Goal: Task Accomplishment & Management: Manage account settings

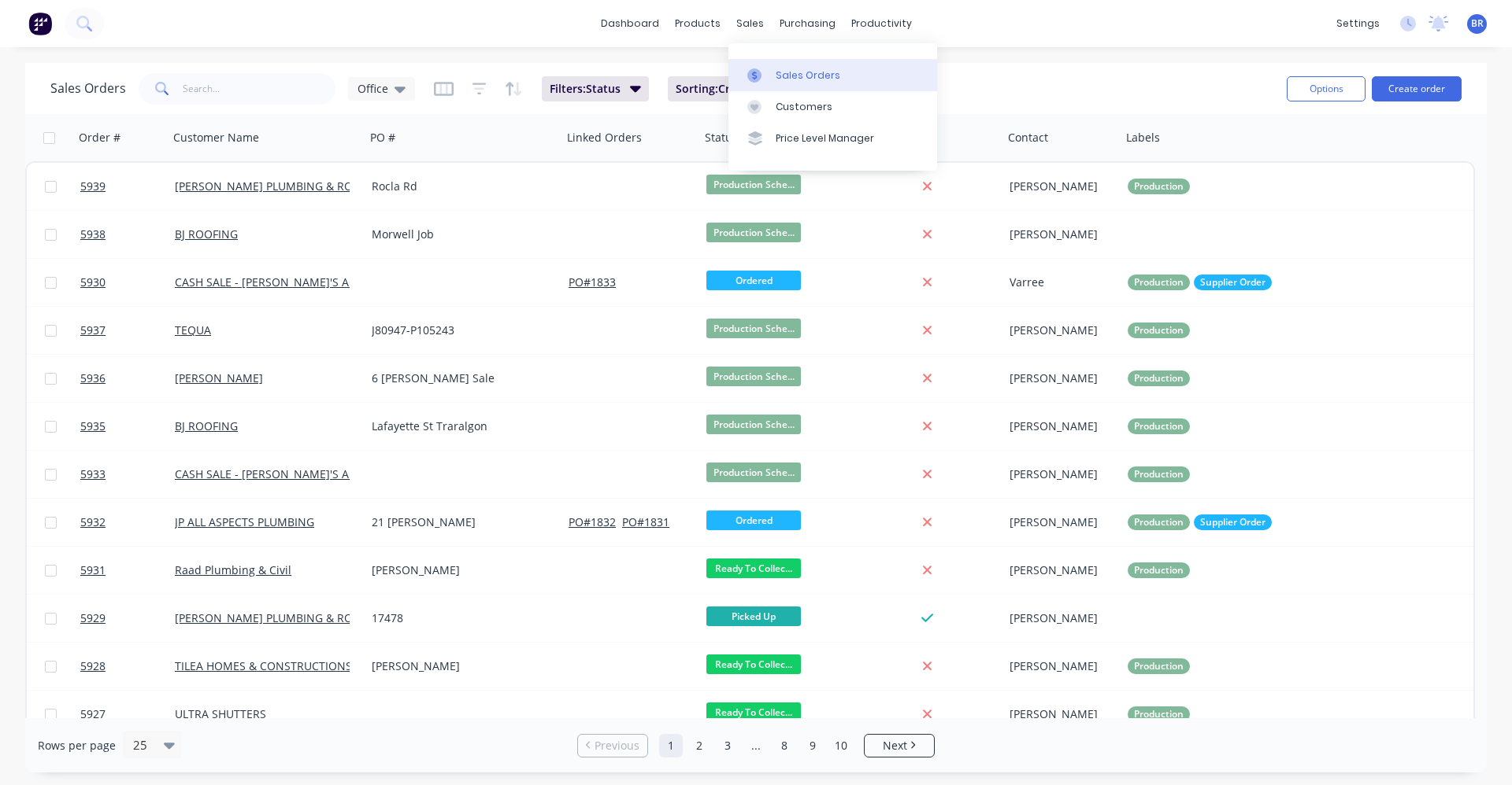
click at [784, 77] on div "Sales Orders" at bounding box center [807, 75] width 65 height 14
click at [1409, 86] on button "Create order" at bounding box center [1416, 89] width 90 height 25
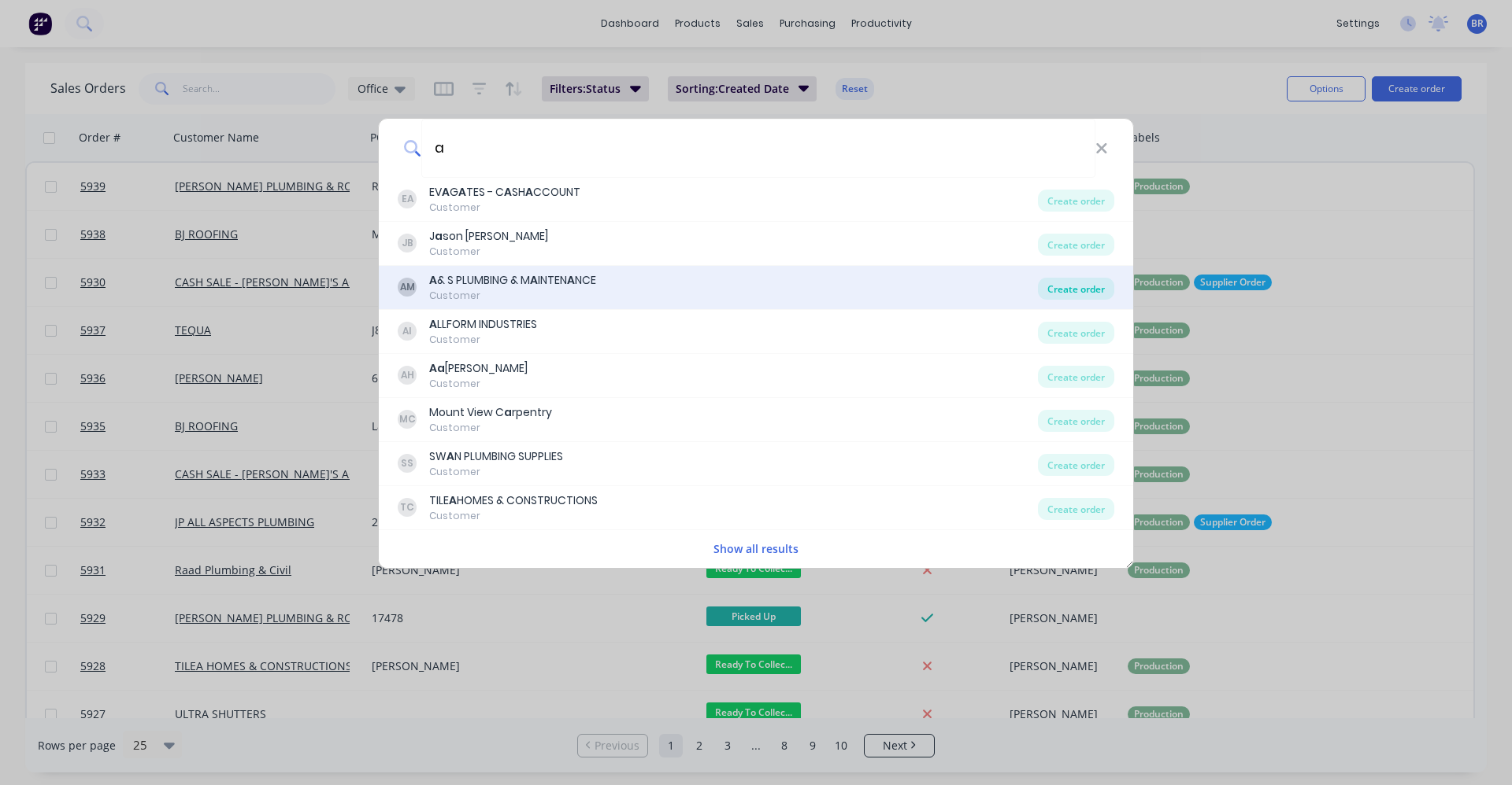
type input "a"
click at [1067, 289] on div "Create order" at bounding box center [1075, 289] width 76 height 22
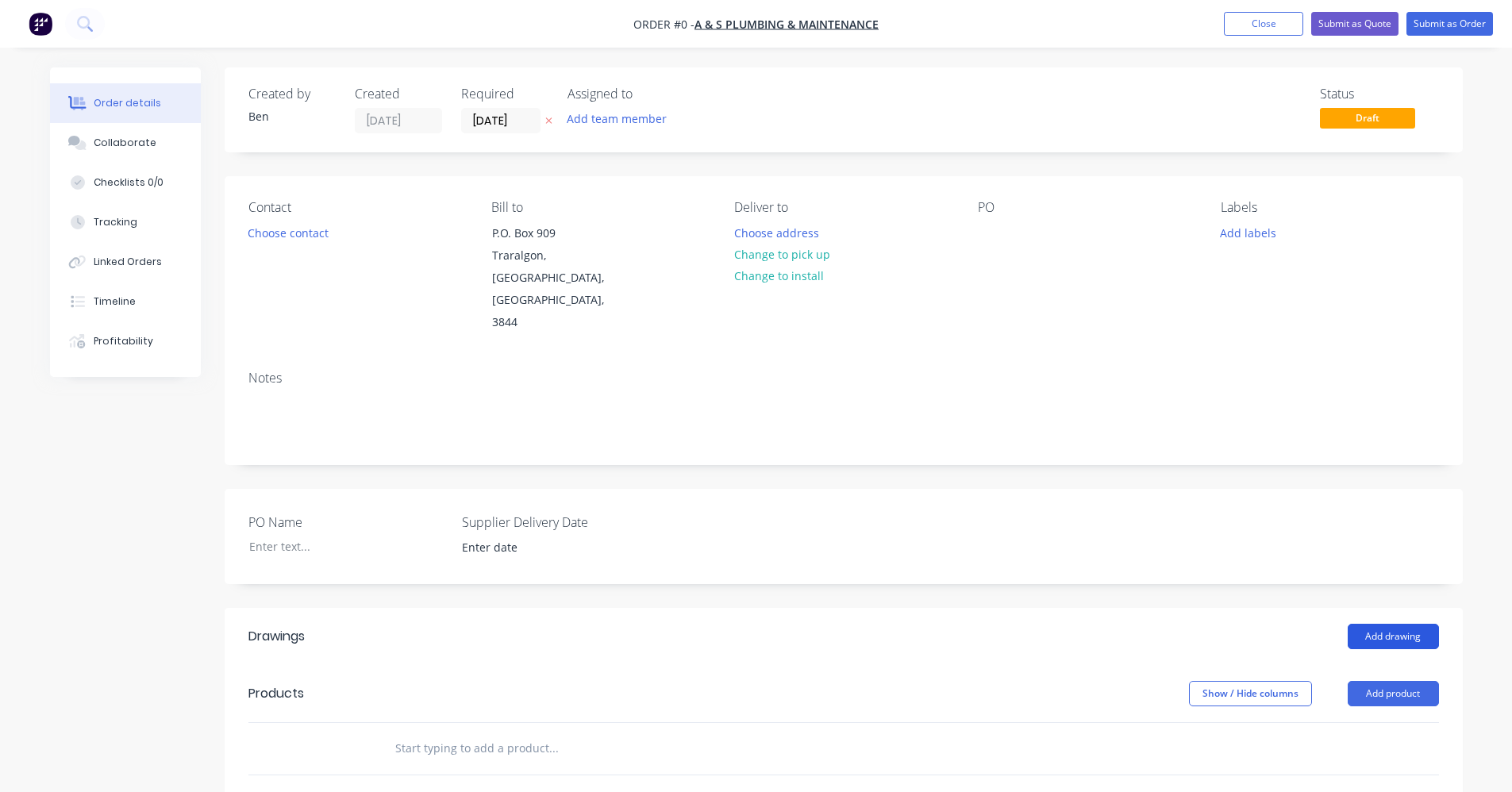
click at [1406, 624] on button "Add drawing" at bounding box center [1394, 636] width 91 height 25
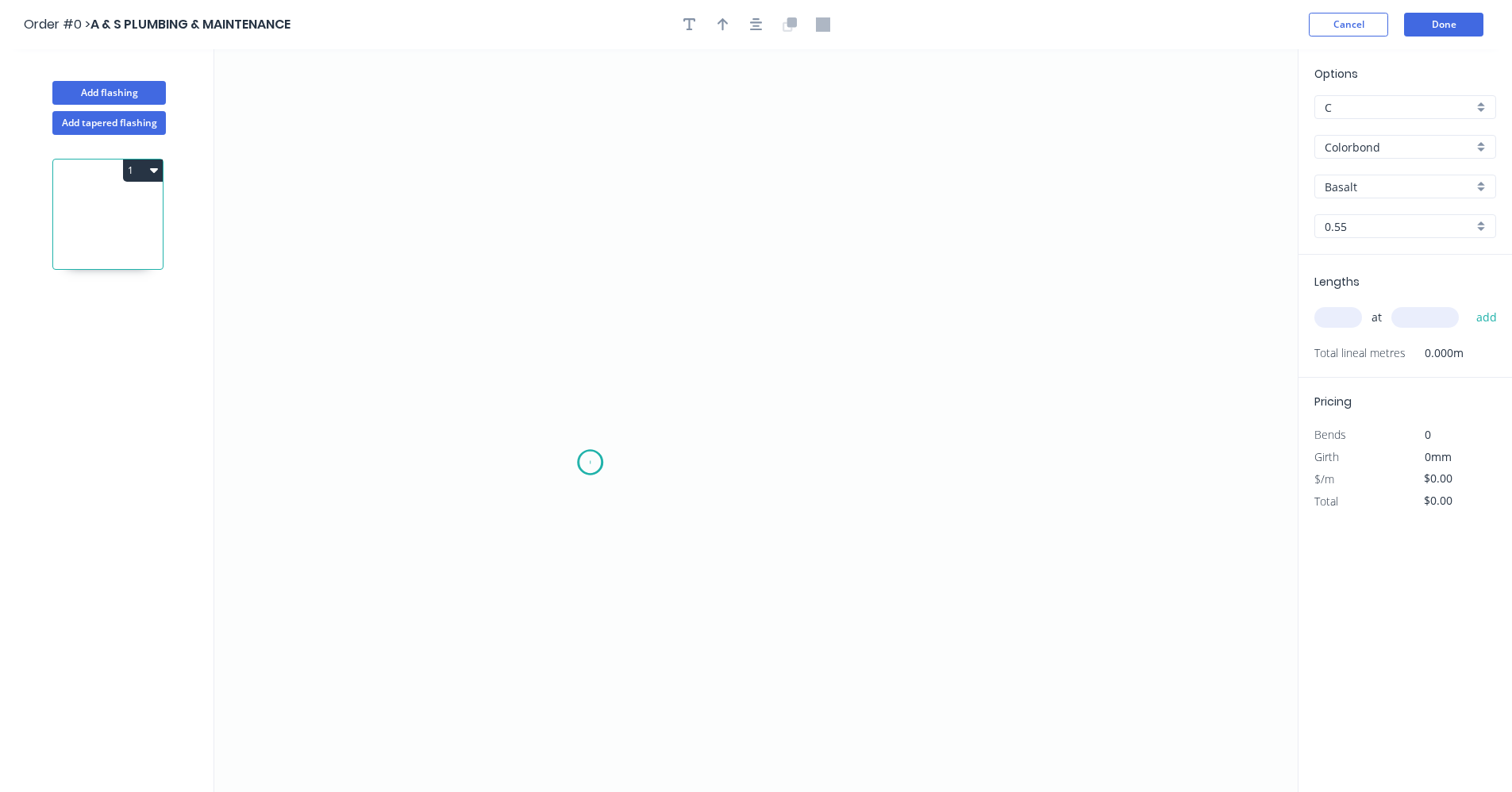
click at [591, 463] on icon "0" at bounding box center [756, 420] width 1084 height 743
click at [594, 323] on icon "0" at bounding box center [756, 420] width 1084 height 743
click at [871, 327] on icon "0 ?" at bounding box center [756, 420] width 1084 height 743
click at [865, 461] on icon "0 ? ?" at bounding box center [756, 420] width 1084 height 743
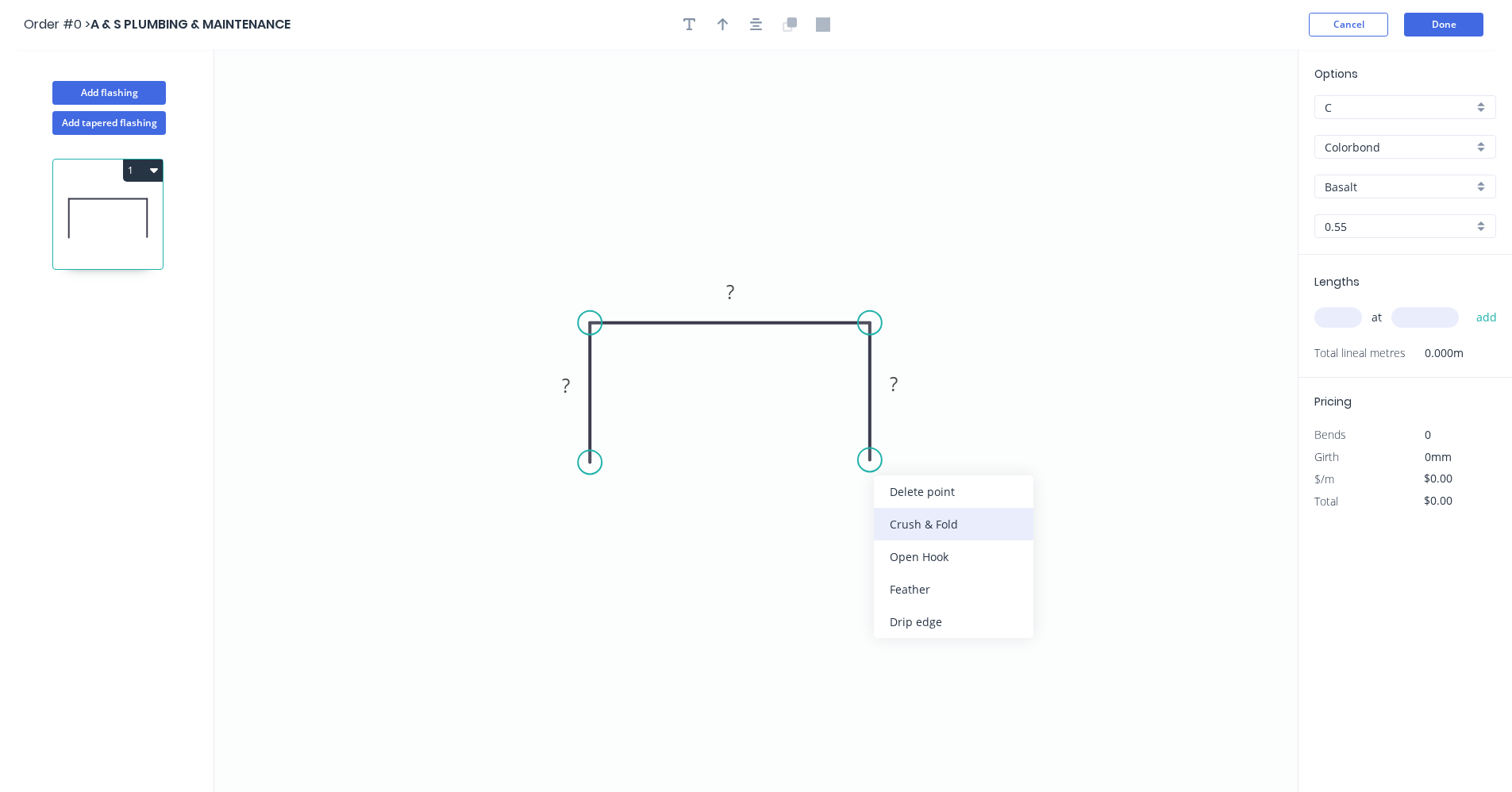
click at [937, 523] on div "Crush & Fold" at bounding box center [953, 524] width 160 height 33
drag, startPoint x: 904, startPoint y: 505, endPoint x: 866, endPoint y: 513, distance: 38.8
click at [904, 506] on div "Flip bend" at bounding box center [947, 515] width 160 height 33
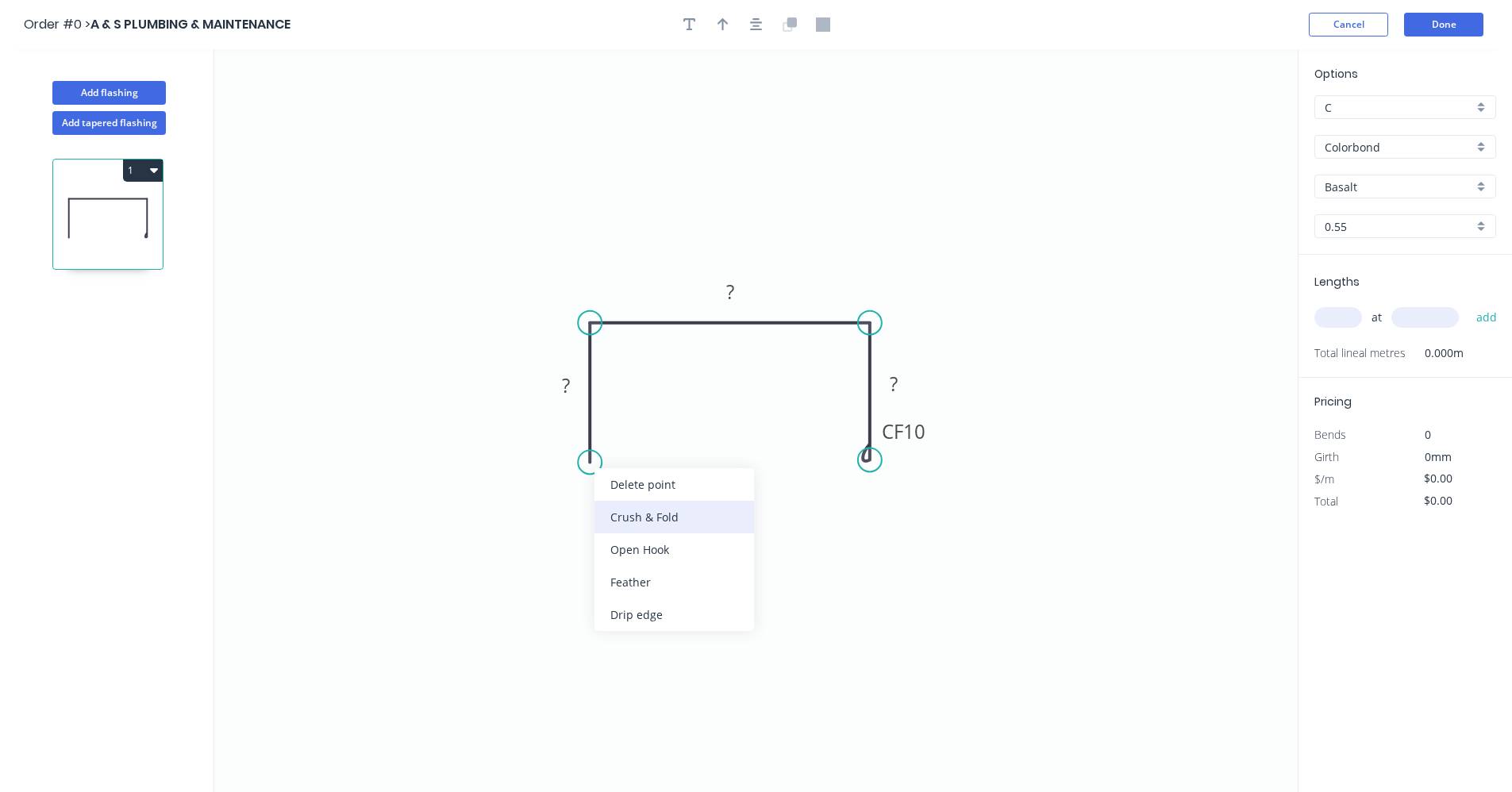
click at [647, 524] on div "Crush & Fold" at bounding box center [674, 517] width 160 height 33
click at [571, 387] on rect at bounding box center [566, 386] width 32 height 22
click at [1482, 187] on div "Basalt" at bounding box center [1406, 187] width 182 height 24
type input "$15.14"
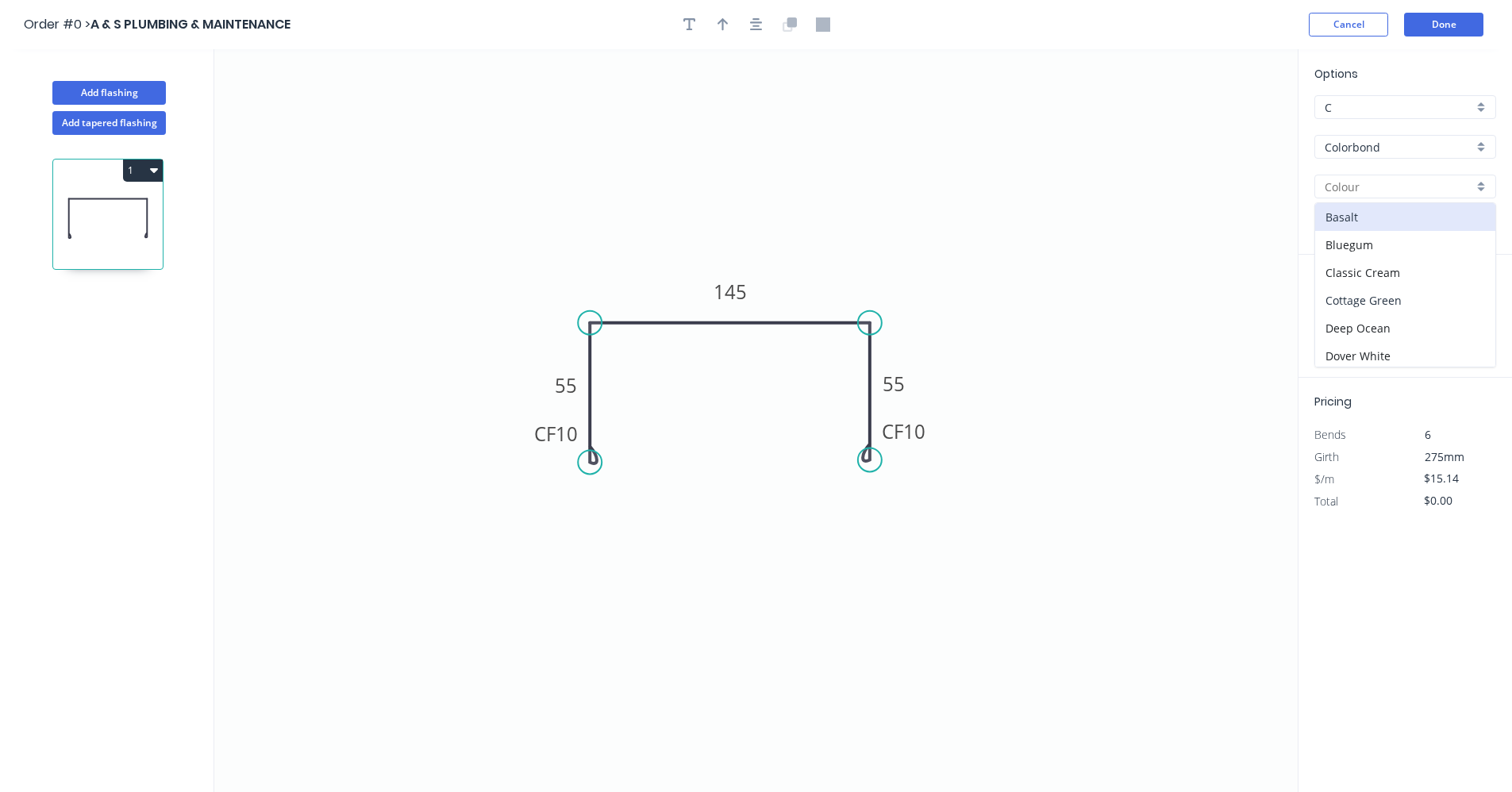
click at [1374, 302] on div "Cottage Green" at bounding box center [1405, 300] width 180 height 28
type input "Cottage Green"
click at [1343, 322] on input "text" at bounding box center [1339, 318] width 47 height 20
type input "1"
type input "2000"
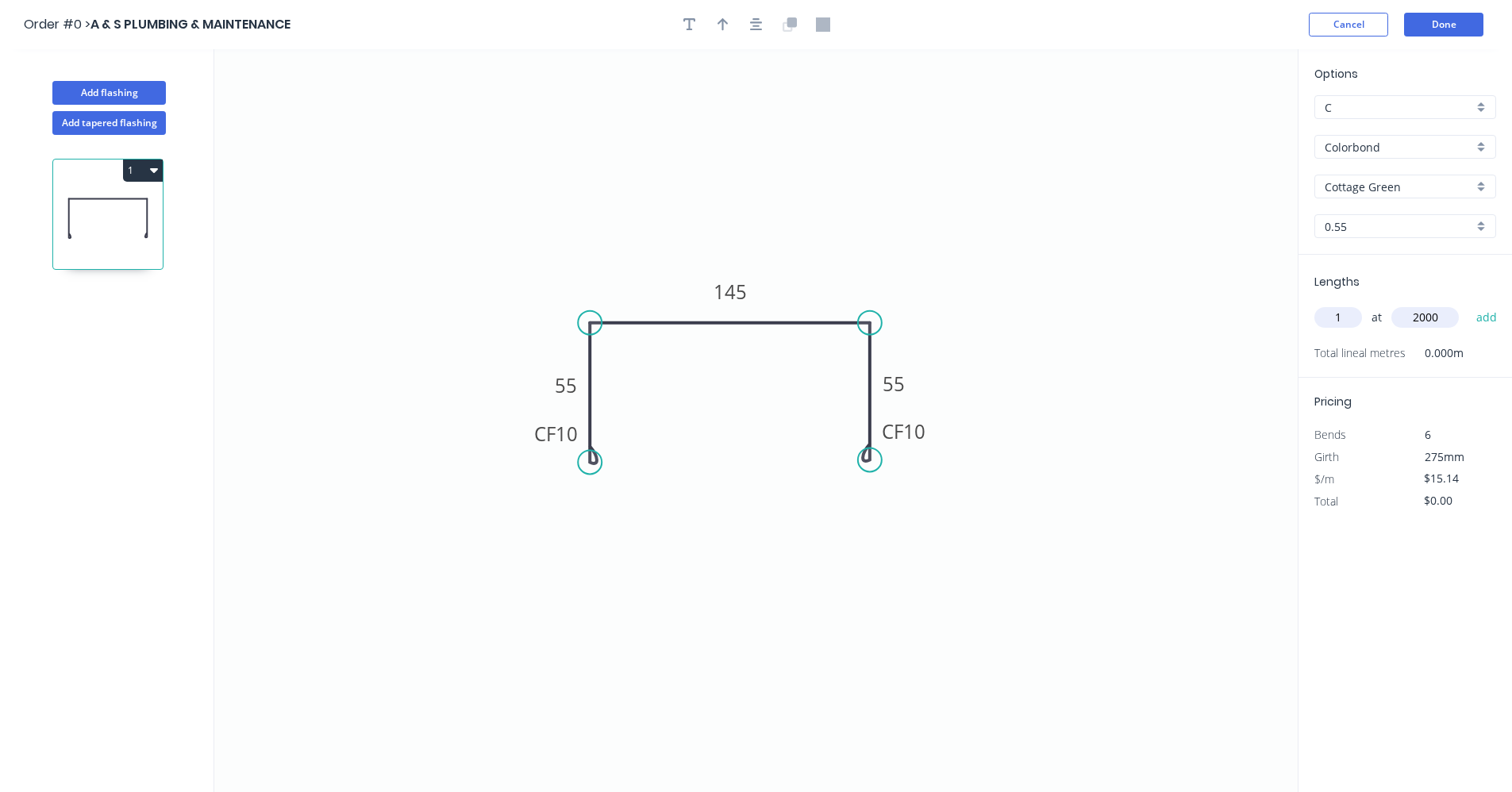
click at [1469, 304] on button "add" at bounding box center [1487, 318] width 37 height 27
type input "$30.28"
type input "2"
type input "9000"
click at [1469, 304] on button "add" at bounding box center [1487, 318] width 37 height 27
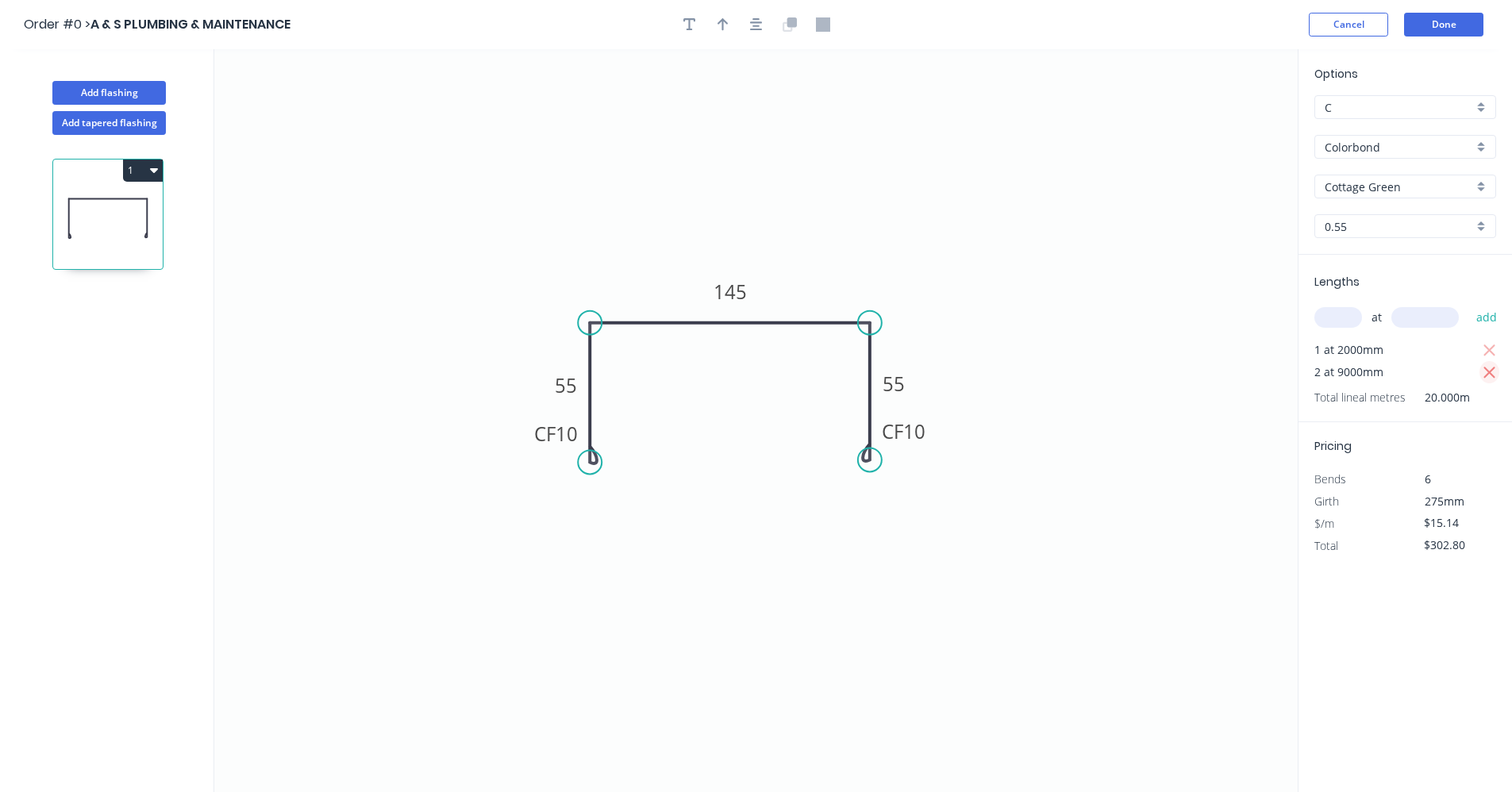
click at [1494, 369] on icon "button" at bounding box center [1490, 373] width 12 height 12
type input "$30.28"
click at [1335, 325] on input "text" at bounding box center [1339, 318] width 47 height 20
type input "2"
type input "900"
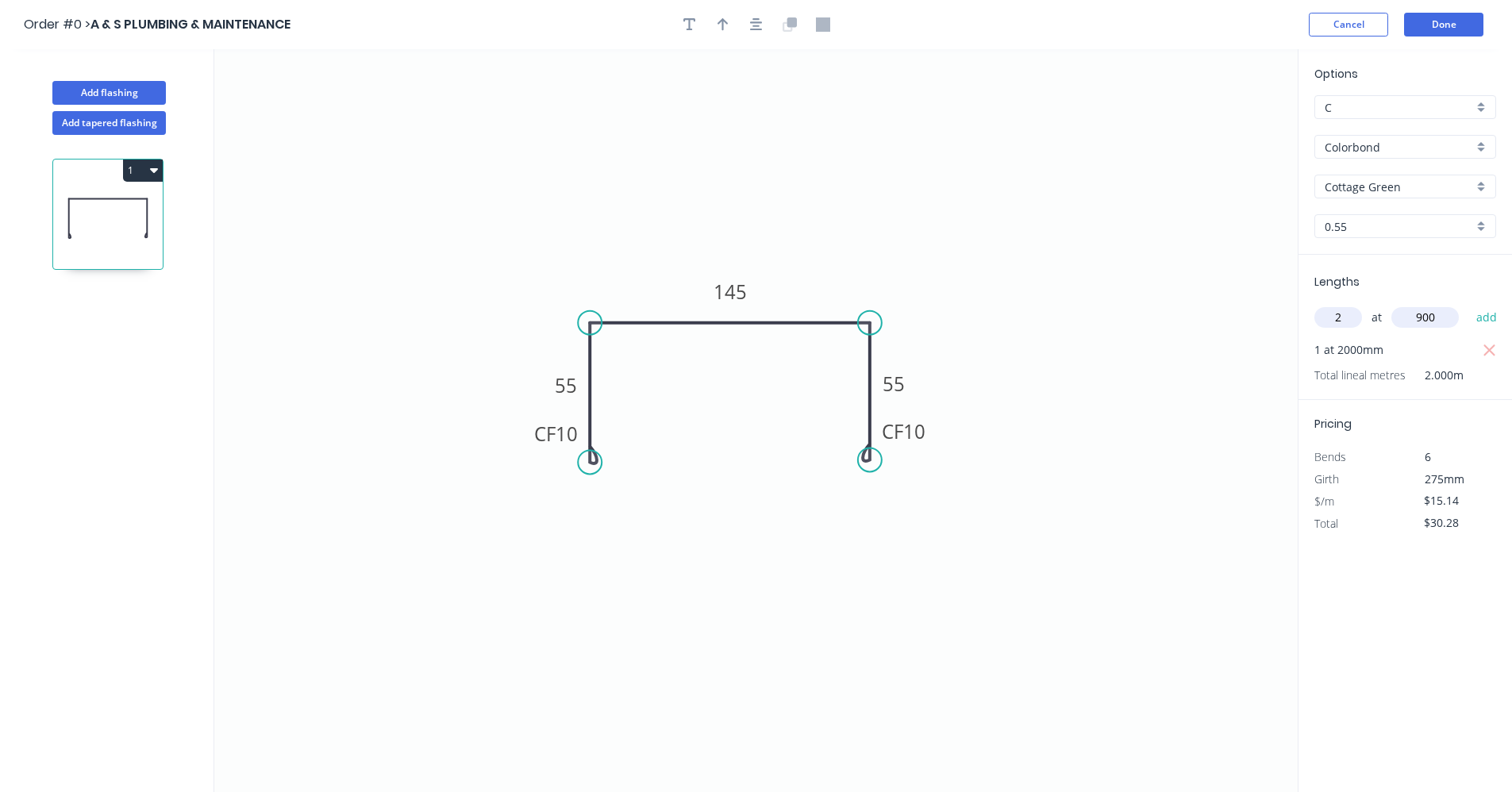
click at [1469, 304] on button "add" at bounding box center [1487, 318] width 37 height 27
type input "$60.56"
drag, startPoint x: 758, startPoint y: 22, endPoint x: 734, endPoint y: 28, distance: 24.7
click at [757, 23] on icon "button" at bounding box center [756, 25] width 13 height 13
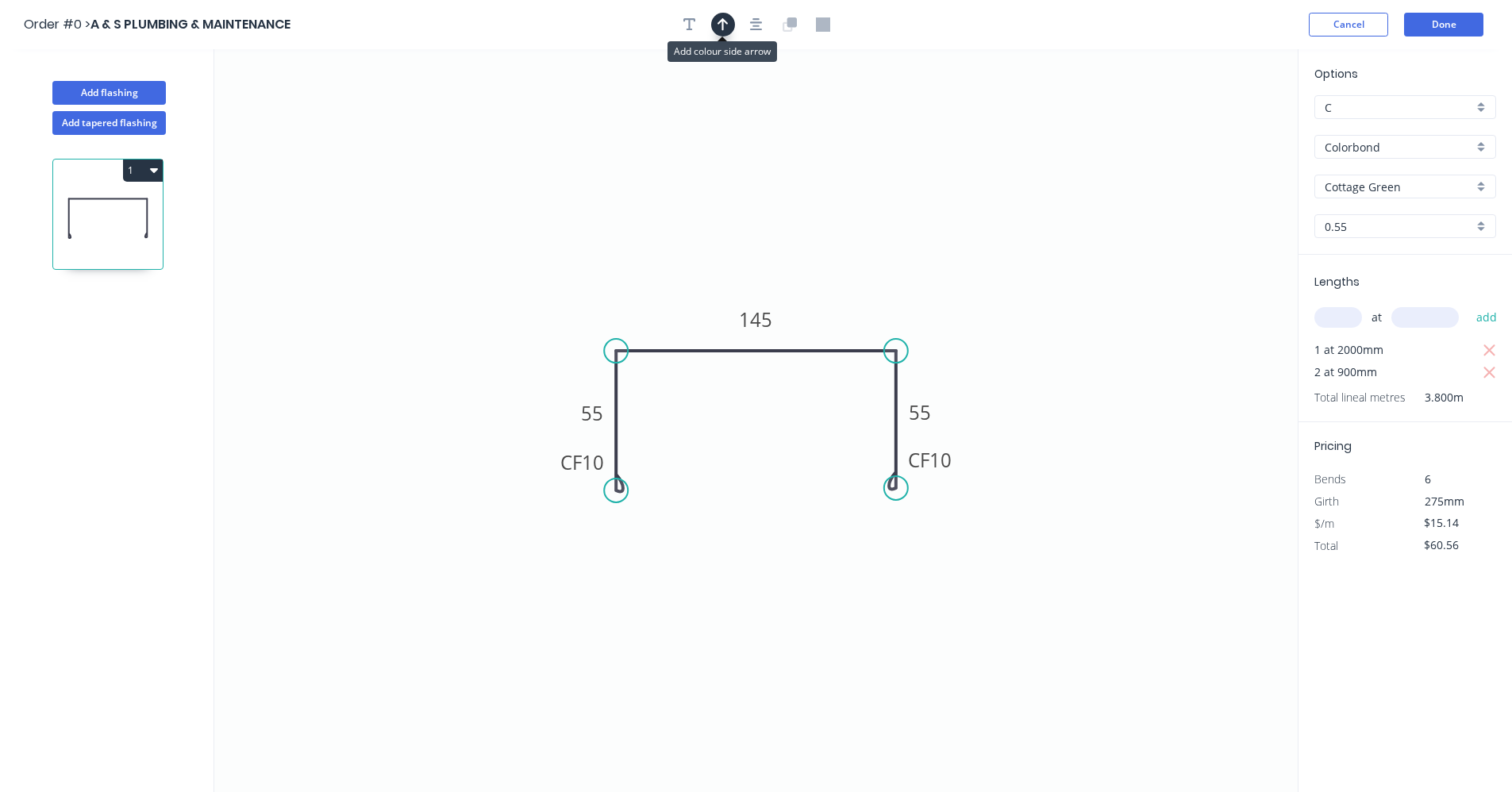
click at [720, 22] on icon "button" at bounding box center [723, 25] width 11 height 13
drag, startPoint x: 1215, startPoint y: 125, endPoint x: 1127, endPoint y: 264, distance: 164.5
click at [827, 333] on icon at bounding box center [826, 318] width 14 height 51
click at [1444, 21] on button "Done" at bounding box center [1444, 25] width 79 height 24
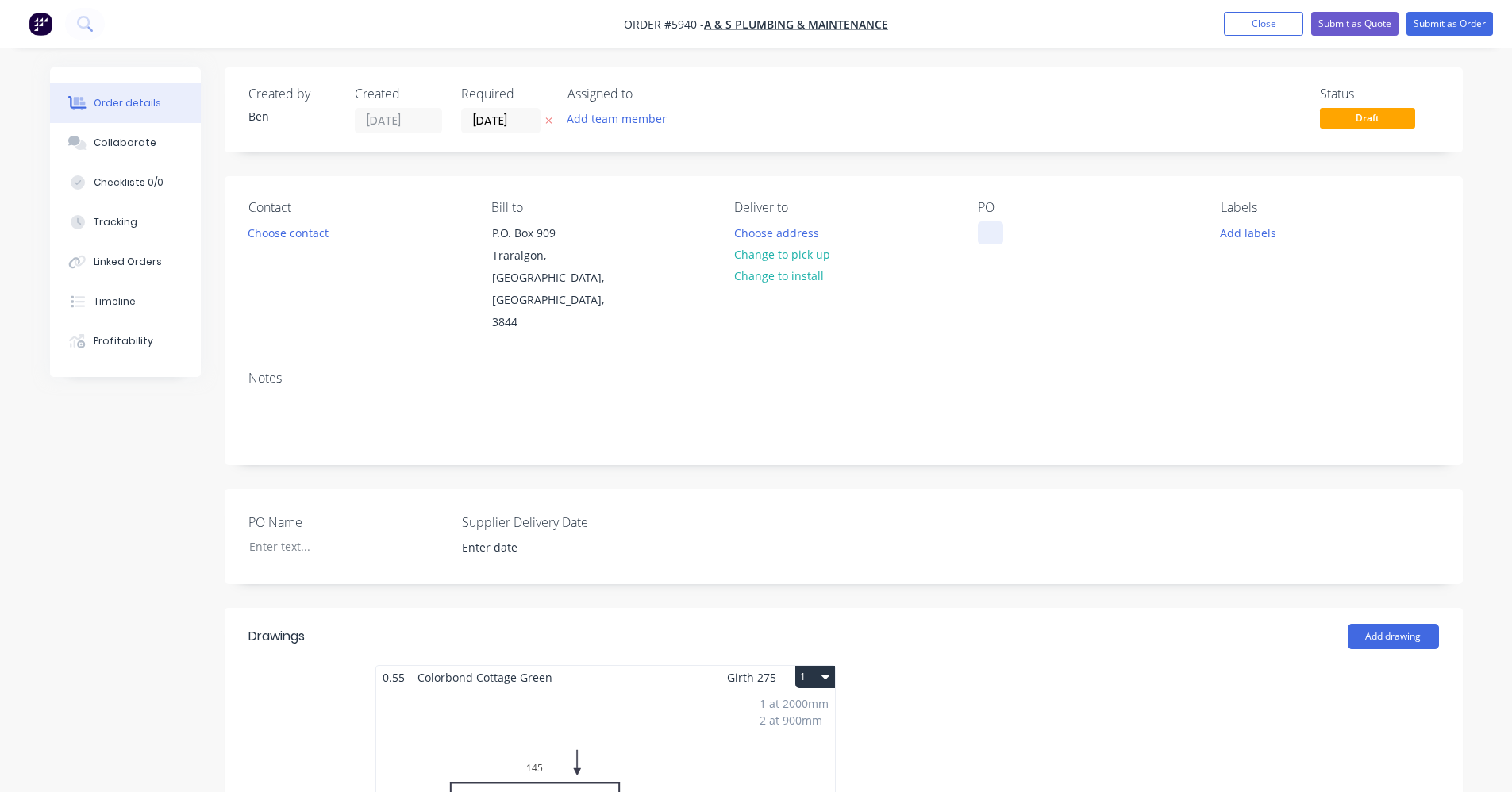
click at [996, 235] on div at bounding box center [991, 232] width 25 height 23
click at [1250, 235] on button "Add labels" at bounding box center [1248, 232] width 73 height 21
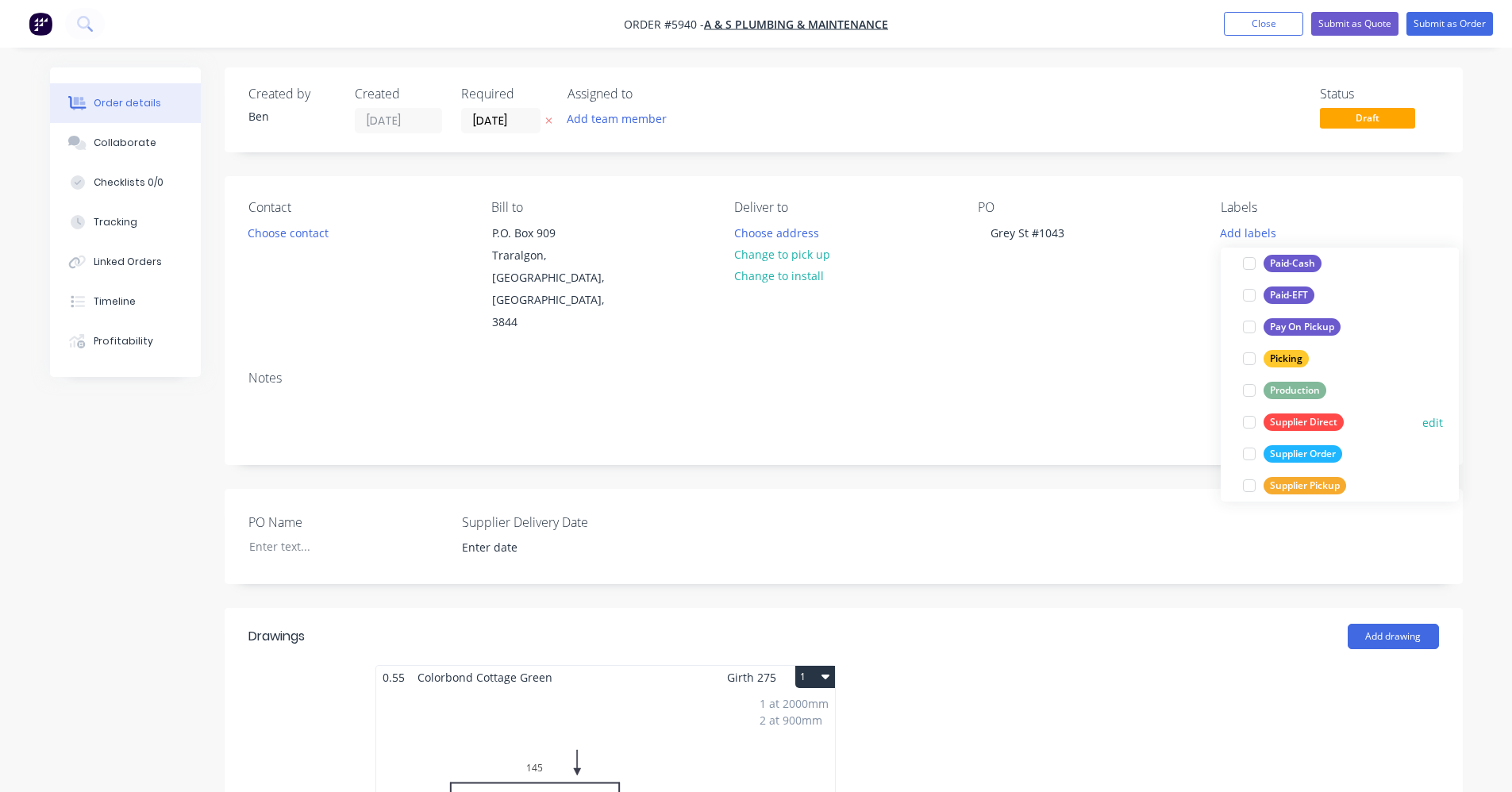
scroll to position [286, 0]
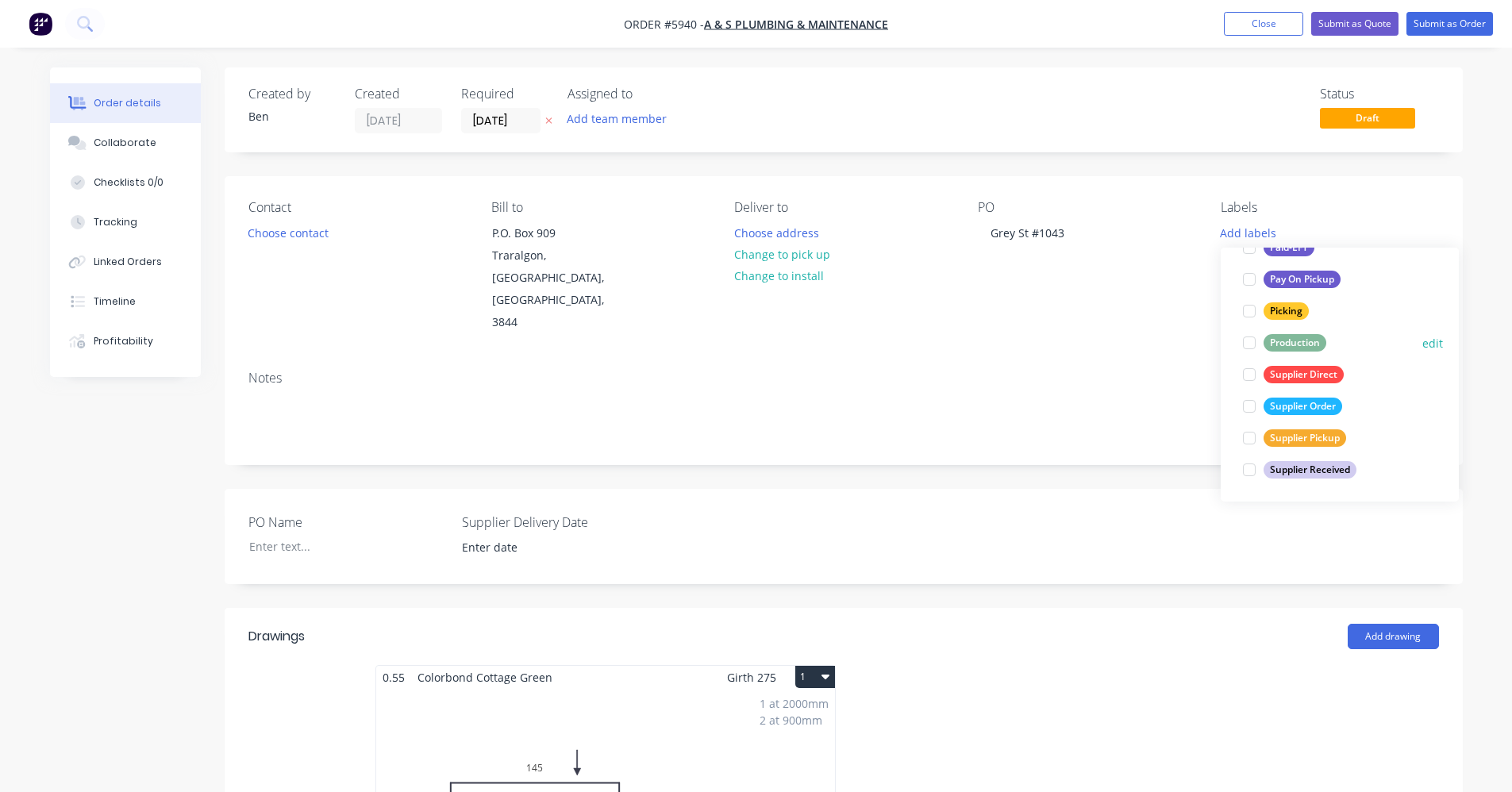
click at [1303, 336] on div "Production" at bounding box center [1295, 342] width 63 height 18
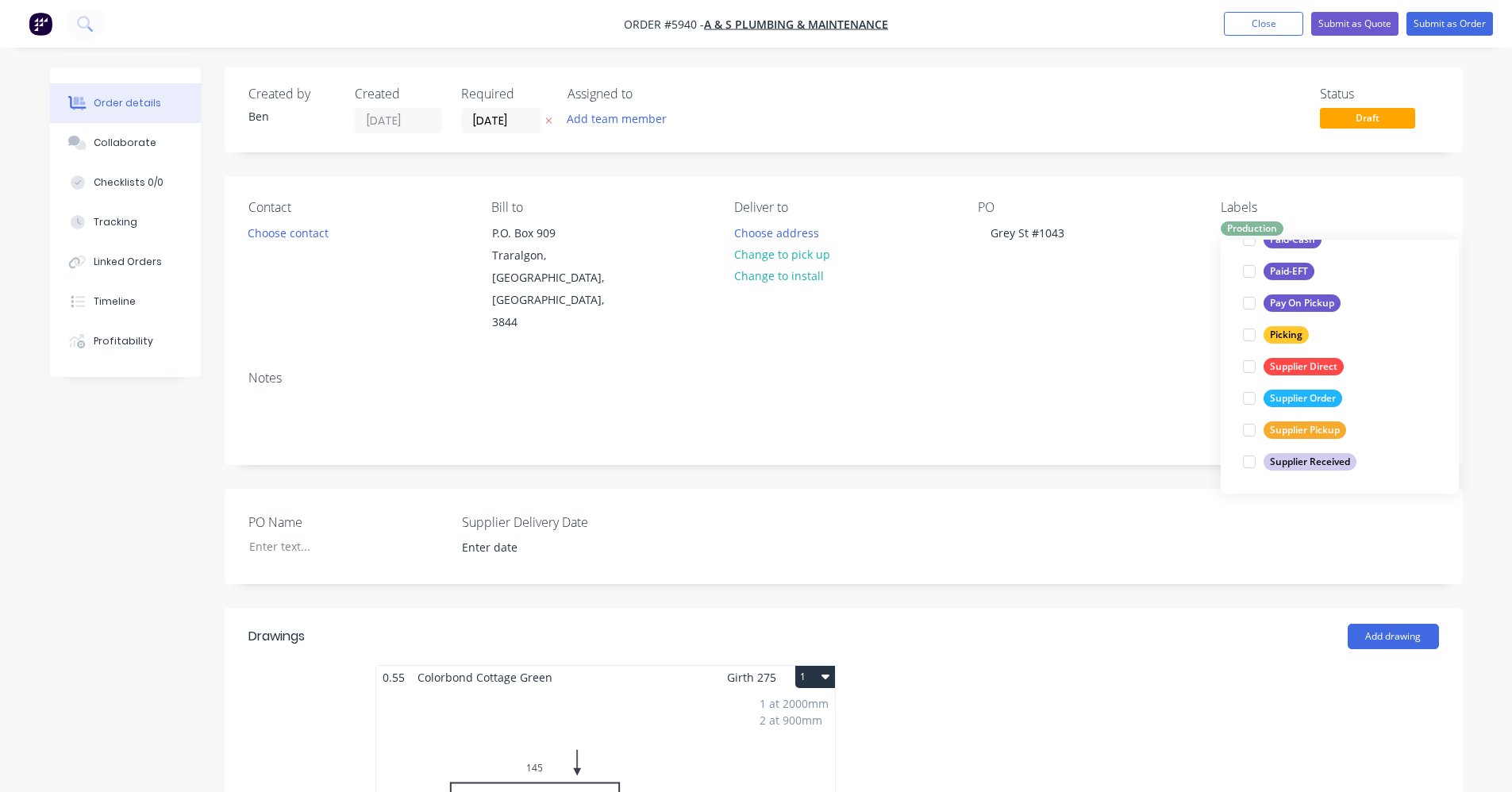
scroll to position [32, 0]
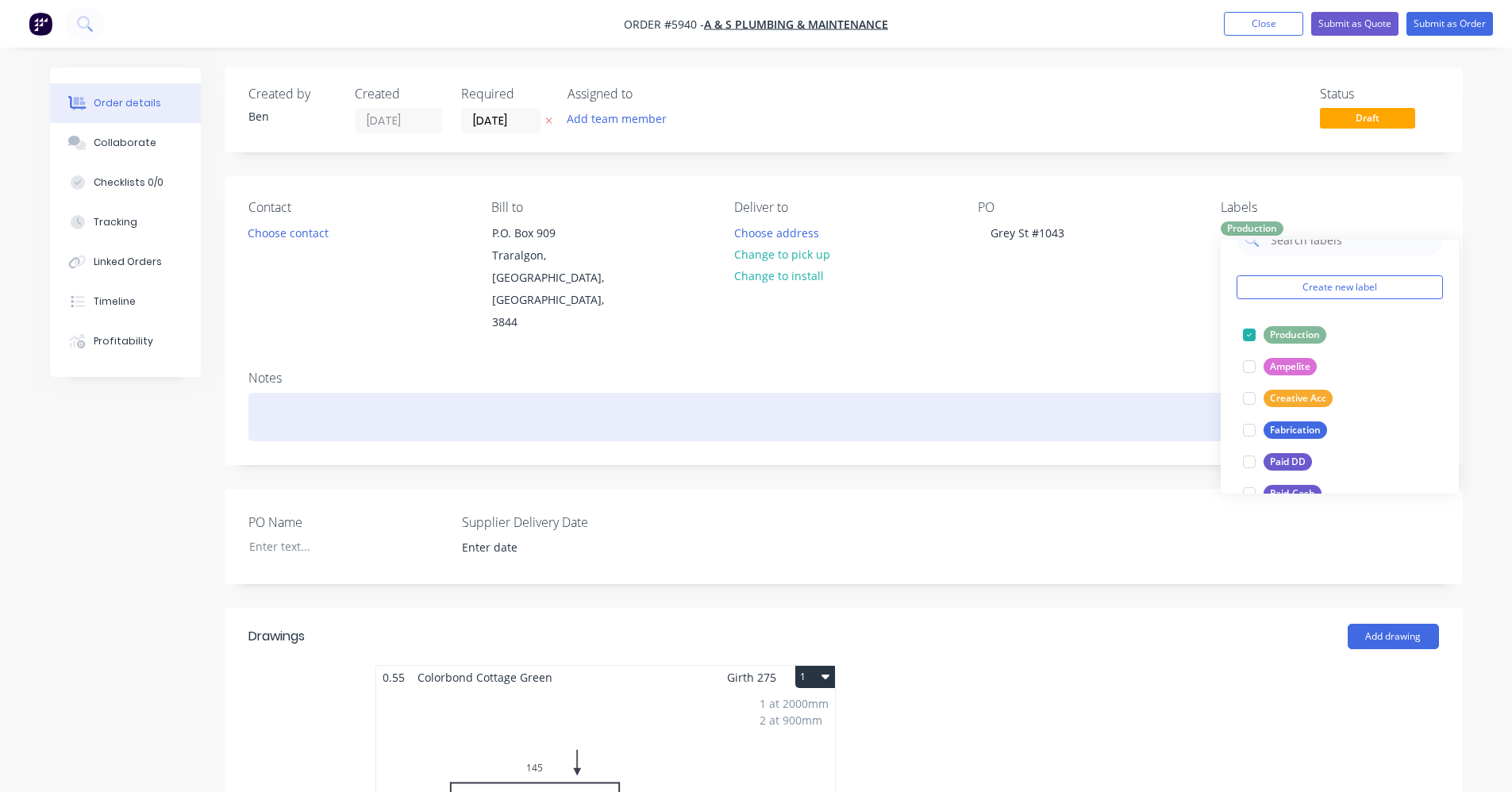
click at [1060, 393] on div at bounding box center [843, 417] width 1191 height 48
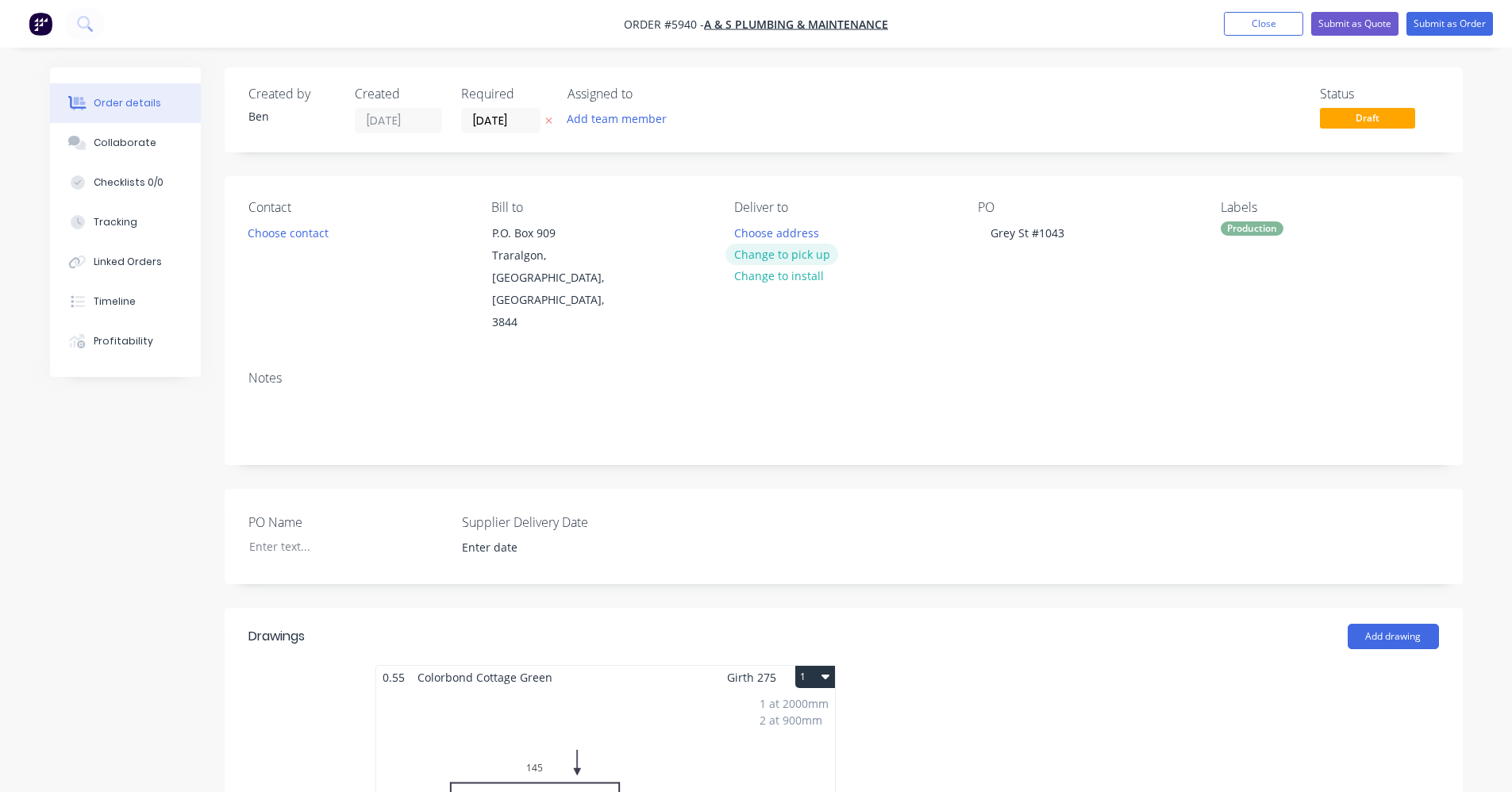
click at [789, 257] on button "Change to pick up" at bounding box center [782, 254] width 112 height 21
click at [309, 243] on button "Choose contact" at bounding box center [288, 232] width 98 height 21
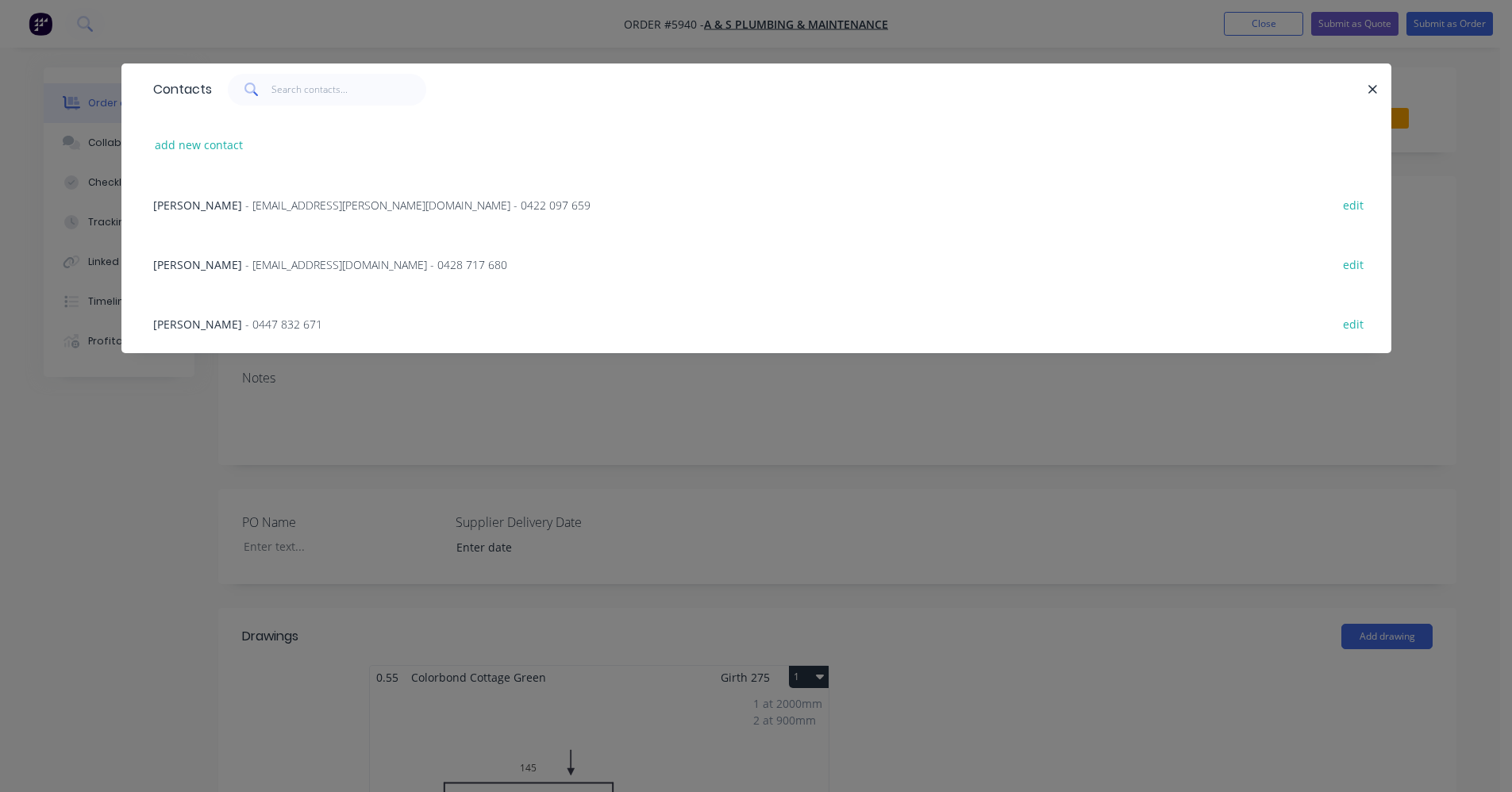
drag, startPoint x: 276, startPoint y: 210, endPoint x: 505, endPoint y: 210, distance: 229.0
click at [281, 210] on span "- ash.feil@hotmail.com - 0422 097 659" at bounding box center [418, 205] width 346 height 15
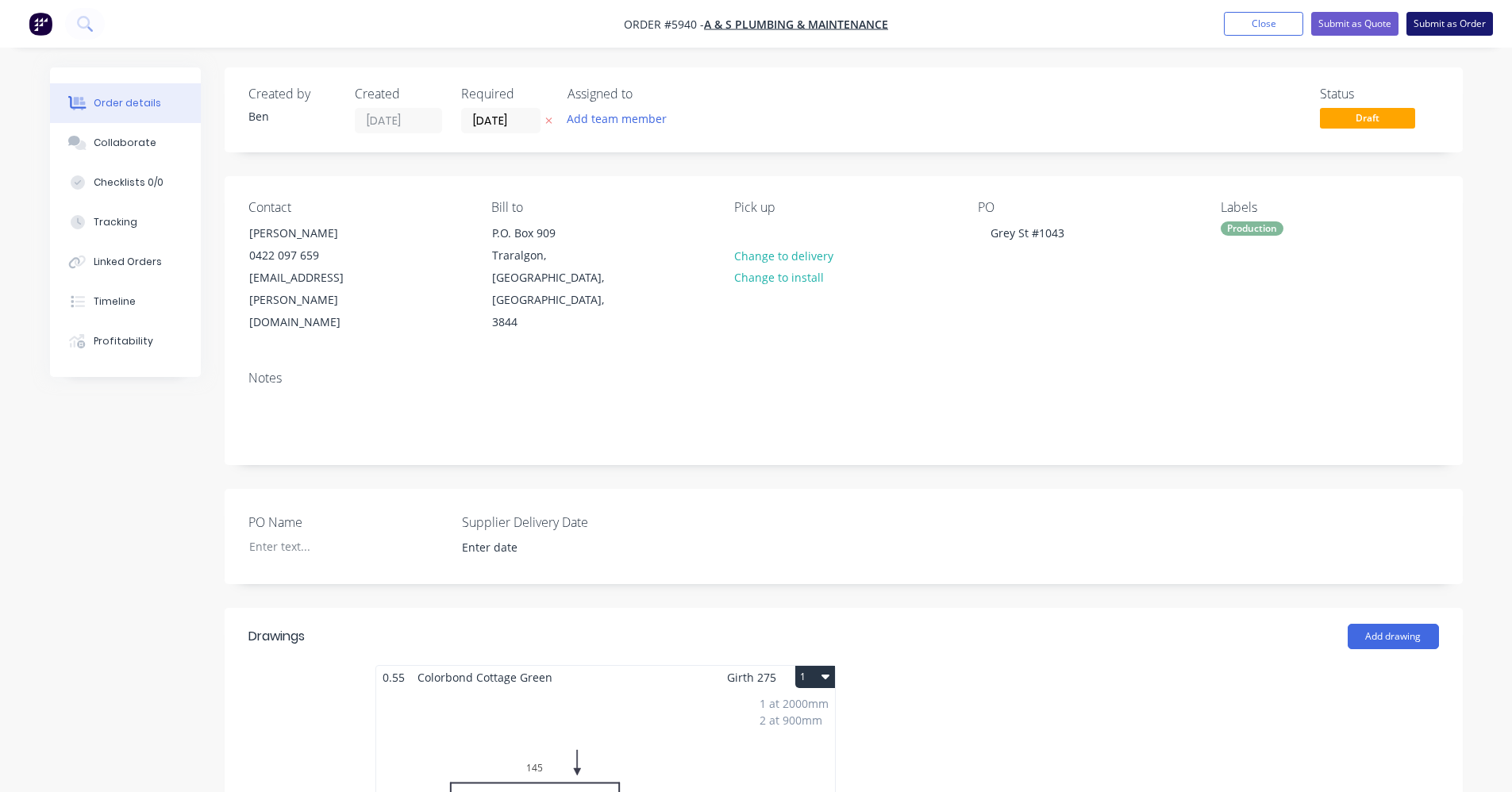
click at [1459, 24] on button "Submit as Order" at bounding box center [1450, 24] width 86 height 24
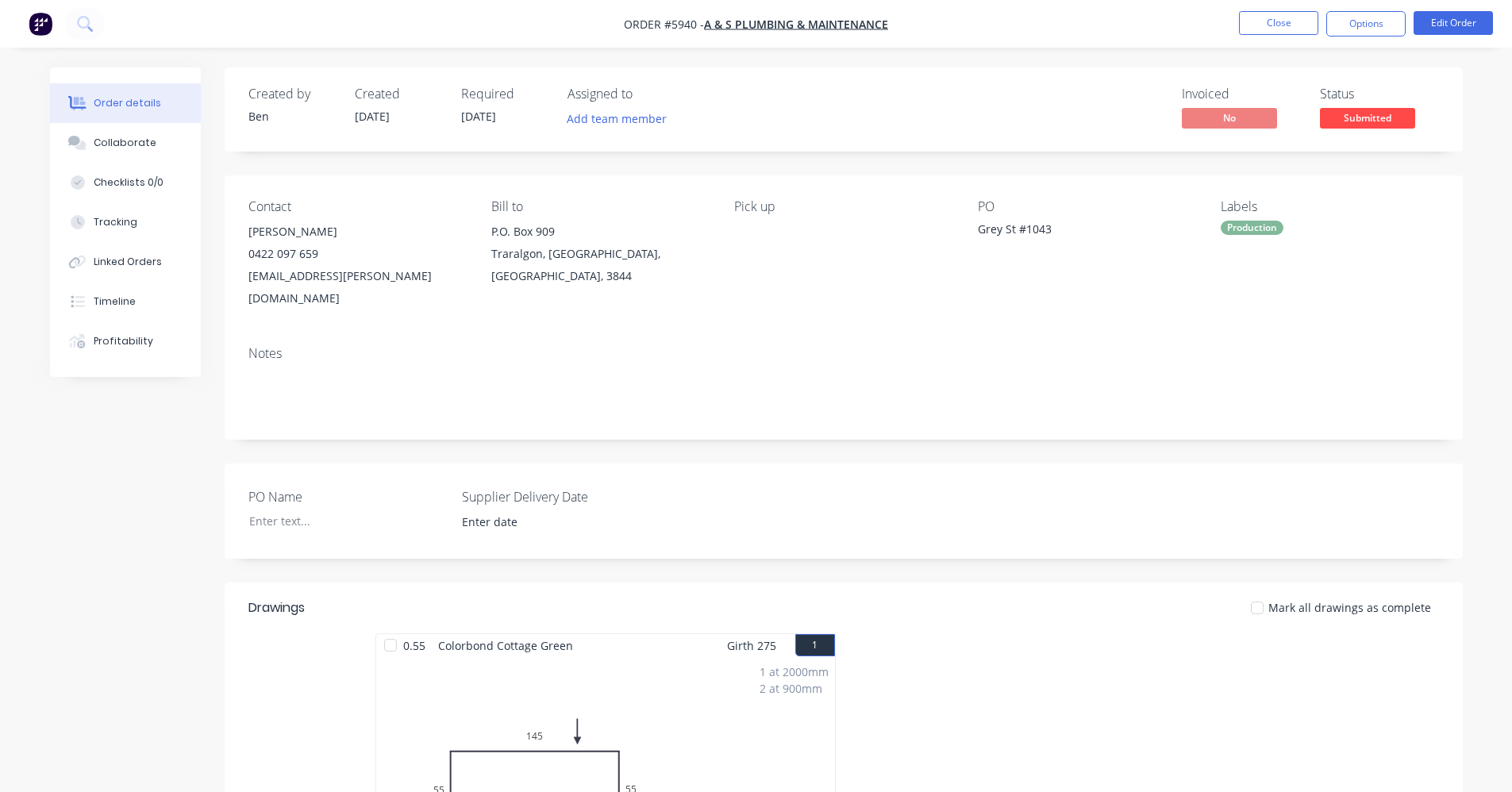
click at [1356, 123] on span "Submitted" at bounding box center [1367, 117] width 96 height 19
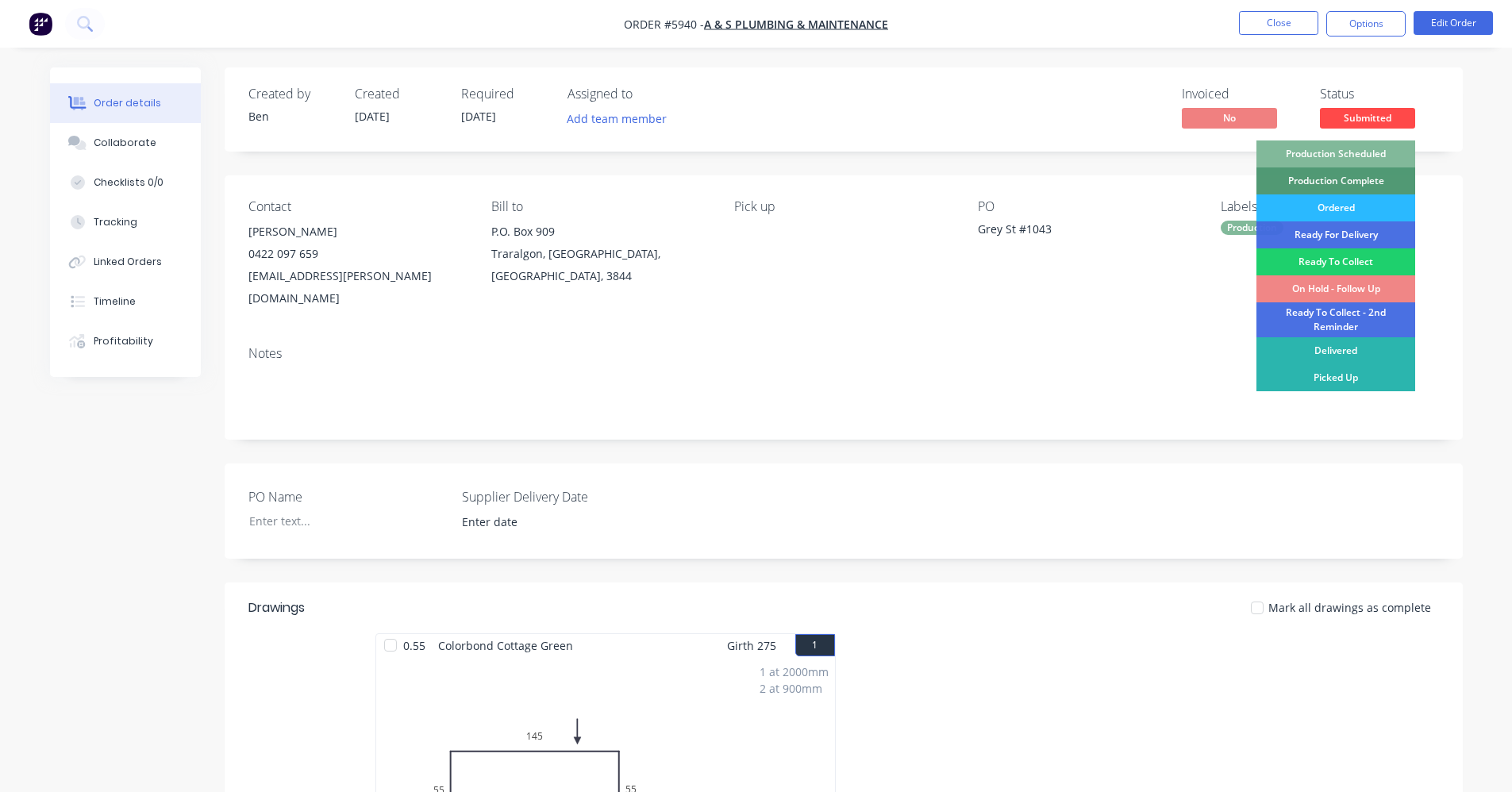
click at [1354, 150] on div "Production Scheduled" at bounding box center [1336, 154] width 159 height 27
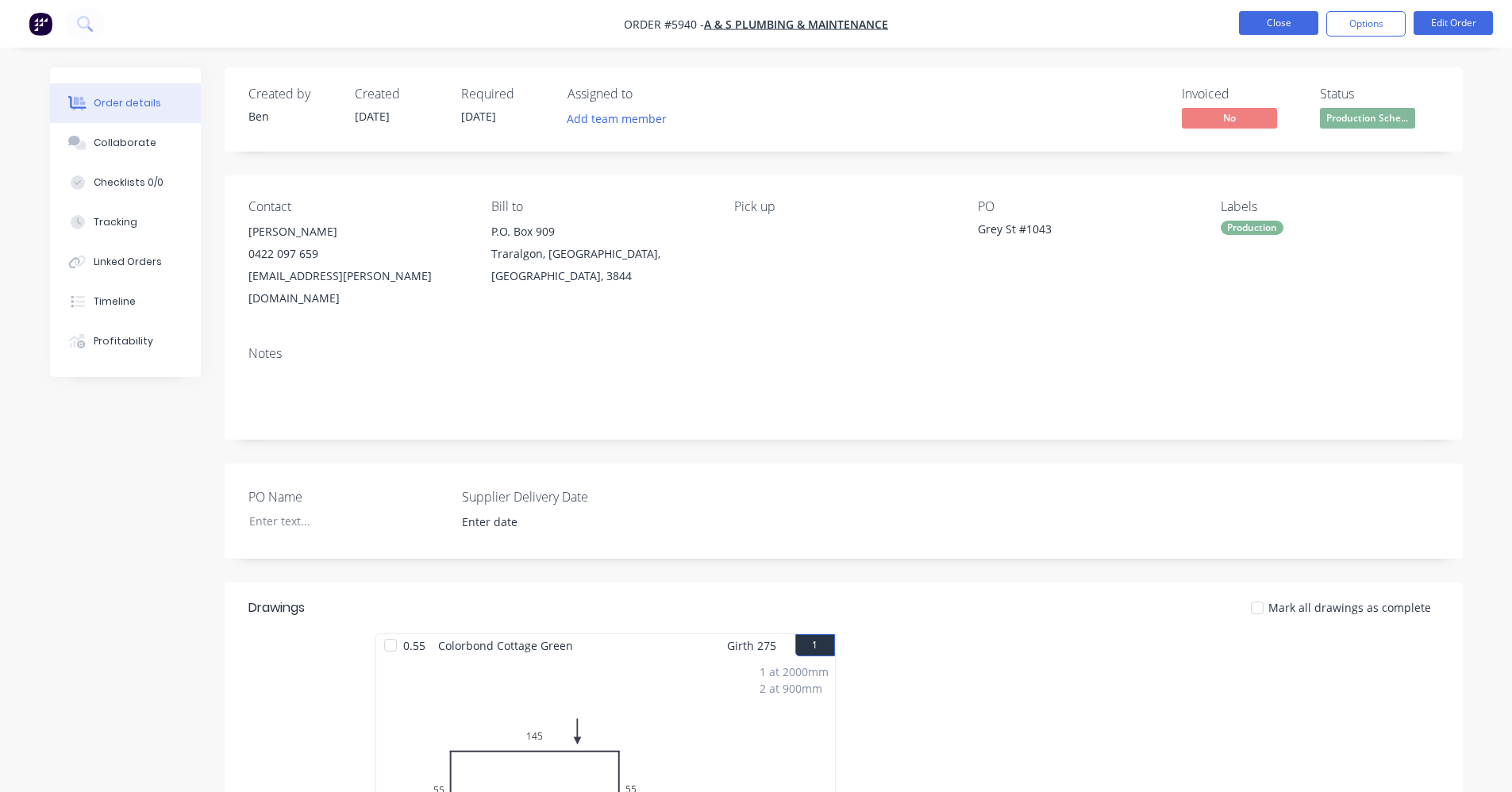
click at [1264, 25] on button "Close" at bounding box center [1279, 23] width 79 height 24
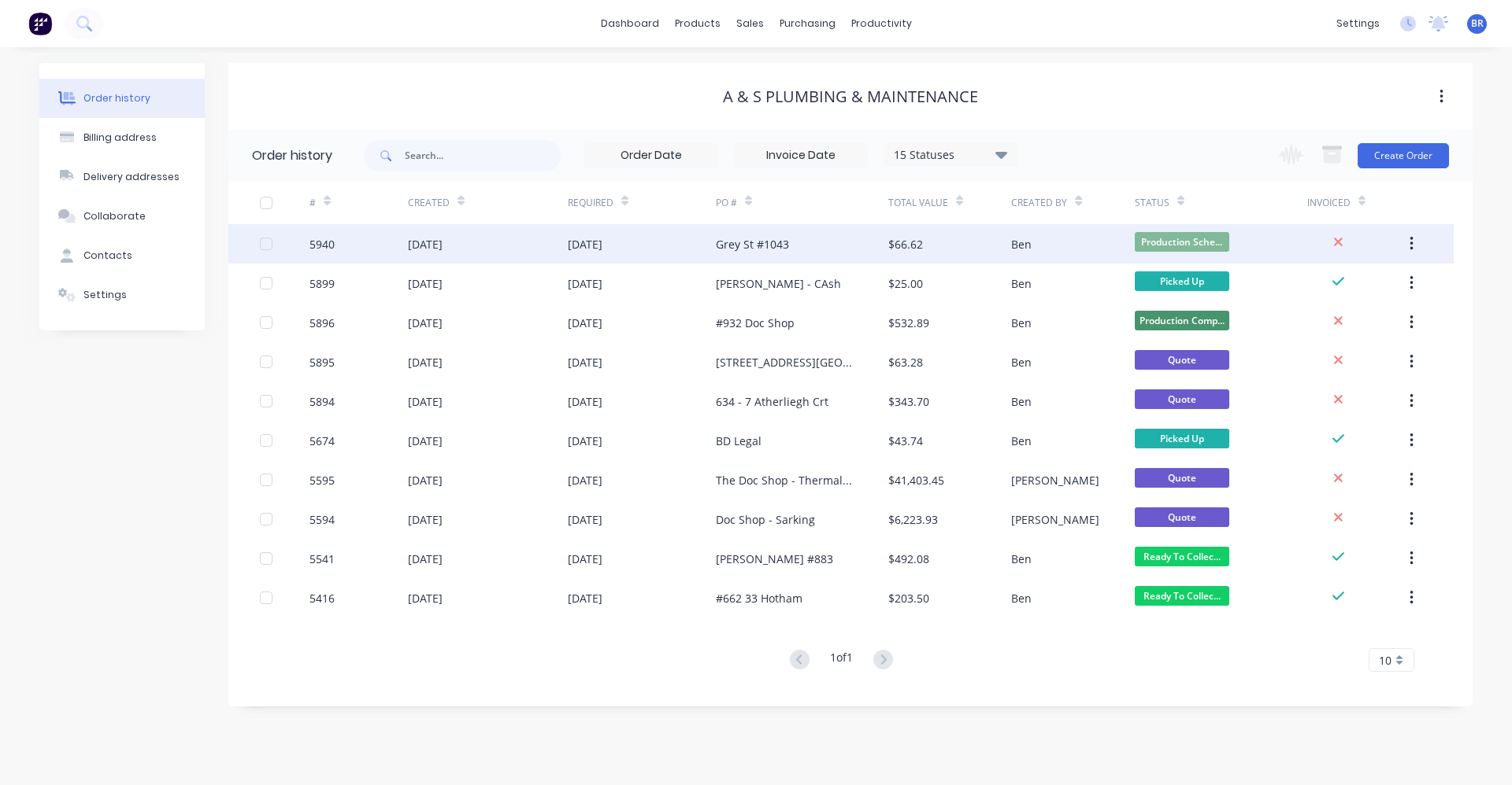
click at [960, 250] on div "$66.62" at bounding box center [950, 244] width 123 height 39
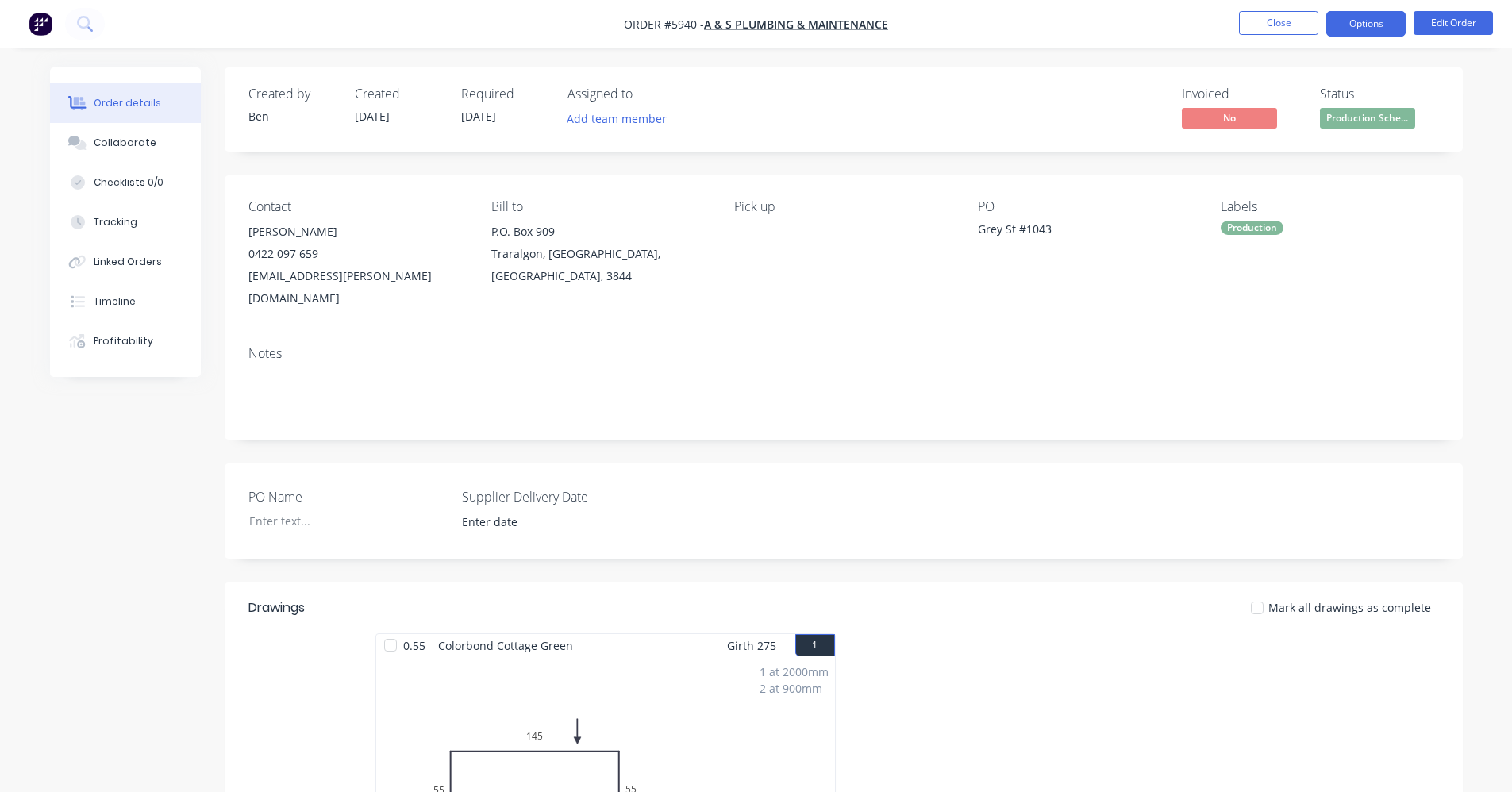
click at [1365, 19] on button "Options" at bounding box center [1367, 24] width 79 height 25
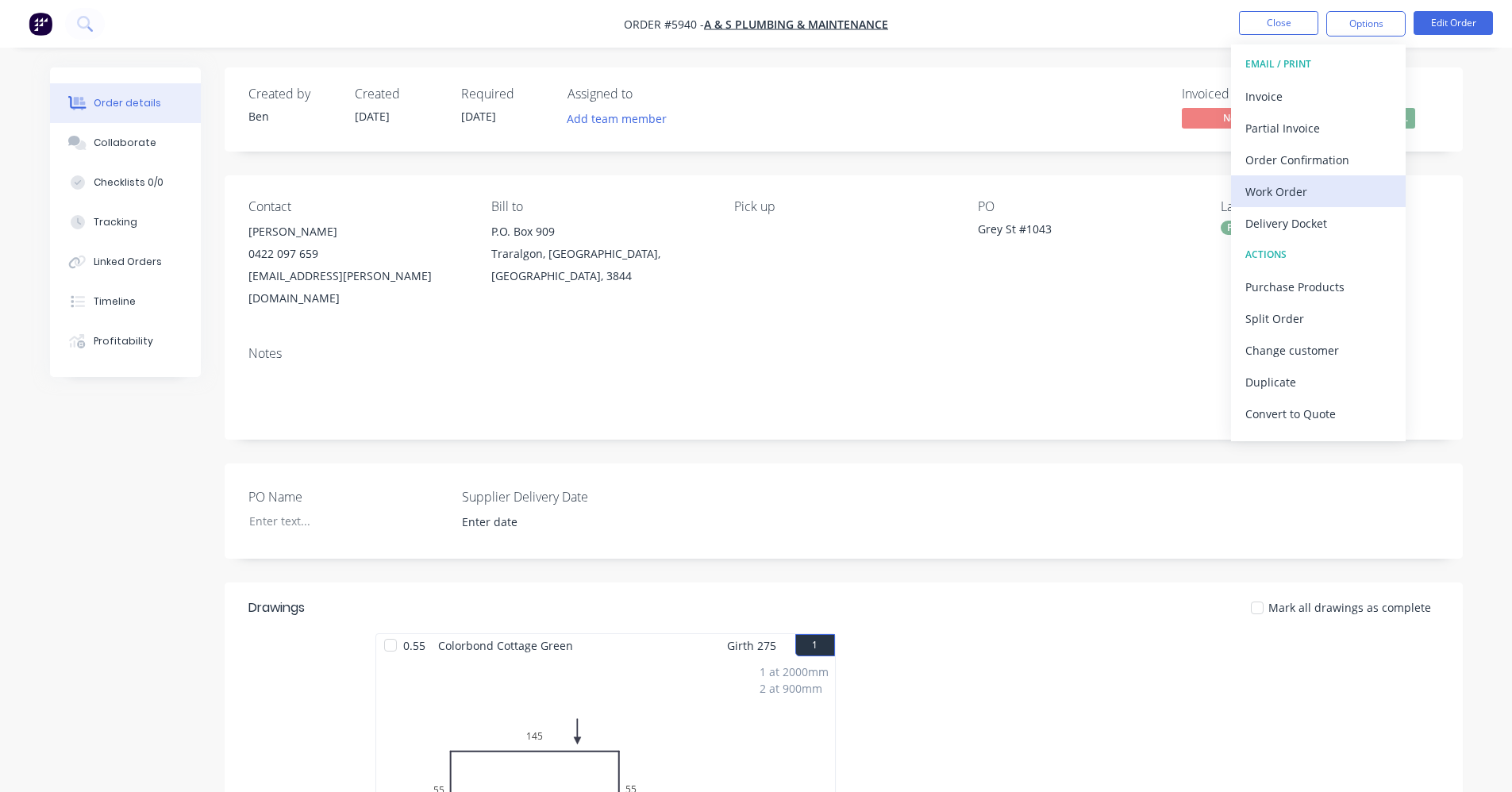
click at [1311, 185] on div "Work Order" at bounding box center [1318, 191] width 146 height 23
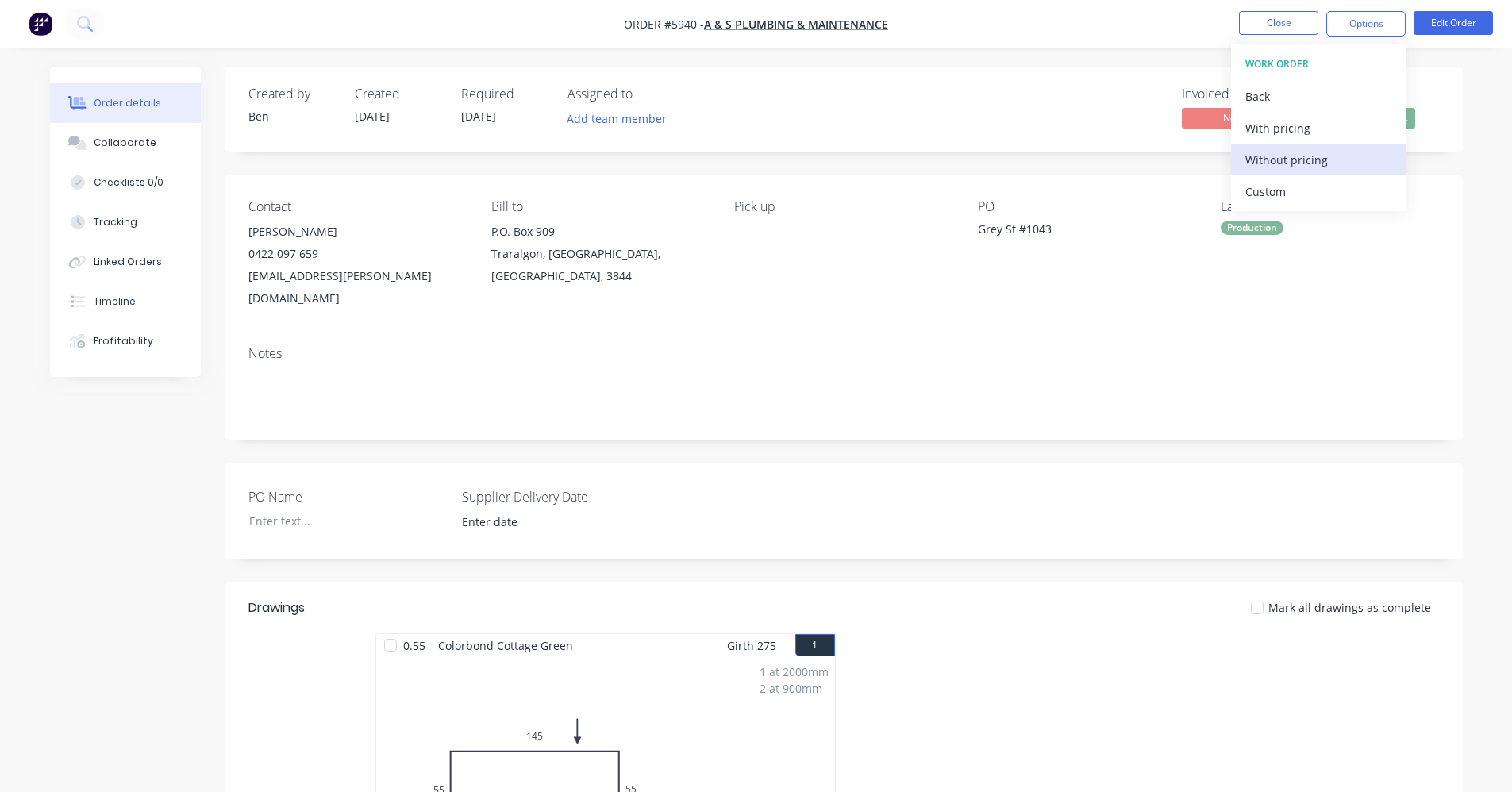
click at [1316, 161] on div "Without pricing" at bounding box center [1318, 160] width 146 height 23
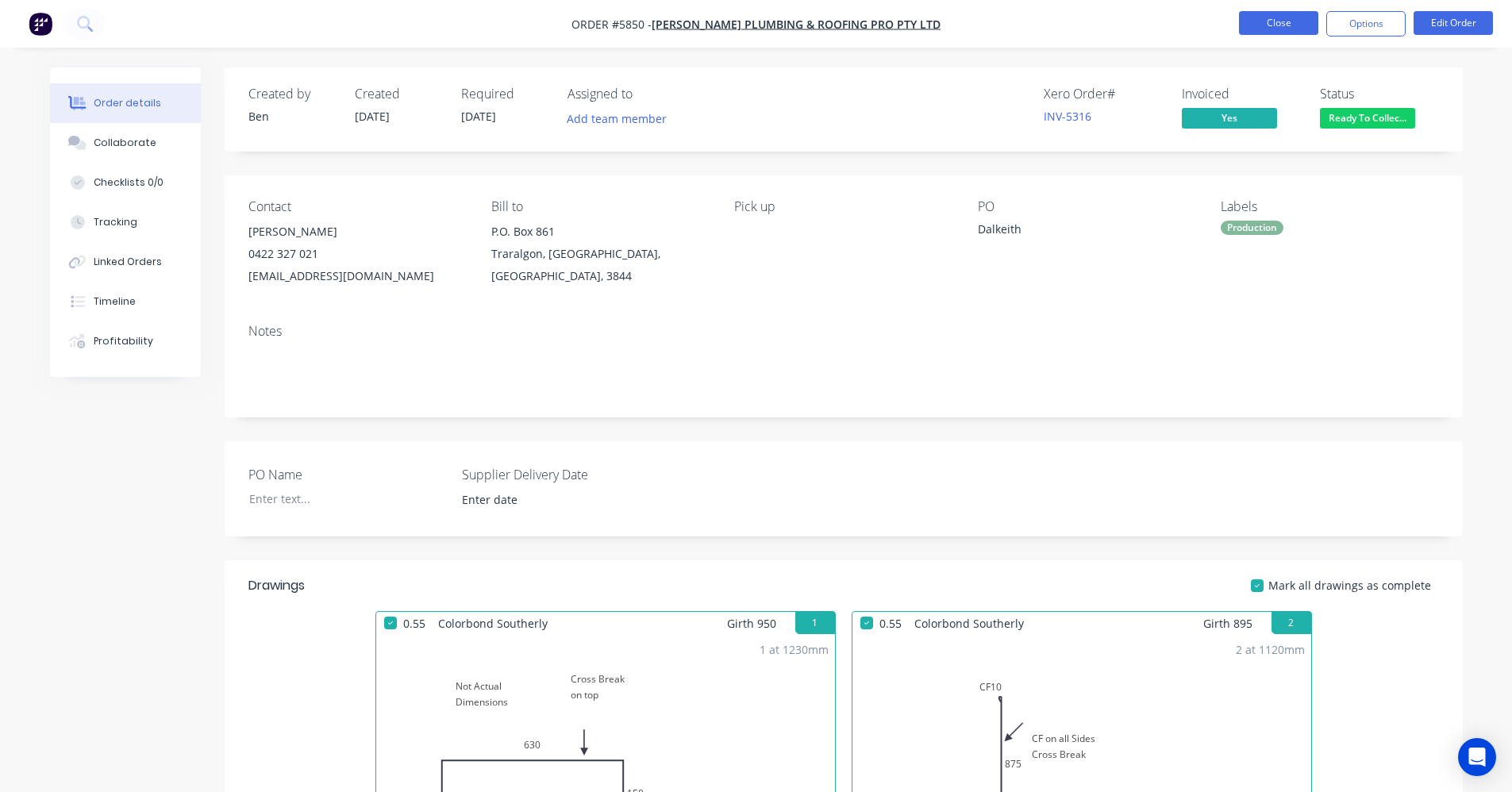
click at [1278, 30] on button "Close" at bounding box center [1279, 23] width 79 height 24
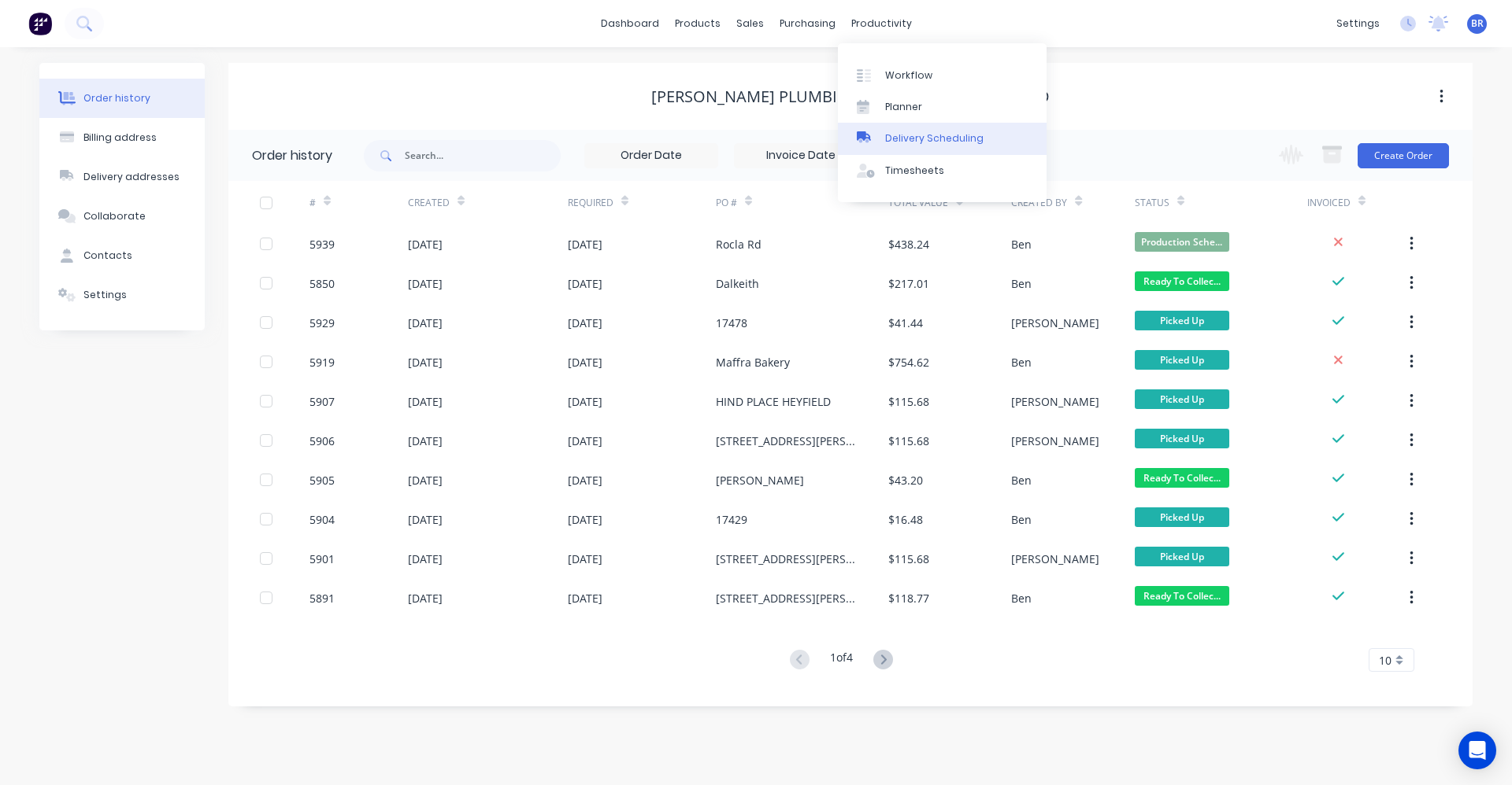
click at [910, 142] on div "Delivery Scheduling" at bounding box center [934, 138] width 98 height 14
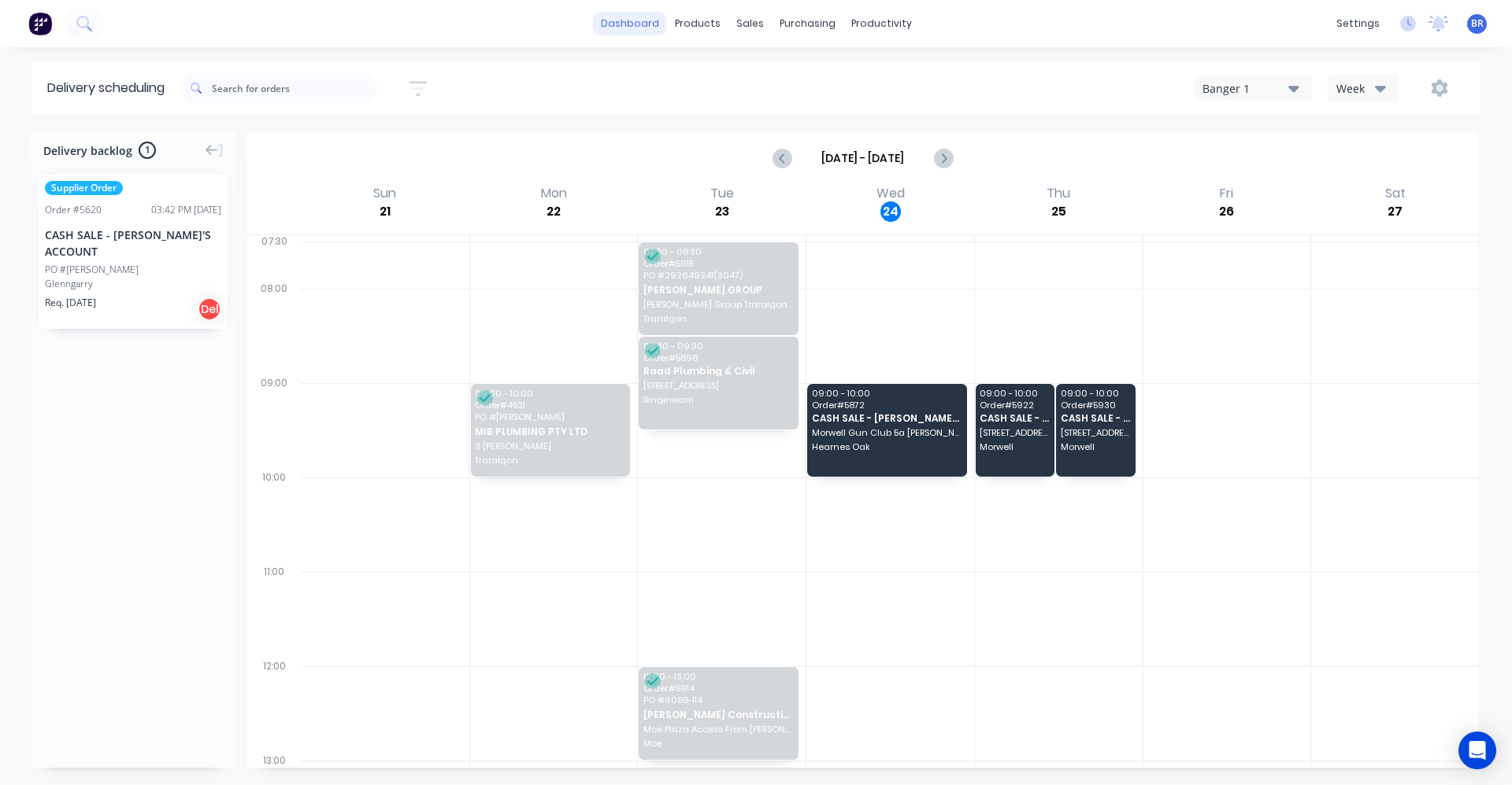
click at [639, 18] on link "dashboard" at bounding box center [629, 23] width 74 height 23
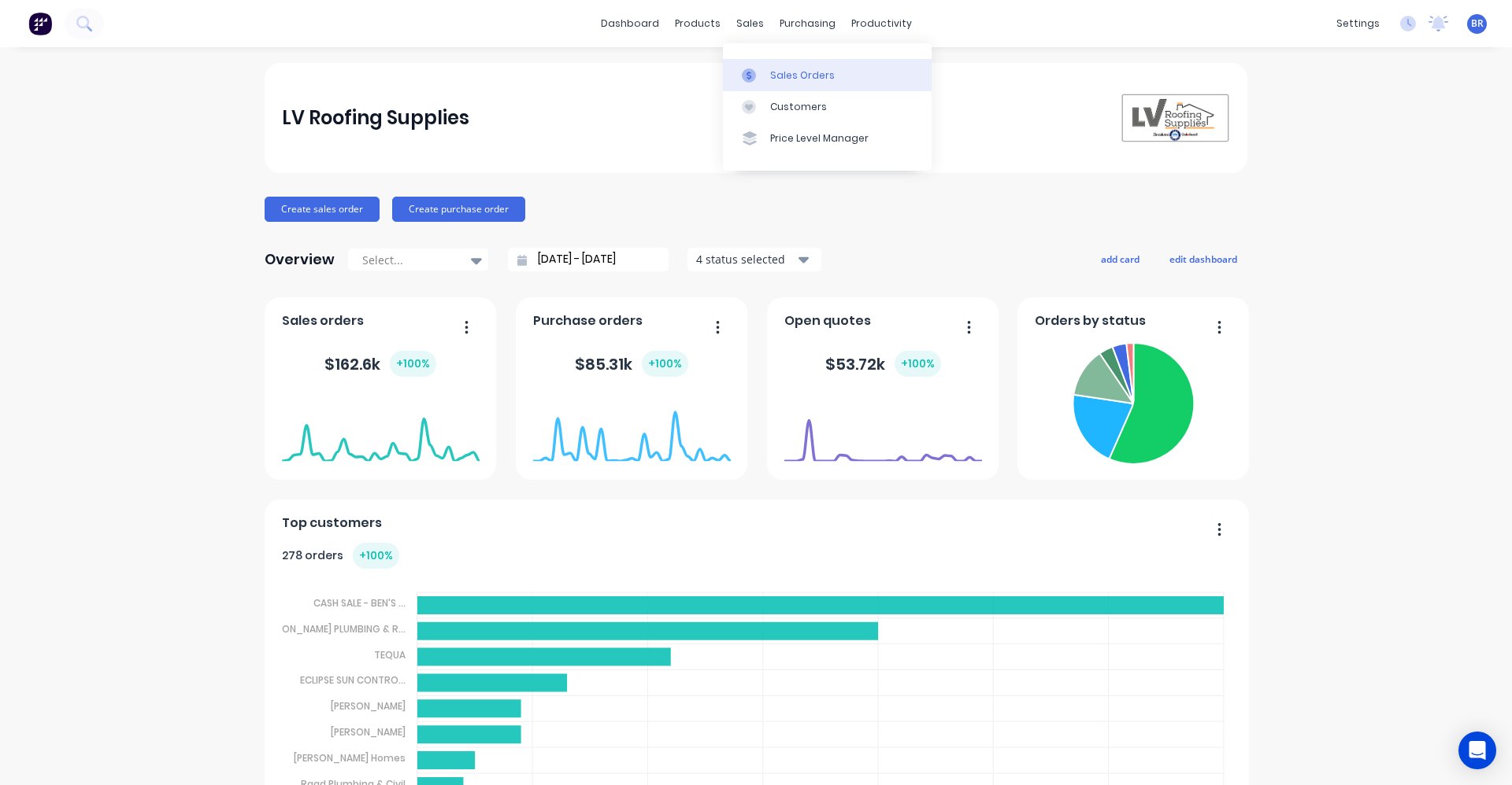
click at [764, 79] on div at bounding box center [753, 75] width 23 height 14
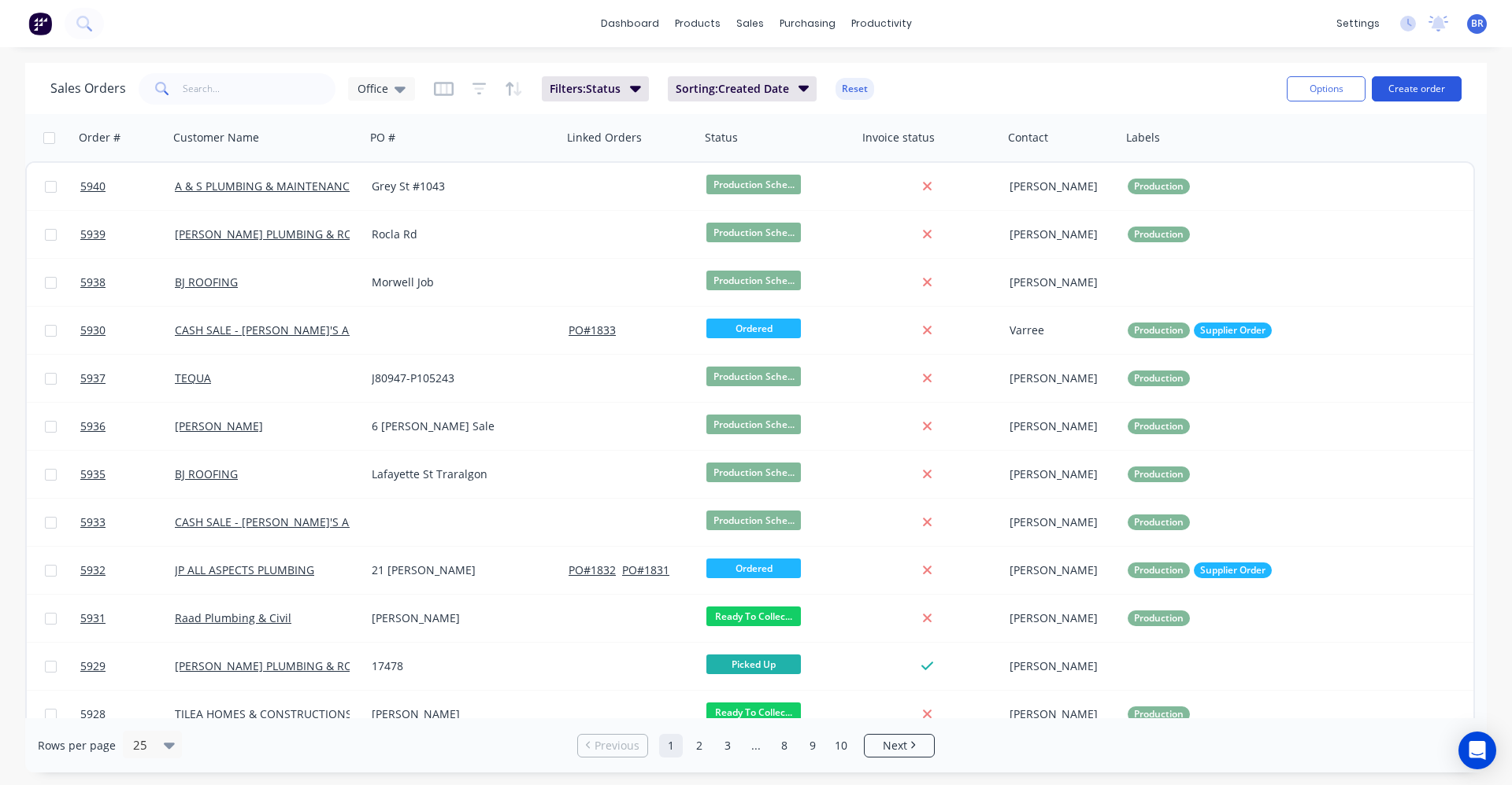
click at [1432, 90] on button "Create order" at bounding box center [1416, 89] width 90 height 25
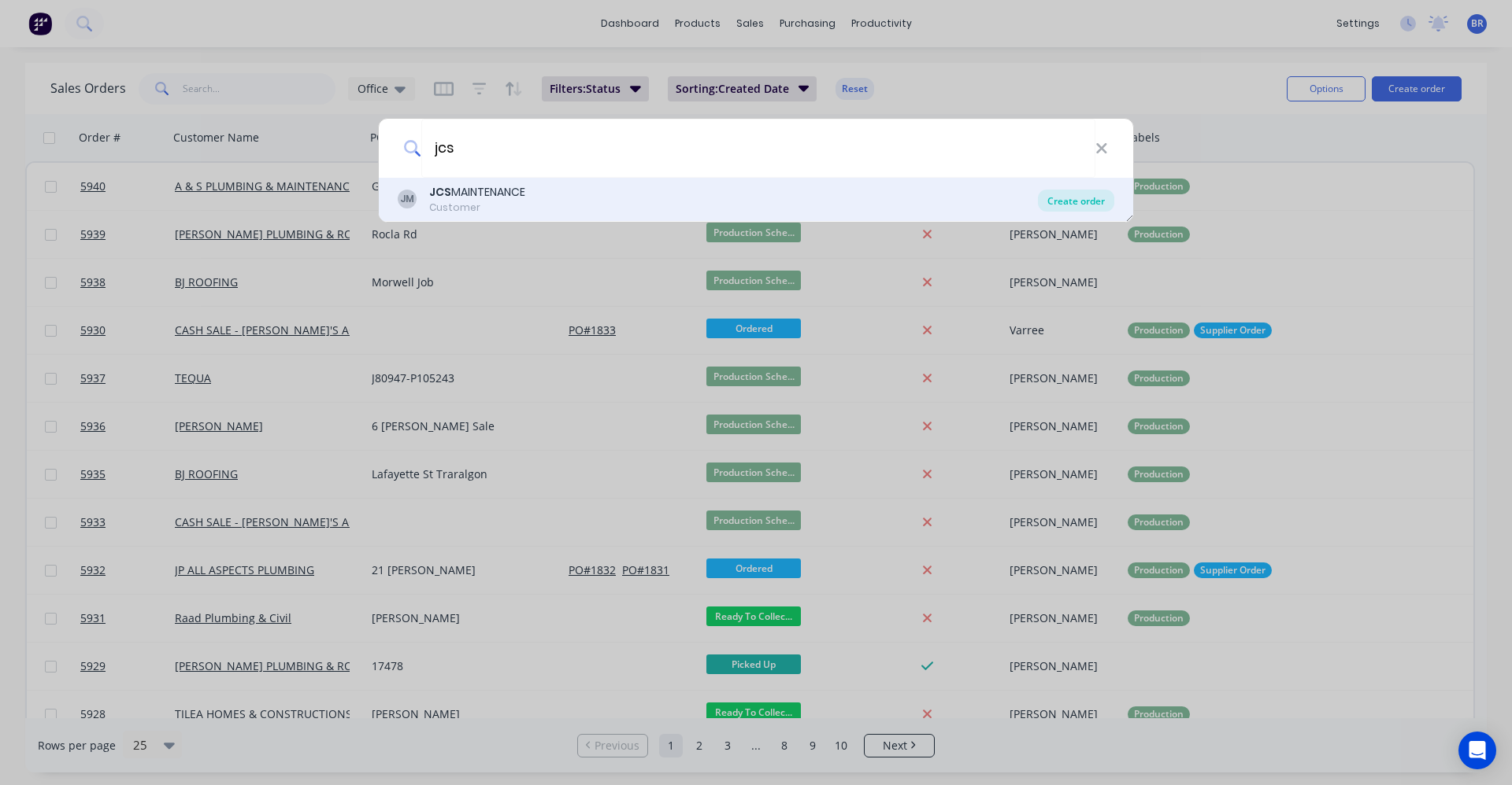
type input "jcs"
click at [1080, 203] on div "Create order" at bounding box center [1075, 200] width 76 height 22
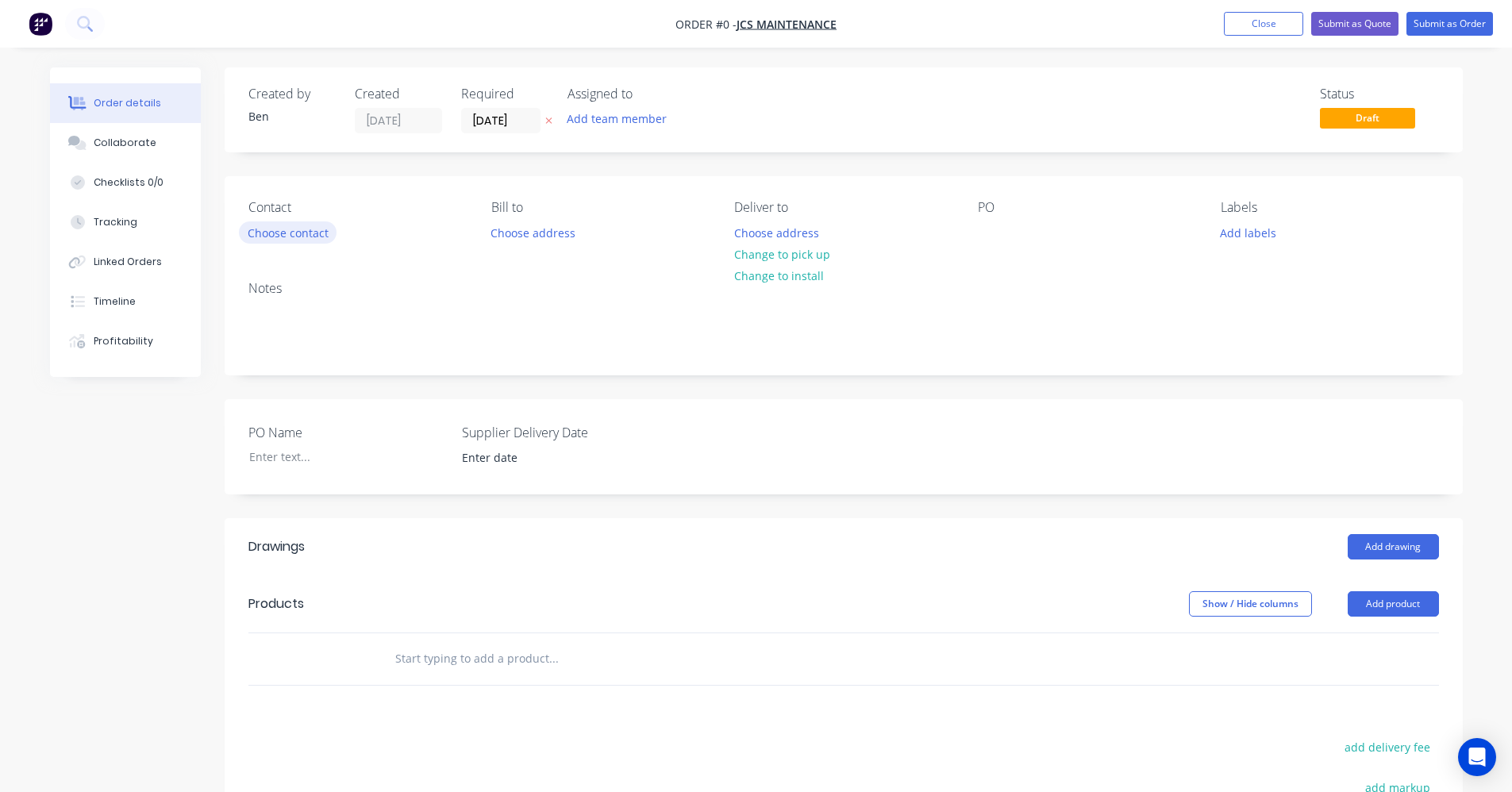
click at [311, 233] on button "Choose contact" at bounding box center [288, 232] width 98 height 21
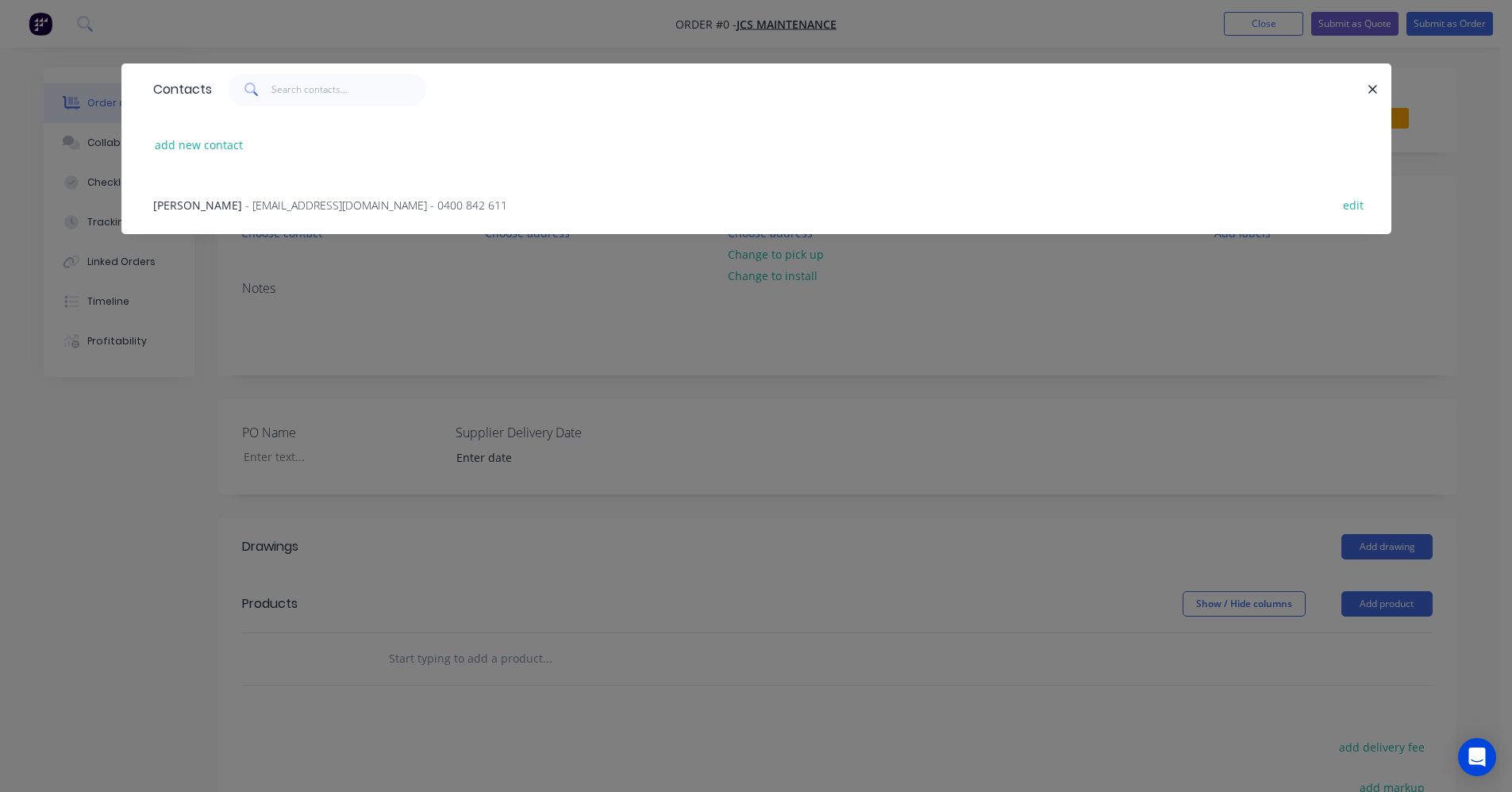
click at [311, 199] on span "- [EMAIL_ADDRESS][DOMAIN_NAME] - 0400 842 611" at bounding box center [376, 205] width 262 height 15
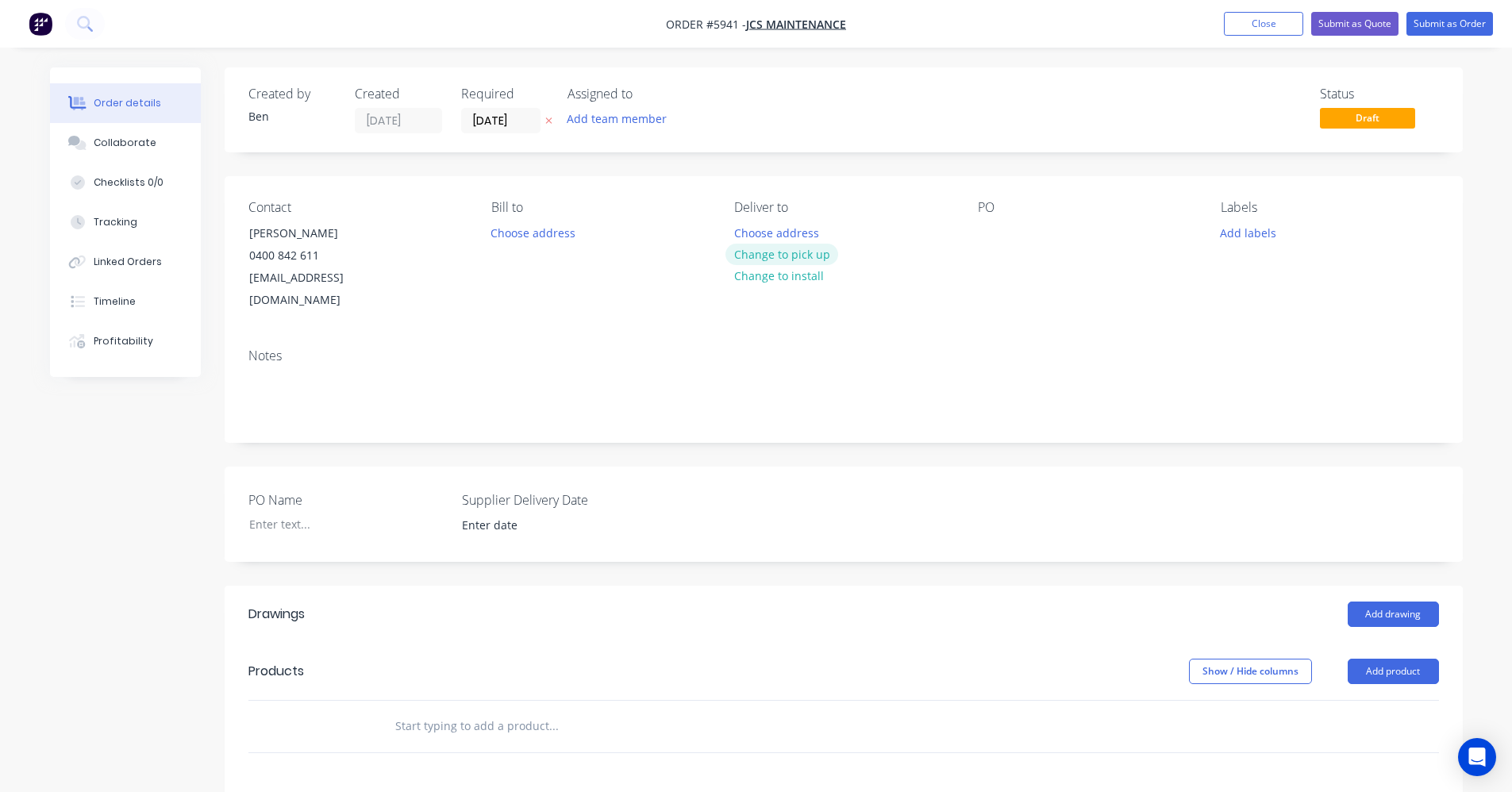
click at [805, 257] on button "Change to pick up" at bounding box center [782, 254] width 112 height 21
click at [987, 229] on div at bounding box center [991, 232] width 25 height 23
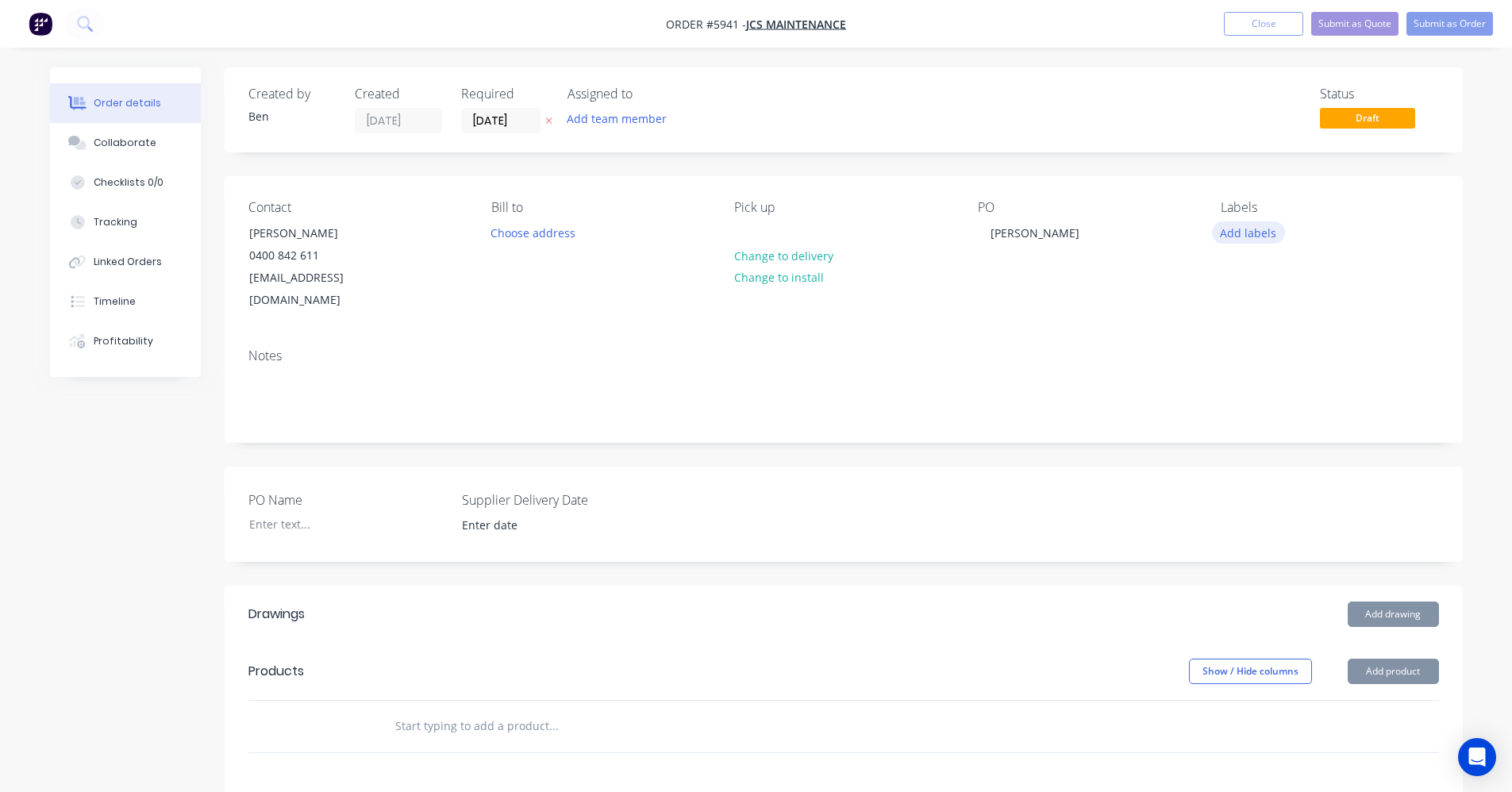
click at [1254, 236] on button "Add labels" at bounding box center [1248, 232] width 73 height 21
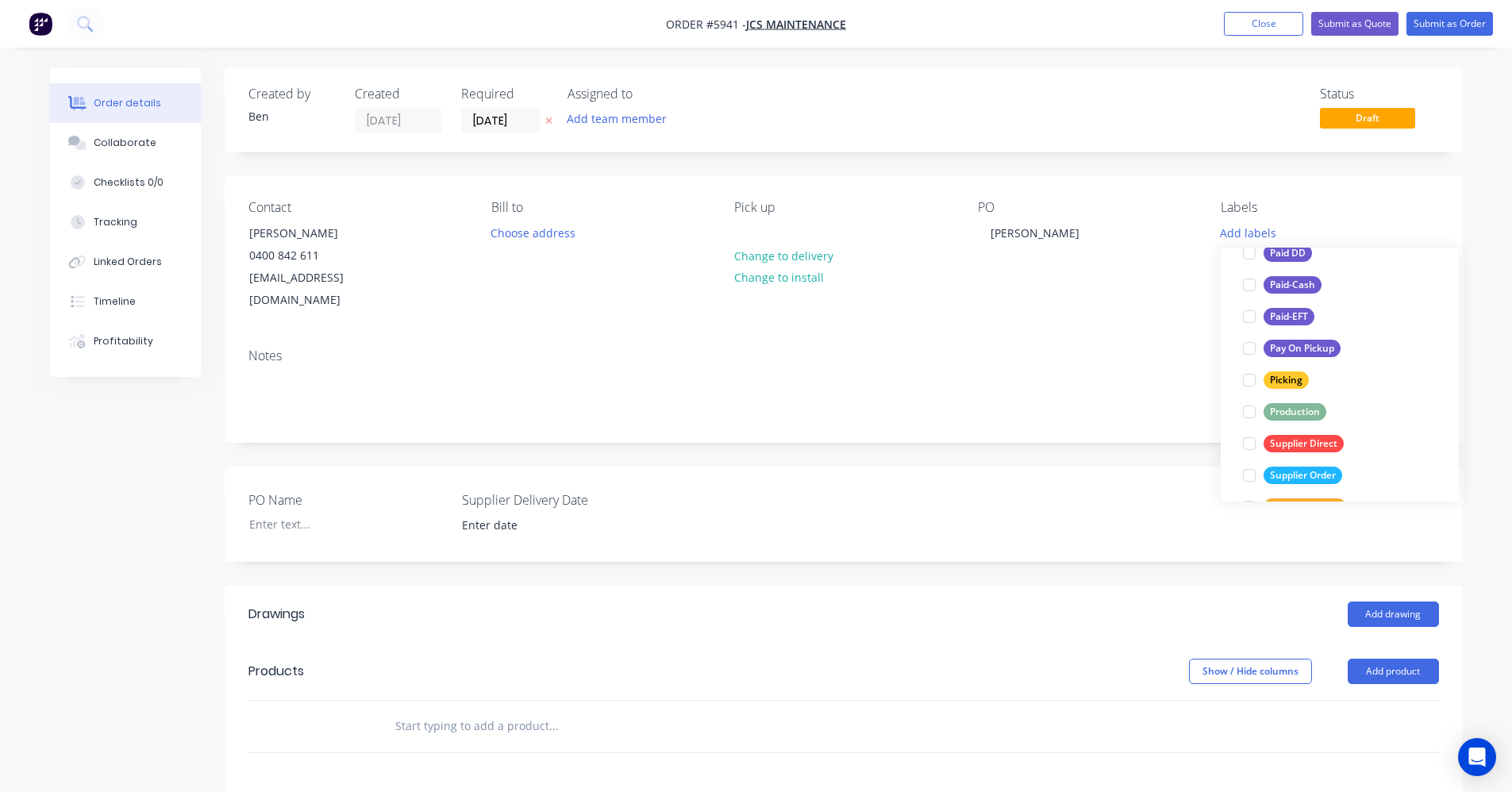
scroll to position [238, 0]
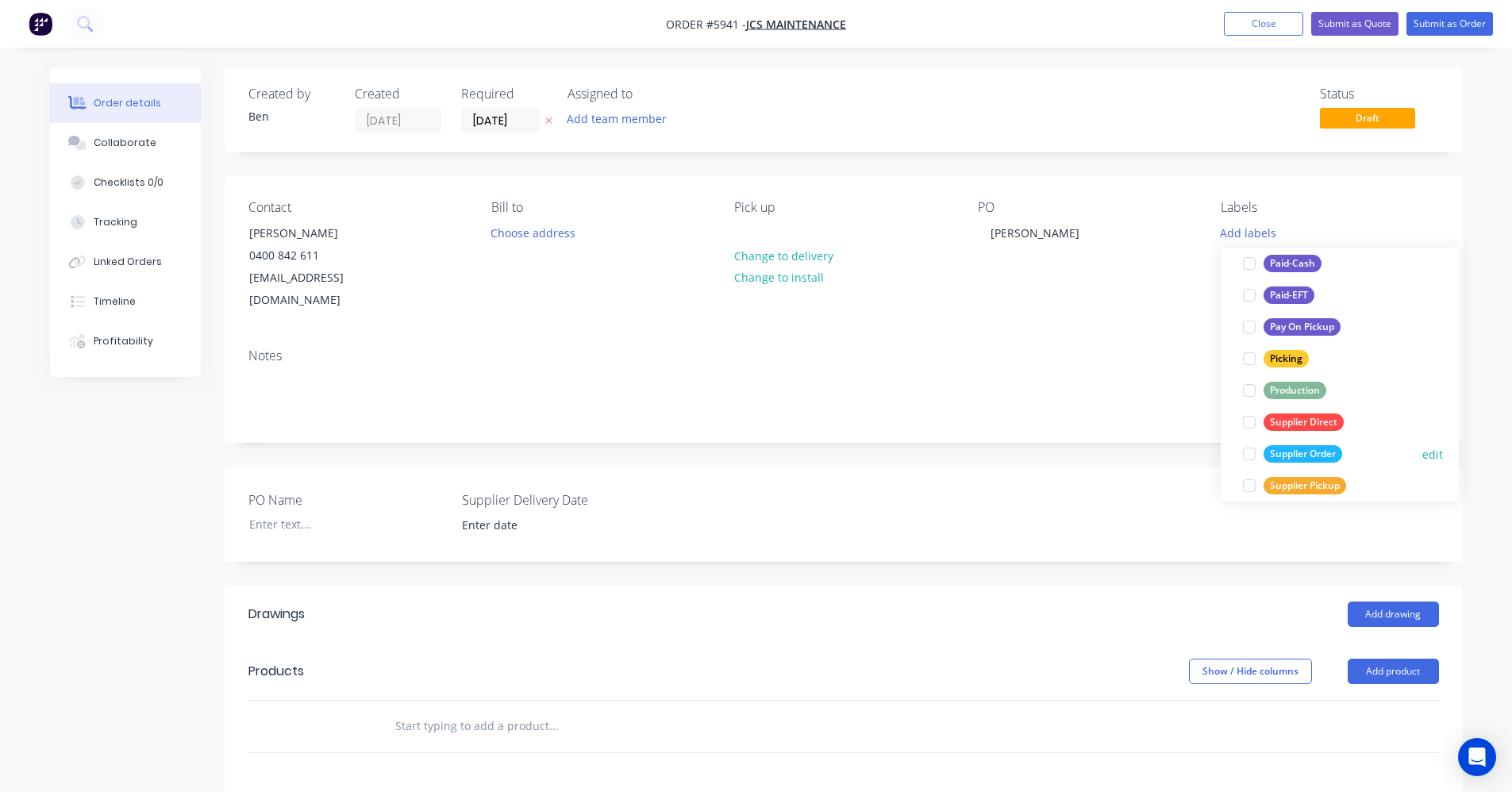
click at [1315, 454] on div "Supplier Order" at bounding box center [1302, 454] width 79 height 18
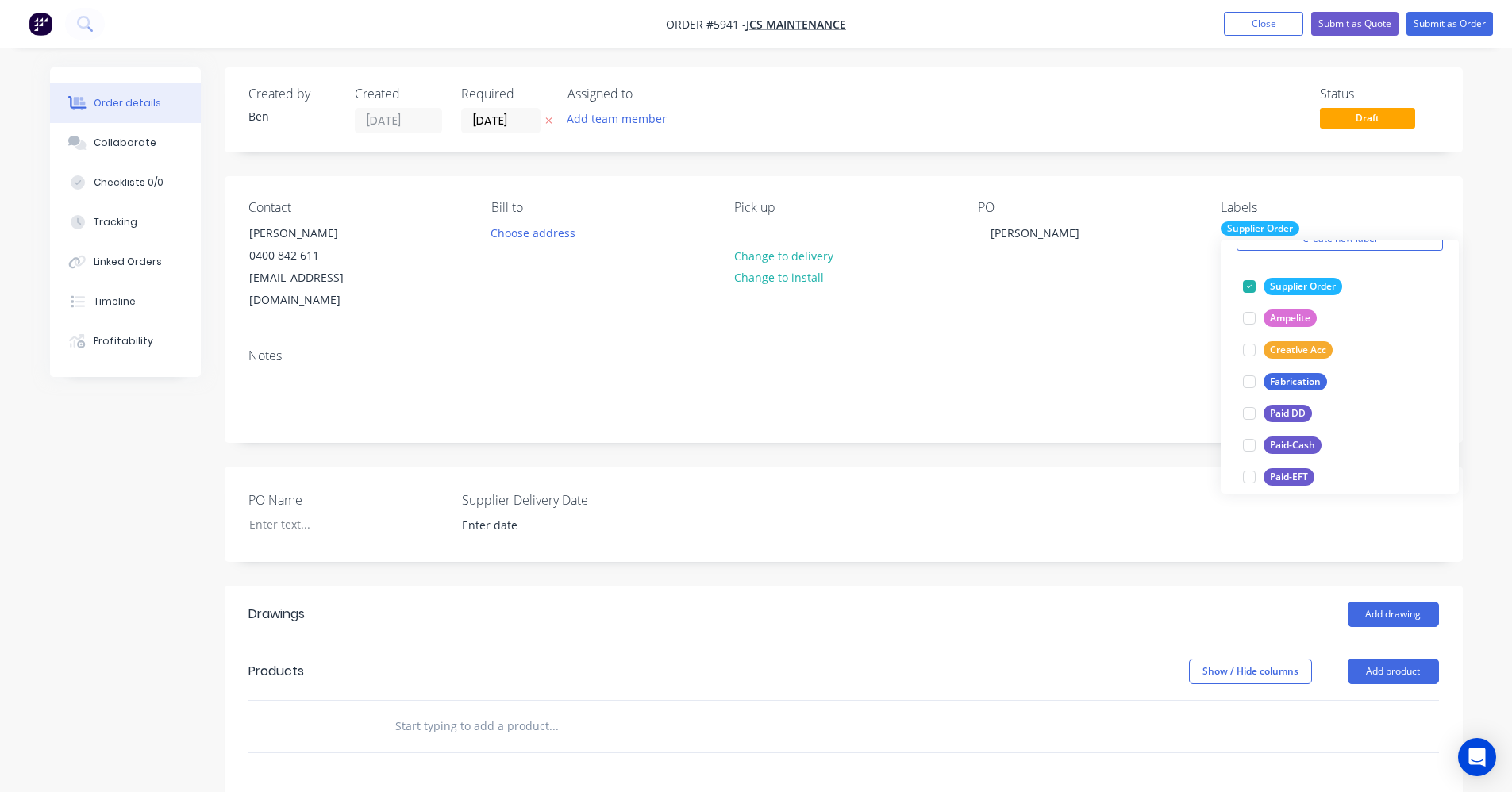
scroll to position [286, 0]
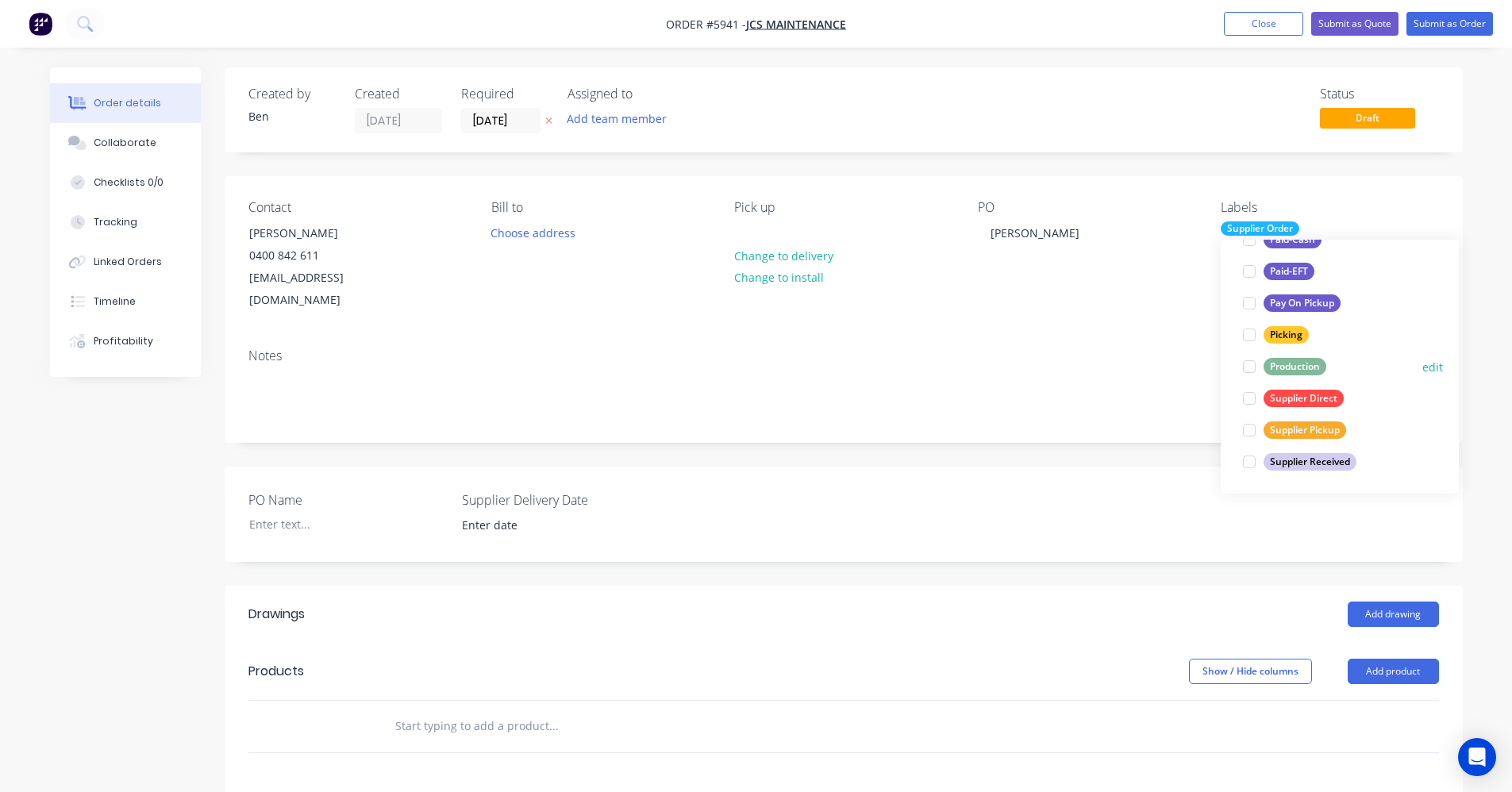
click at [1276, 367] on div "Production" at bounding box center [1295, 367] width 63 height 18
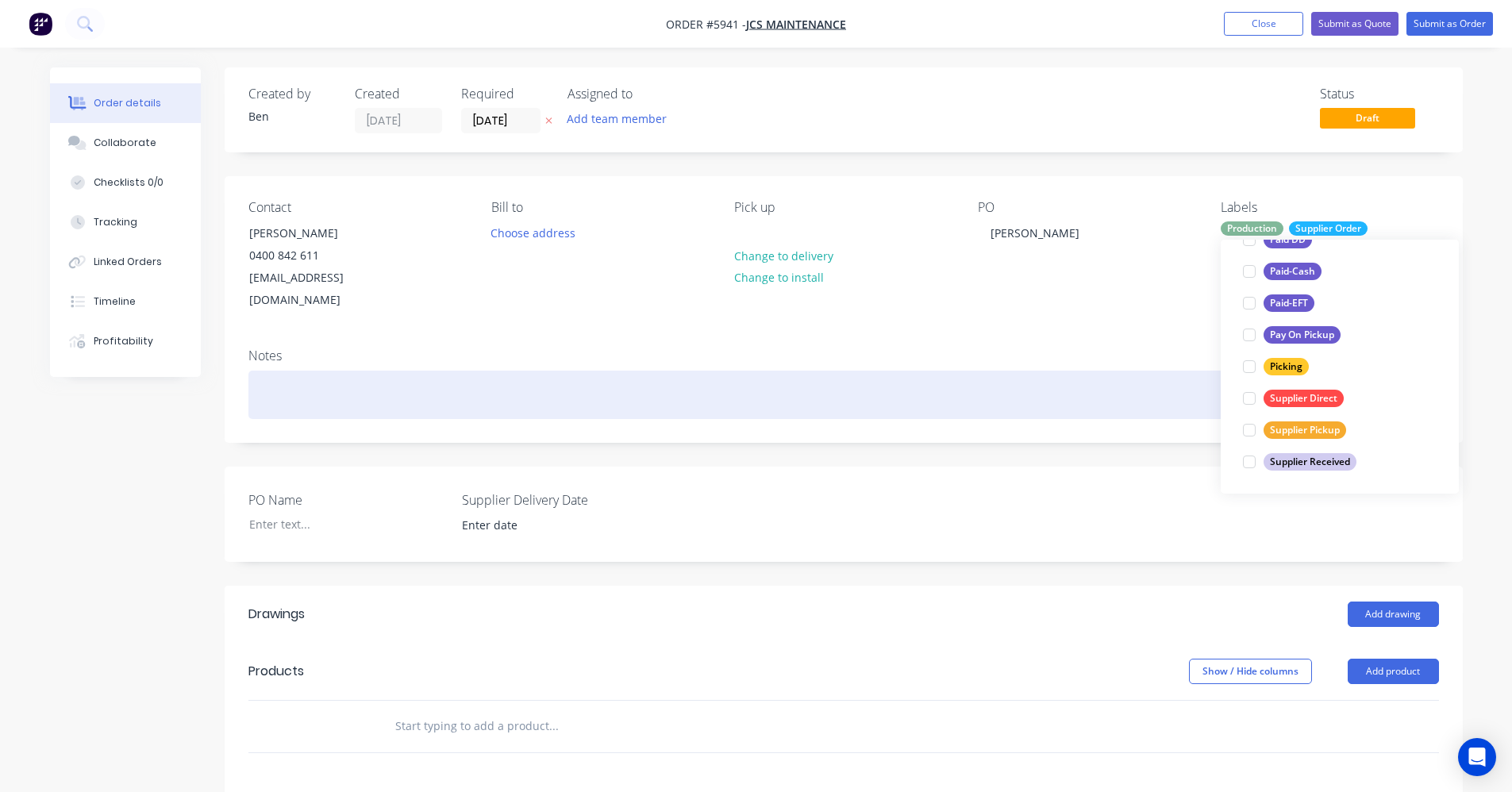
scroll to position [0, 0]
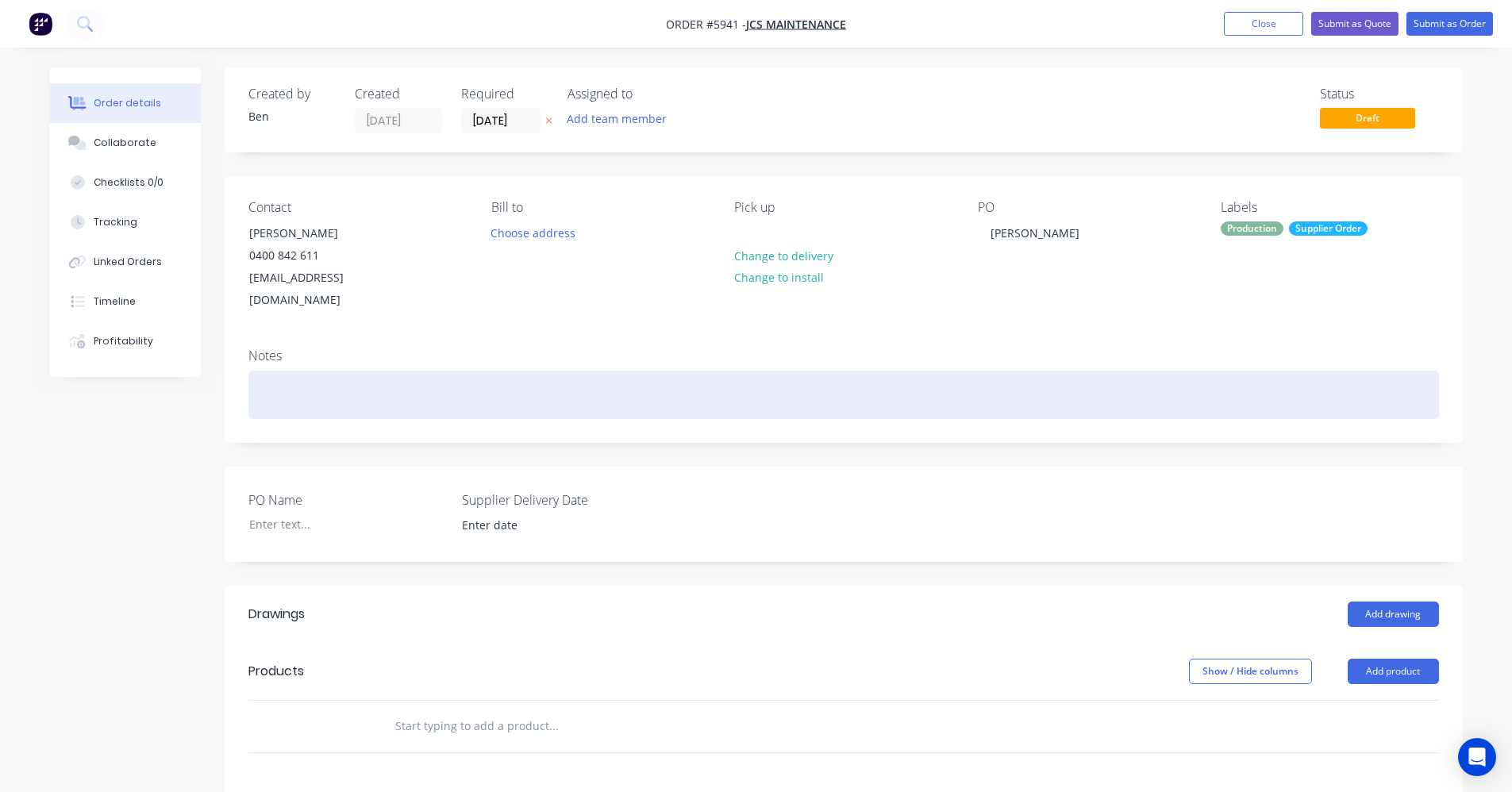
drag, startPoint x: 1074, startPoint y: 368, endPoint x: 1138, endPoint y: 432, distance: 90.5
click at [1077, 371] on div at bounding box center [843, 395] width 1191 height 48
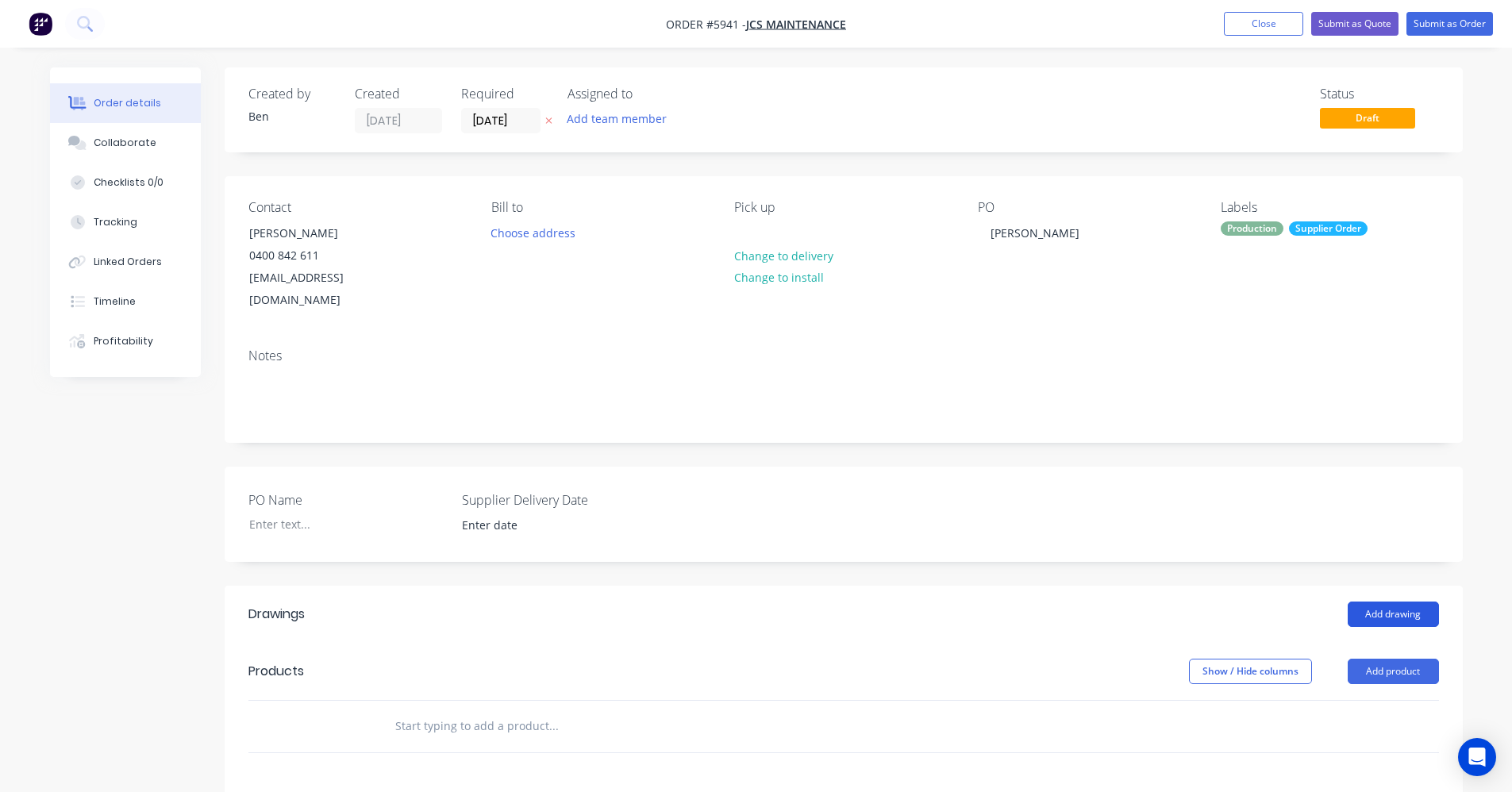
click at [1378, 602] on button "Add drawing" at bounding box center [1394, 614] width 91 height 25
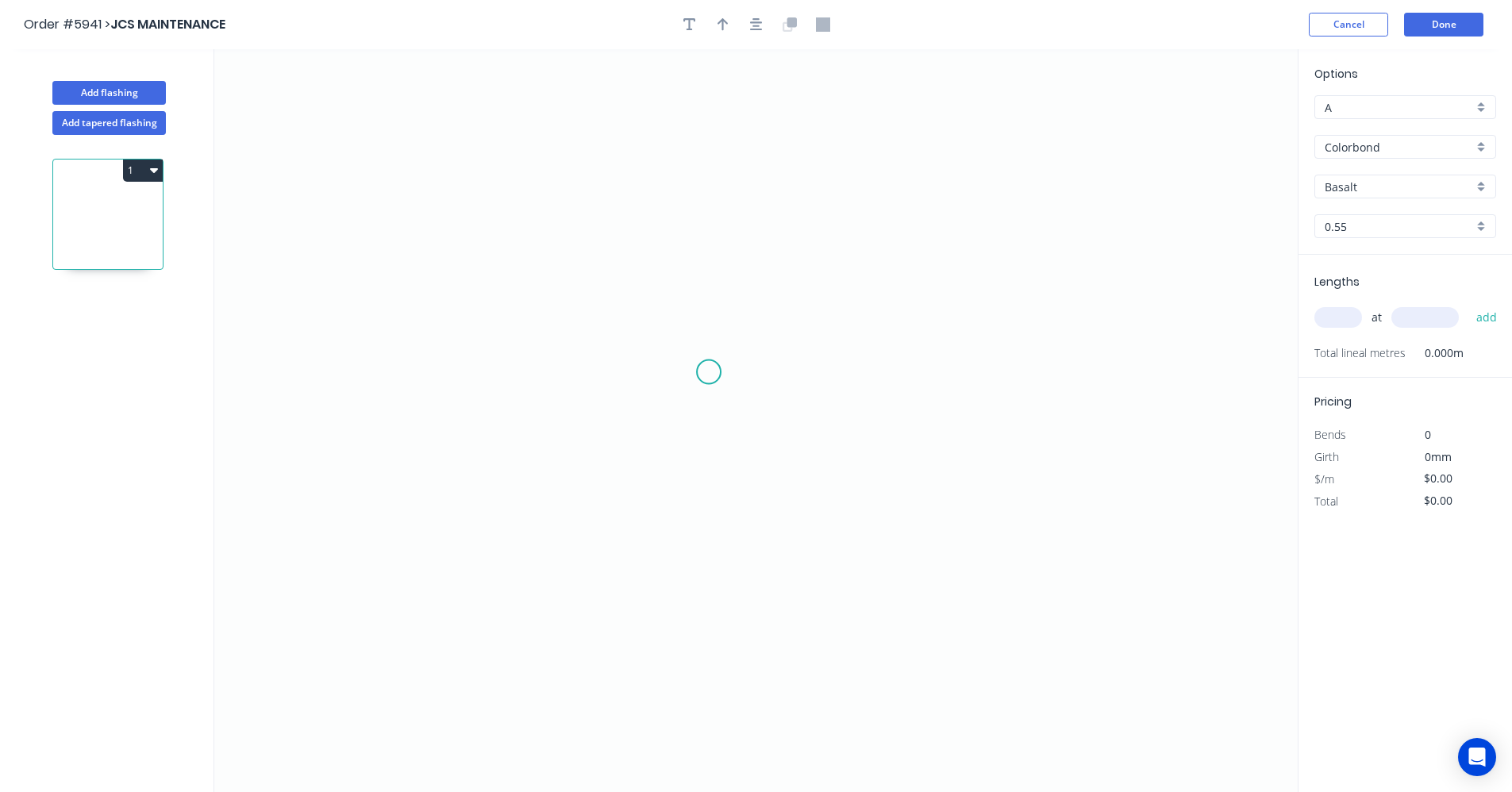
click at [710, 372] on icon "0" at bounding box center [756, 420] width 1084 height 743
click at [718, 240] on icon "0" at bounding box center [756, 420] width 1084 height 743
click at [865, 248] on icon "0 ?" at bounding box center [756, 420] width 1084 height 743
click at [857, 512] on icon "0 ? ?" at bounding box center [756, 420] width 1084 height 743
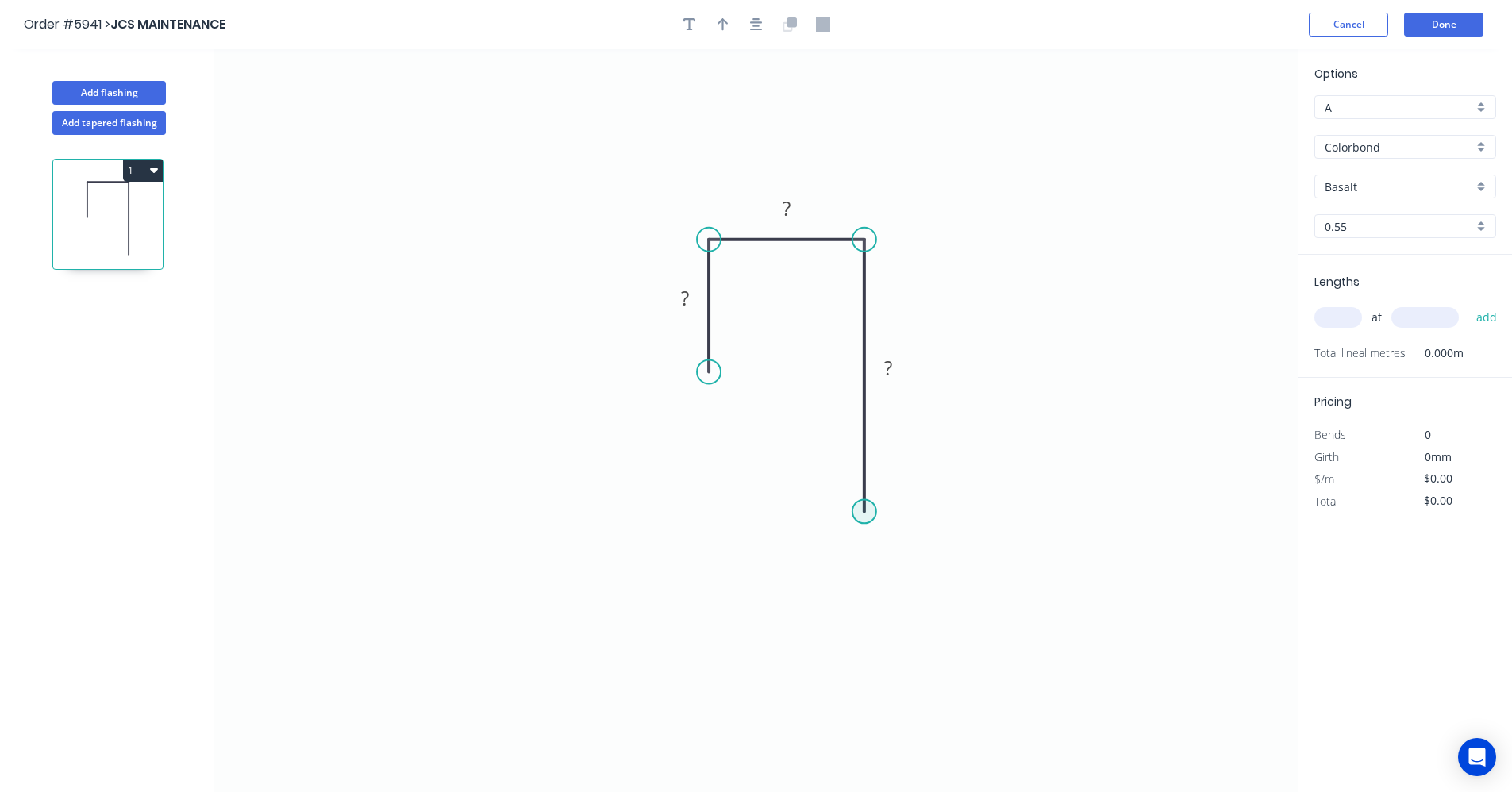
drag, startPoint x: 866, startPoint y: 508, endPoint x: 870, endPoint y: 529, distance: 21.4
click at [925, 567] on div "Crush & Fold" at bounding box center [942, 568] width 160 height 33
click at [920, 564] on div "Flip bend" at bounding box center [941, 563] width 160 height 33
click at [764, 424] on div "Crush & Fold" at bounding box center [797, 424] width 160 height 33
click at [690, 298] on rect at bounding box center [685, 299] width 32 height 22
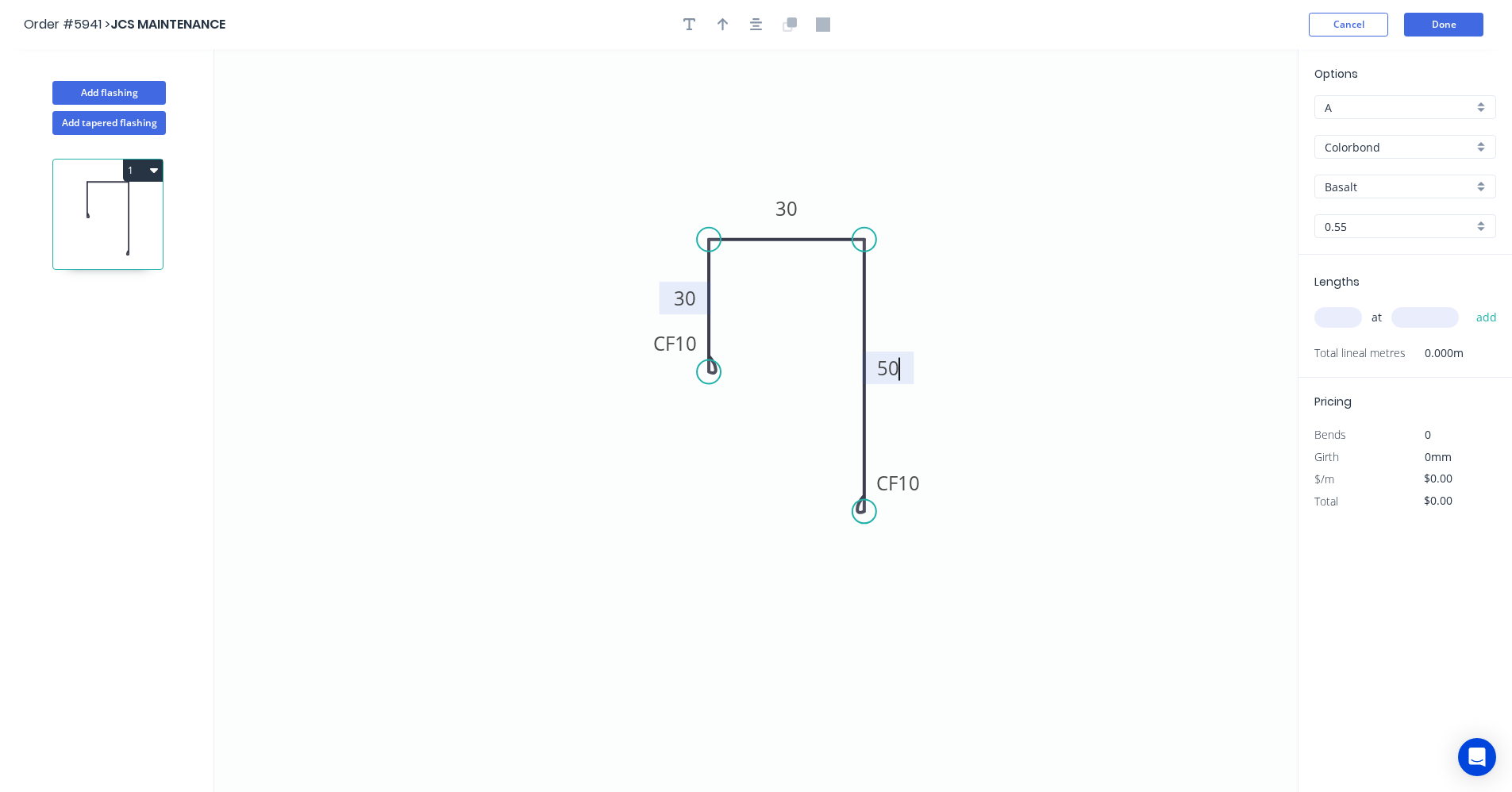
type input "$17.93"
click at [1479, 188] on div "Basalt" at bounding box center [1406, 187] width 182 height 24
click at [1381, 311] on div "Monument" at bounding box center [1405, 312] width 180 height 28
type input "Monument"
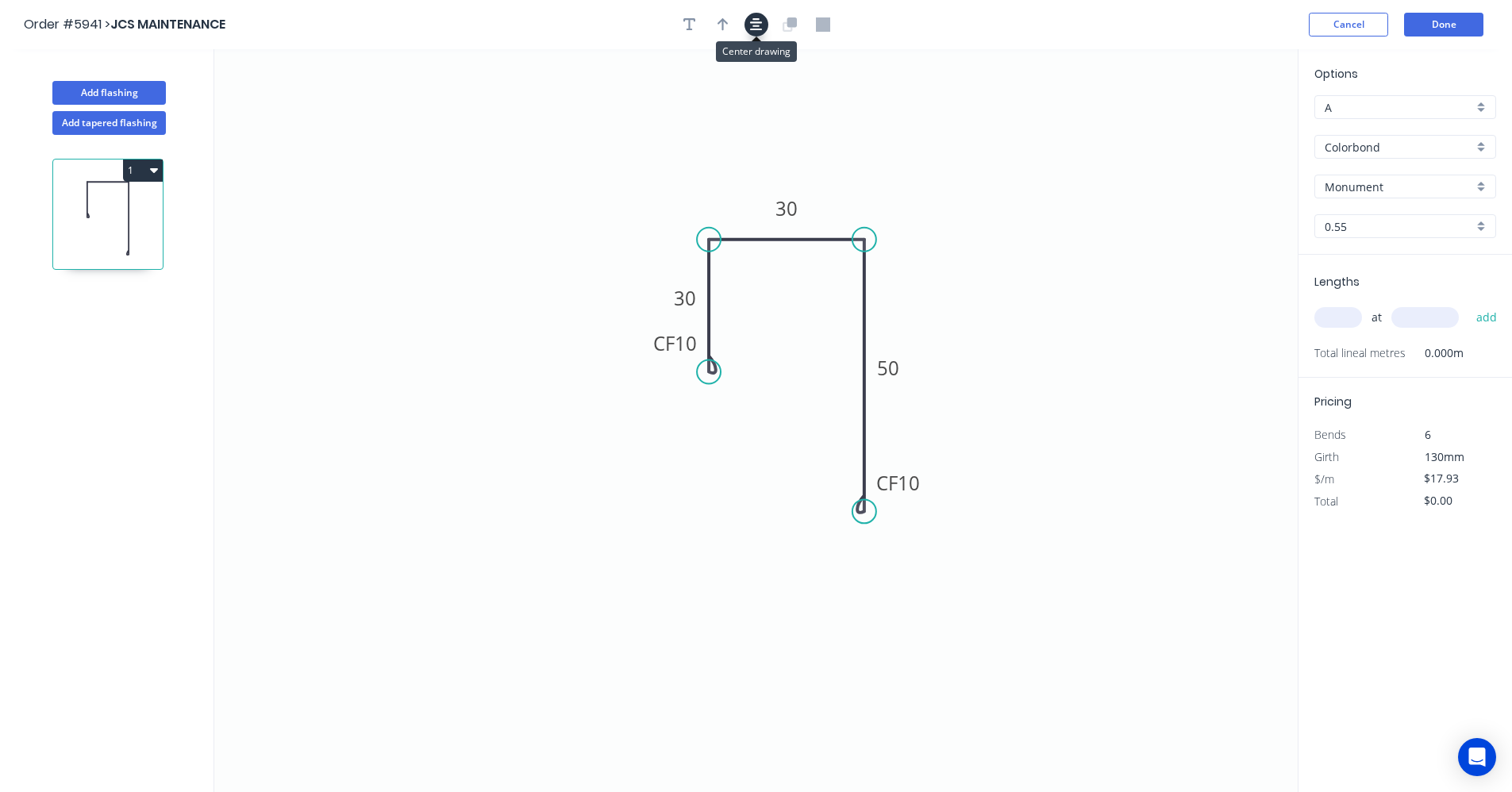
click at [752, 26] on icon "button" at bounding box center [756, 25] width 13 height 13
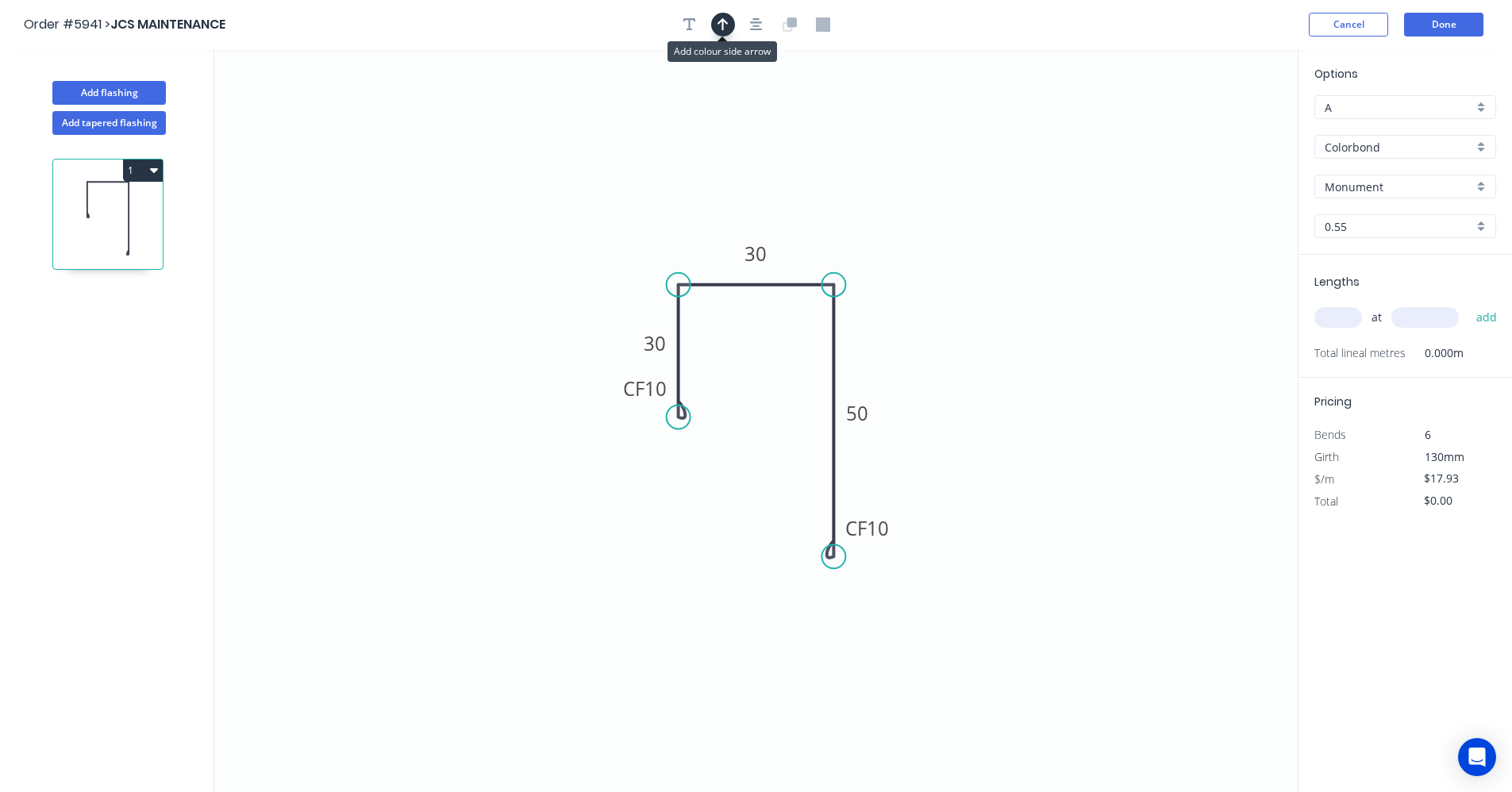
click at [716, 24] on button "button" at bounding box center [723, 25] width 24 height 24
click at [1218, 128] on icon at bounding box center [1218, 111] width 14 height 51
drag, startPoint x: 1218, startPoint y: 128, endPoint x: 871, endPoint y: 333, distance: 403.0
click at [857, 336] on icon at bounding box center [872, 322] width 46 height 46
click at [1341, 311] on input "text" at bounding box center [1339, 318] width 47 height 20
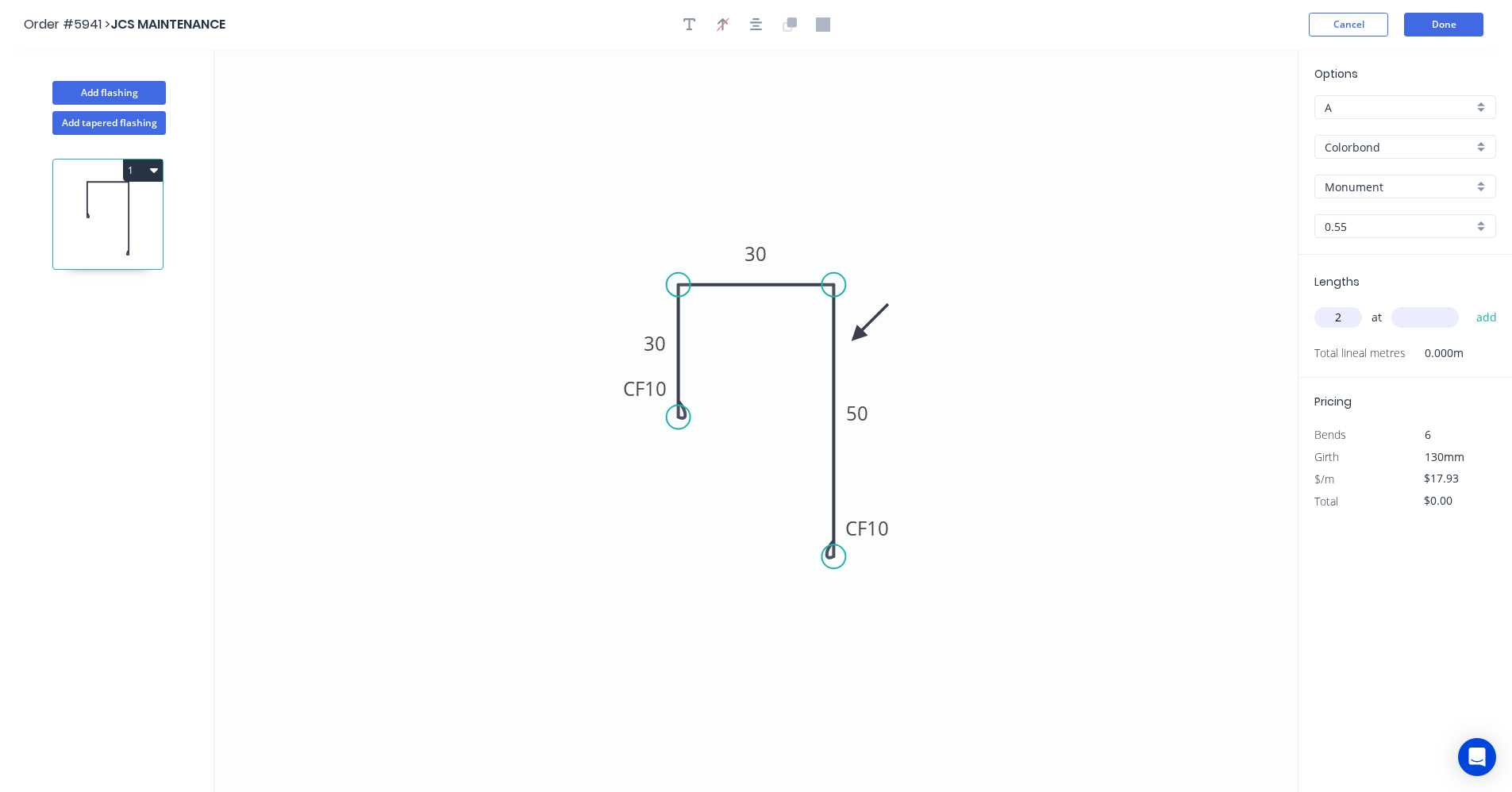
type input "2"
type input "2500"
click at [1469, 304] on button "add" at bounding box center [1487, 318] width 37 height 27
type input "$89.65"
click at [1446, 22] on button "Done" at bounding box center [1444, 25] width 79 height 24
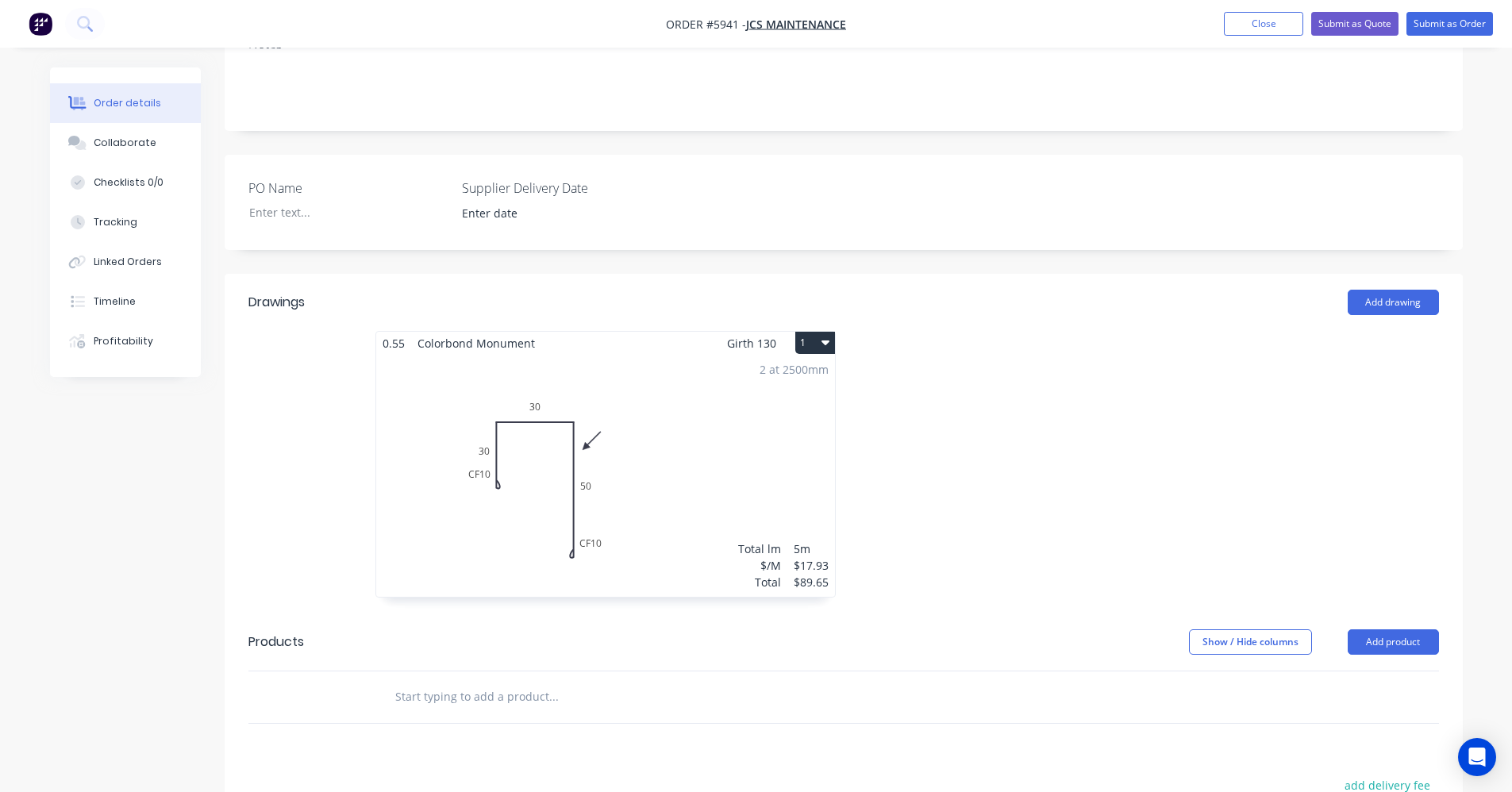
scroll to position [318, 0]
click at [449, 675] on input "text" at bounding box center [554, 691] width 318 height 32
click at [659, 675] on div "trimclad Add trimclad to order Fence Infill Sheet 1490mm Xero Item # Fencing Su…" at bounding box center [661, 700] width 571 height 52
click at [467, 685] on input "trimclad" at bounding box center [554, 701] width 318 height 32
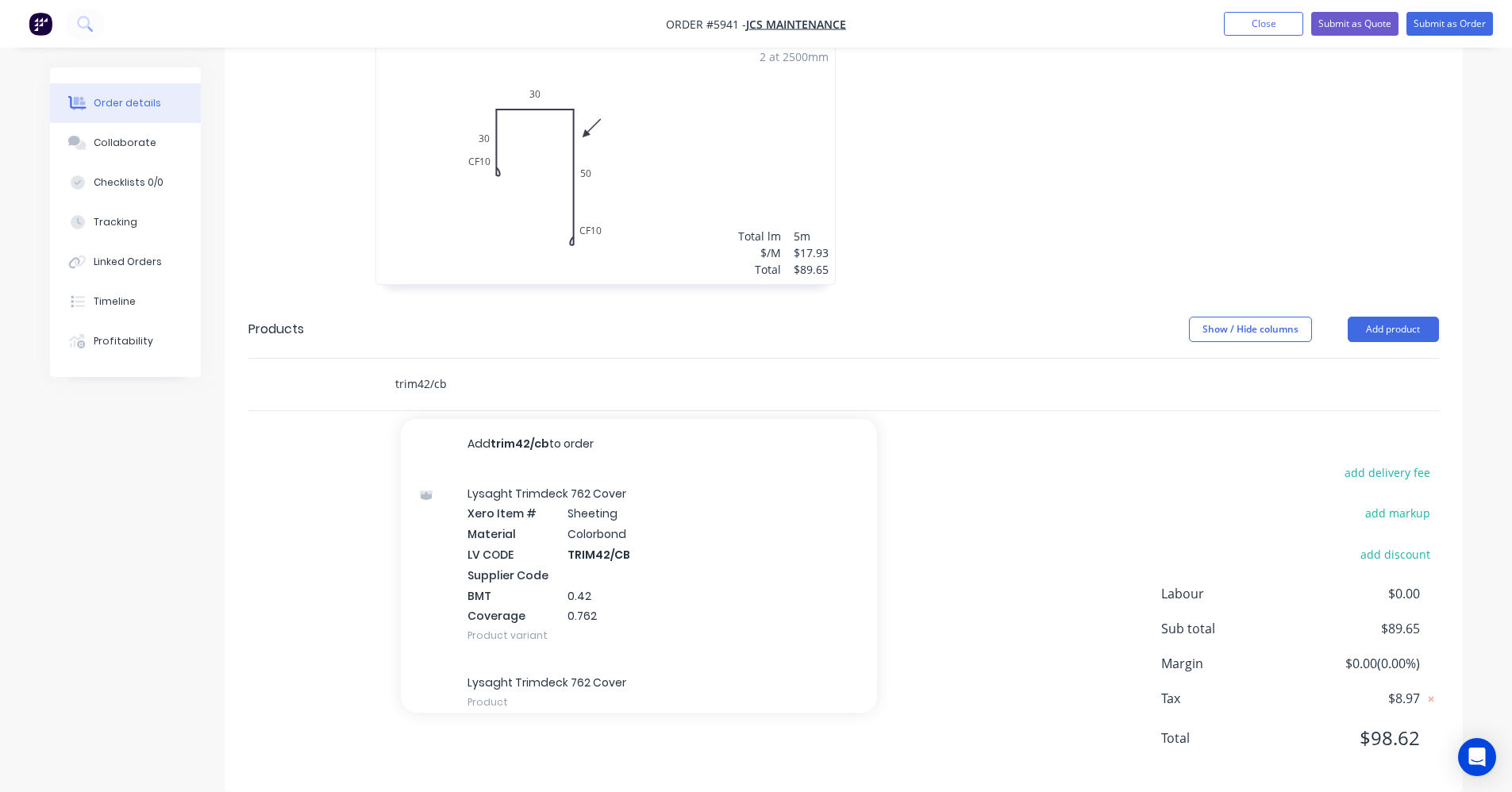
scroll to position [626, 0]
type input "trim42/cb"
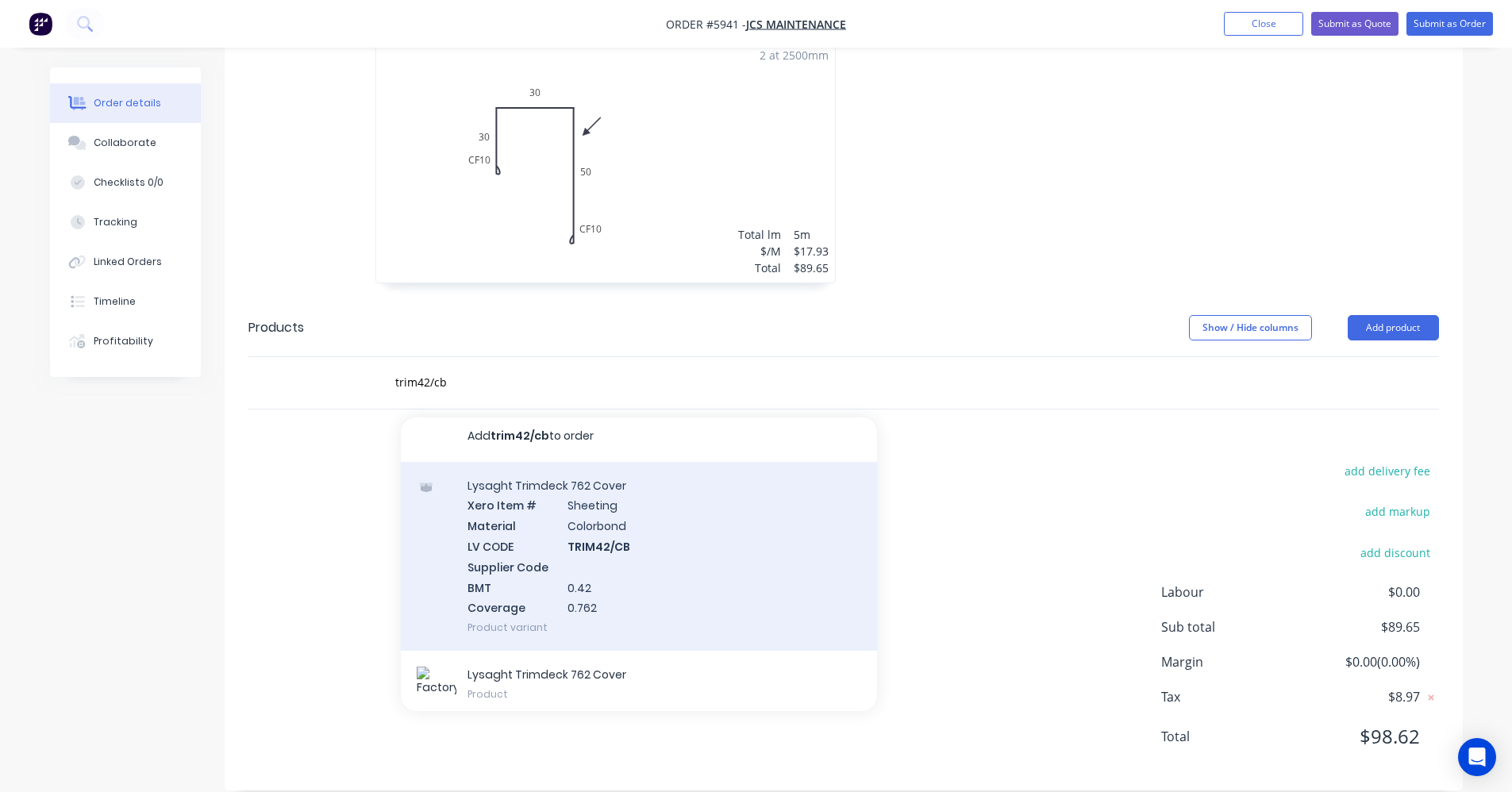
scroll to position [18, 0]
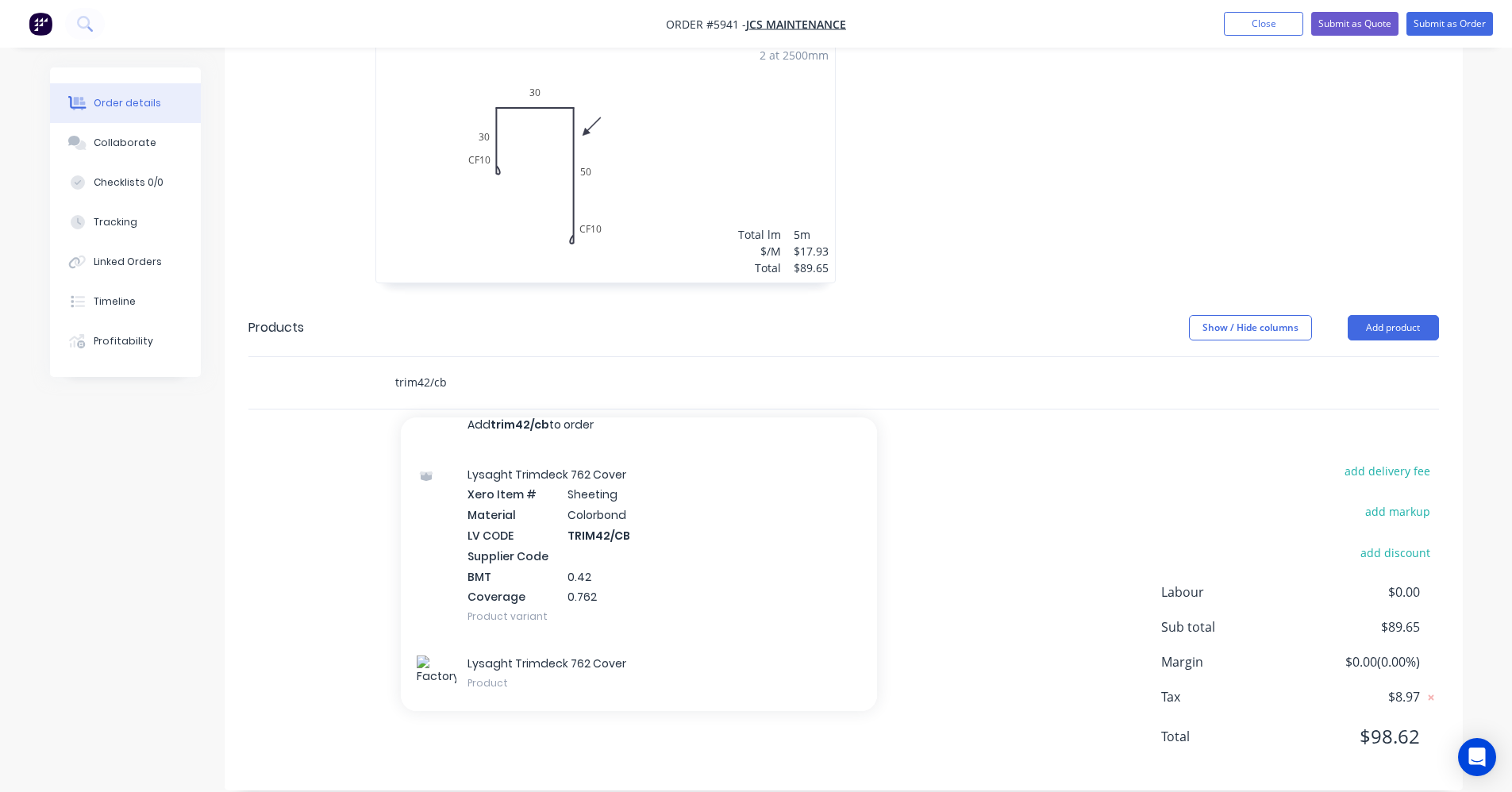
drag, startPoint x: 469, startPoint y: 350, endPoint x: 289, endPoint y: 337, distance: 180.5
click at [289, 358] on div "trim42/cb Add trim42/cb to order Lysaght Trimdeck 762 Cover Xero Item # Sheetin…" at bounding box center [843, 383] width 1191 height 52
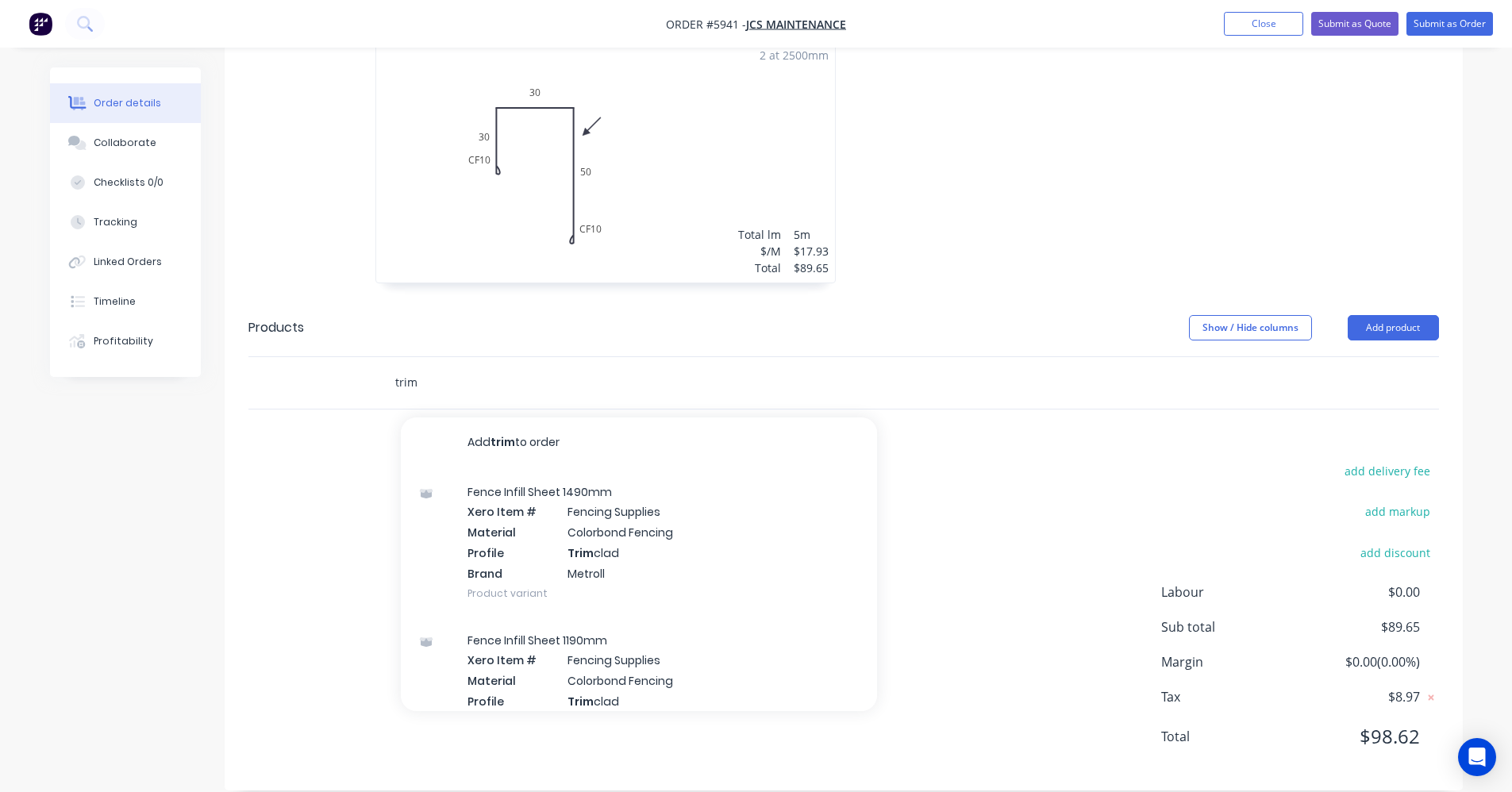
type input "trim"
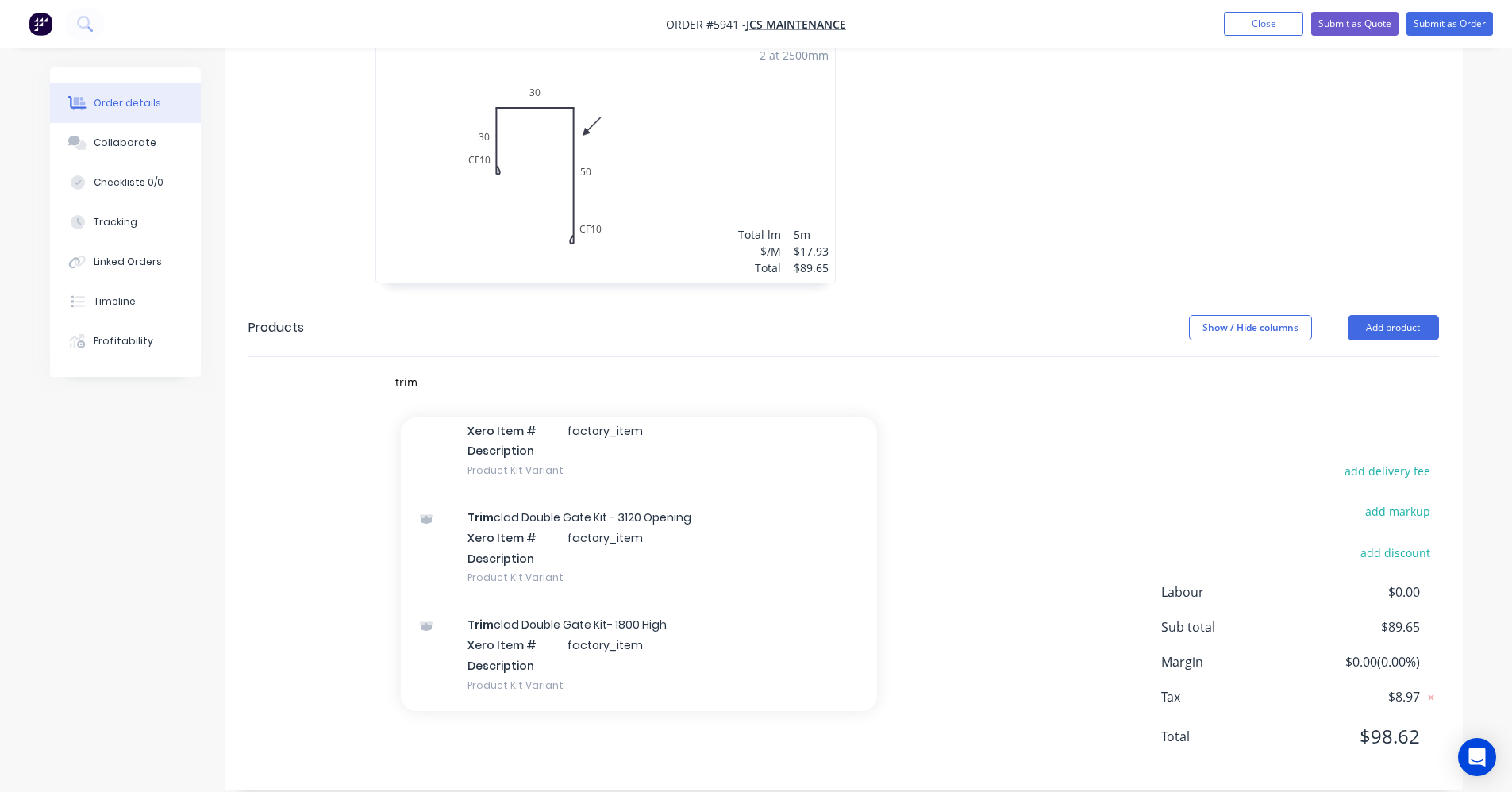
scroll to position [2787, 0]
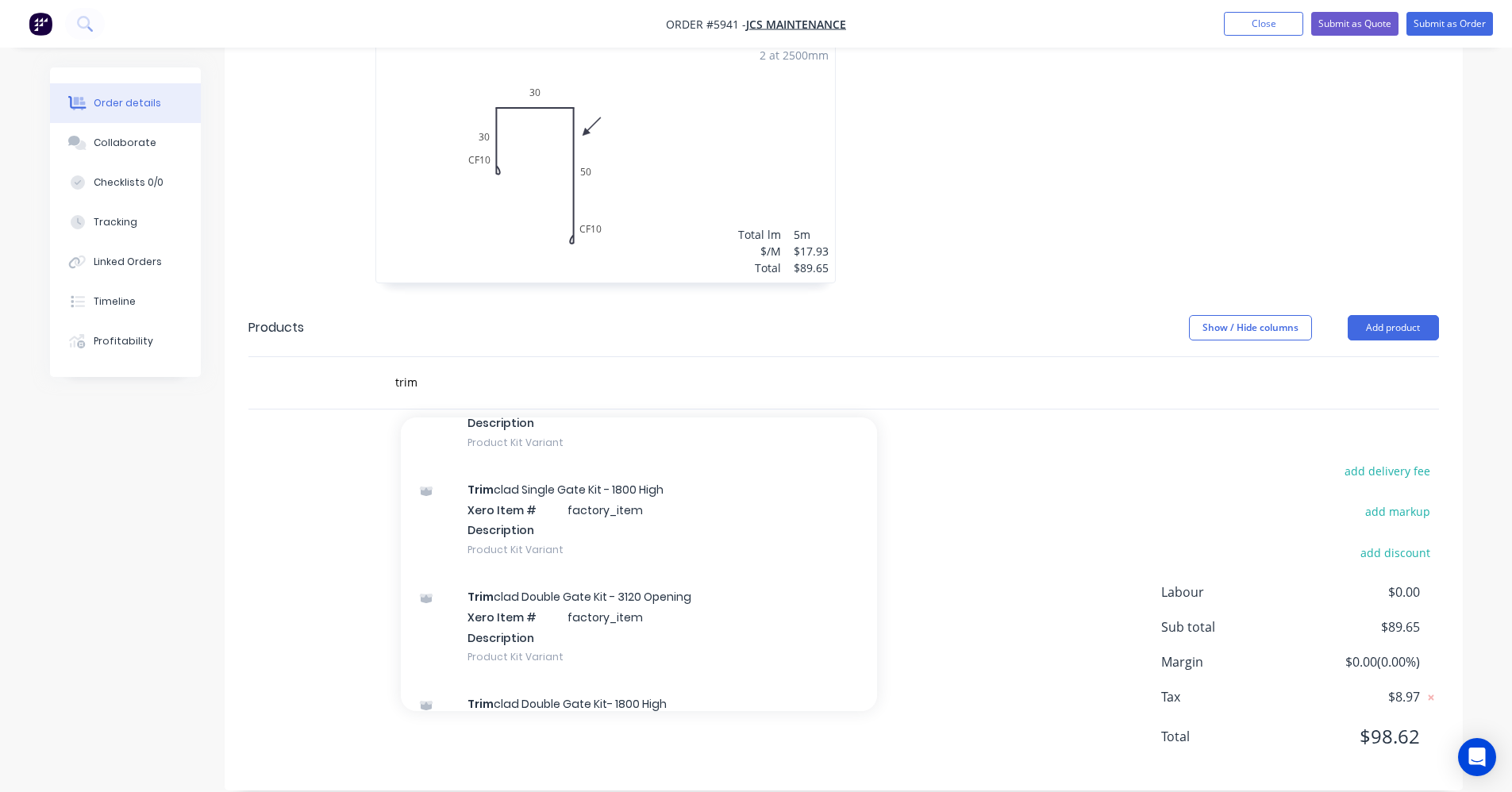
click at [1154, 377] on div "trim Add trim to order Fence Infill Sheet 1490mm Xero Item # Fencing Supplies M…" at bounding box center [843, 383] width 1191 height 52
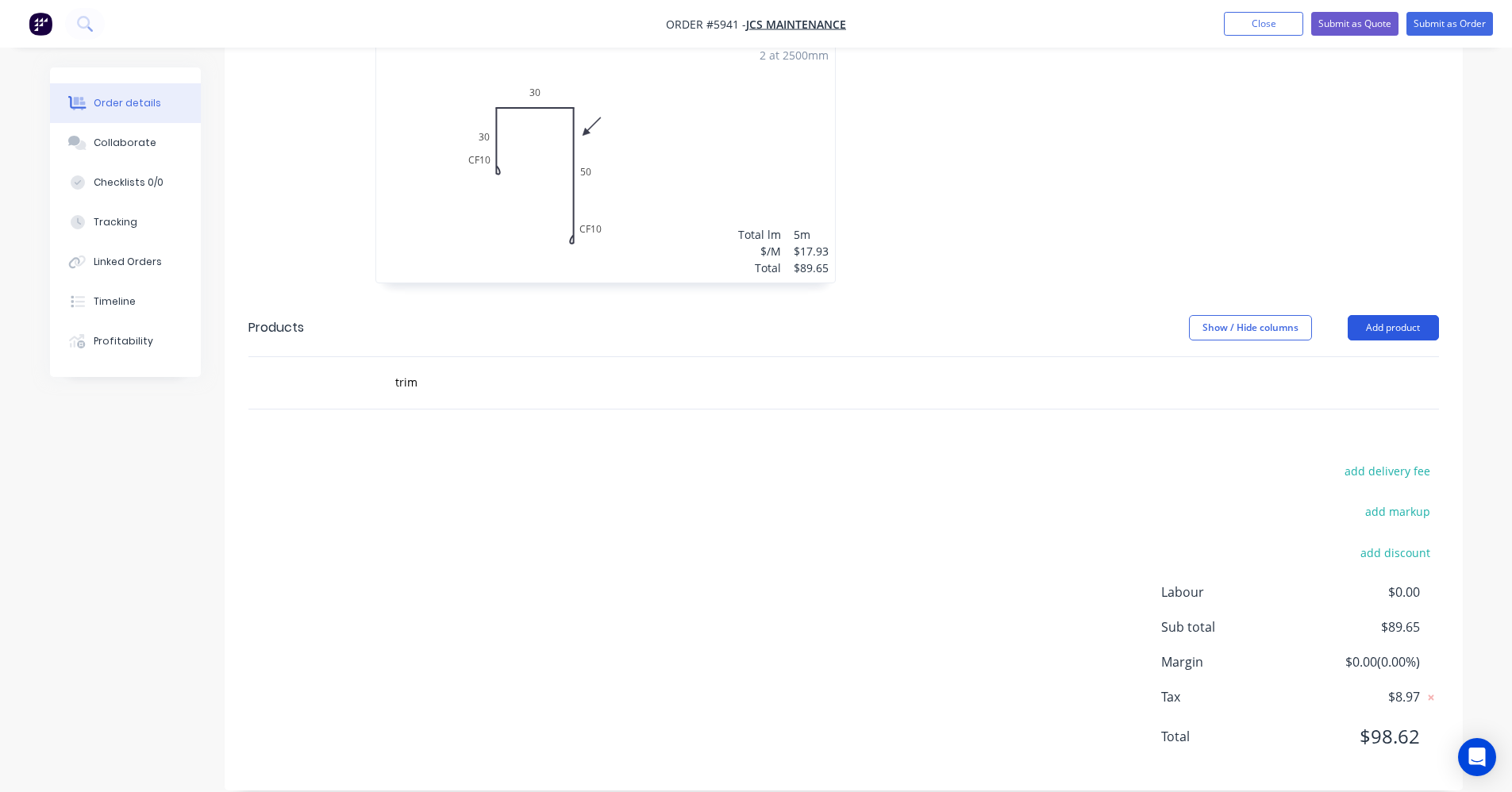
click at [1382, 315] on button "Add product" at bounding box center [1394, 328] width 91 height 25
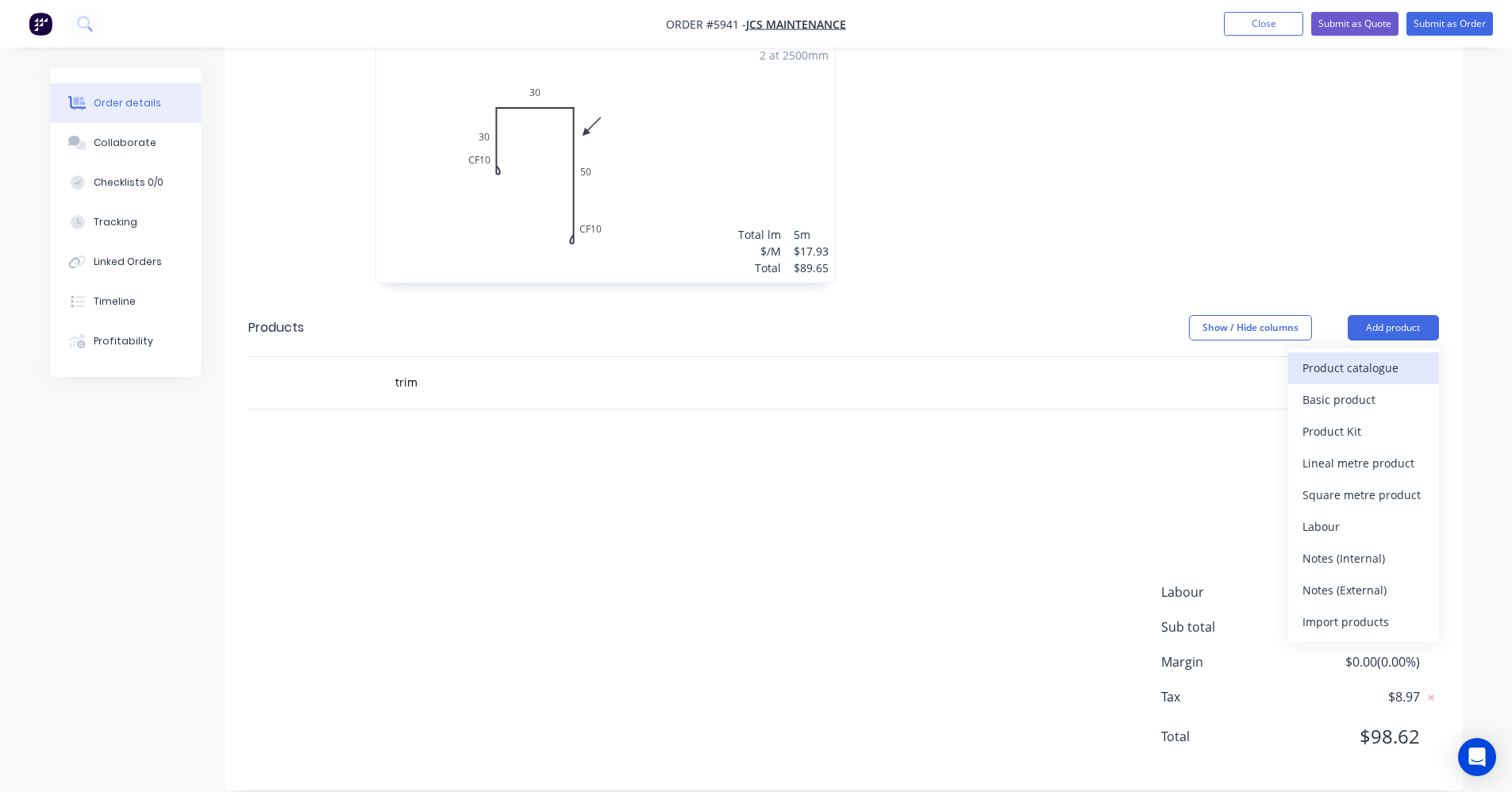
click at [1370, 357] on div "Product catalogue" at bounding box center [1363, 368] width 123 height 23
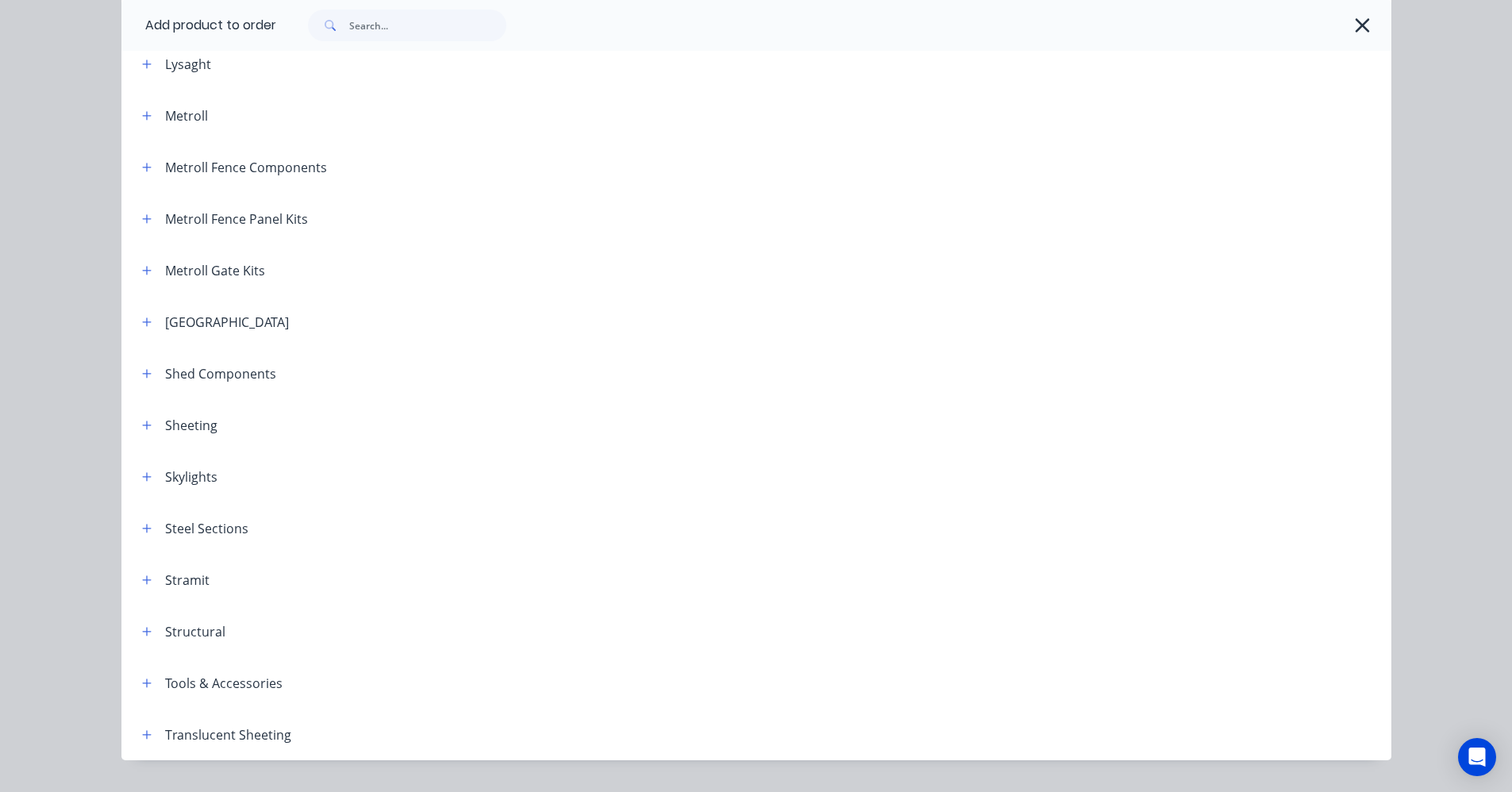
scroll to position [793, 0]
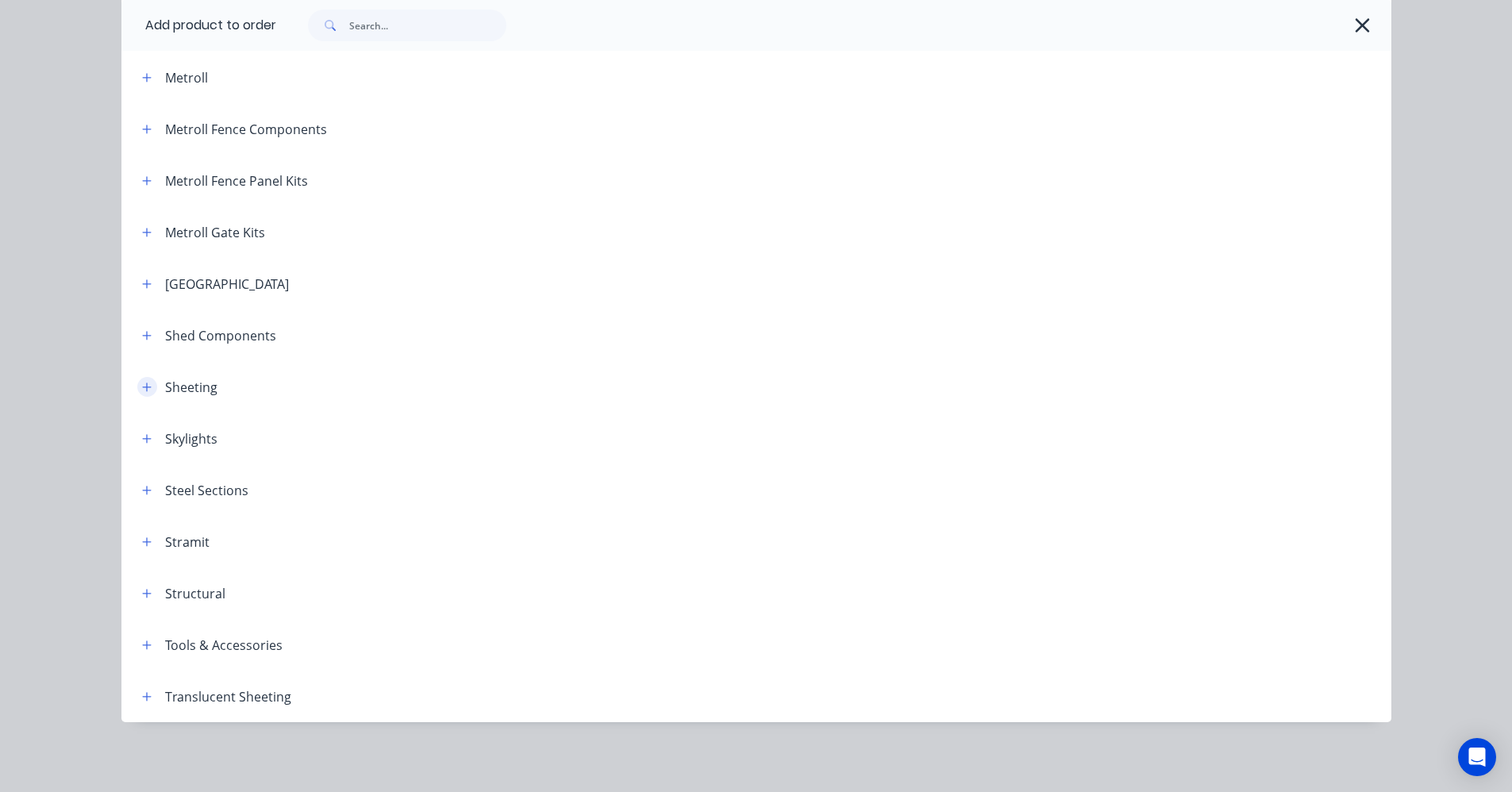
click at [146, 387] on button "button" at bounding box center [147, 386] width 19 height 19
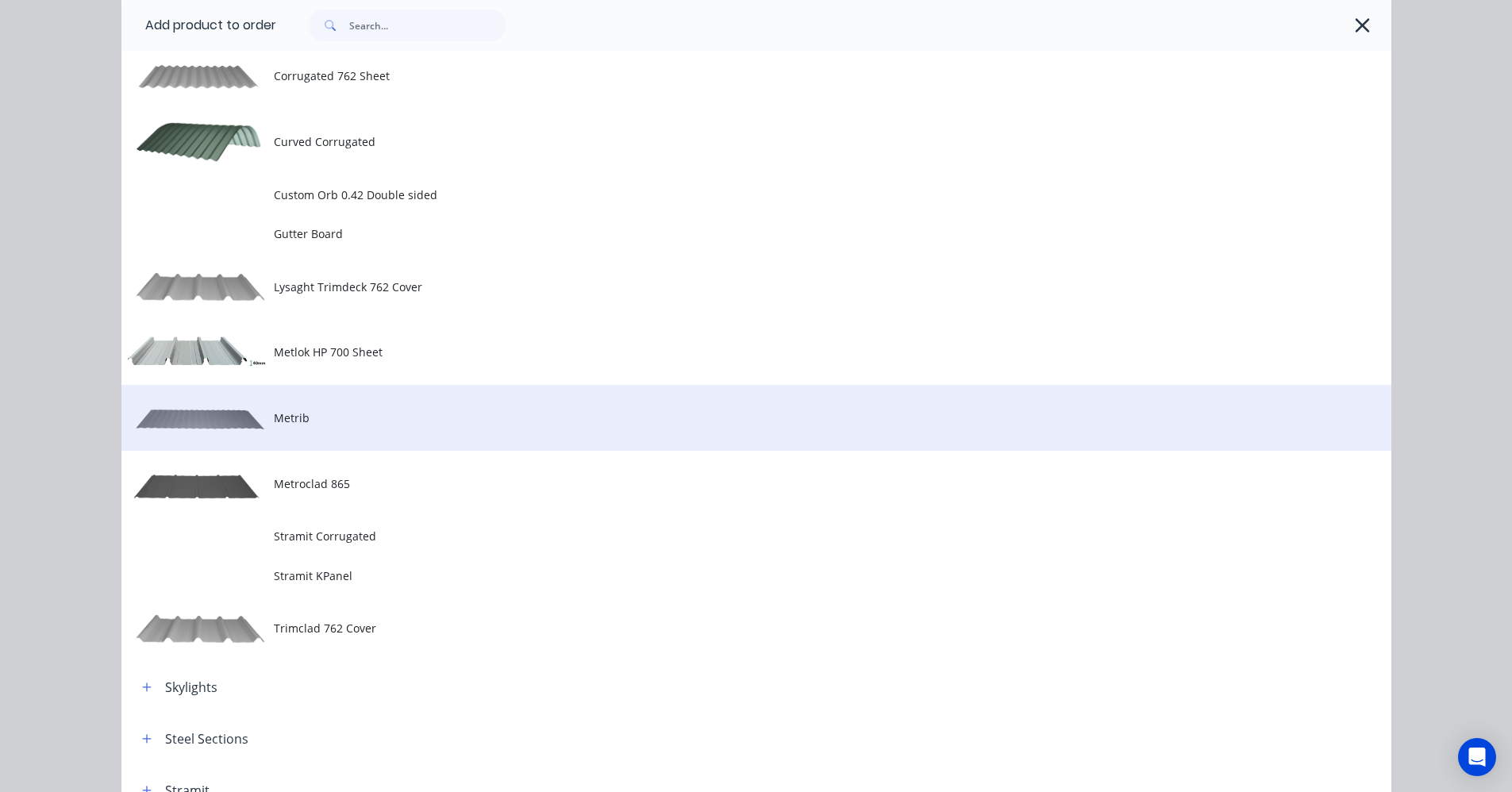
scroll to position [1270, 0]
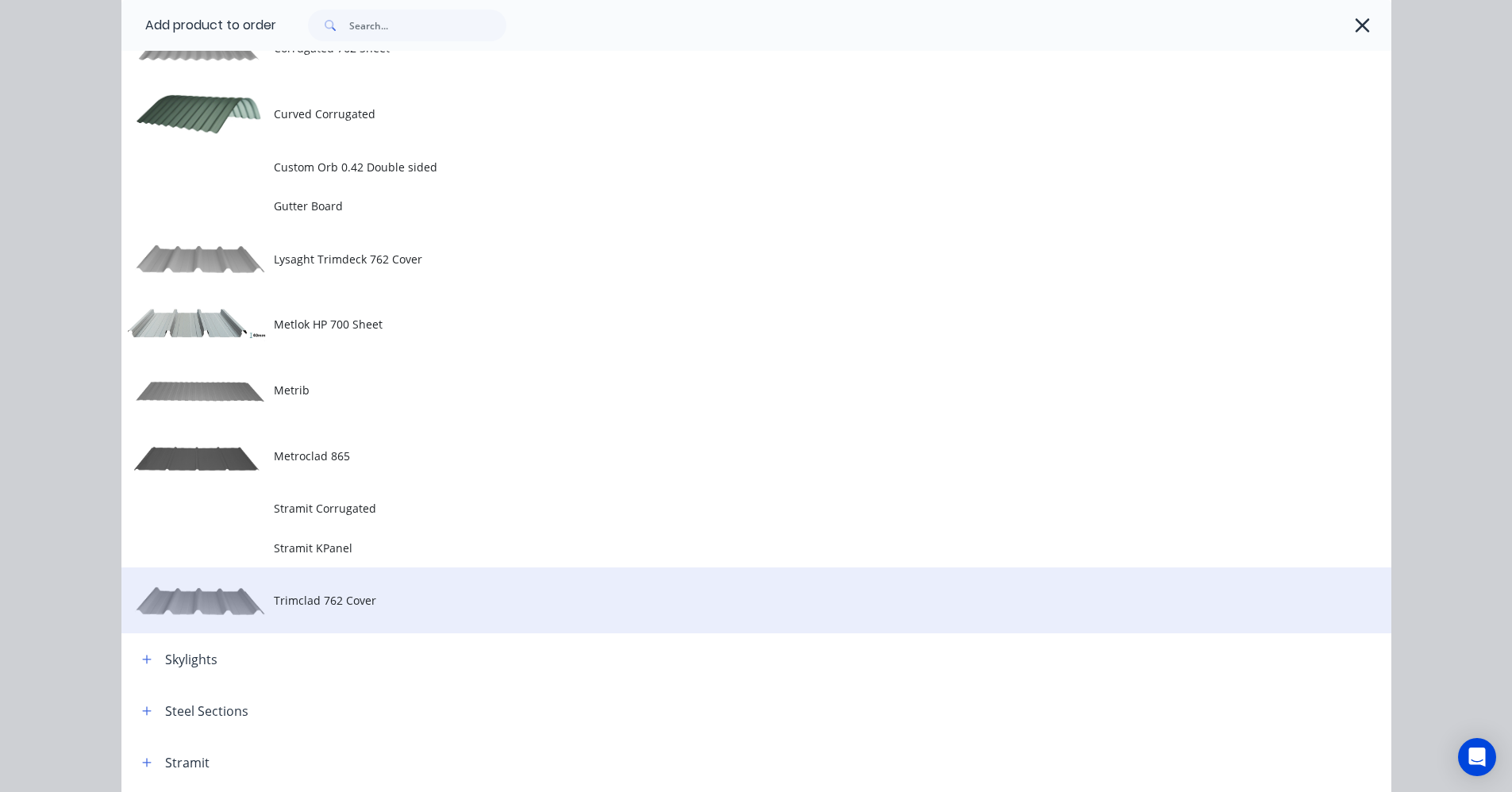
click at [303, 597] on span "Trimclad 762 Cover" at bounding box center [721, 601] width 894 height 17
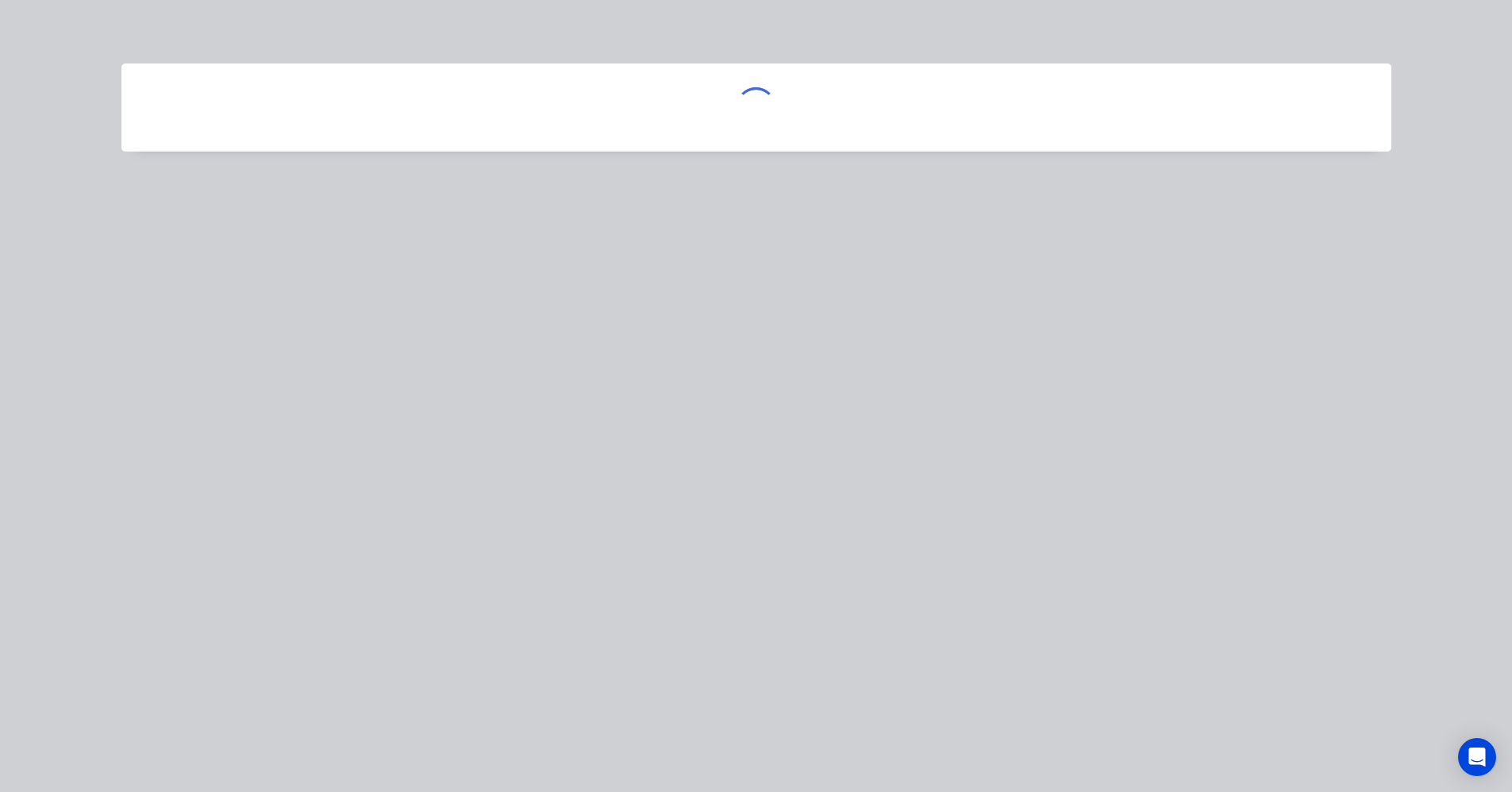
scroll to position [0, 0]
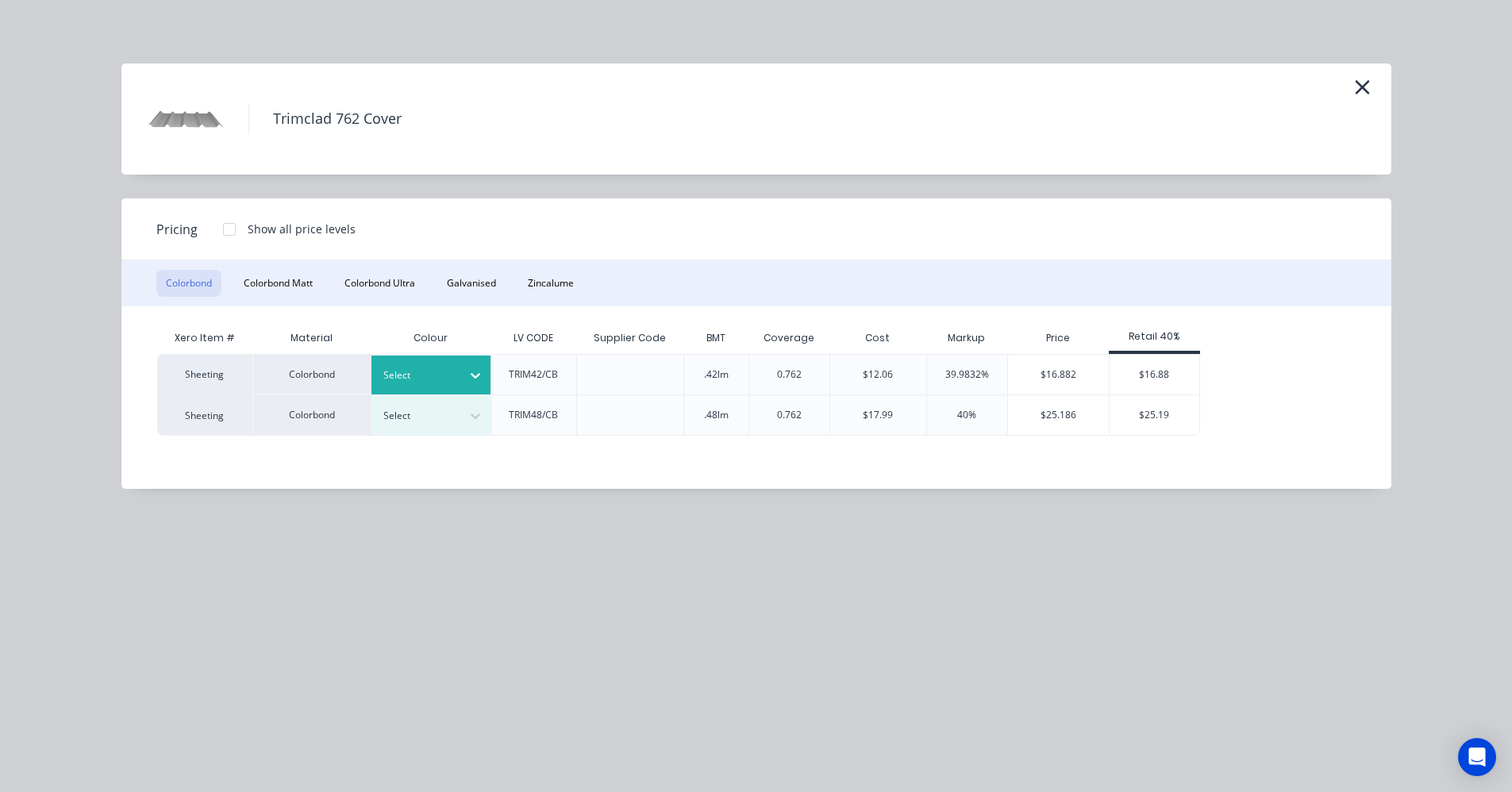
click at [418, 375] on div at bounding box center [419, 375] width 72 height 18
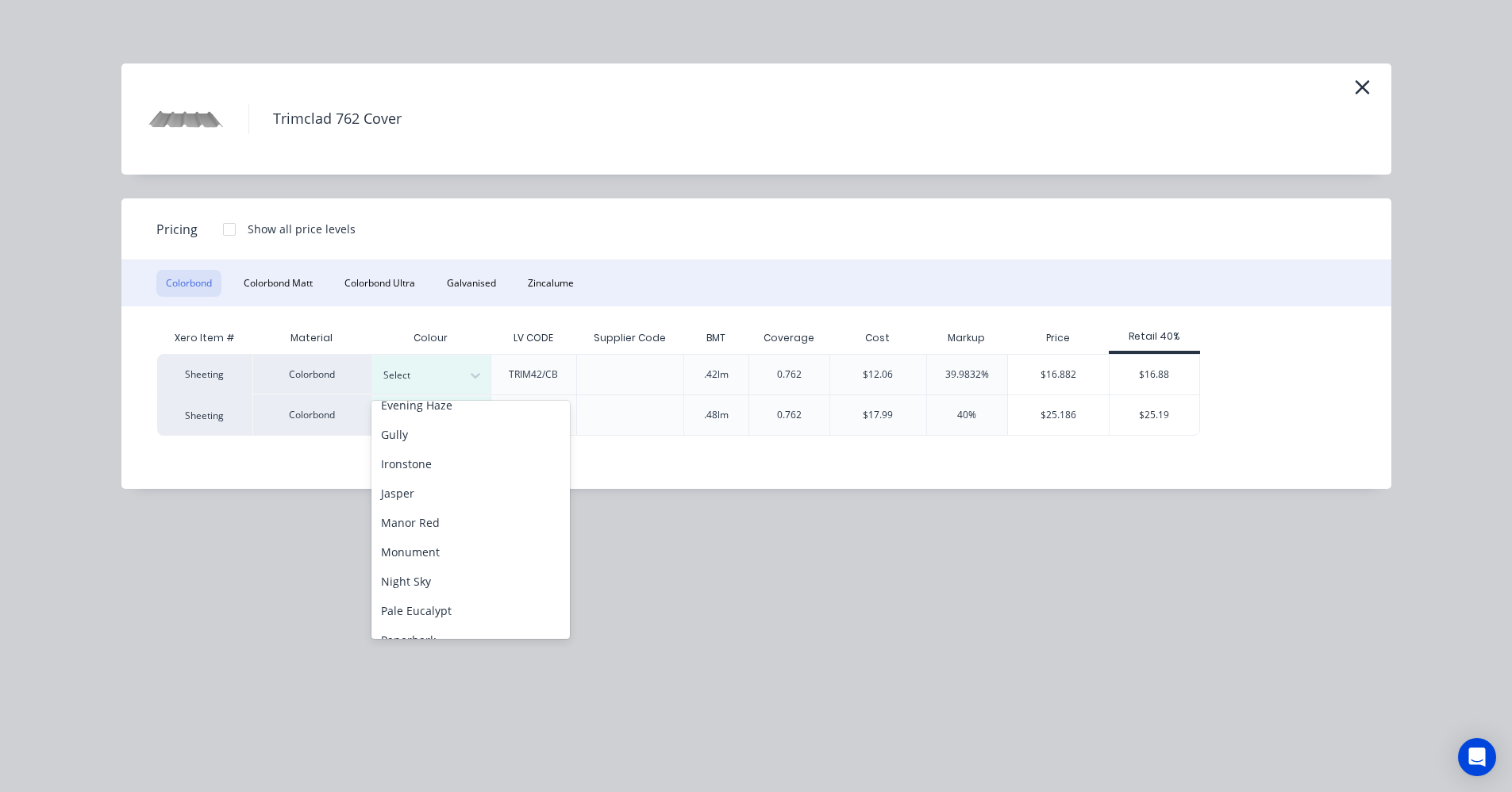
scroll to position [238, 0]
click at [434, 534] on div "Monument" at bounding box center [471, 533] width 199 height 30
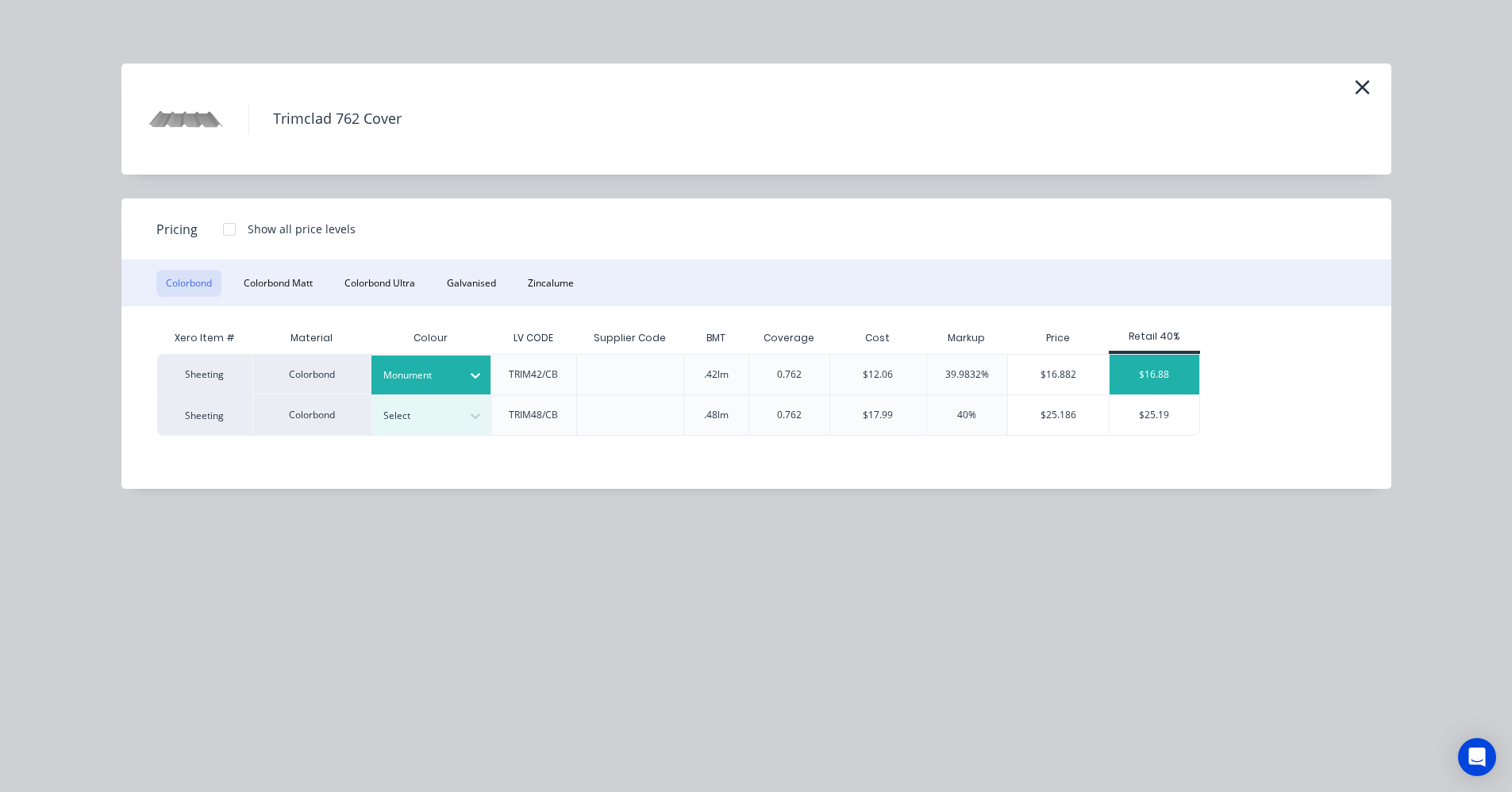
click at [1176, 373] on div "$16.88" at bounding box center [1154, 374] width 90 height 40
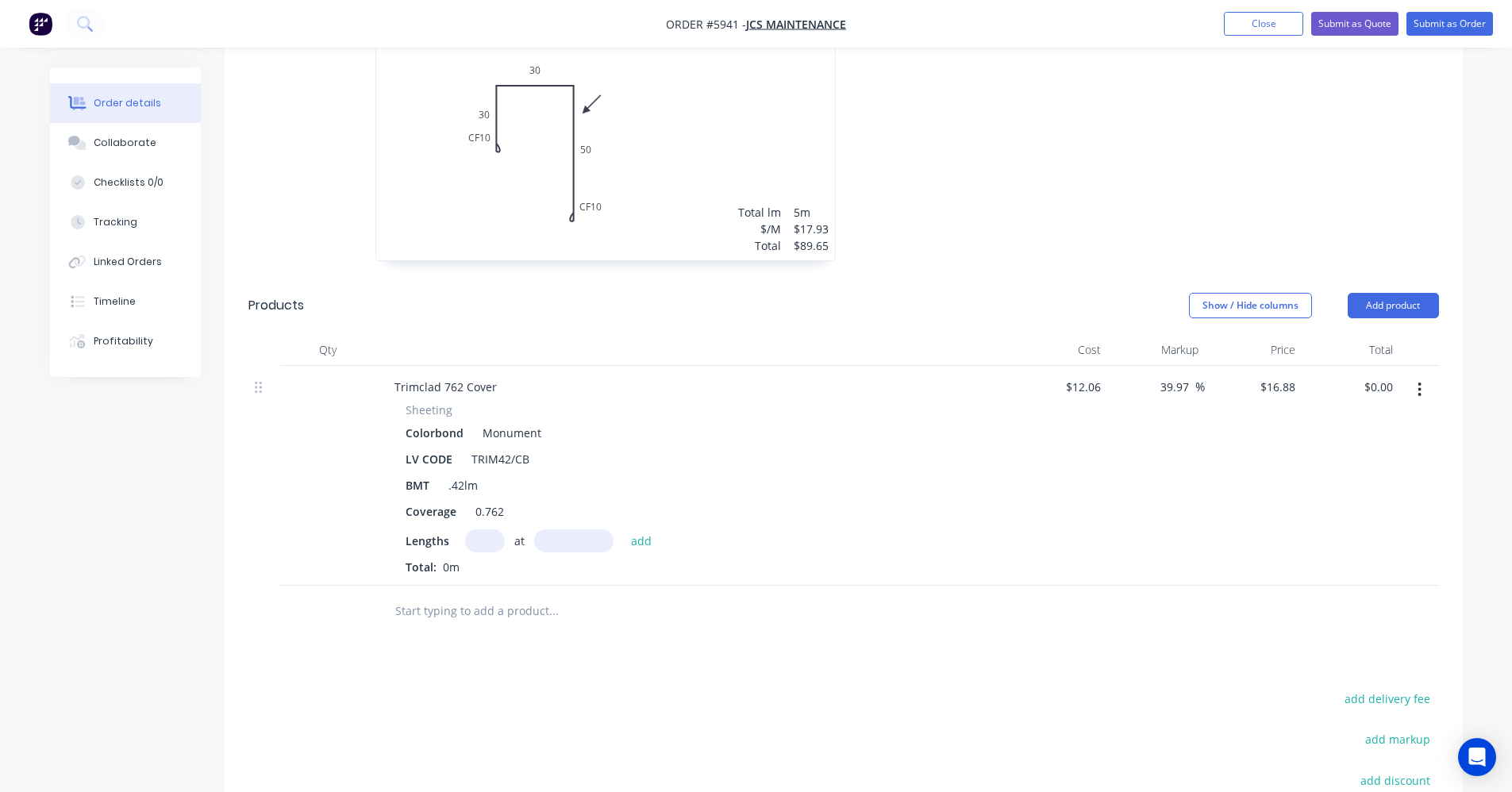
click at [491, 530] on input "text" at bounding box center [484, 541] width 40 height 23
type input "7"
type input "1780"
click at [623, 530] on button "add" at bounding box center [641, 540] width 37 height 21
type input "$210.32"
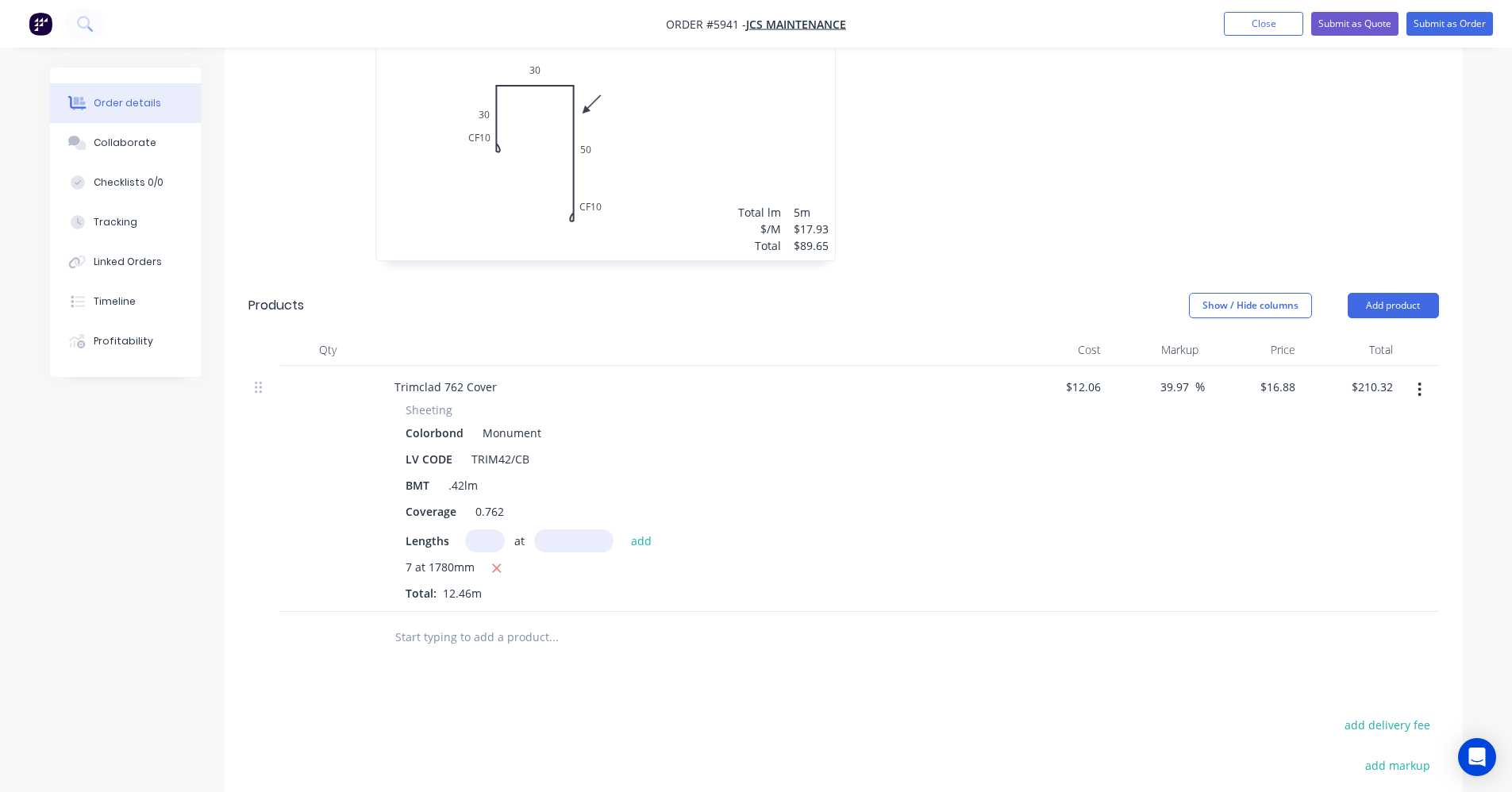
click at [440, 622] on input "text" at bounding box center [554, 638] width 318 height 32
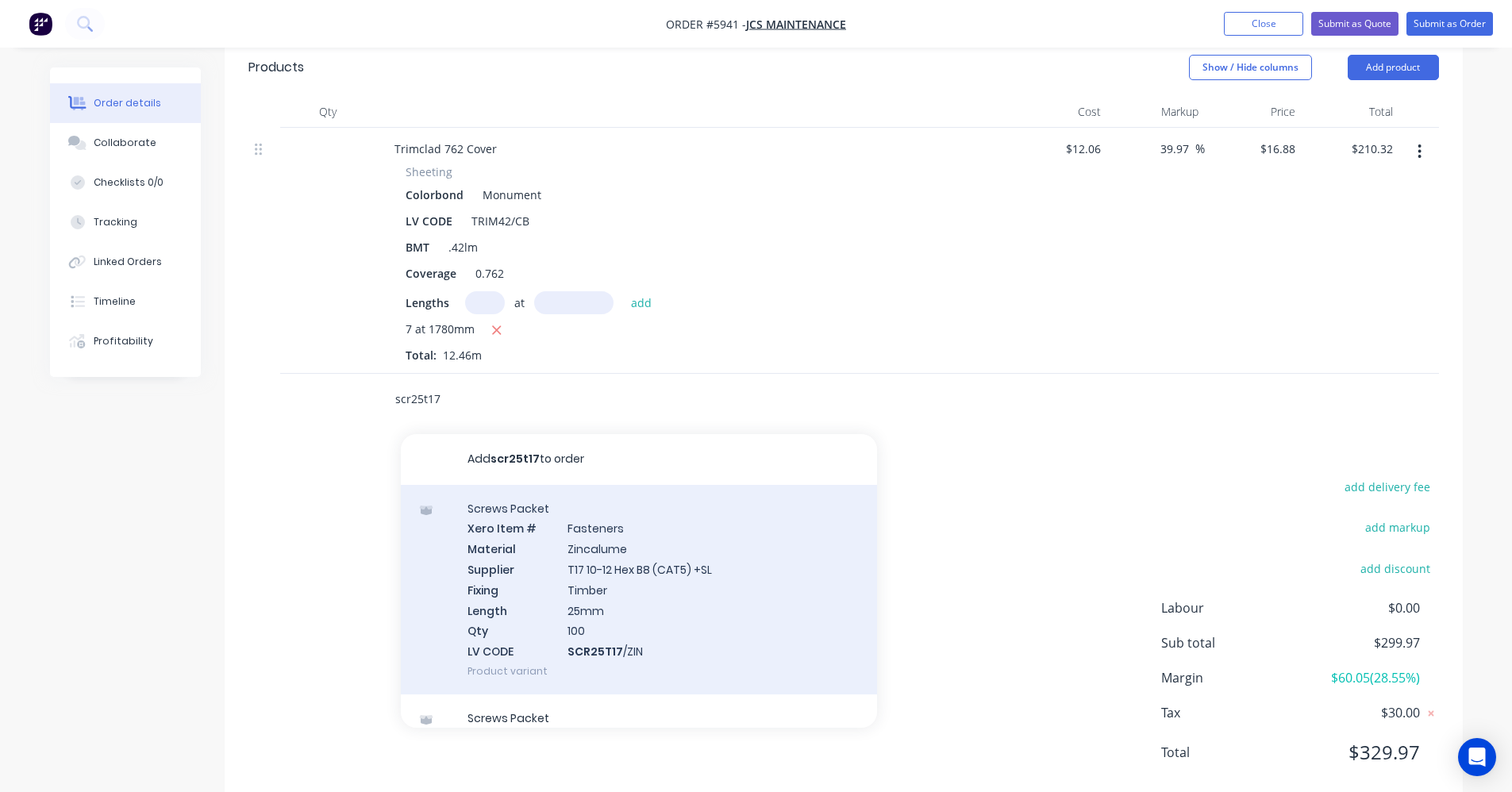
scroll to position [159, 0]
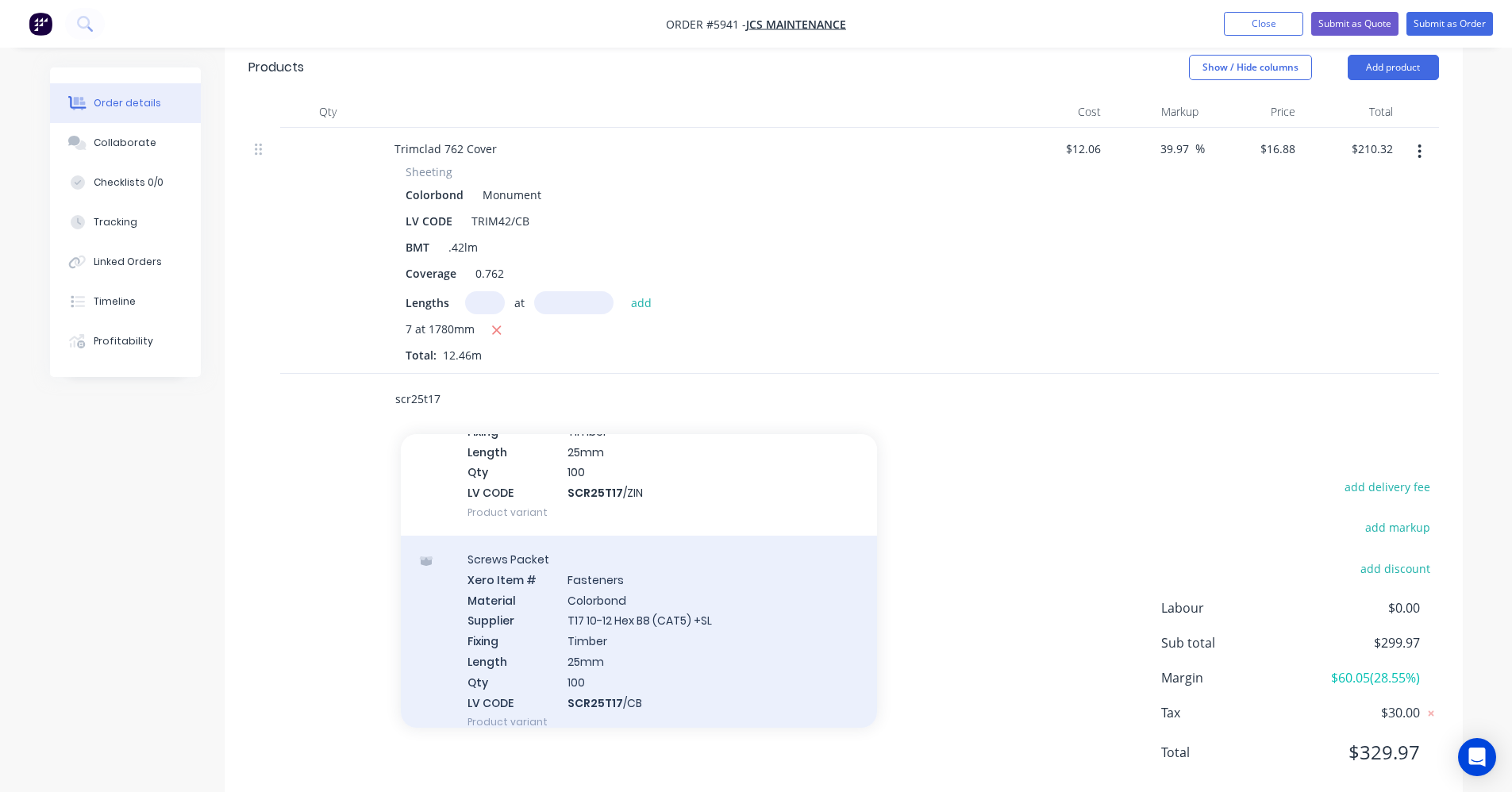
type input "scr25t17"
click at [665, 625] on div "Screws Packet Xero Item # Fasteners Material Colorbond Supplier T17 10-12 Hex B…" at bounding box center [639, 641] width 477 height 210
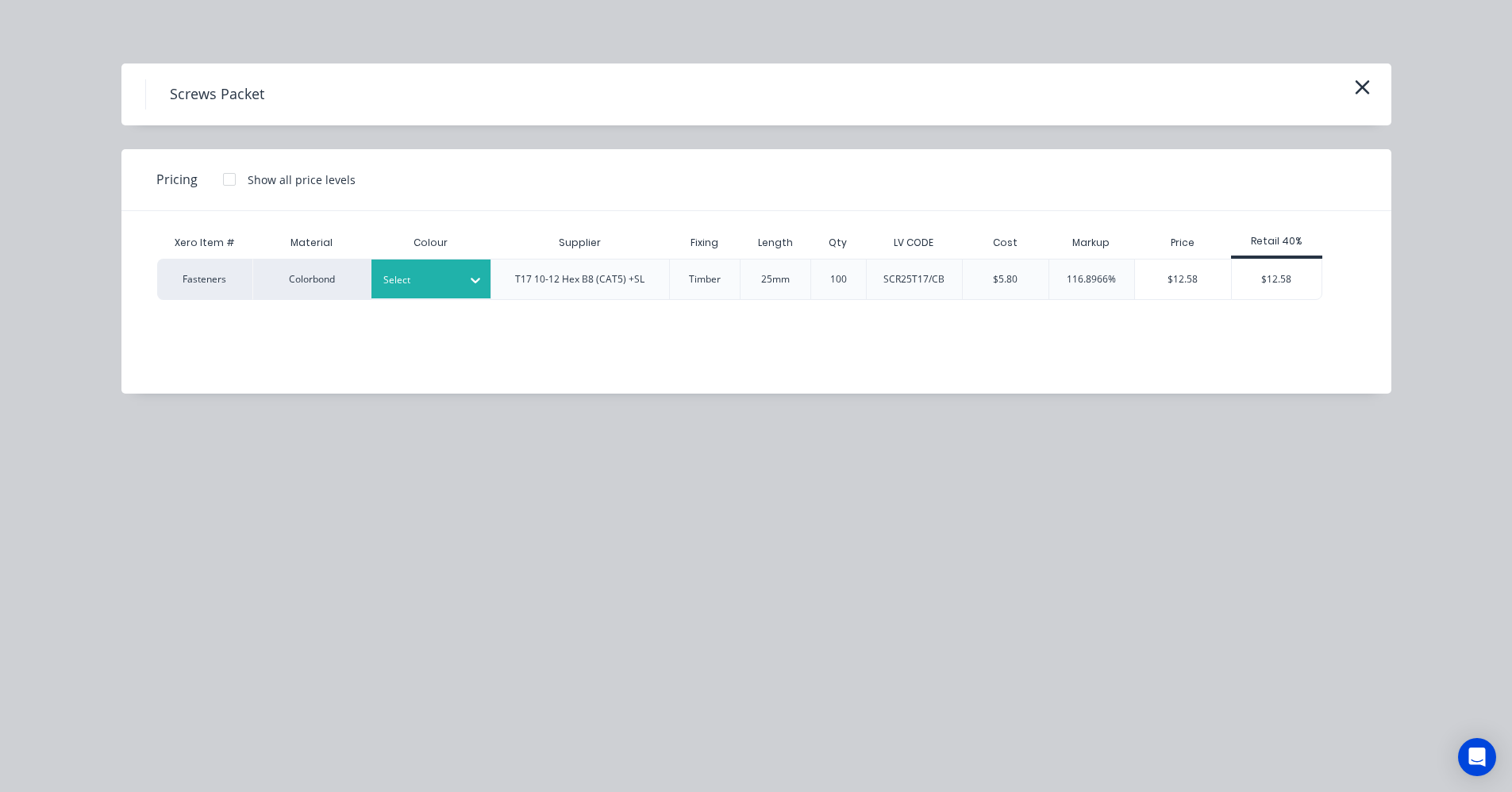
click at [418, 281] on div at bounding box center [419, 280] width 72 height 18
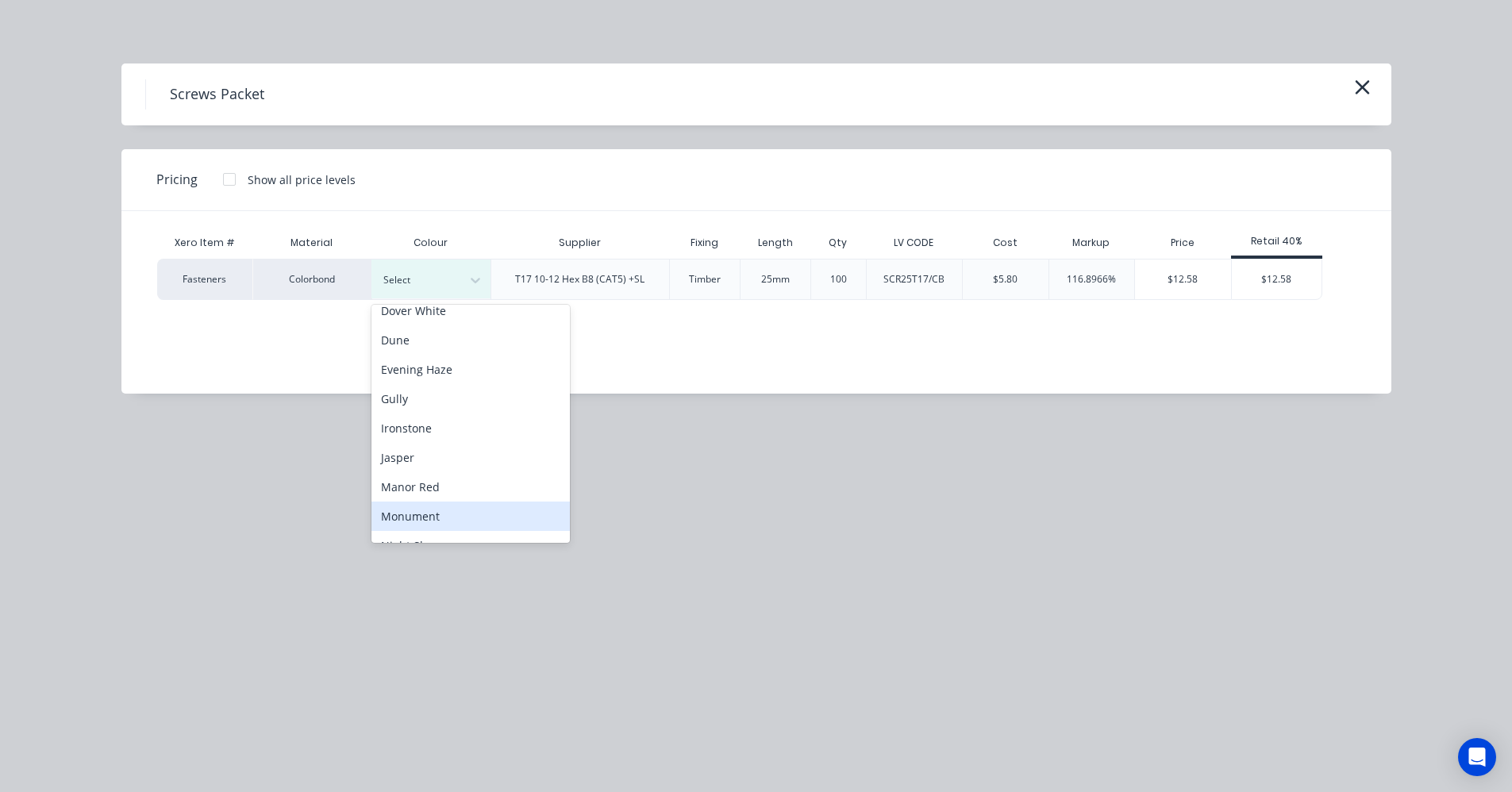
click at [443, 524] on div "Monument" at bounding box center [471, 516] width 199 height 30
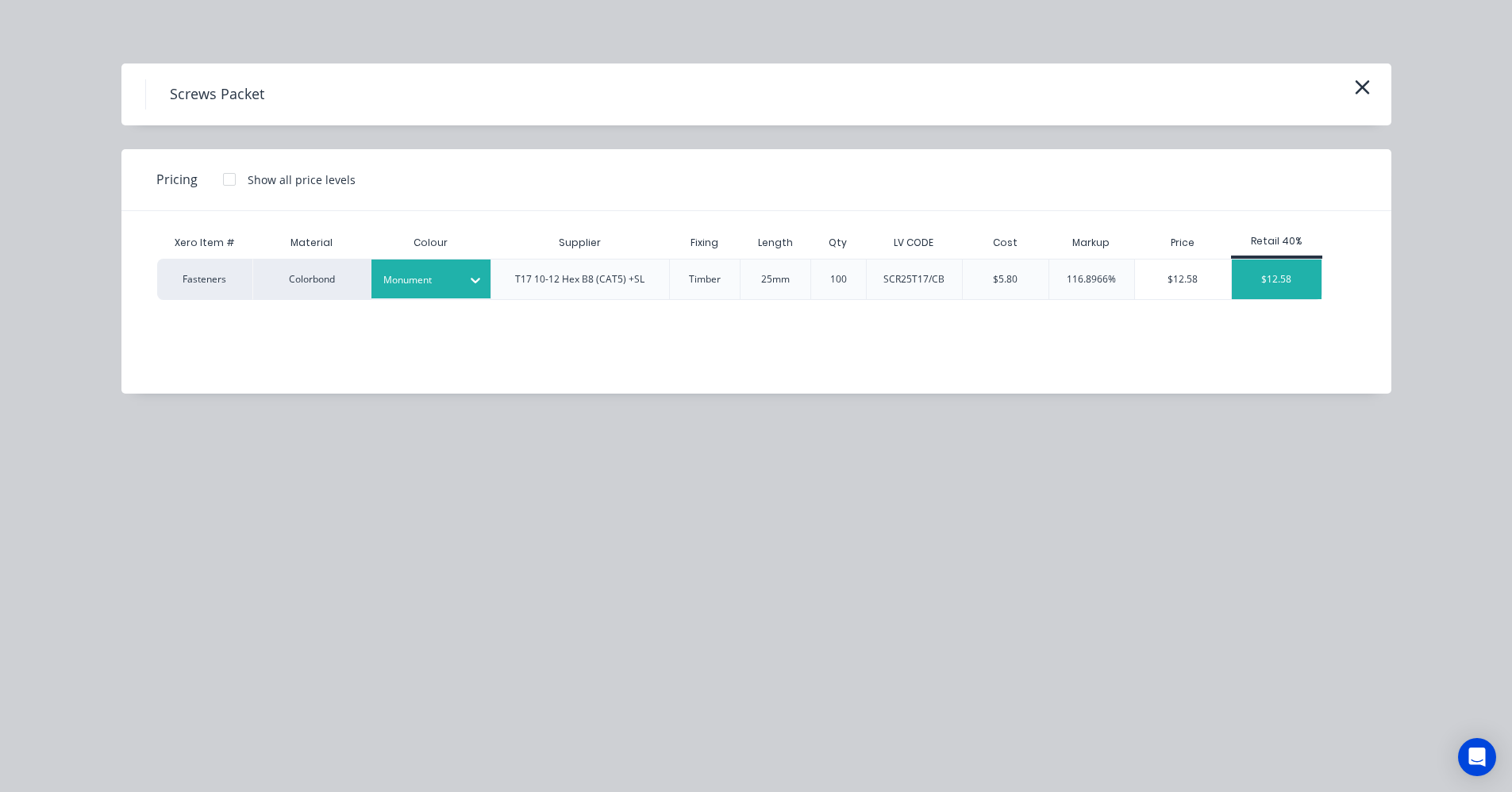
click at [1290, 281] on div "$12.58" at bounding box center [1277, 279] width 90 height 40
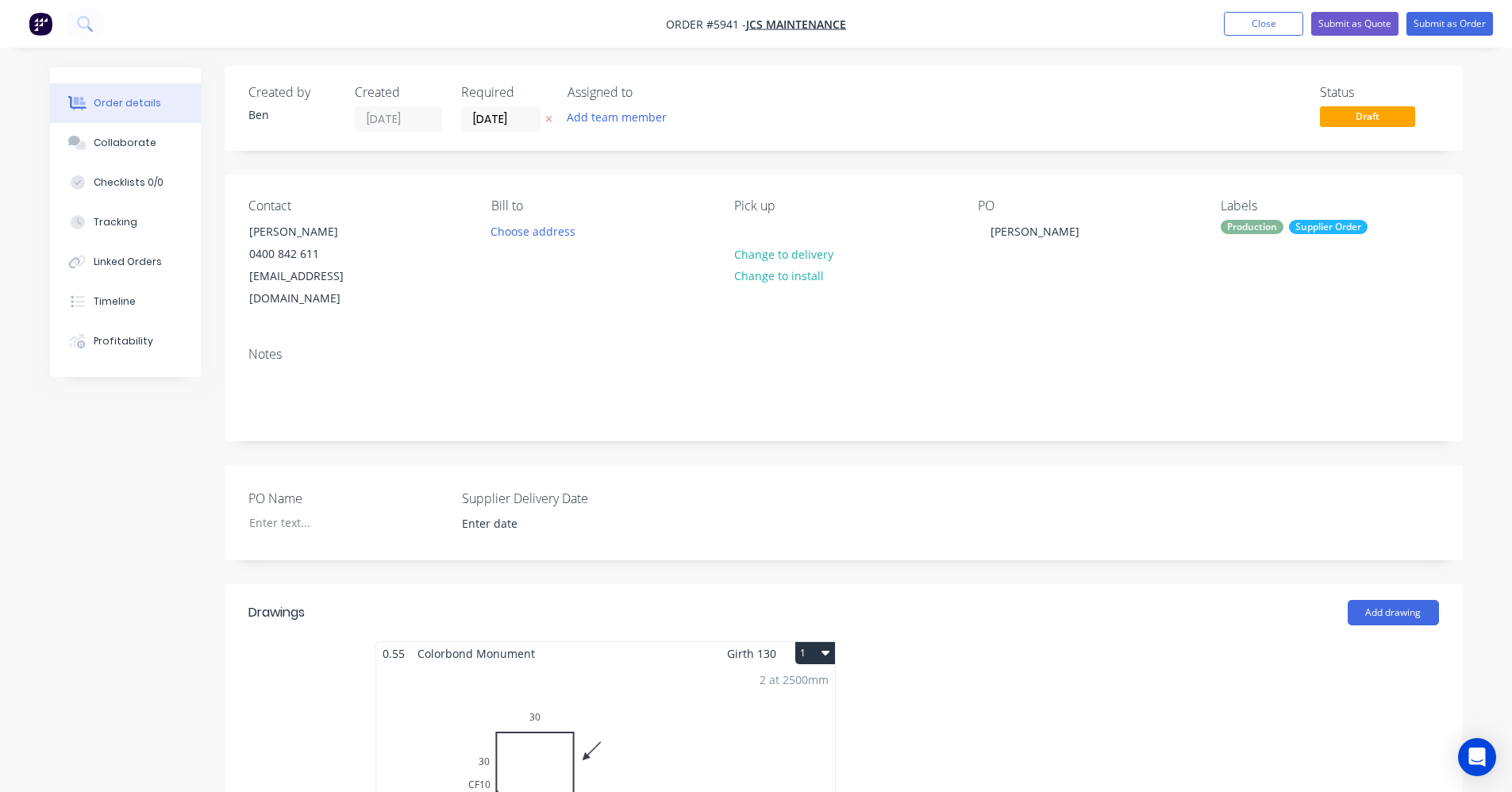
scroll to position [0, 0]
click at [511, 127] on input "[DATE]" at bounding box center [501, 121] width 78 height 24
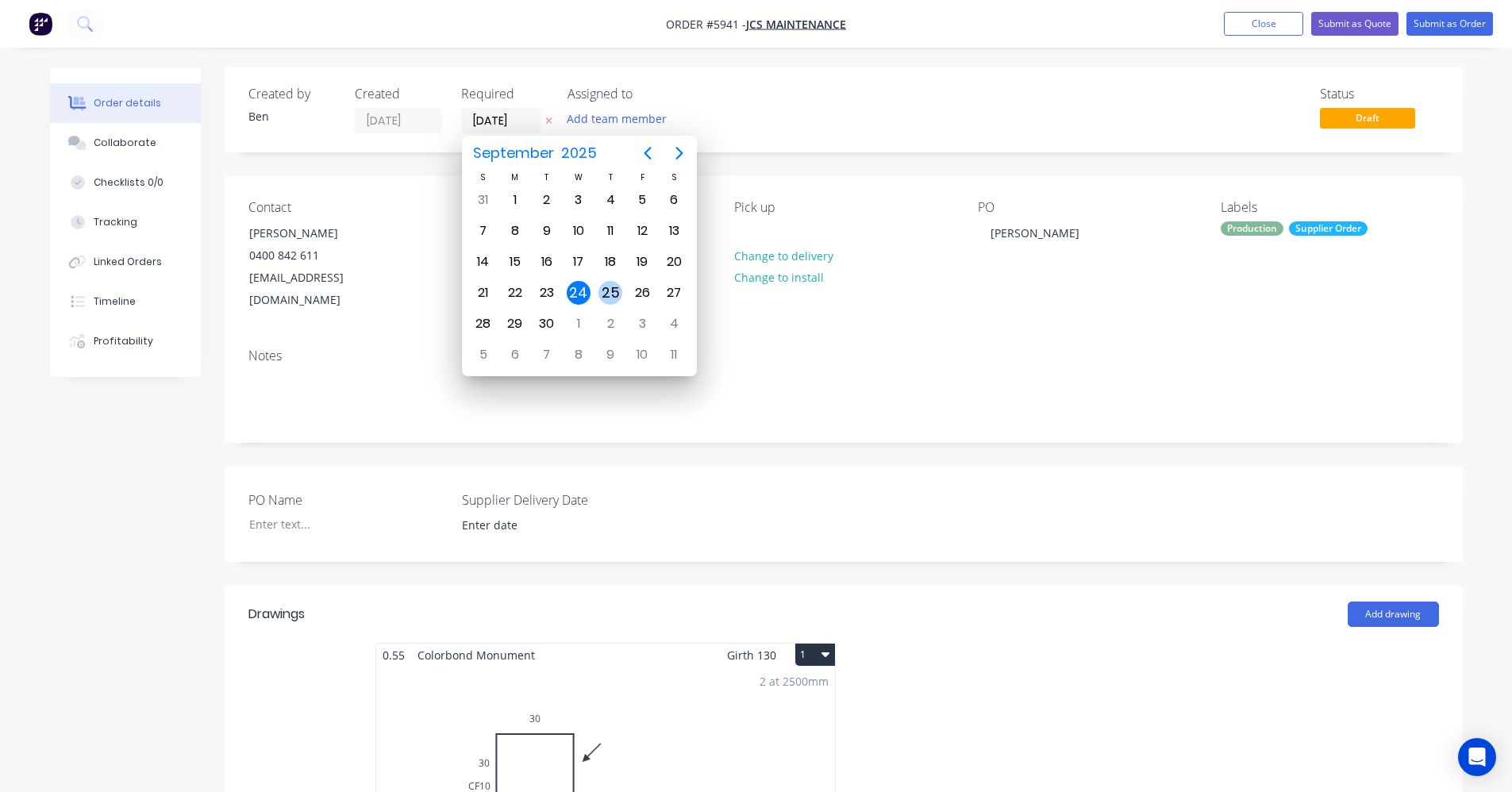
click at [614, 292] on div "25" at bounding box center [610, 293] width 24 height 24
type input "[DATE]"
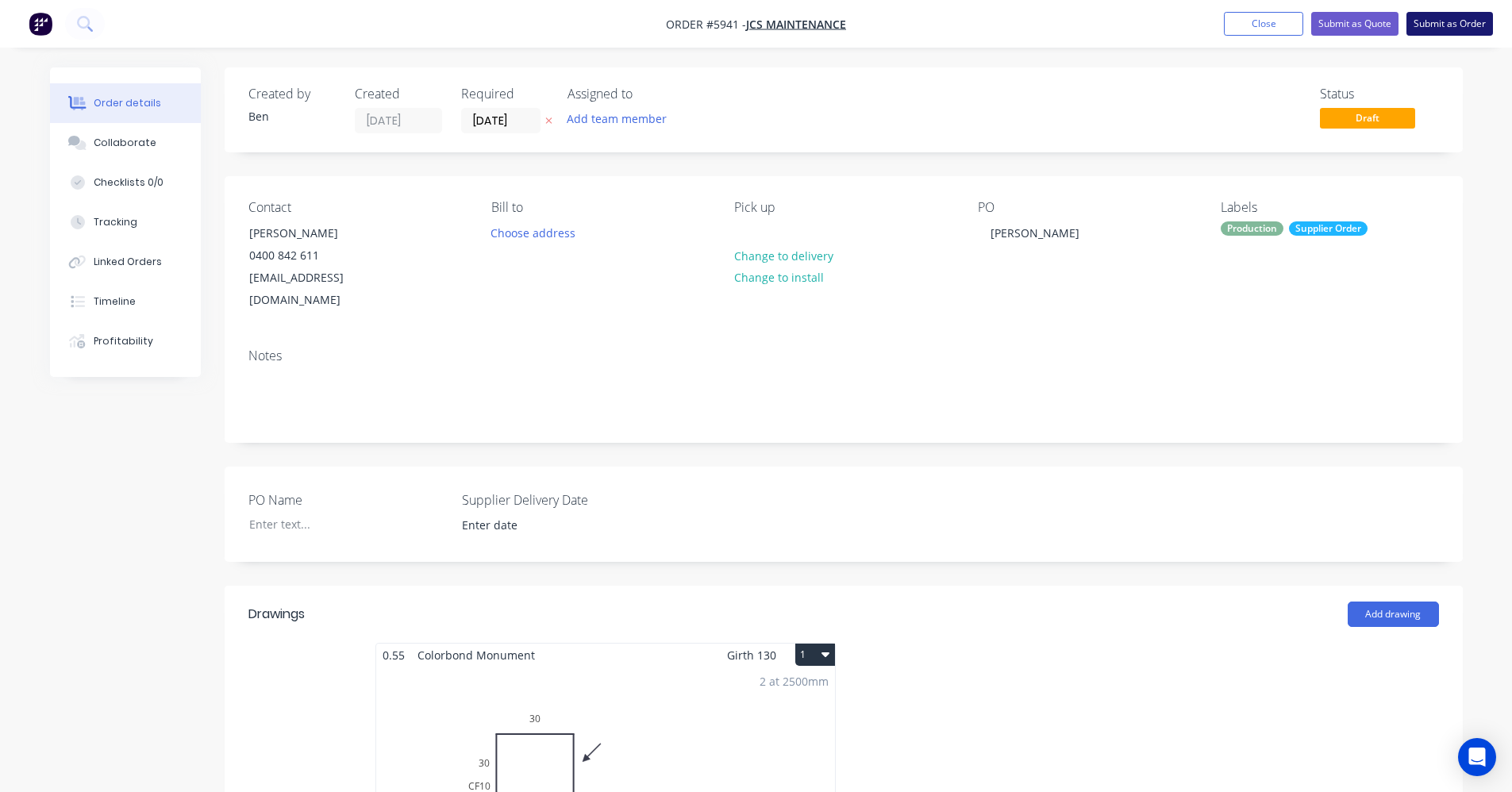
click at [1460, 30] on button "Submit as Order" at bounding box center [1450, 24] width 86 height 24
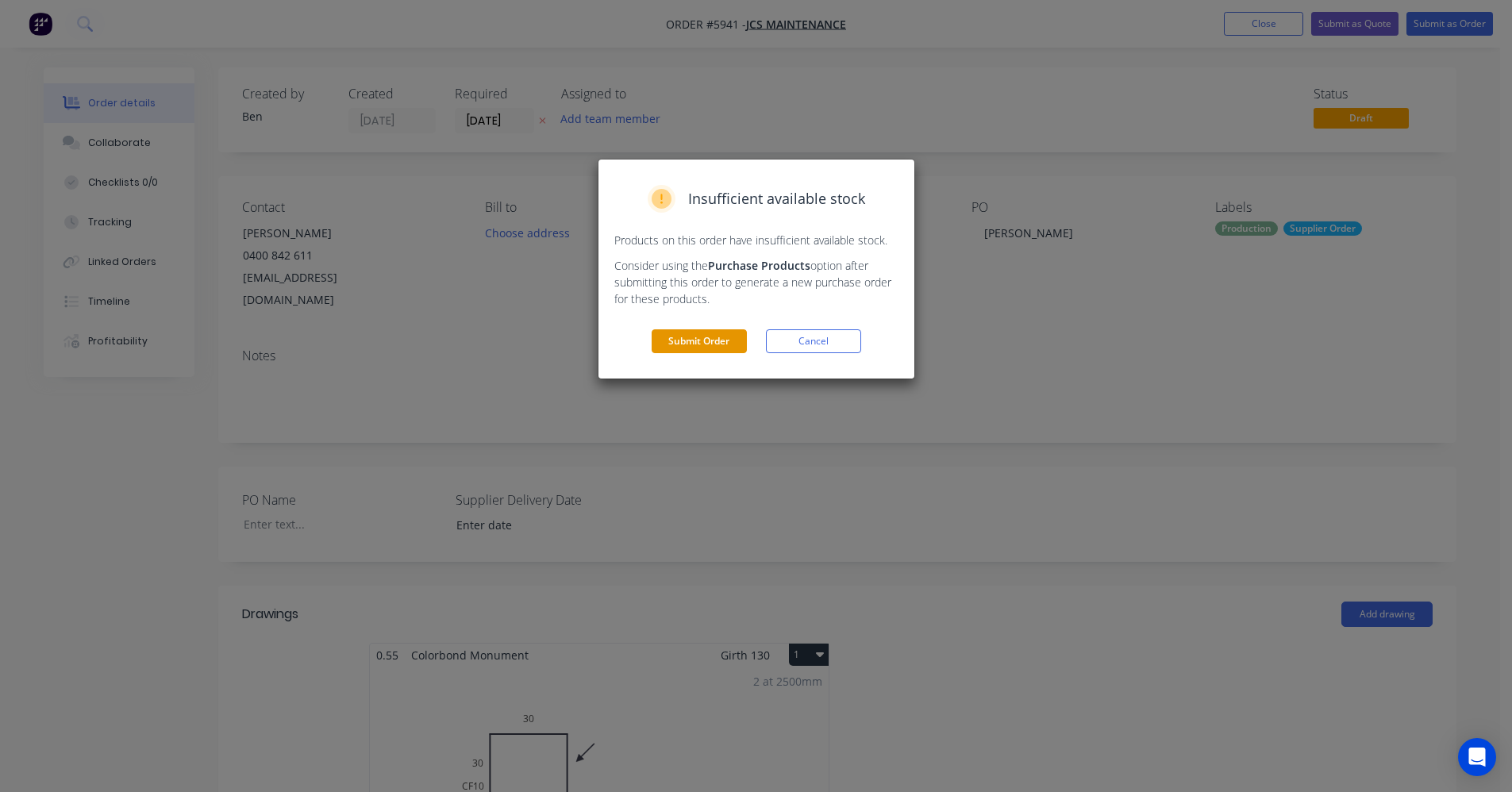
click at [710, 339] on button "Submit Order" at bounding box center [699, 341] width 96 height 24
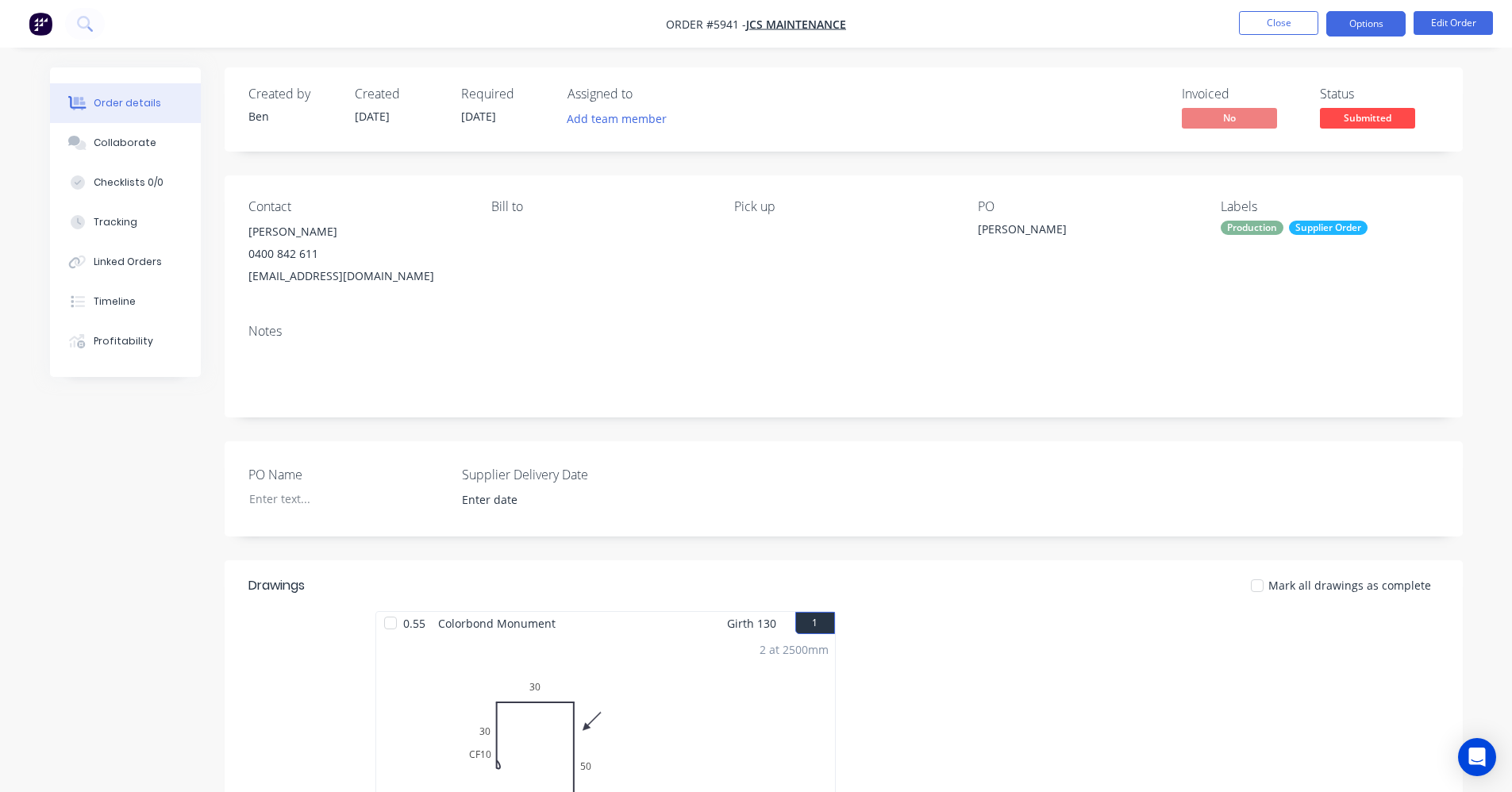
click at [1365, 19] on button "Options" at bounding box center [1367, 24] width 79 height 25
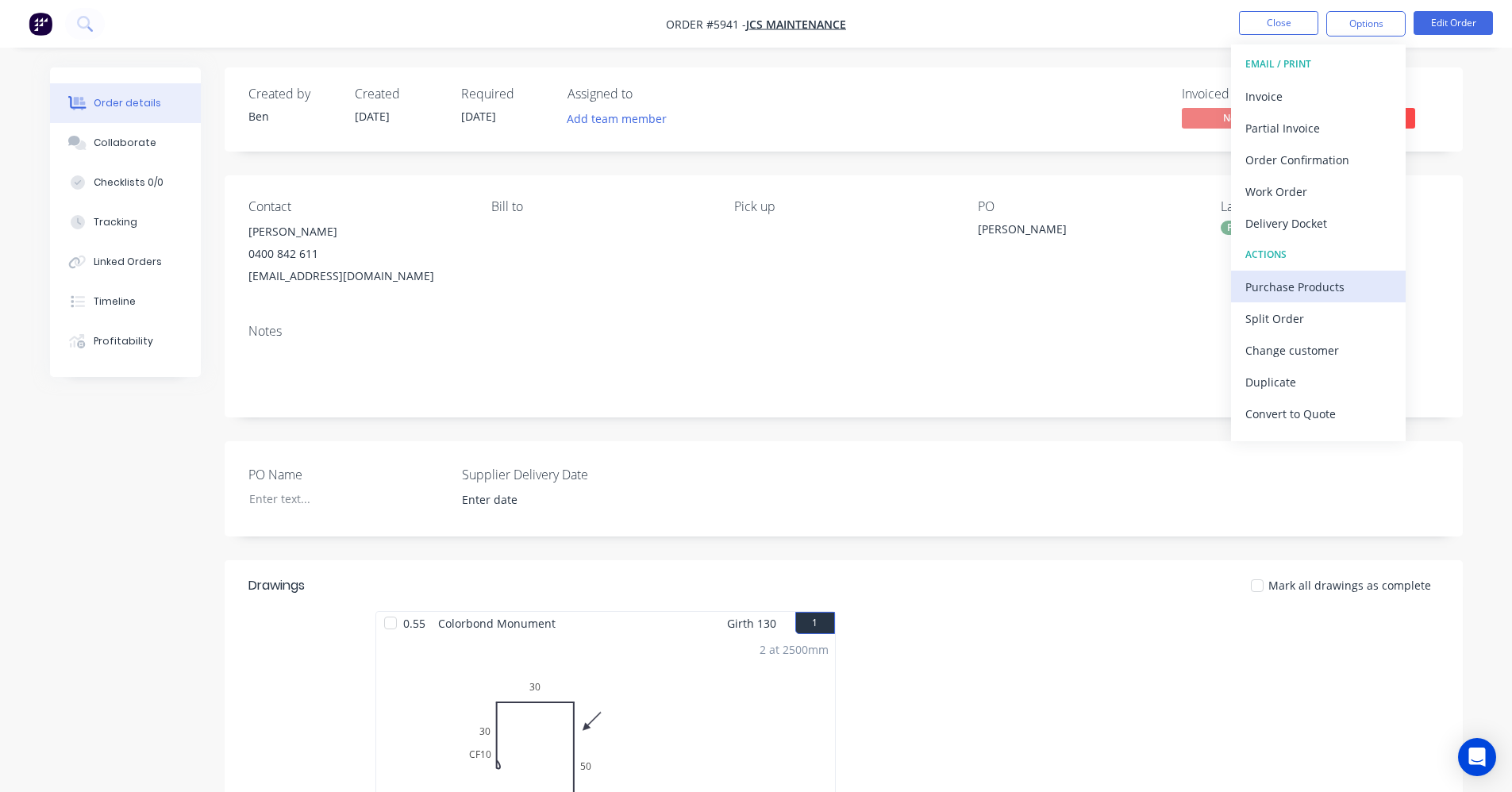
click at [1297, 279] on div "Purchase Products" at bounding box center [1318, 287] width 146 height 23
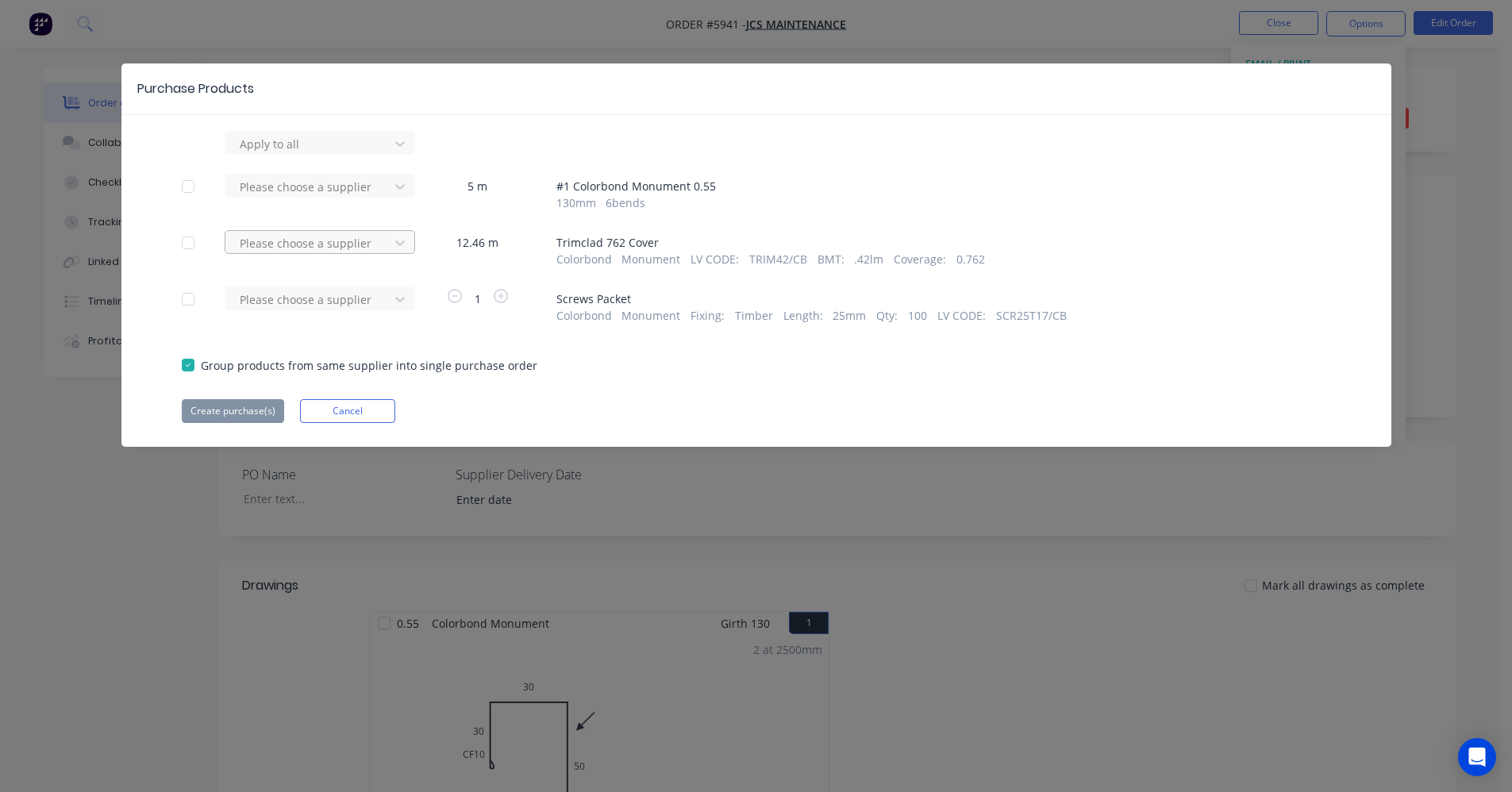
click at [357, 238] on div at bounding box center [309, 243] width 143 height 19
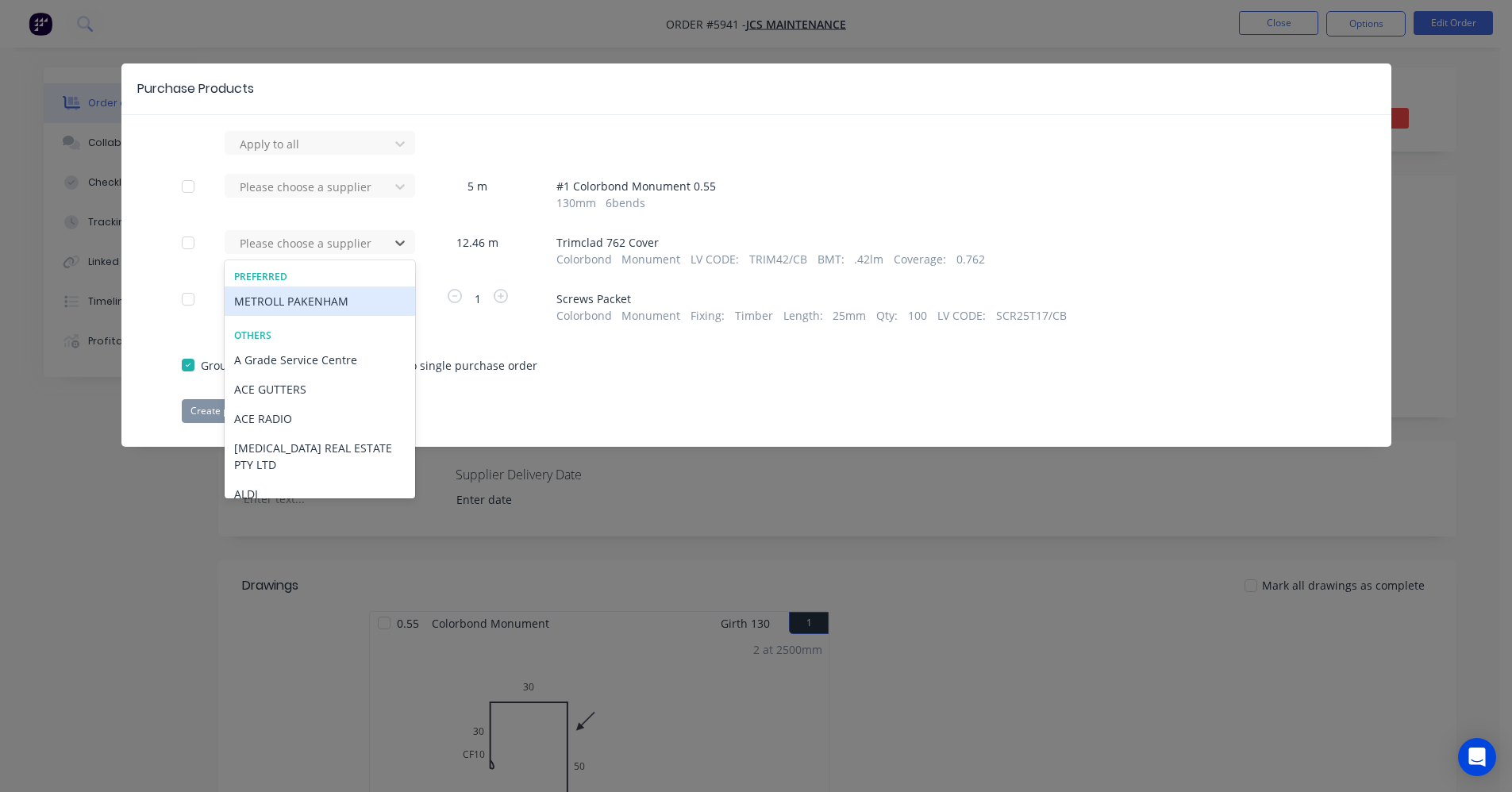
click at [306, 304] on div "METROLL PAKENHAM" at bounding box center [319, 301] width 190 height 30
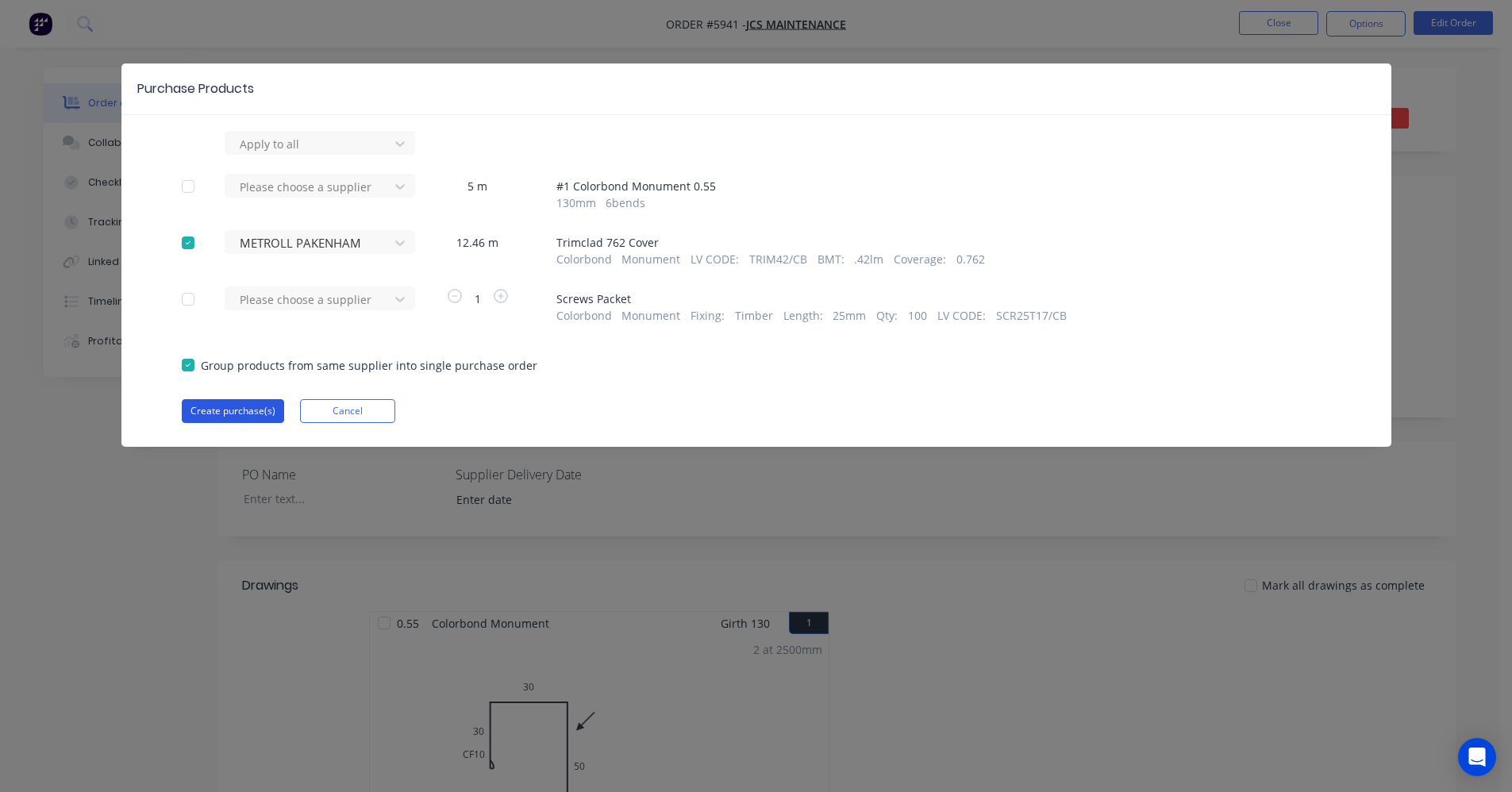
click at [236, 416] on button "Create purchase(s)" at bounding box center [232, 411] width 102 height 24
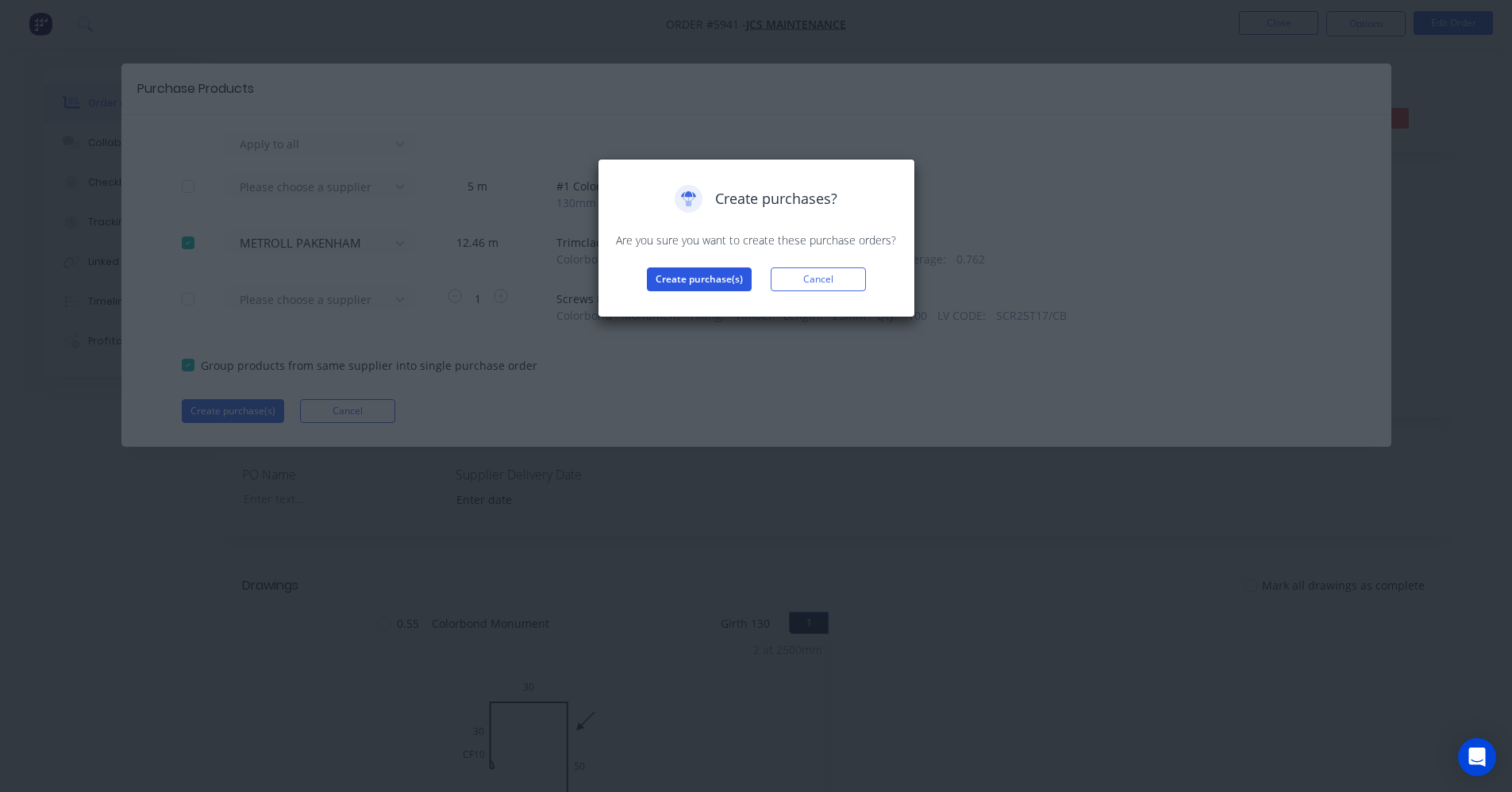
click at [697, 280] on button "Create purchase(s)" at bounding box center [700, 280] width 105 height 24
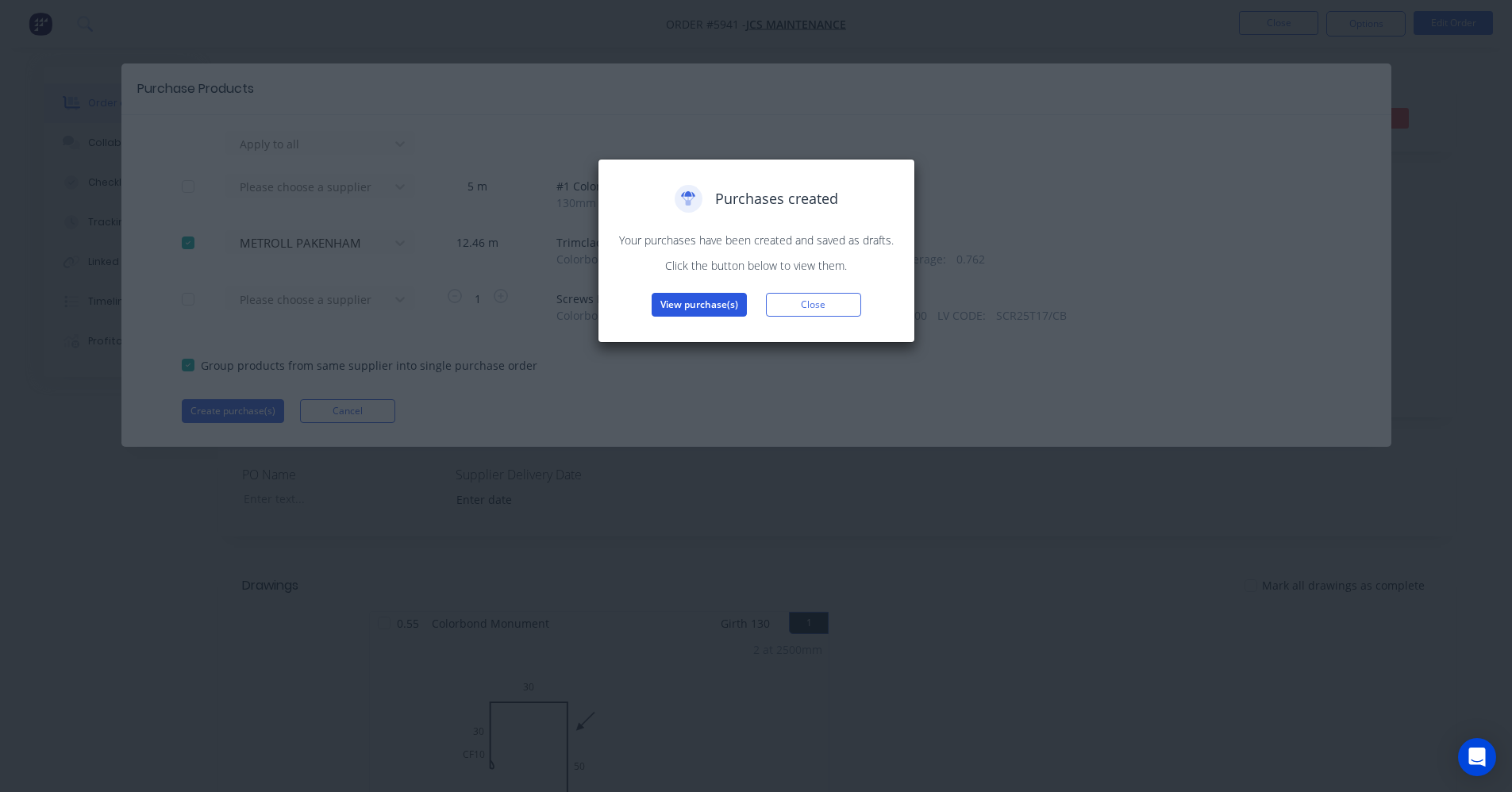
click at [718, 299] on button "View purchase(s)" at bounding box center [699, 305] width 96 height 24
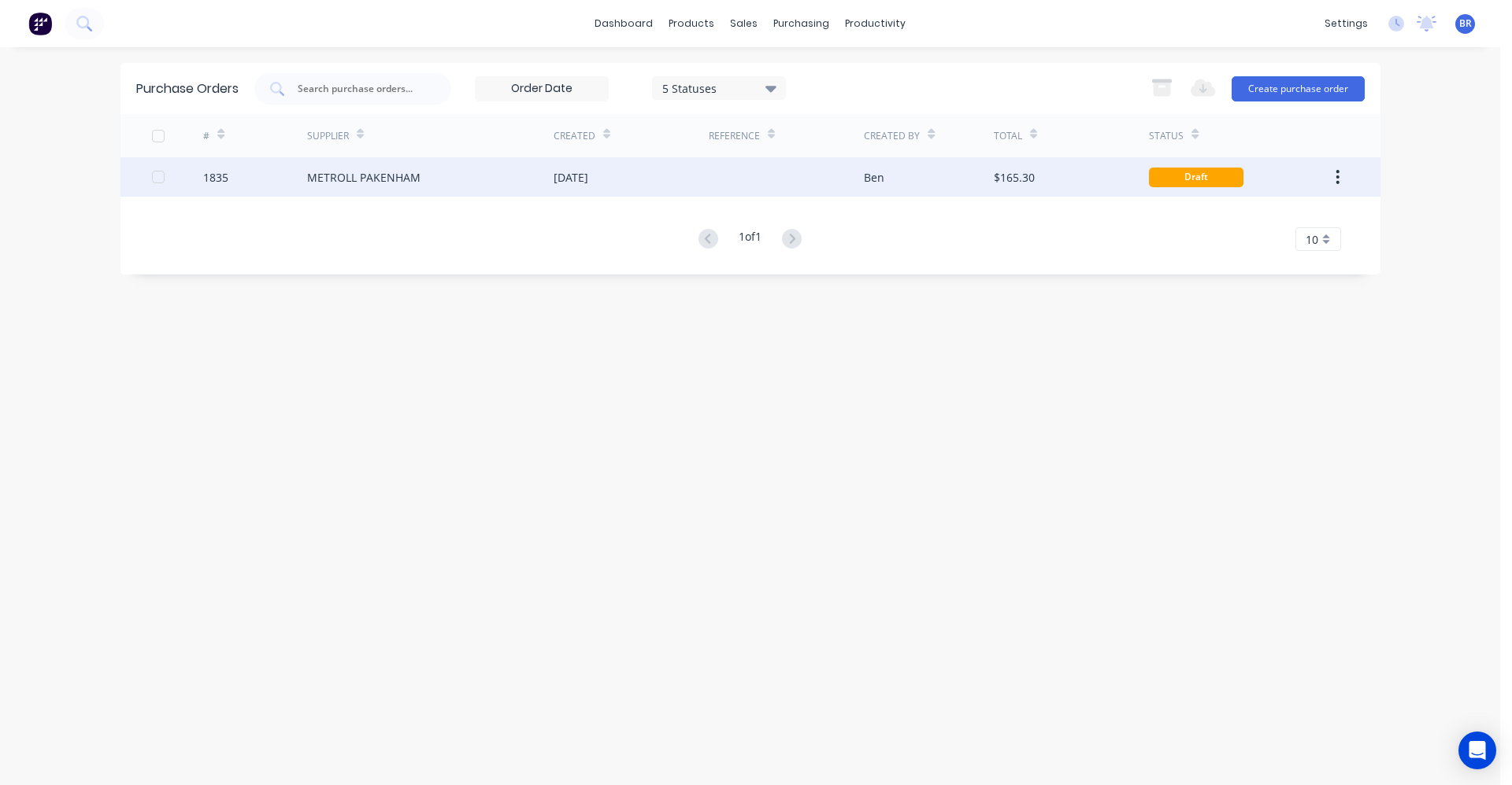
click at [637, 177] on div "24 Sep 2025" at bounding box center [630, 177] width 155 height 39
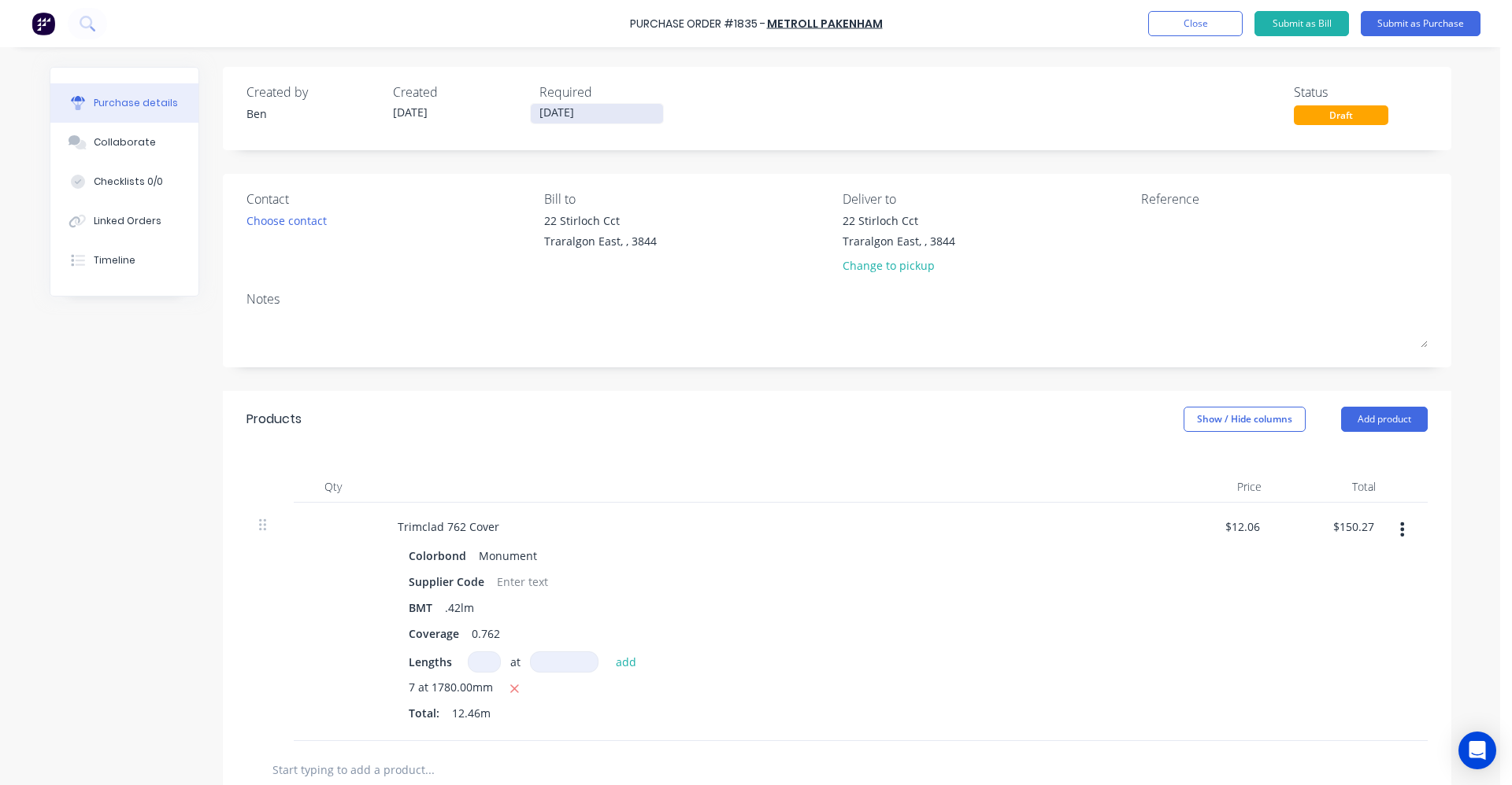
click at [579, 113] on input "[DATE]" at bounding box center [597, 113] width 132 height 19
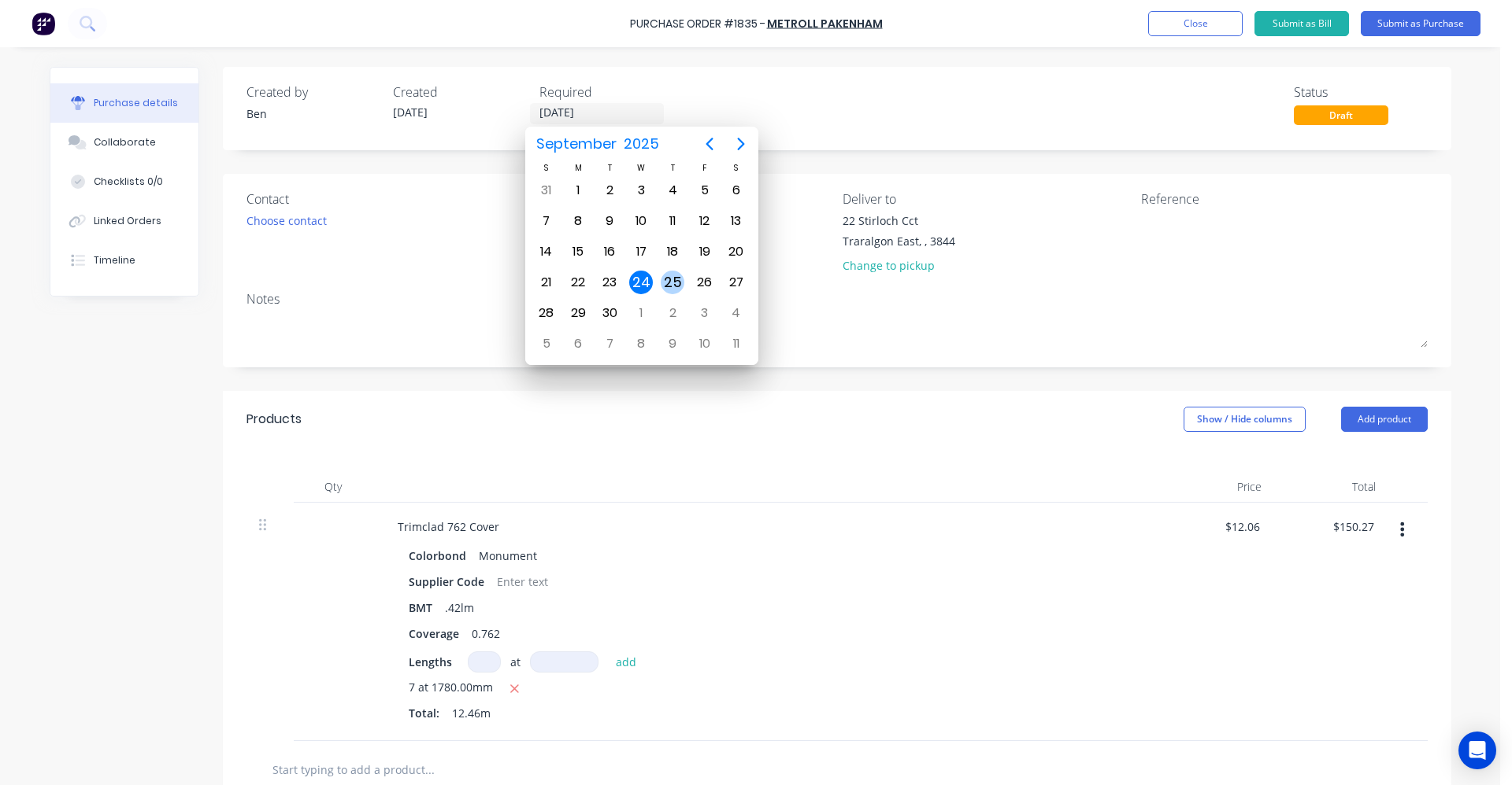
click at [673, 283] on div "25" at bounding box center [672, 282] width 23 height 23
type input "[DATE]"
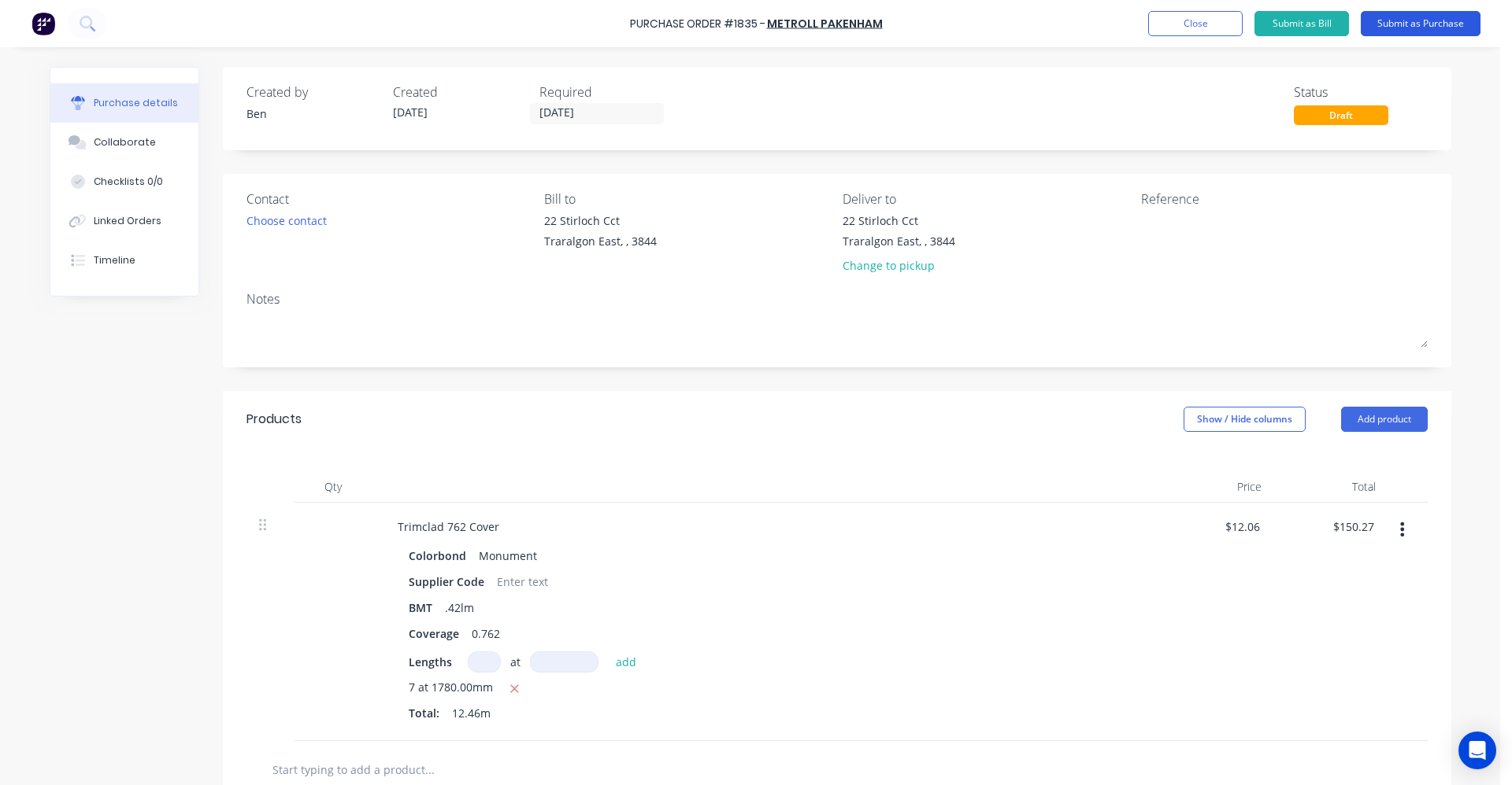
click at [1416, 26] on button "Submit as Purchase" at bounding box center [1420, 23] width 120 height 25
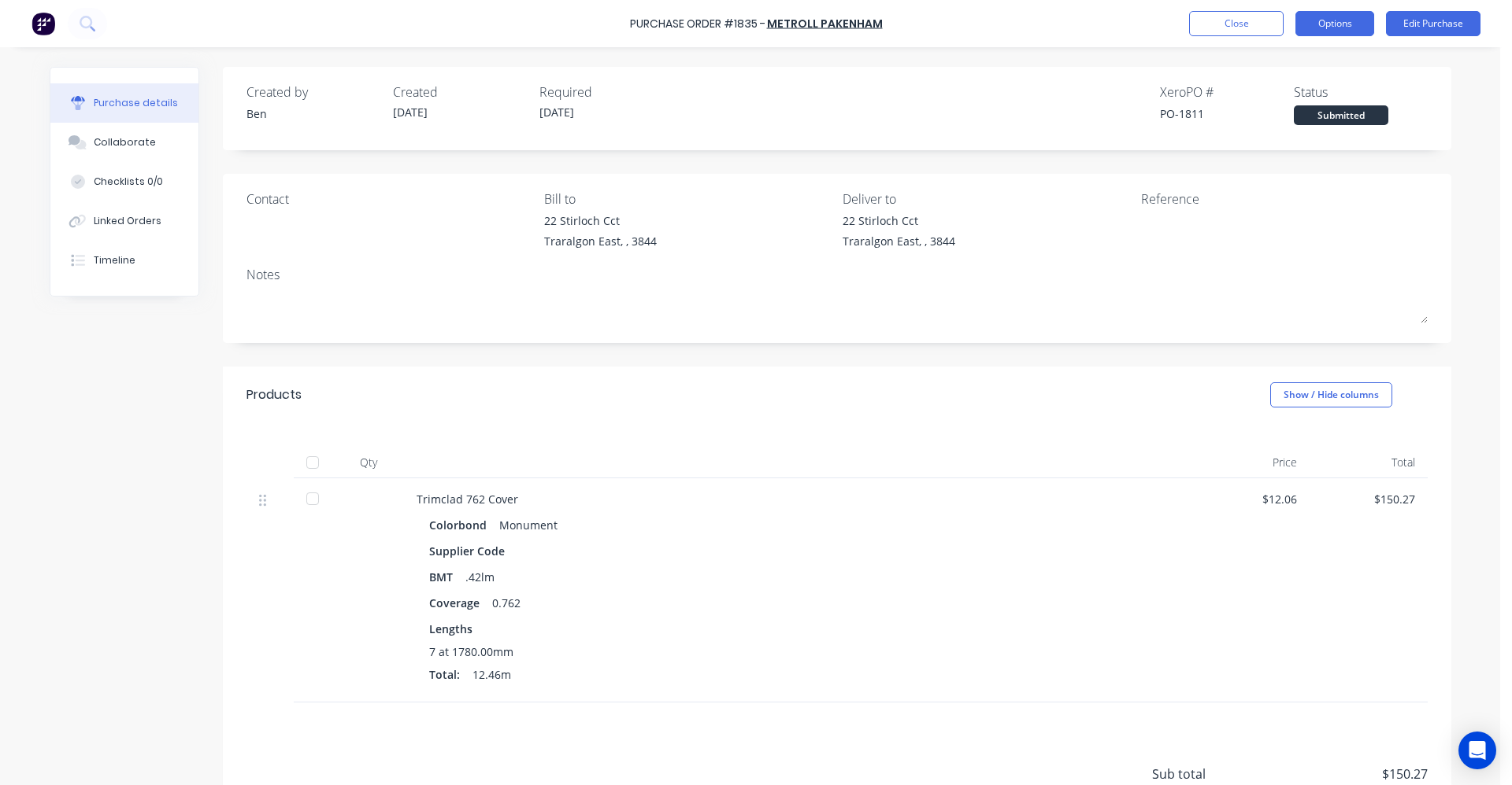
click at [1328, 23] on button "Options" at bounding box center [1334, 23] width 79 height 25
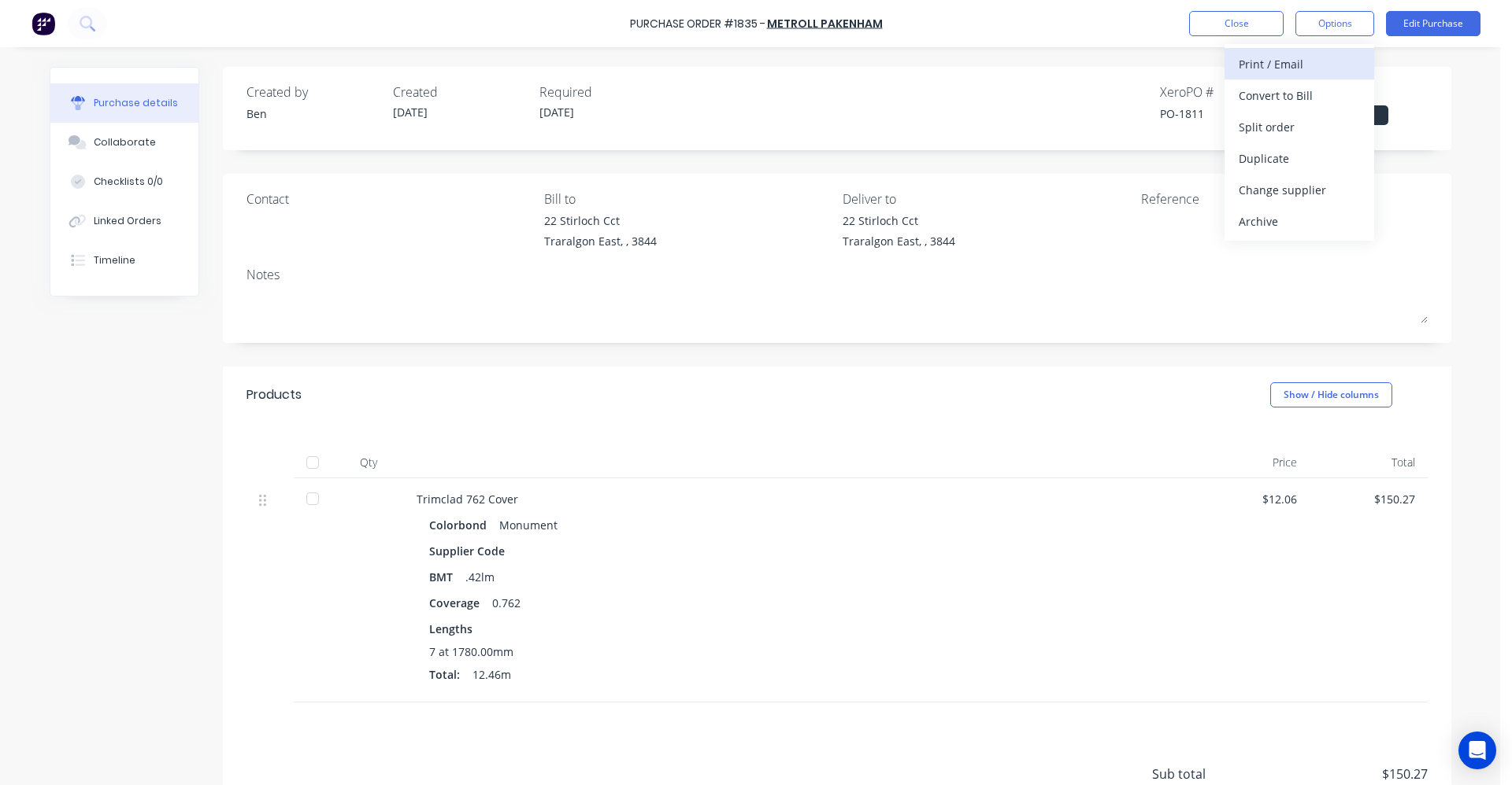
click at [1275, 64] on div "Print / Email" at bounding box center [1299, 64] width 122 height 23
click at [1288, 97] on div "With pricing" at bounding box center [1299, 96] width 122 height 23
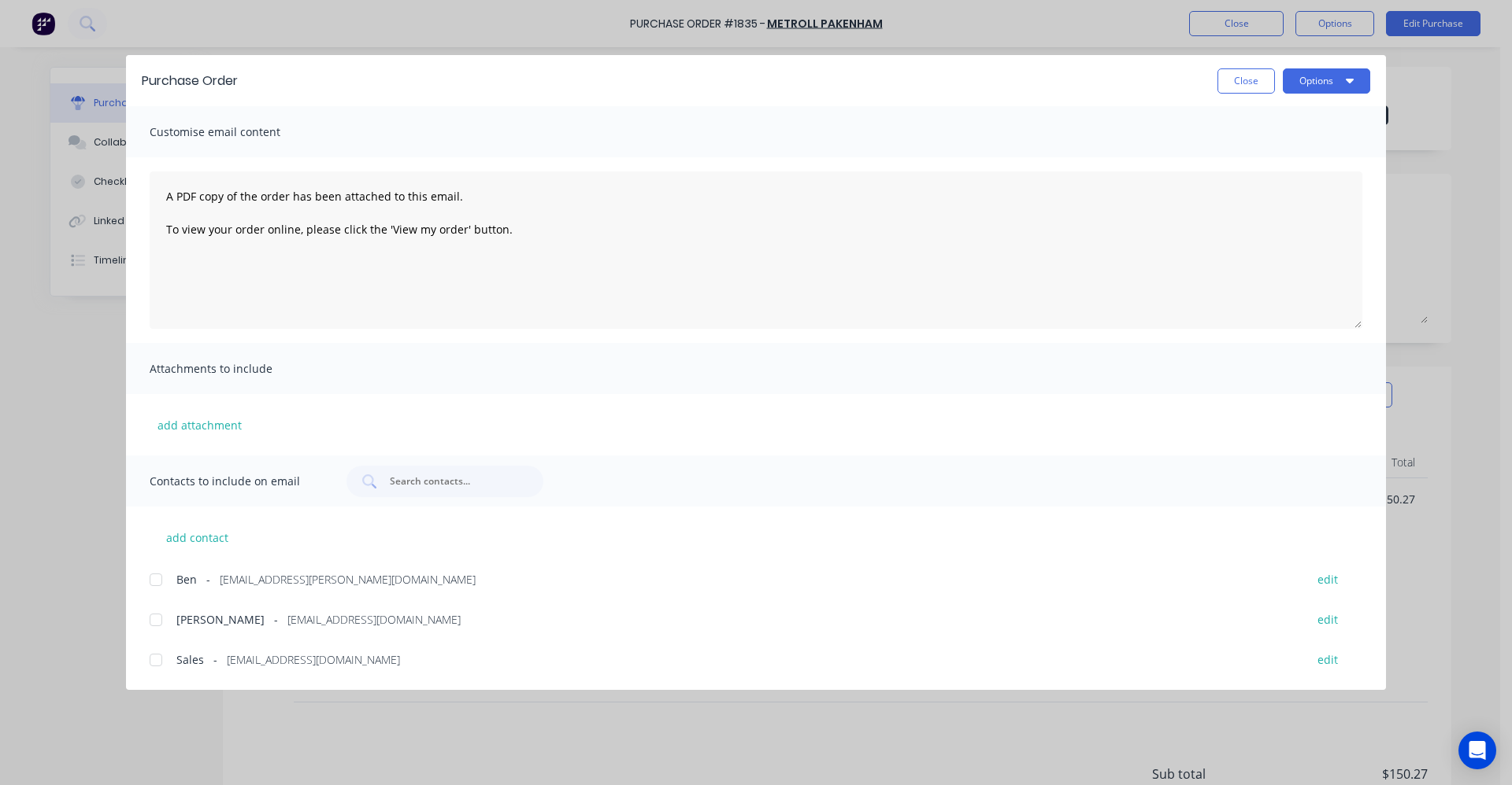
drag, startPoint x: 157, startPoint y: 659, endPoint x: 731, endPoint y: 520, distance: 590.6
click at [158, 658] on div at bounding box center [156, 660] width 32 height 32
click at [1329, 85] on button "Options" at bounding box center [1326, 81] width 87 height 25
click at [1268, 189] on div "Email" at bounding box center [1295, 183] width 122 height 23
drag, startPoint x: 1249, startPoint y: 86, endPoint x: 1234, endPoint y: 89, distance: 15.3
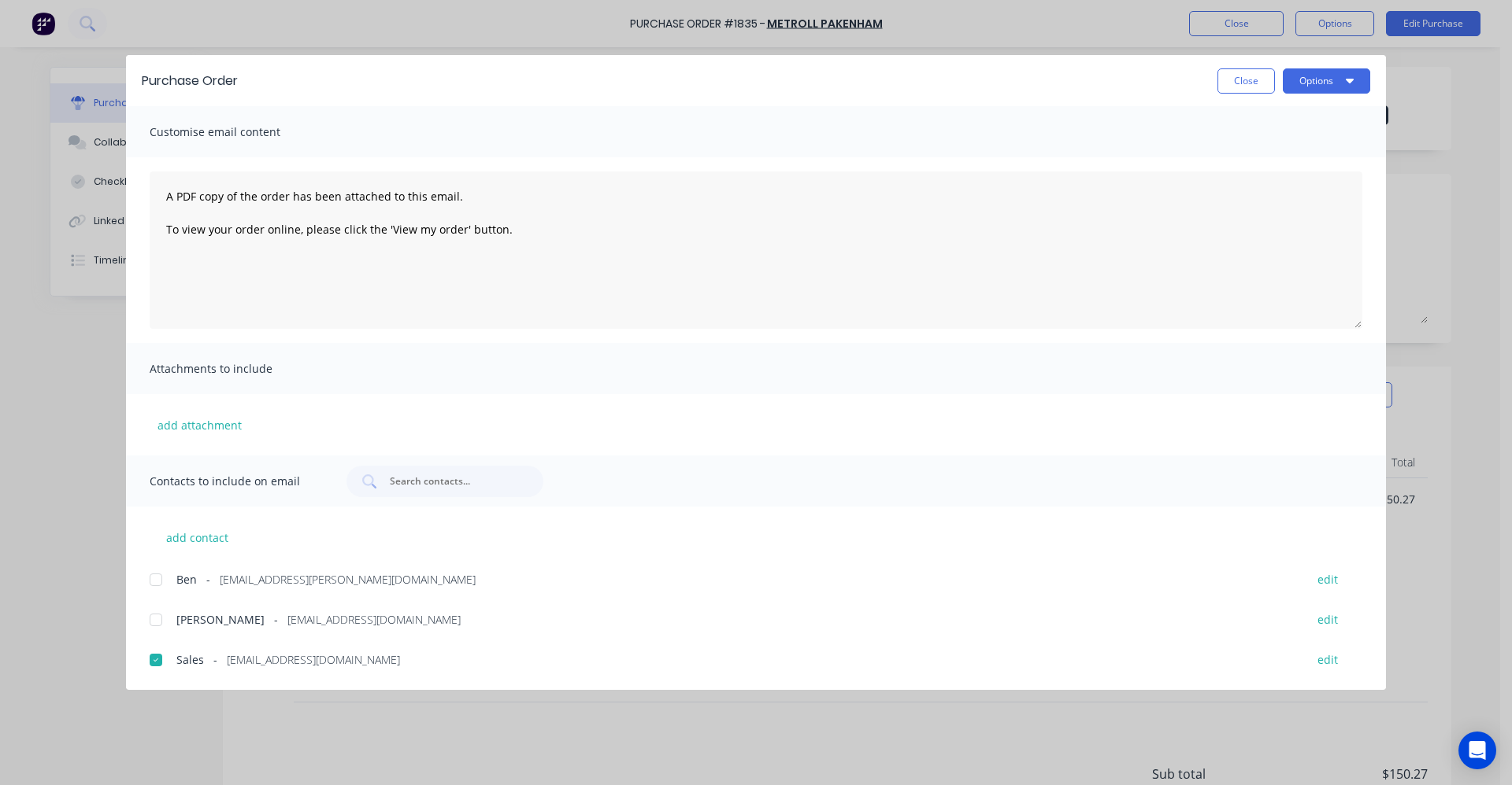
click at [1243, 86] on button "Close" at bounding box center [1245, 81] width 58 height 25
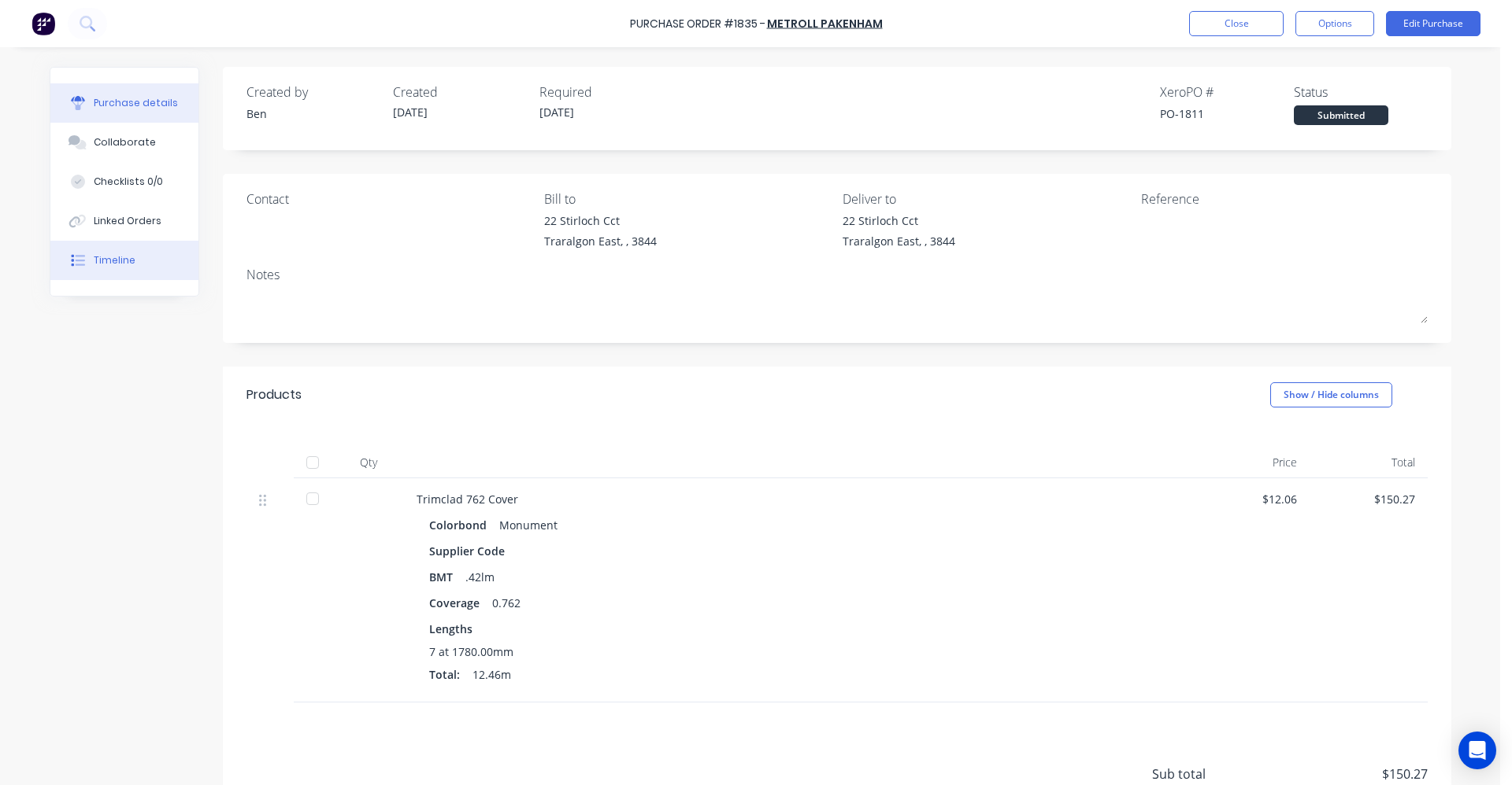
click at [132, 264] on button "Timeline" at bounding box center [124, 260] width 148 height 39
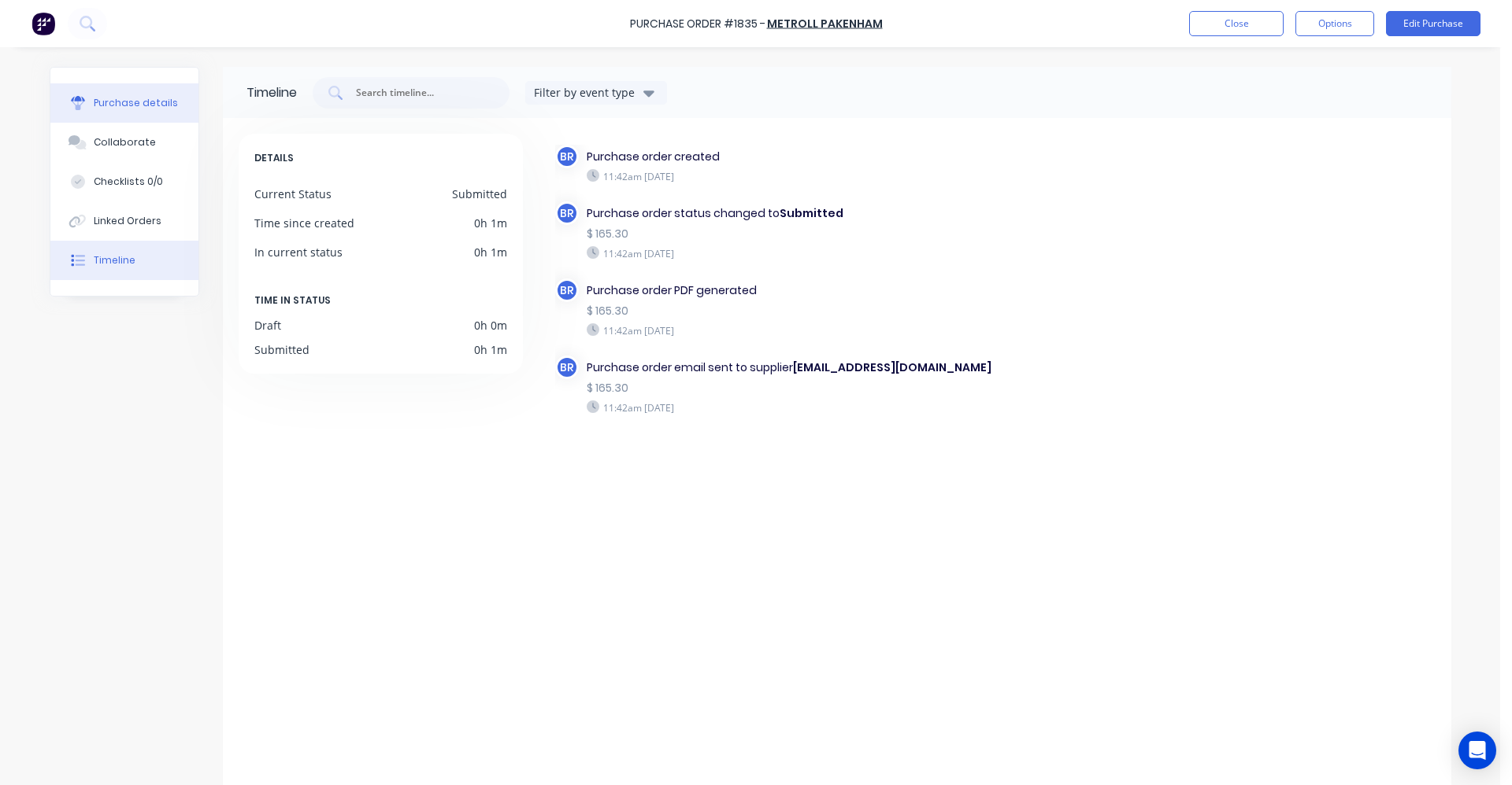
click at [138, 109] on div "Purchase details" at bounding box center [136, 103] width 85 height 14
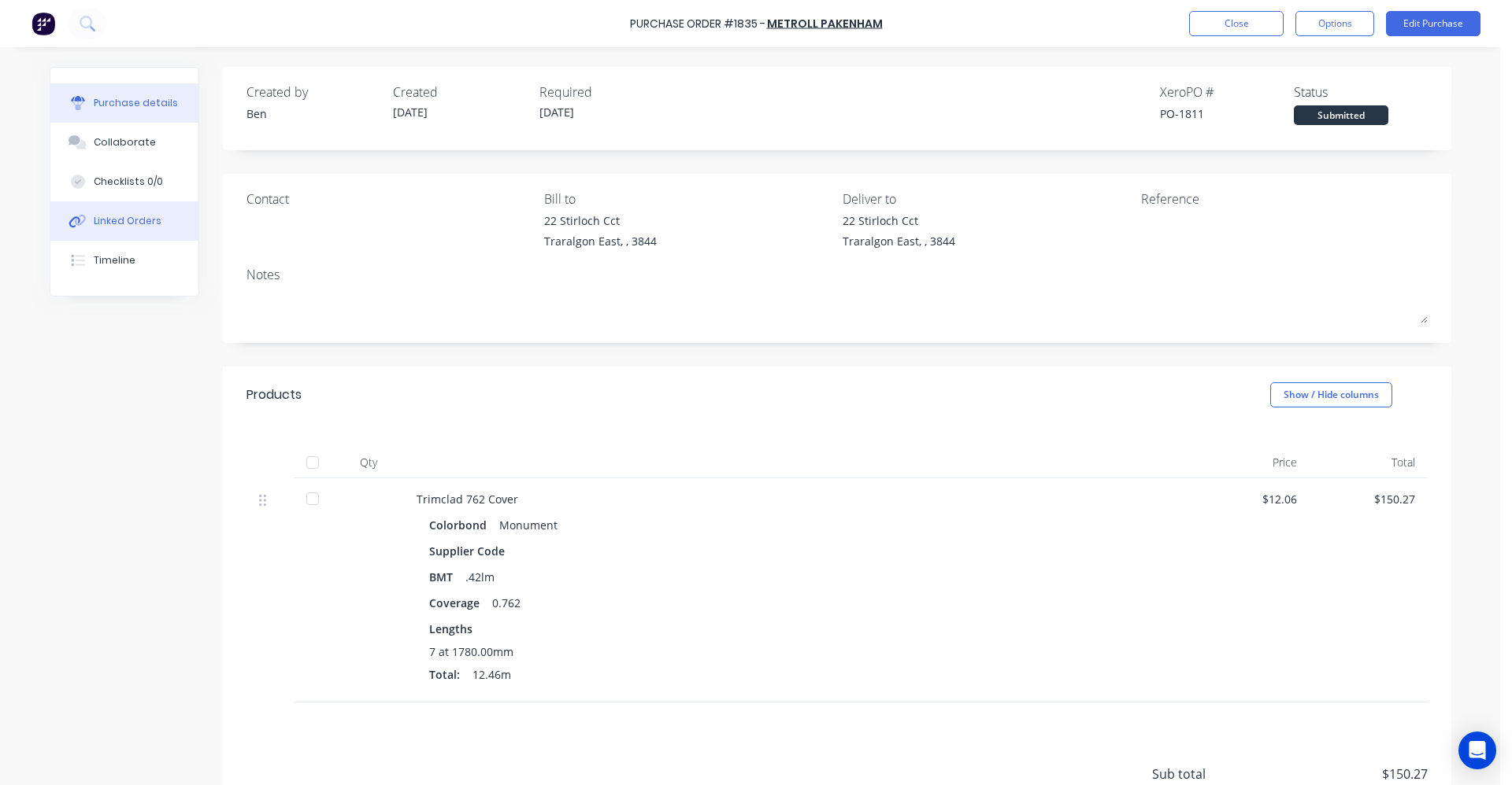
click at [100, 221] on div "Linked Orders" at bounding box center [127, 221] width 68 height 14
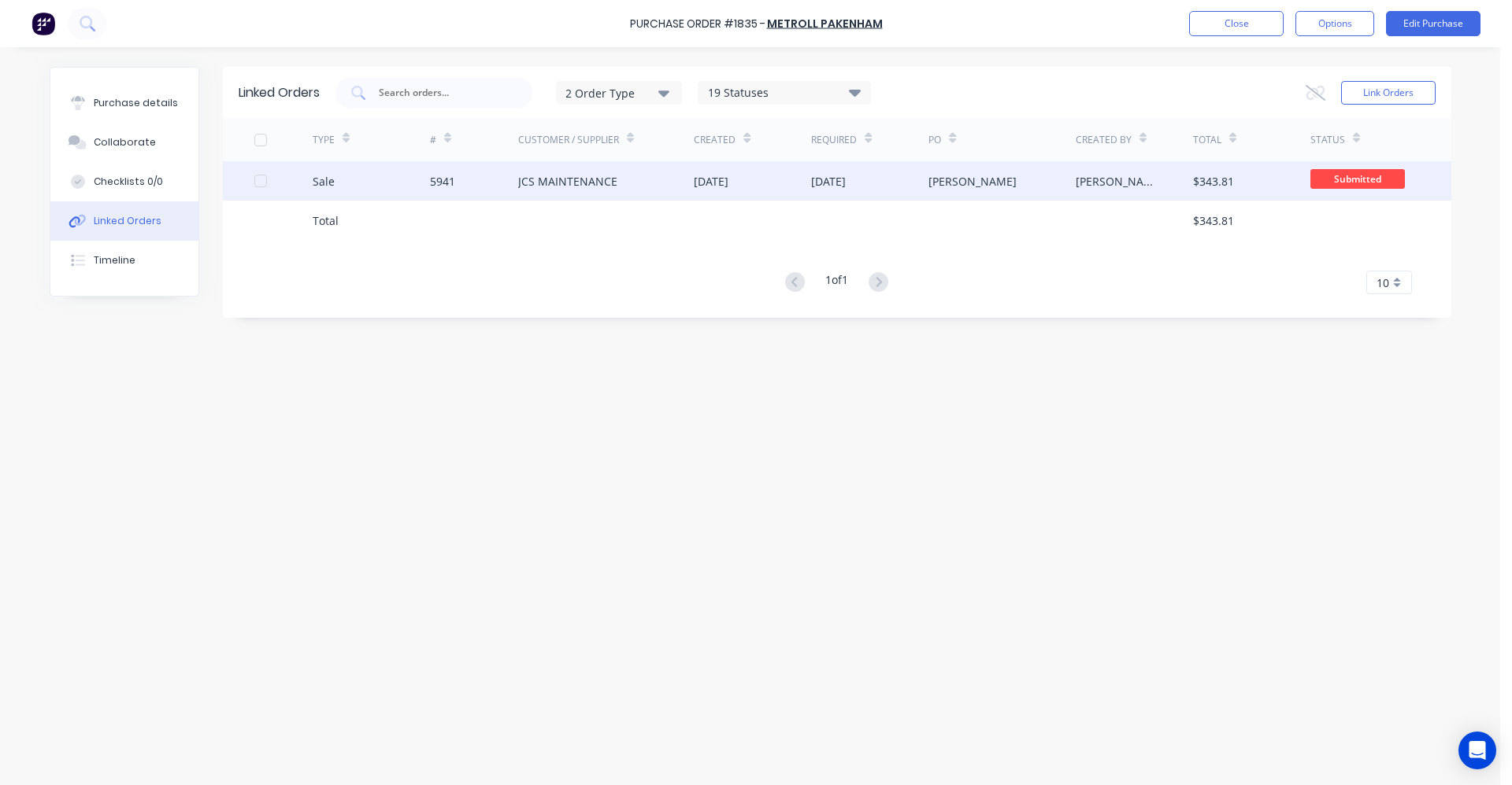
click at [825, 179] on div "25 Sep 2025" at bounding box center [828, 182] width 34 height 17
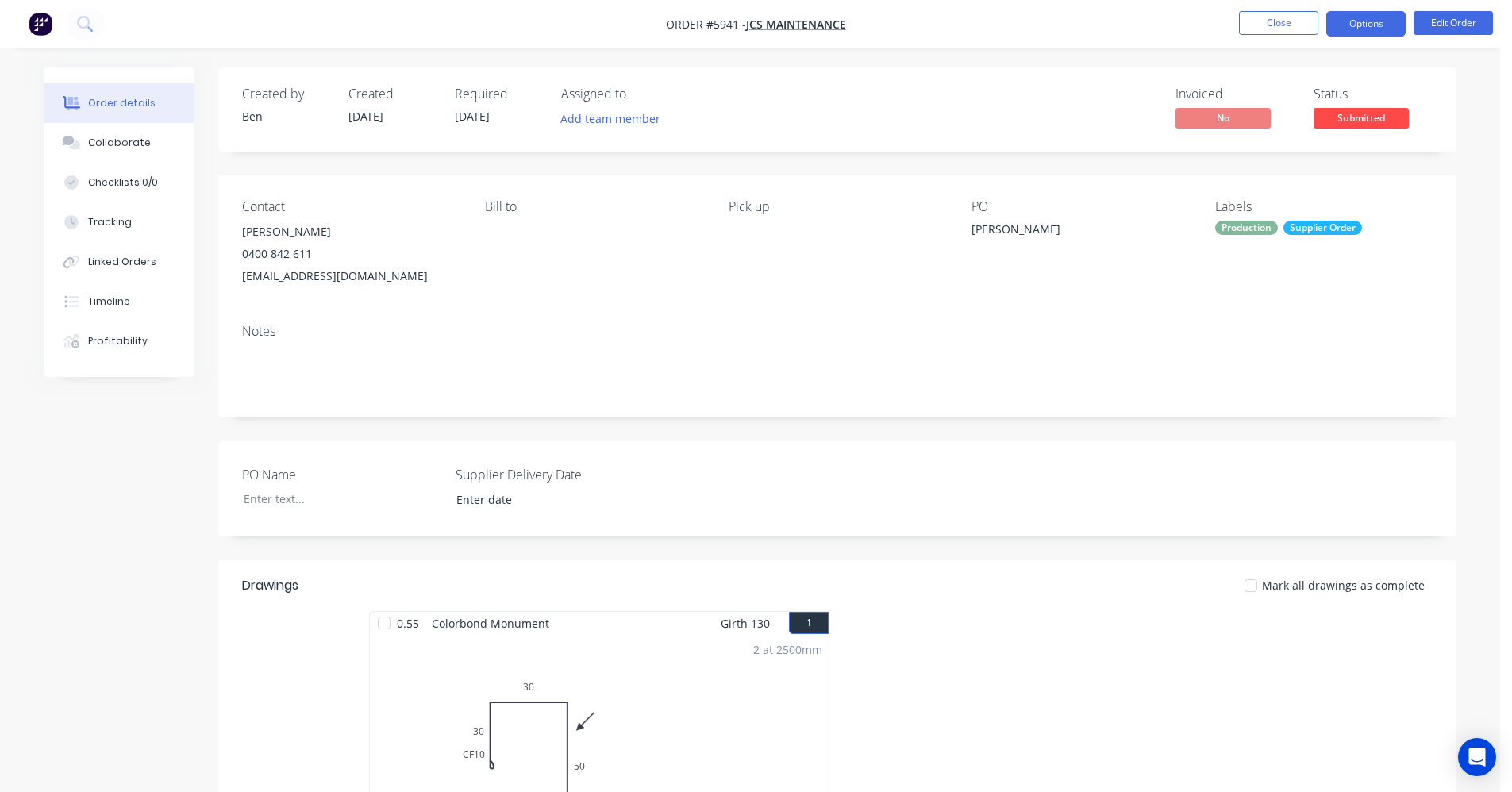
click at [1340, 25] on button "Options" at bounding box center [1367, 24] width 79 height 25
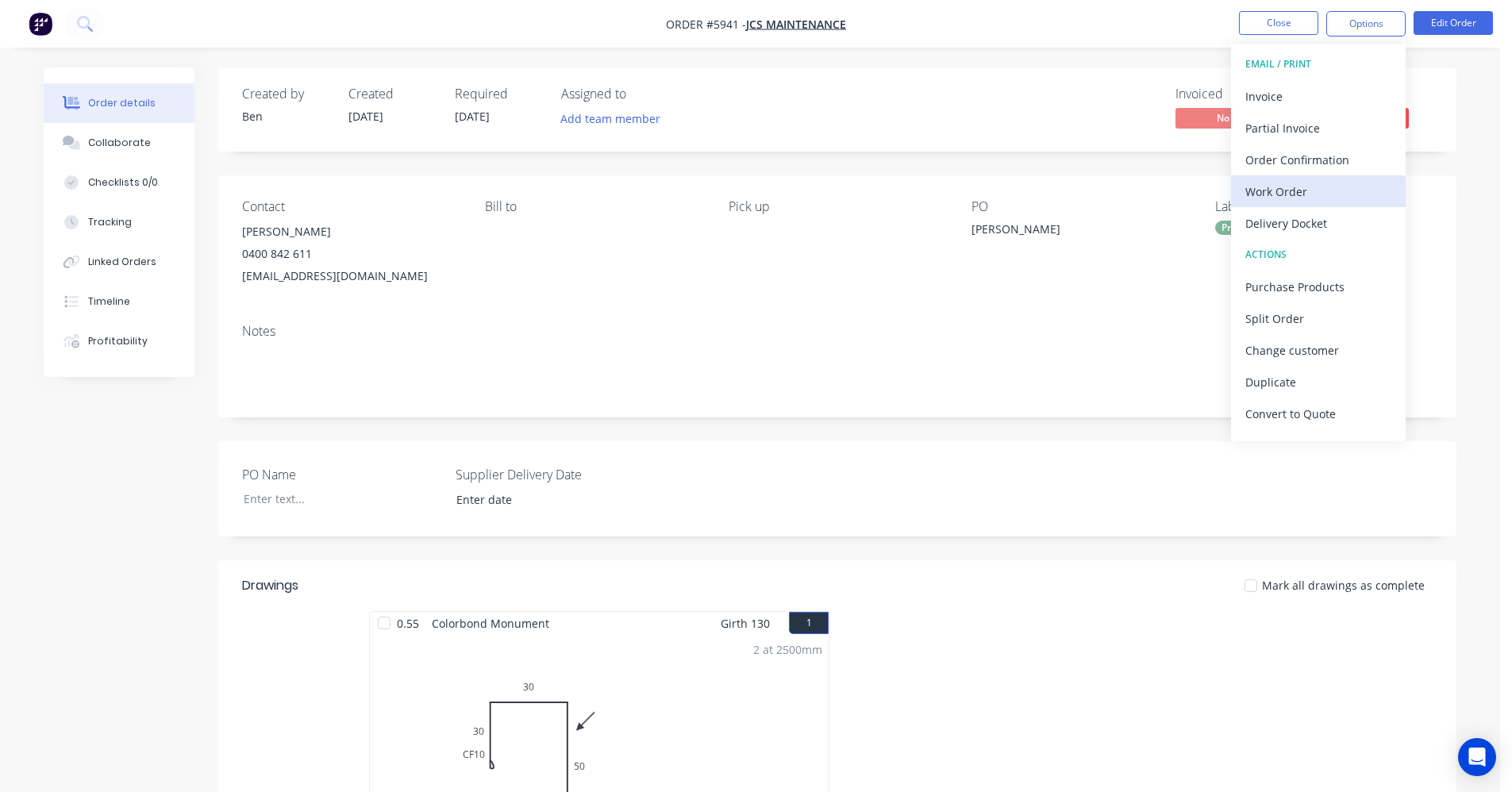
click at [1290, 199] on div "Work Order" at bounding box center [1318, 191] width 146 height 23
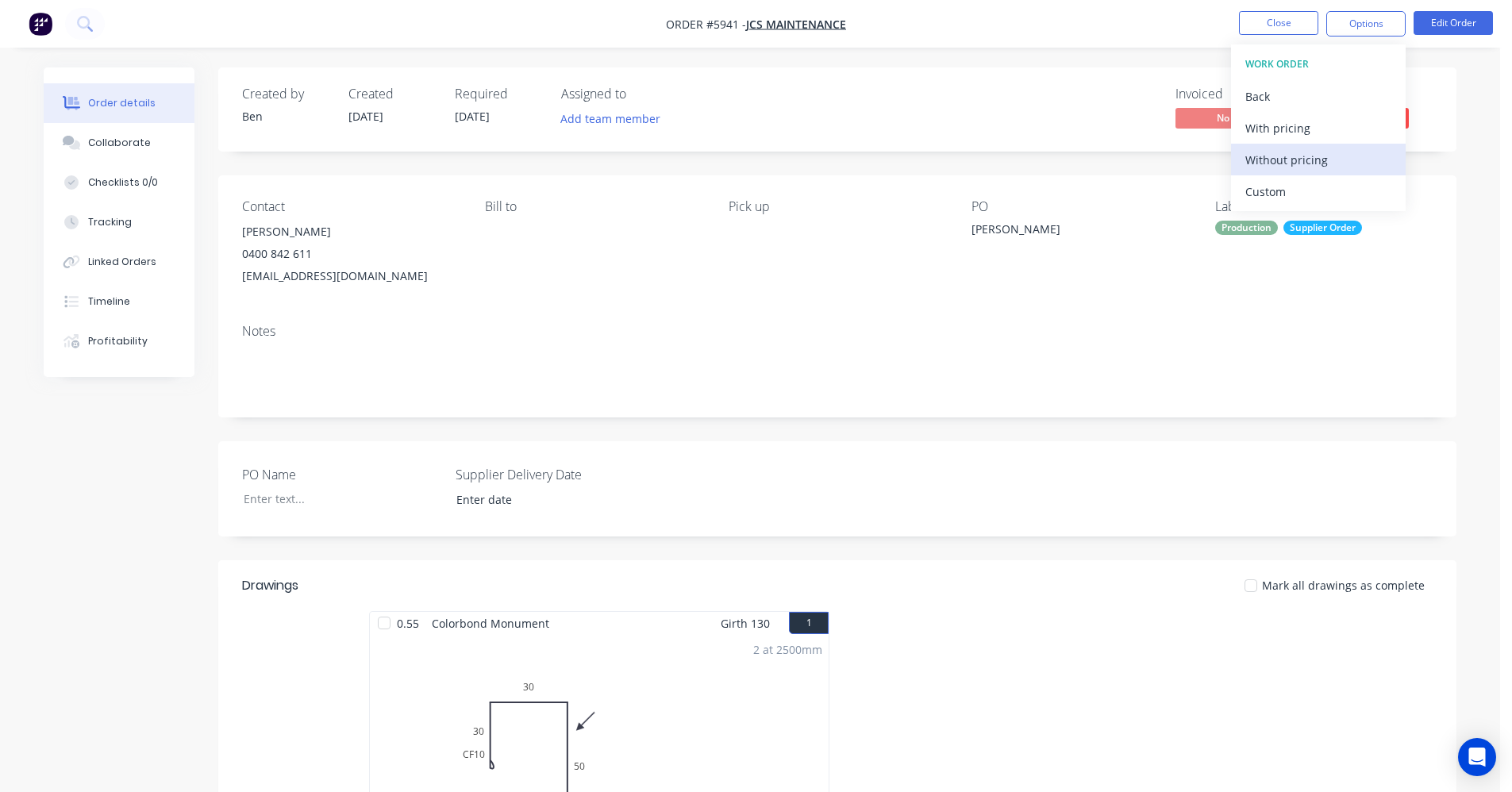
click at [1315, 167] on div "Without pricing" at bounding box center [1318, 160] width 146 height 23
click at [677, 308] on div "Contact Jason Wellsmore 0400 842 611 jasonwellsmore.jcs@gmail.com Bill to Pick …" at bounding box center [837, 243] width 1238 height 136
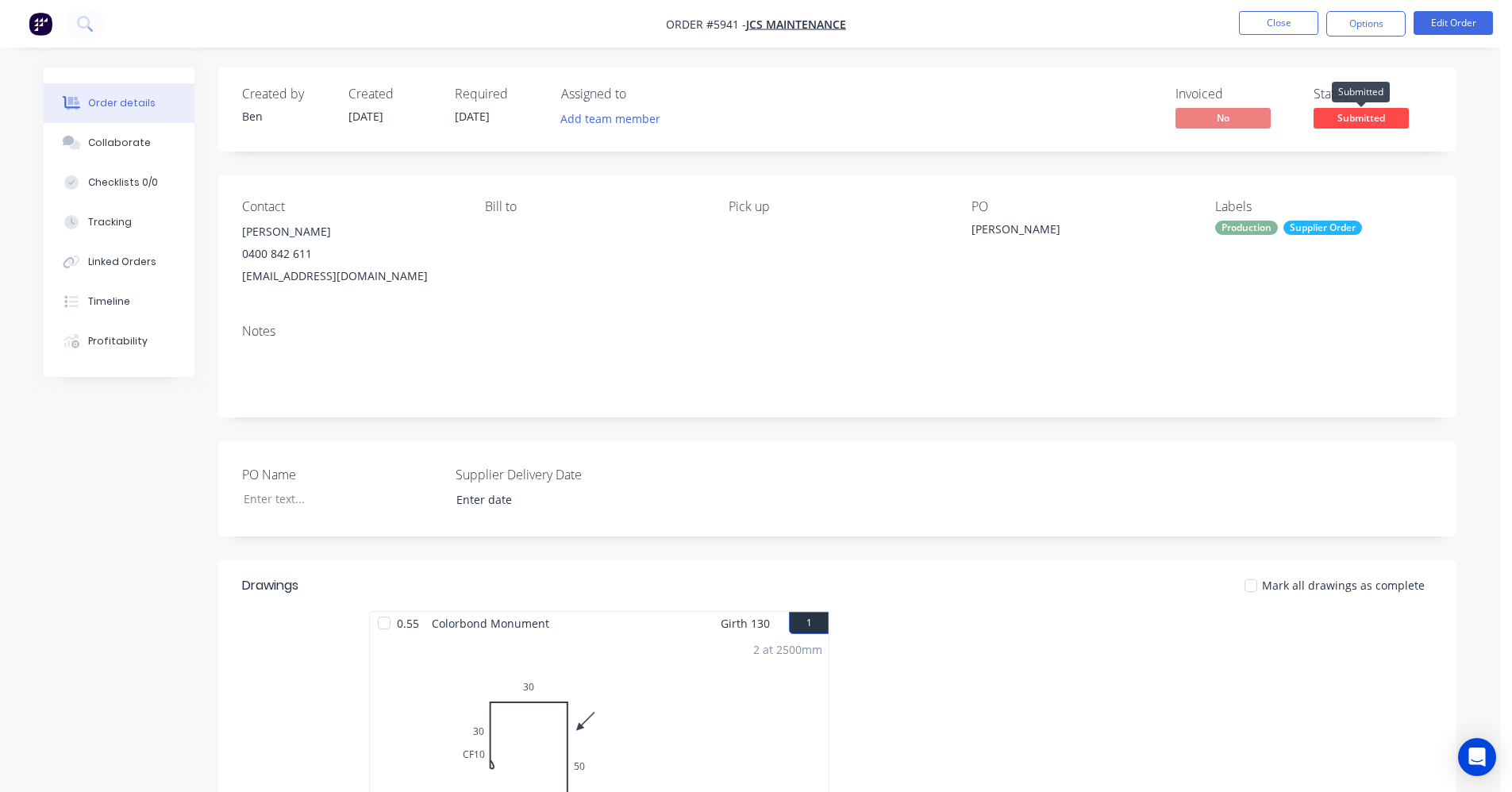
click at [1389, 114] on span "Submitted" at bounding box center [1362, 117] width 96 height 19
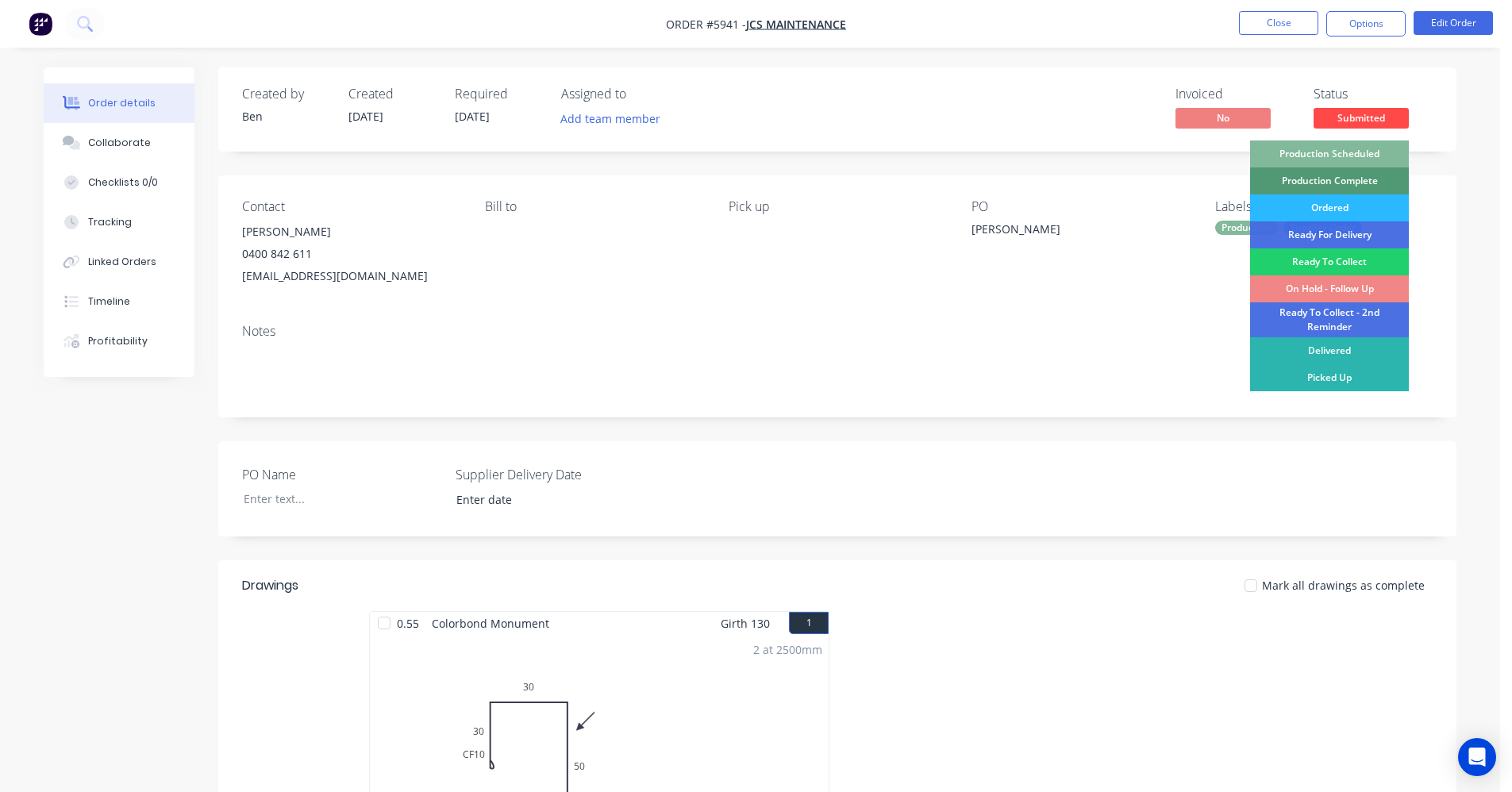
click at [1340, 145] on div "Production Scheduled" at bounding box center [1329, 154] width 159 height 27
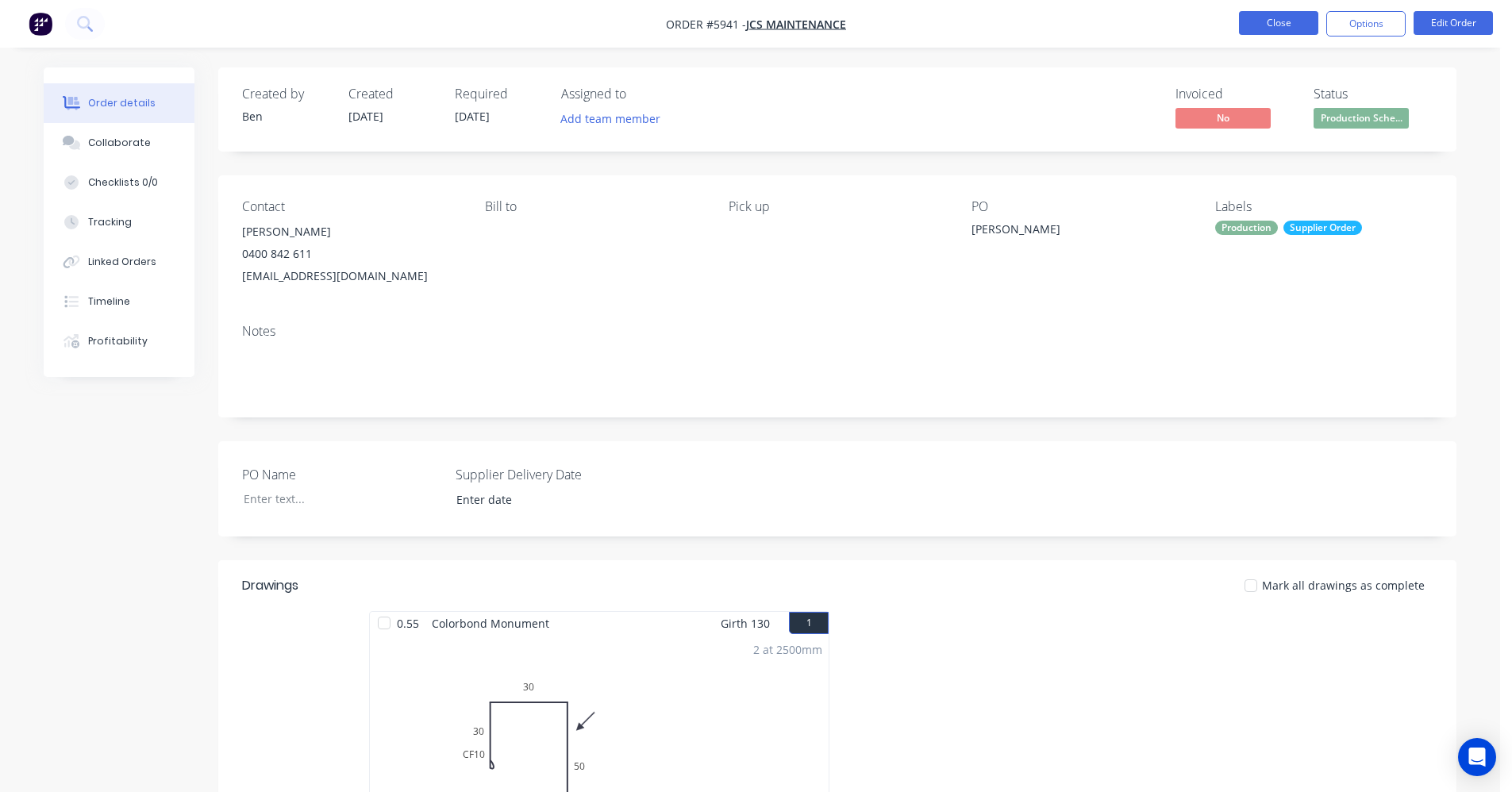
click at [1285, 25] on button "Close" at bounding box center [1279, 23] width 79 height 24
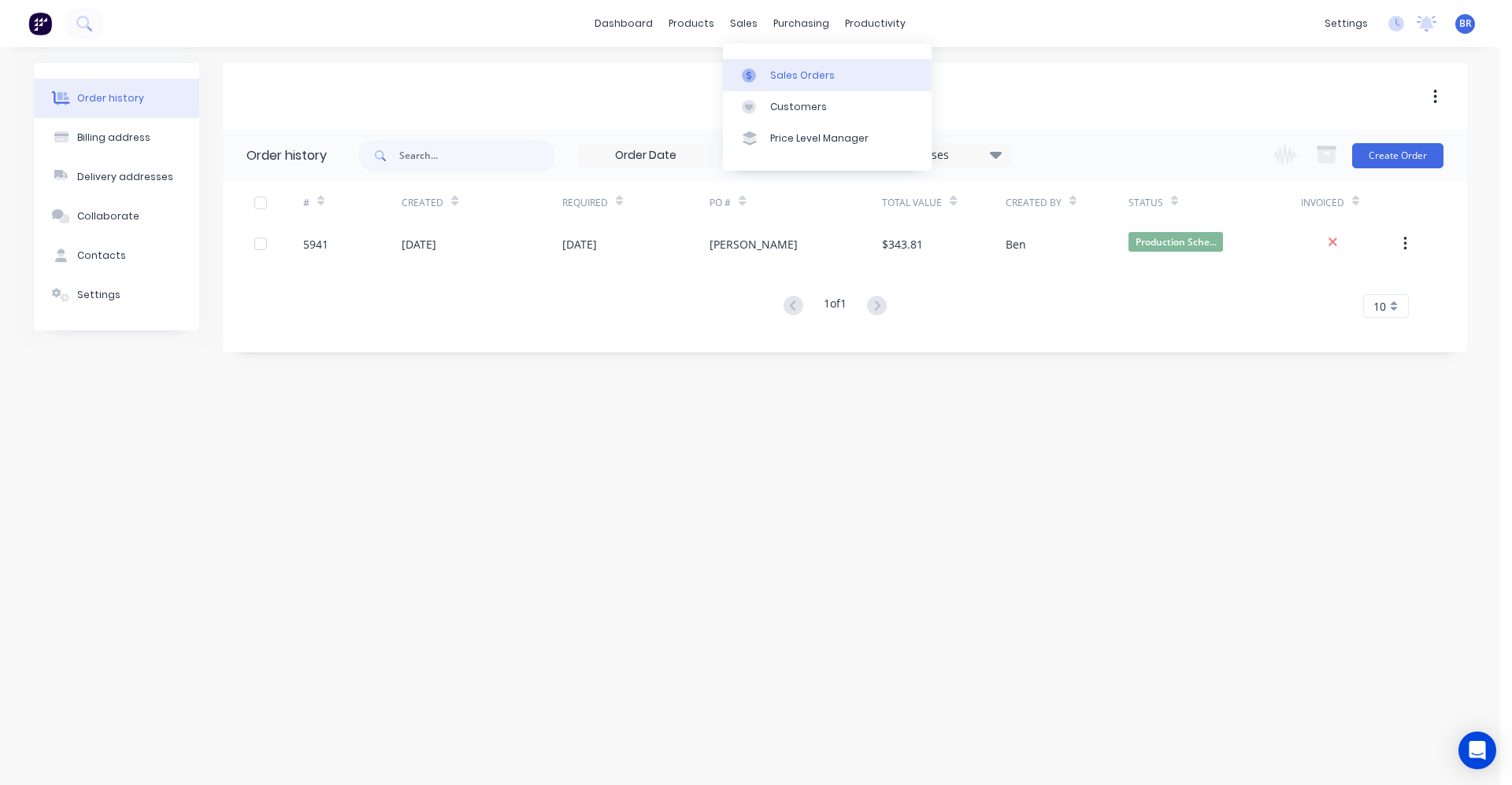
click at [764, 69] on div at bounding box center [753, 75] width 23 height 14
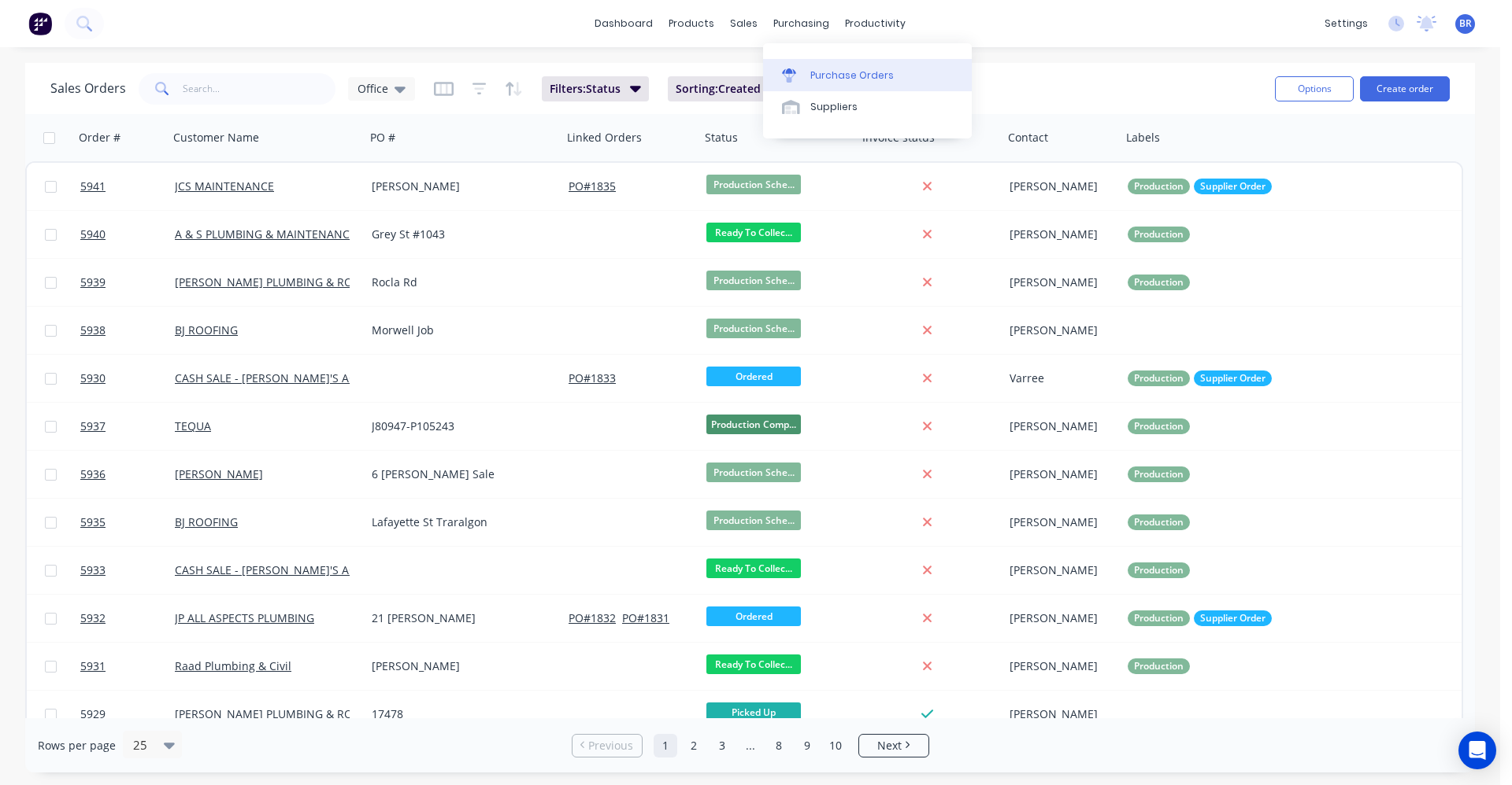
click at [832, 78] on div "Purchase Orders" at bounding box center [852, 75] width 84 height 14
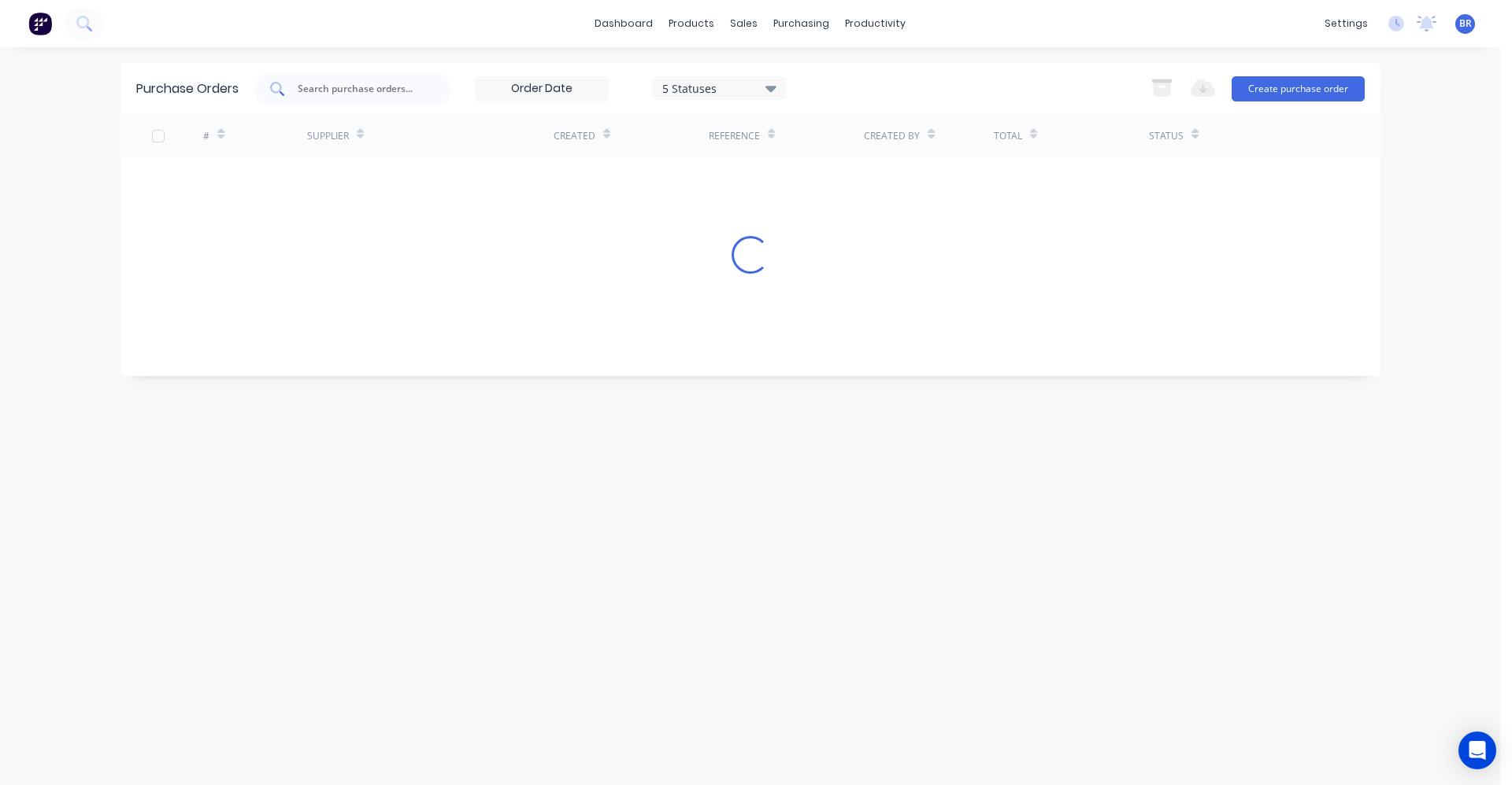
click at [362, 85] on input "text" at bounding box center [361, 89] width 131 height 16
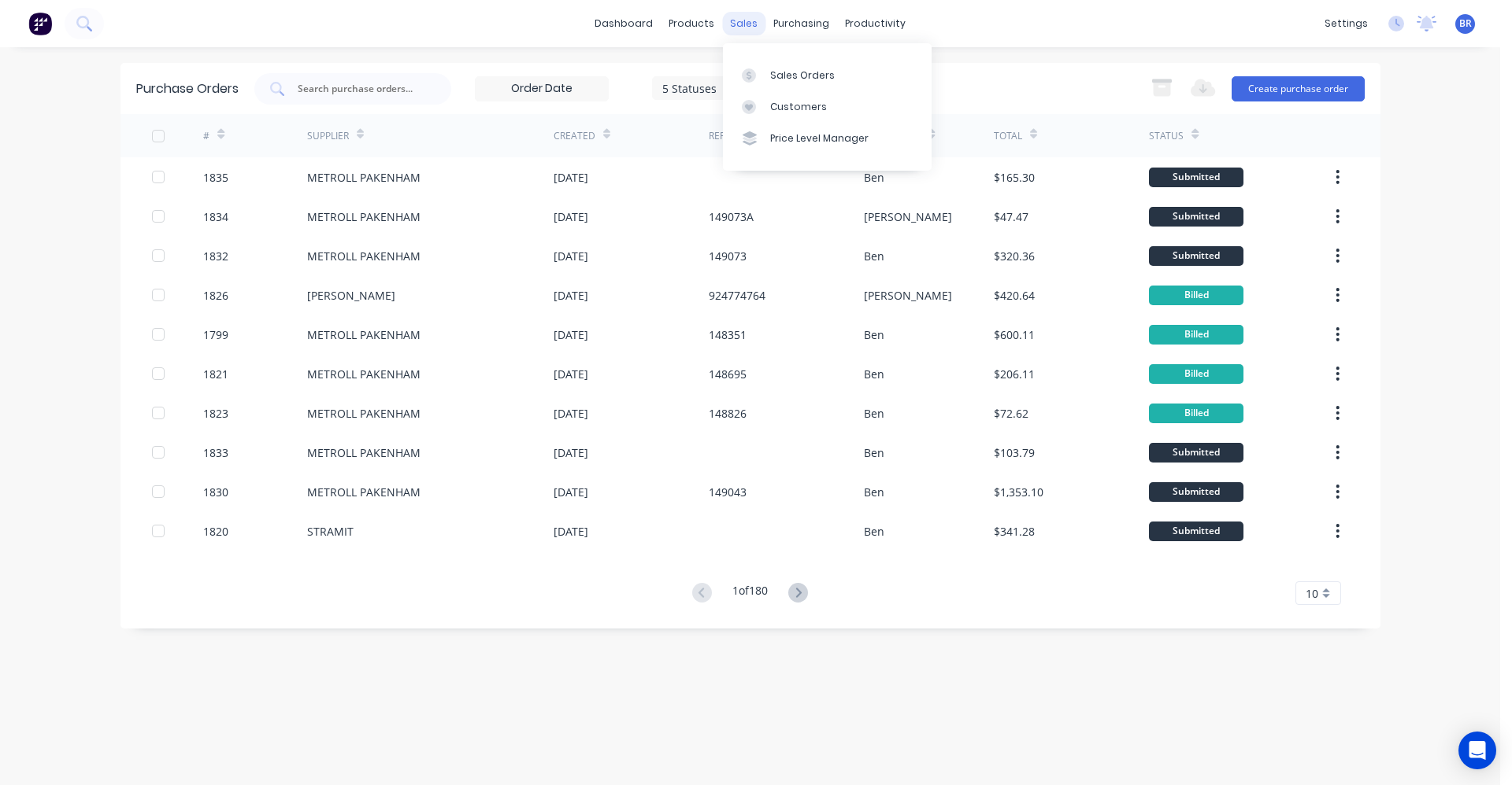
click at [753, 30] on div "sales" at bounding box center [743, 23] width 44 height 23
click at [785, 78] on div "Sales Orders" at bounding box center [802, 75] width 65 height 14
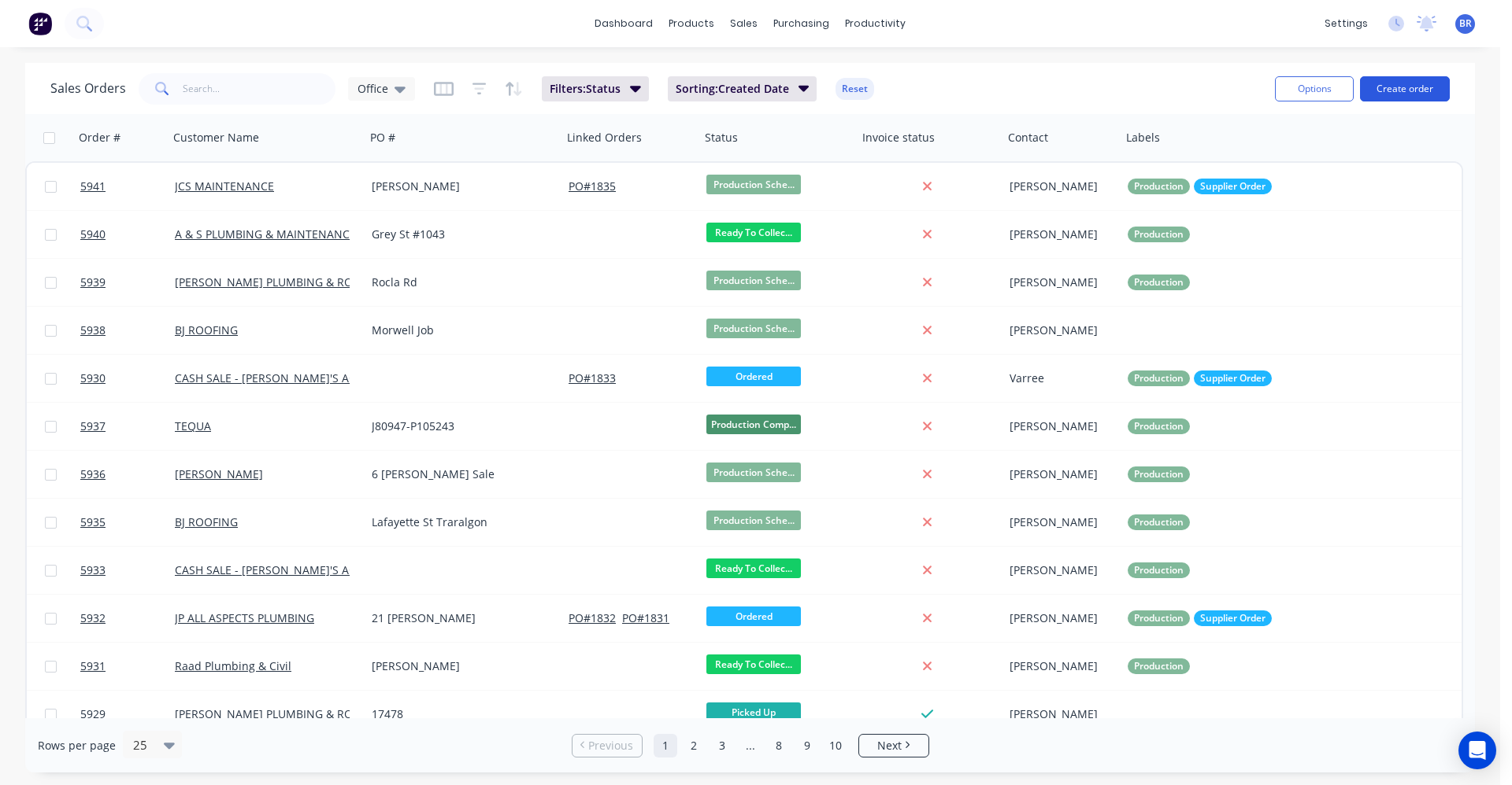
click at [1416, 85] on button "Create order" at bounding box center [1404, 89] width 90 height 25
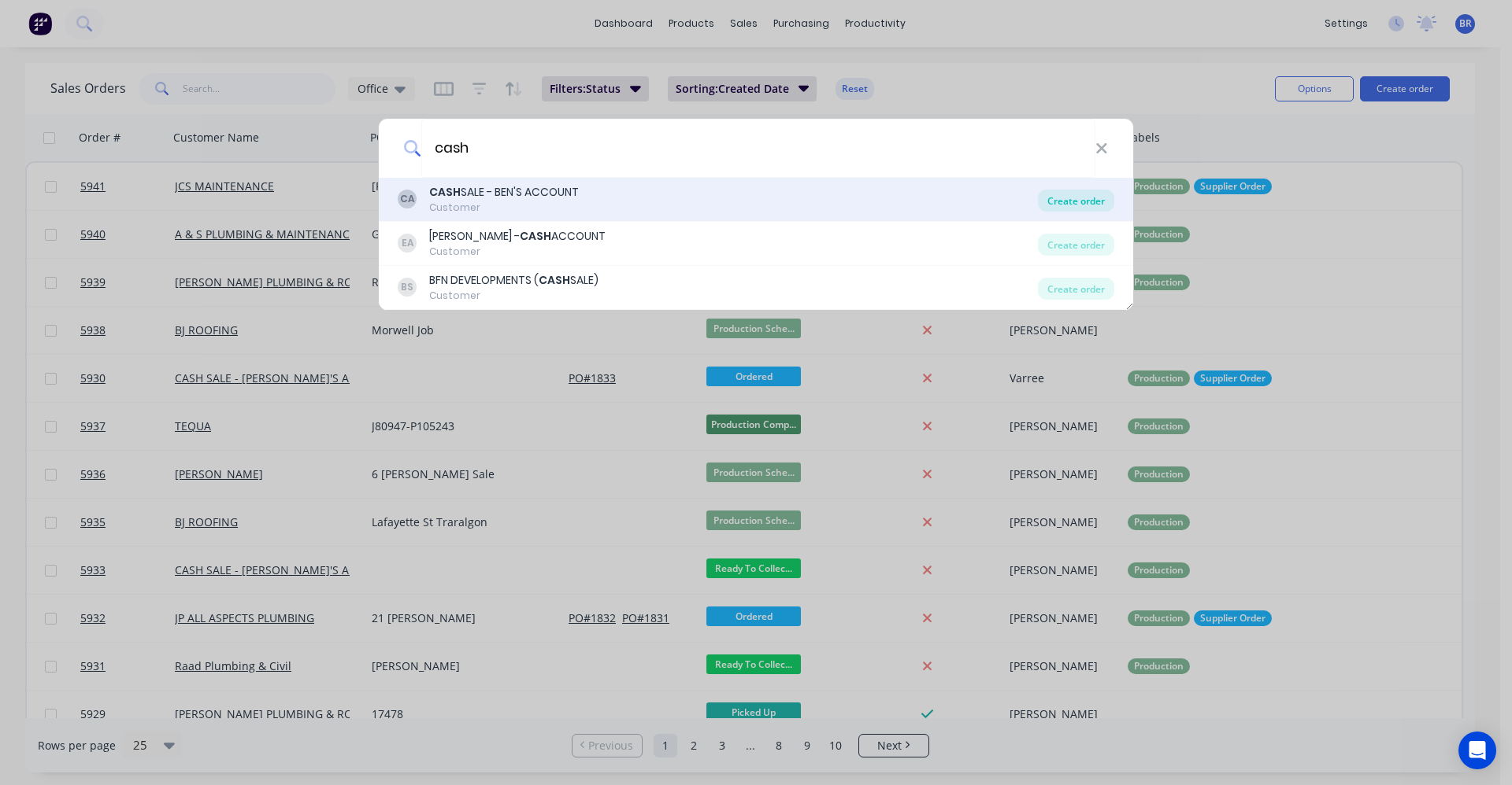
type input "cash"
click at [1074, 204] on div "Create order" at bounding box center [1075, 200] width 76 height 22
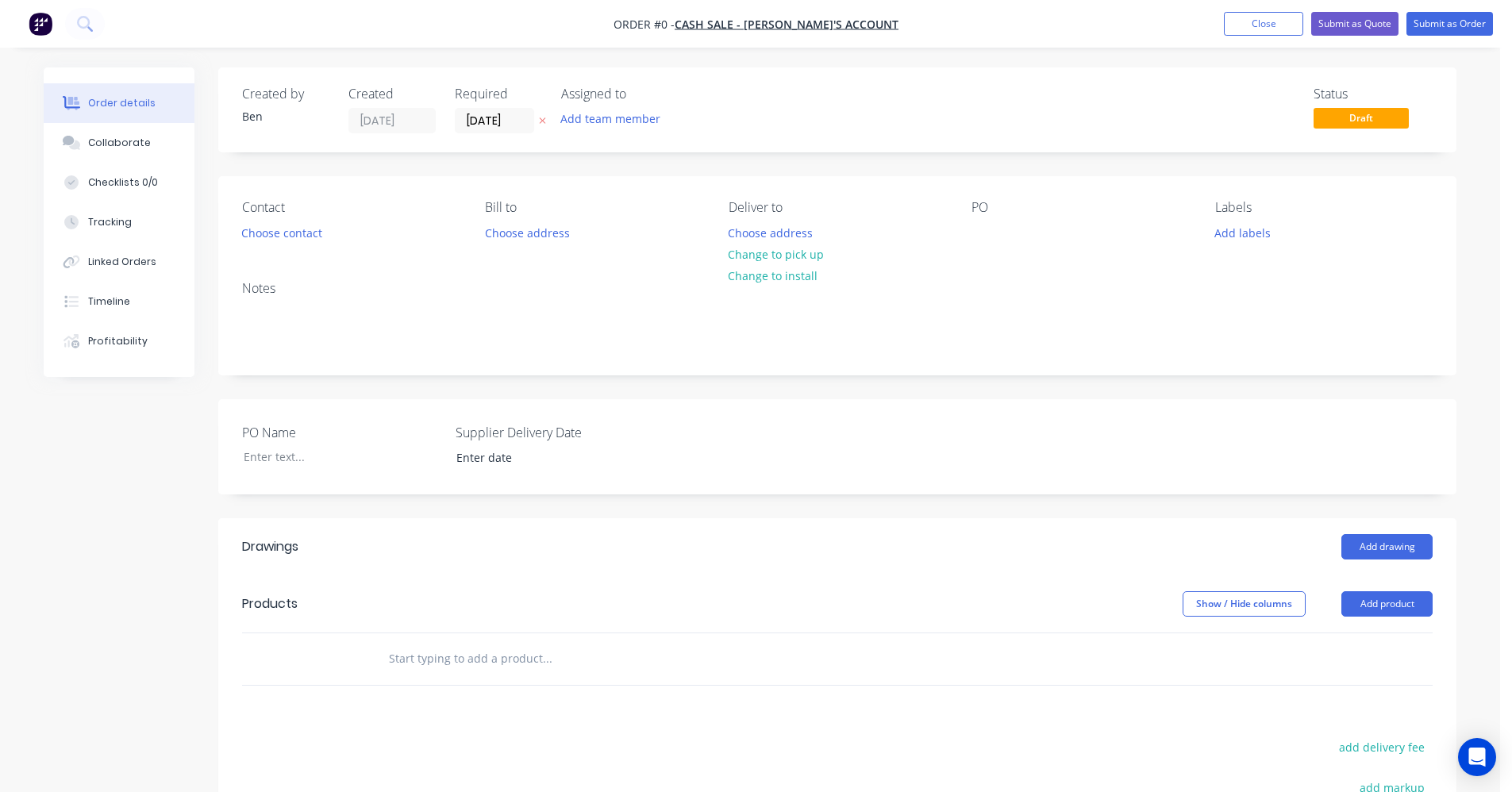
click at [441, 665] on input "text" at bounding box center [547, 659] width 318 height 32
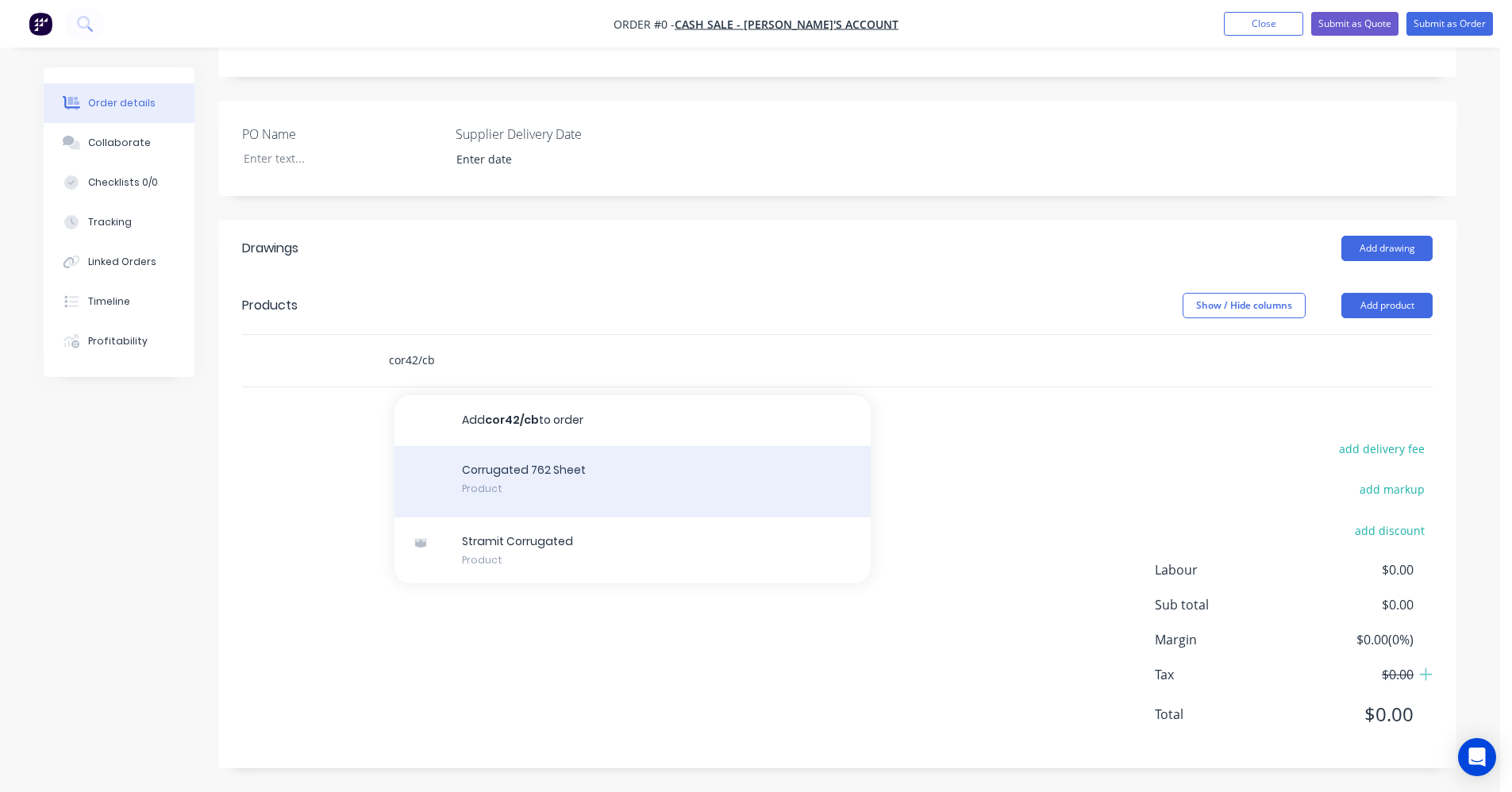
type input "cor42/cb"
click at [524, 472] on div "Corrugated 762 Sheet Product" at bounding box center [633, 482] width 477 height 72
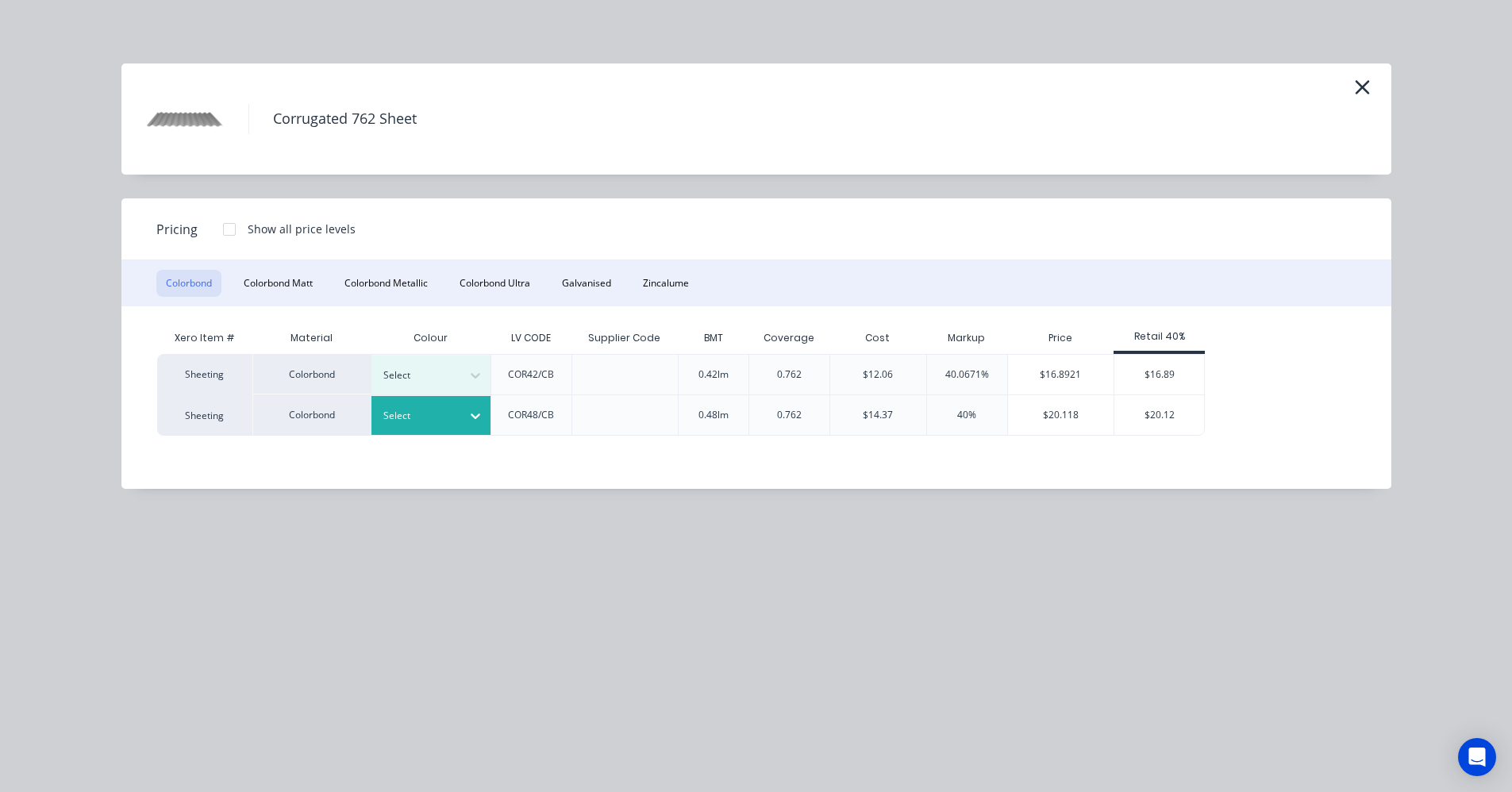
drag, startPoint x: 464, startPoint y: 380, endPoint x: 448, endPoint y: 396, distance: 22.6
click at [463, 380] on div at bounding box center [476, 375] width 29 height 25
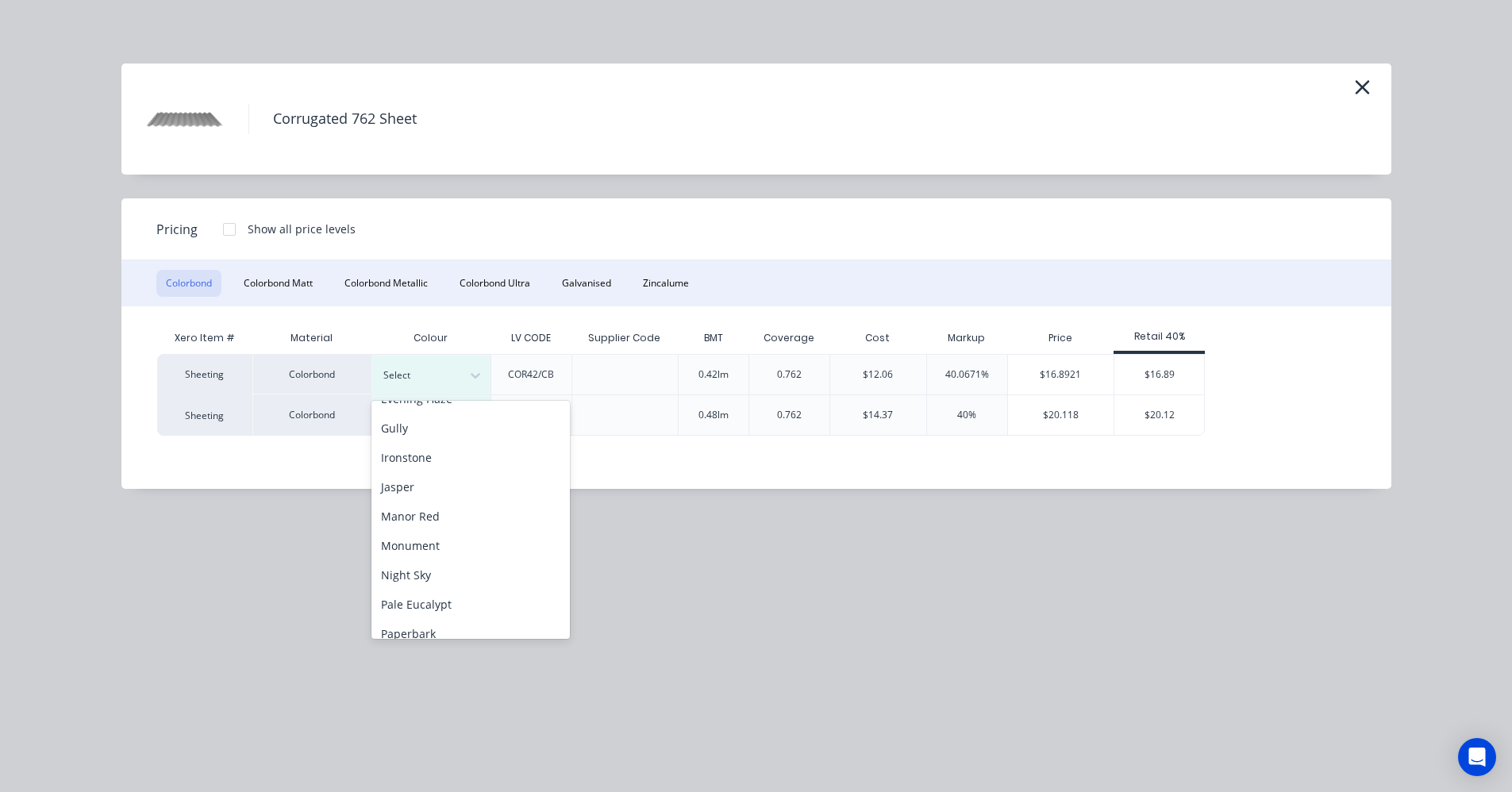
scroll to position [205, 0]
drag, startPoint x: 433, startPoint y: 591, endPoint x: 597, endPoint y: 531, distance: 174.6
click at [434, 591] on div "Night Sky" at bounding box center [471, 595] width 199 height 30
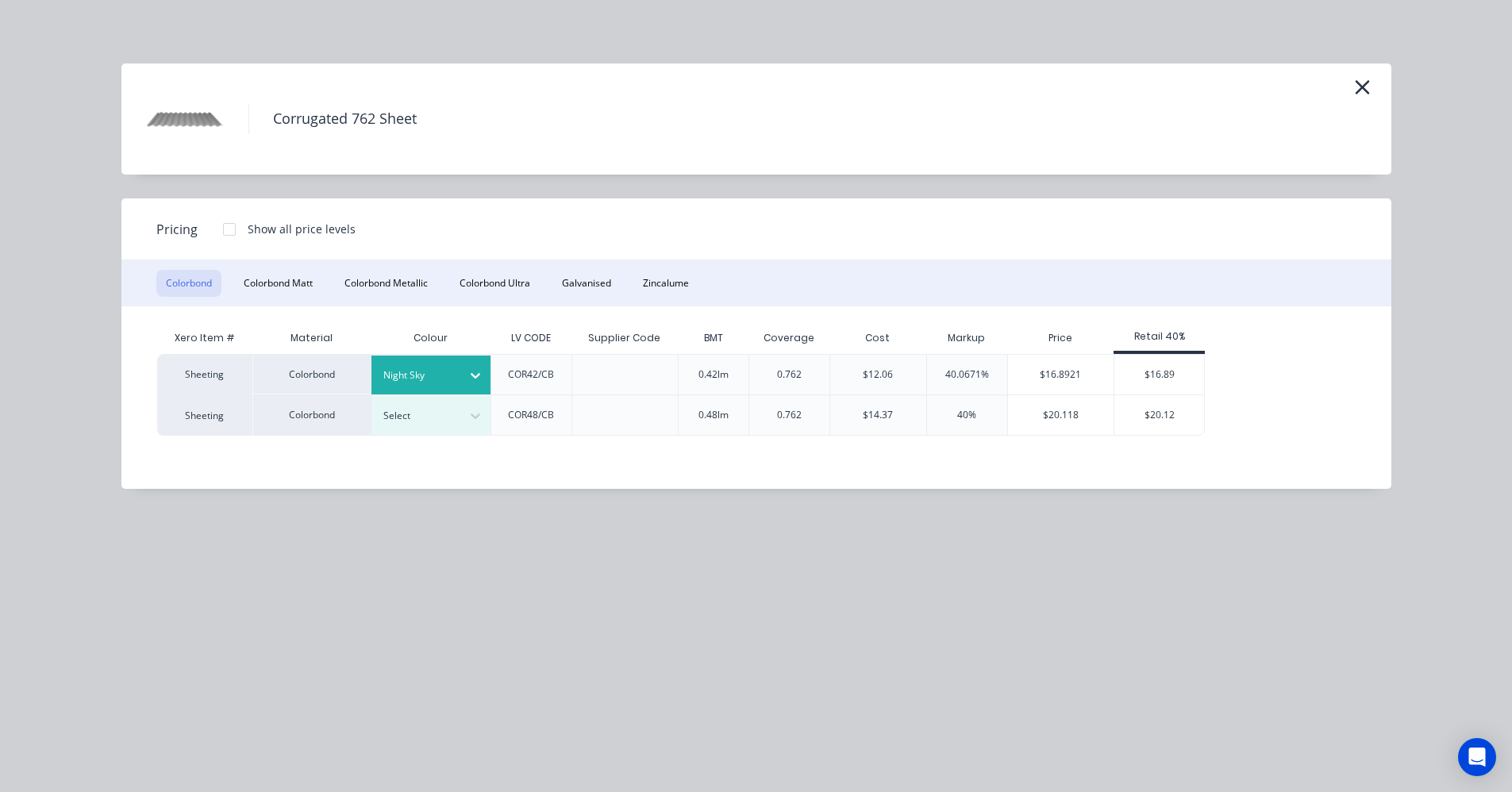
click at [227, 230] on div at bounding box center [230, 230] width 32 height 32
click at [1227, 380] on div "$15.68" at bounding box center [1251, 374] width 90 height 40
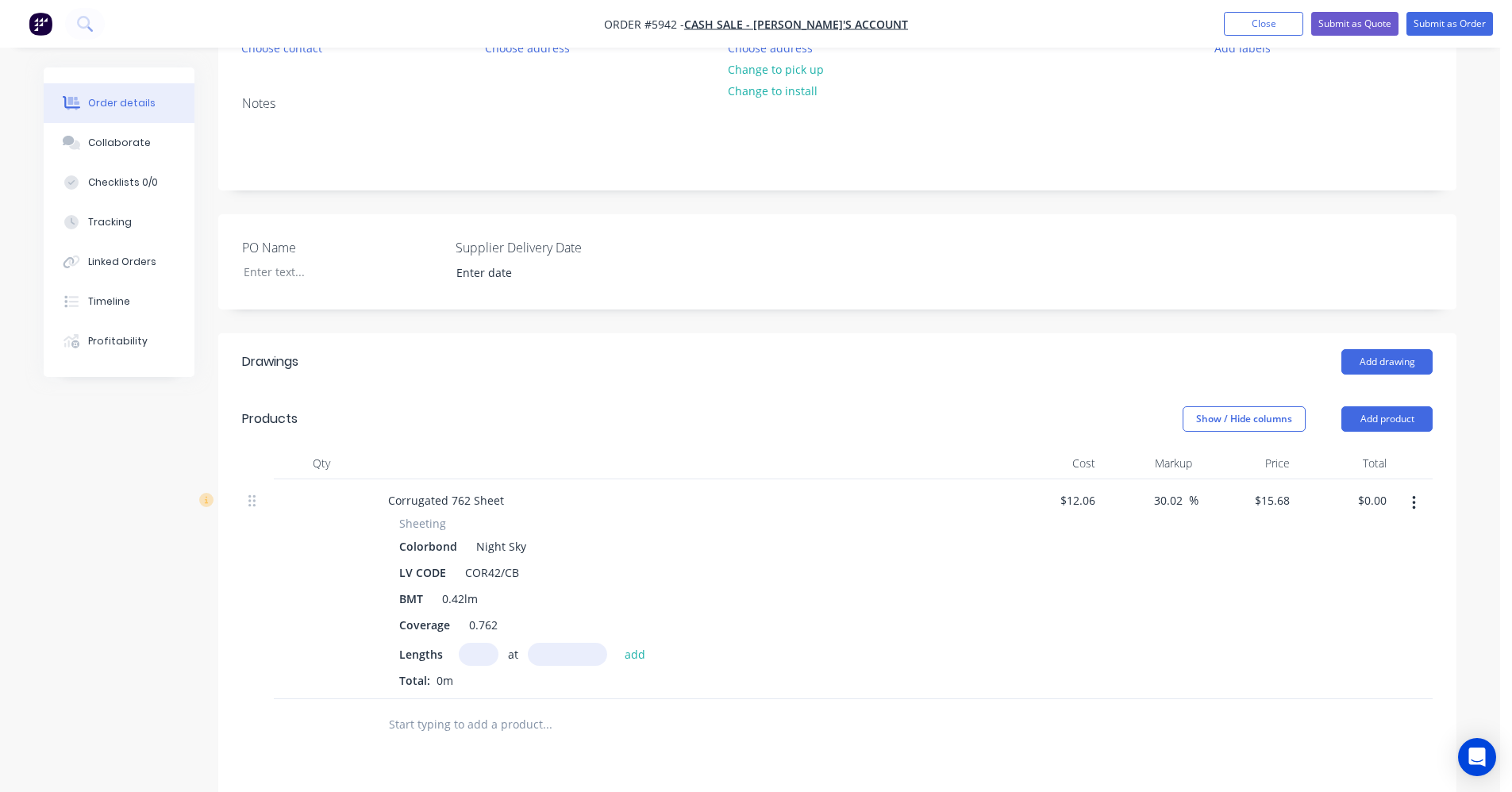
scroll to position [479, 0]
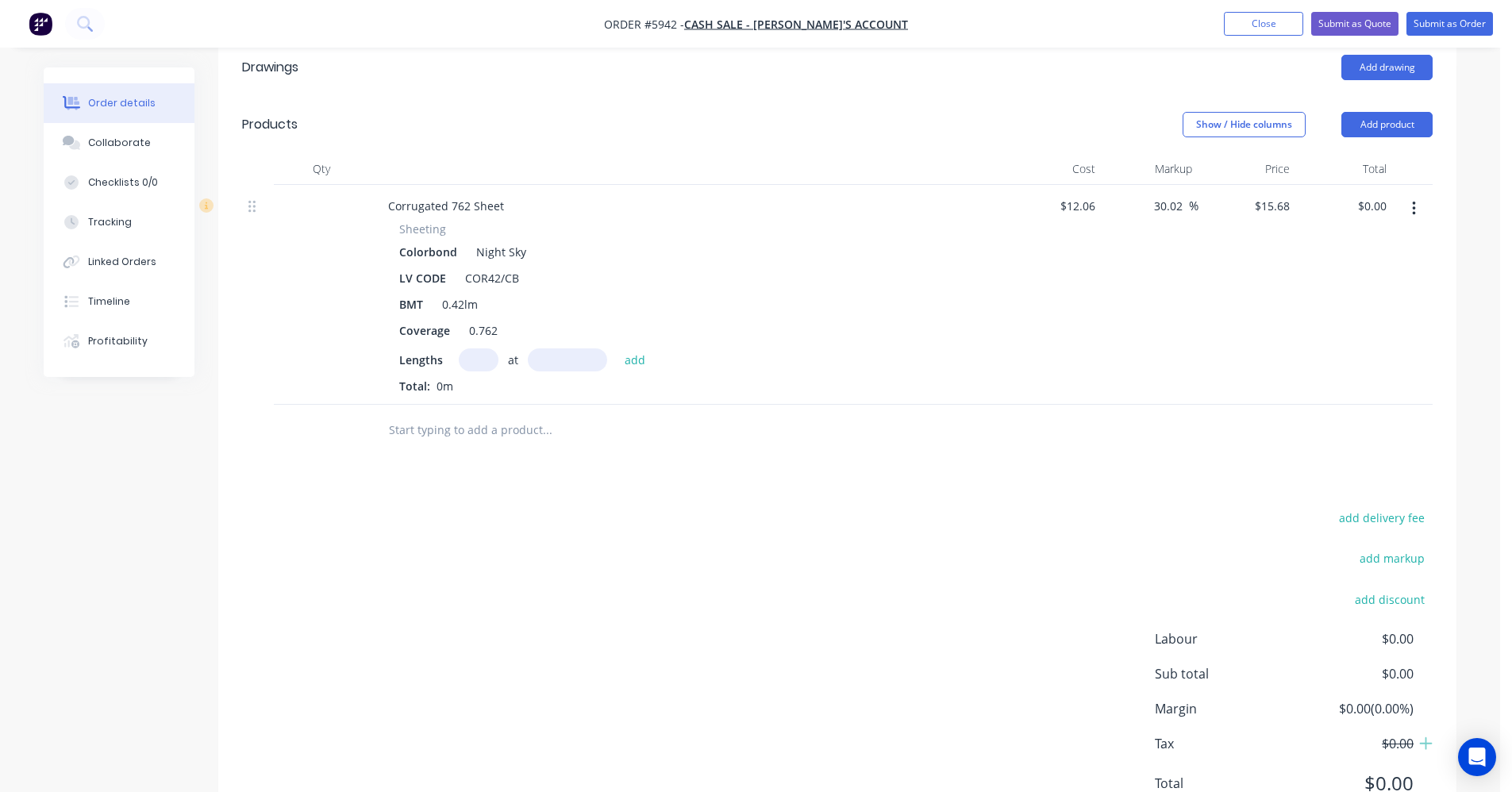
click at [470, 363] on input "text" at bounding box center [478, 359] width 40 height 23
type input "1"
type input "6100"
click at [617, 348] on button "add" at bounding box center [636, 358] width 37 height 21
type input "$95.65"
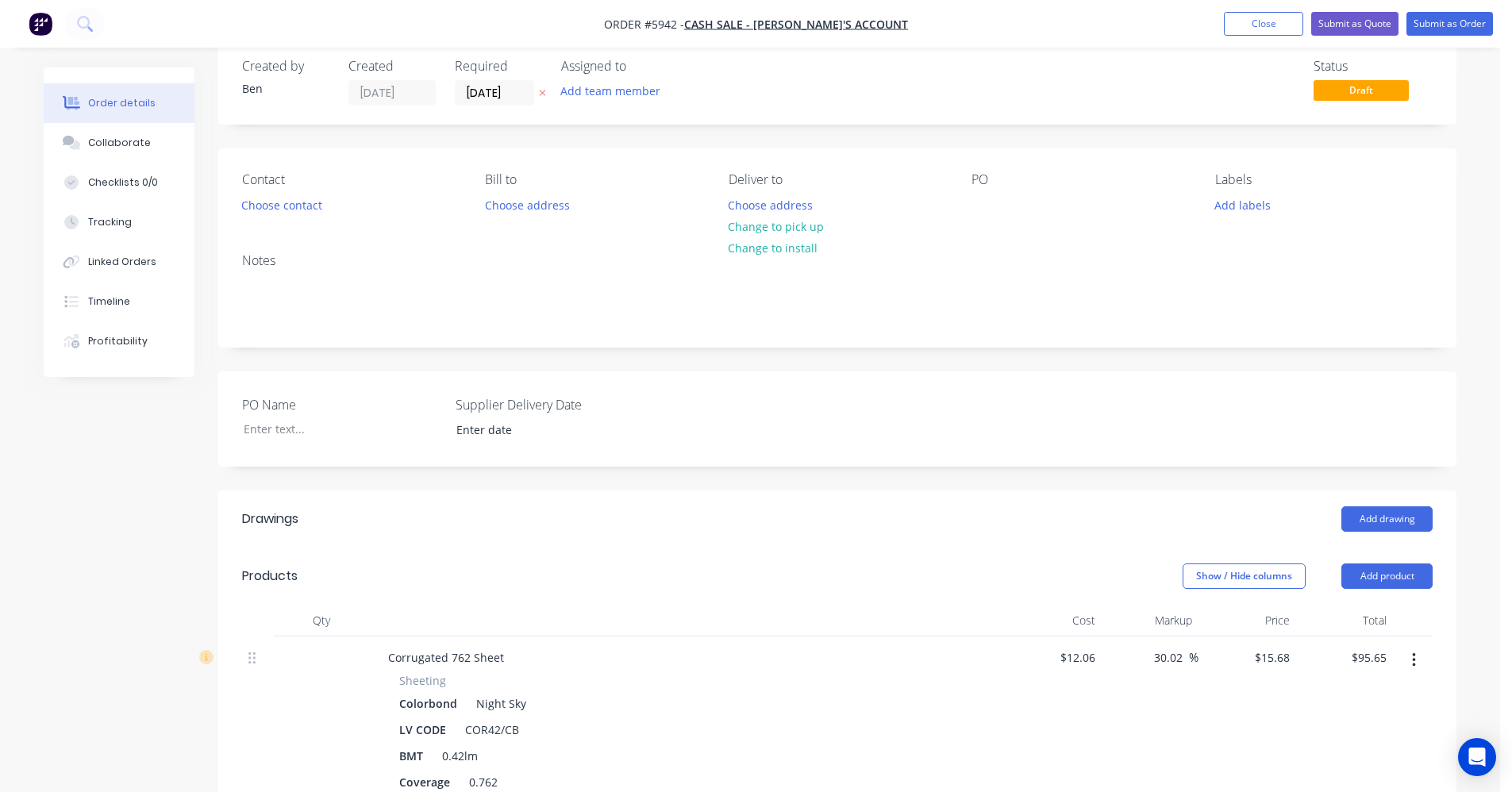
scroll to position [0, 0]
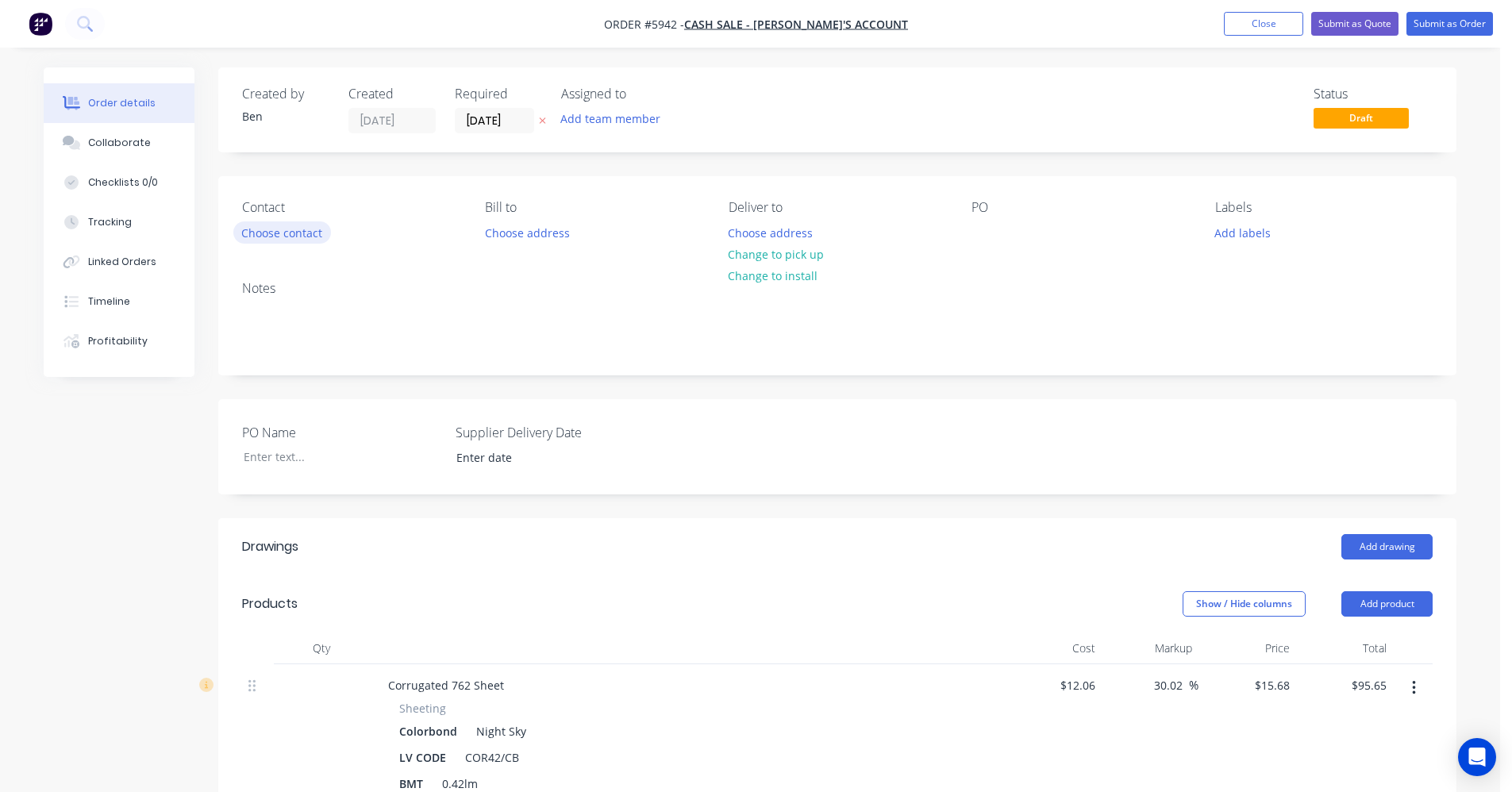
click at [287, 233] on button "Choose contact" at bounding box center [282, 232] width 98 height 21
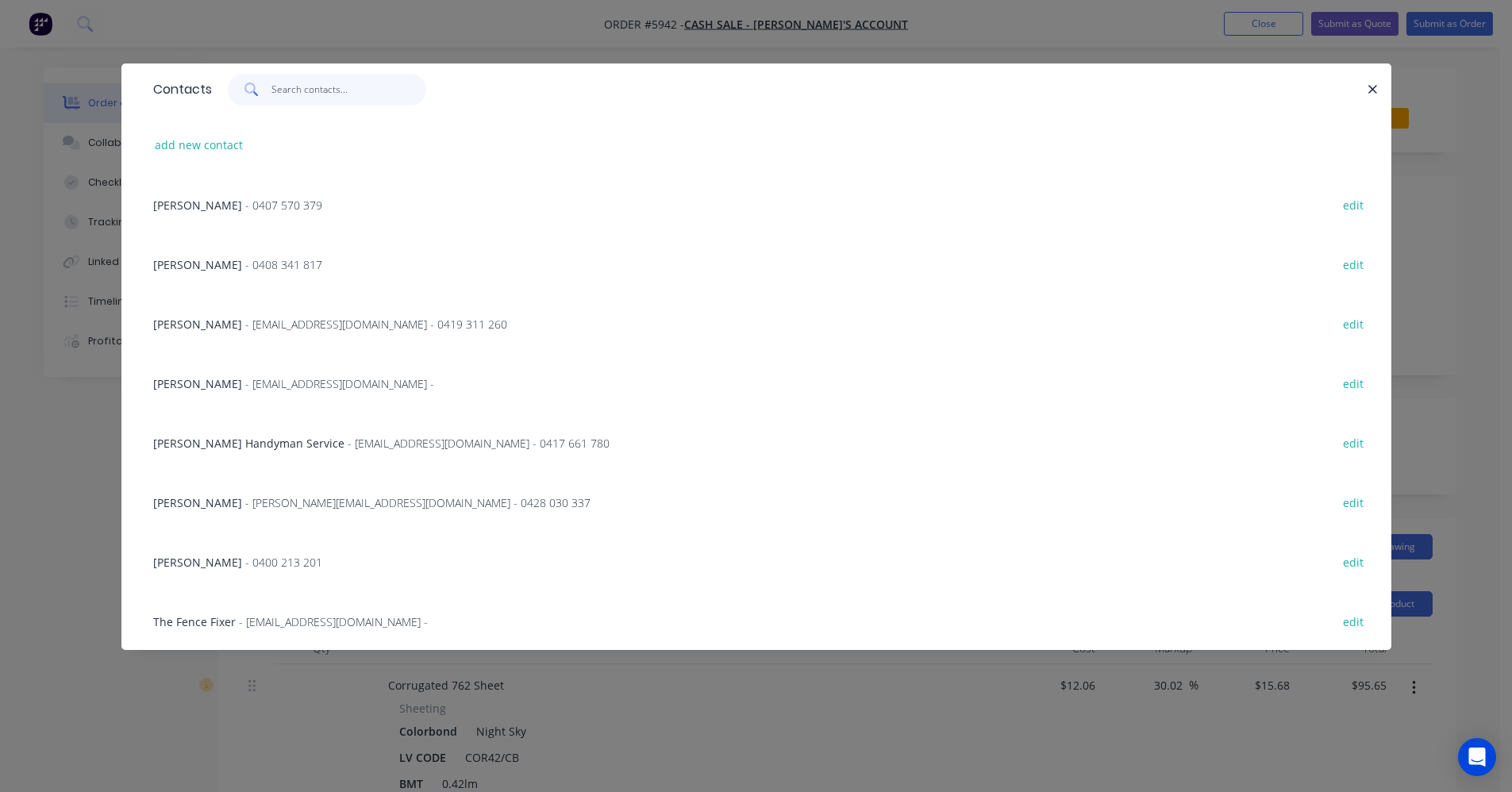
click at [322, 90] on input "text" at bounding box center [348, 90] width 155 height 32
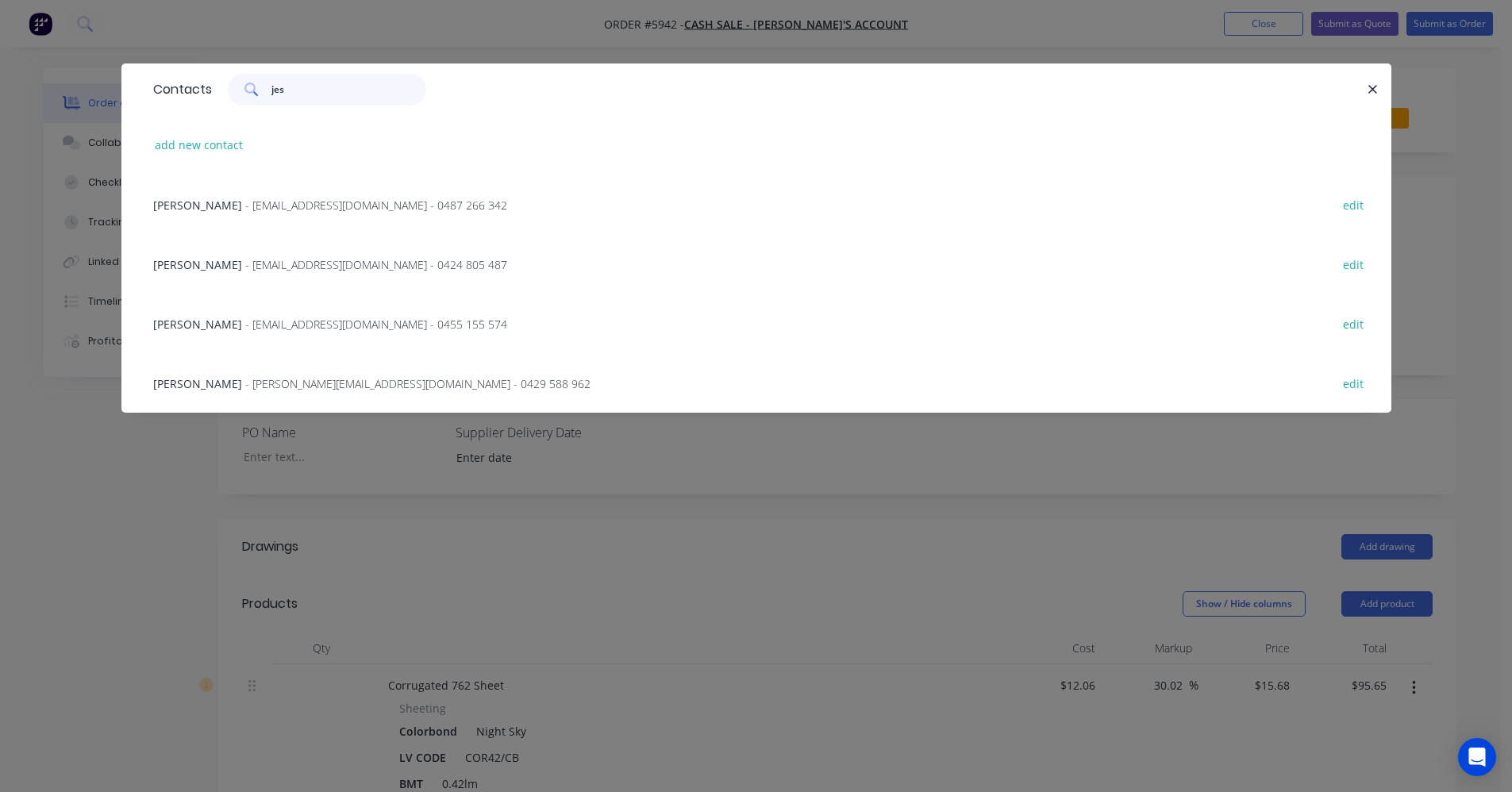
type input "jes"
click at [260, 208] on span "- jstockdale96@outlook.com - 0487 266 342" at bounding box center [376, 205] width 262 height 15
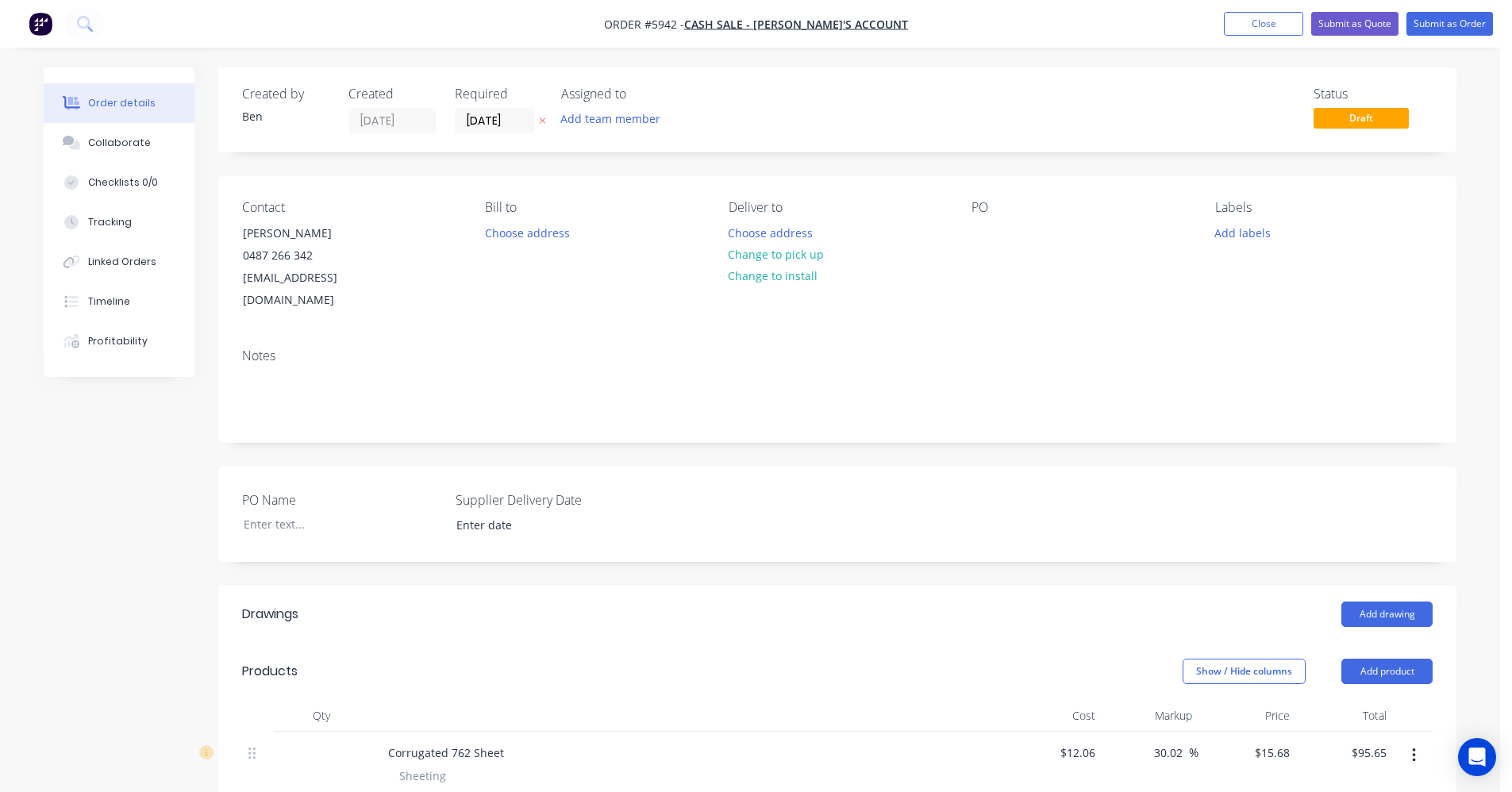
click at [1356, 11] on nav "Order #5942 - CASH SALE - BEN'S ACCOUNT Add product Close Submit as Quote Submi…" at bounding box center [756, 24] width 1512 height 47
click at [1350, 24] on button "Submit as Quote" at bounding box center [1355, 24] width 87 height 24
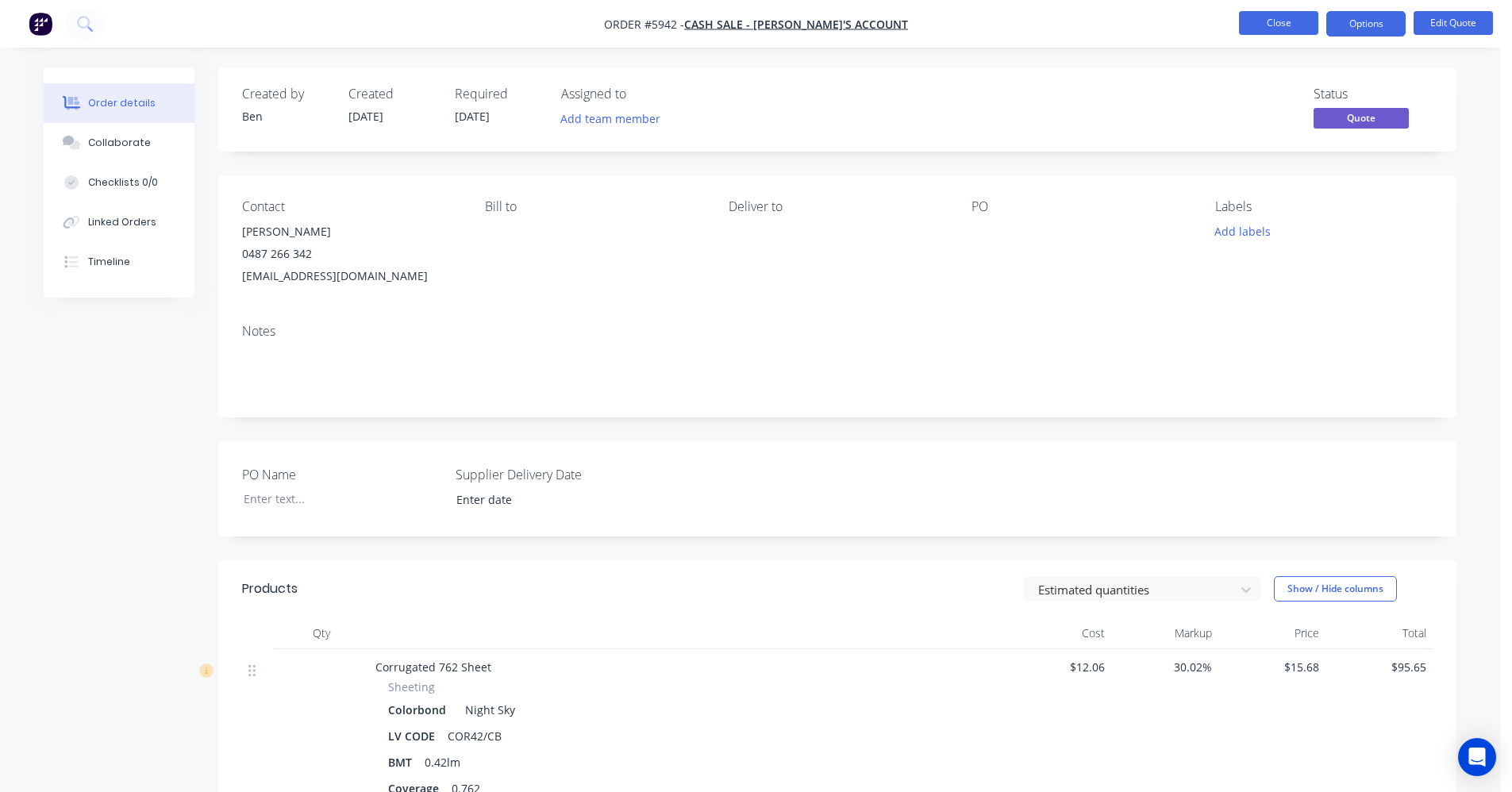
click at [1264, 24] on button "Close" at bounding box center [1279, 23] width 79 height 24
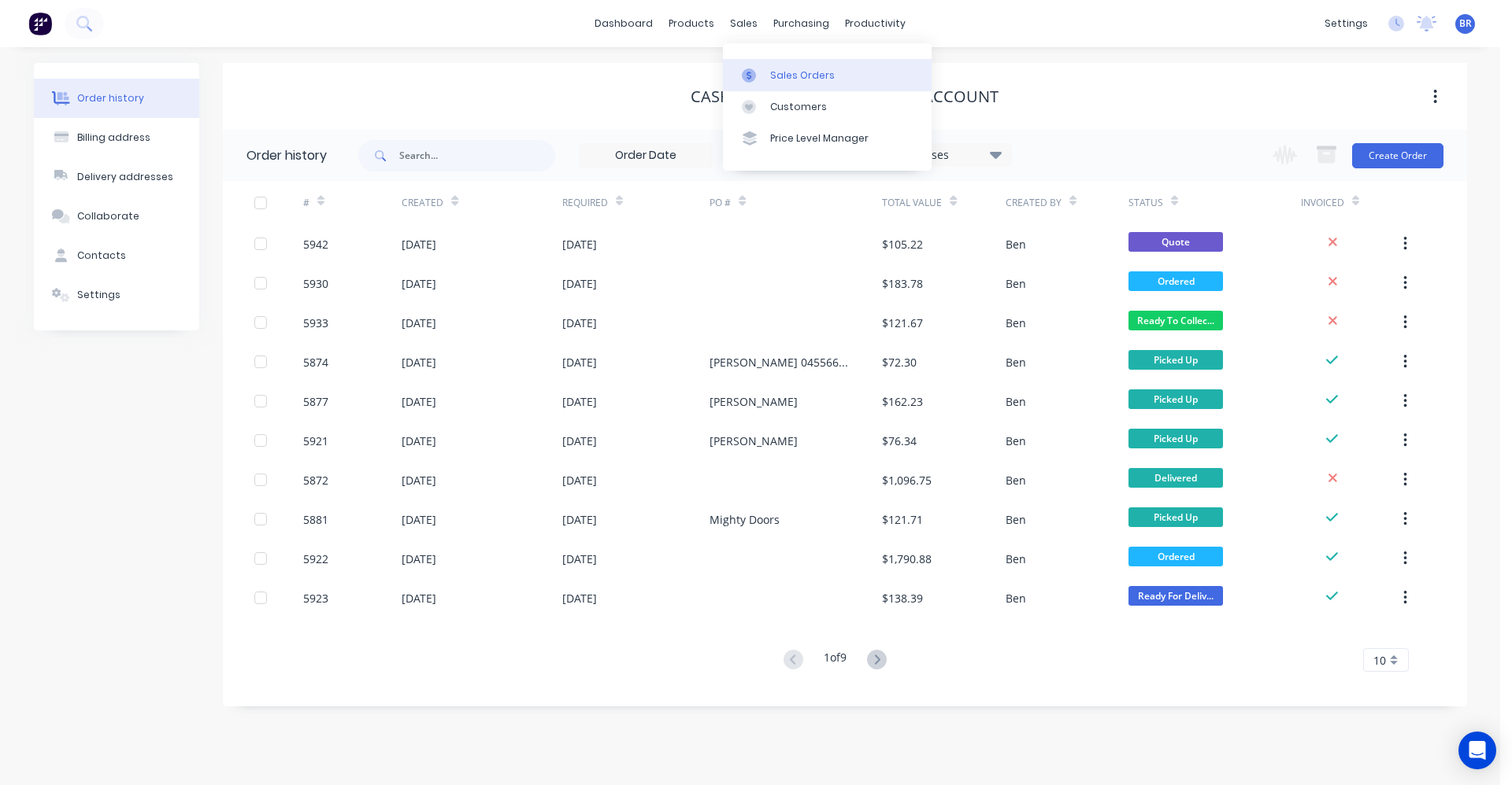
click at [779, 72] on div "Sales Orders" at bounding box center [802, 75] width 65 height 14
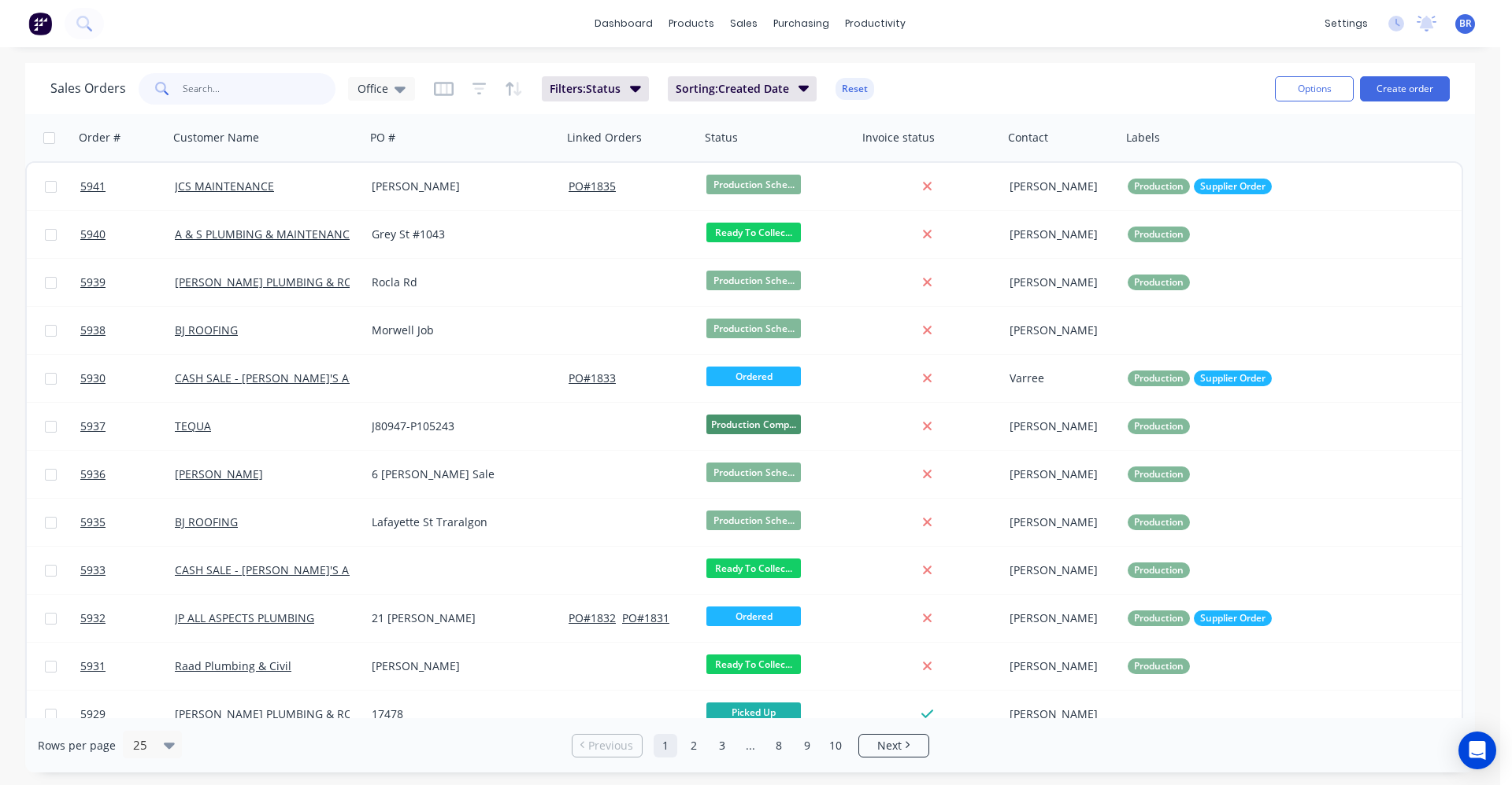
click at [267, 96] on input "text" at bounding box center [259, 89] width 153 height 32
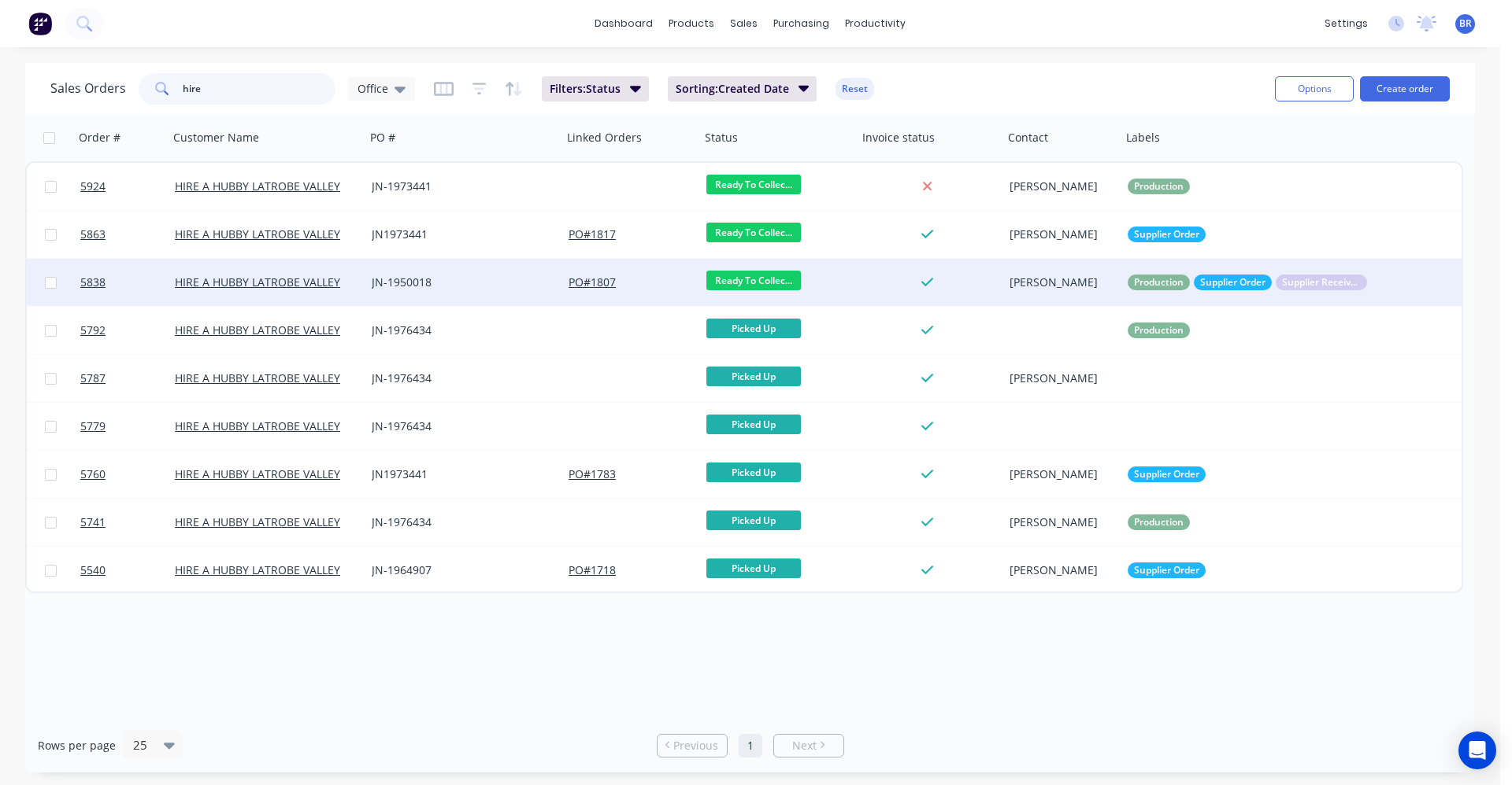
type input "hire"
click at [478, 290] on div "JN-1950018" at bounding box center [458, 282] width 175 height 16
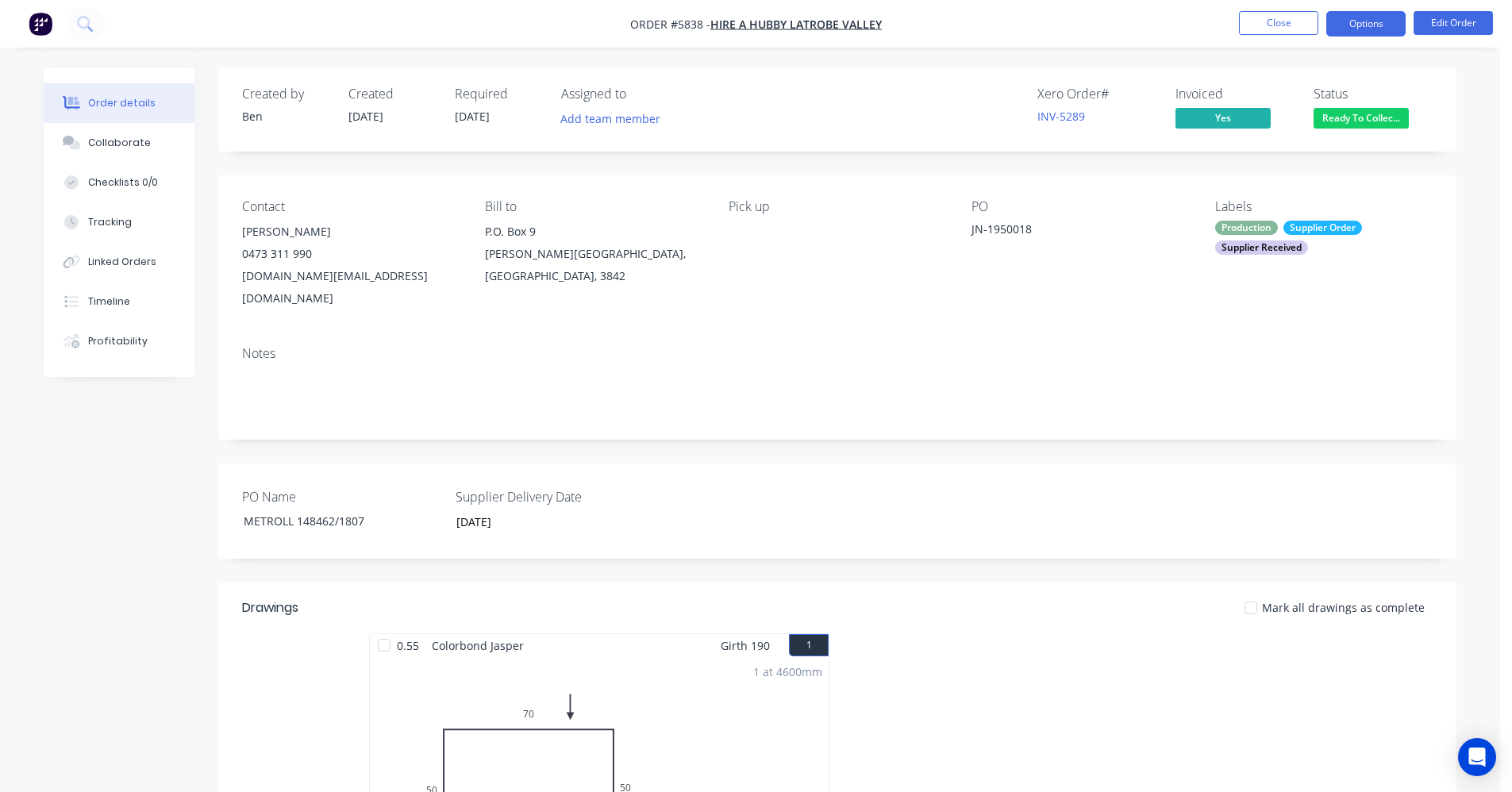
click at [1356, 19] on button "Options" at bounding box center [1367, 24] width 79 height 25
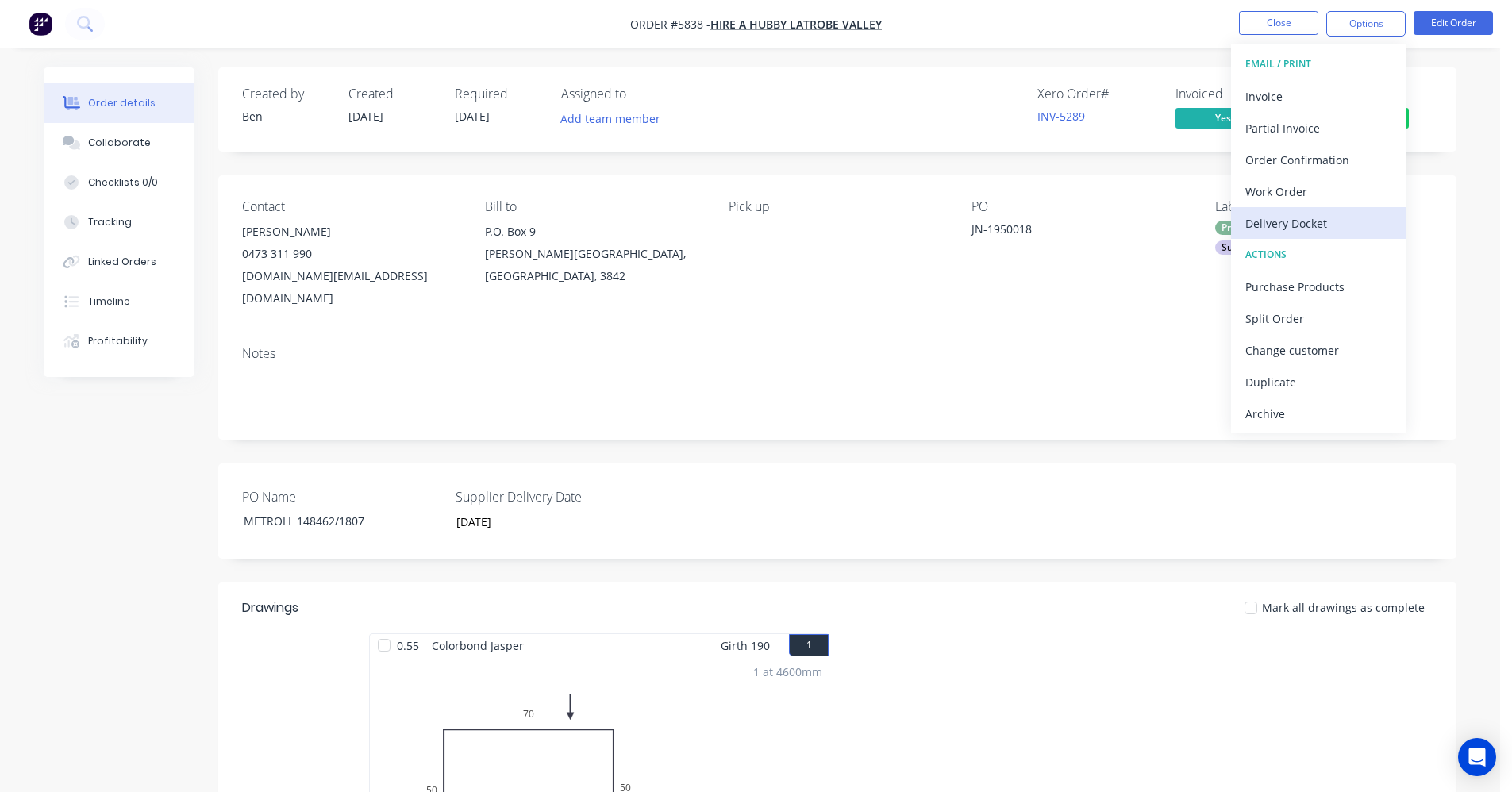
click at [1289, 225] on div "Delivery Docket" at bounding box center [1318, 223] width 146 height 23
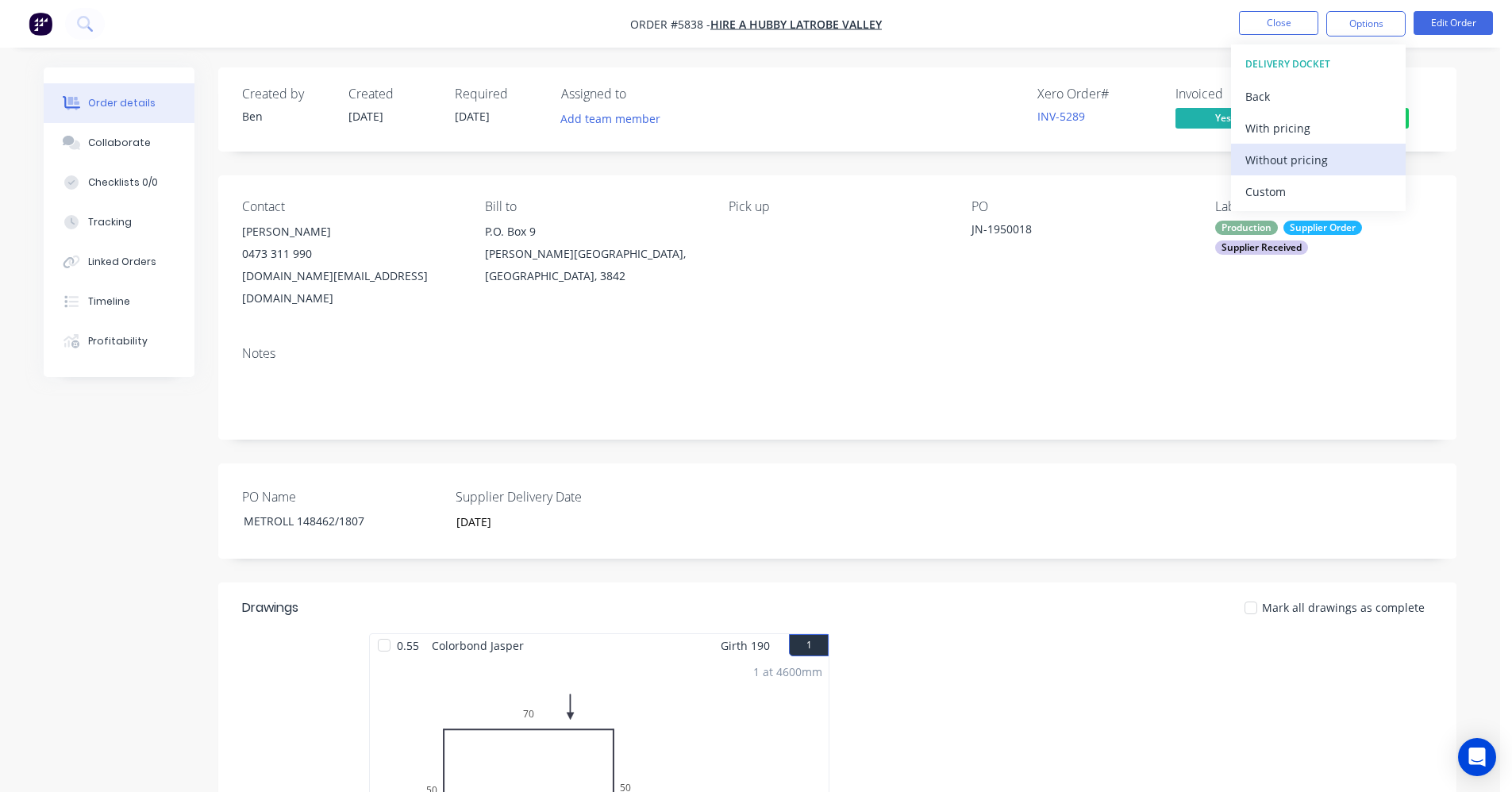
click at [1287, 158] on div "Without pricing" at bounding box center [1318, 160] width 146 height 23
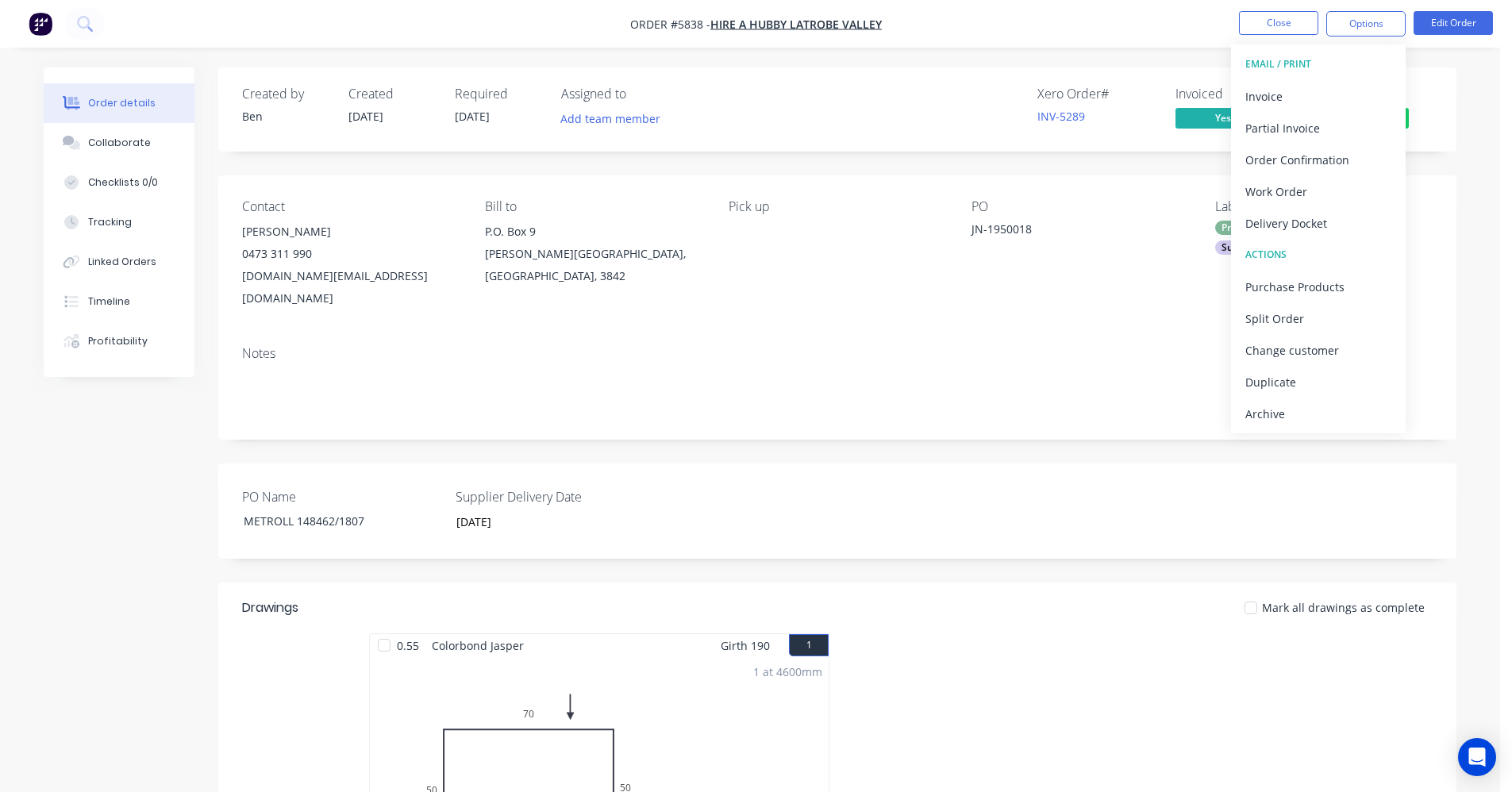
drag, startPoint x: 795, startPoint y: 311, endPoint x: 865, endPoint y: 302, distance: 70.6
click at [795, 334] on div "Notes" at bounding box center [837, 387] width 1238 height 107
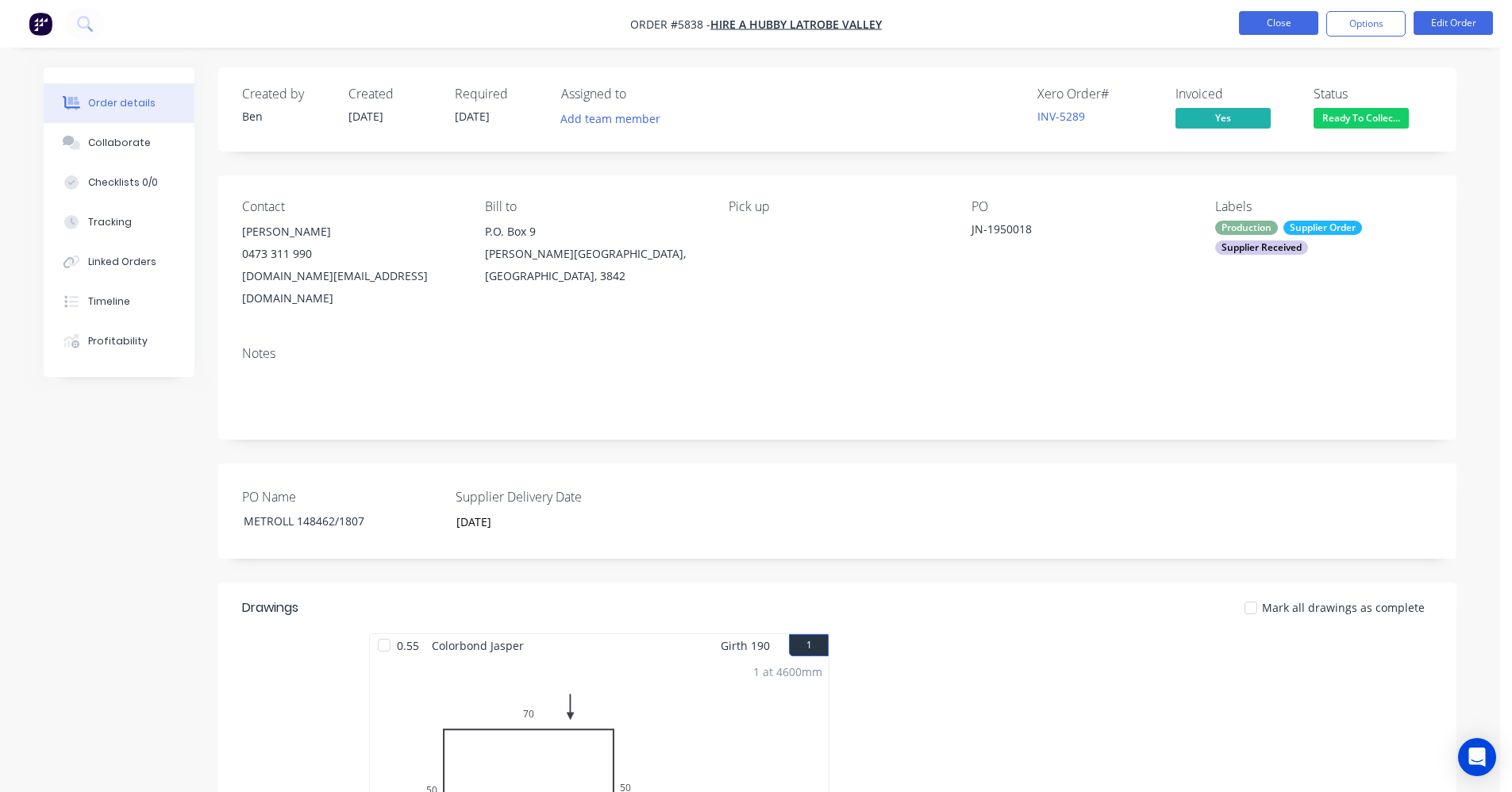
click at [1281, 23] on button "Close" at bounding box center [1279, 23] width 79 height 24
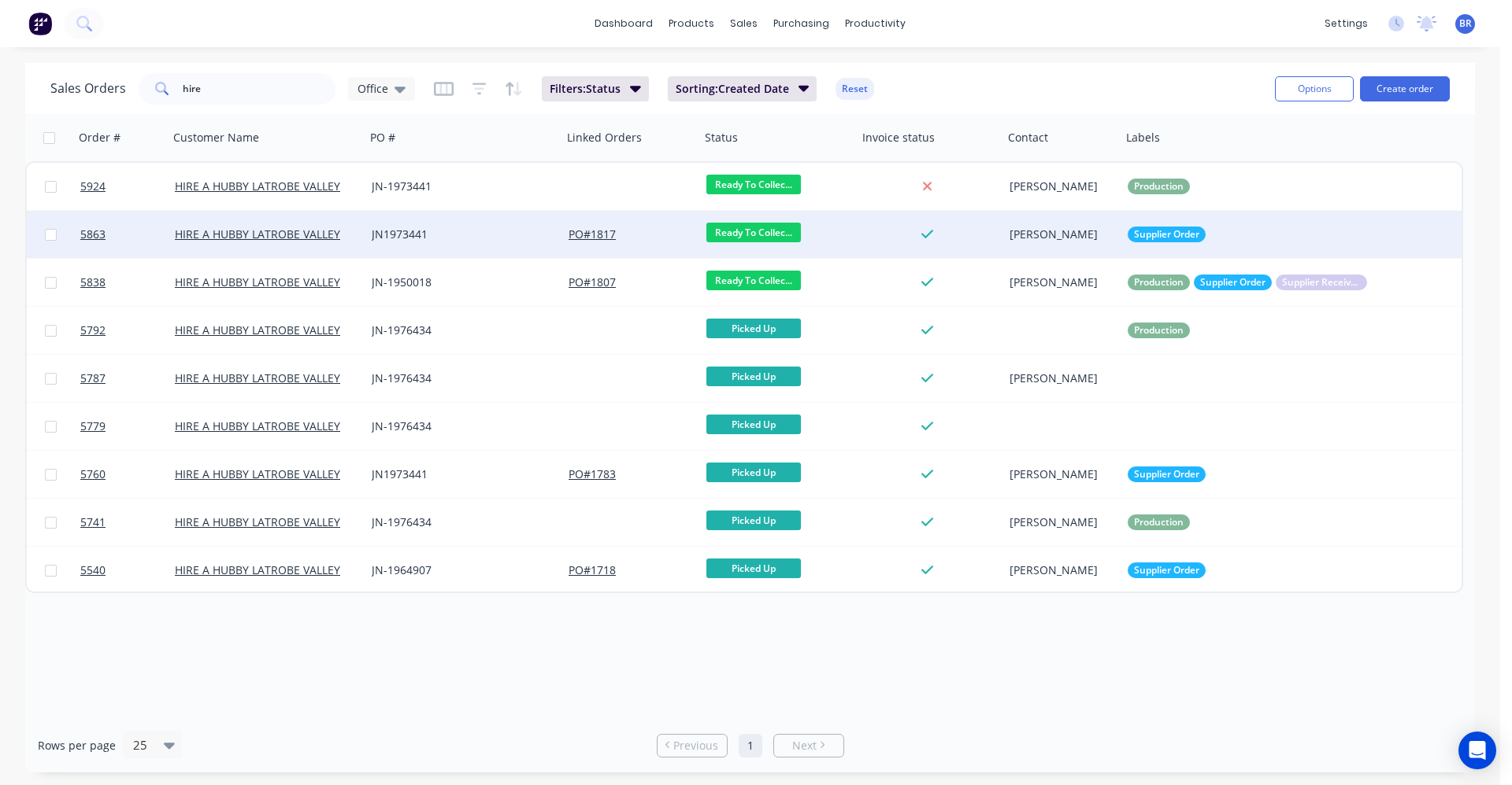
click at [469, 240] on div "JN1973441" at bounding box center [458, 235] width 175 height 16
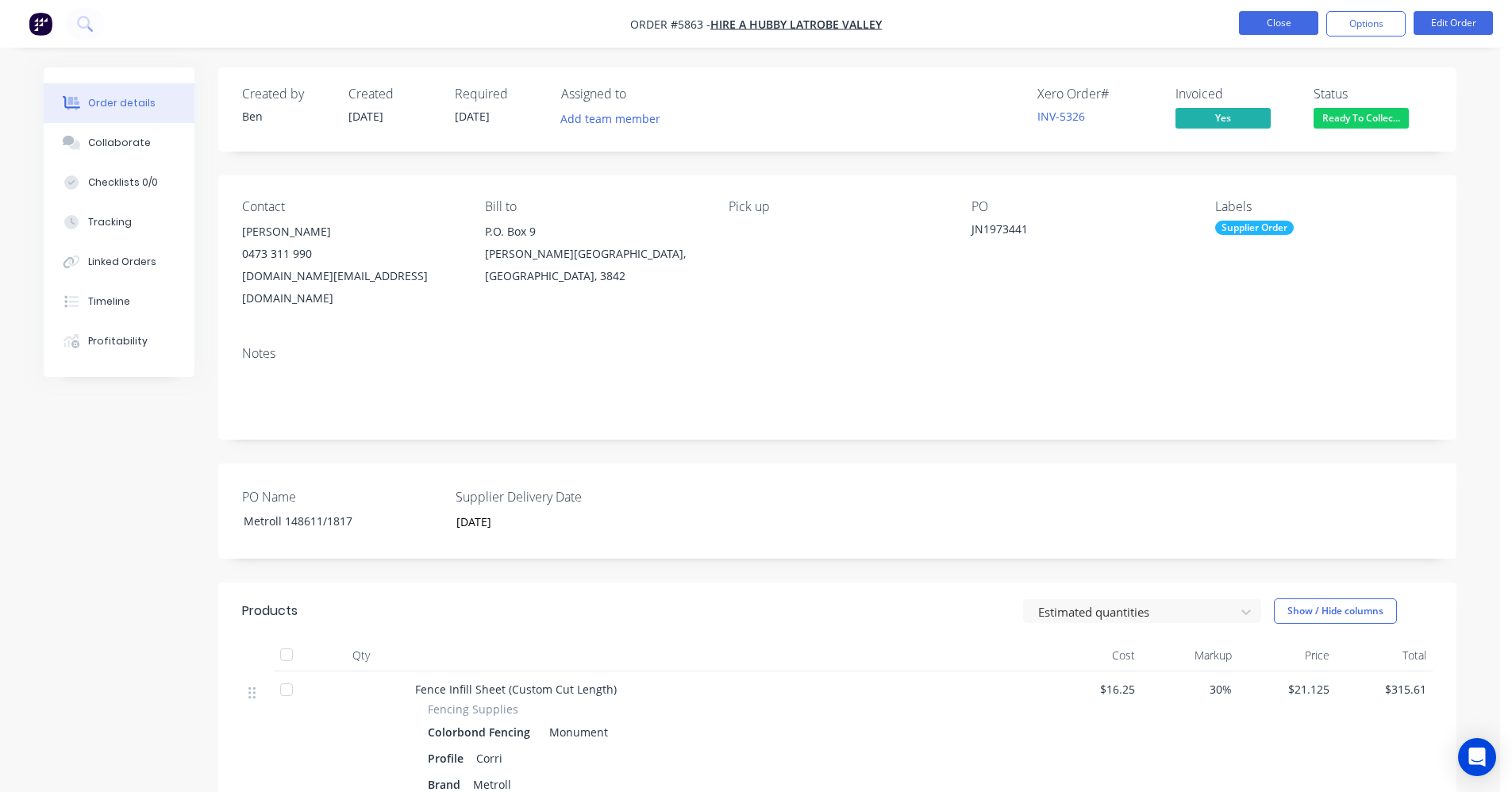
click at [1291, 25] on button "Close" at bounding box center [1279, 23] width 79 height 24
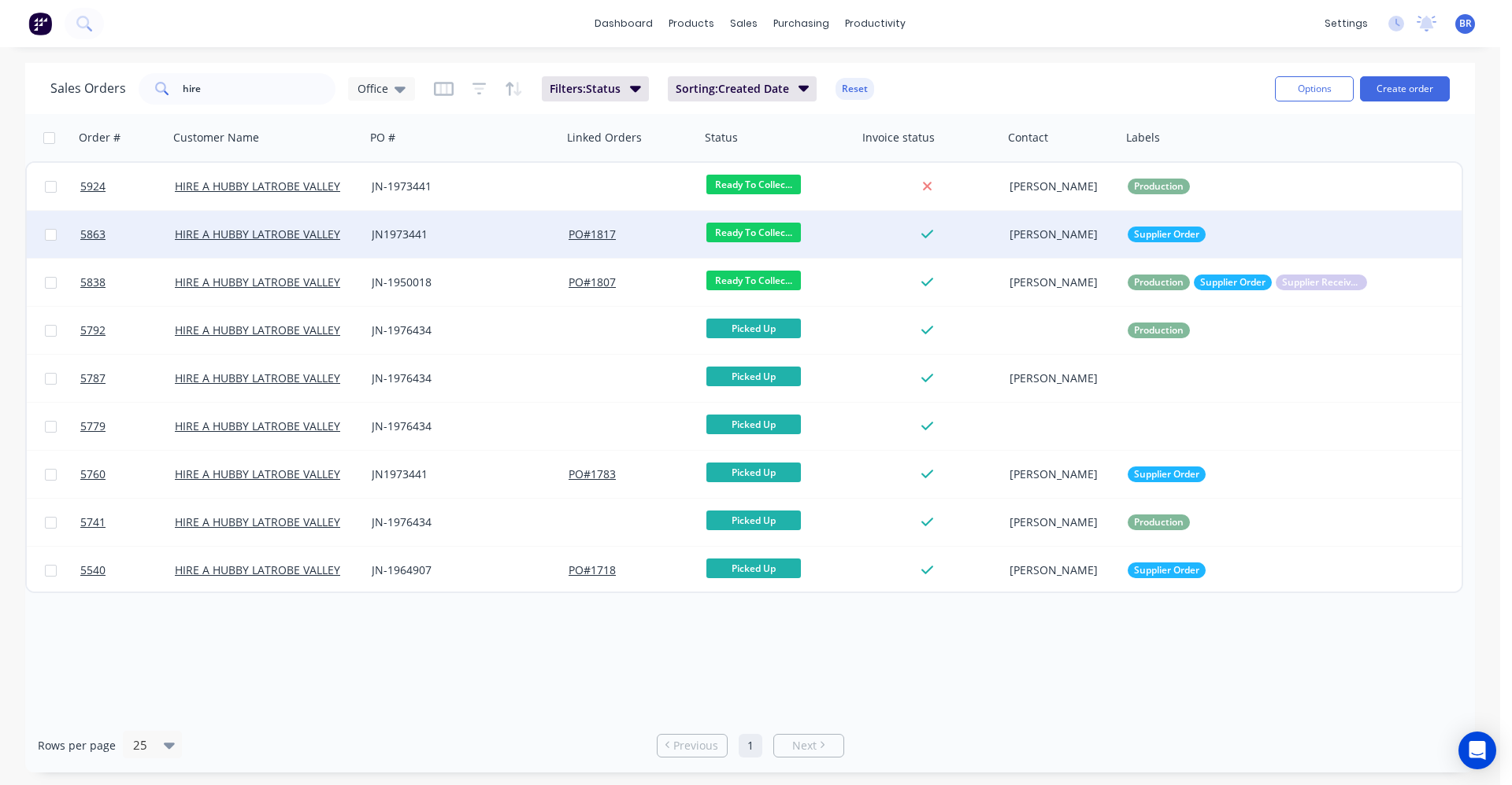
click at [469, 230] on div "JN1973441" at bounding box center [458, 235] width 175 height 16
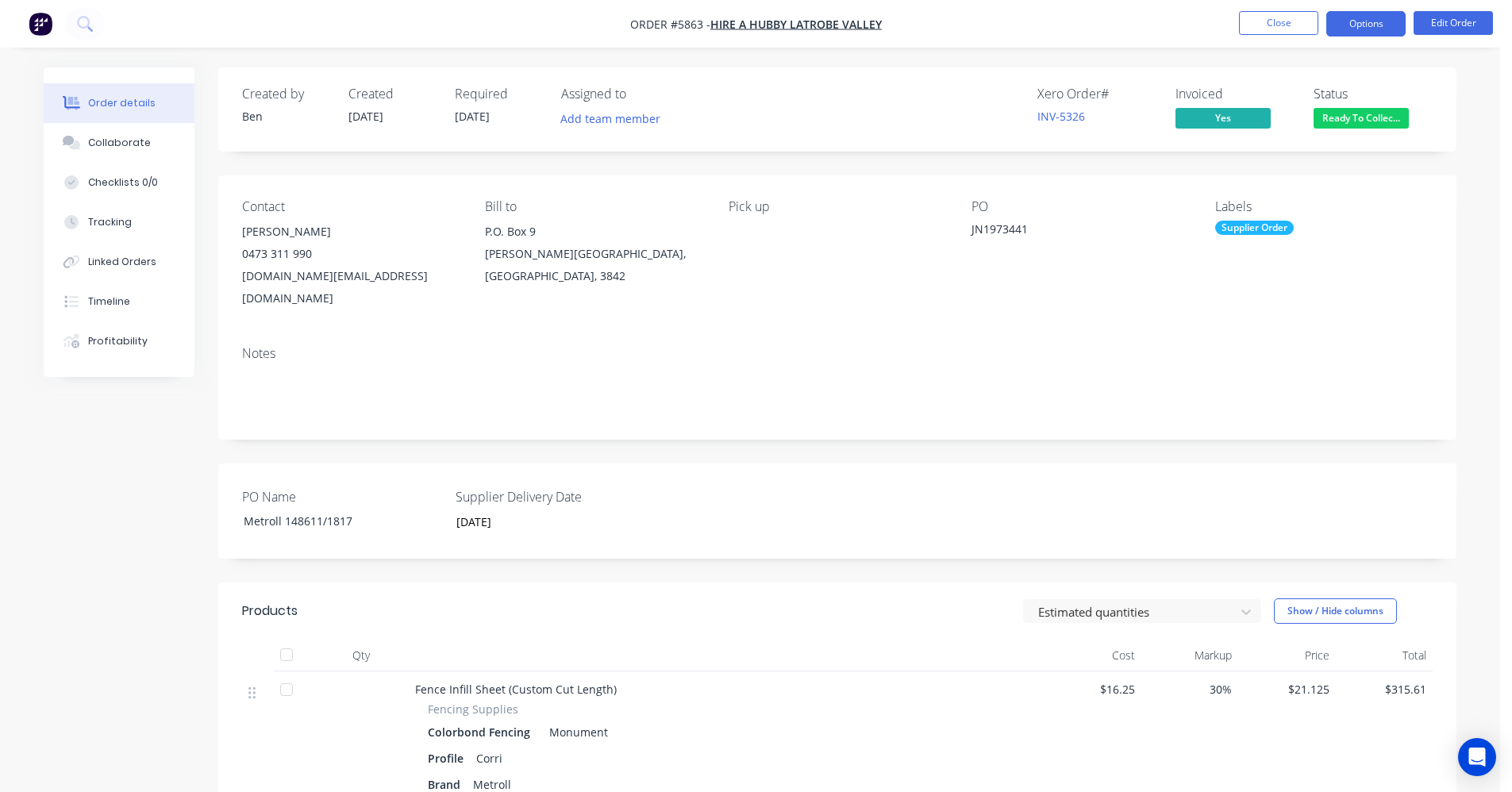
click at [1375, 21] on button "Options" at bounding box center [1367, 24] width 79 height 25
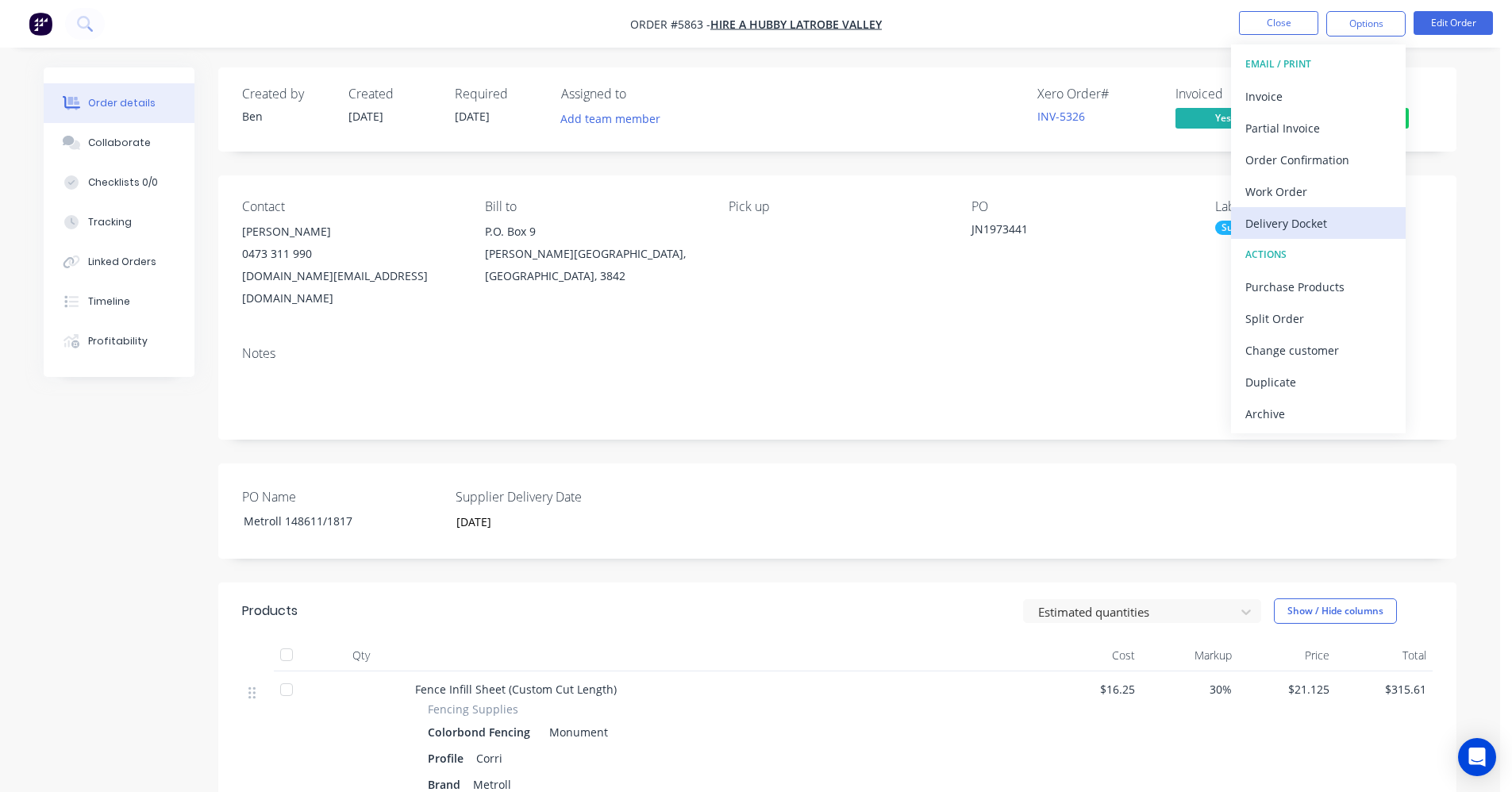
click at [1302, 217] on div "Delivery Docket" at bounding box center [1318, 223] width 146 height 23
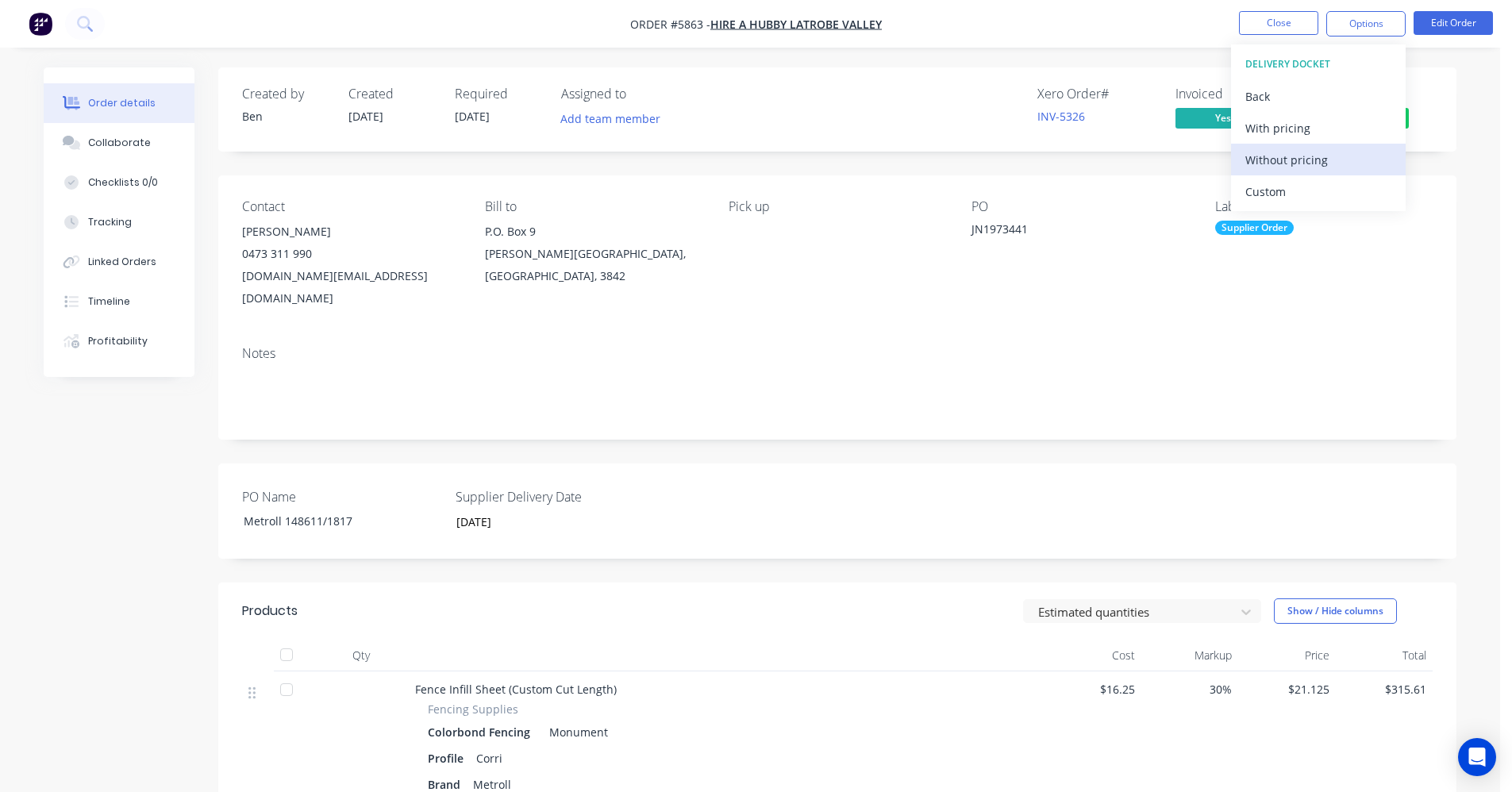
click at [1285, 161] on div "Without pricing" at bounding box center [1318, 160] width 146 height 23
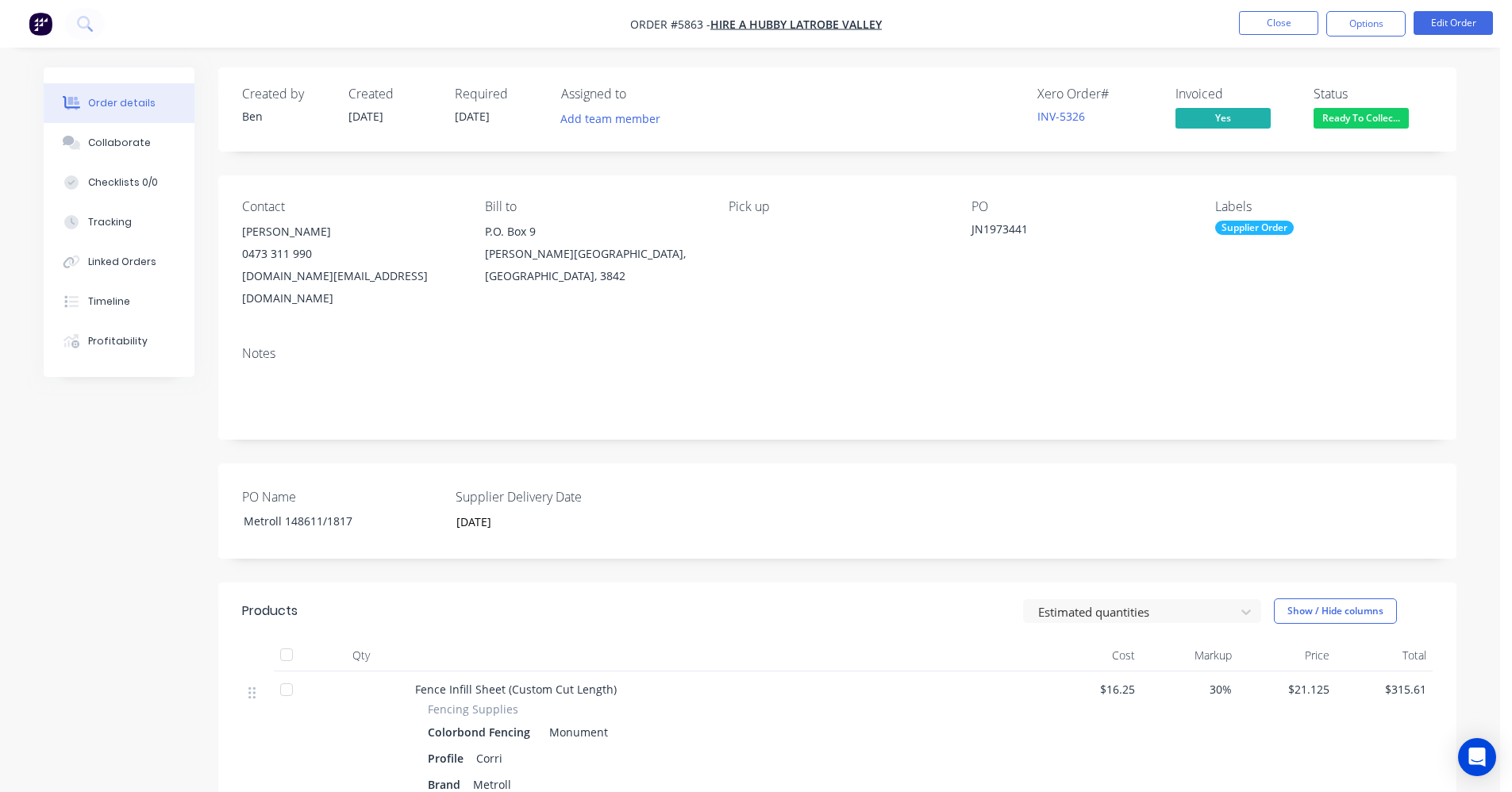
click at [871, 98] on div "Xero Order # INV-5326 Invoiced Yes Status Ready To Collec..." at bounding box center [1077, 109] width 713 height 46
click at [1284, 28] on button "Close" at bounding box center [1279, 23] width 79 height 24
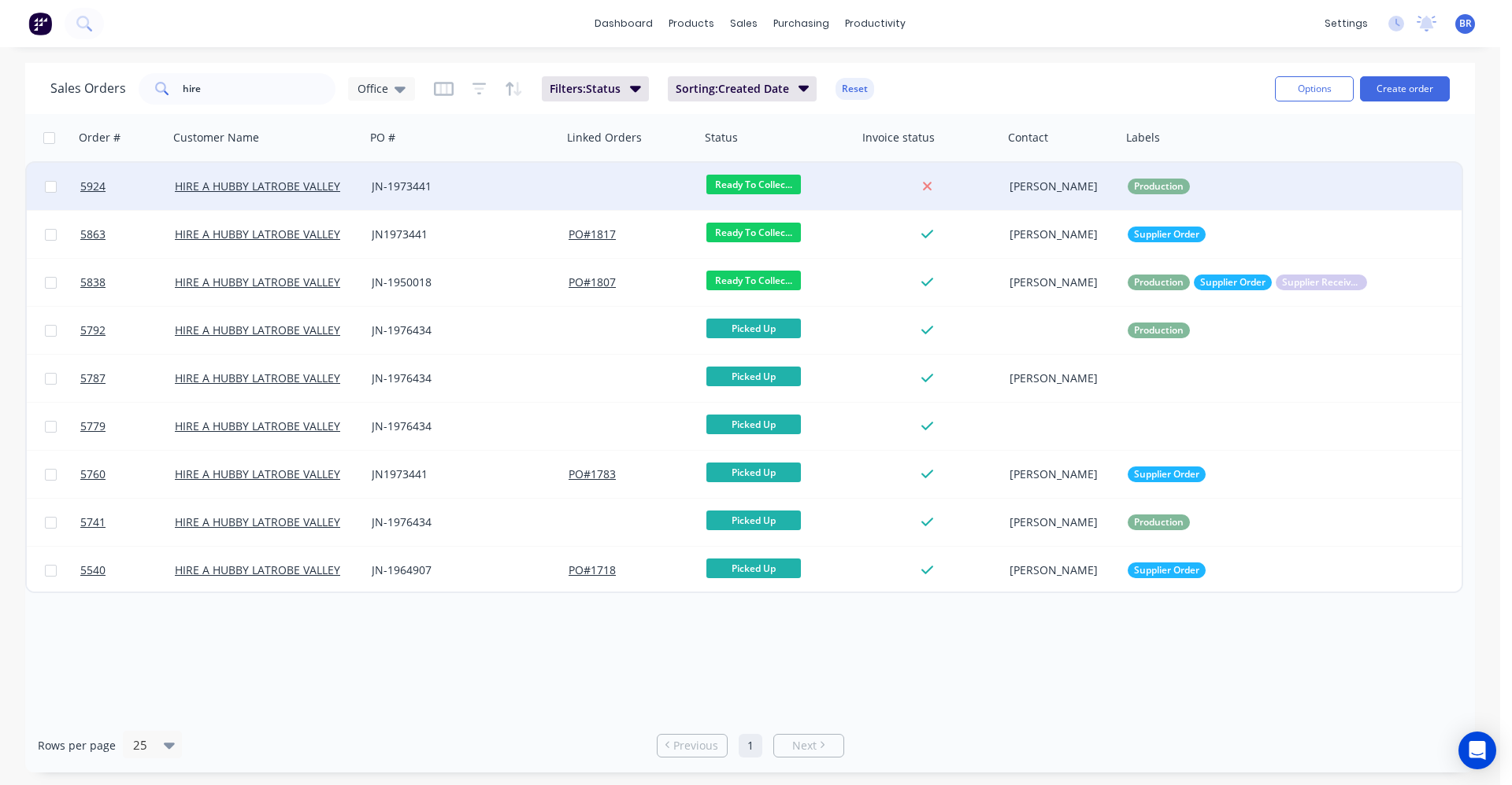
click at [476, 173] on div "JN-1973441" at bounding box center [463, 186] width 197 height 47
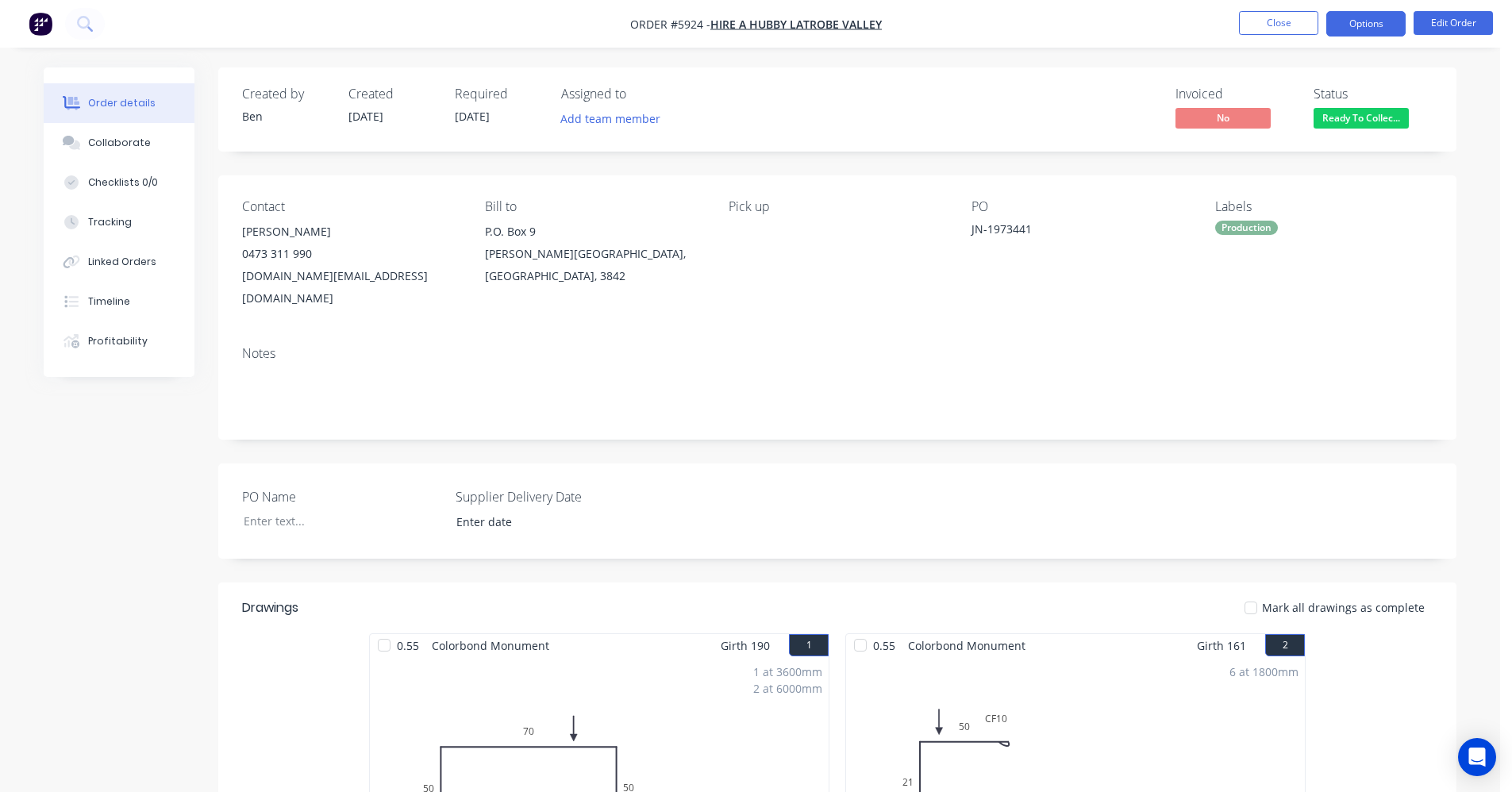
click at [1376, 19] on button "Options" at bounding box center [1367, 24] width 79 height 25
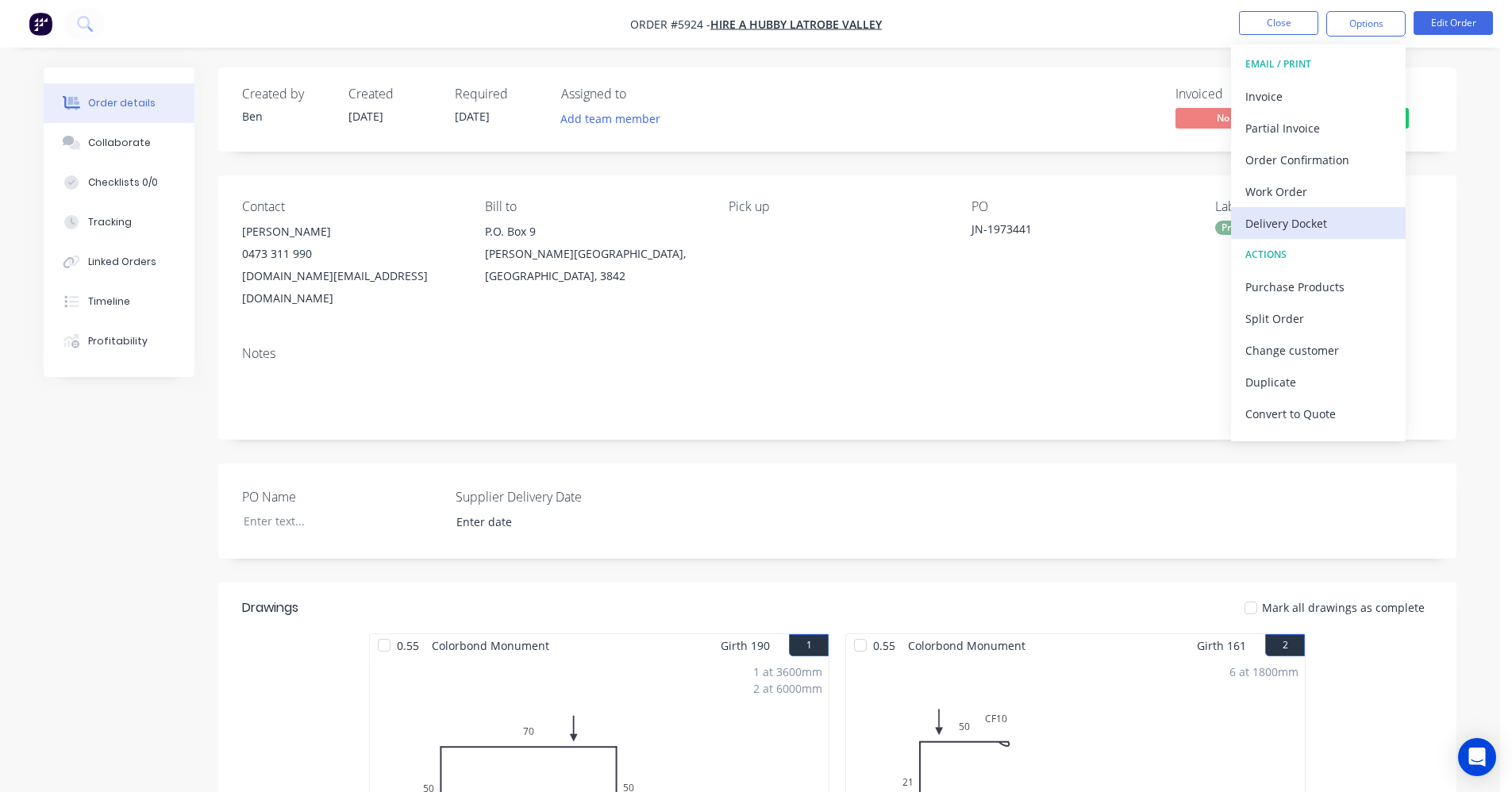
click at [1311, 222] on div "Delivery Docket" at bounding box center [1318, 223] width 146 height 23
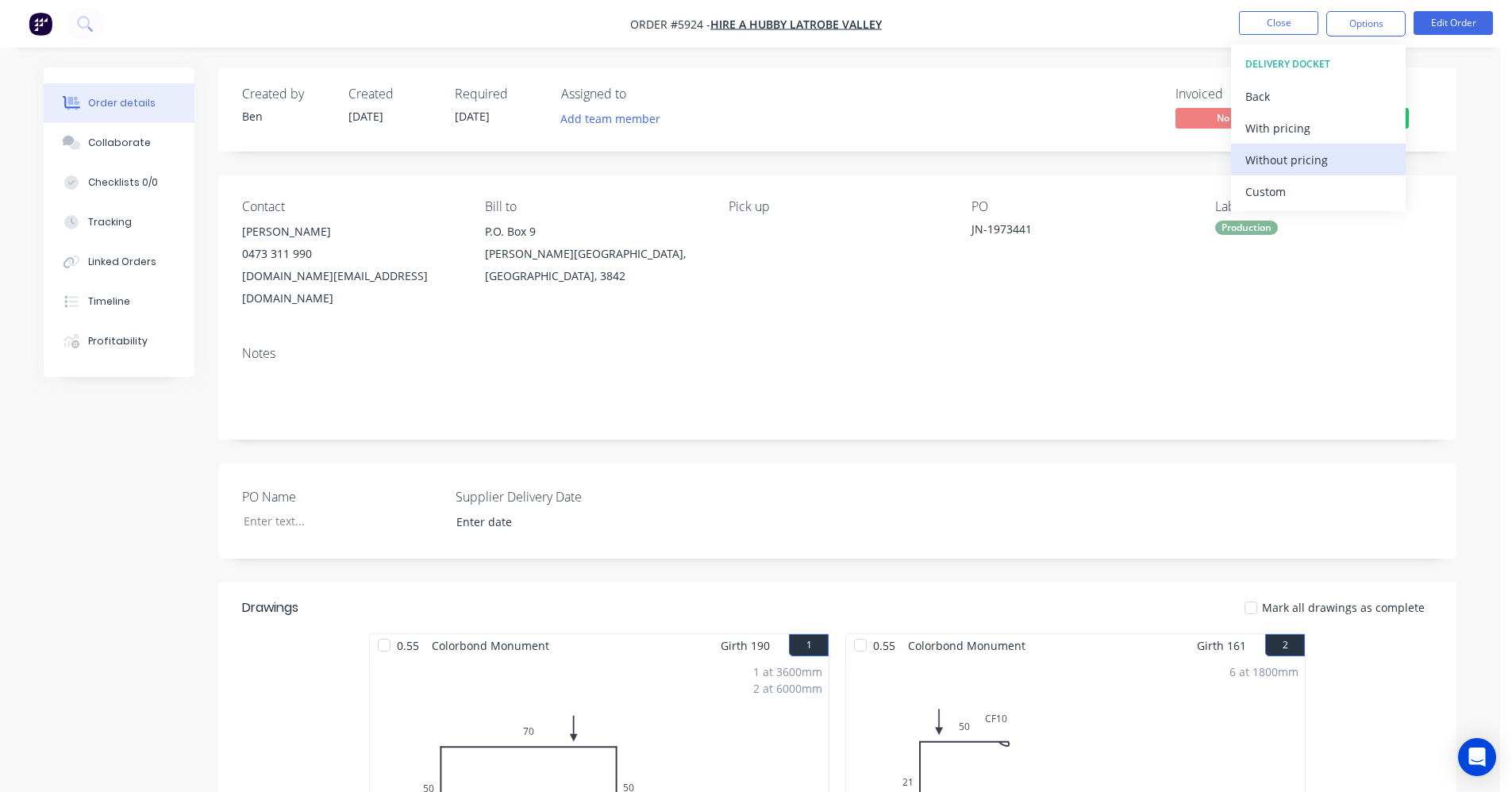
click at [1300, 161] on div "Without pricing" at bounding box center [1318, 160] width 146 height 23
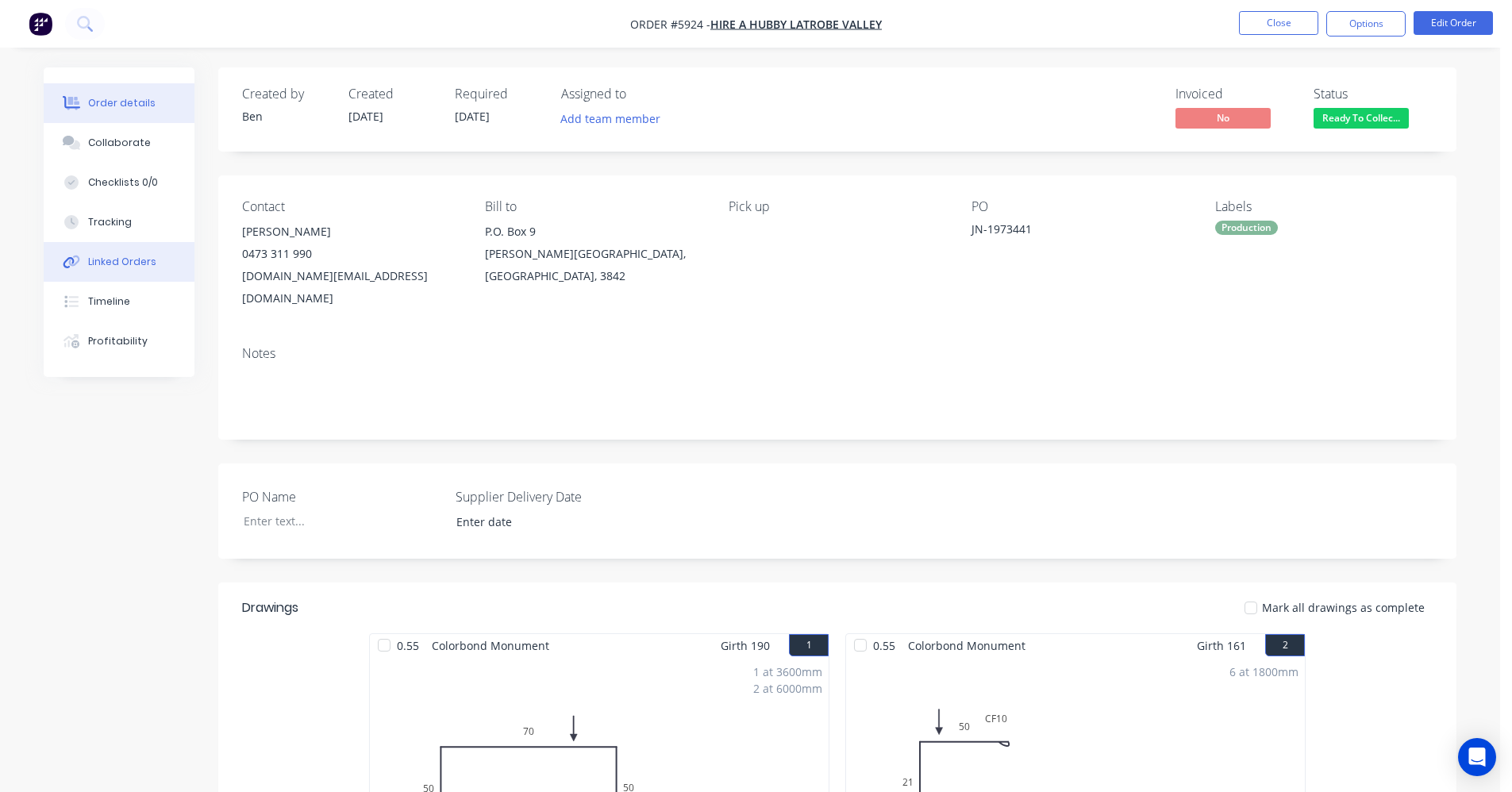
click at [118, 262] on div "Linked Orders" at bounding box center [122, 262] width 68 height 14
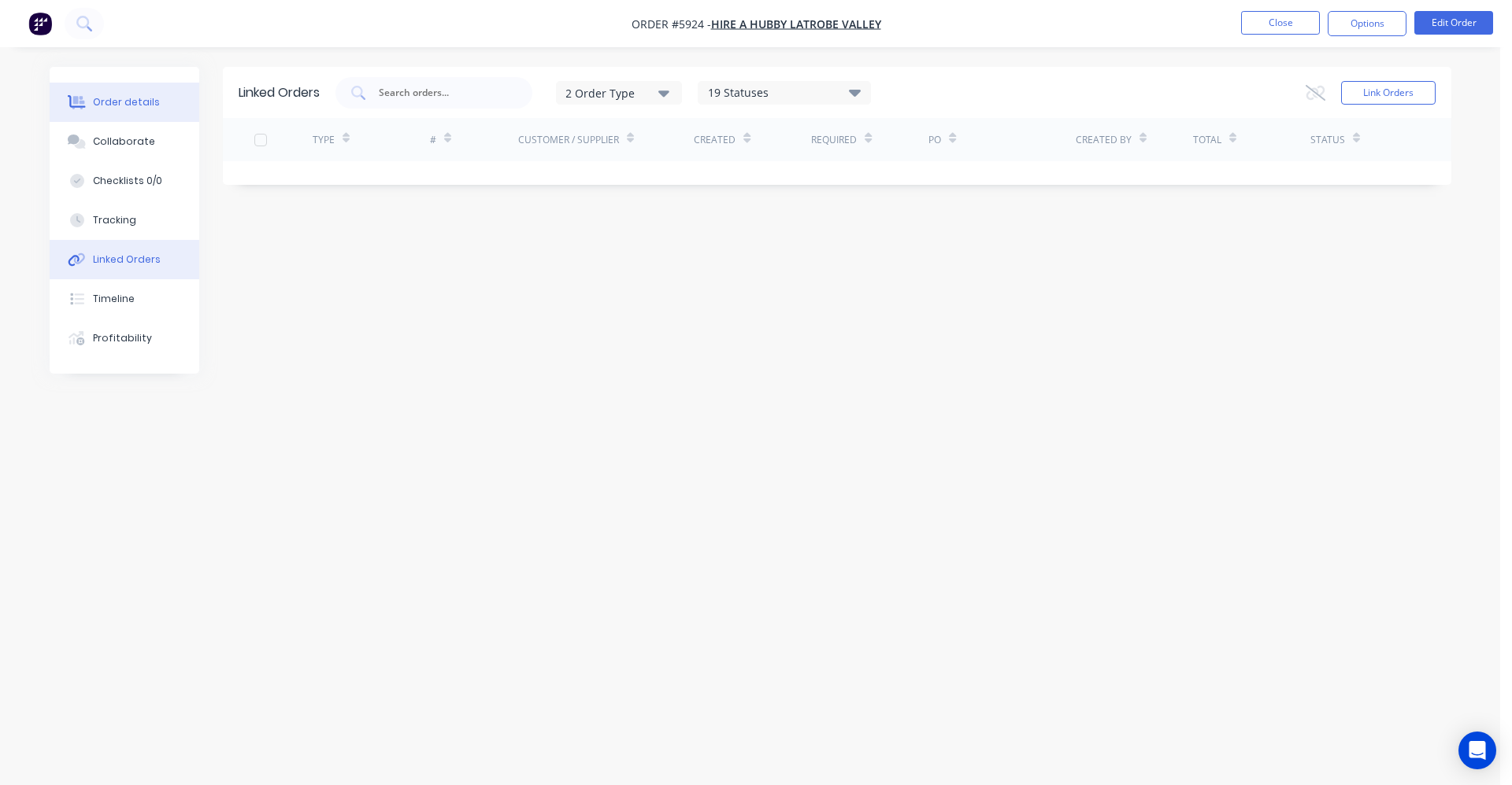
click at [111, 98] on div "Order details" at bounding box center [127, 102] width 67 height 14
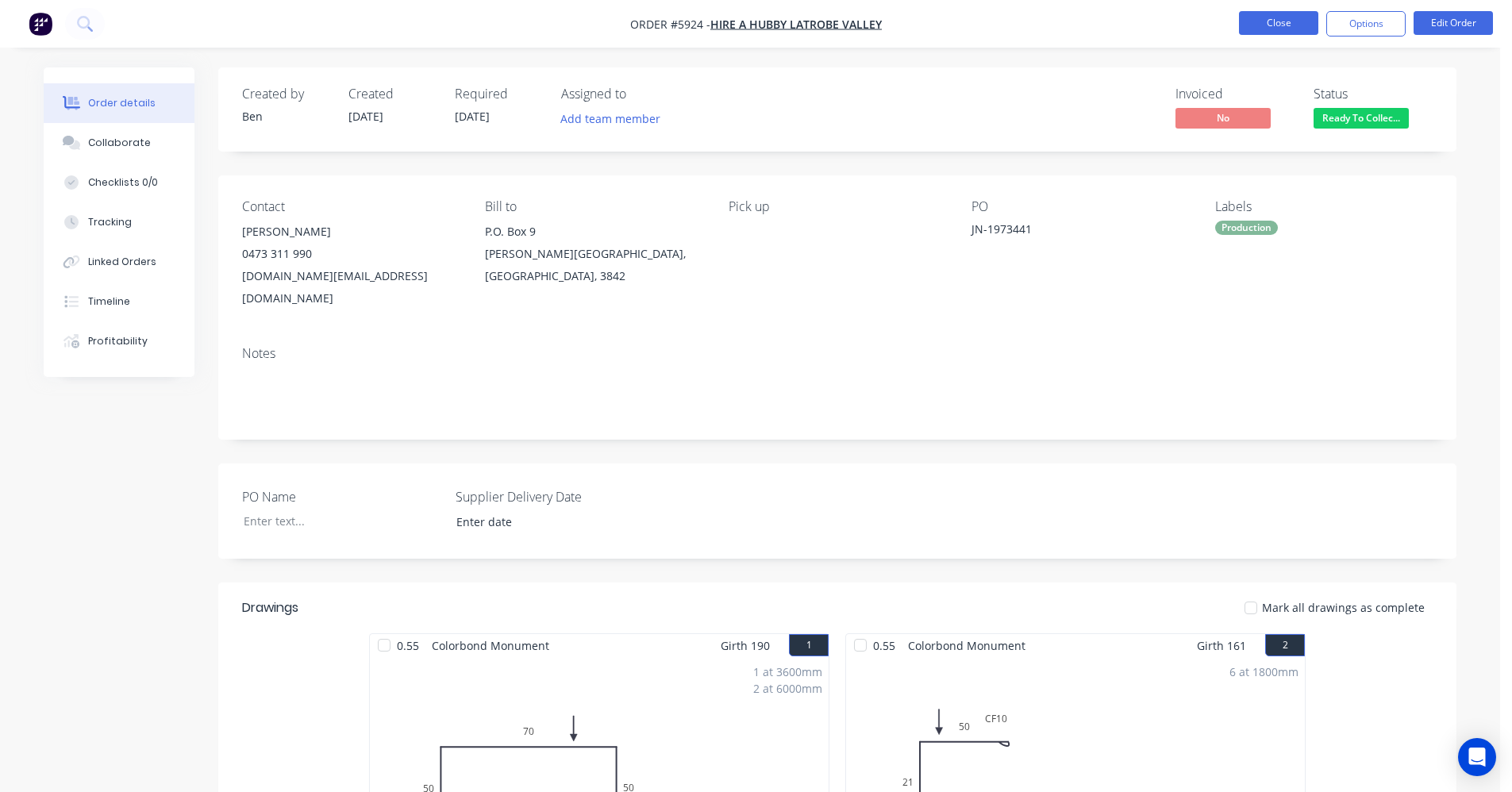
click at [1278, 25] on button "Close" at bounding box center [1279, 23] width 79 height 24
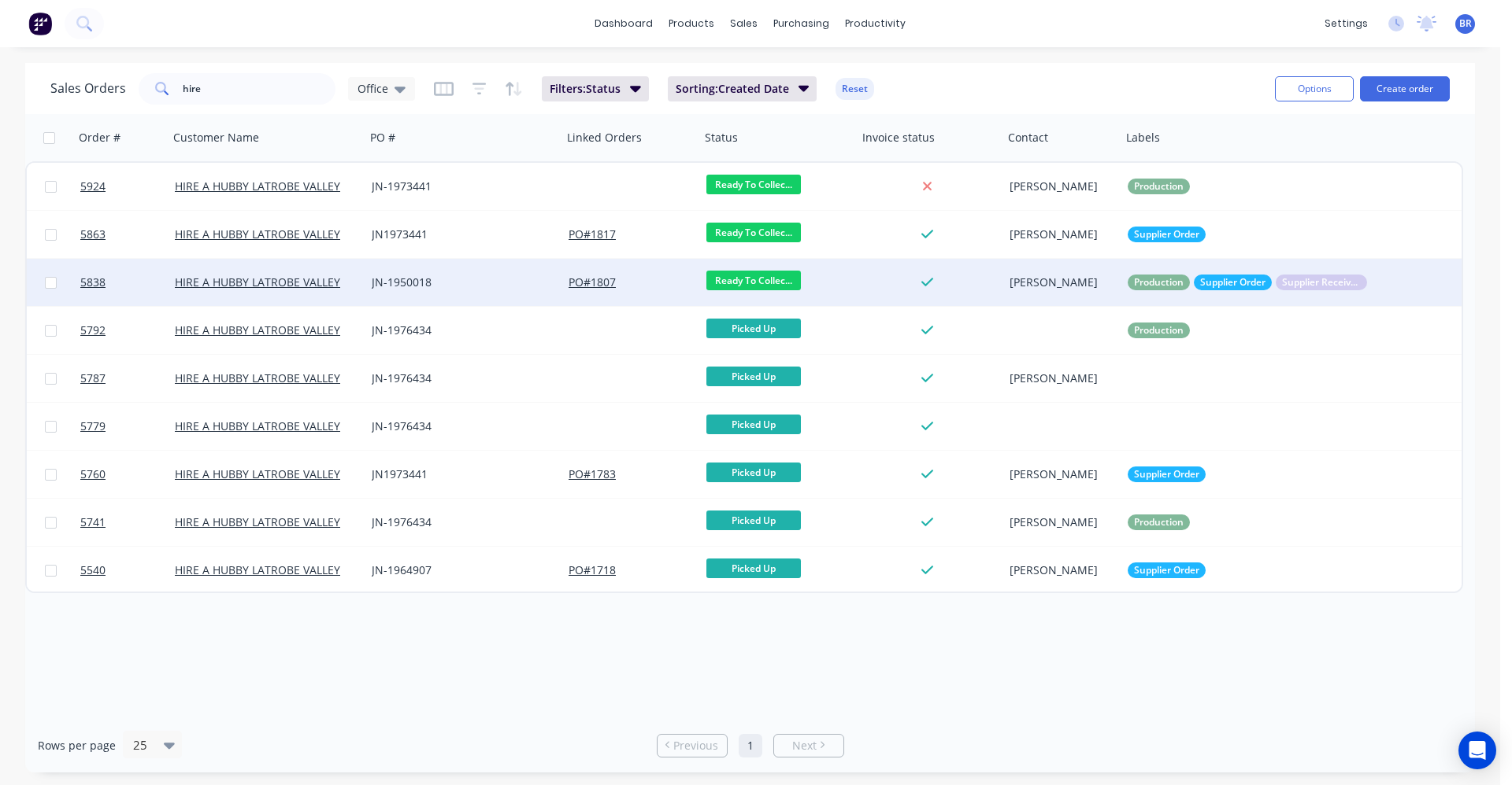
click at [495, 274] on div "JN-1950018" at bounding box center [463, 282] width 197 height 47
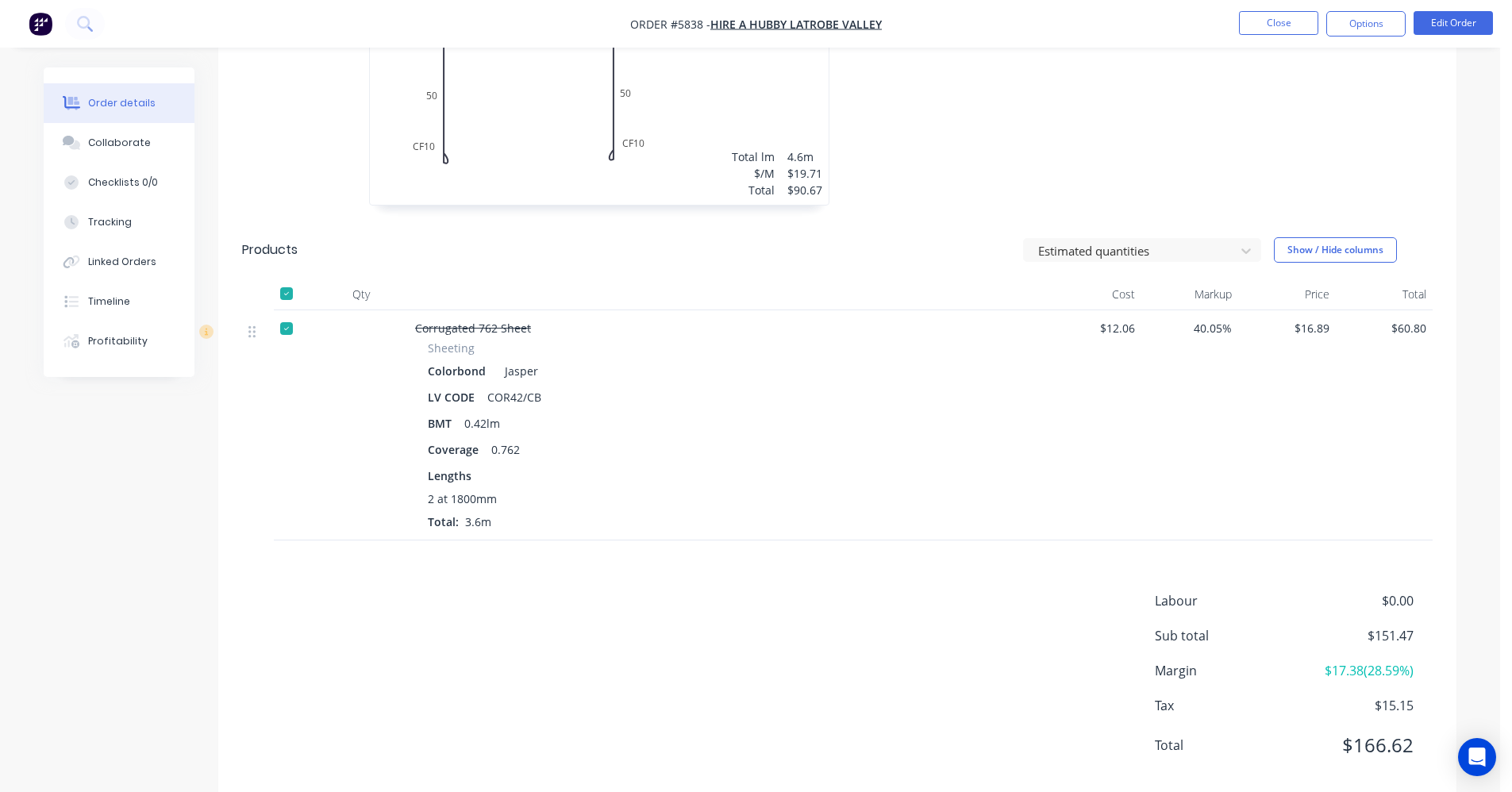
scroll to position [703, 0]
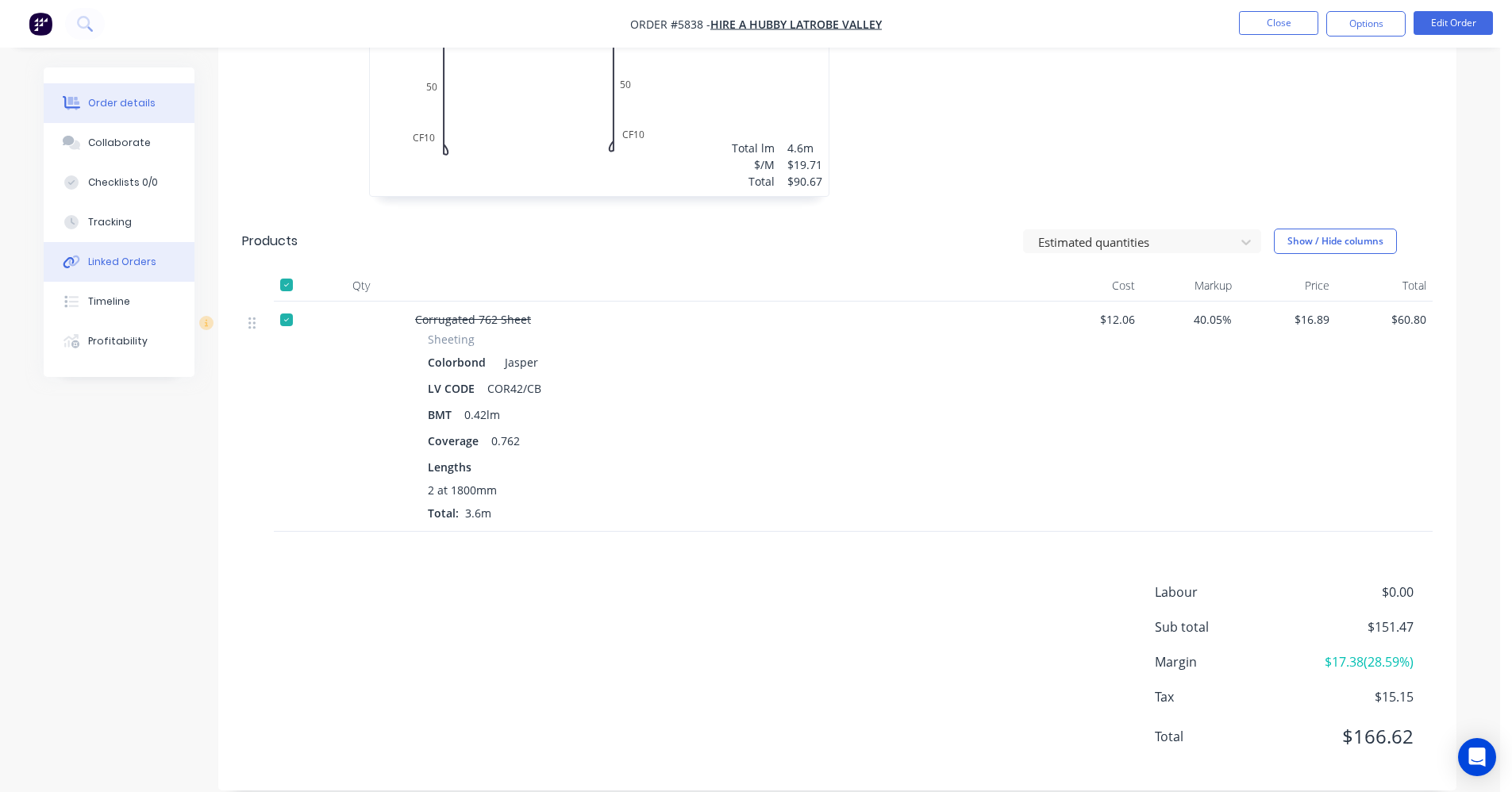
click at [128, 269] on button "Linked Orders" at bounding box center [119, 262] width 150 height 40
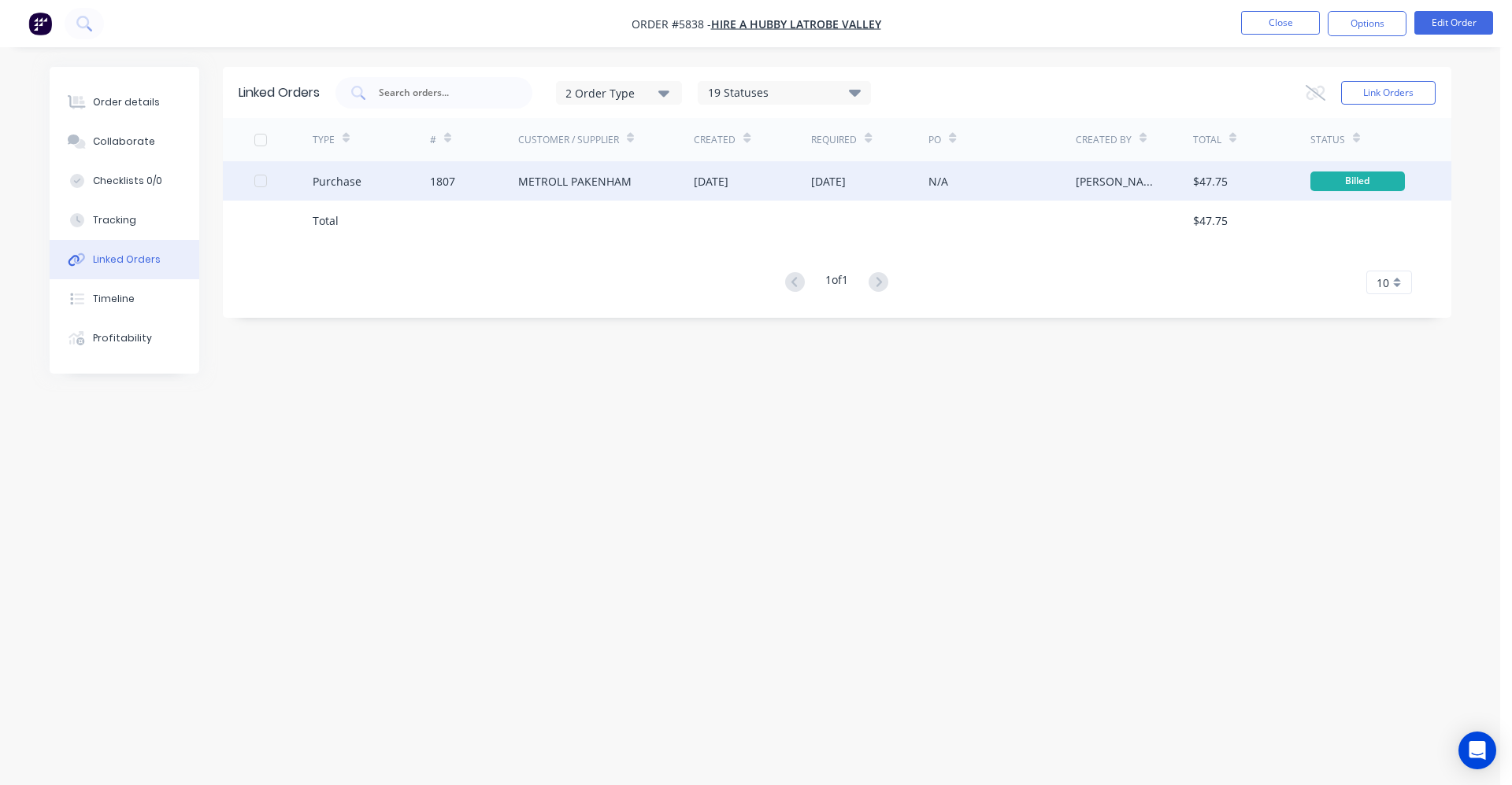
click at [584, 189] on div "METROLL PAKENHAM" at bounding box center [574, 182] width 113 height 17
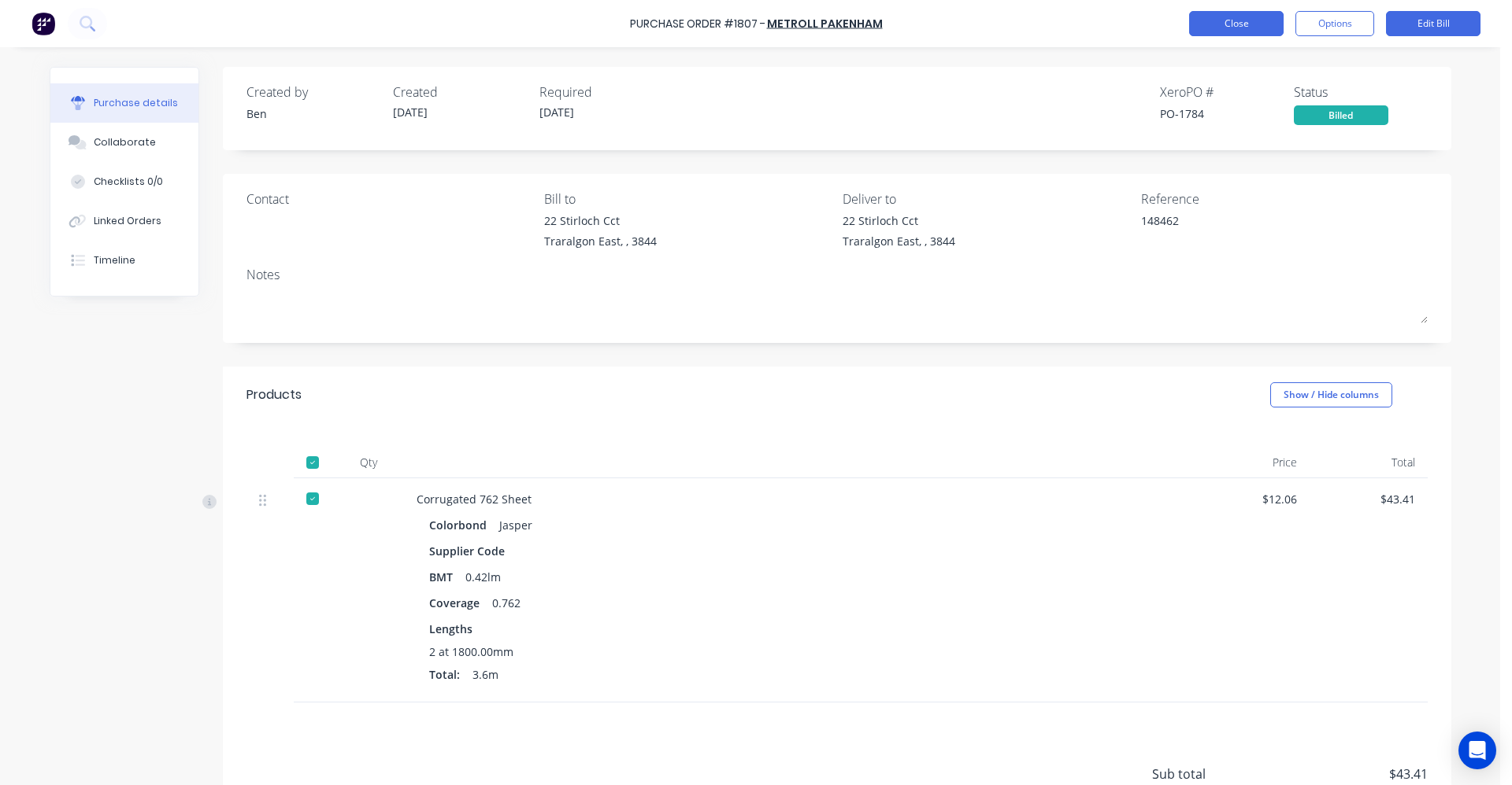
click at [1227, 23] on button "Close" at bounding box center [1235, 23] width 95 height 25
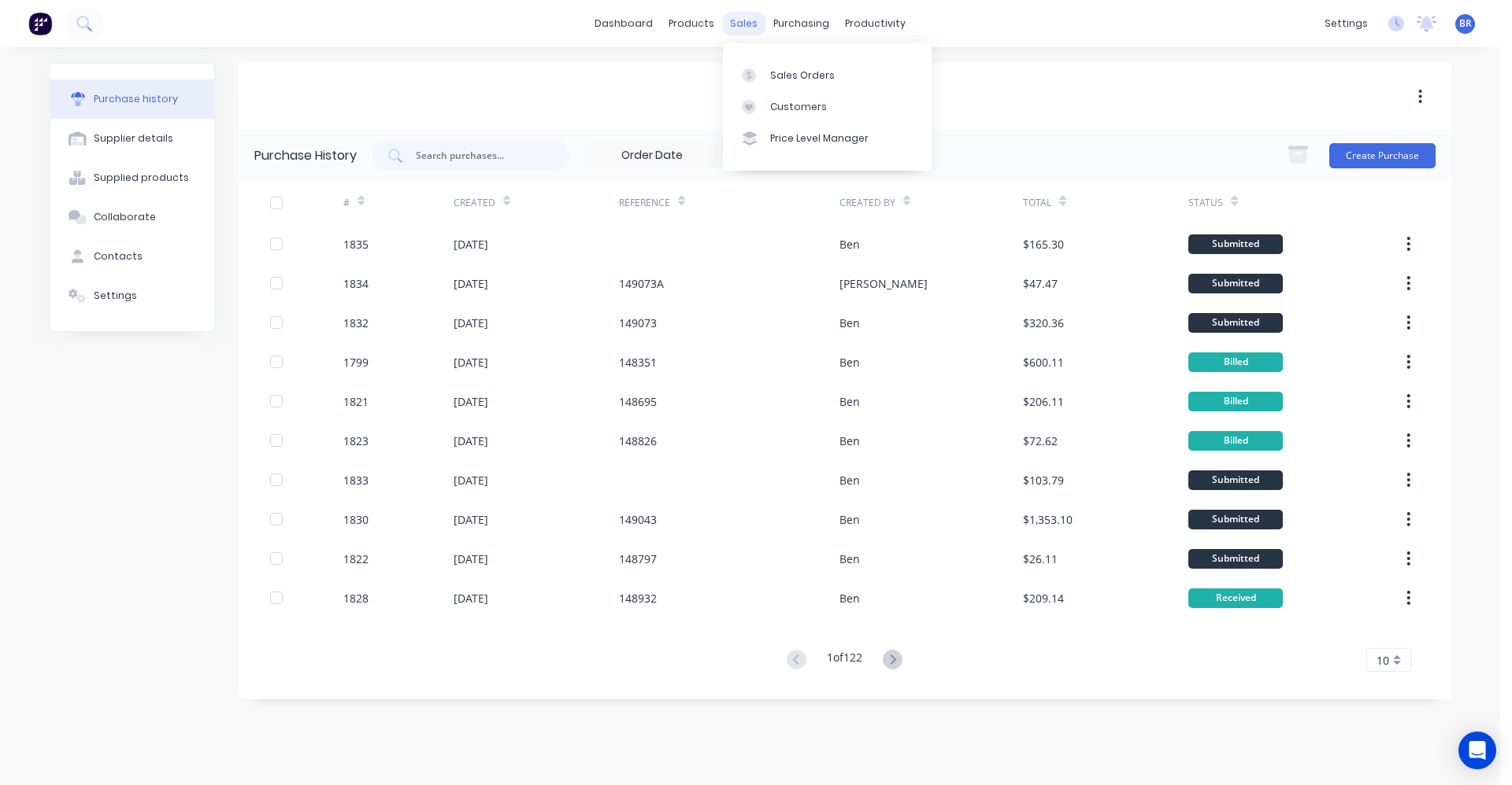
click at [743, 24] on div "sales" at bounding box center [743, 23] width 44 height 23
click at [795, 70] on div "Sales Orders" at bounding box center [802, 75] width 65 height 14
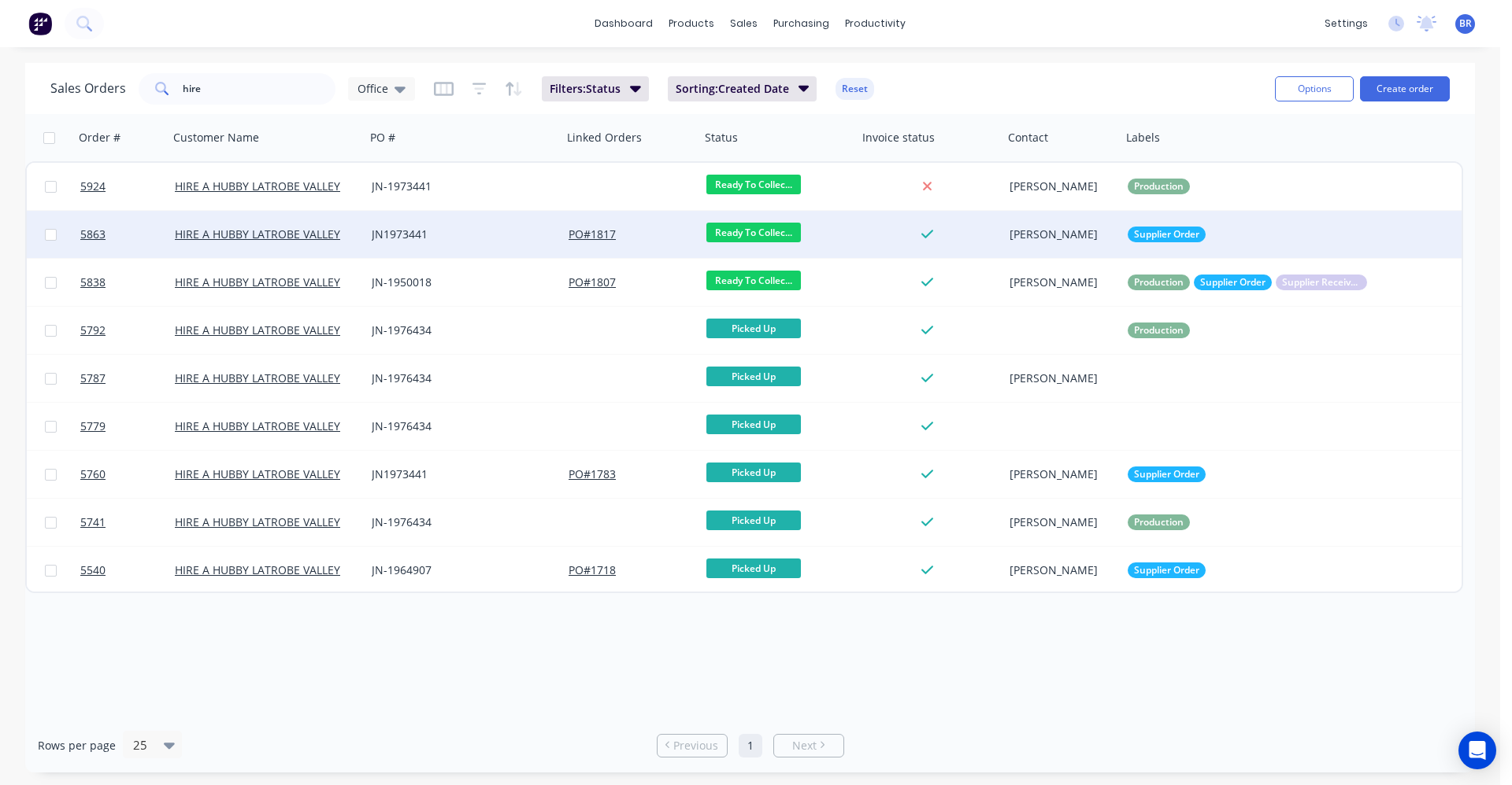
click at [475, 231] on div "JN1973441" at bounding box center [458, 235] width 175 height 16
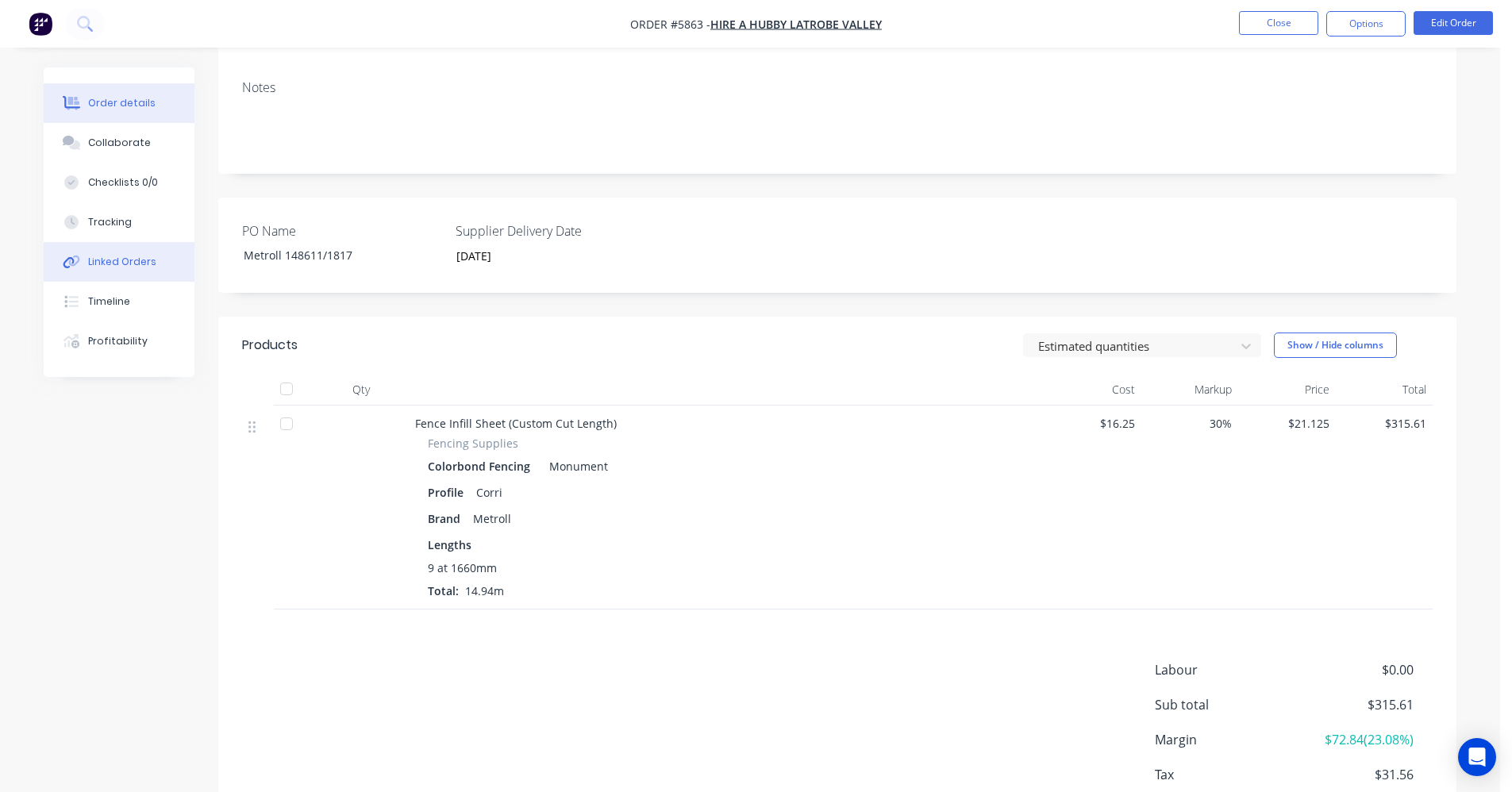
scroll to position [238, 0]
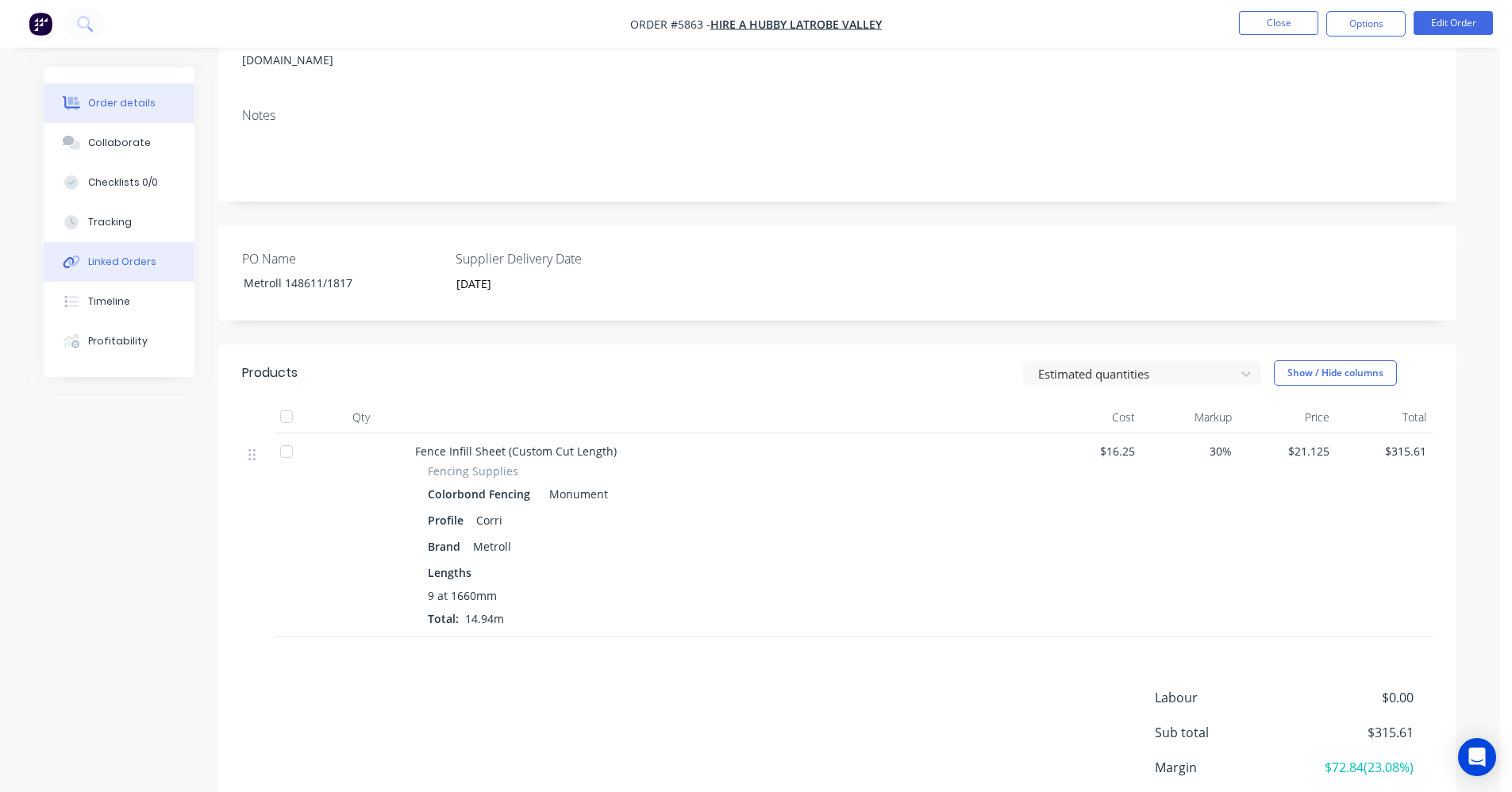
click at [122, 269] on button "Linked Orders" at bounding box center [119, 262] width 150 height 40
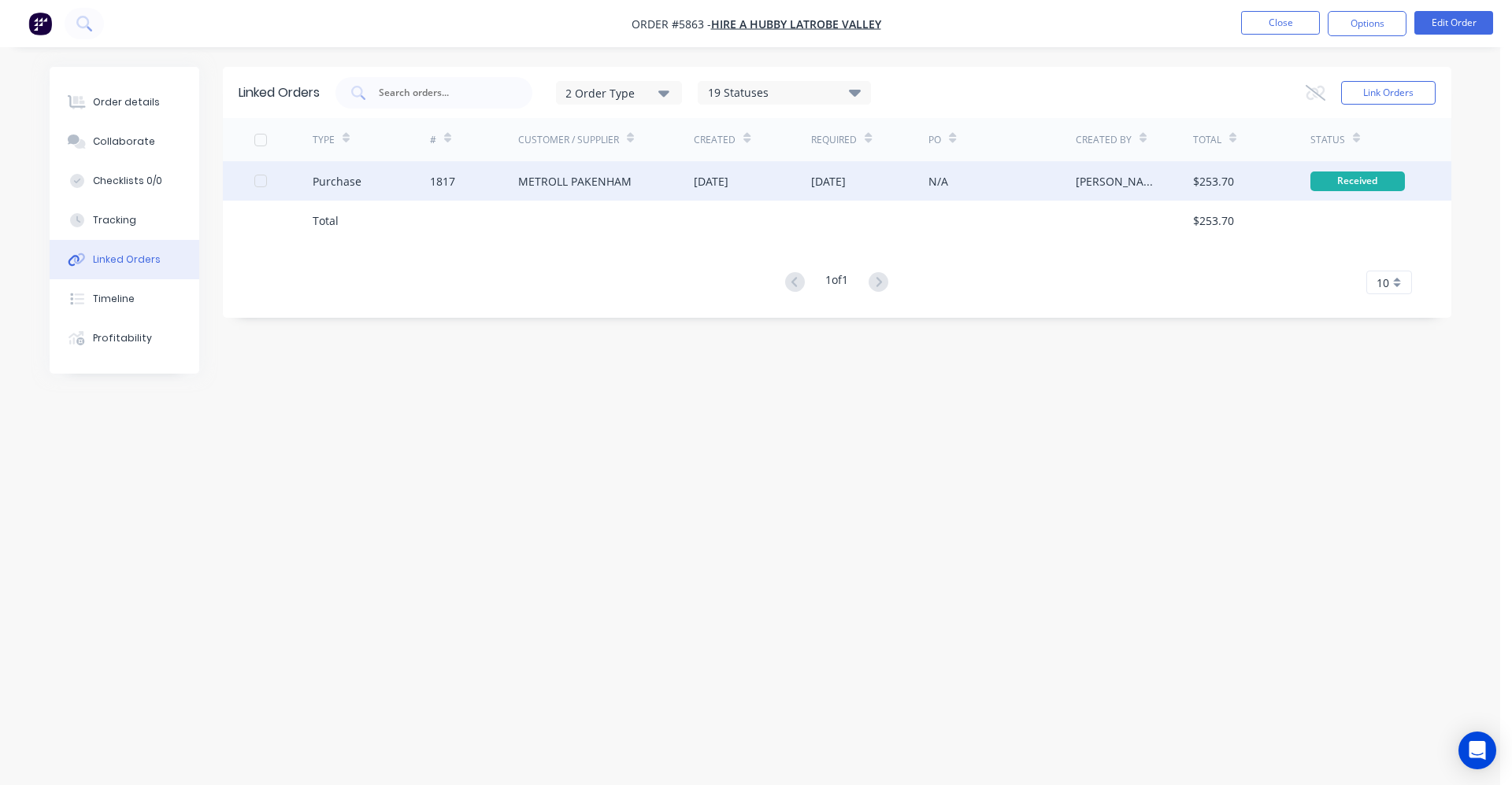
click at [538, 184] on div "METROLL PAKENHAM" at bounding box center [574, 182] width 113 height 17
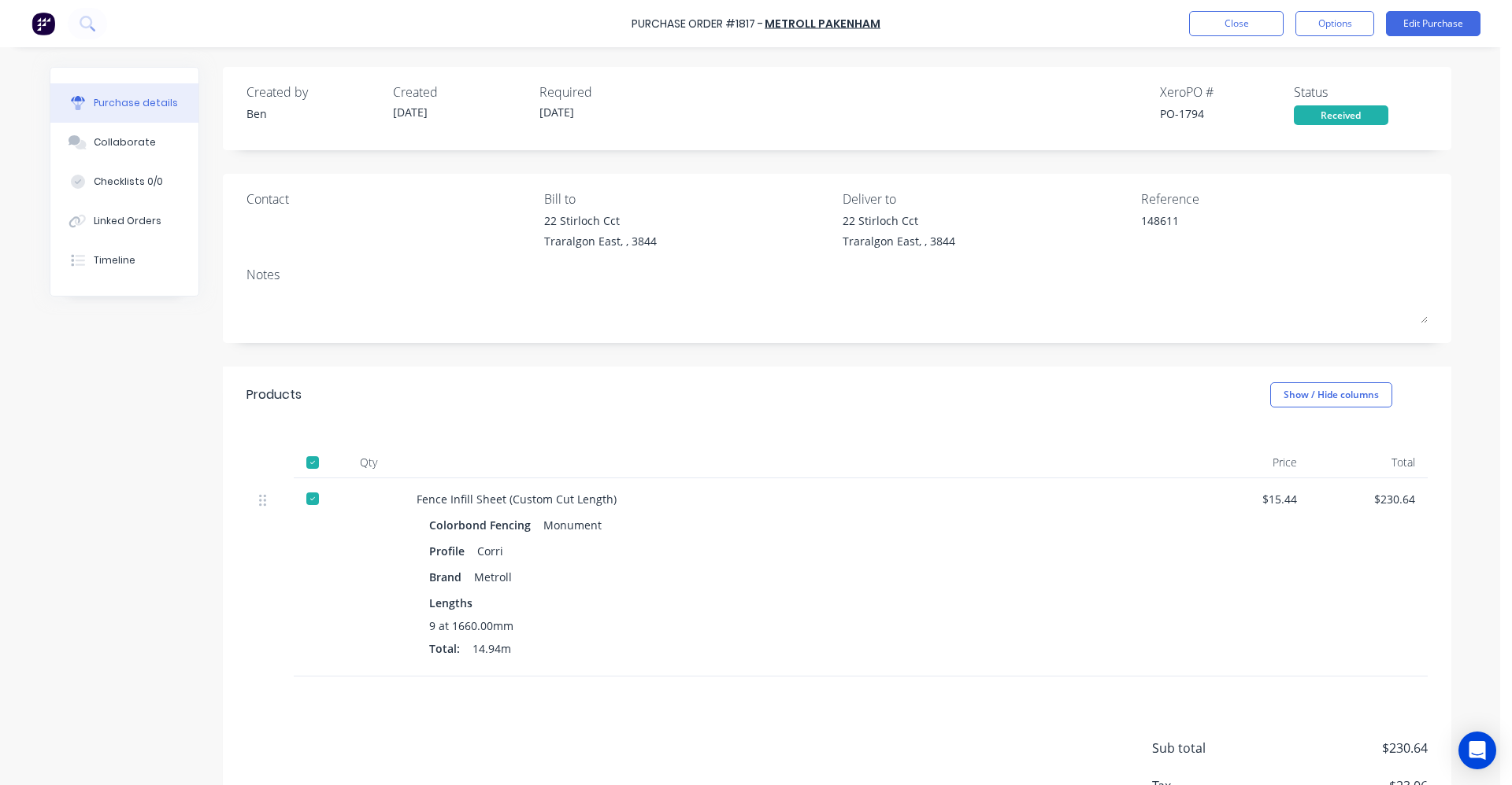
type textarea "x"
click at [1224, 19] on button "Close" at bounding box center [1235, 23] width 95 height 25
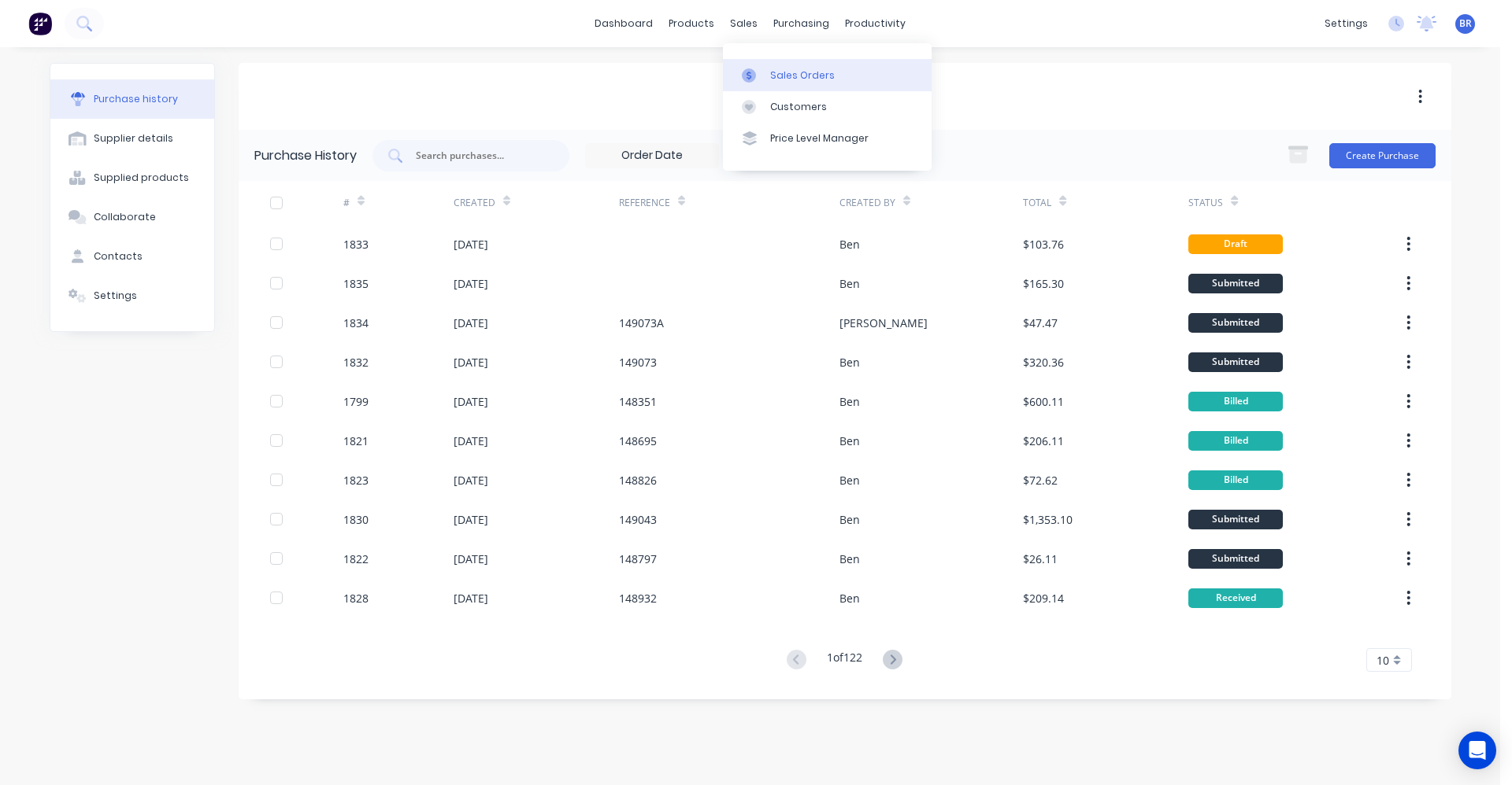
click at [799, 79] on div "Sales Orders" at bounding box center [802, 75] width 65 height 14
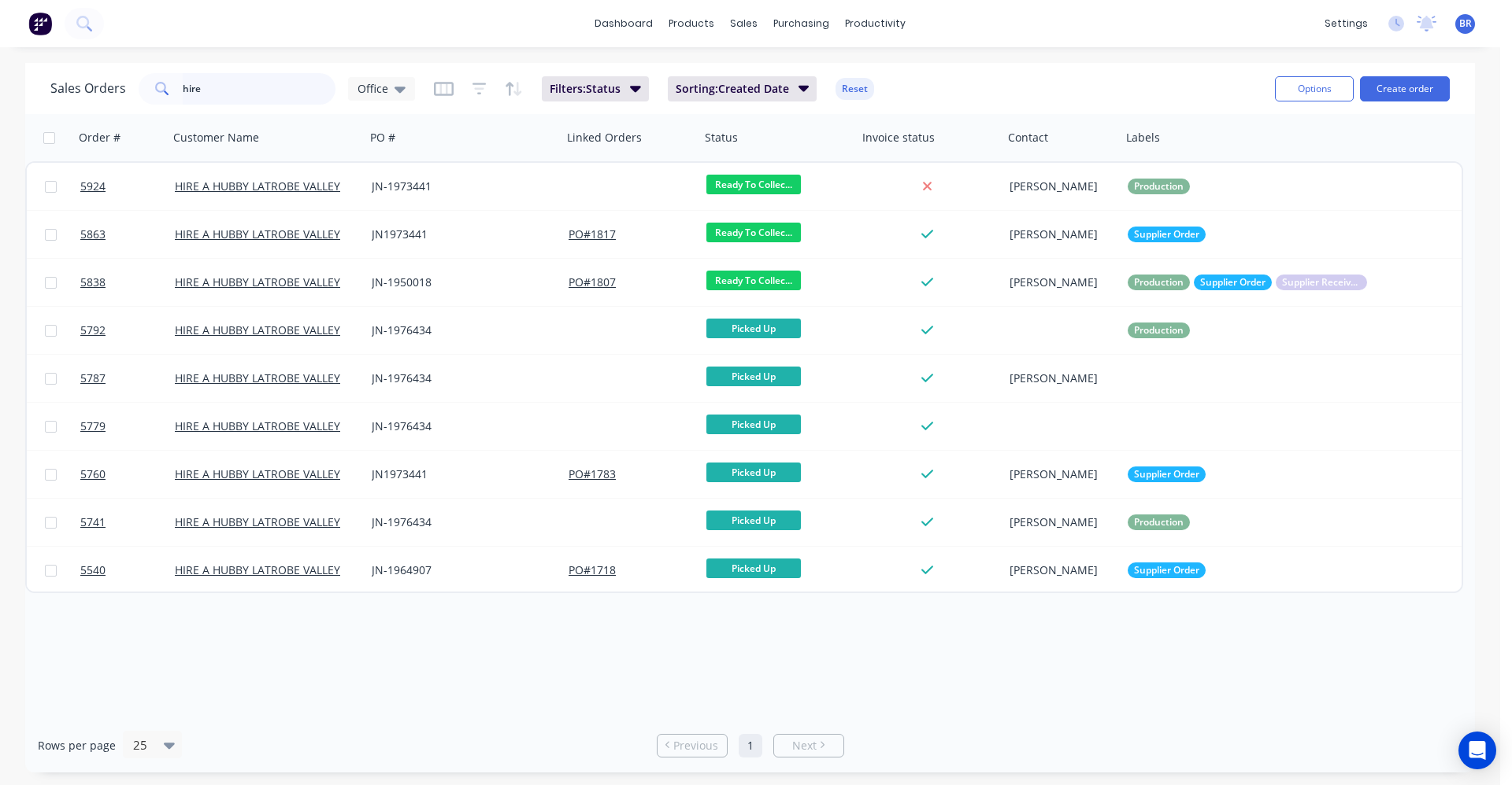
click at [0, 75] on div "Sales Orders hire Office Filters: Status Sorting: Created Date Reset Options Cr…" at bounding box center [749, 417] width 1499 height 710
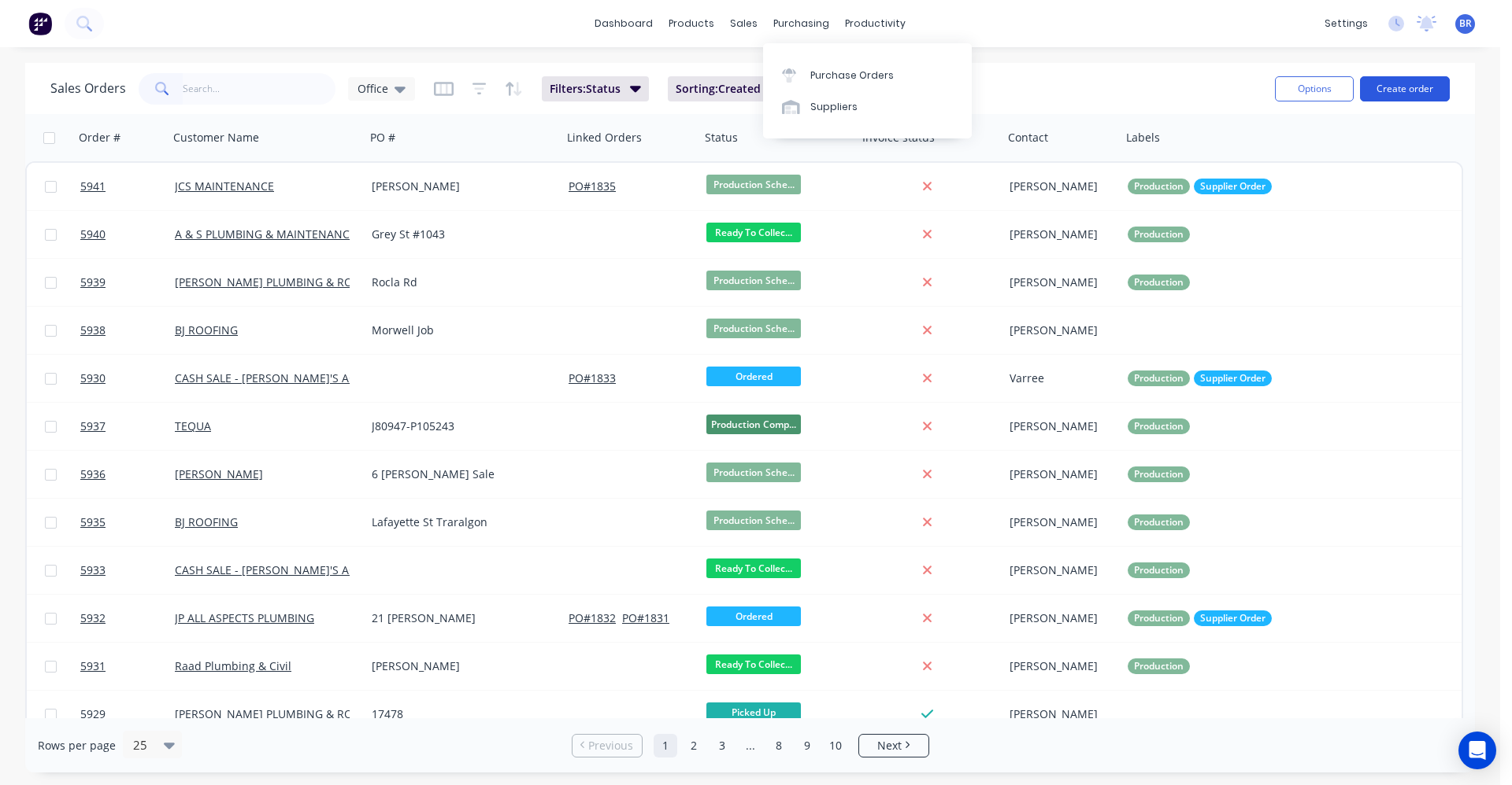
click at [1416, 84] on button "Create order" at bounding box center [1404, 89] width 90 height 25
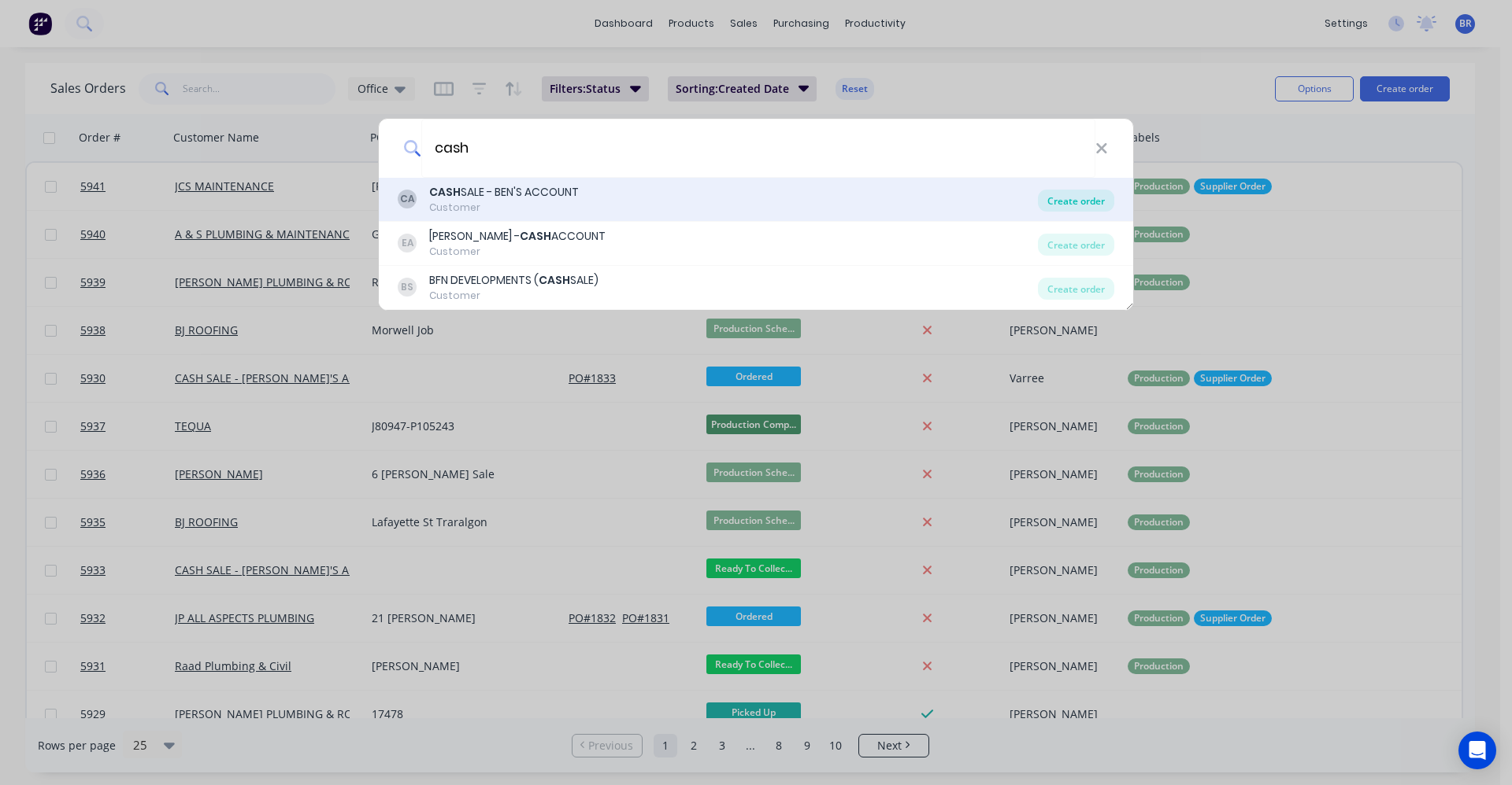
type input "cash"
drag, startPoint x: 1074, startPoint y: 191, endPoint x: 1058, endPoint y: 200, distance: 18.4
click at [1073, 191] on div "Create order" at bounding box center [1075, 200] width 76 height 22
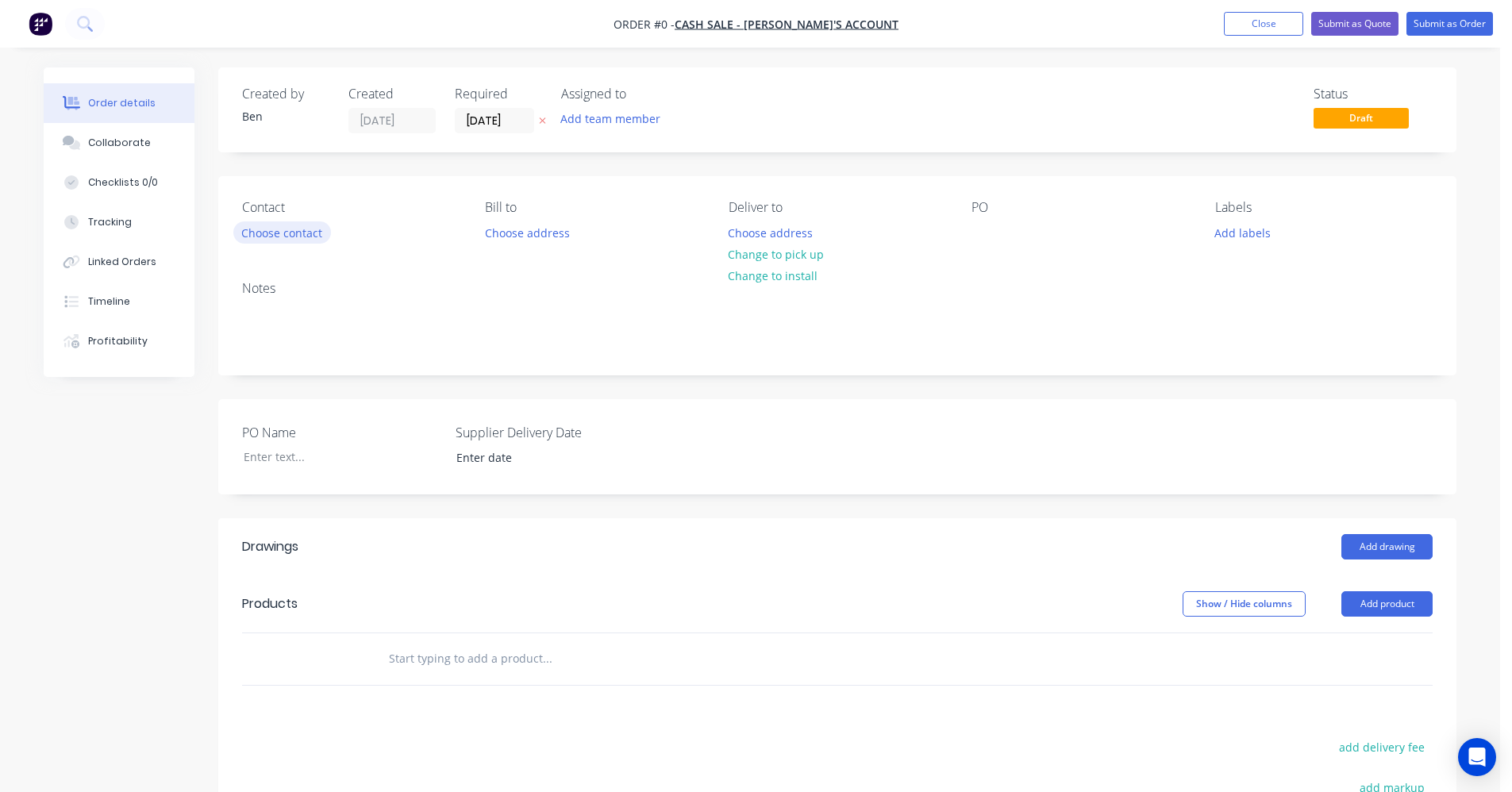
click at [276, 227] on button "Choose contact" at bounding box center [282, 232] width 98 height 21
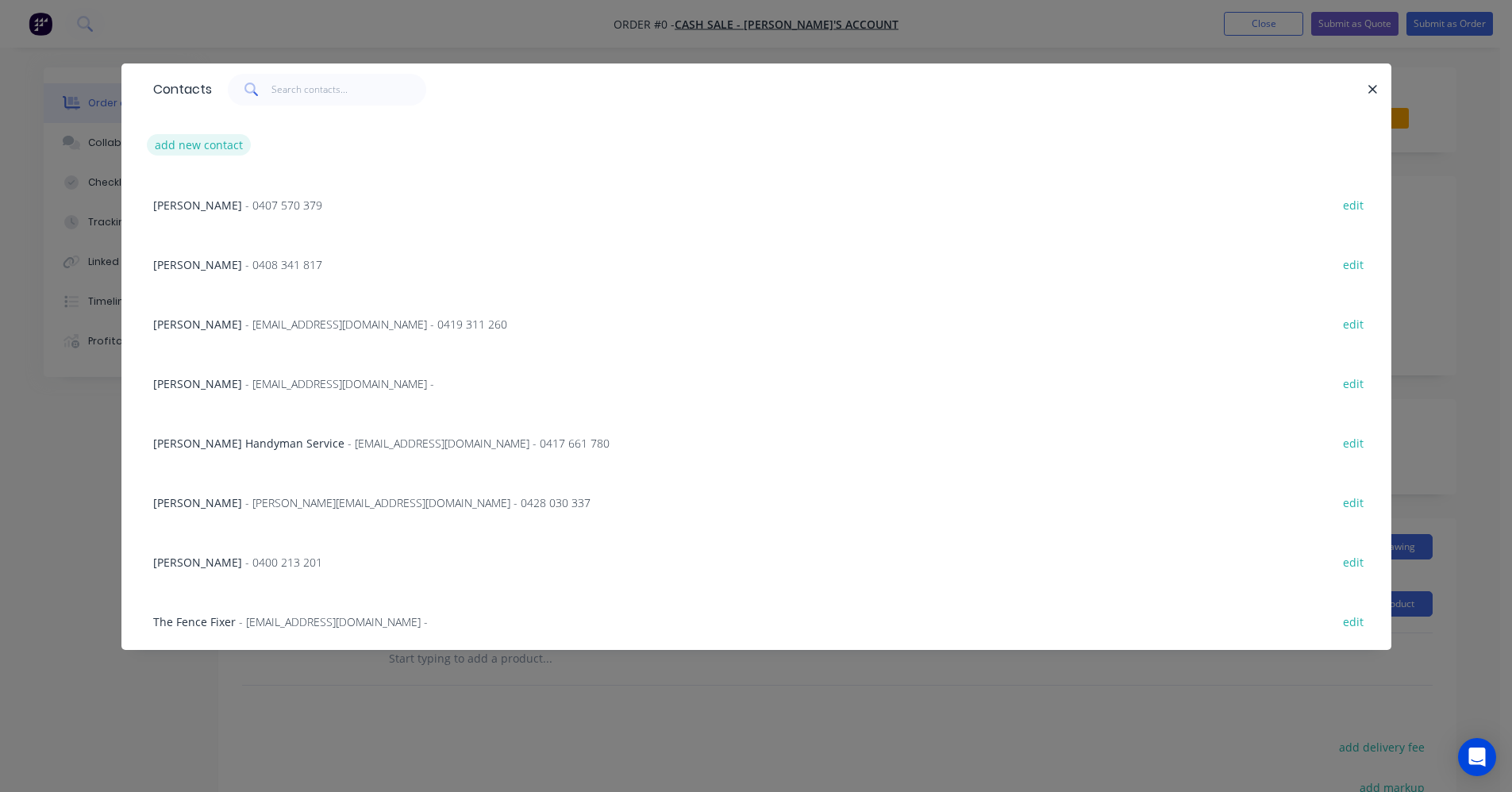
click at [208, 145] on button "add new contact" at bounding box center [199, 145] width 105 height 21
select select "AU"
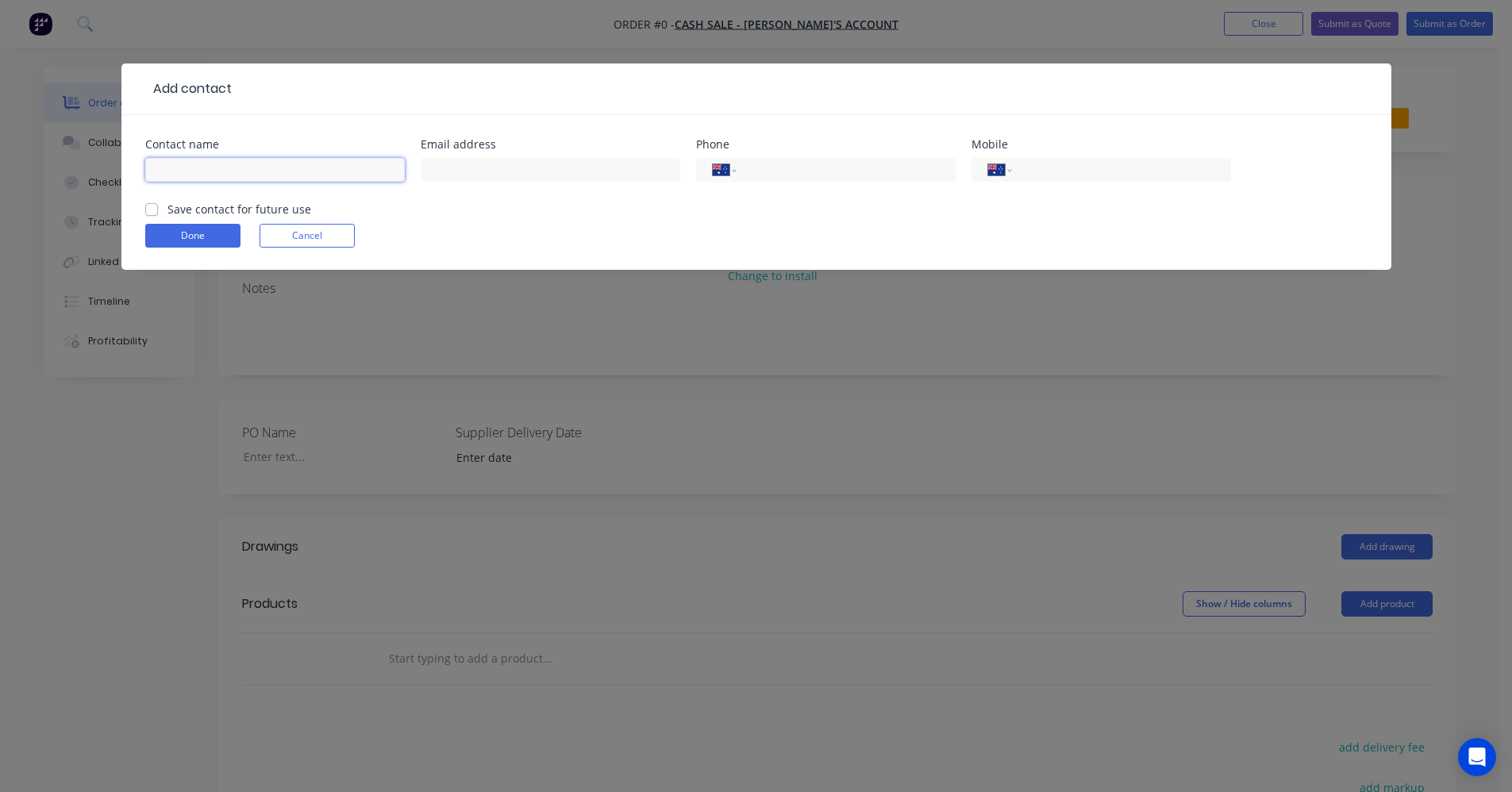
click at [246, 168] on input "text" at bounding box center [275, 170] width 259 height 24
type input "[PERSON_NAME]"
type input "0402 091 656"
drag, startPoint x: 150, startPoint y: 209, endPoint x: 161, endPoint y: 216, distance: 13.0
click at [167, 210] on label "Save contact for future use" at bounding box center [239, 210] width 144 height 17
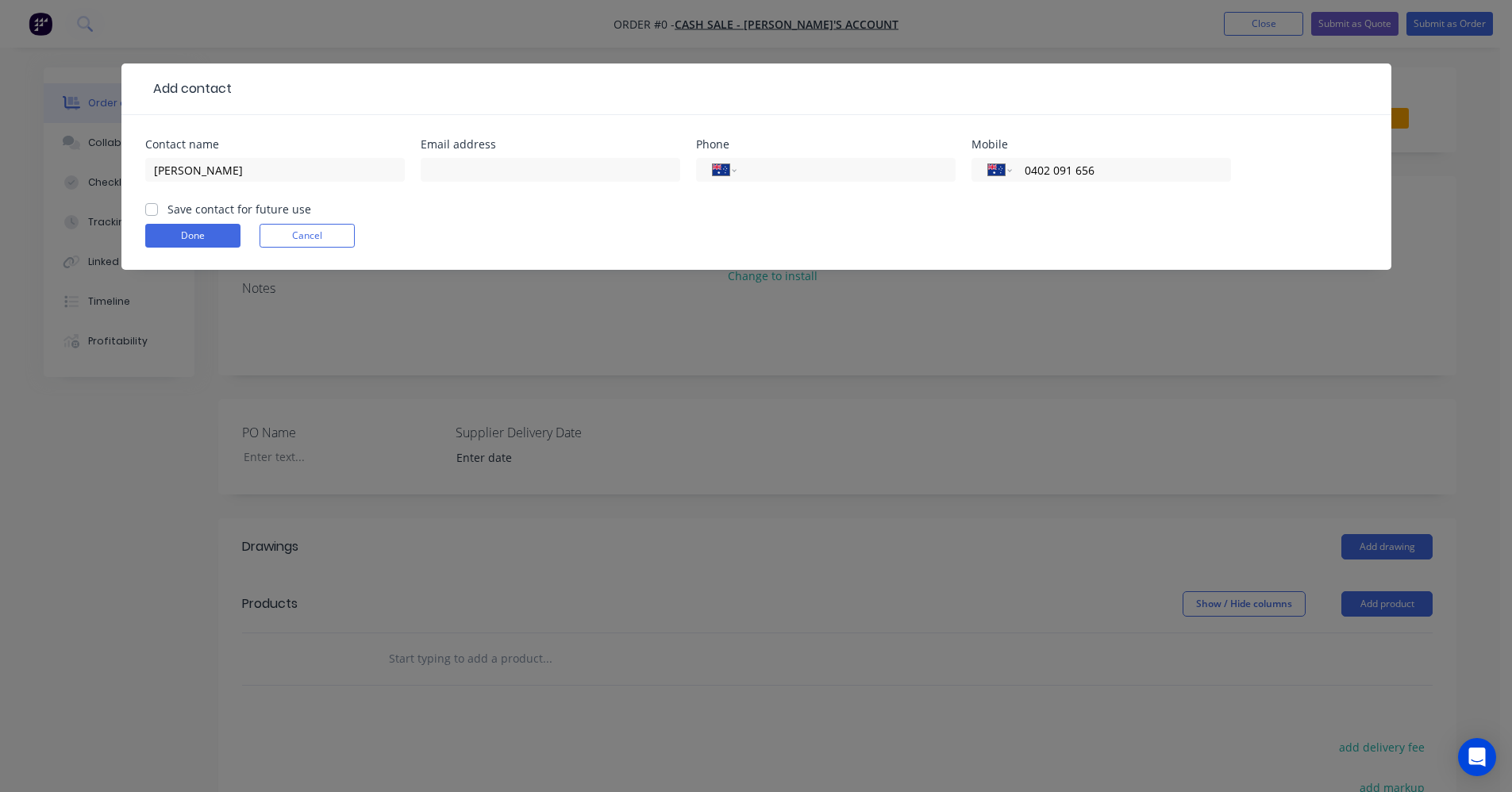
click at [151, 210] on input "Save contact for future use" at bounding box center [151, 209] width 13 height 15
checkbox input "true"
click at [177, 236] on button "Done" at bounding box center [193, 236] width 96 height 24
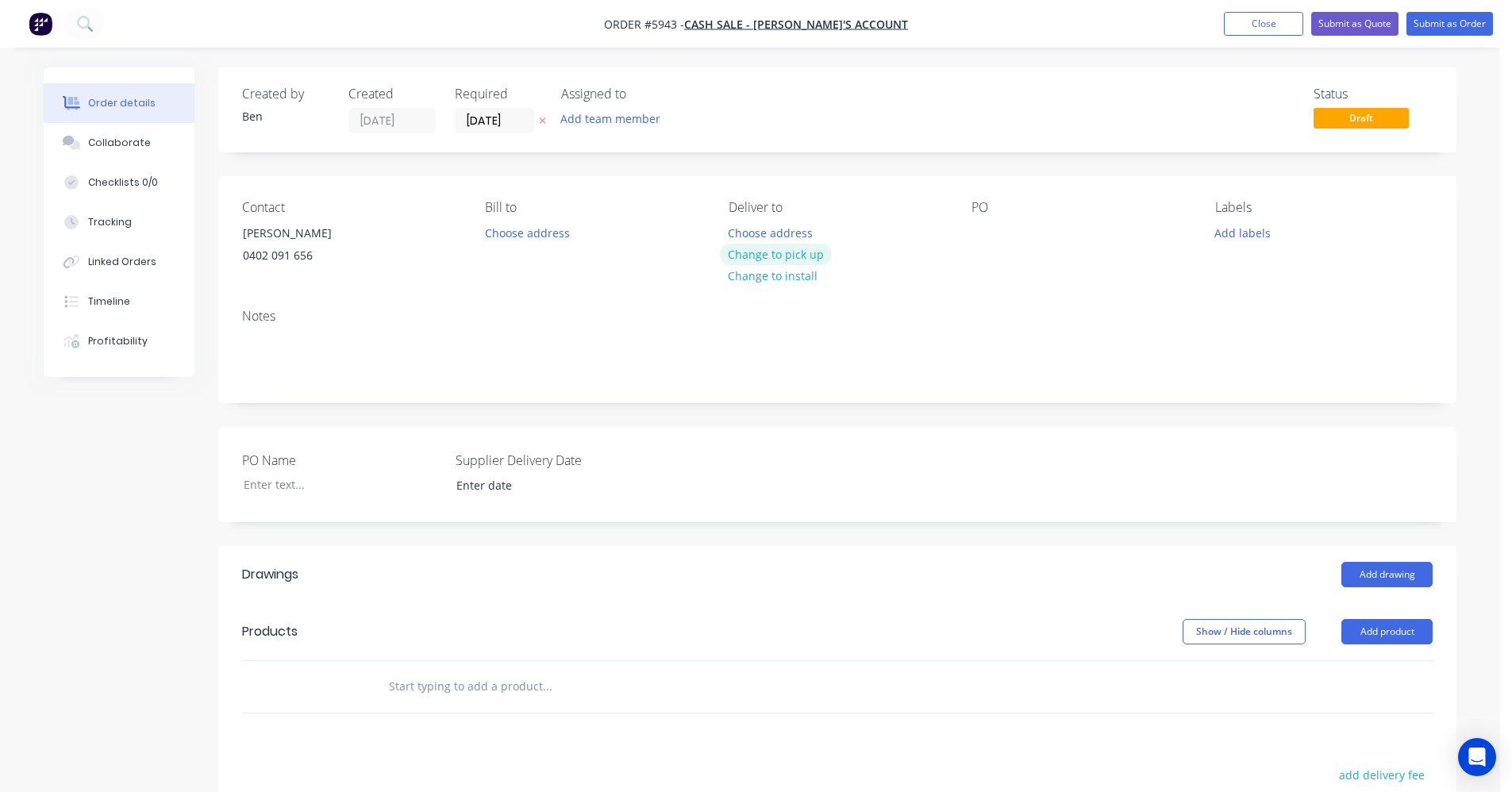
click at [782, 253] on button "Change to pick up" at bounding box center [776, 254] width 112 height 21
click at [985, 236] on div at bounding box center [985, 232] width 25 height 23
click at [1223, 226] on button "Add labels" at bounding box center [1242, 232] width 73 height 21
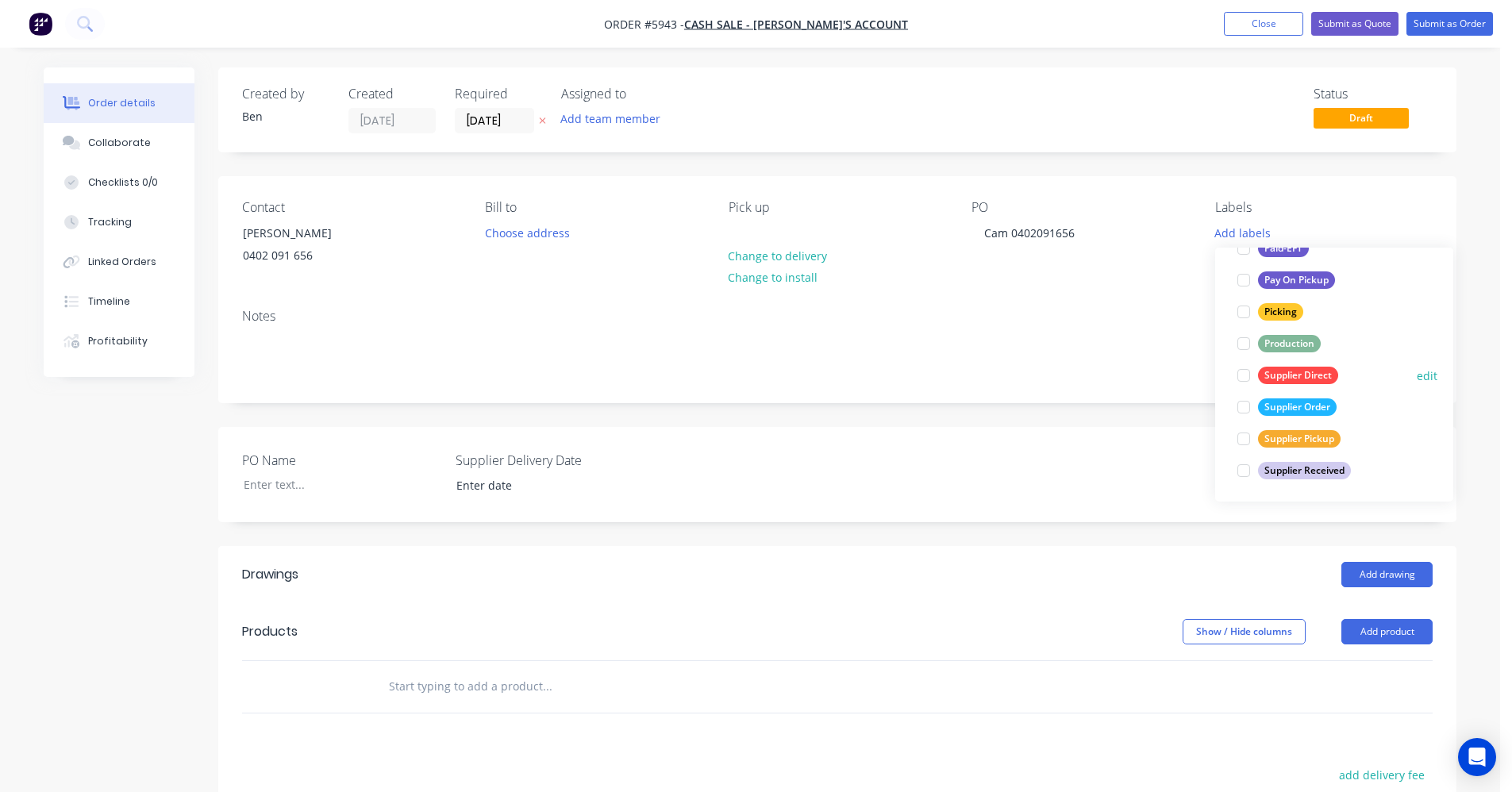
scroll to position [286, 0]
click at [1309, 418] on div "Supplier Order edit" at bounding box center [1335, 407] width 206 height 32
click at [1298, 409] on div "Supplier Order" at bounding box center [1297, 407] width 79 height 18
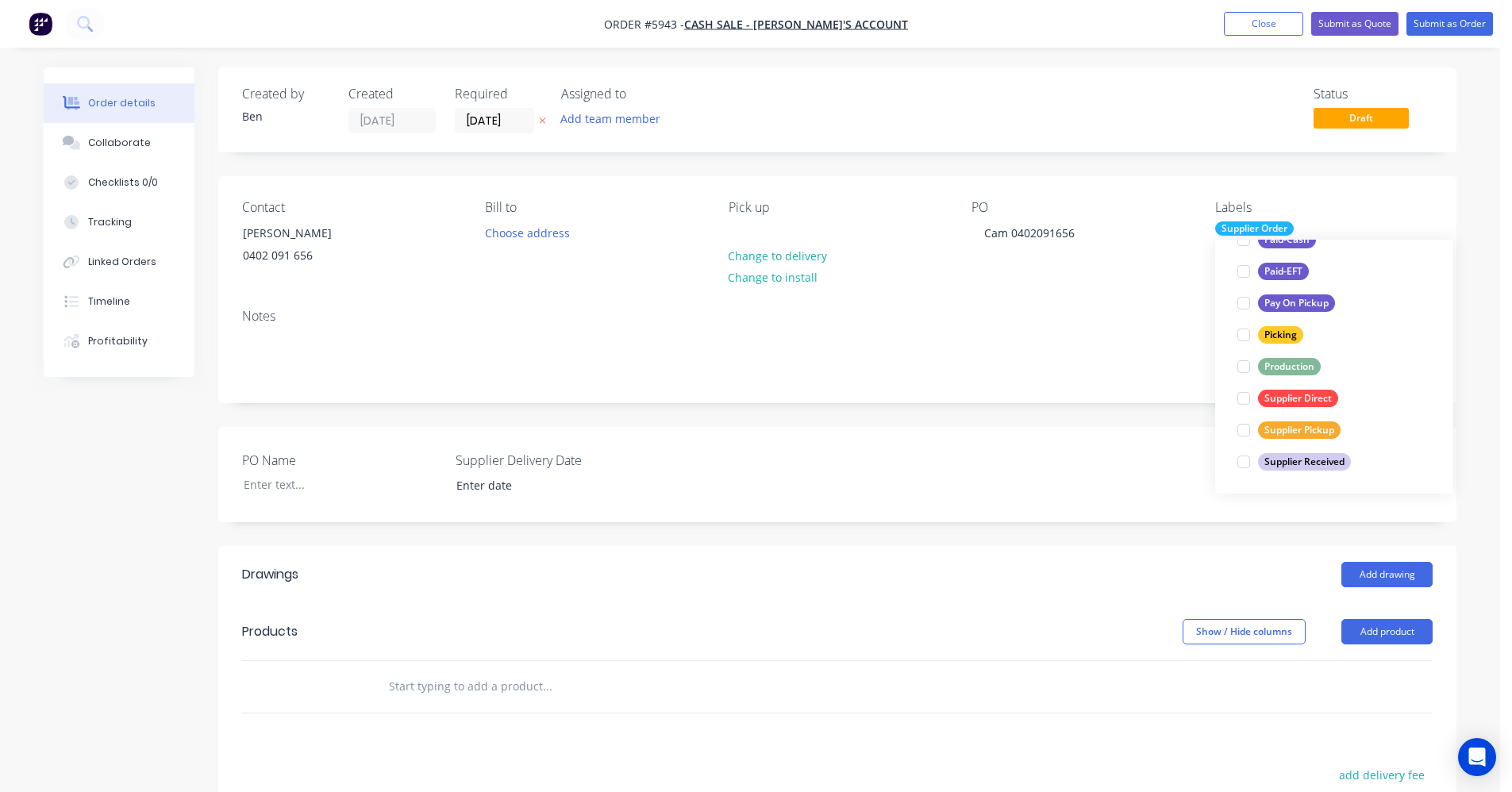
scroll to position [0, 0]
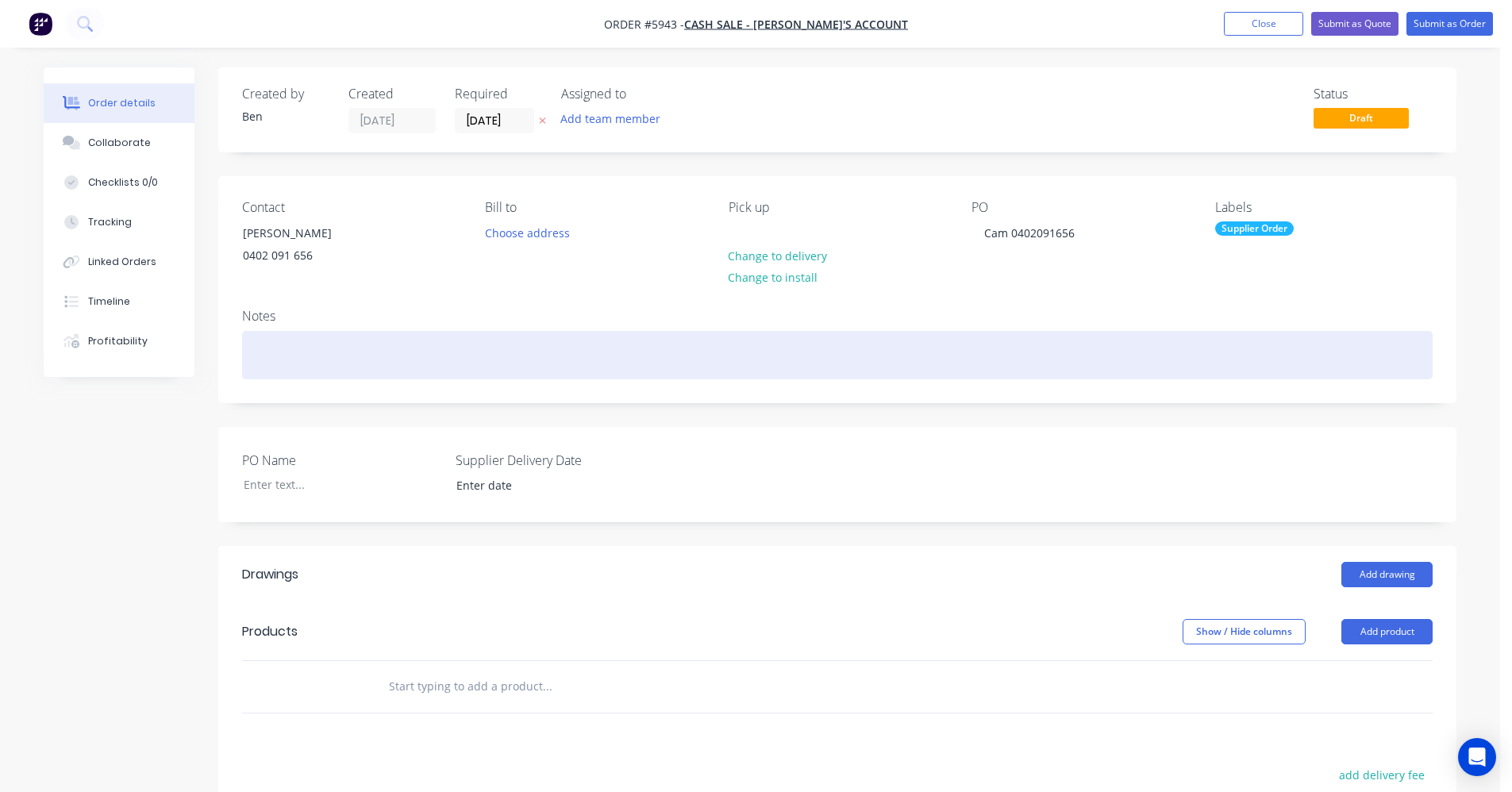
drag, startPoint x: 869, startPoint y: 378, endPoint x: 998, endPoint y: 425, distance: 137.3
click at [872, 378] on div at bounding box center [838, 355] width 1191 height 48
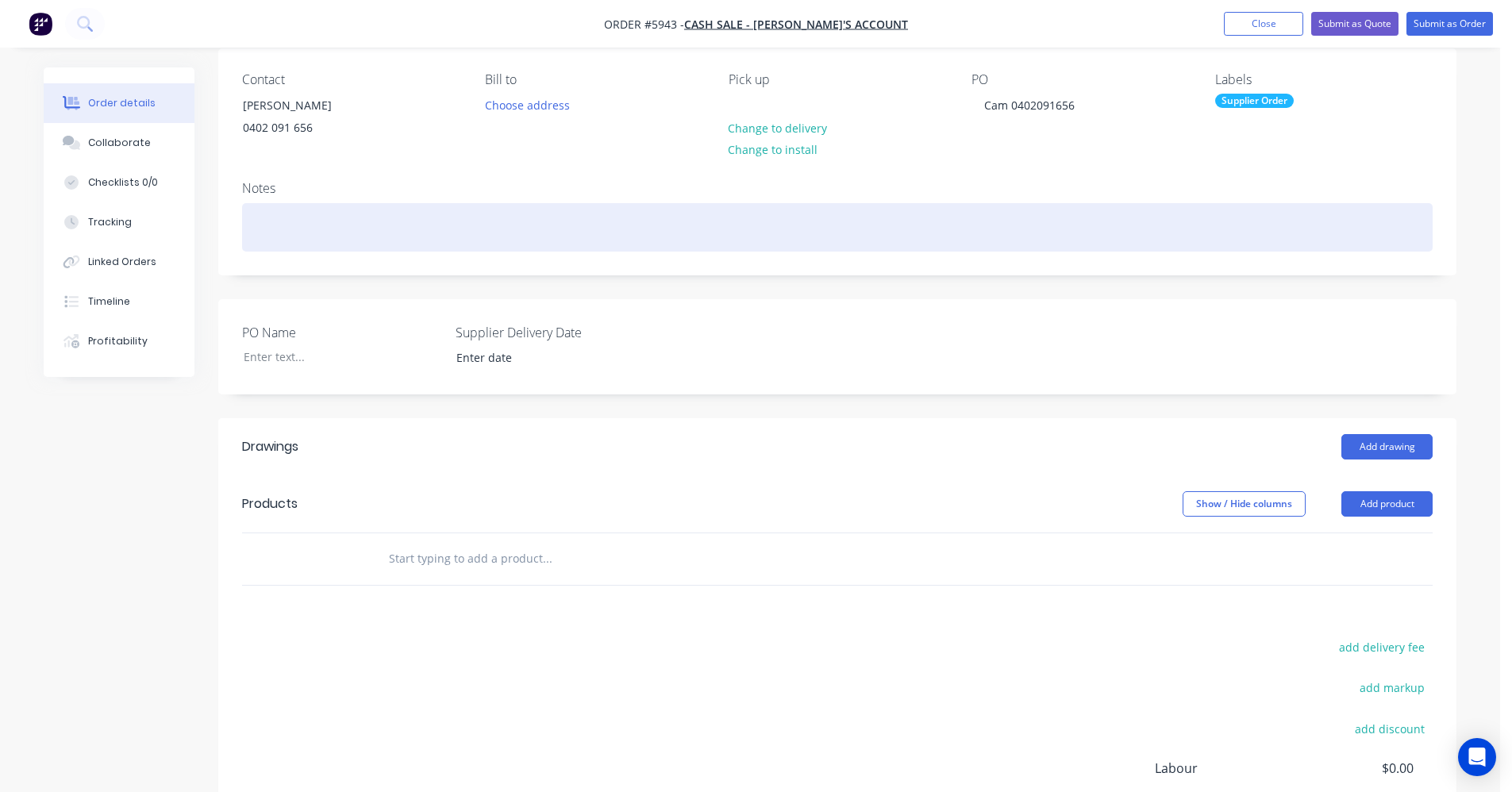
scroll to position [326, 0]
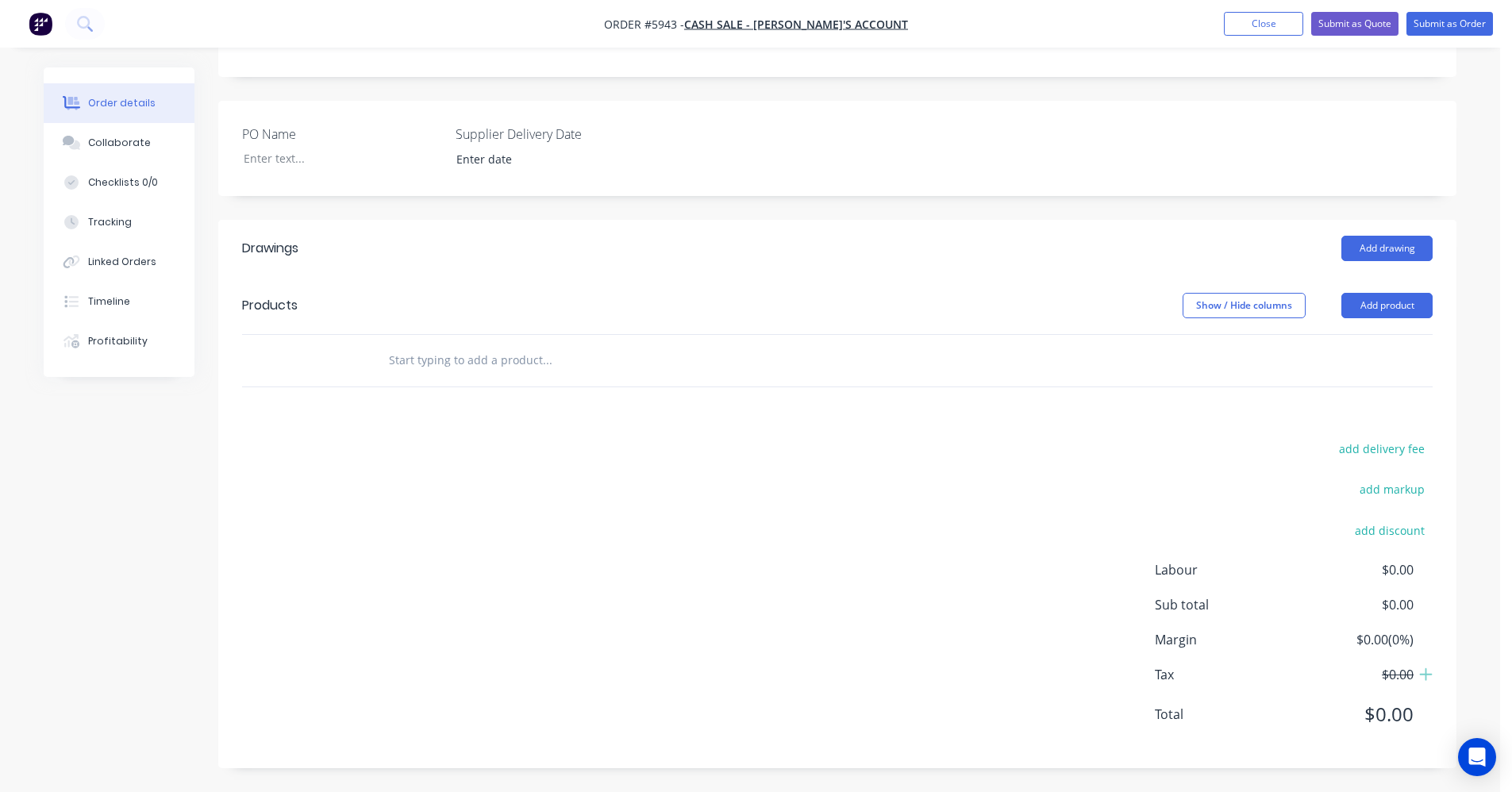
drag, startPoint x: 426, startPoint y: 325, endPoint x: 434, endPoint y: 360, distance: 35.9
click at [425, 325] on header "Products Show / Hide columns Add product" at bounding box center [837, 306] width 1238 height 57
click at [429, 360] on input "text" at bounding box center [547, 361] width 318 height 32
drag, startPoint x: 471, startPoint y: 360, endPoint x: 109, endPoint y: 301, distance: 366.8
click at [110, 302] on div "Order details Collaborate Checklists 0/0 Tracking Linked Orders Timeline Profit…" at bounding box center [751, 267] width 1445 height 1051
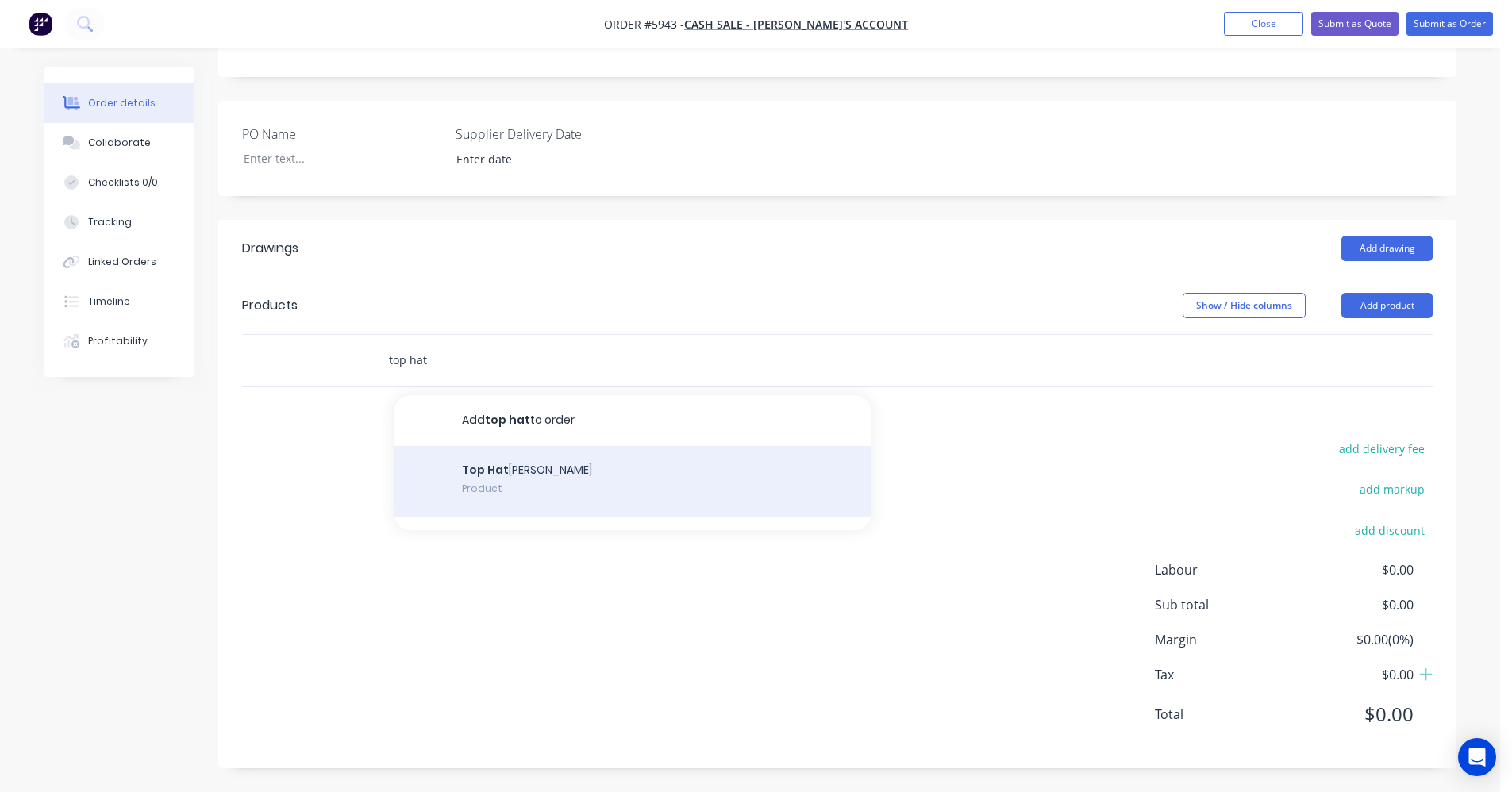
type input "top hat"
click at [527, 477] on div "Top Hat Batten Product" at bounding box center [633, 482] width 477 height 72
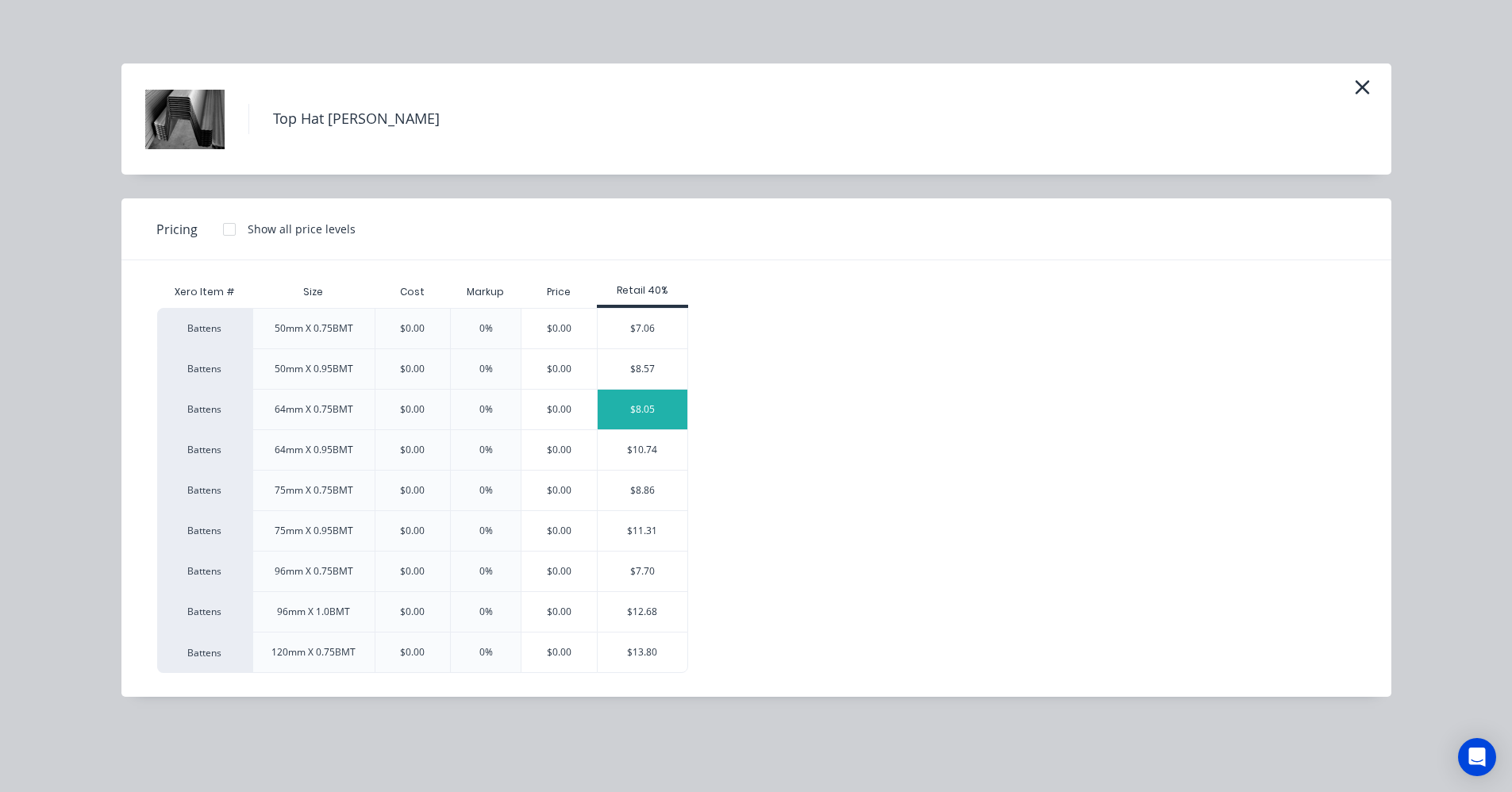
click at [632, 414] on div "$8.05" at bounding box center [642, 409] width 90 height 40
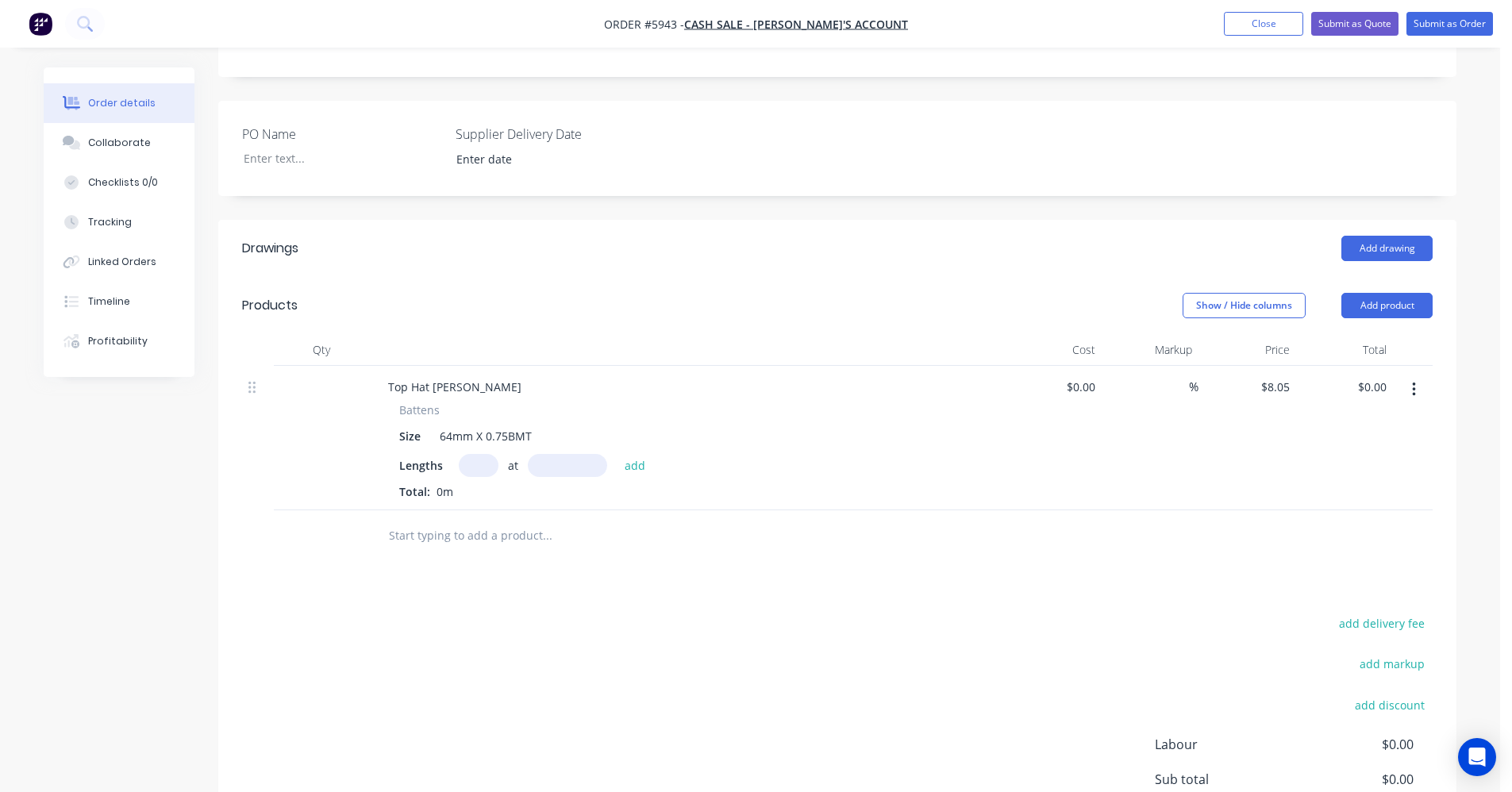
click at [478, 472] on input "text" at bounding box center [478, 465] width 40 height 23
type input "4"
type input "5000"
click at [617, 454] on button "add" at bounding box center [636, 464] width 37 height 21
type input "$161.00"
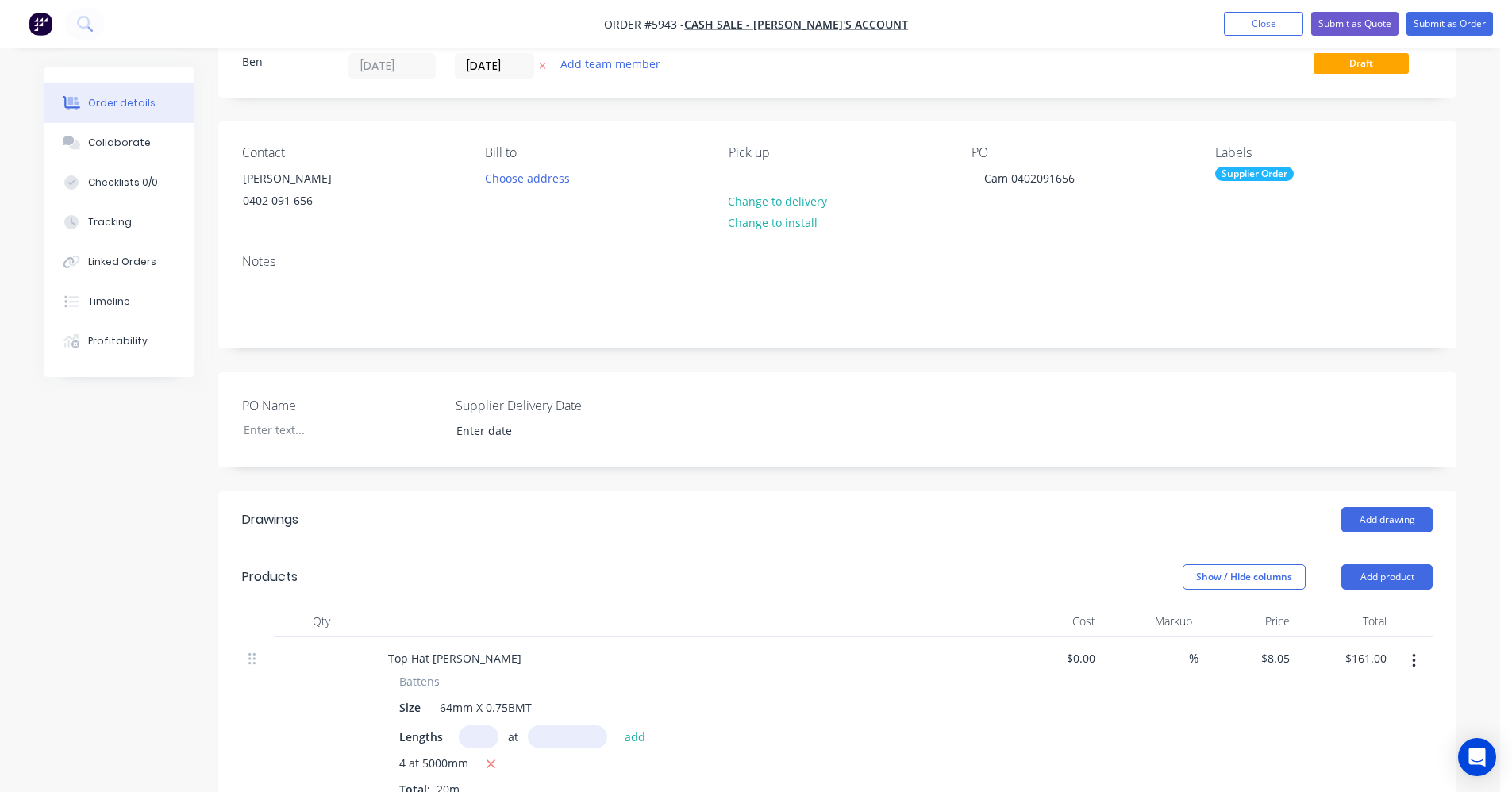
scroll to position [51, 0]
click at [983, 555] on header "Products Show / Hide columns Add product" at bounding box center [837, 582] width 1238 height 57
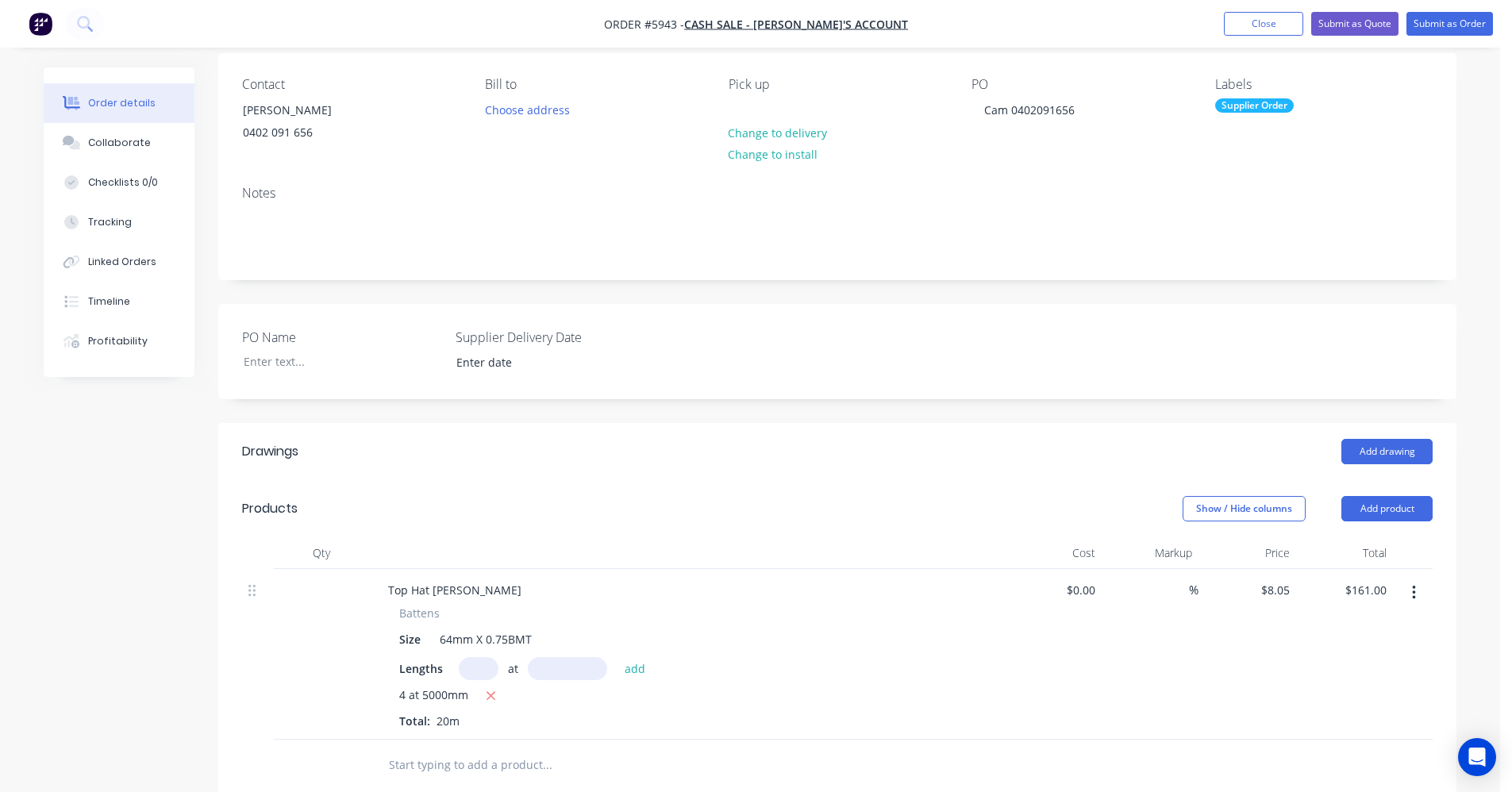
scroll to position [0, 0]
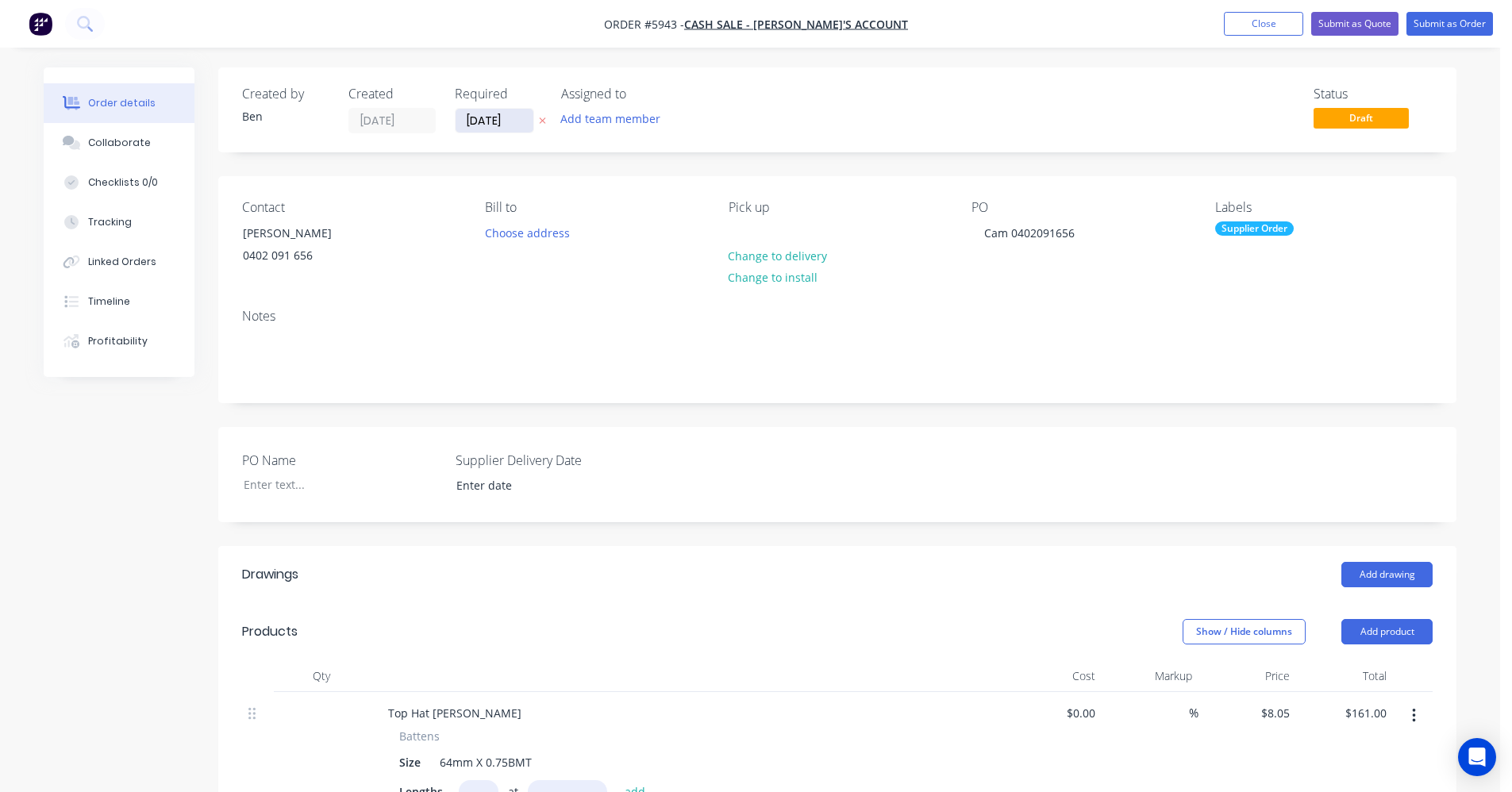
click at [474, 122] on input "[DATE]" at bounding box center [494, 121] width 78 height 24
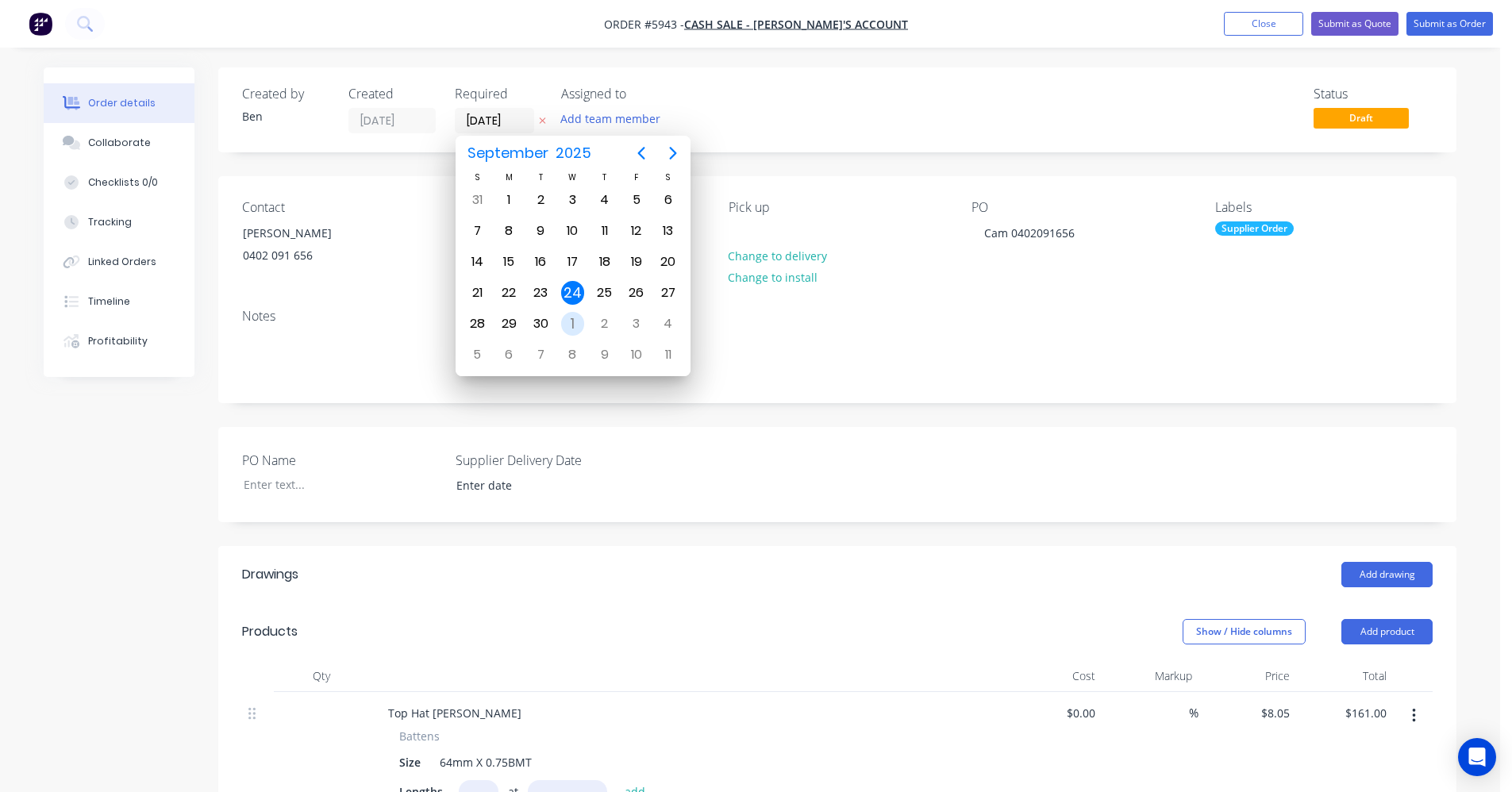
click at [562, 322] on div "1" at bounding box center [573, 324] width 24 height 24
type input "01/10/25"
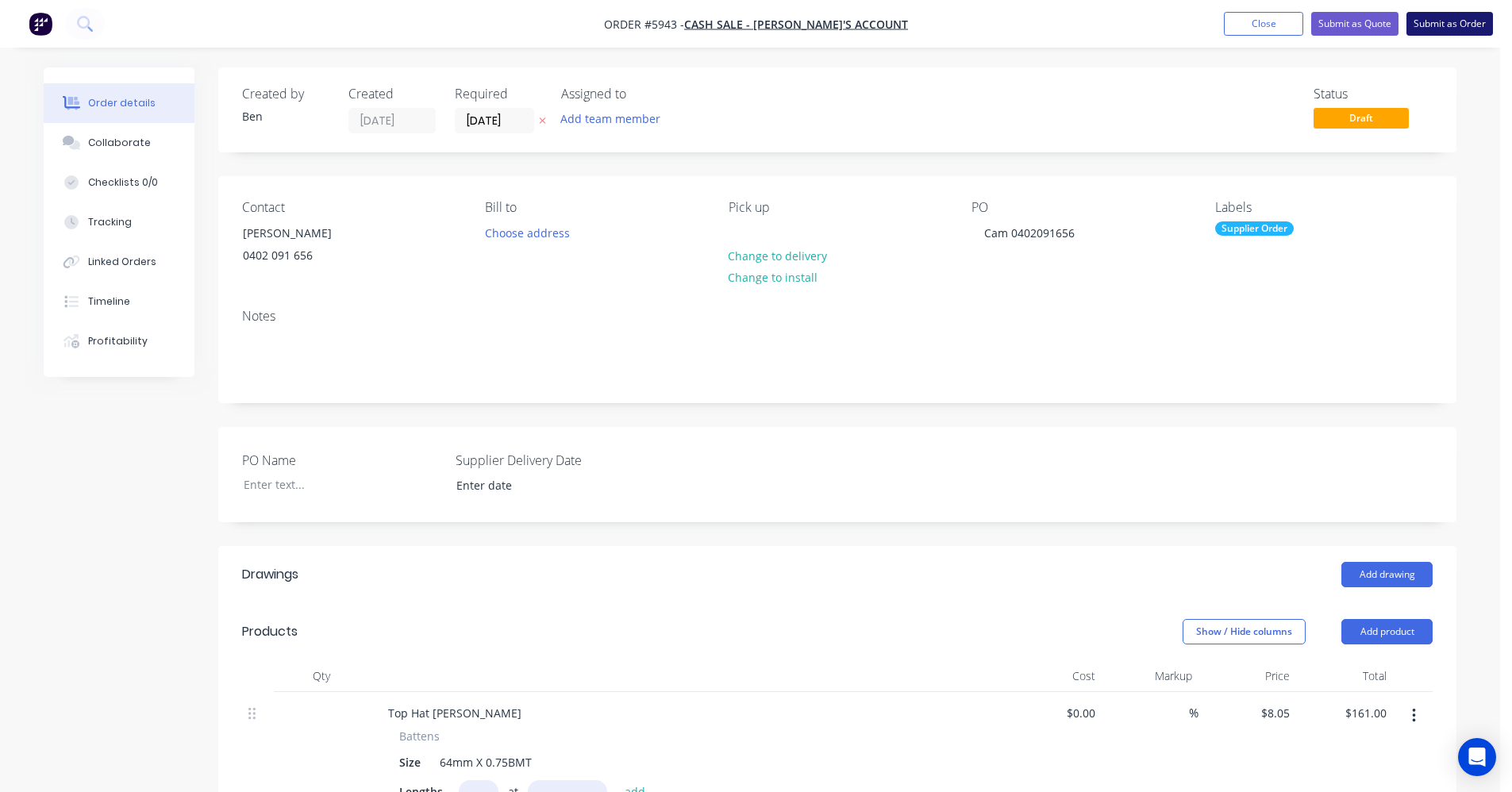
click at [1449, 24] on button "Submit as Order" at bounding box center [1450, 24] width 86 height 24
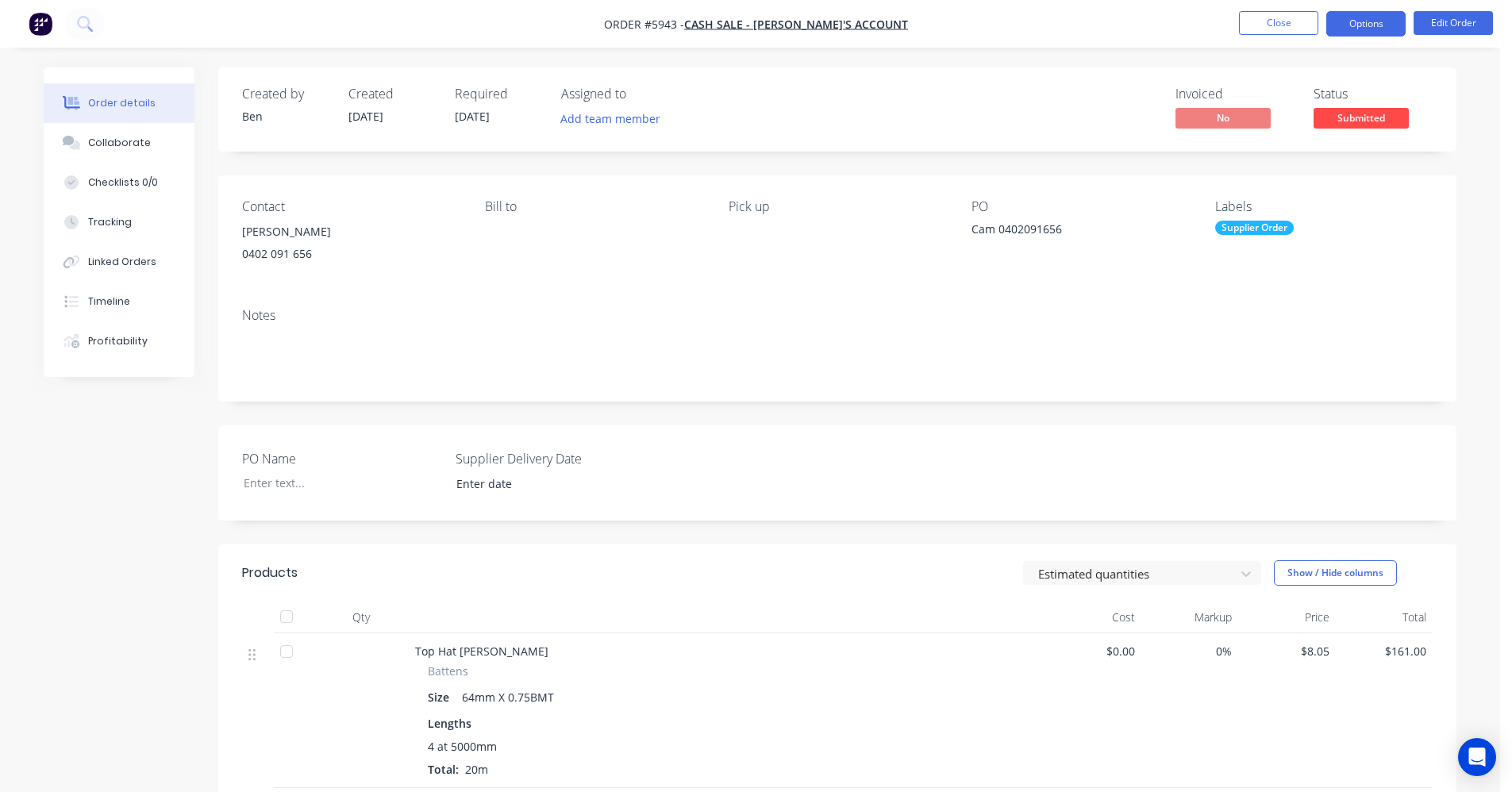
click at [1371, 20] on button "Options" at bounding box center [1367, 24] width 79 height 25
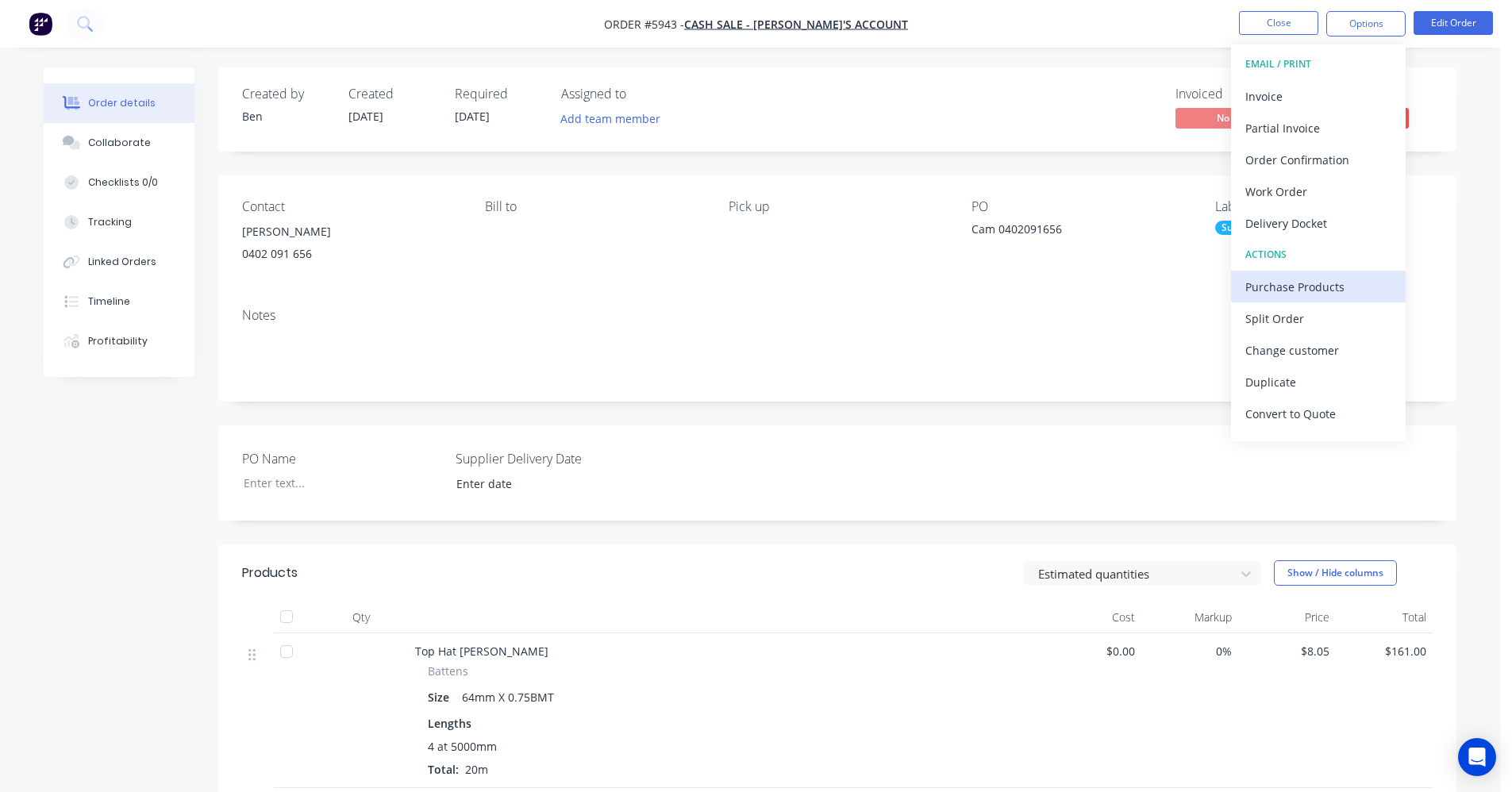
click at [1299, 291] on div "Purchase Products" at bounding box center [1318, 287] width 146 height 23
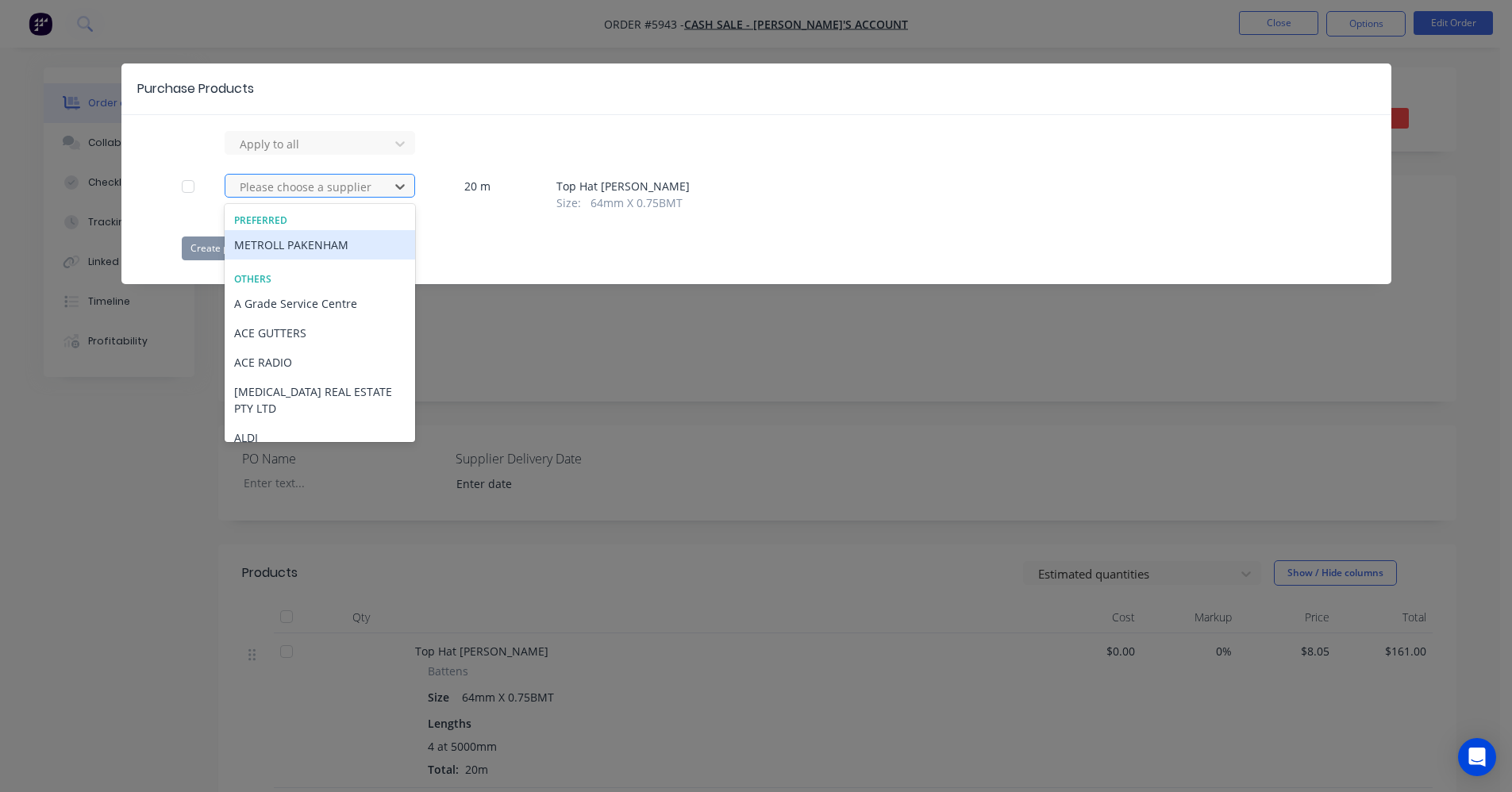
drag, startPoint x: 328, startPoint y: 193, endPoint x: 373, endPoint y: 196, distance: 45.1
click at [329, 191] on div at bounding box center [309, 186] width 143 height 19
click at [289, 248] on div "METROLL PAKENHAM" at bounding box center [319, 244] width 190 height 30
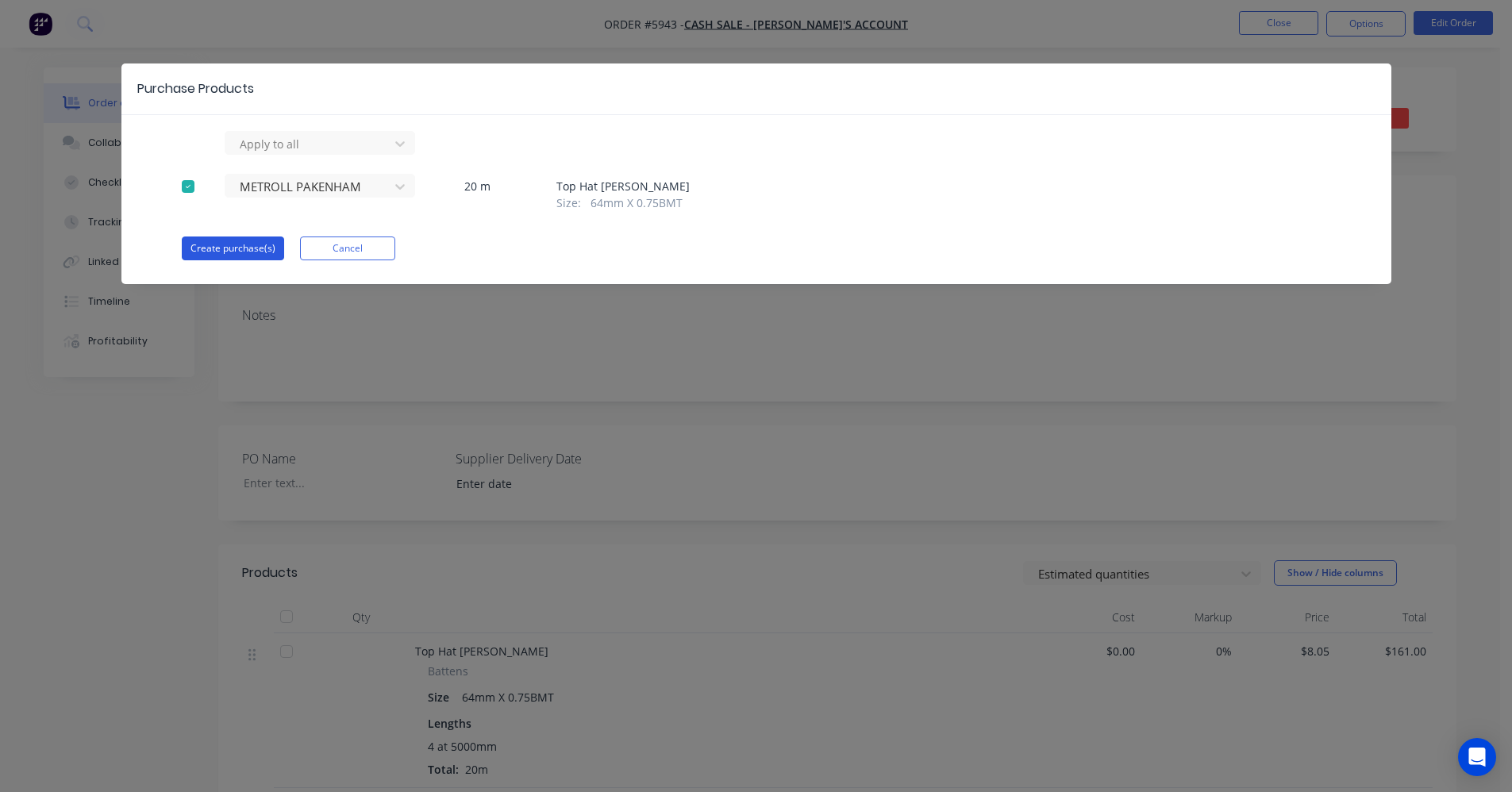
click at [229, 249] on button "Create purchase(s)" at bounding box center [232, 249] width 102 height 24
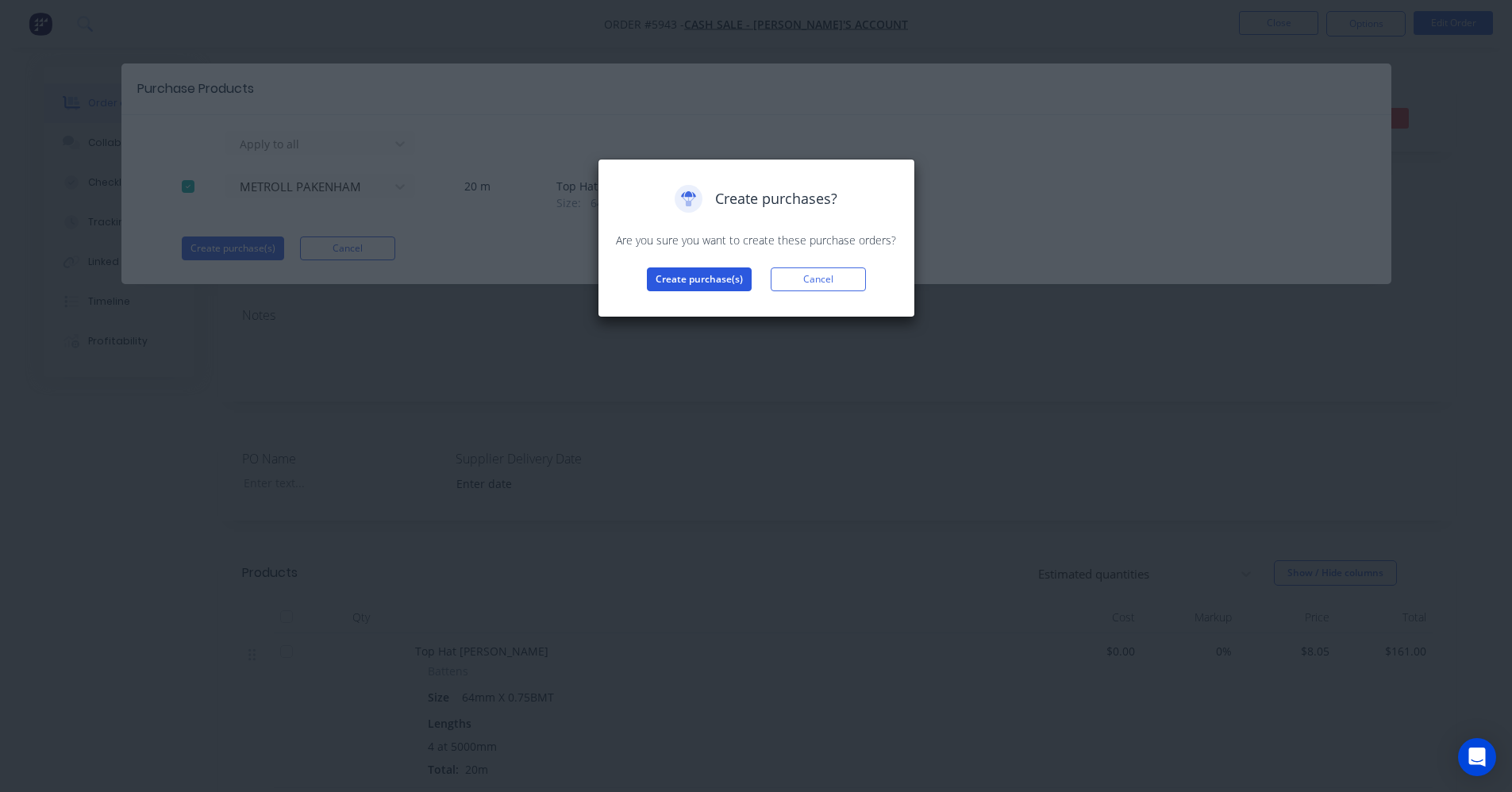
click at [690, 281] on button "Create purchase(s)" at bounding box center [700, 280] width 105 height 24
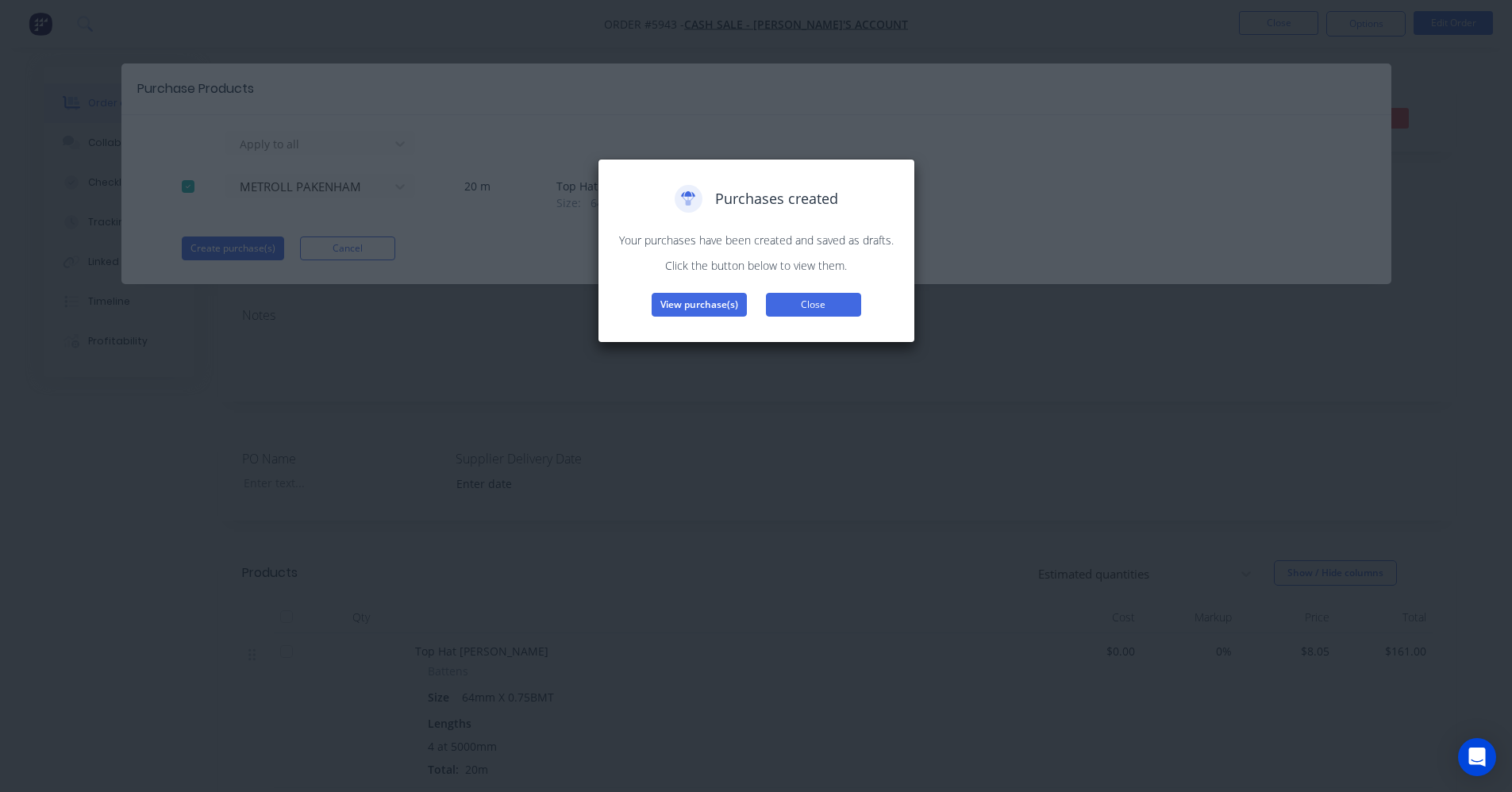
click at [844, 305] on button "Close" at bounding box center [813, 305] width 96 height 24
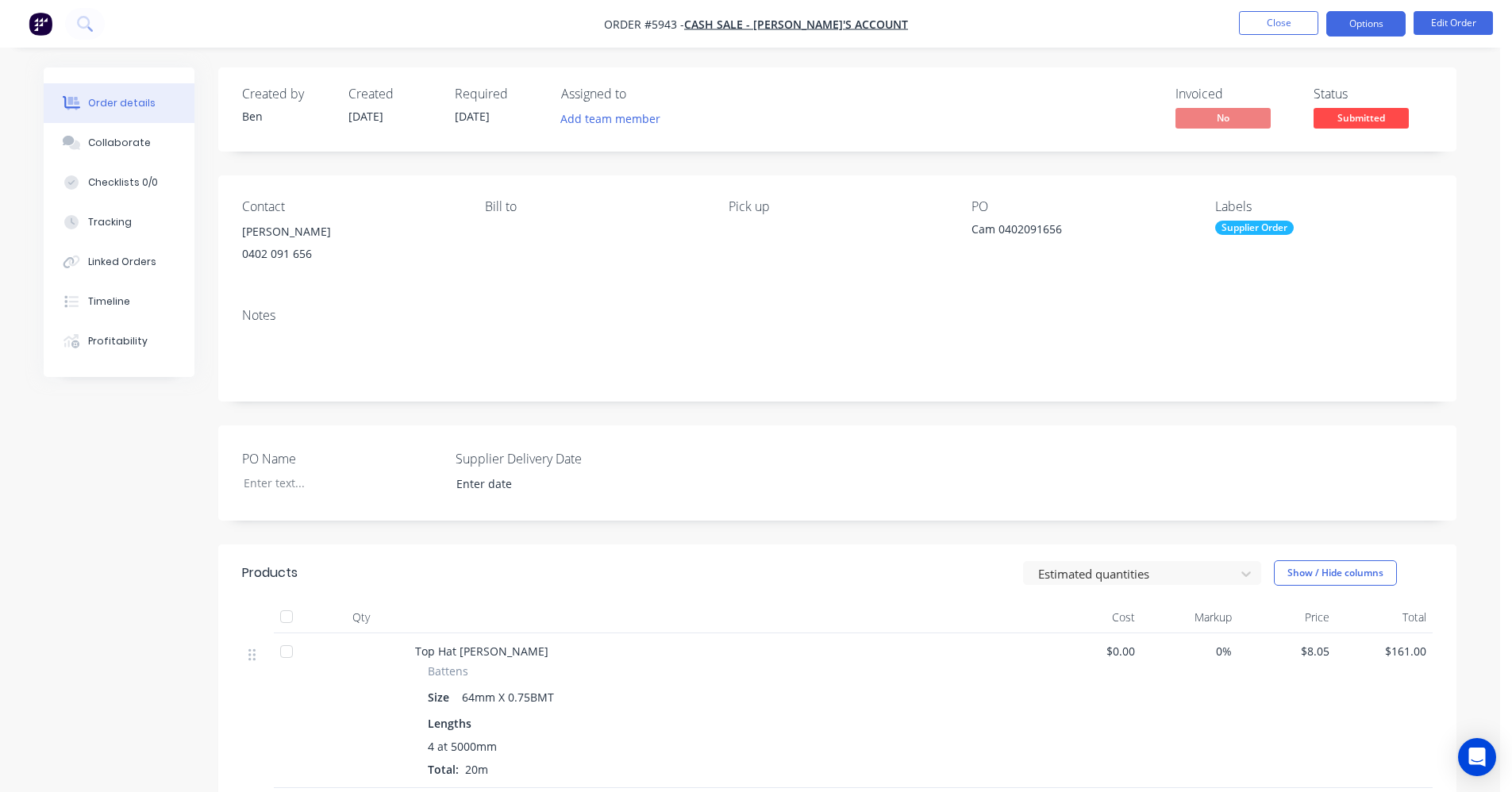
click at [1354, 25] on button "Options" at bounding box center [1367, 24] width 79 height 25
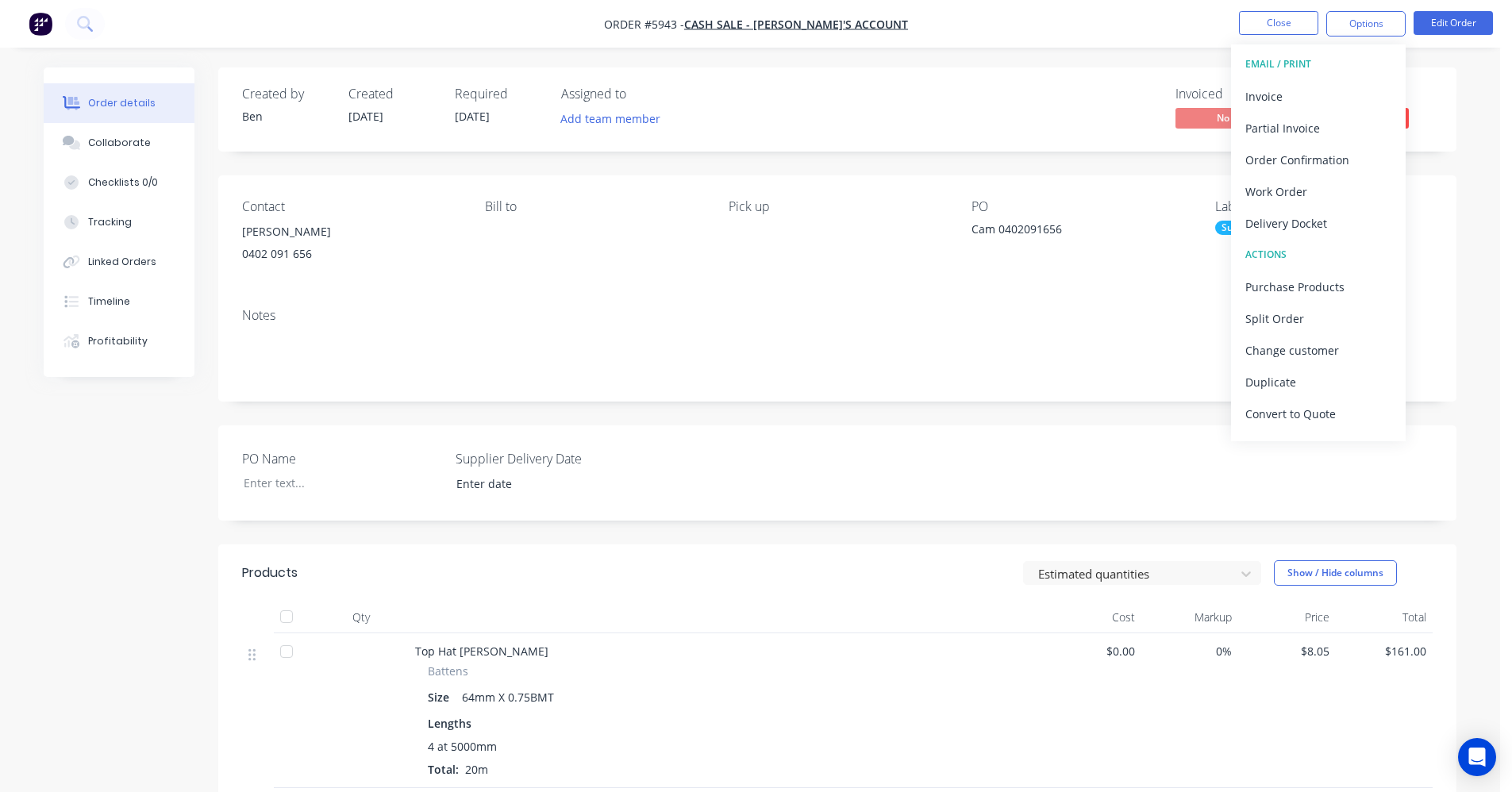
drag, startPoint x: 1062, startPoint y: 316, endPoint x: 1321, endPoint y: 150, distance: 307.6
click at [1087, 308] on div "Notes" at bounding box center [838, 315] width 1191 height 15
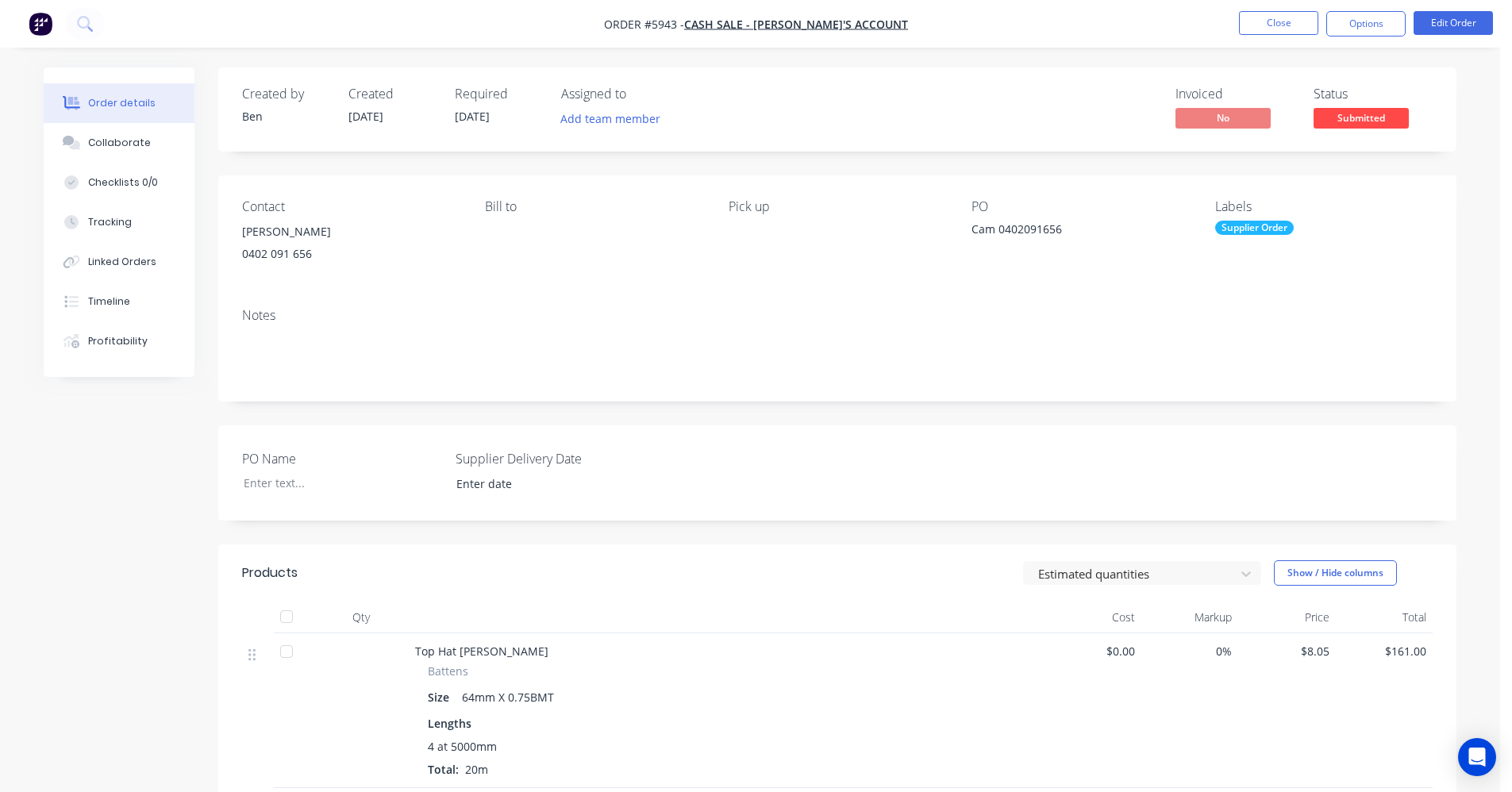
click at [1377, 117] on span "Submitted" at bounding box center [1362, 117] width 96 height 19
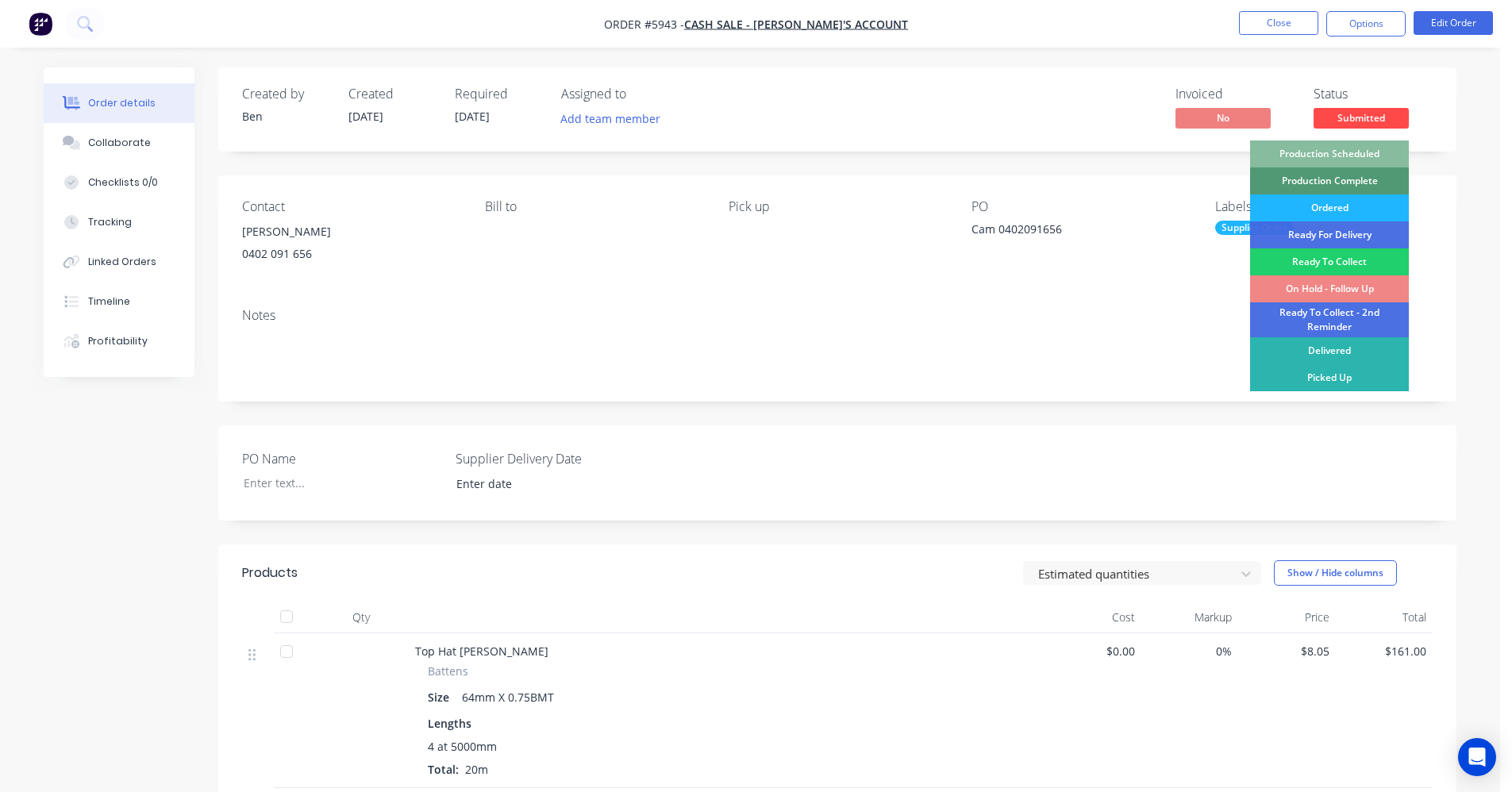
click at [1338, 208] on div "Ordered" at bounding box center [1329, 208] width 159 height 27
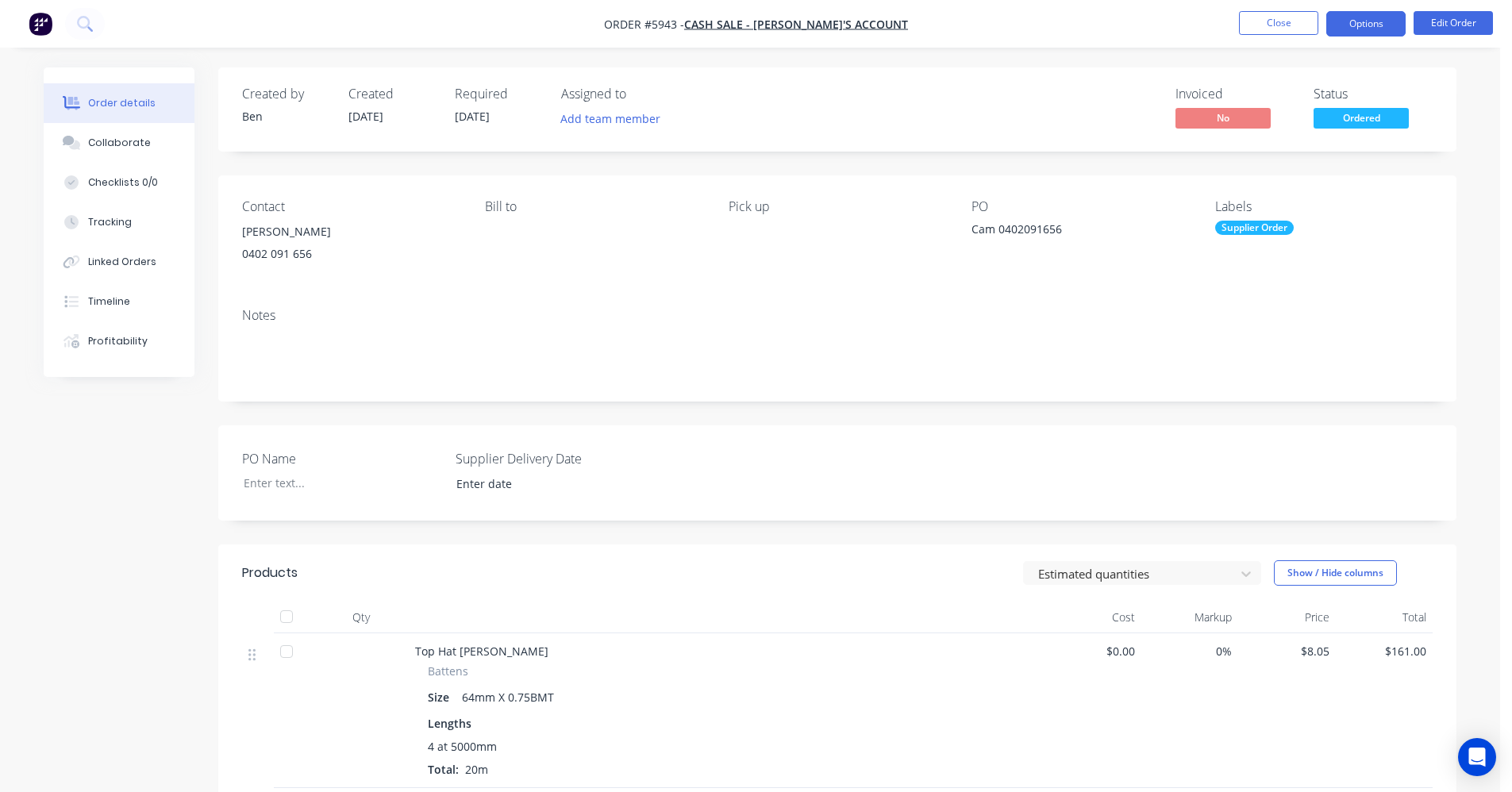
click at [1365, 32] on button "Options" at bounding box center [1367, 24] width 79 height 25
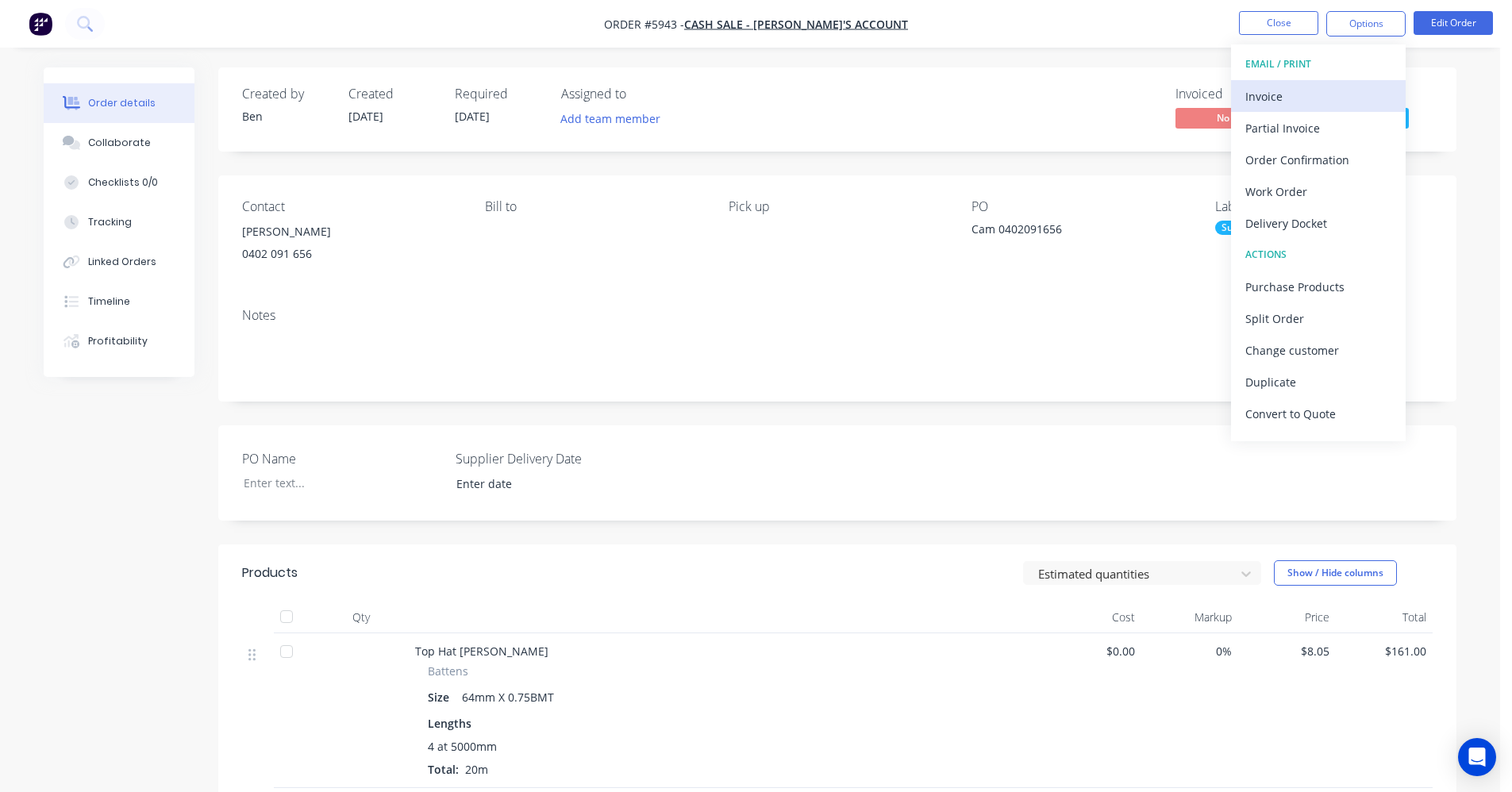
click at [1293, 104] on div "Invoice" at bounding box center [1318, 96] width 146 height 23
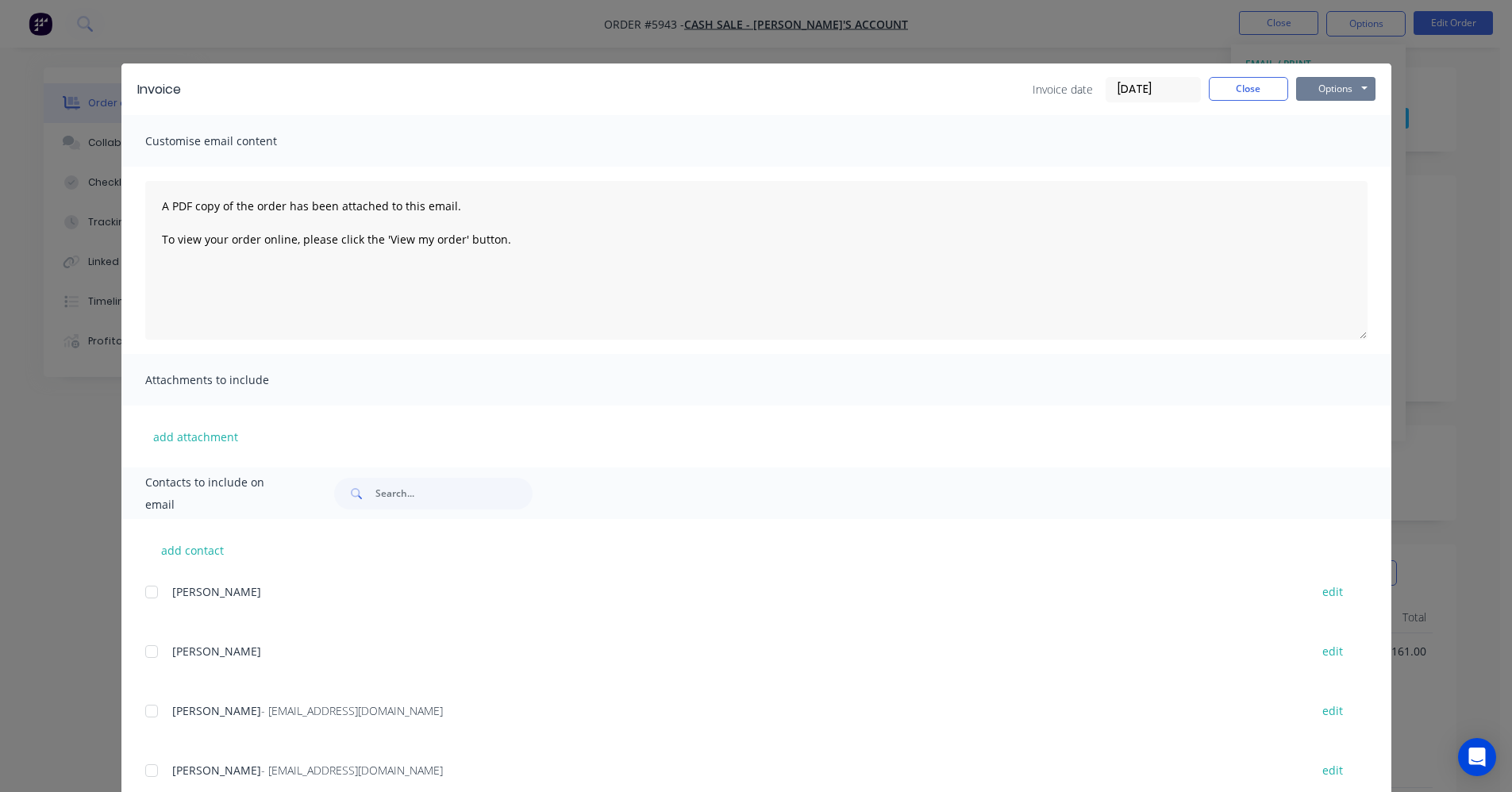
drag, startPoint x: 1346, startPoint y: 85, endPoint x: 1342, endPoint y: 103, distance: 18.4
click at [1346, 86] on button "Options" at bounding box center [1336, 89] width 79 height 24
click at [1332, 139] on button "Print" at bounding box center [1347, 143] width 101 height 26
click at [1242, 84] on button "Close" at bounding box center [1249, 89] width 79 height 24
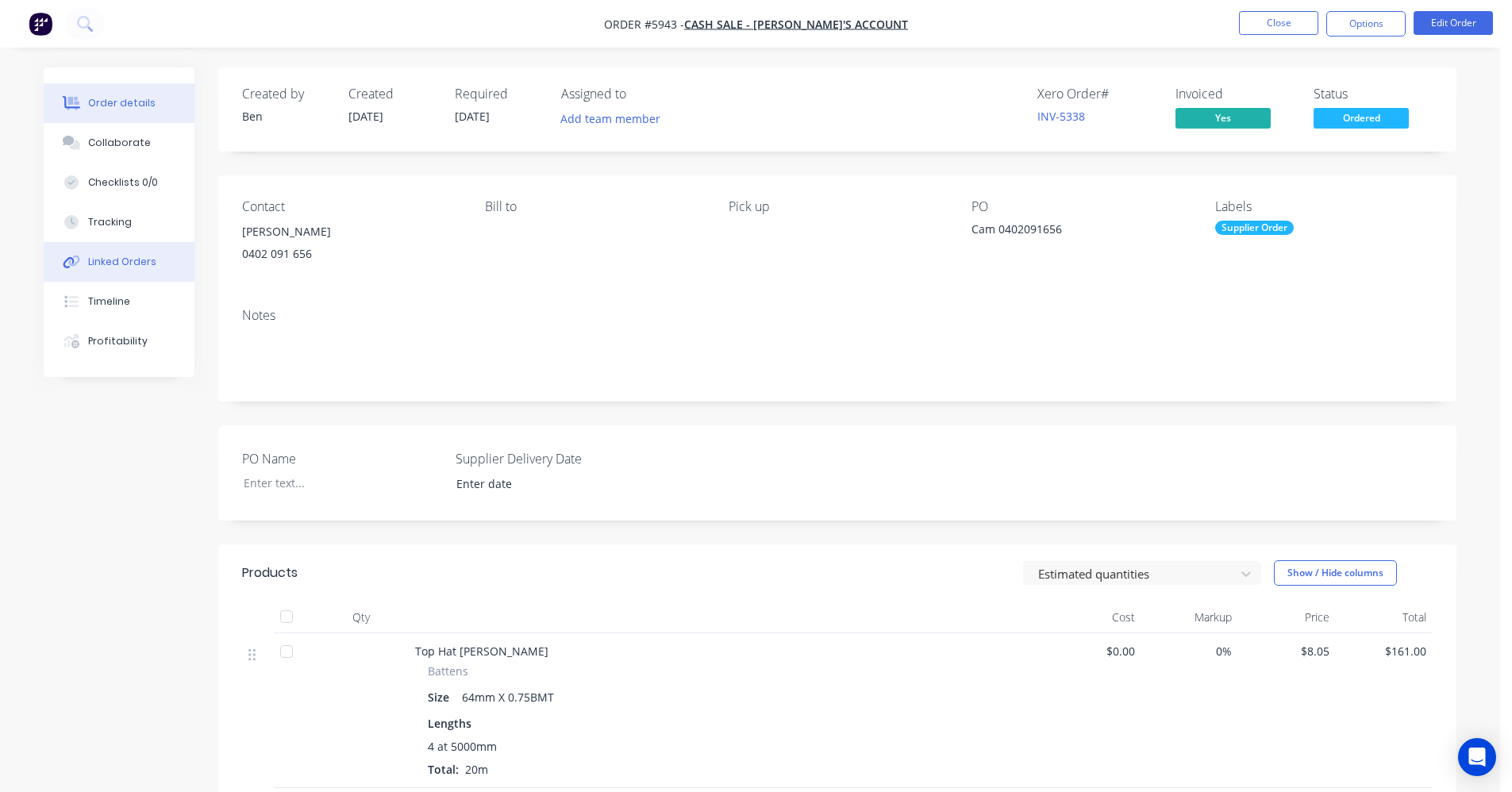
click at [147, 264] on div "Linked Orders" at bounding box center [122, 262] width 68 height 14
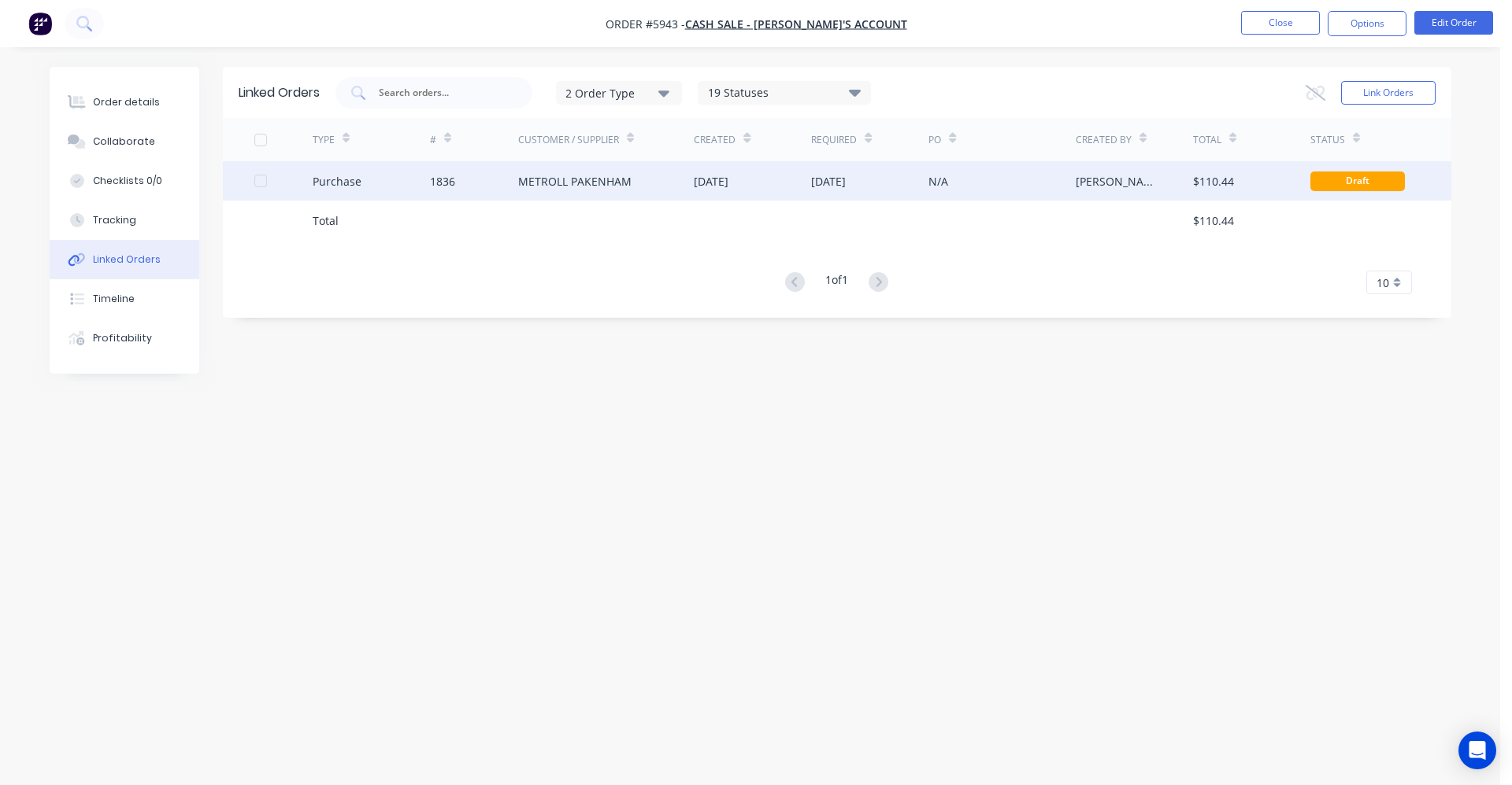
click at [546, 180] on div "METROLL PAKENHAM" at bounding box center [574, 182] width 113 height 17
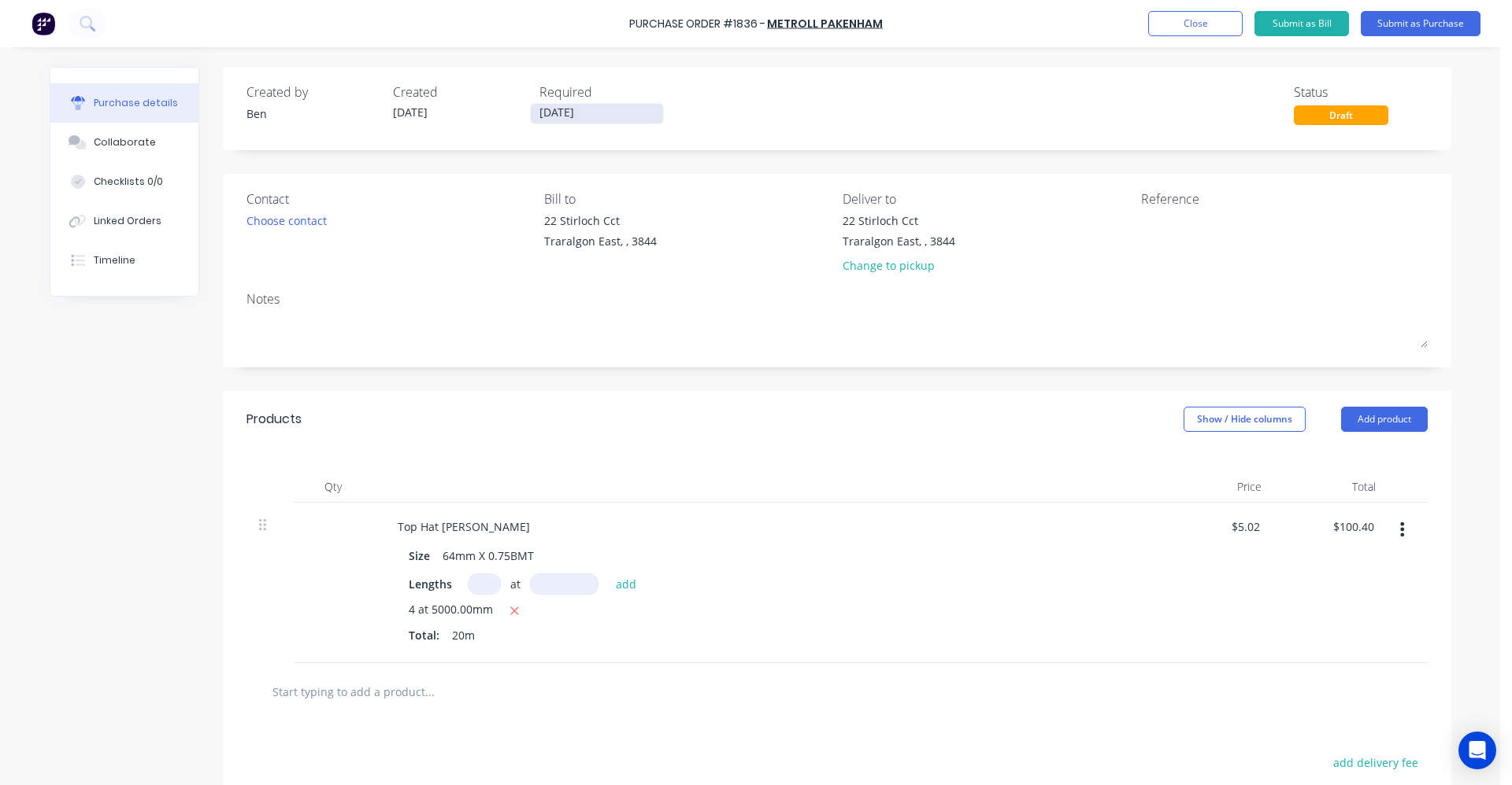
click at [573, 116] on input "[DATE]" at bounding box center [597, 113] width 132 height 19
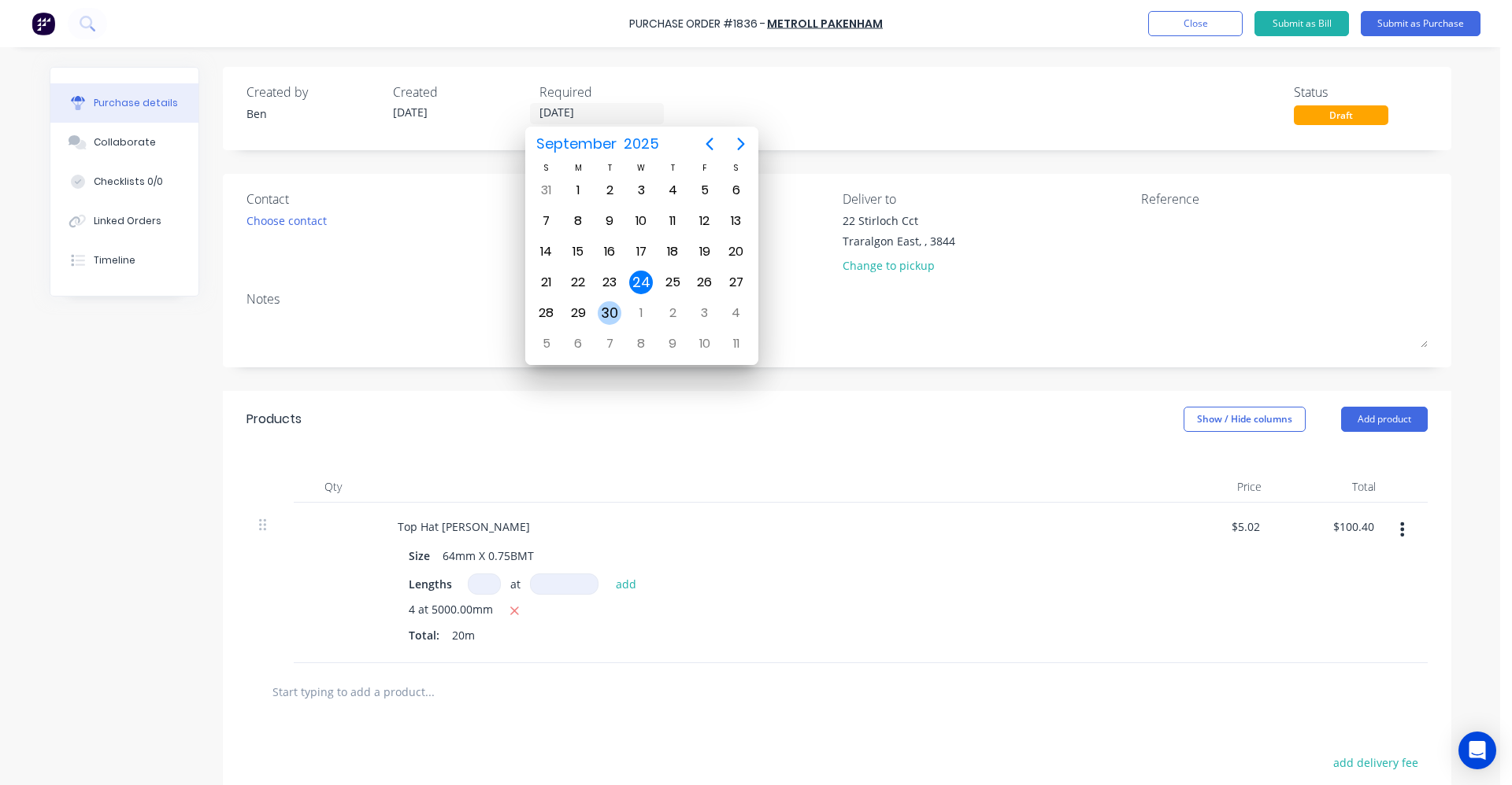
click at [598, 311] on div "30" at bounding box center [609, 313] width 23 height 23
type input "30/09/25"
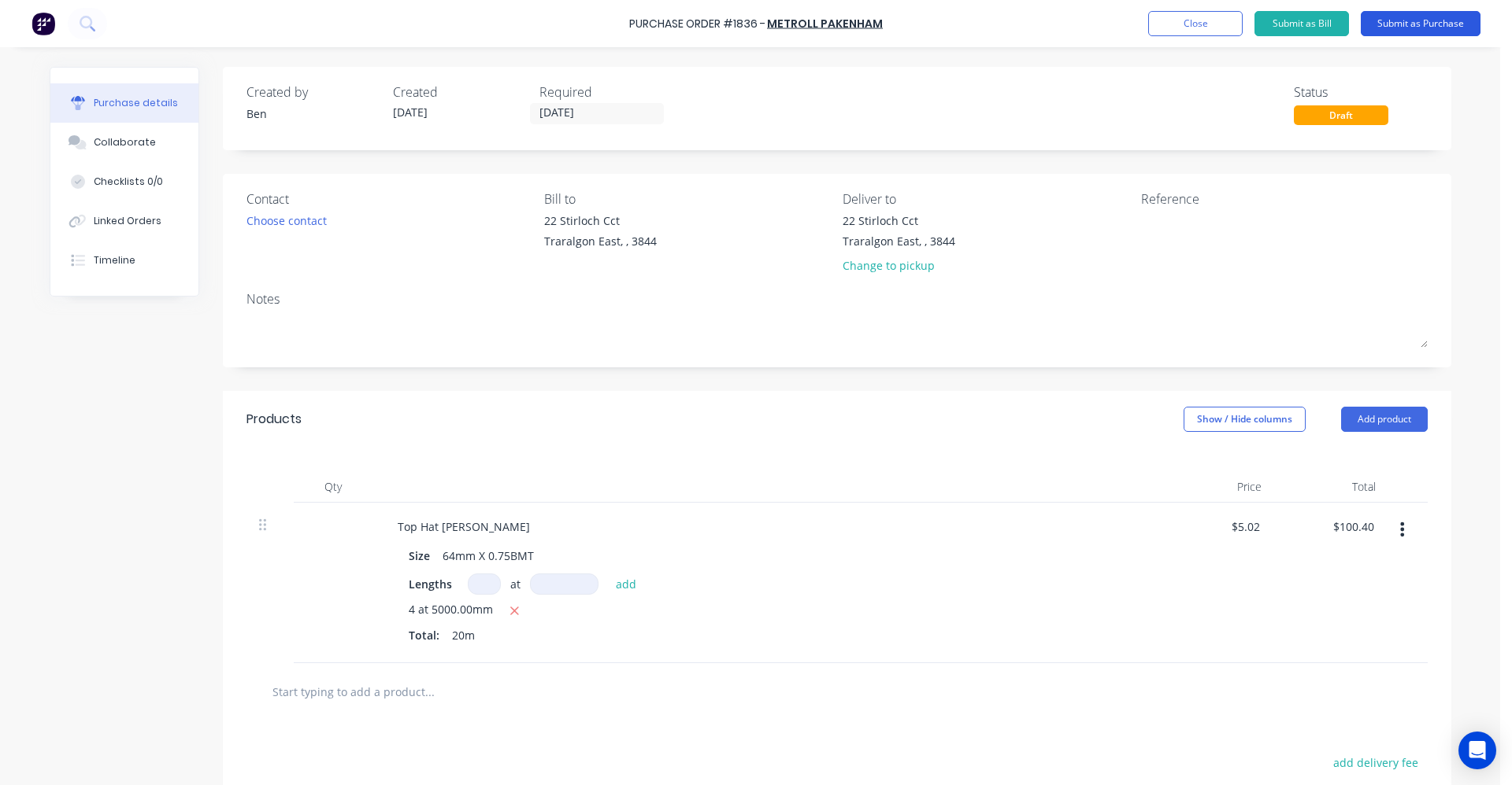
click at [1437, 28] on button "Submit as Purchase" at bounding box center [1420, 23] width 120 height 25
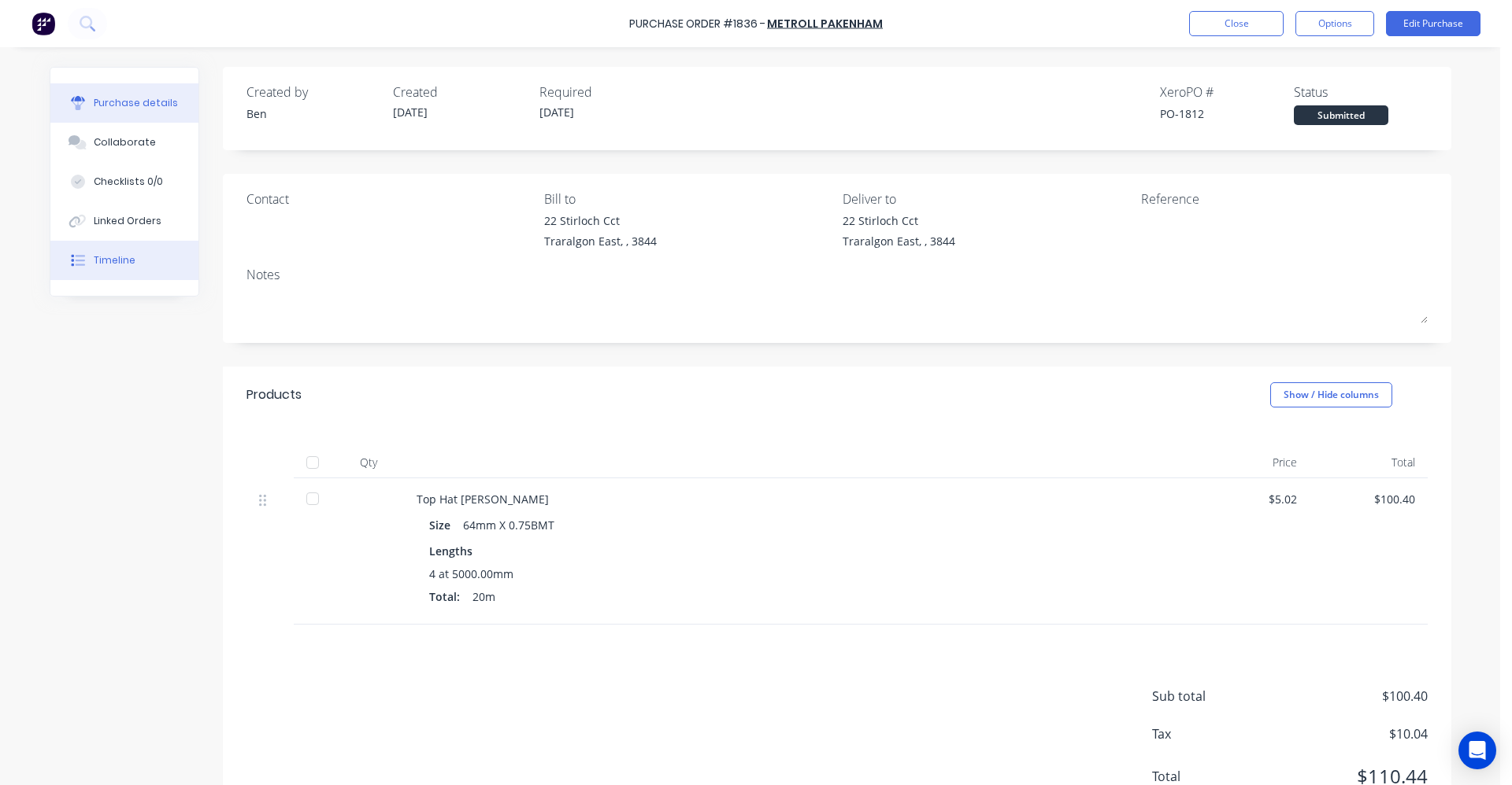
click at [111, 261] on div "Timeline" at bounding box center [115, 260] width 42 height 14
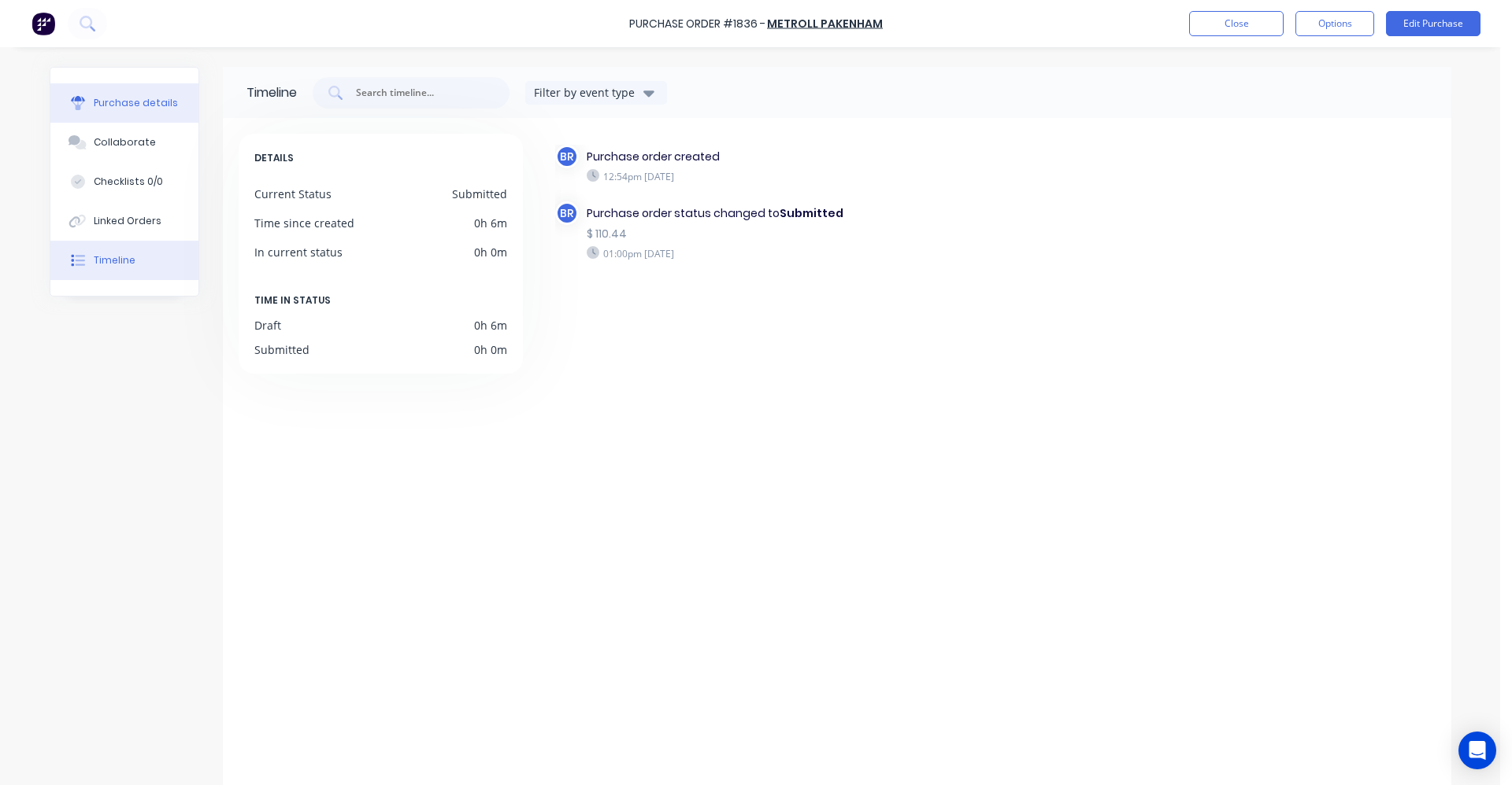
click at [133, 103] on div "Purchase details" at bounding box center [136, 103] width 85 height 14
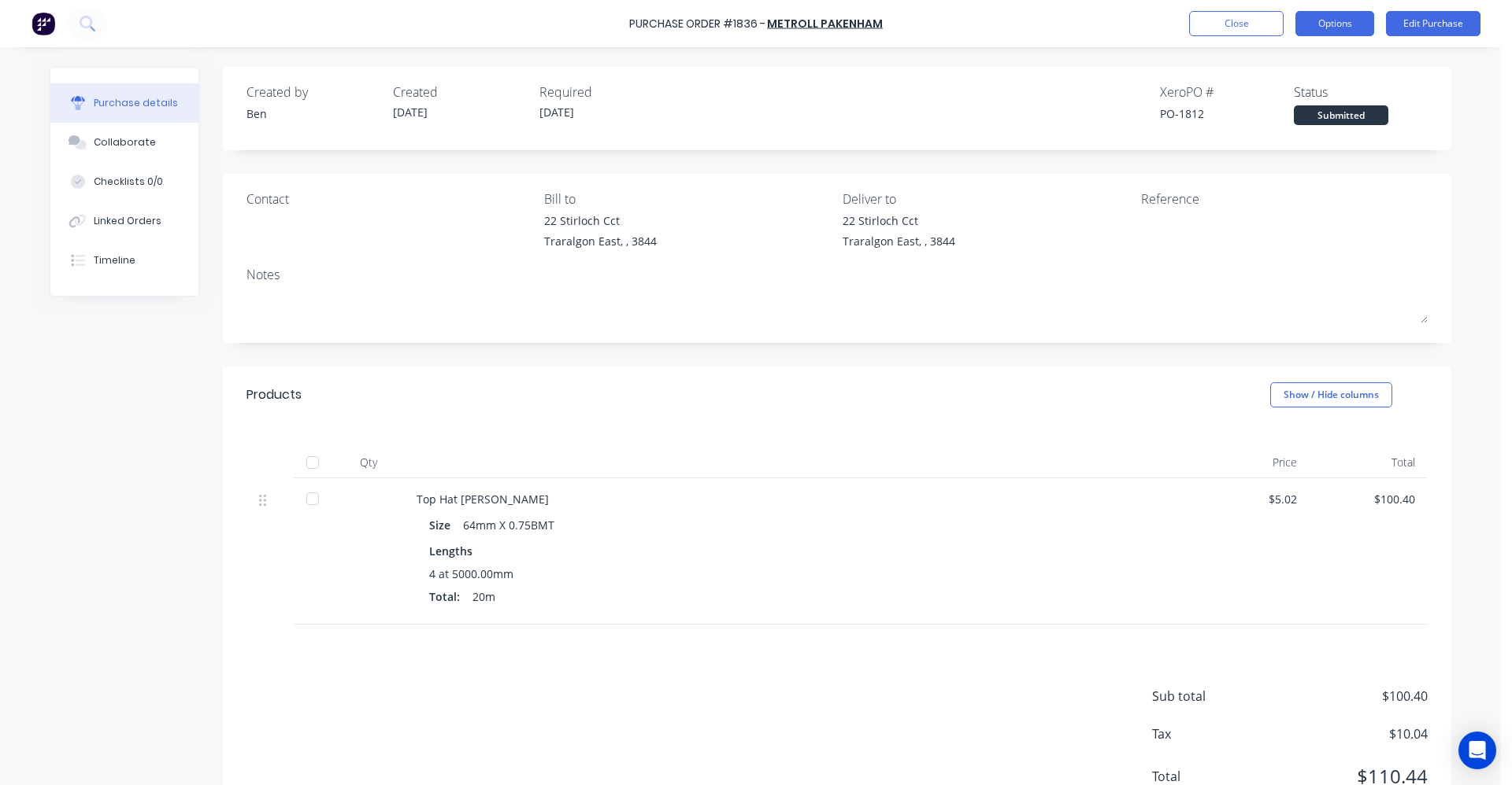
click at [1330, 21] on button "Options" at bounding box center [1334, 23] width 79 height 25
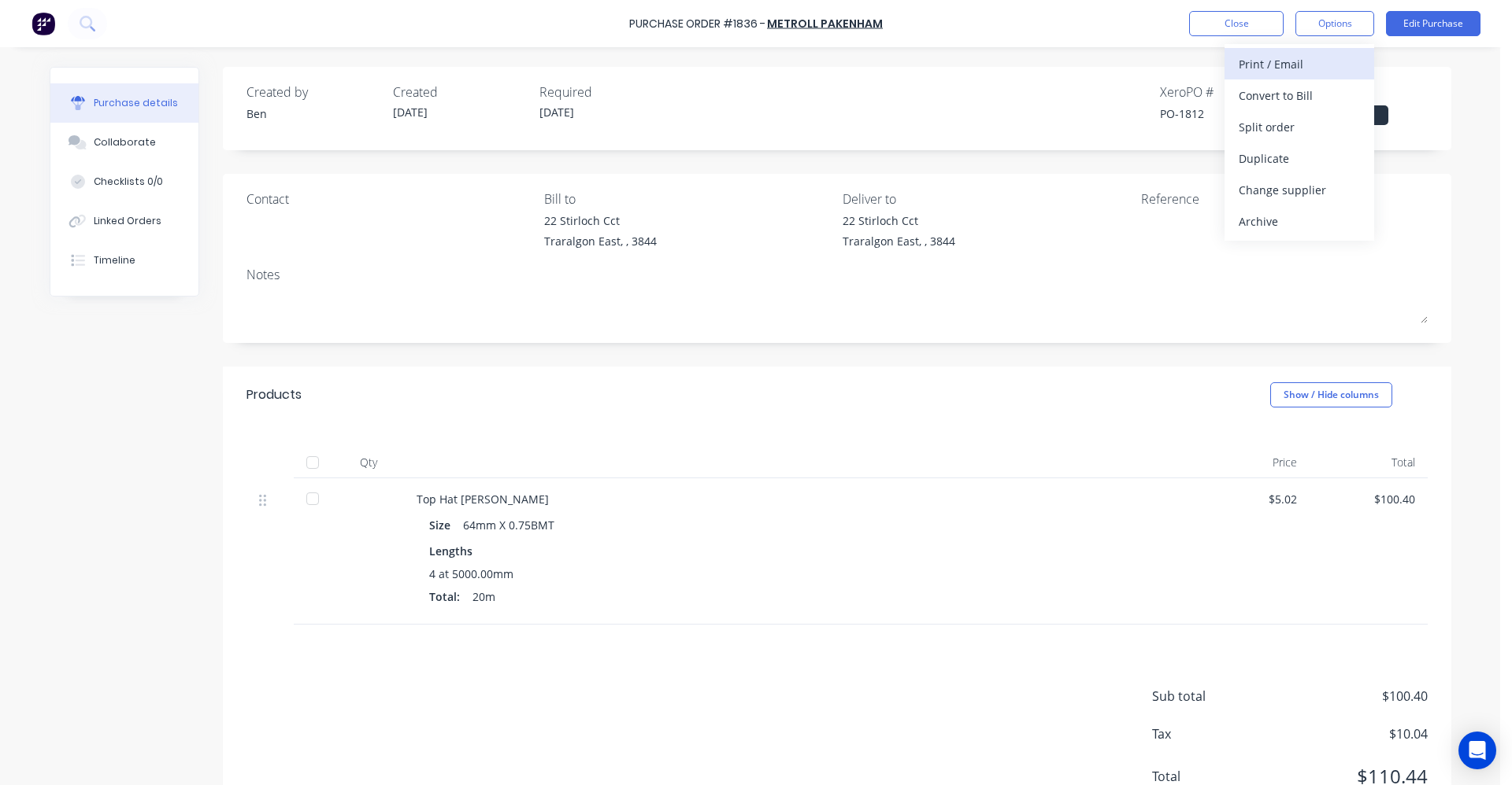
click at [1287, 65] on div "Print / Email" at bounding box center [1299, 64] width 122 height 23
click at [1256, 97] on div "With pricing" at bounding box center [1299, 96] width 122 height 23
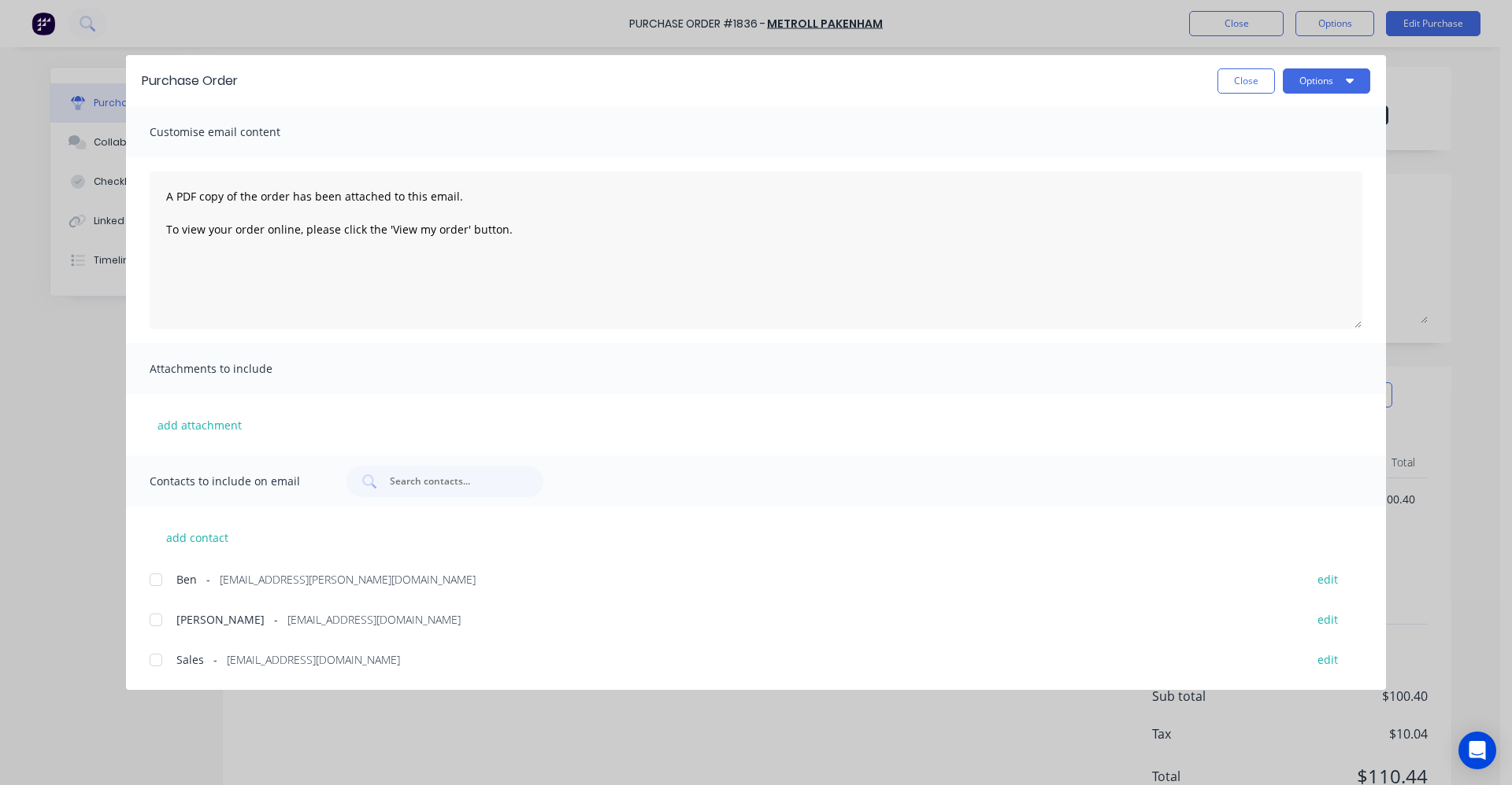
click at [154, 660] on div at bounding box center [156, 660] width 32 height 32
click at [1320, 79] on button "Options" at bounding box center [1326, 81] width 87 height 25
click at [1275, 180] on div "Email" at bounding box center [1295, 183] width 122 height 23
click at [1245, 85] on button "Close" at bounding box center [1245, 81] width 58 height 25
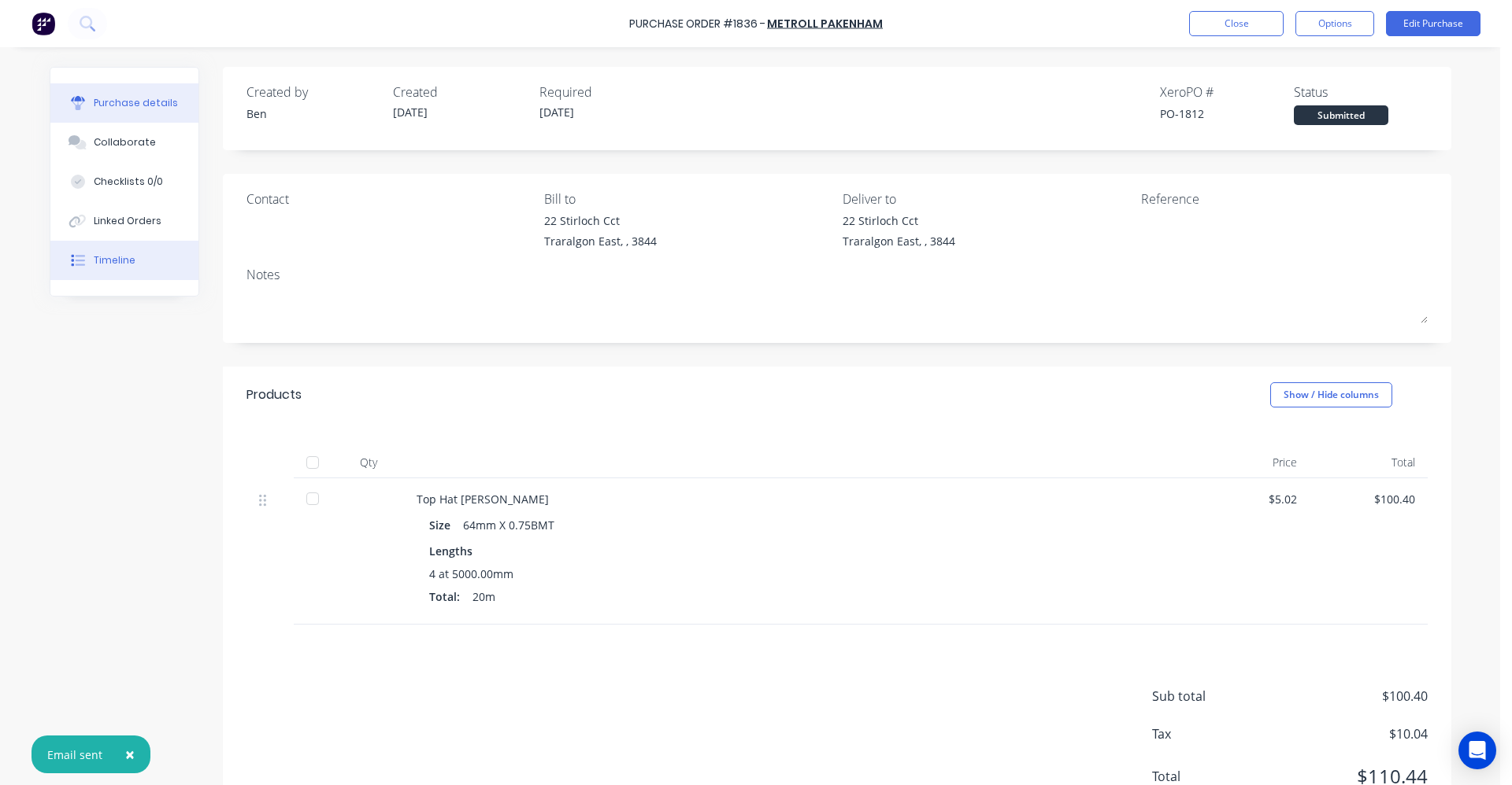
click at [127, 264] on div "Timeline" at bounding box center [115, 260] width 42 height 14
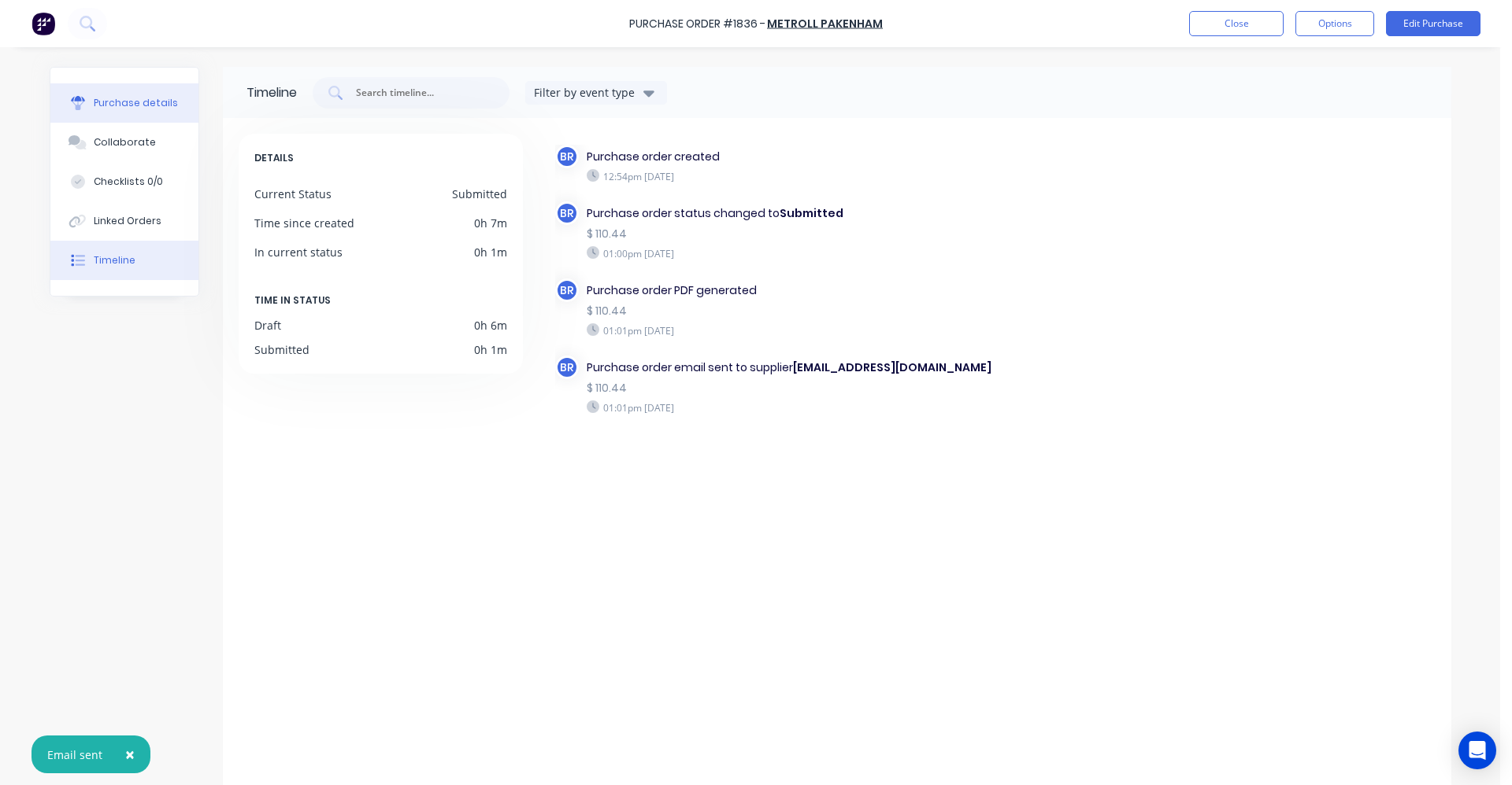
click at [111, 111] on button "Purchase details" at bounding box center [124, 103] width 148 height 39
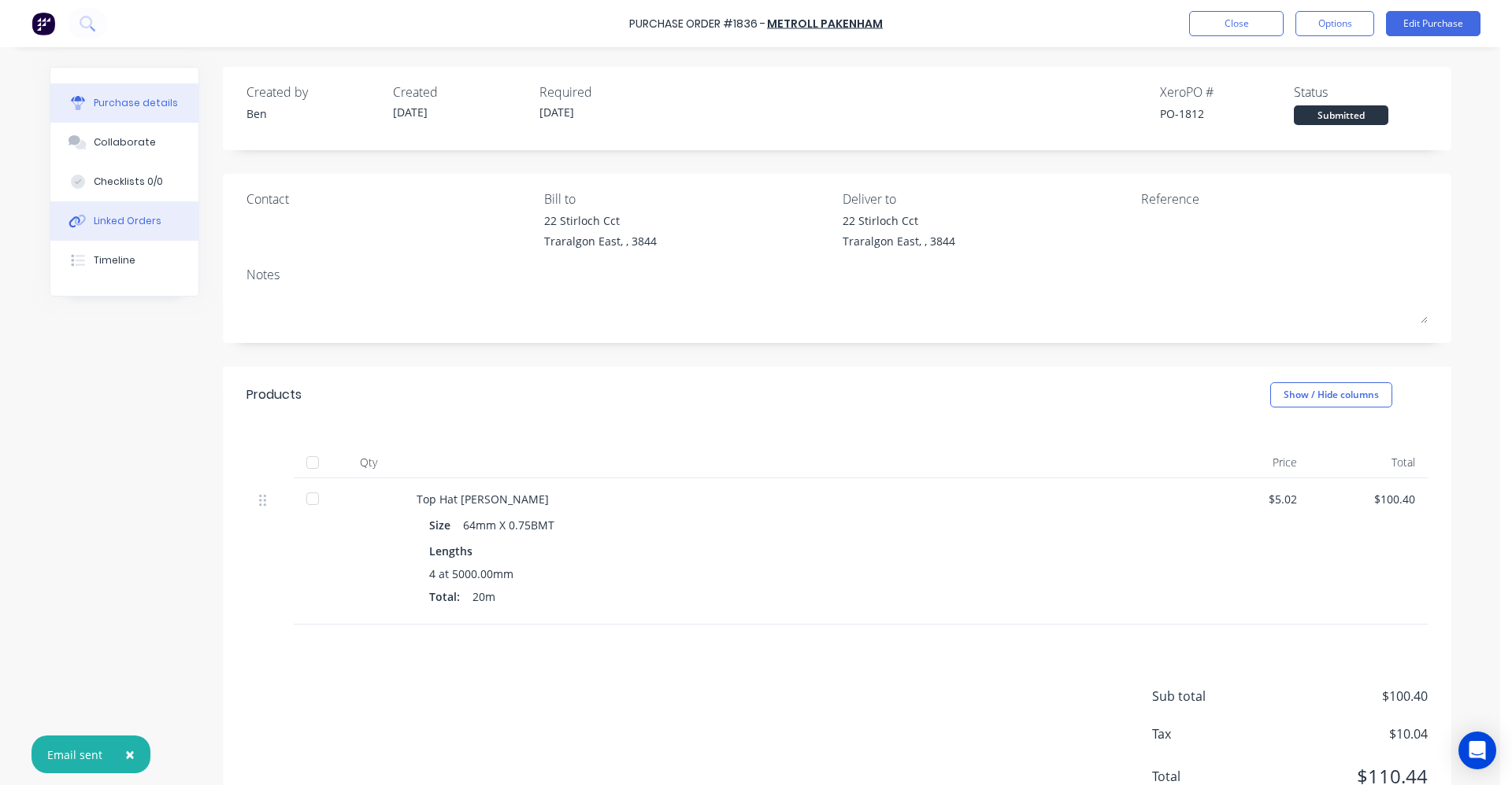
click at [112, 216] on div "Linked Orders" at bounding box center [127, 221] width 68 height 14
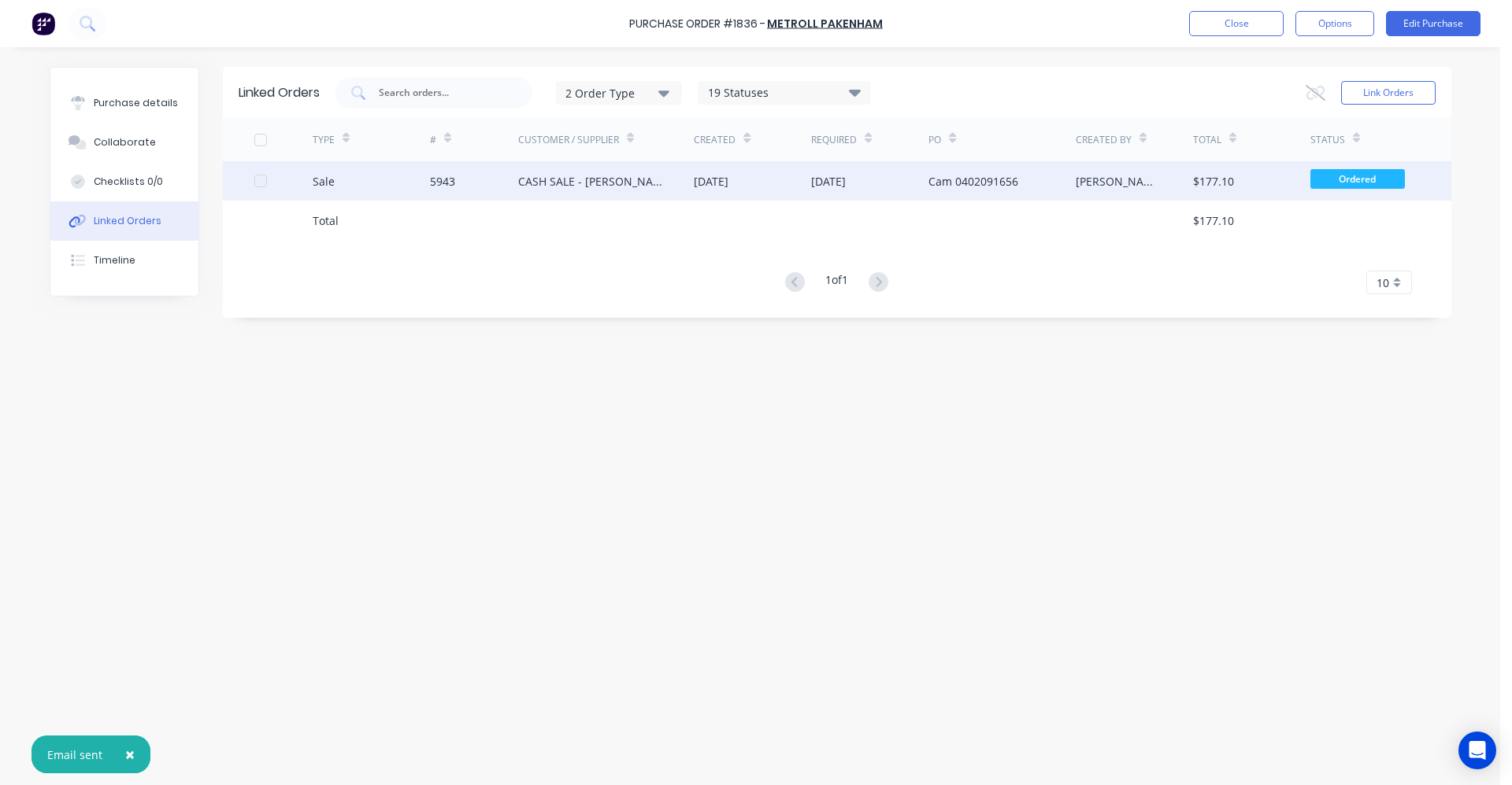
click at [665, 183] on div "CASH SALE - [PERSON_NAME]'S ACCOUNT" at bounding box center [606, 181] width 176 height 39
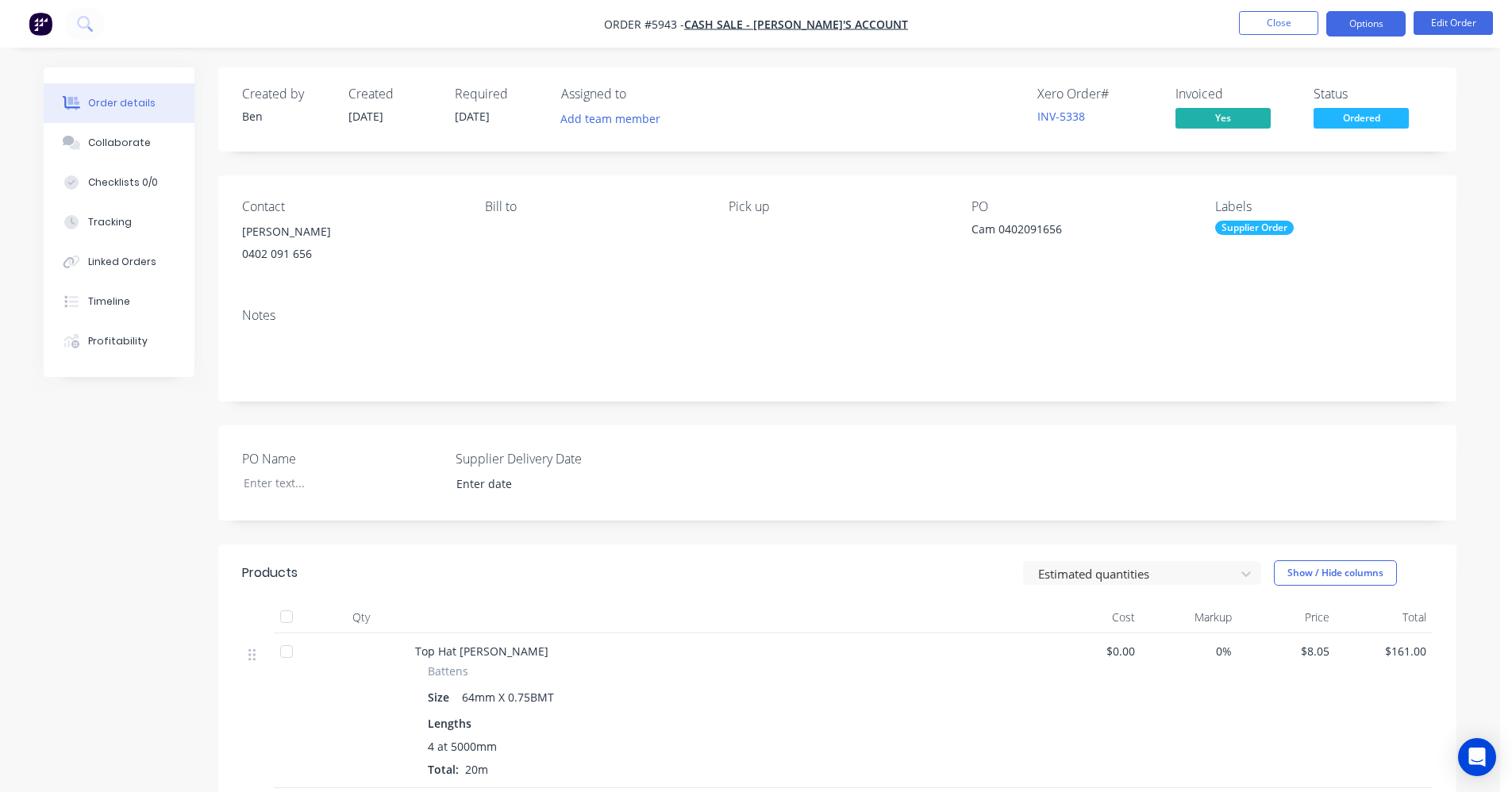
click at [1355, 26] on button "Options" at bounding box center [1367, 24] width 79 height 25
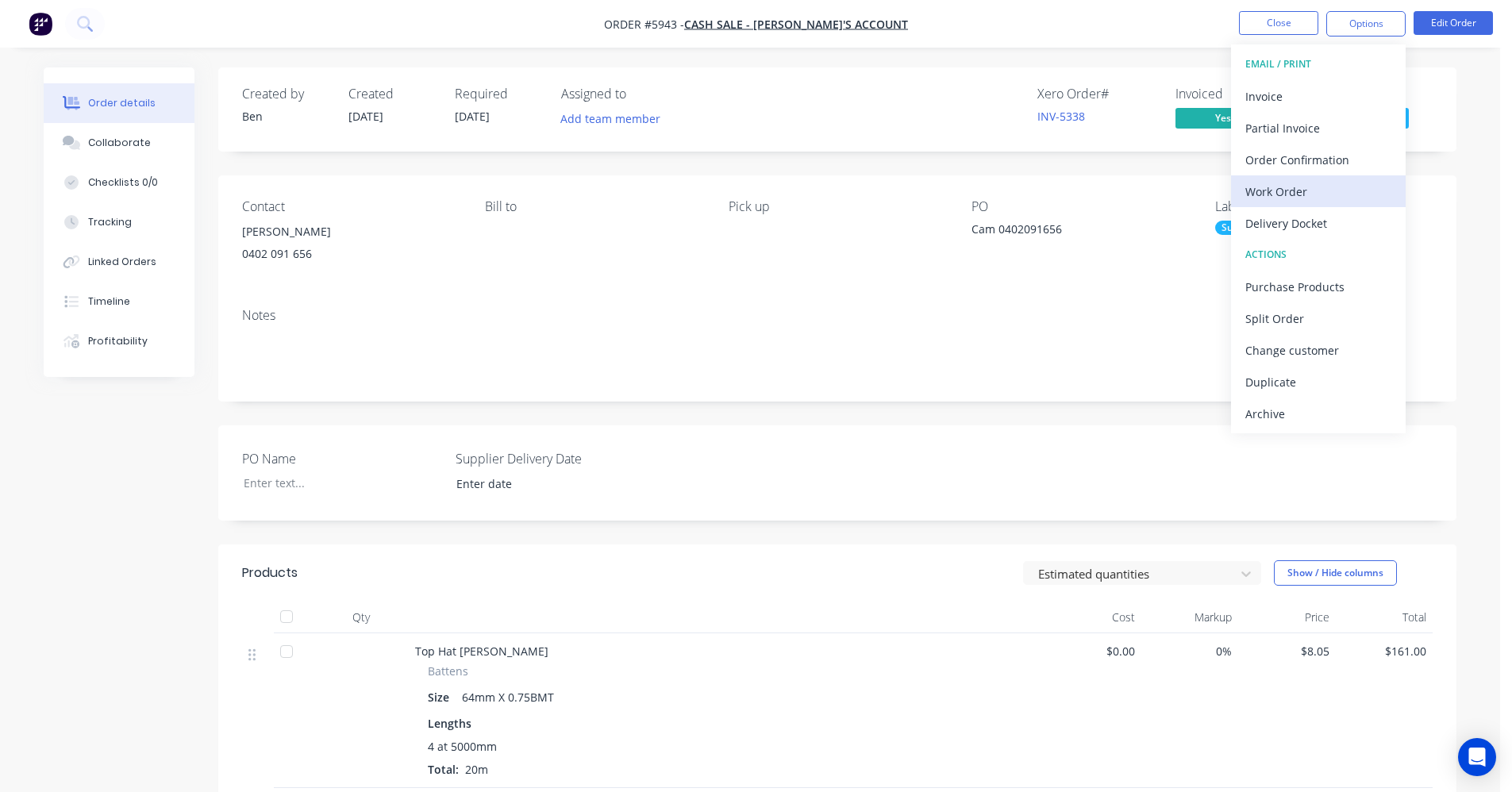
click at [1289, 196] on div "Work Order" at bounding box center [1318, 191] width 146 height 23
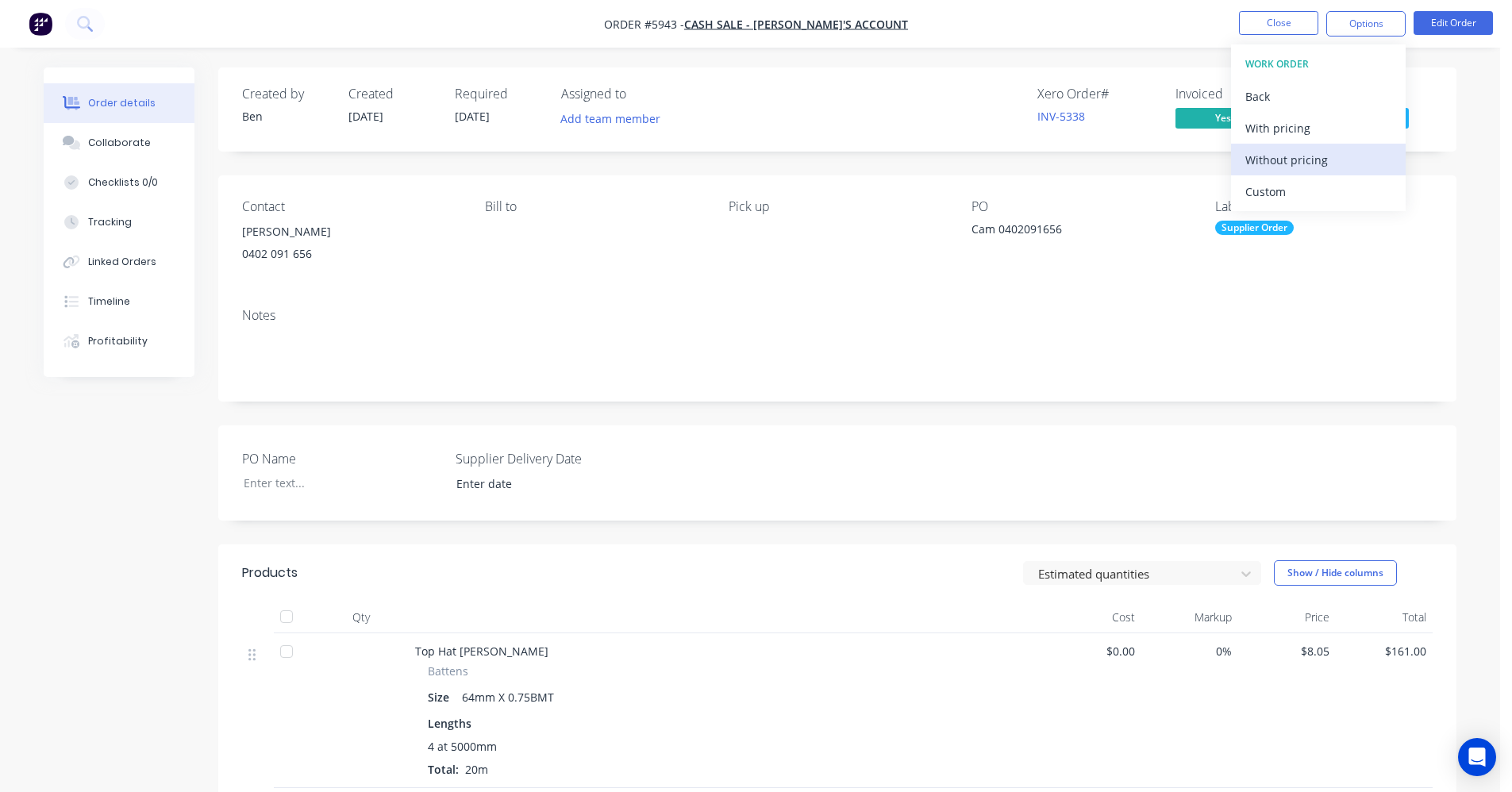
click at [1287, 161] on div "Without pricing" at bounding box center [1318, 160] width 146 height 23
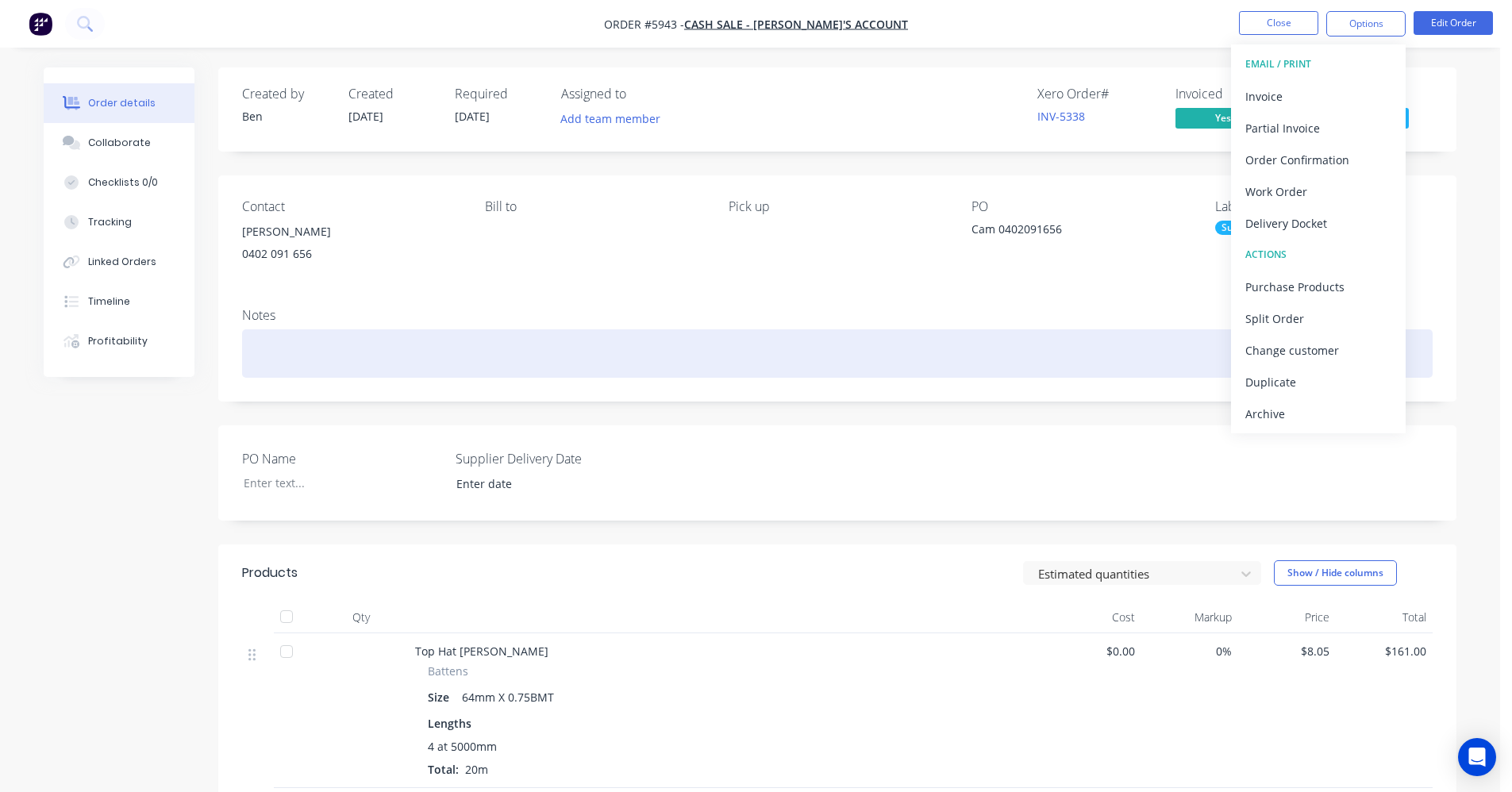
click at [813, 347] on div at bounding box center [838, 353] width 1191 height 48
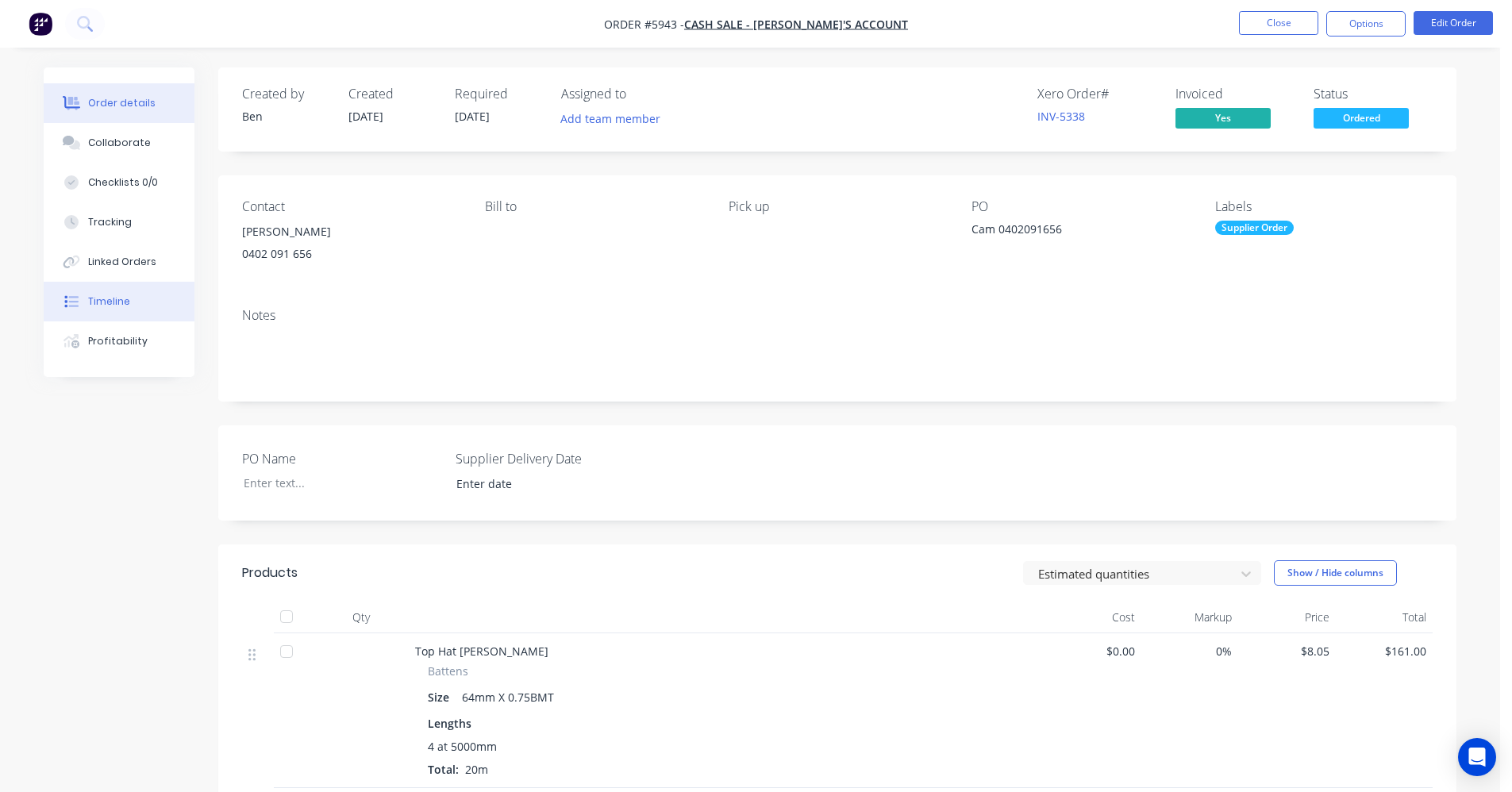
click at [133, 300] on button "Timeline" at bounding box center [119, 301] width 150 height 40
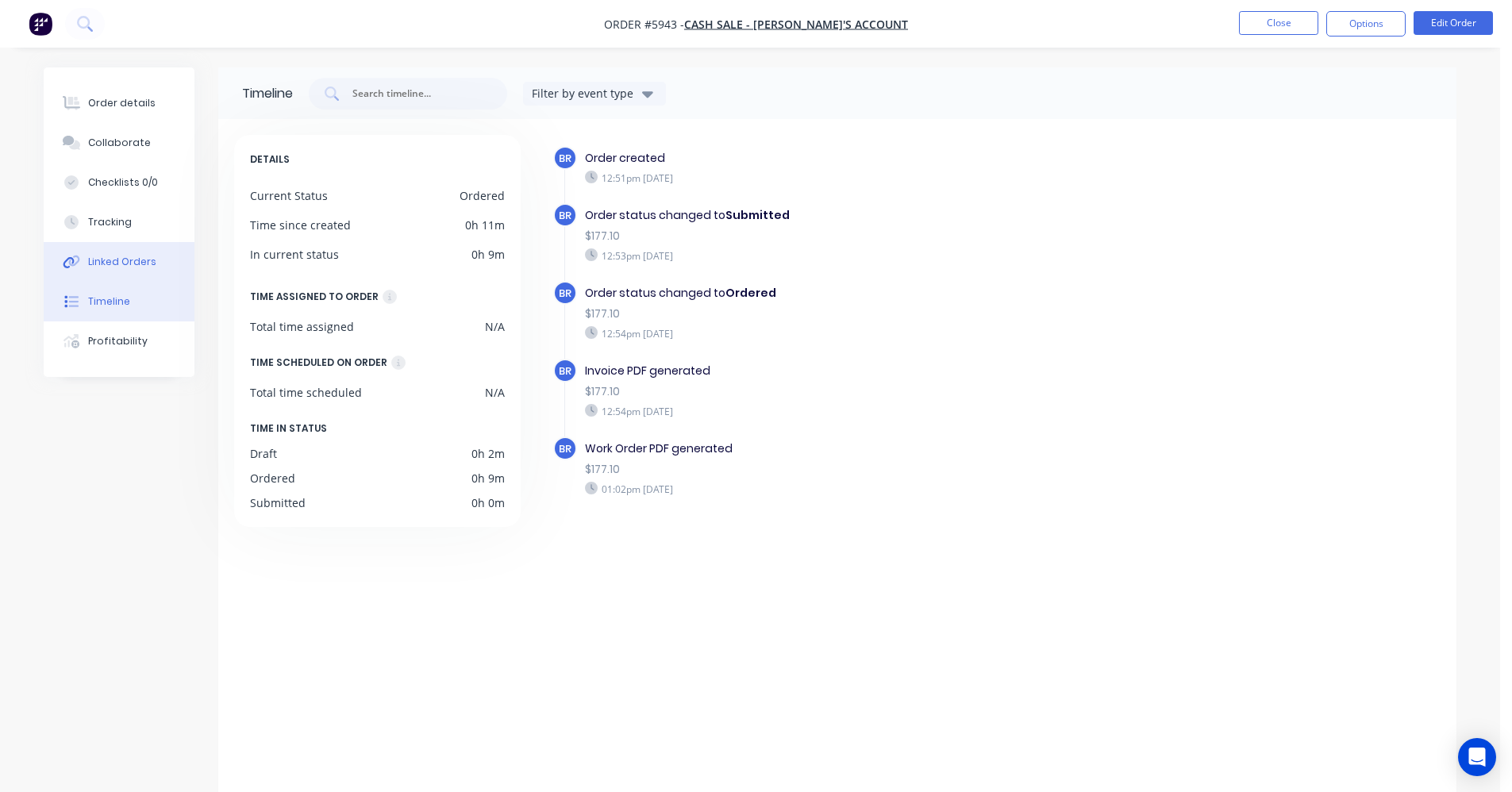
click at [119, 259] on div "Linked Orders" at bounding box center [122, 262] width 68 height 14
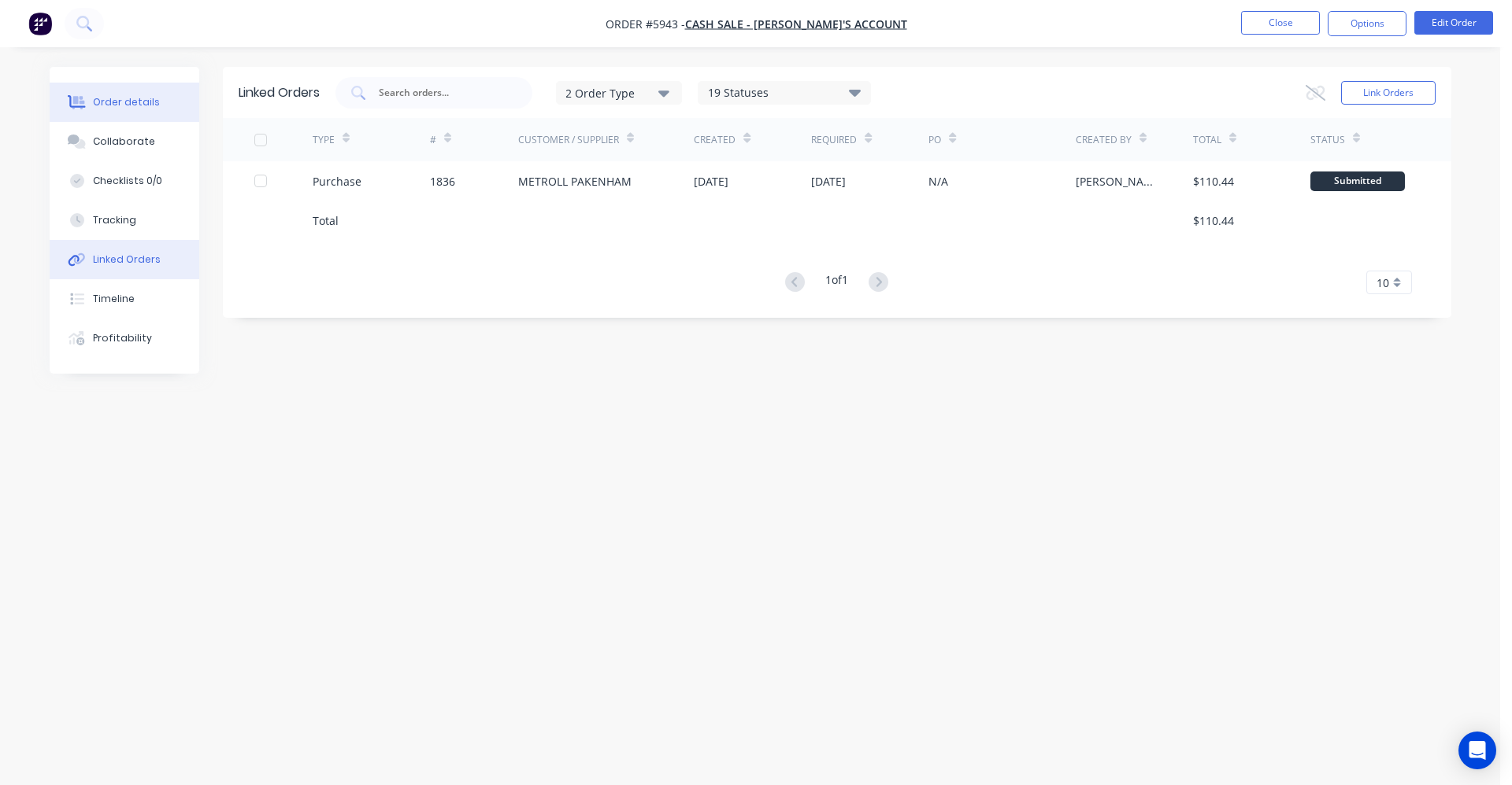
click at [126, 104] on div "Order details" at bounding box center [127, 102] width 67 height 14
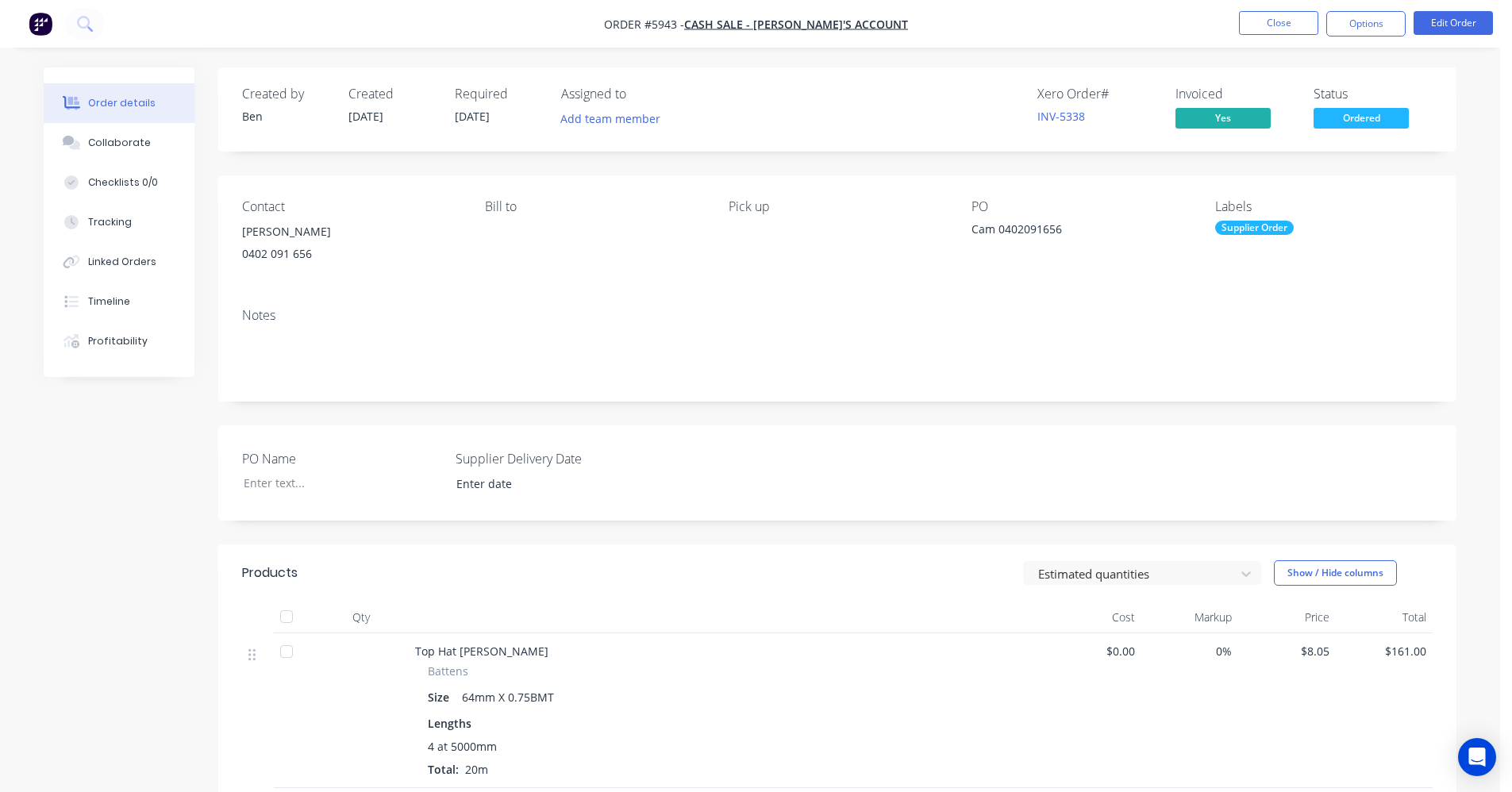
click at [1264, 231] on div "Supplier Order" at bounding box center [1254, 227] width 79 height 14
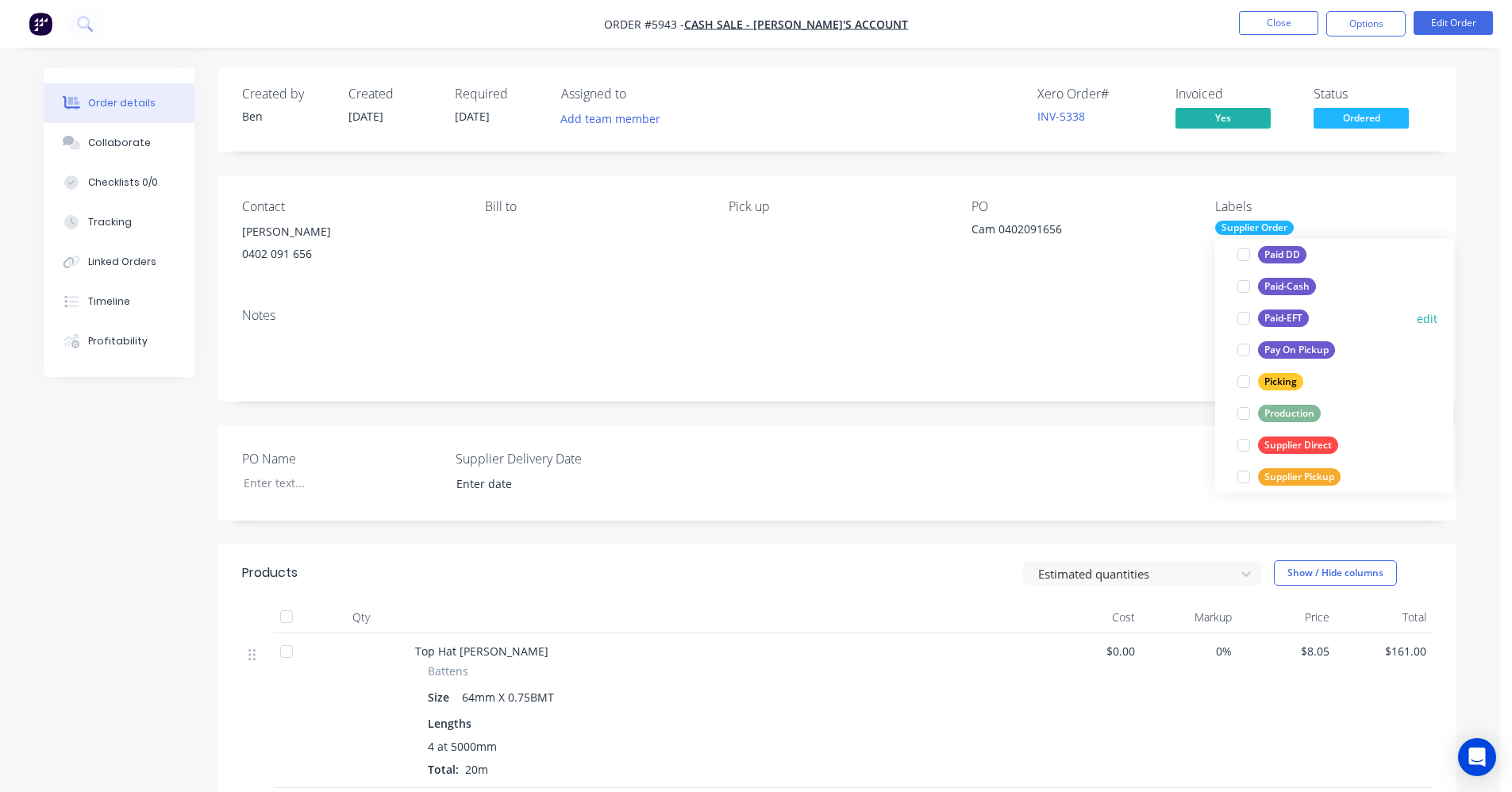
click at [1277, 323] on div "Paid-EFT" at bounding box center [1284, 318] width 51 height 18
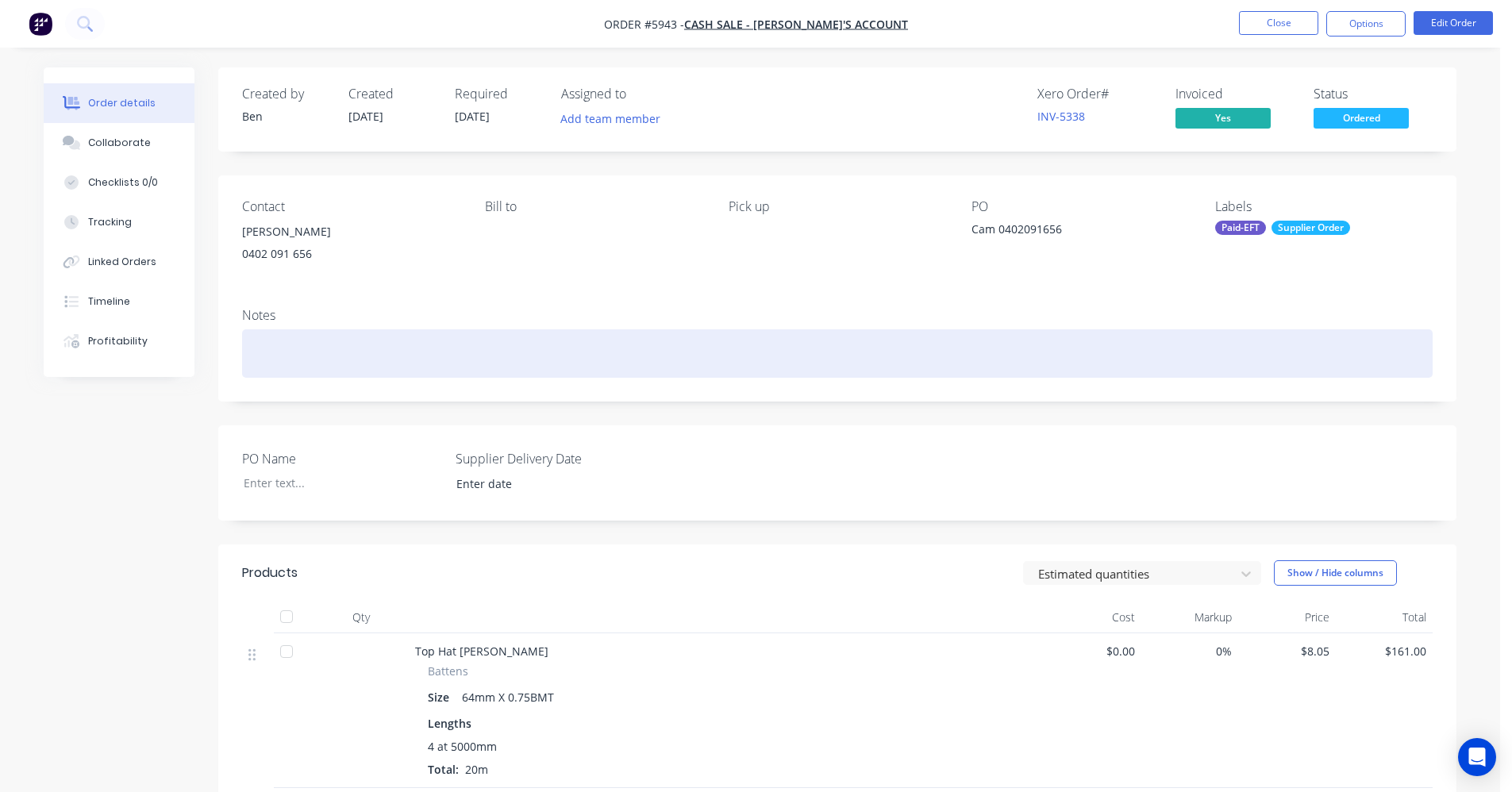
drag, startPoint x: 1085, startPoint y: 335, endPoint x: 1104, endPoint y: 347, distance: 22.5
click at [1088, 336] on div at bounding box center [838, 353] width 1191 height 48
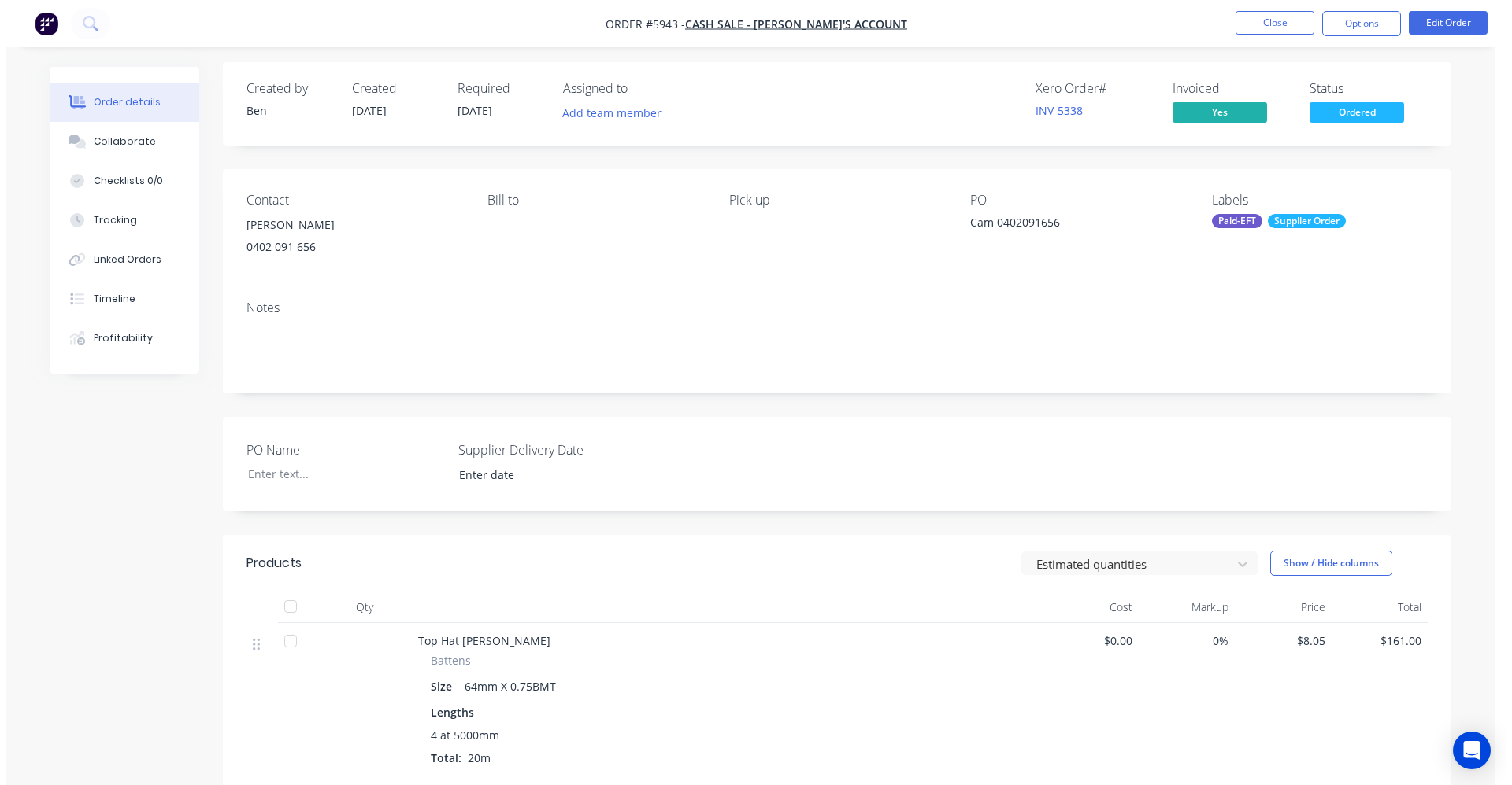
scroll to position [0, 0]
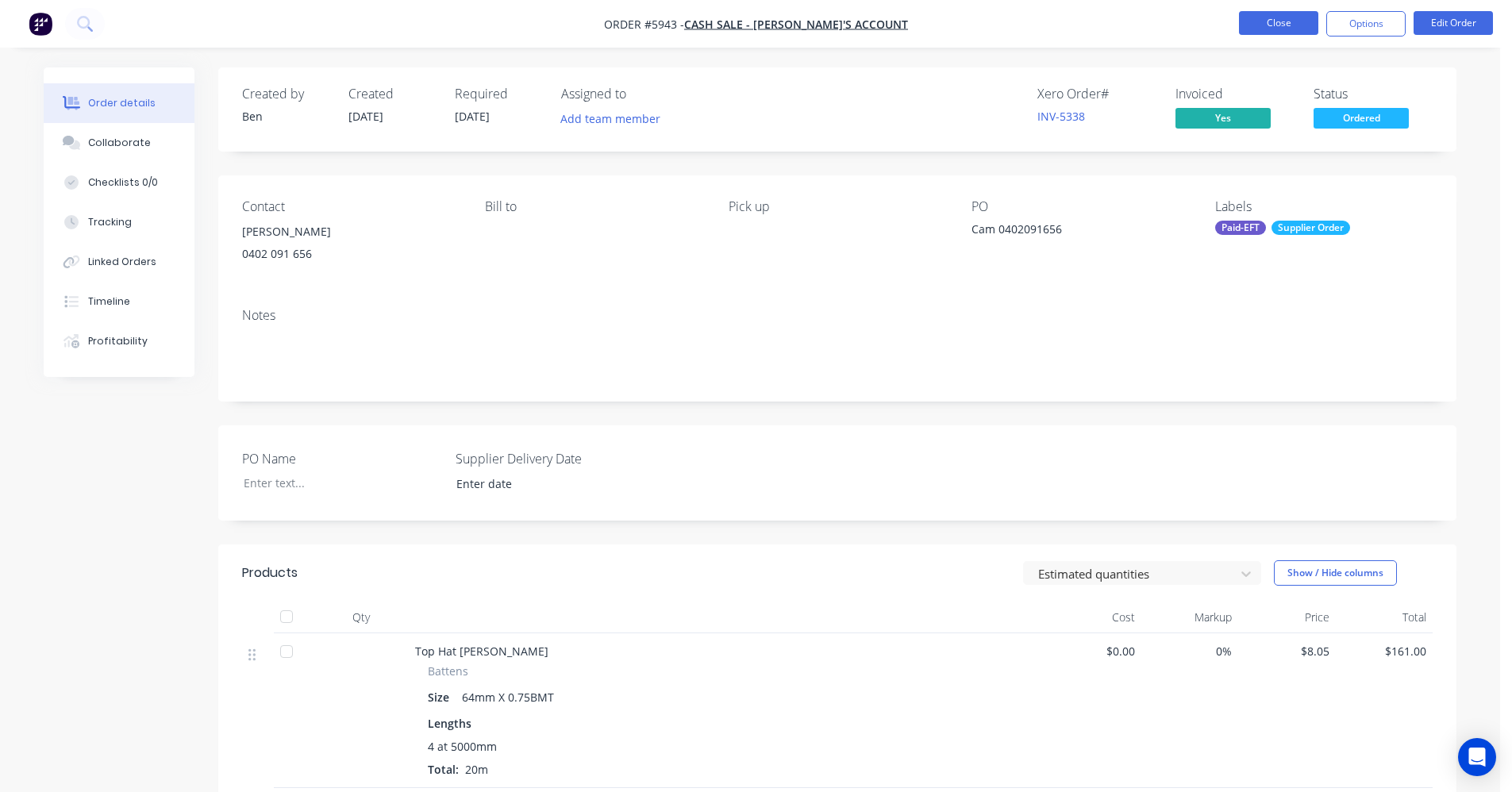
click at [1294, 25] on button "Close" at bounding box center [1279, 23] width 79 height 24
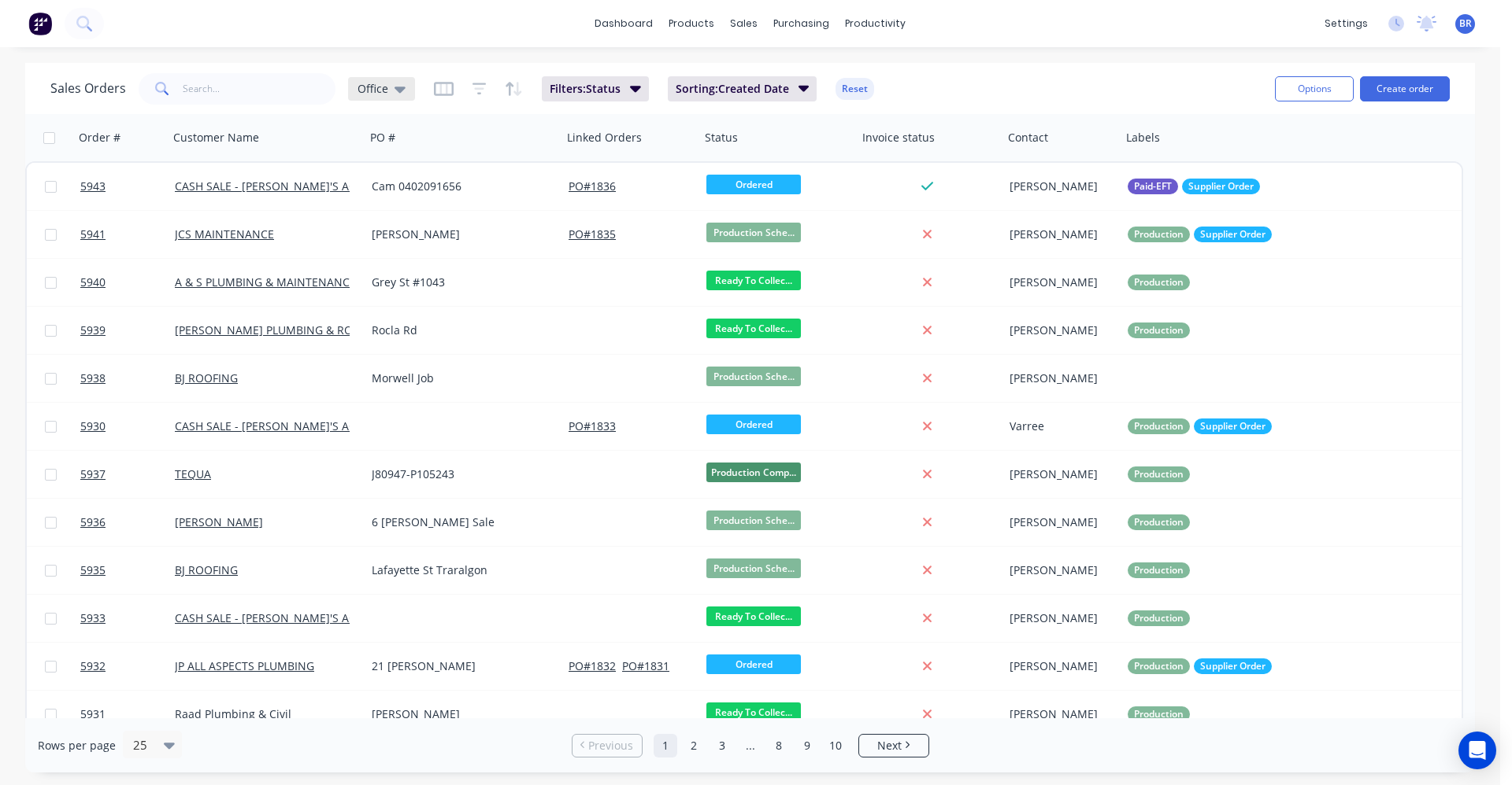
click at [396, 85] on icon at bounding box center [400, 89] width 11 height 18
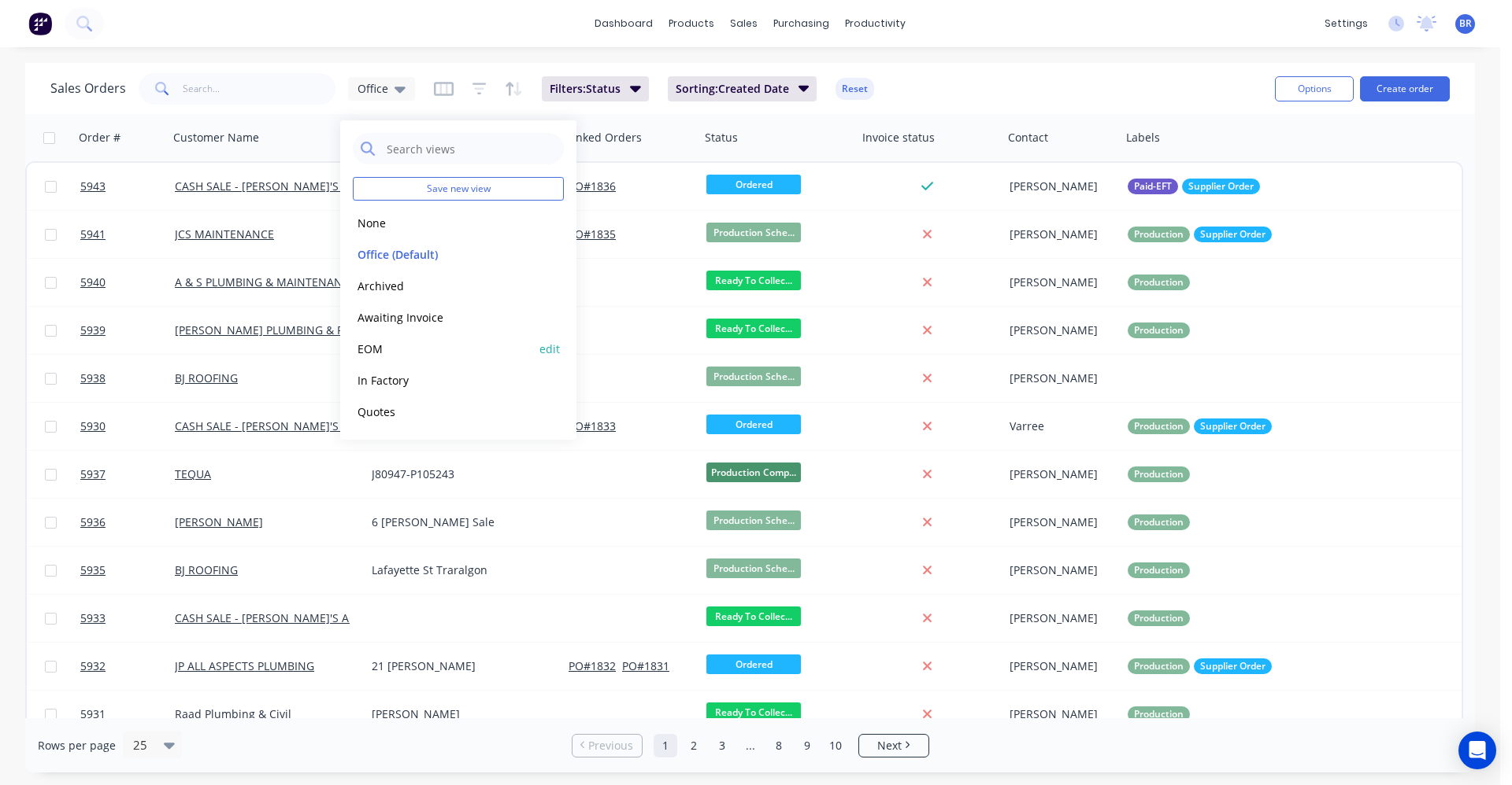
click at [413, 347] on button "EOM" at bounding box center [443, 349] width 179 height 18
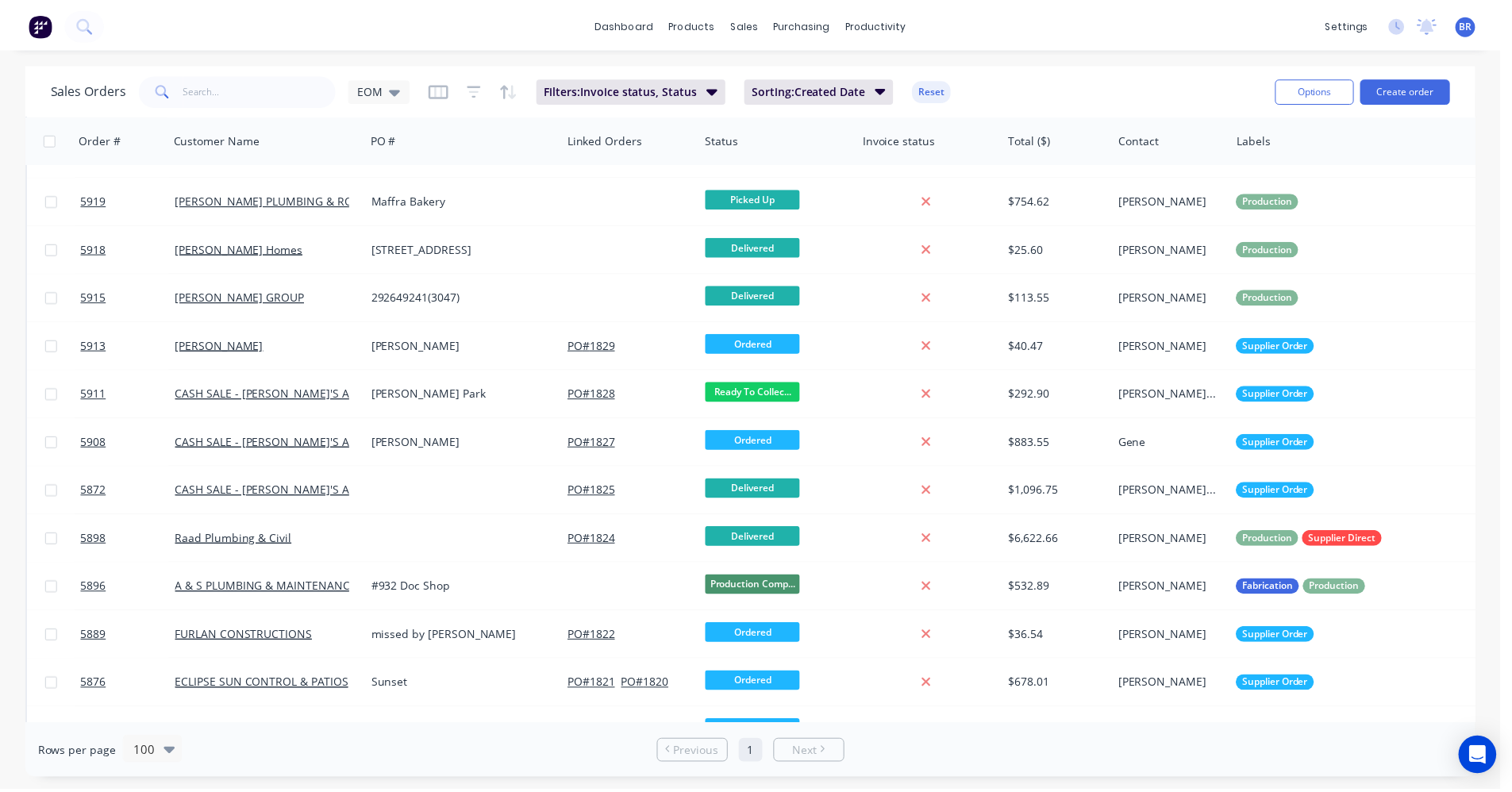
scroll to position [899, 0]
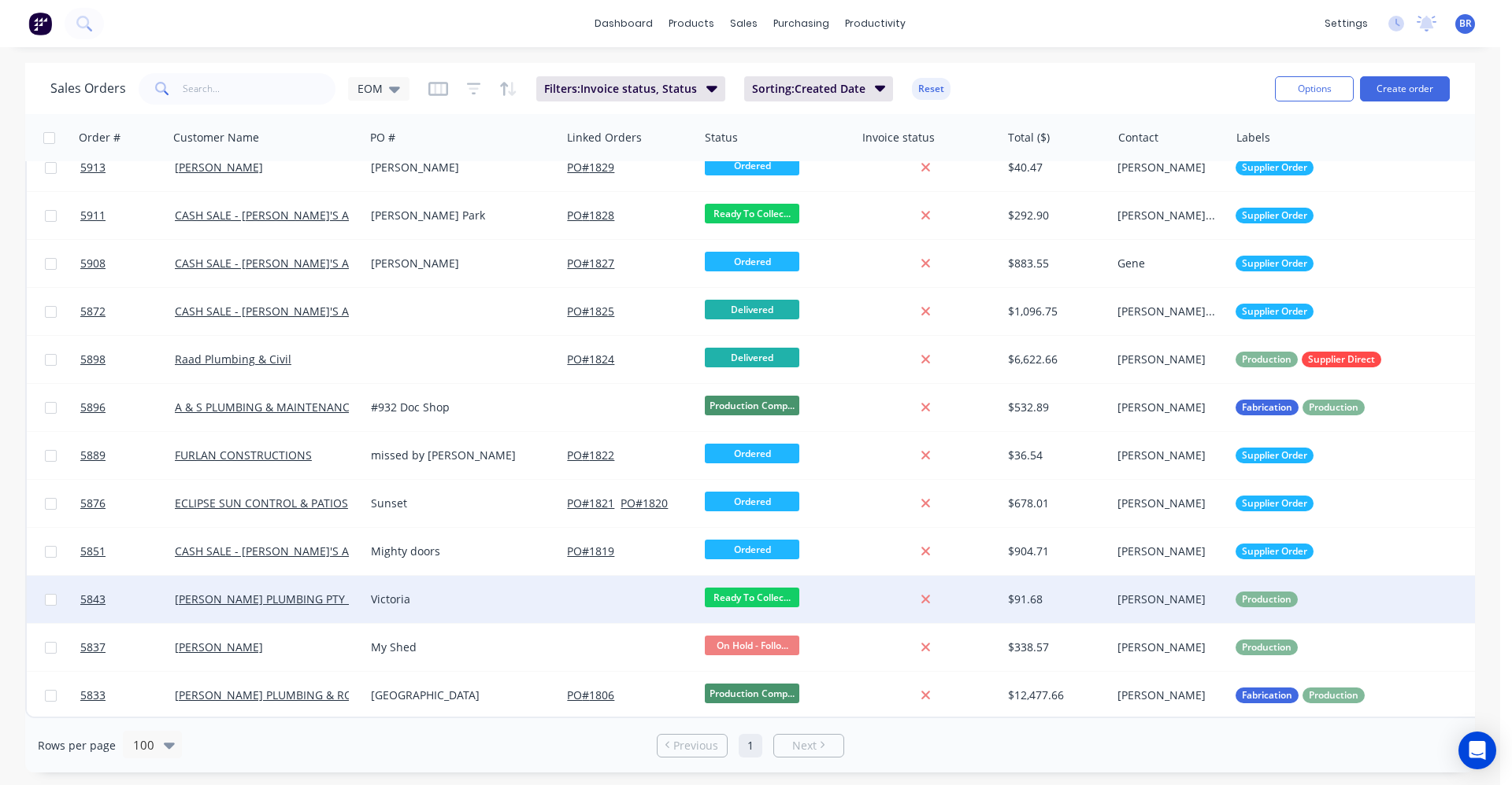
click at [500, 600] on div "Victoria" at bounding box center [463, 600] width 196 height 47
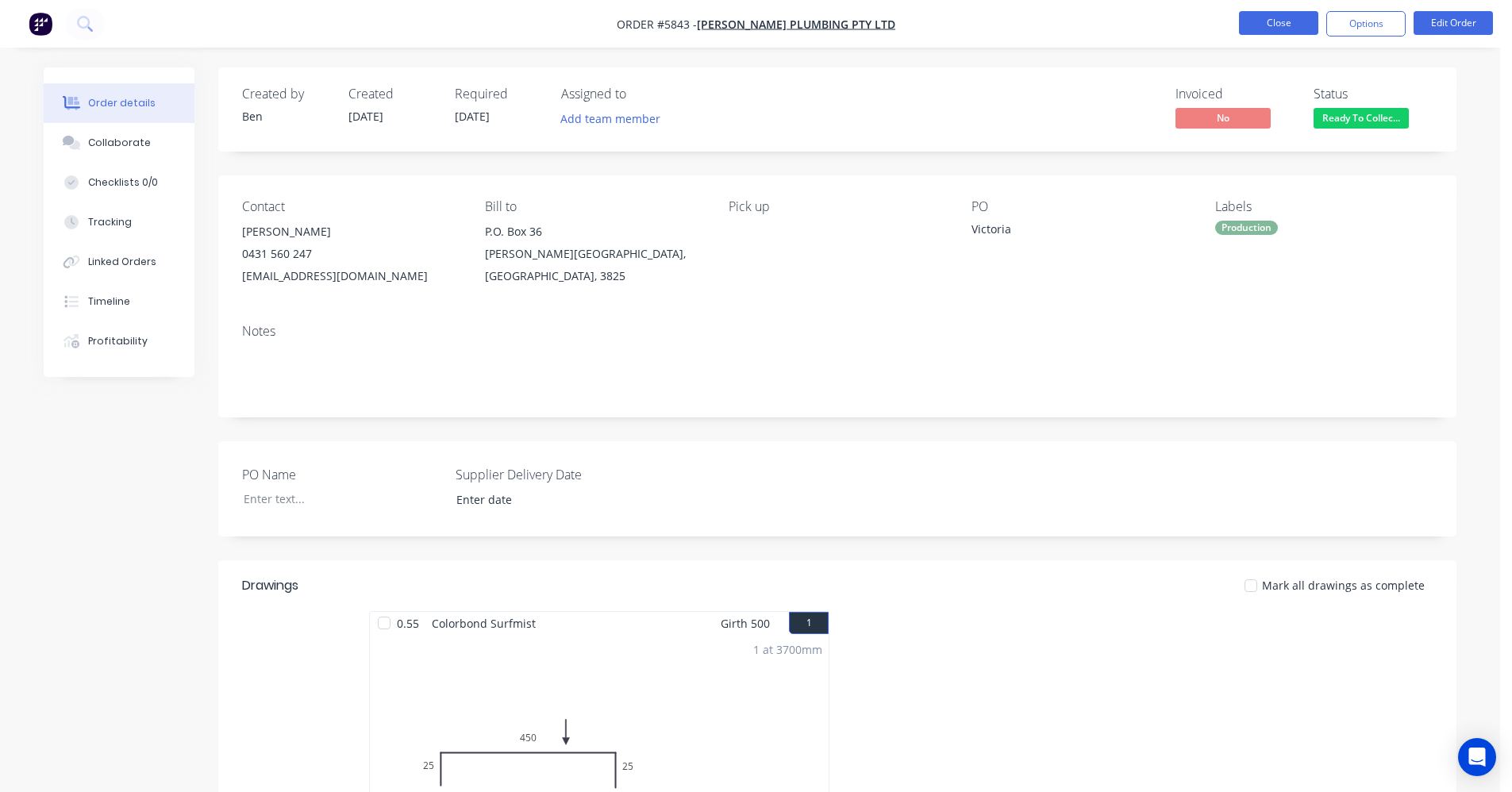
click at [1260, 16] on button "Close" at bounding box center [1279, 23] width 79 height 24
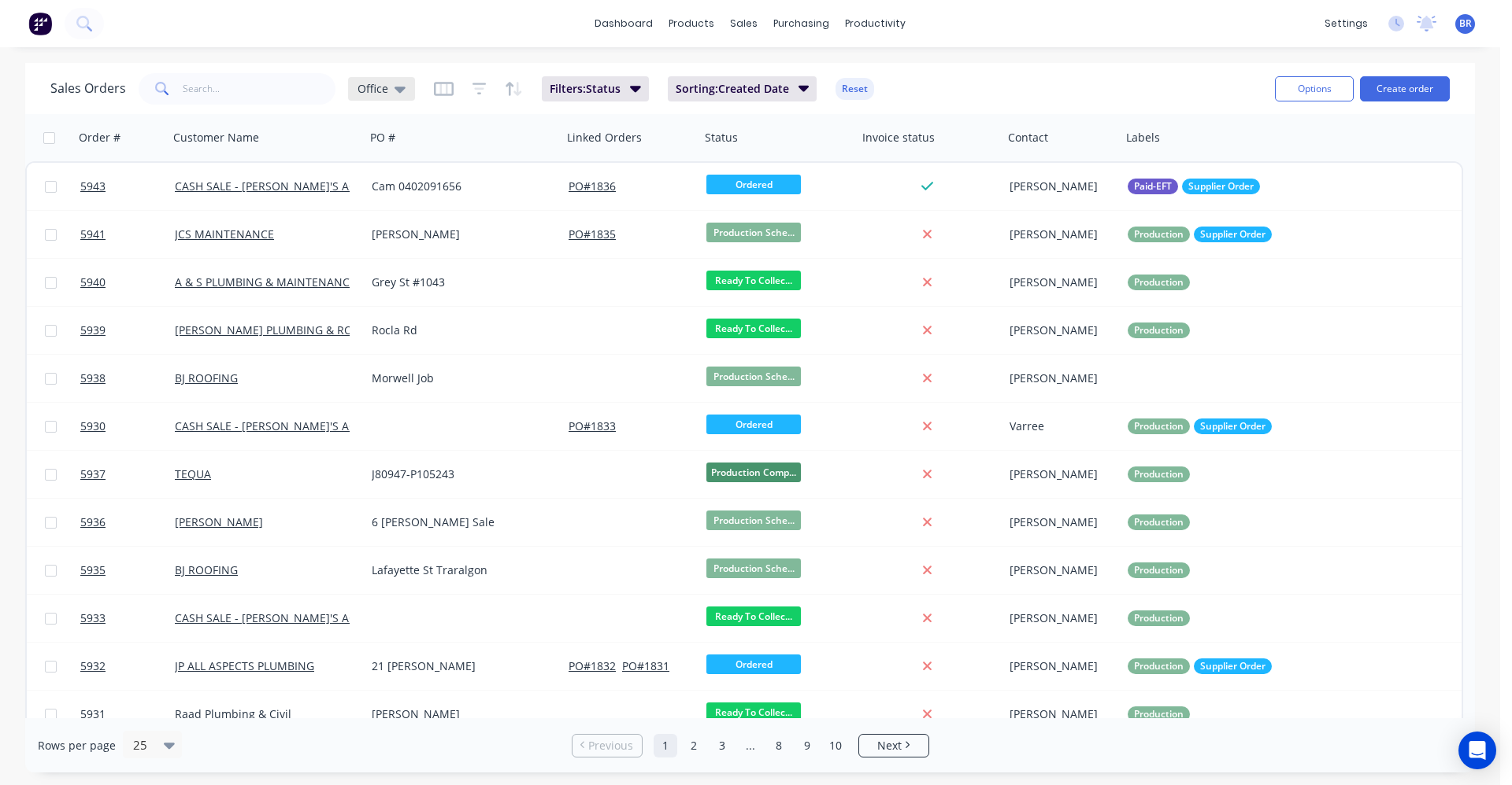
click at [396, 80] on div "Office" at bounding box center [381, 89] width 67 height 23
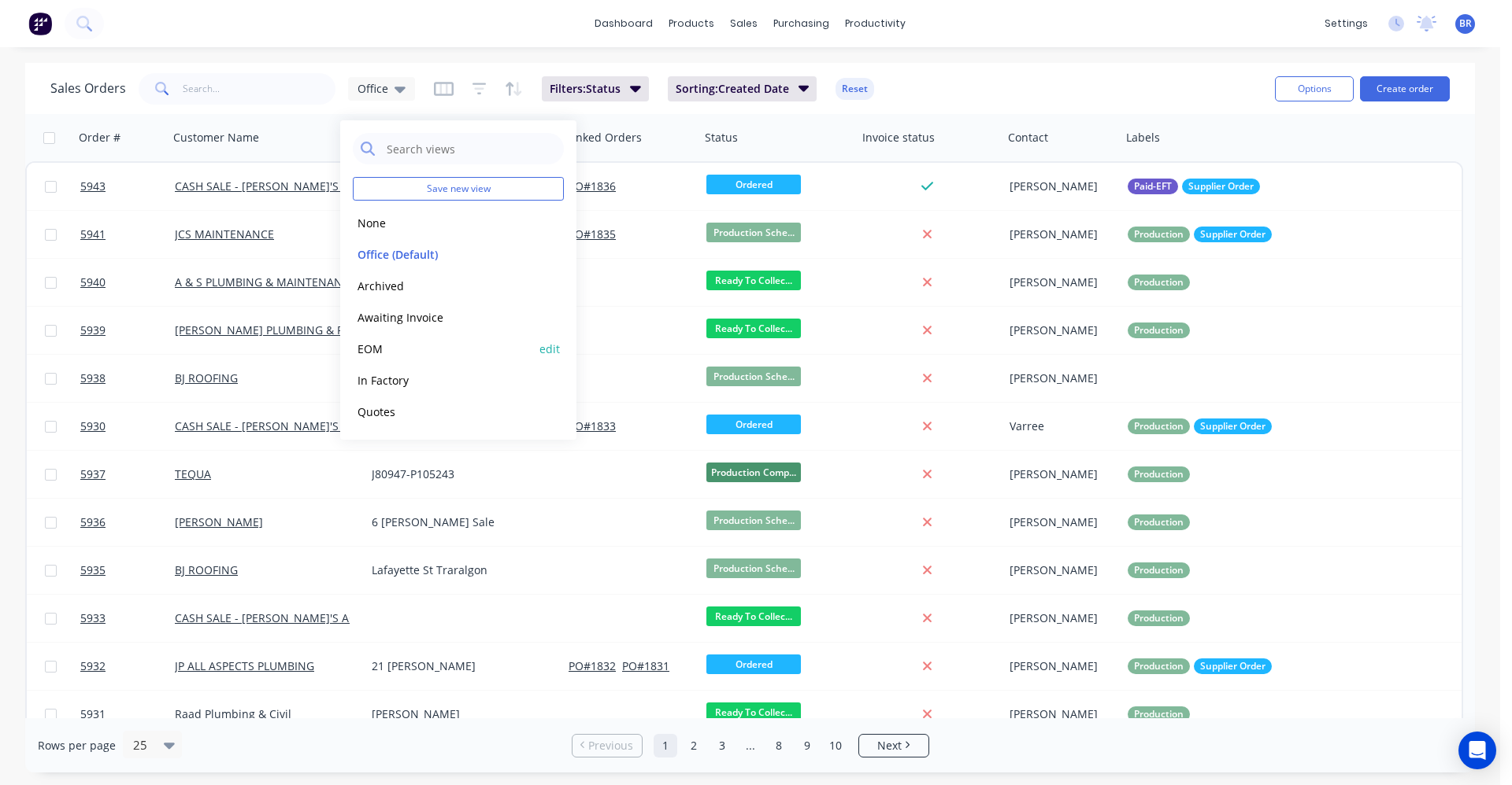
click at [370, 354] on button "EOM" at bounding box center [443, 349] width 179 height 18
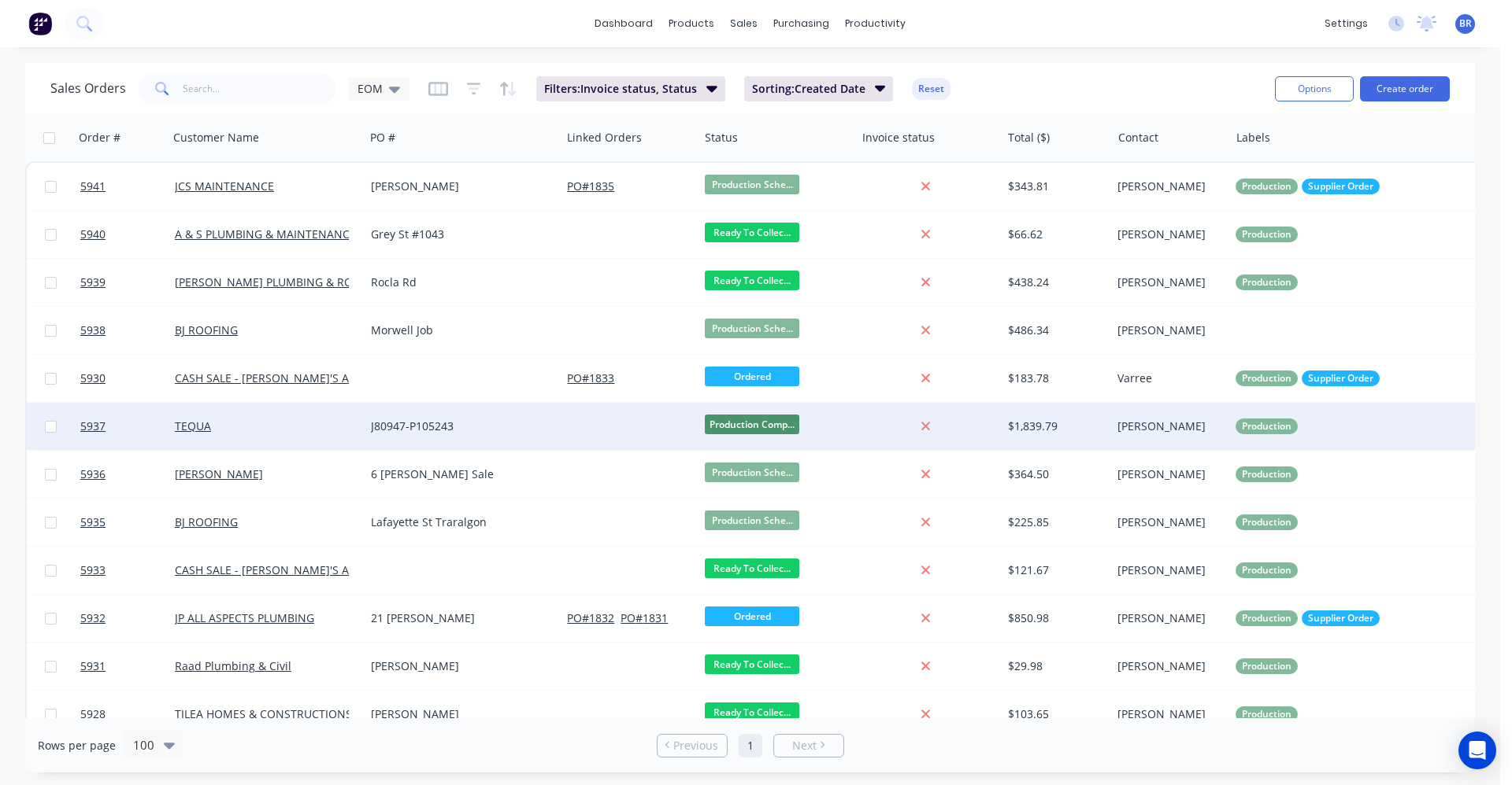
click at [312, 423] on div "TEQUA" at bounding box center [262, 426] width 175 height 16
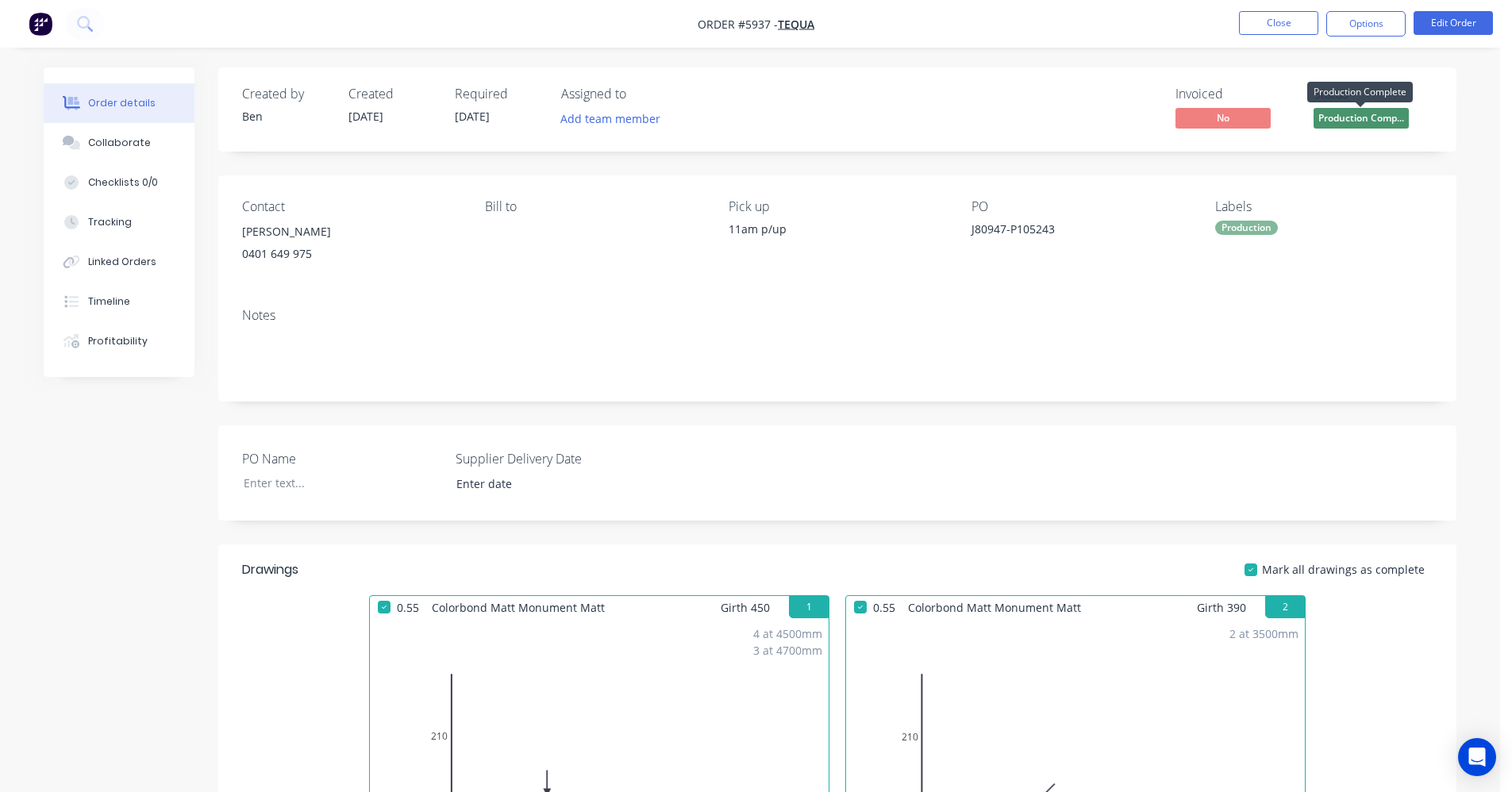
click at [1364, 122] on span "Production Comp..." at bounding box center [1362, 117] width 96 height 19
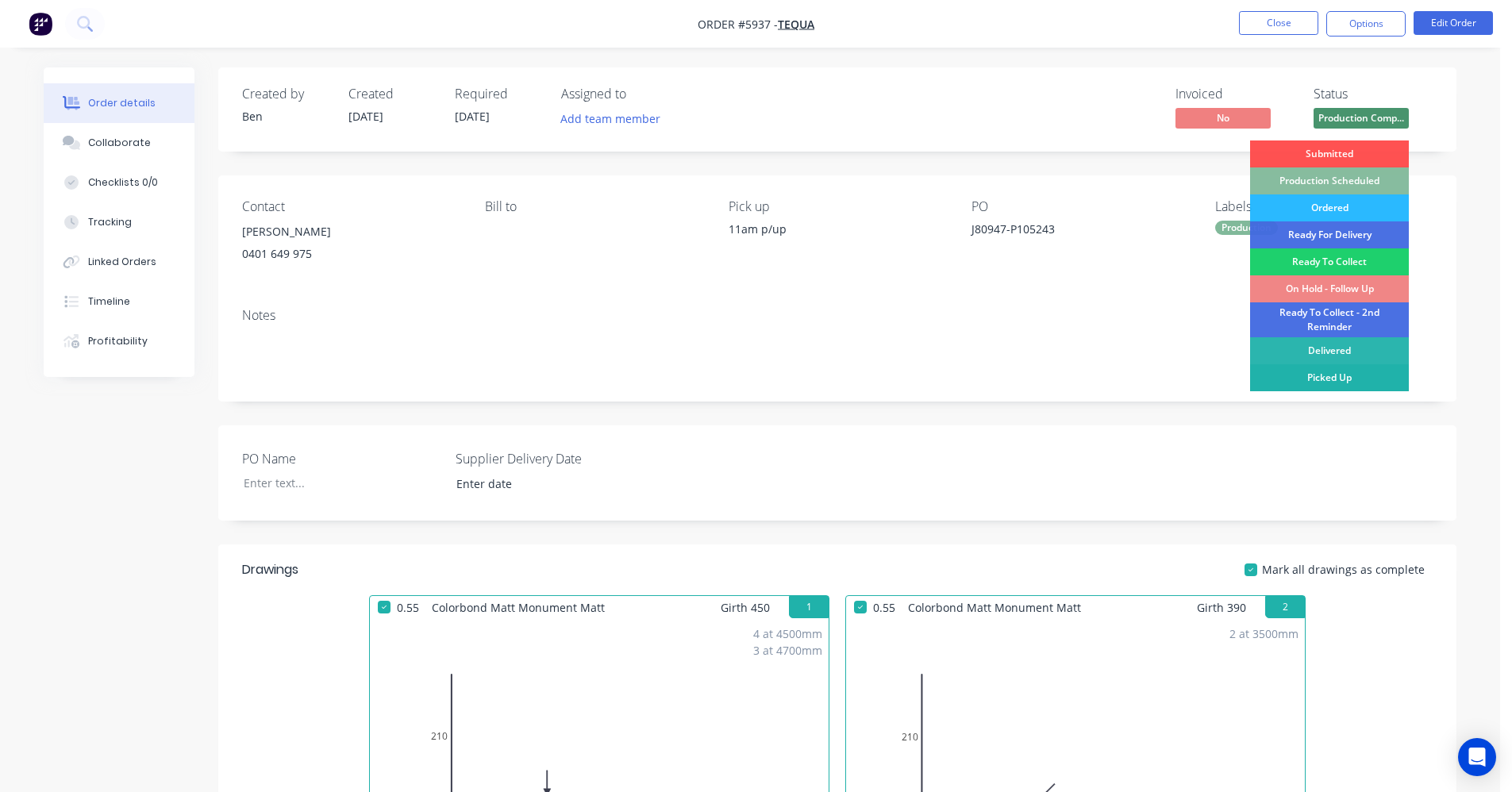
click at [1329, 374] on div "Picked Up" at bounding box center [1329, 378] width 159 height 27
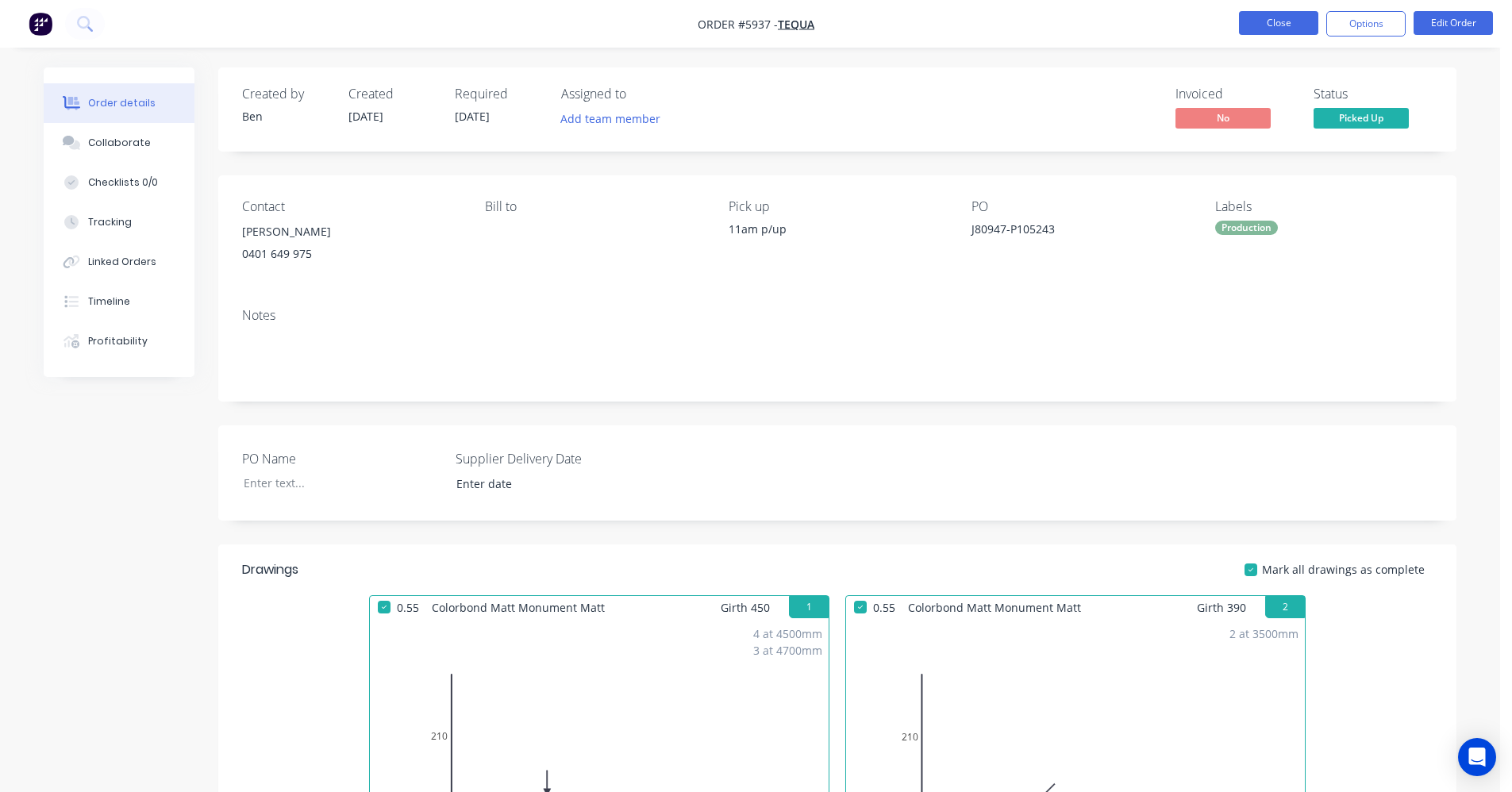
click at [1267, 21] on button "Close" at bounding box center [1279, 23] width 79 height 24
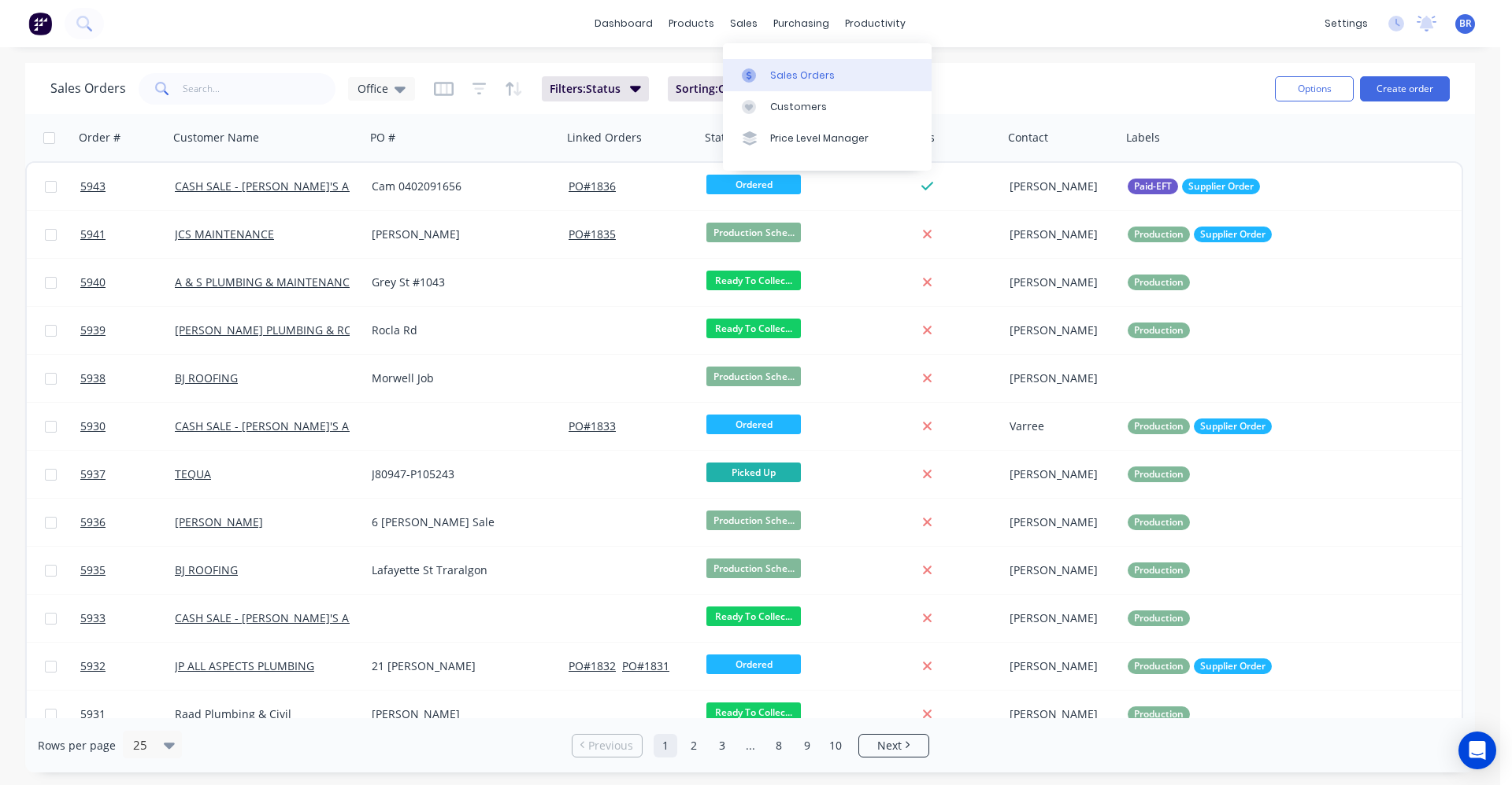
drag, startPoint x: 786, startPoint y: 75, endPoint x: 758, endPoint y: 84, distance: 29.4
click at [786, 75] on div "Sales Orders" at bounding box center [802, 75] width 65 height 14
click at [1419, 87] on button "Create order" at bounding box center [1404, 89] width 90 height 25
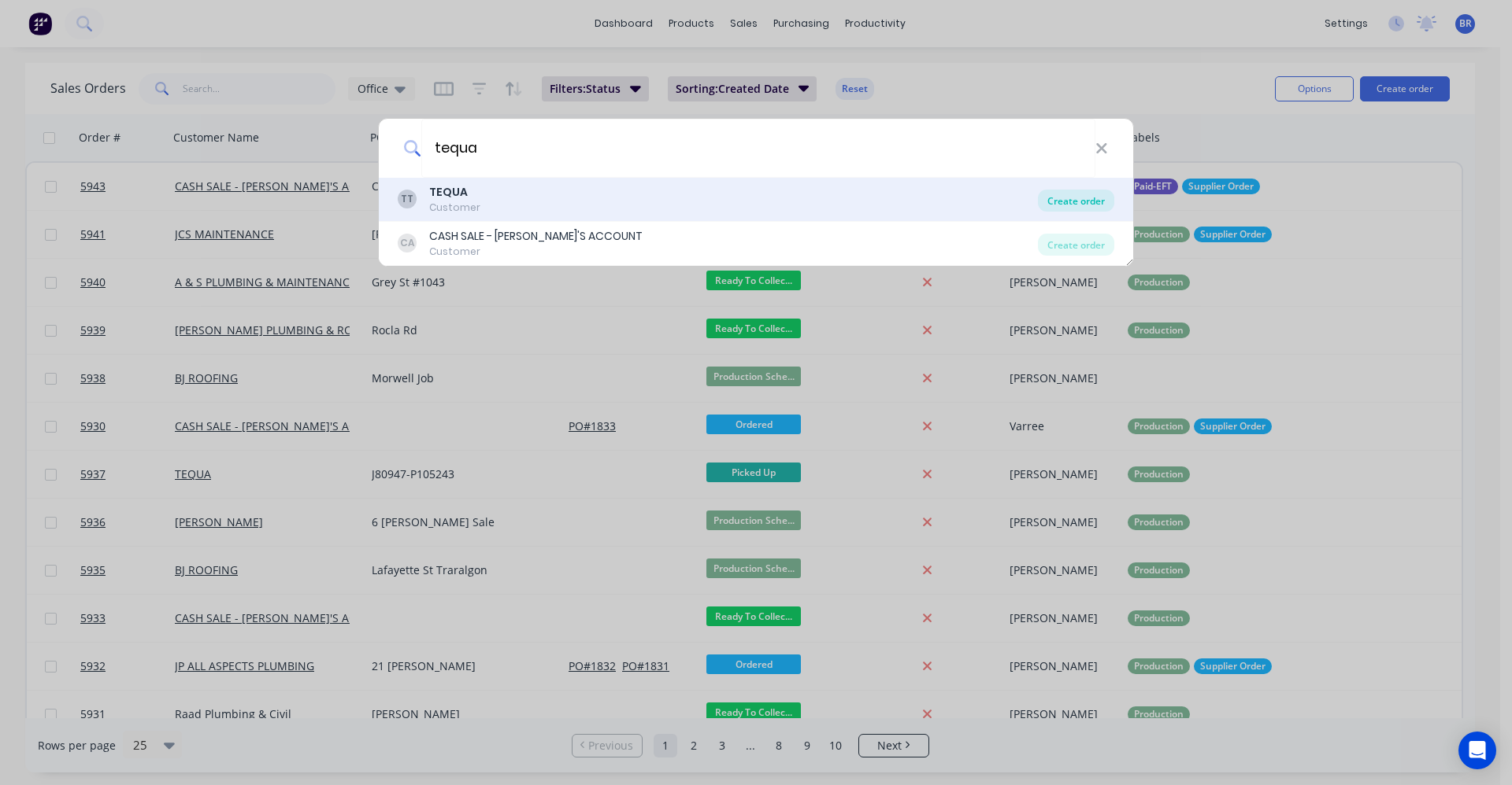
type input "tequa"
click at [1083, 199] on div "Create order" at bounding box center [1075, 200] width 76 height 22
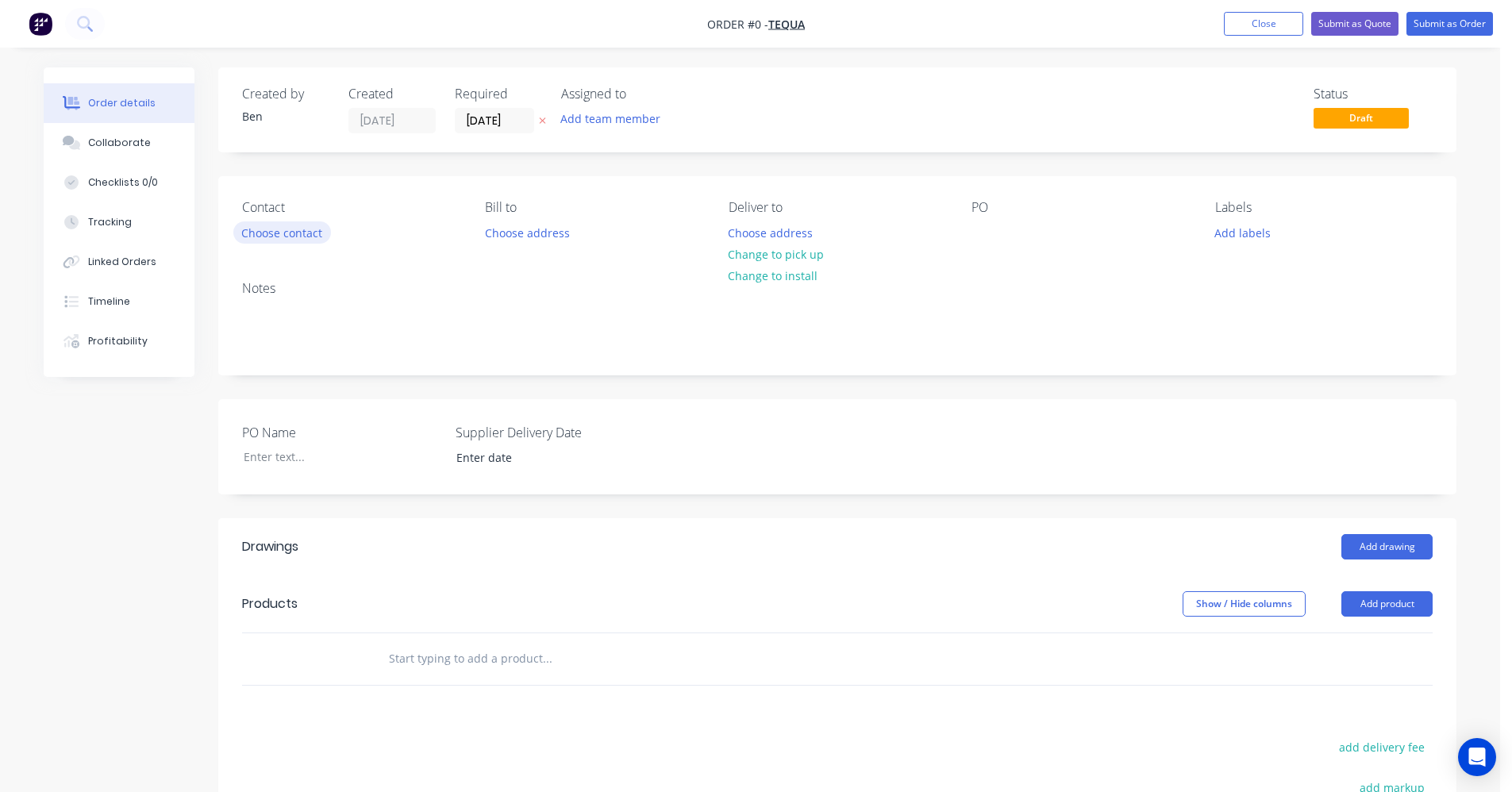
click at [287, 236] on button "Choose contact" at bounding box center [282, 232] width 98 height 21
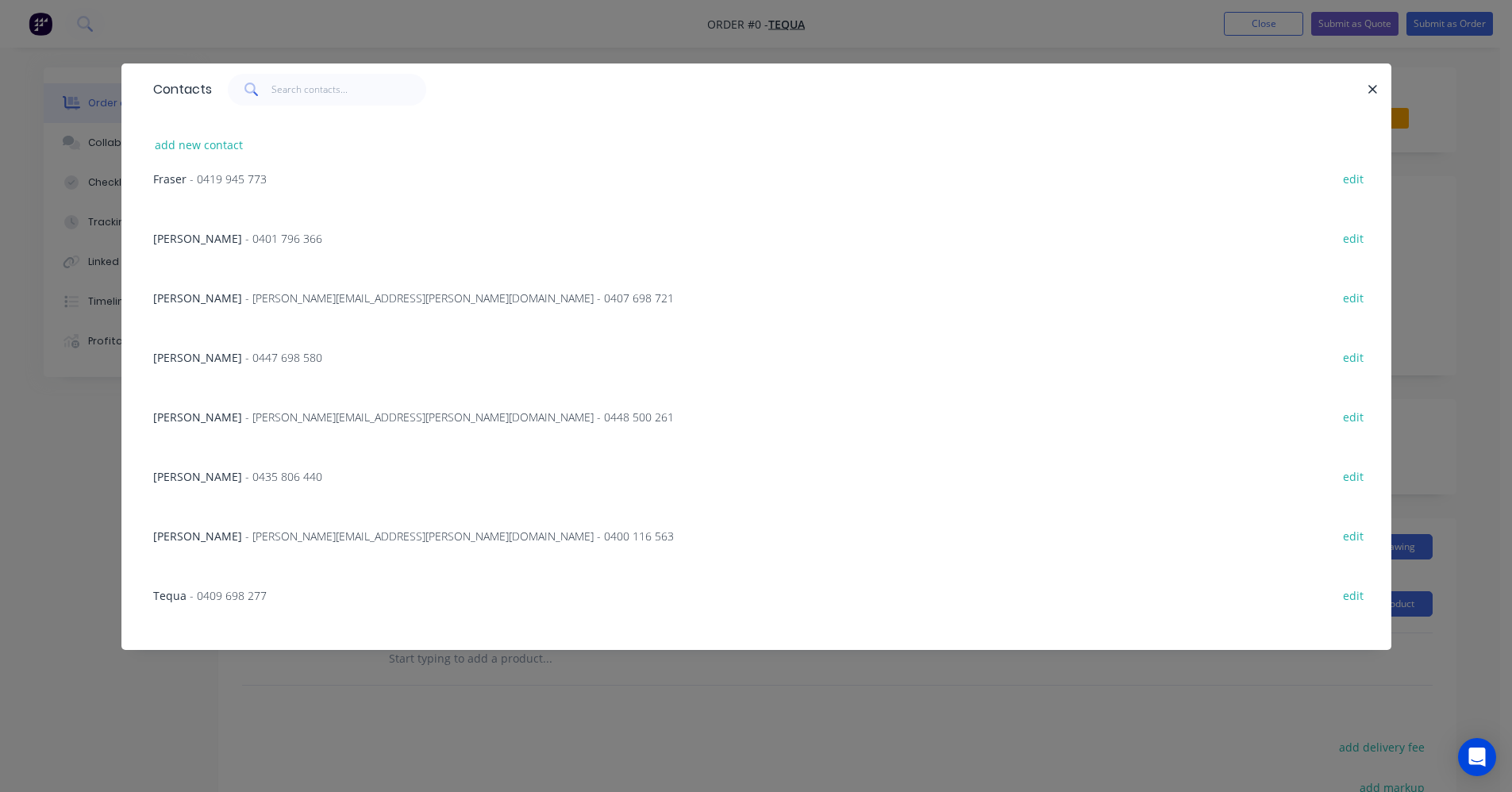
scroll to position [397, 0]
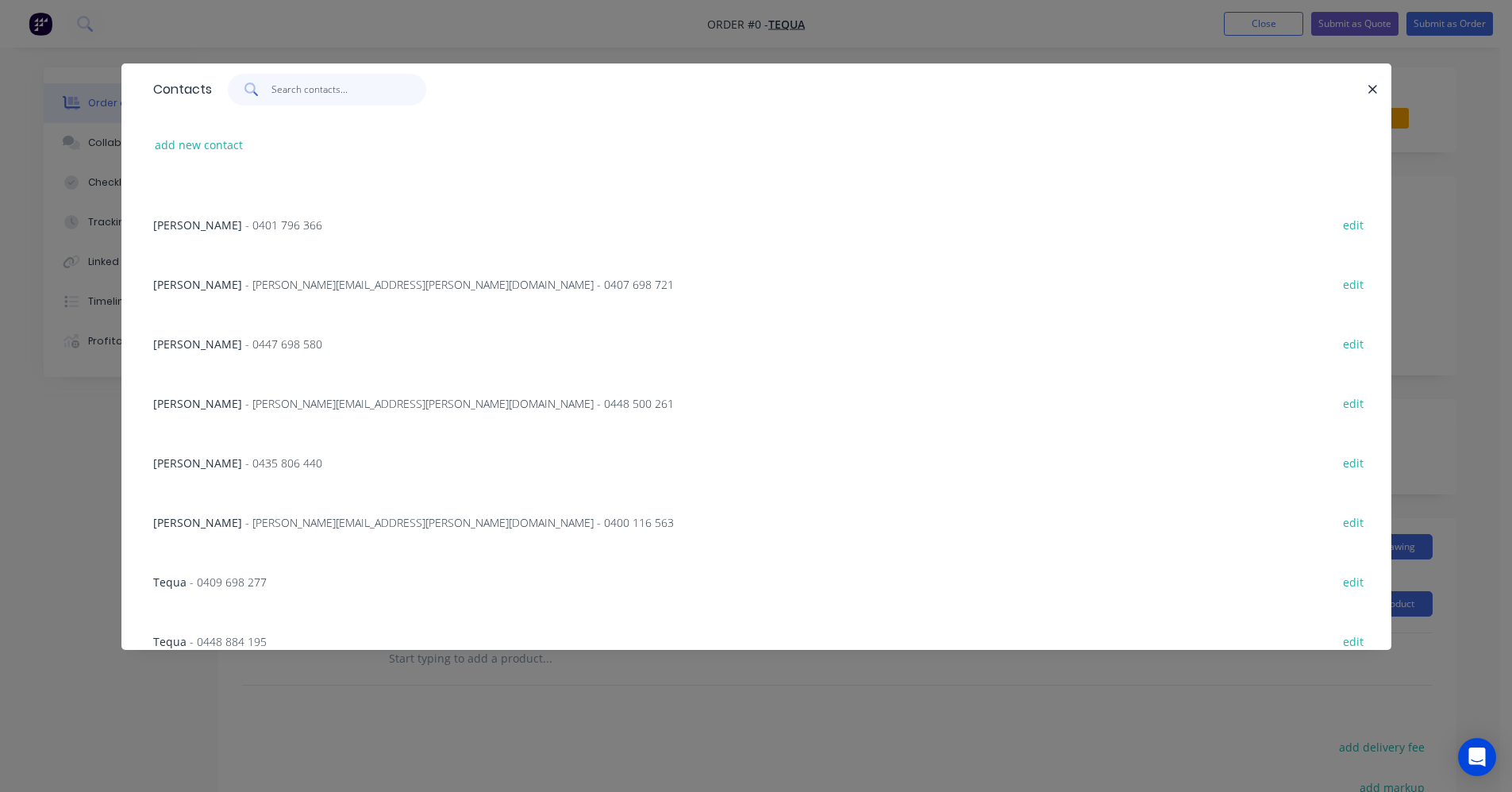
click at [308, 88] on input "text" at bounding box center [348, 90] width 155 height 32
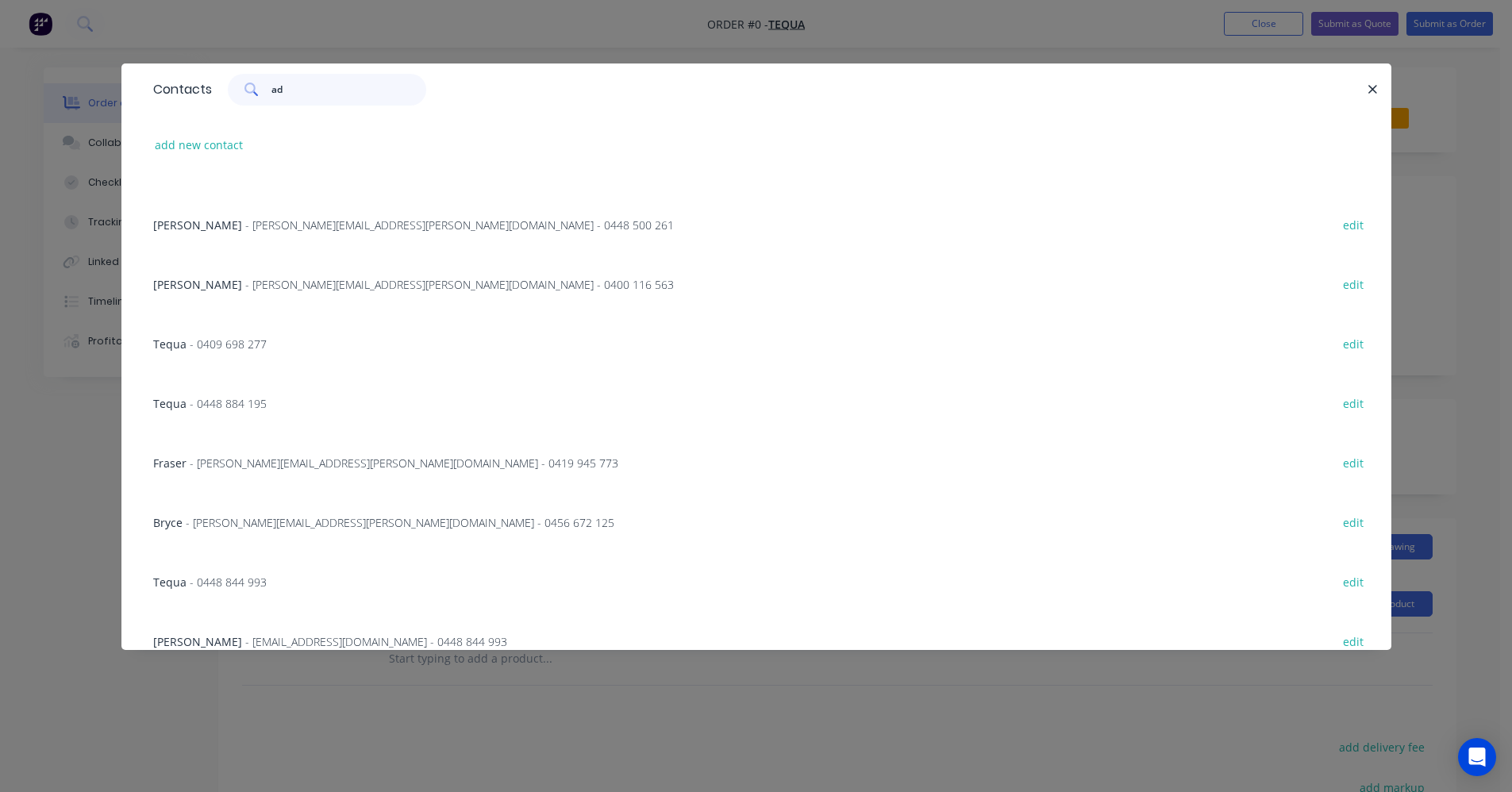
scroll to position [0, 0]
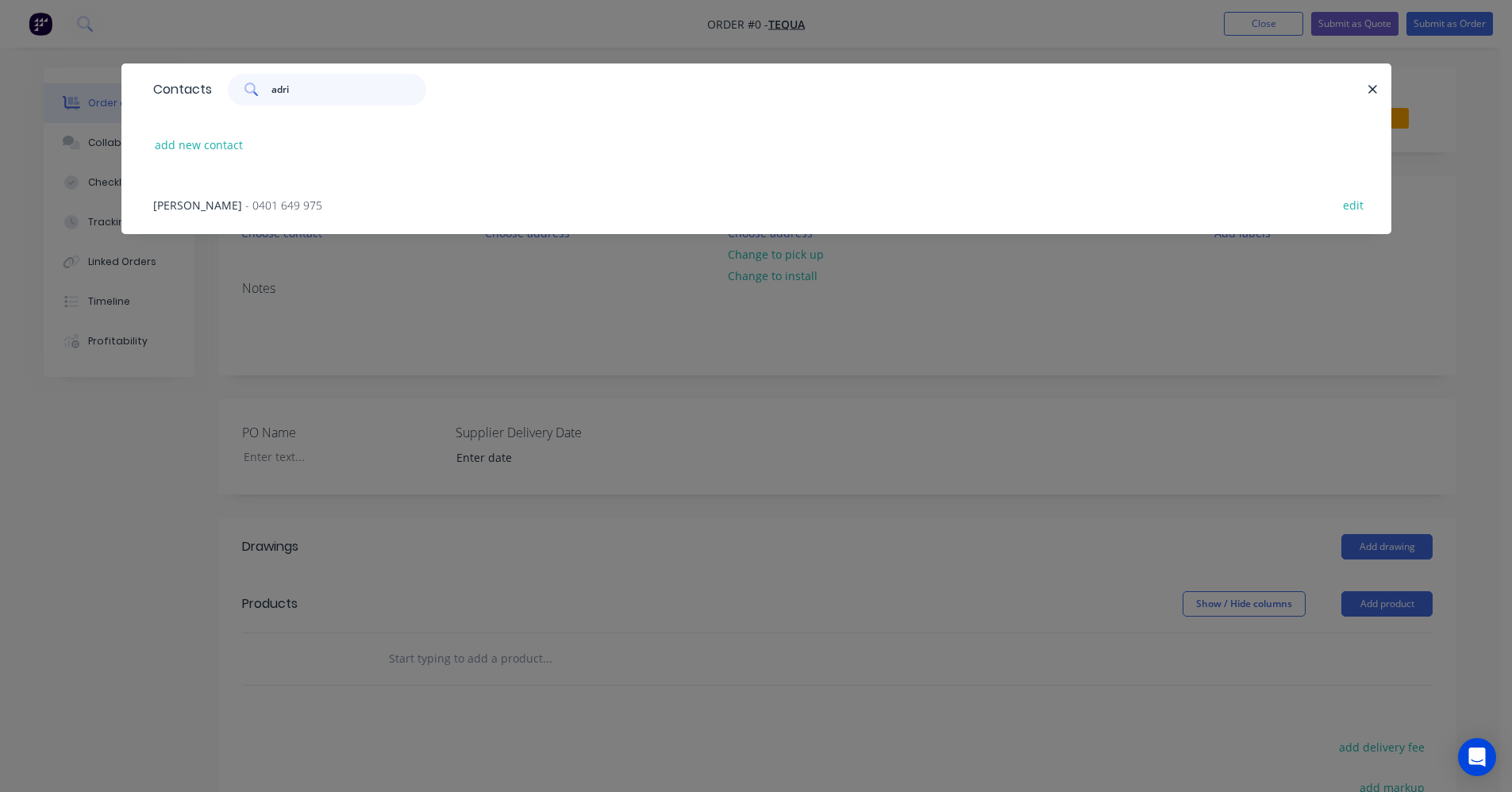
type input "adri"
click at [249, 205] on span "- 0401 649 975" at bounding box center [283, 205] width 77 height 15
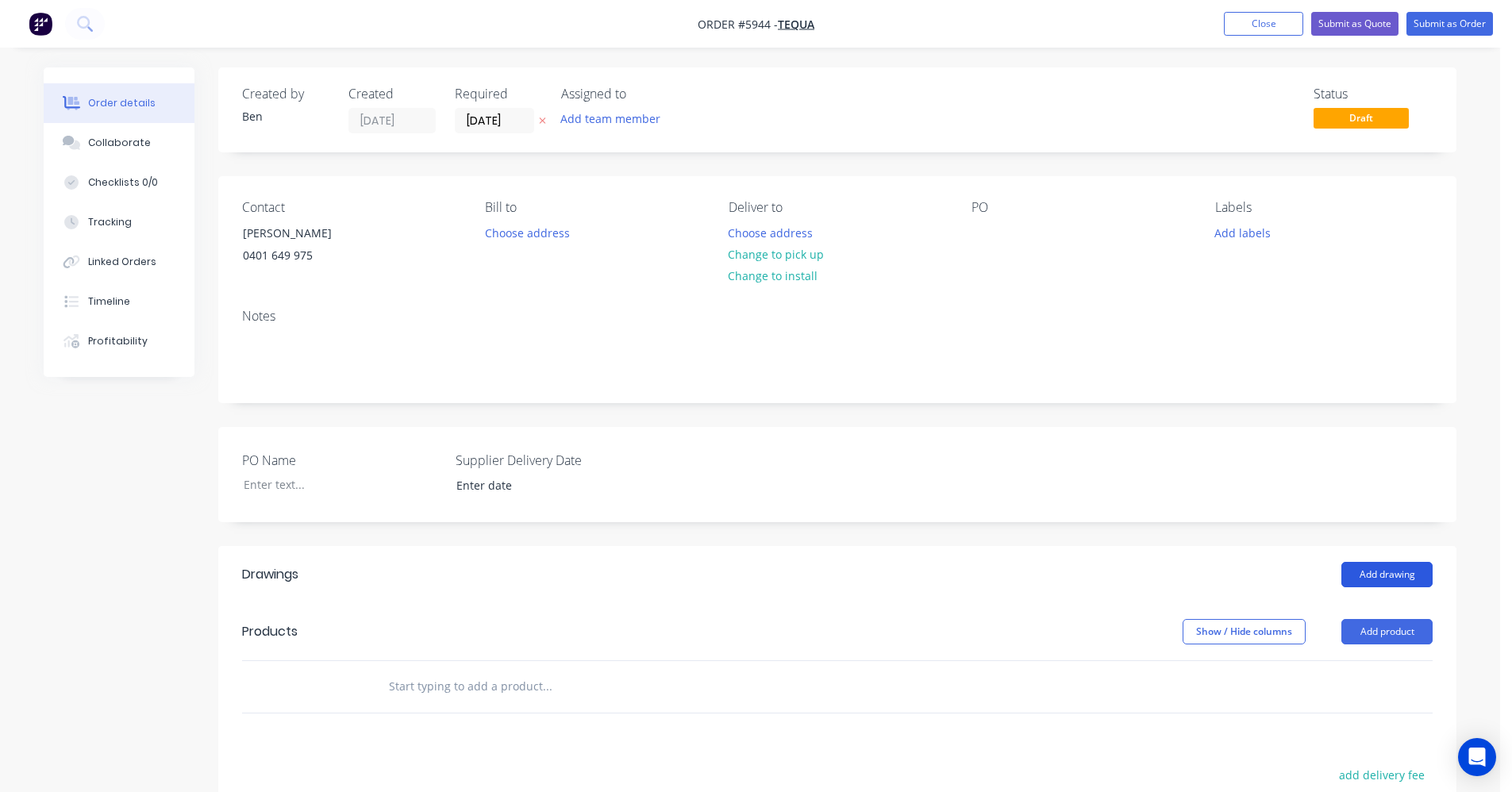
click at [1384, 571] on button "Add drawing" at bounding box center [1387, 575] width 91 height 25
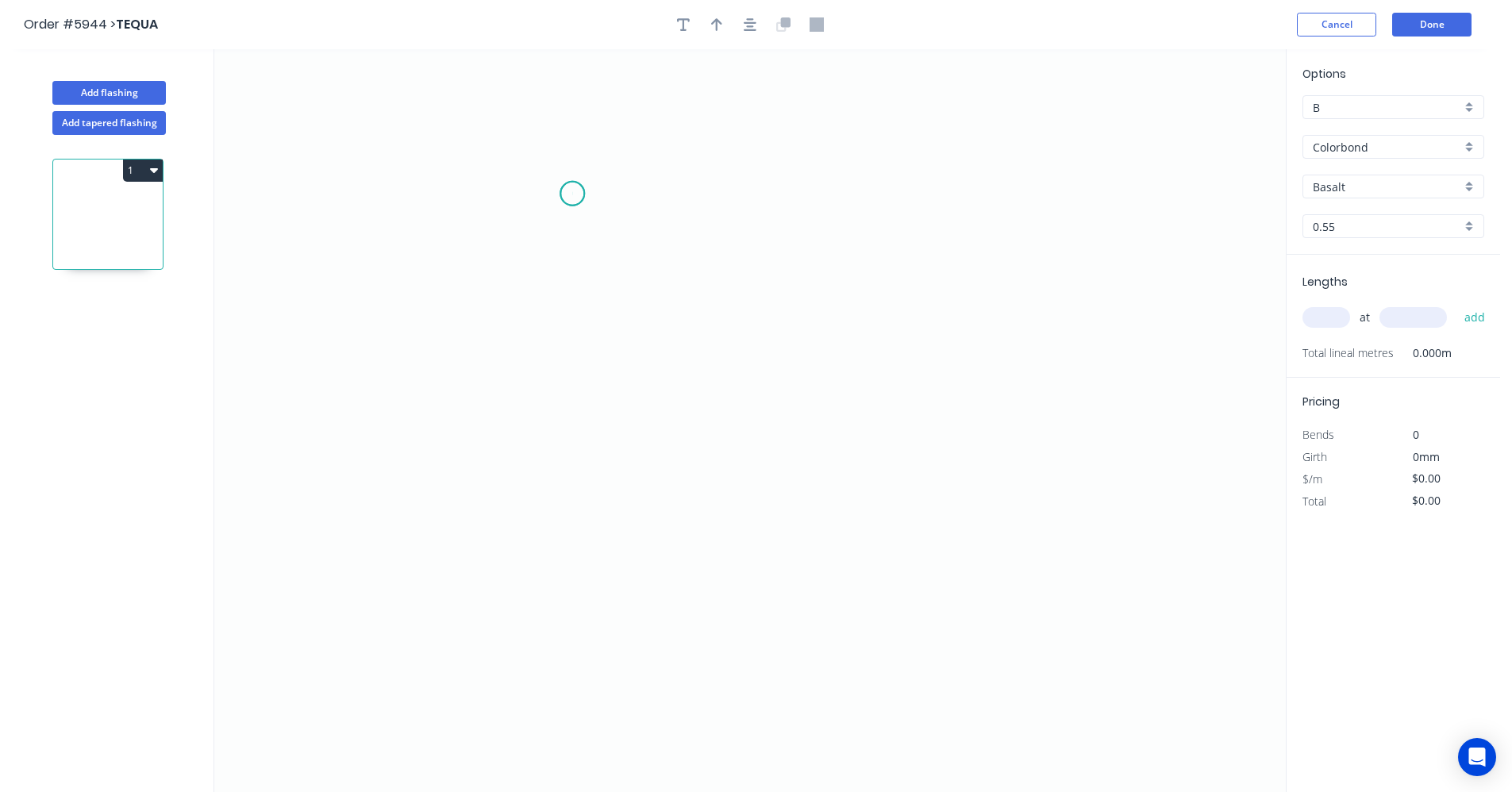
drag, startPoint x: 572, startPoint y: 194, endPoint x: 568, endPoint y: 218, distance: 24.3
click at [572, 194] on icon "0" at bounding box center [751, 420] width 1072 height 743
drag, startPoint x: 560, startPoint y: 445, endPoint x: 570, endPoint y: 445, distance: 10.0
click at [570, 445] on icon "0" at bounding box center [751, 420] width 1072 height 743
click at [976, 458] on icon "0 ?" at bounding box center [751, 420] width 1072 height 743
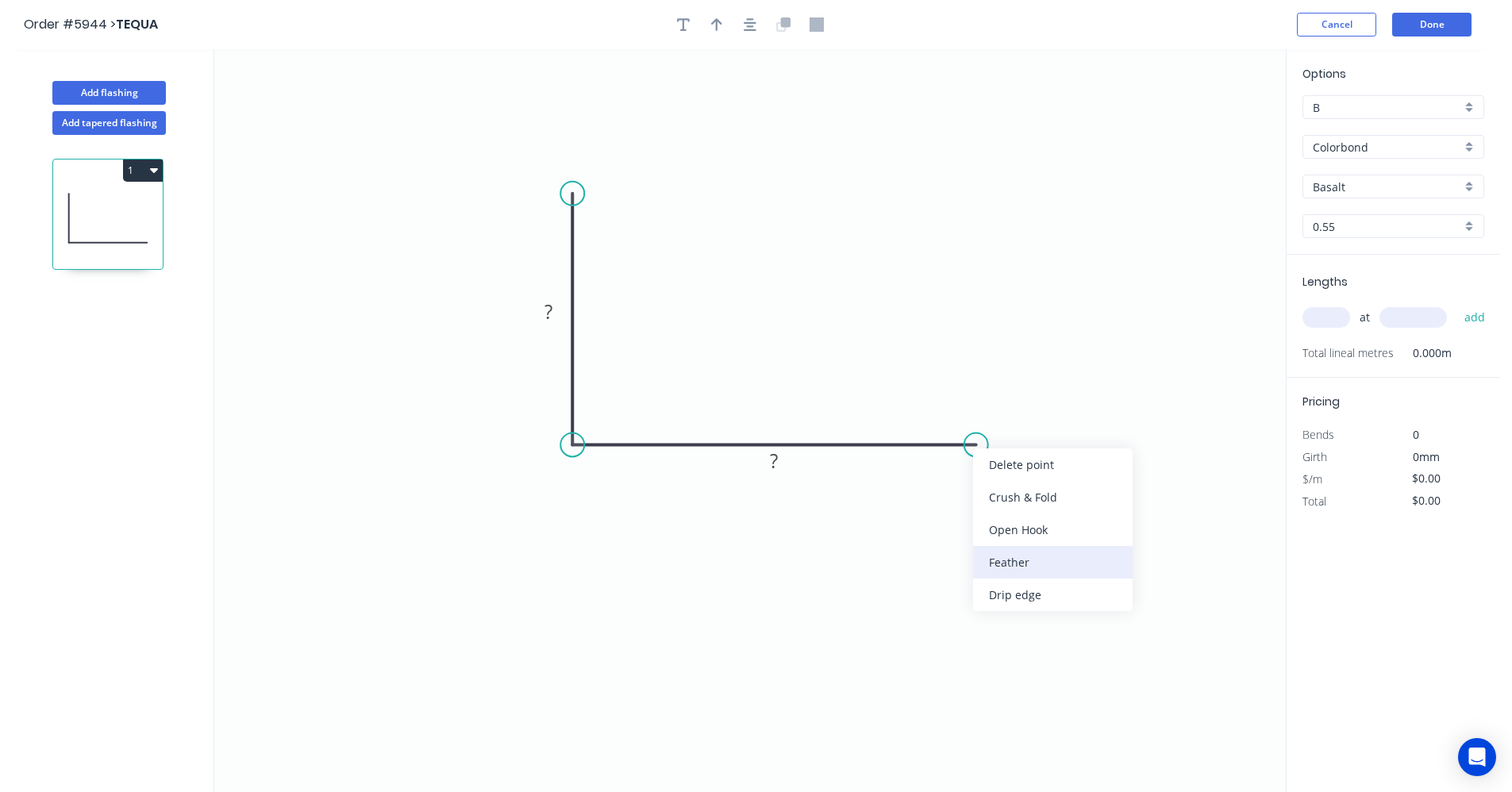
click at [1009, 564] on div "Feather" at bounding box center [1053, 562] width 160 height 33
click at [548, 309] on tspan "?" at bounding box center [548, 311] width 8 height 26
type input "$38.98"
click at [1335, 318] on input "text" at bounding box center [1326, 318] width 47 height 20
click at [1466, 149] on div "Colorbond" at bounding box center [1393, 147] width 182 height 24
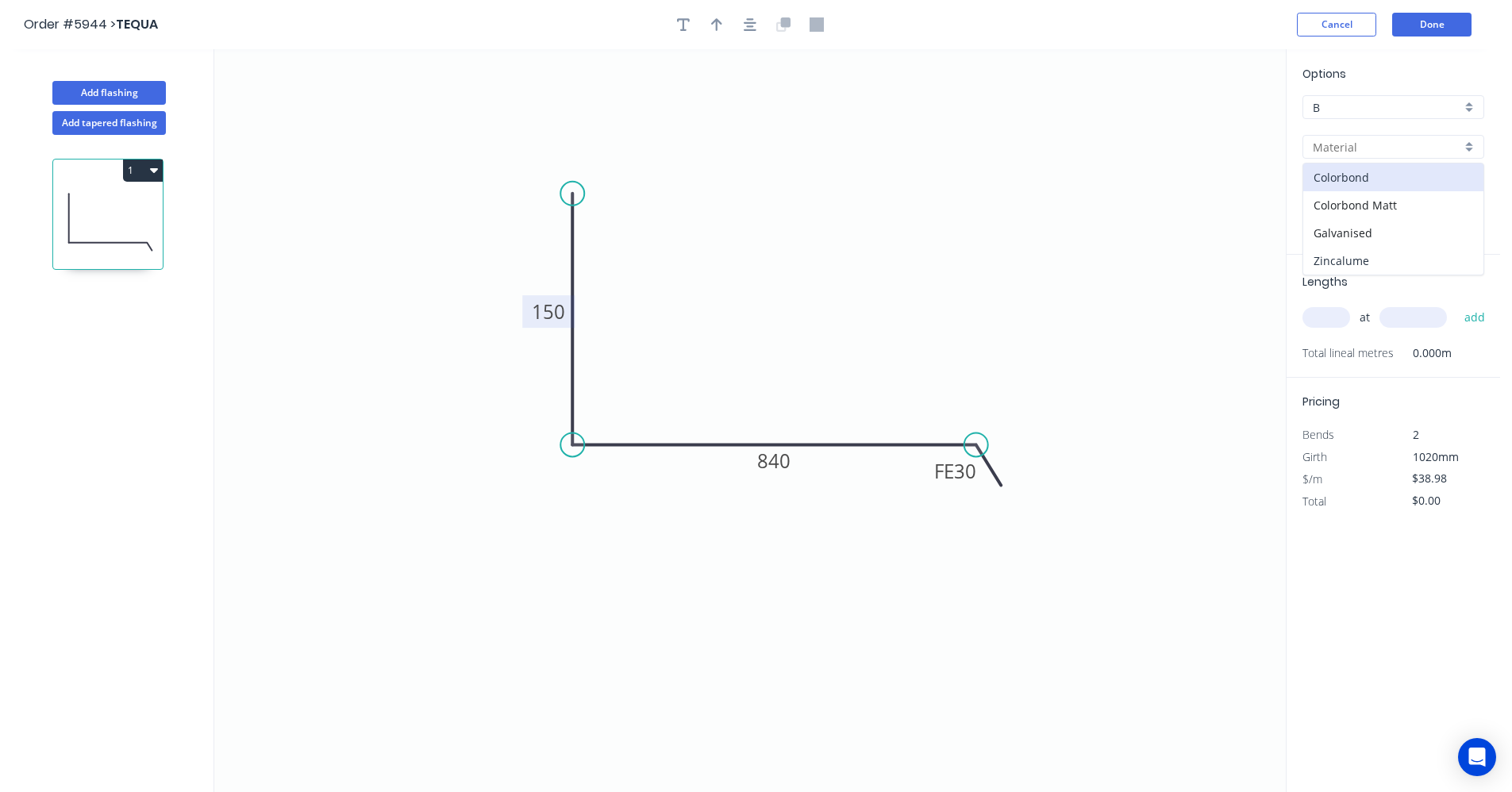
click at [1355, 254] on div "Zincalume" at bounding box center [1393, 260] width 180 height 28
type input "Zincalume"
type input "$26.77"
click at [1321, 325] on input "text" at bounding box center [1326, 318] width 47 height 20
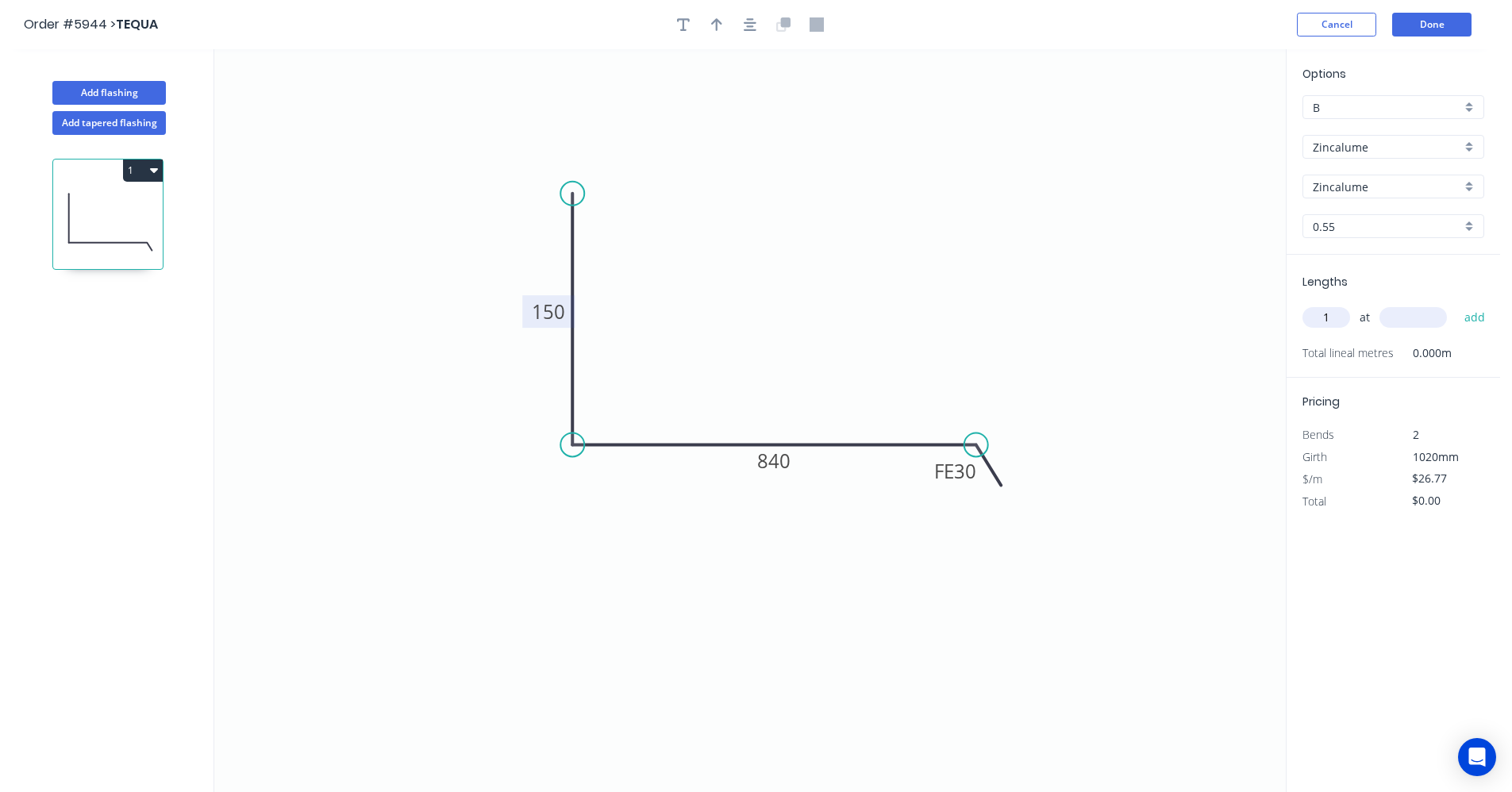
type input "1"
type input "3500"
click at [1457, 304] on button "add" at bounding box center [1476, 318] width 37 height 27
click at [753, 33] on button "button" at bounding box center [751, 25] width 24 height 24
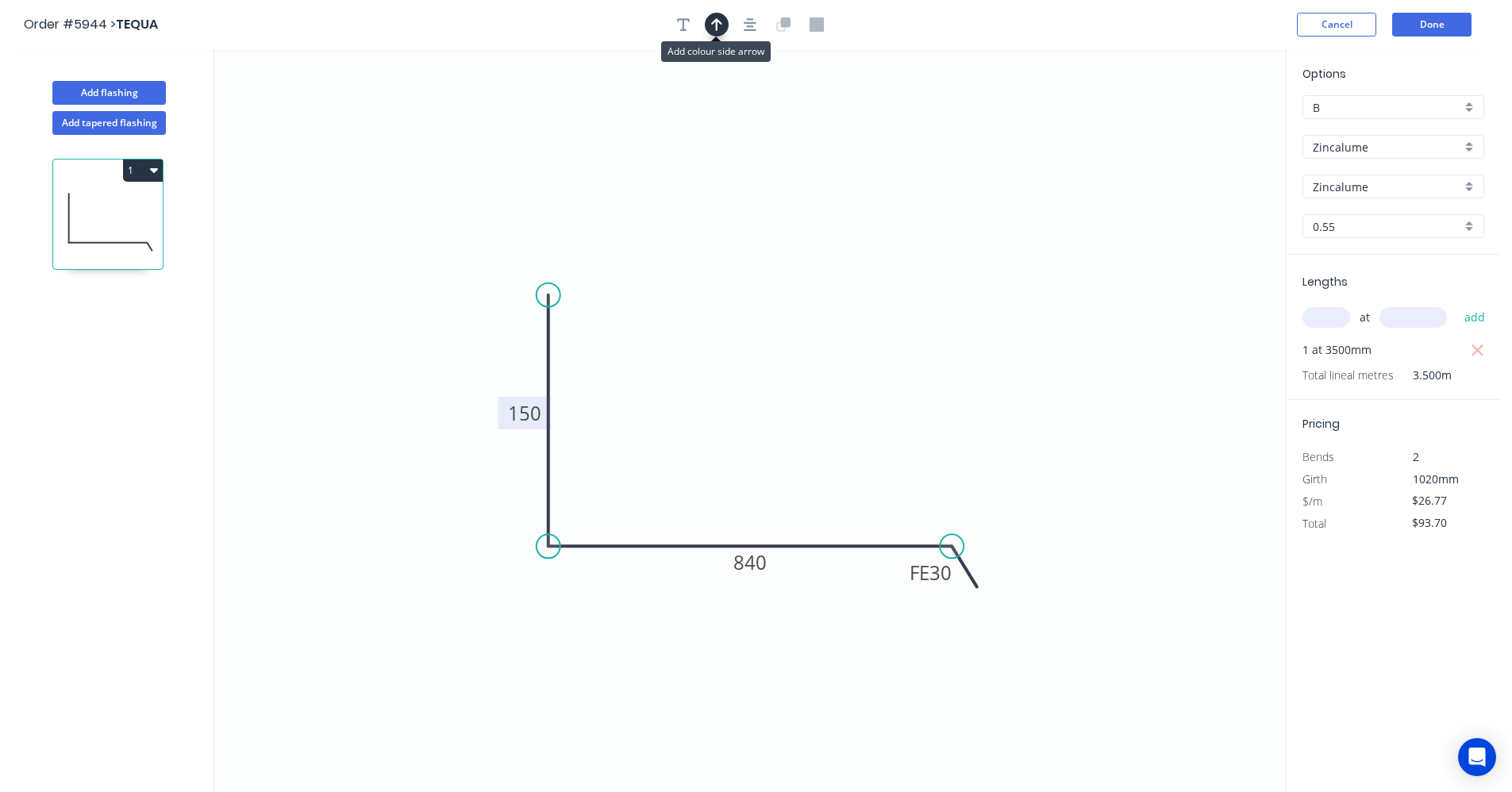
click at [727, 27] on button "button" at bounding box center [717, 25] width 24 height 24
click at [1202, 126] on icon at bounding box center [1205, 111] width 14 height 51
drag, startPoint x: 1210, startPoint y: 126, endPoint x: 827, endPoint y: 527, distance: 554.5
click at [828, 527] on icon at bounding box center [844, 513] width 46 height 46
drag, startPoint x: 156, startPoint y: 170, endPoint x: 138, endPoint y: 185, distance: 23.4
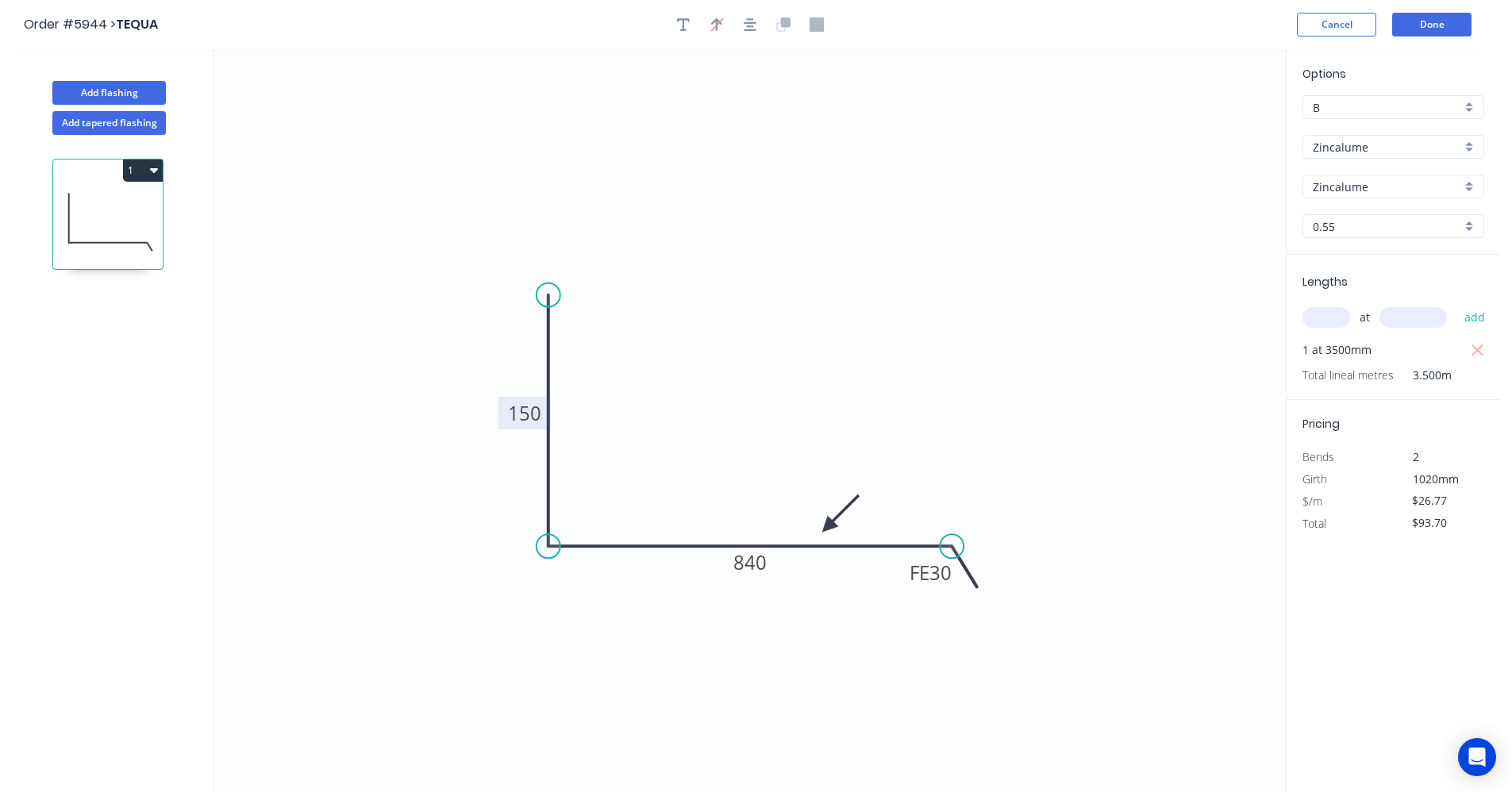
click at [155, 170] on icon "button" at bounding box center [154, 171] width 8 height 5
click at [92, 211] on div "Duplicate" at bounding box center [87, 210] width 123 height 23
type input "$0.00"
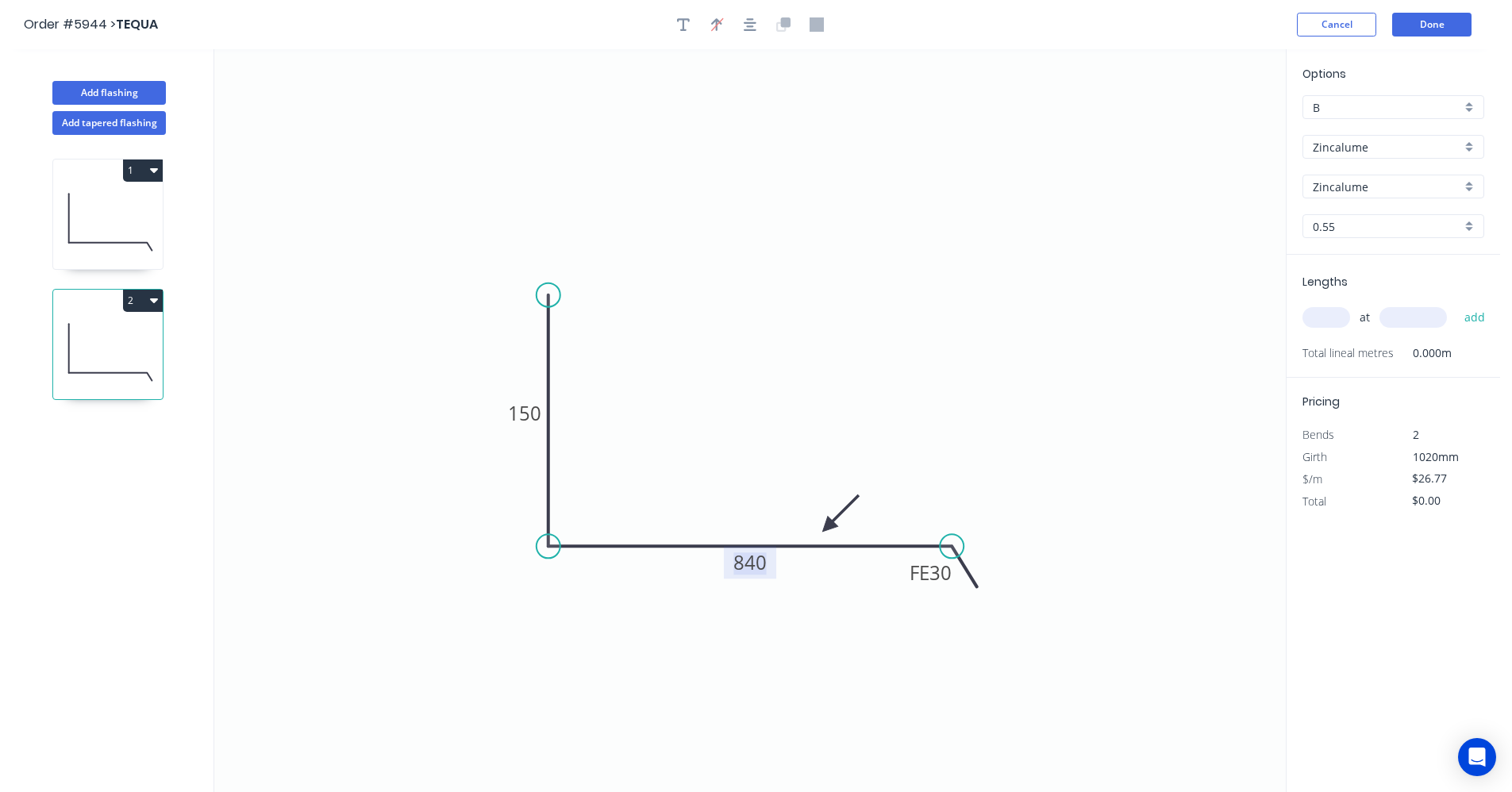
click at [756, 562] on tspan "840" at bounding box center [750, 562] width 33 height 26
click at [823, 391] on icon "0 150 FE 30 255" at bounding box center [751, 420] width 1072 height 743
type input "$14.24"
click at [1336, 320] on input "text" at bounding box center [1326, 318] width 47 height 20
click at [1331, 318] on input "text" at bounding box center [1326, 318] width 47 height 20
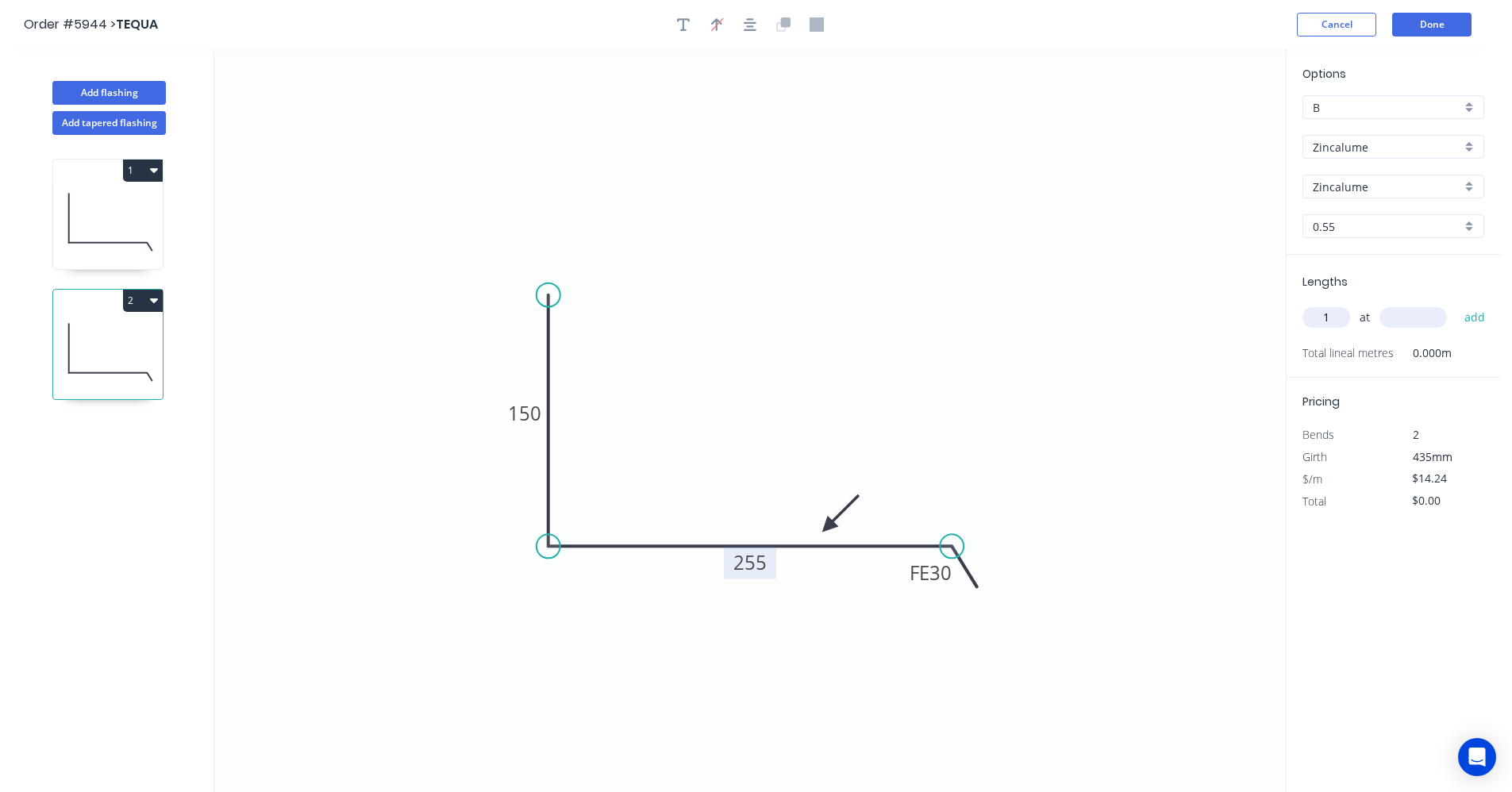
type input "1"
type input "2000"
click at [1457, 304] on button "add" at bounding box center [1476, 318] width 37 height 27
type input "$28.48"
click at [127, 87] on button "Add flashing" at bounding box center [109, 93] width 113 height 24
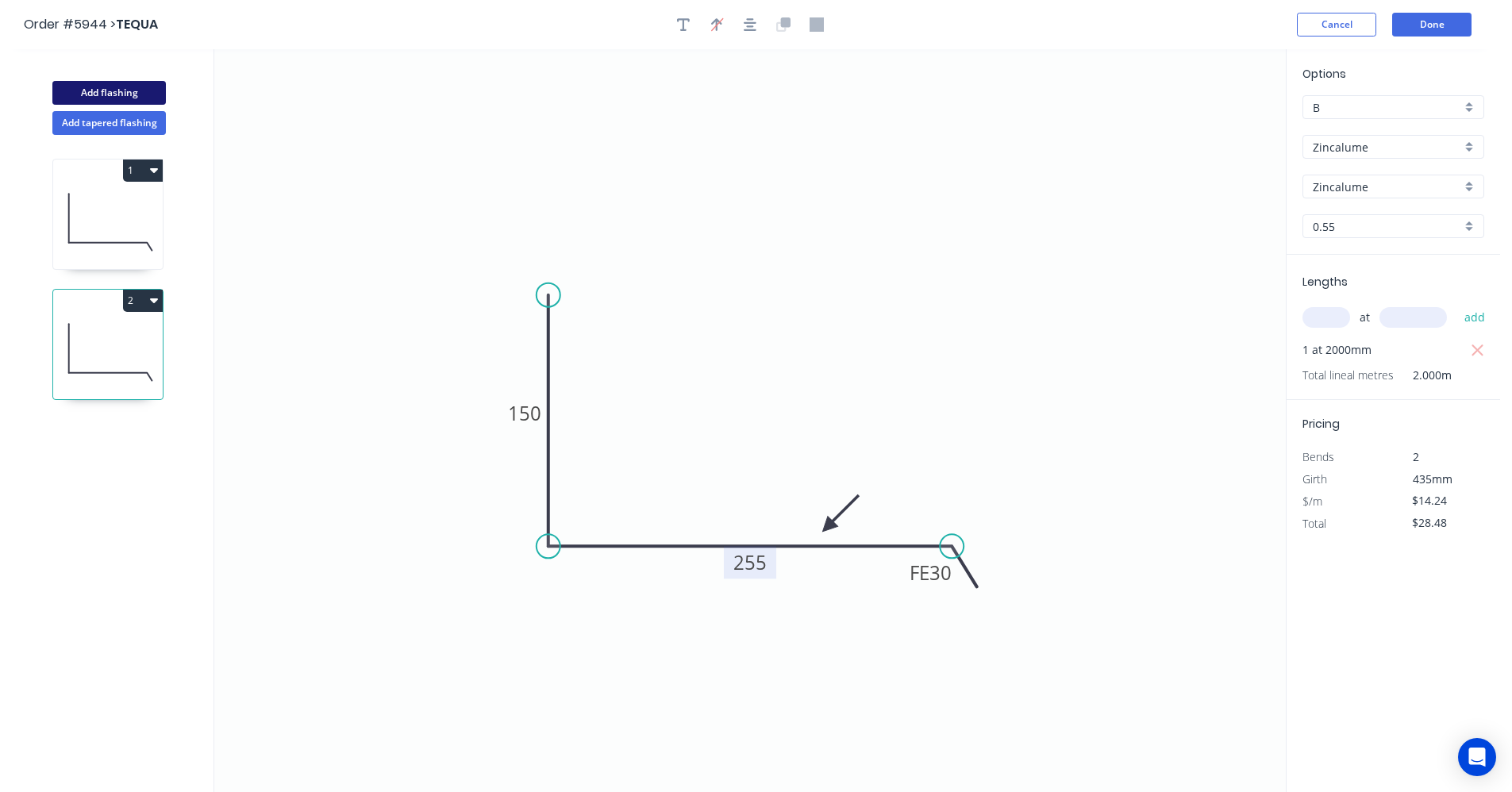
type input "$0.00"
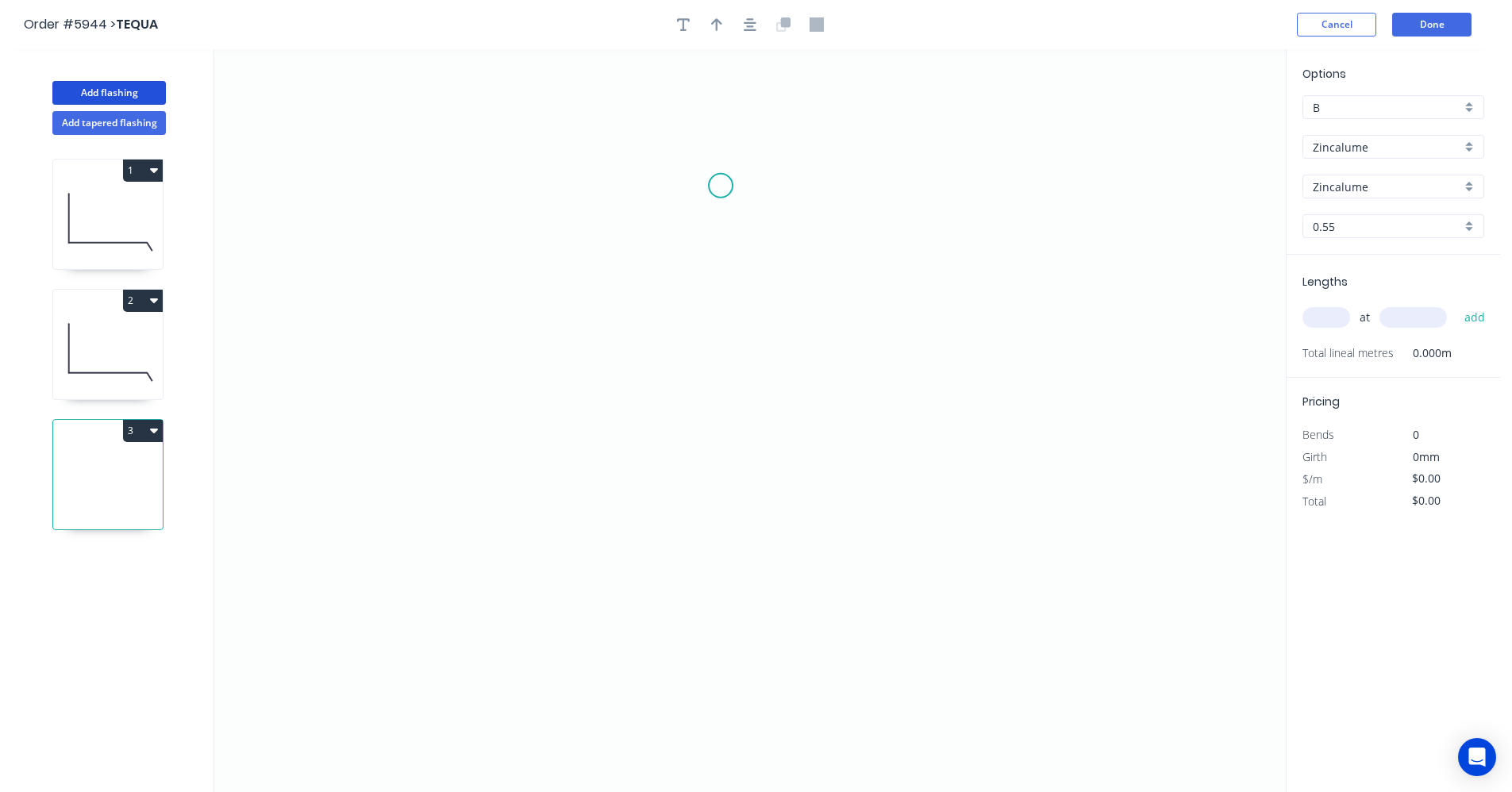
click at [721, 186] on icon "0" at bounding box center [751, 420] width 1072 height 743
click at [708, 511] on icon "0" at bounding box center [751, 420] width 1072 height 743
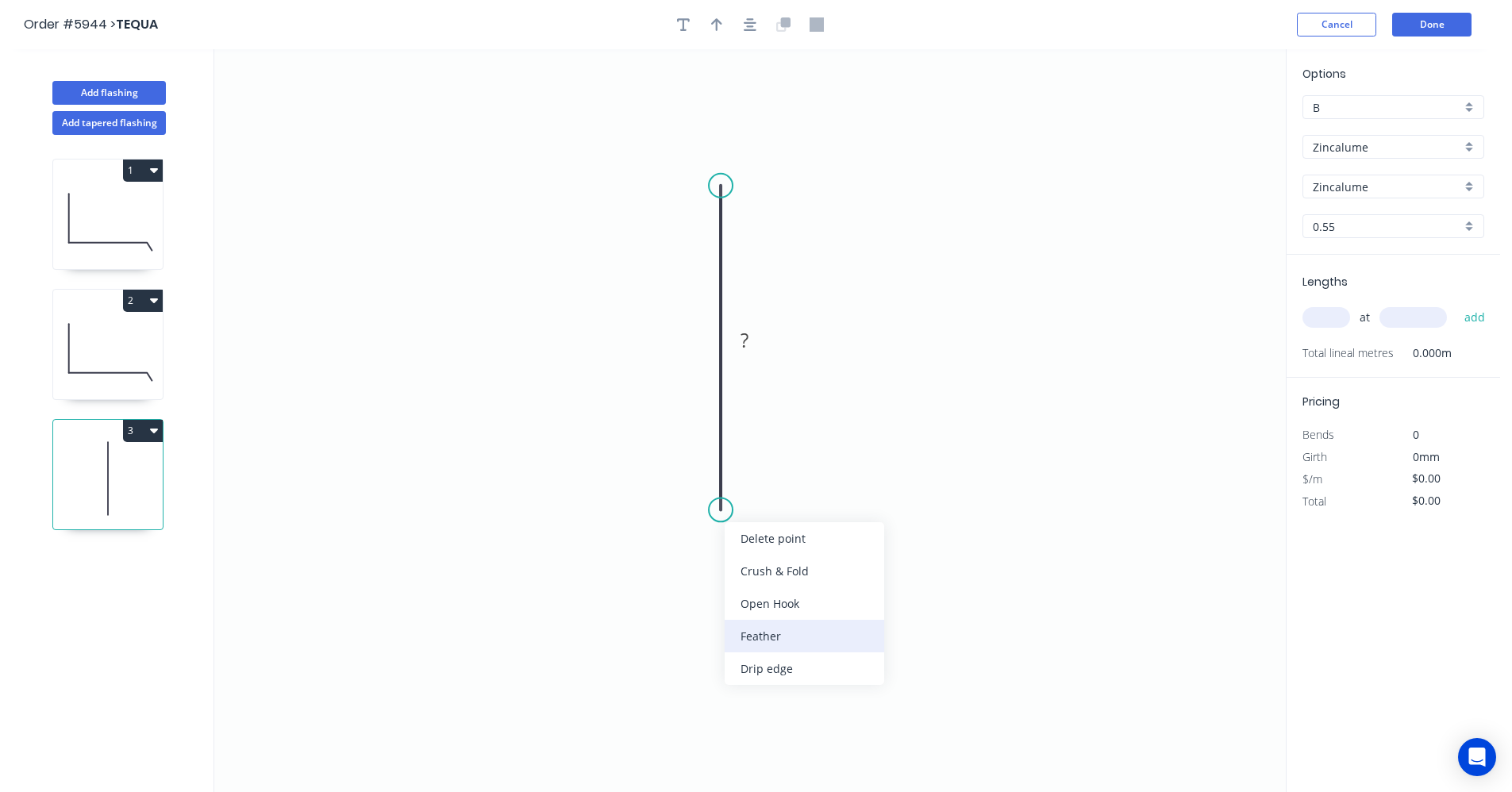
click at [788, 643] on div "Feather" at bounding box center [805, 636] width 160 height 33
click at [761, 563] on div "Flip bend" at bounding box center [805, 570] width 160 height 33
click at [772, 486] on tspan "15" at bounding box center [764, 481] width 22 height 26
click at [942, 327] on icon "0 FE 10 600" at bounding box center [751, 420] width 1072 height 743
type input "$16.52"
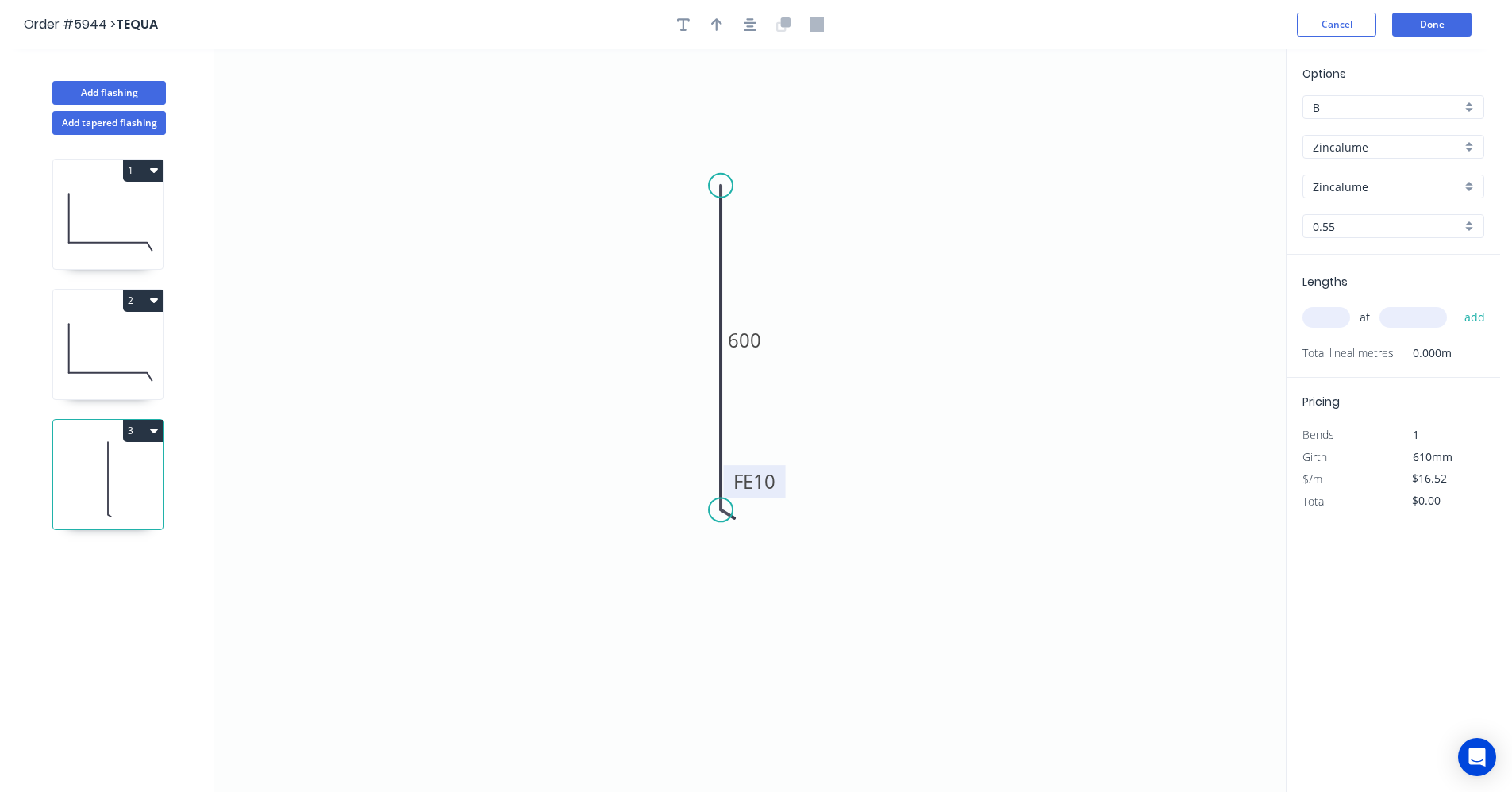
click at [1324, 314] on input "text" at bounding box center [1326, 318] width 47 height 20
type input "1"
type input "2000"
click at [1457, 304] on button "add" at bounding box center [1476, 318] width 37 height 27
type input "$33.04"
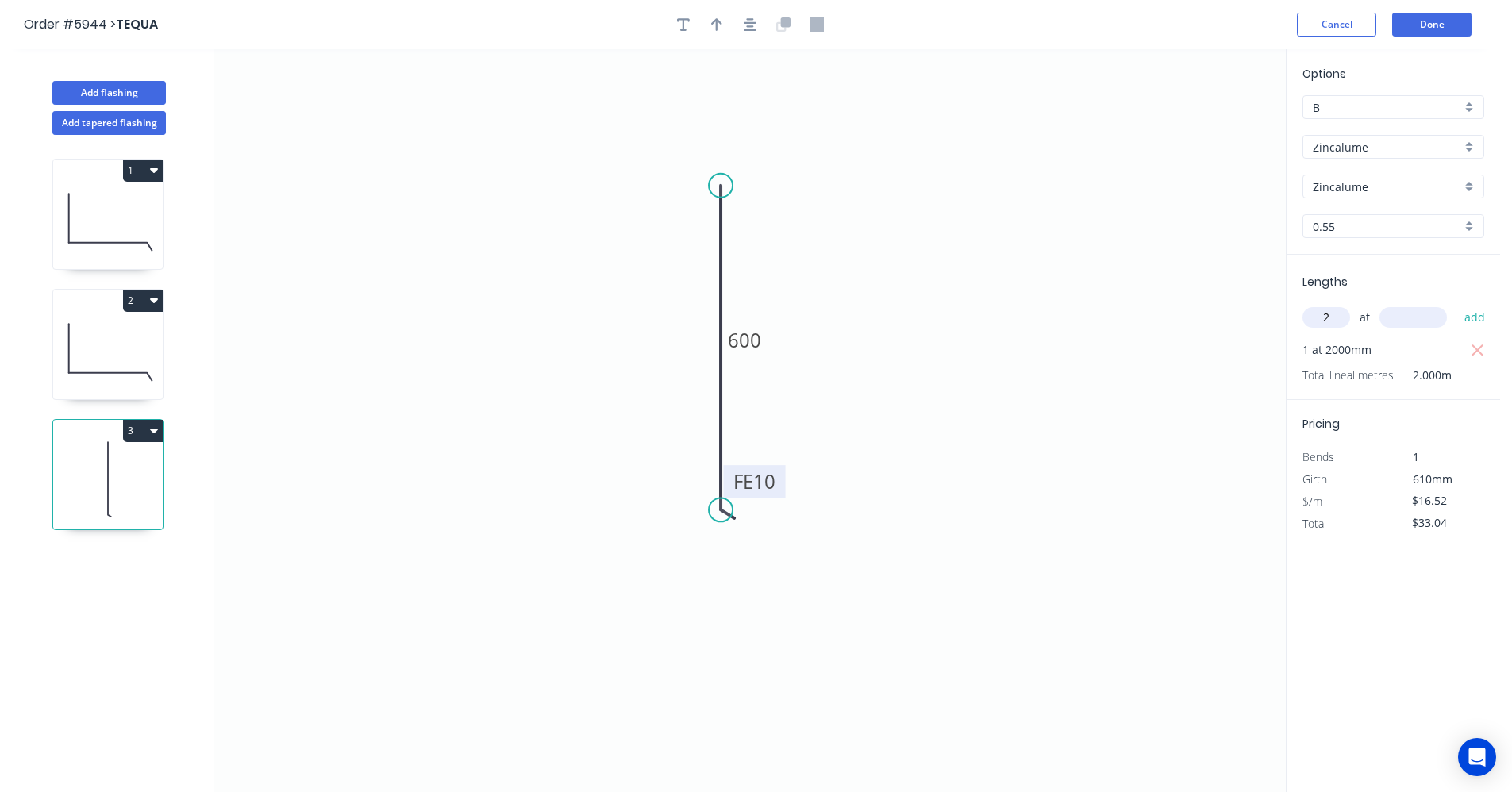
type input "2"
type input "1800"
click at [1457, 304] on button "add" at bounding box center [1476, 318] width 37 height 27
type input "$92.51"
type input "1"
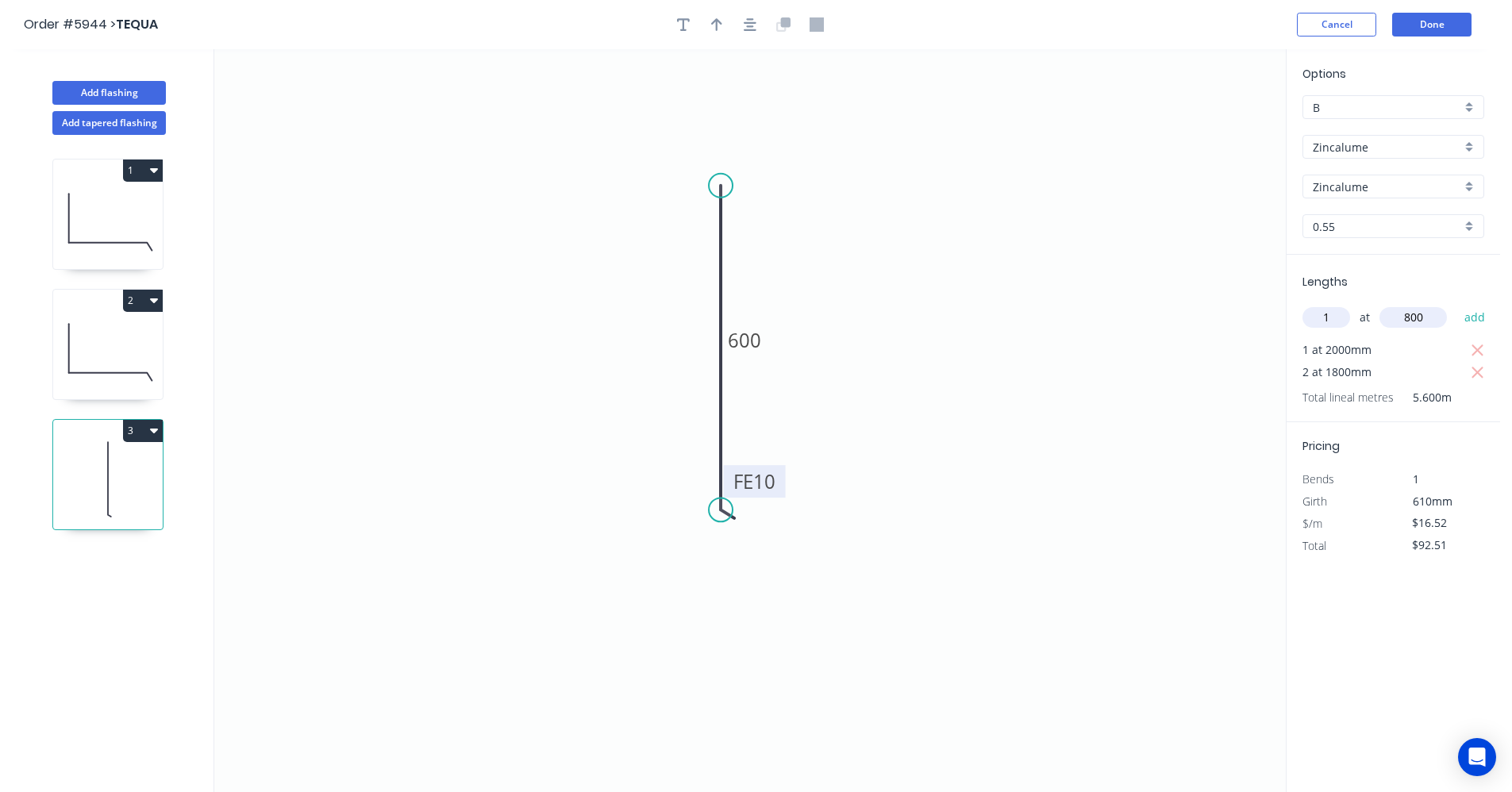
type input "800"
click at [1457, 304] on button "add" at bounding box center [1476, 318] width 37 height 27
type input "$109.03"
click at [119, 89] on button "Add flashing" at bounding box center [109, 93] width 113 height 24
type input "$0.00"
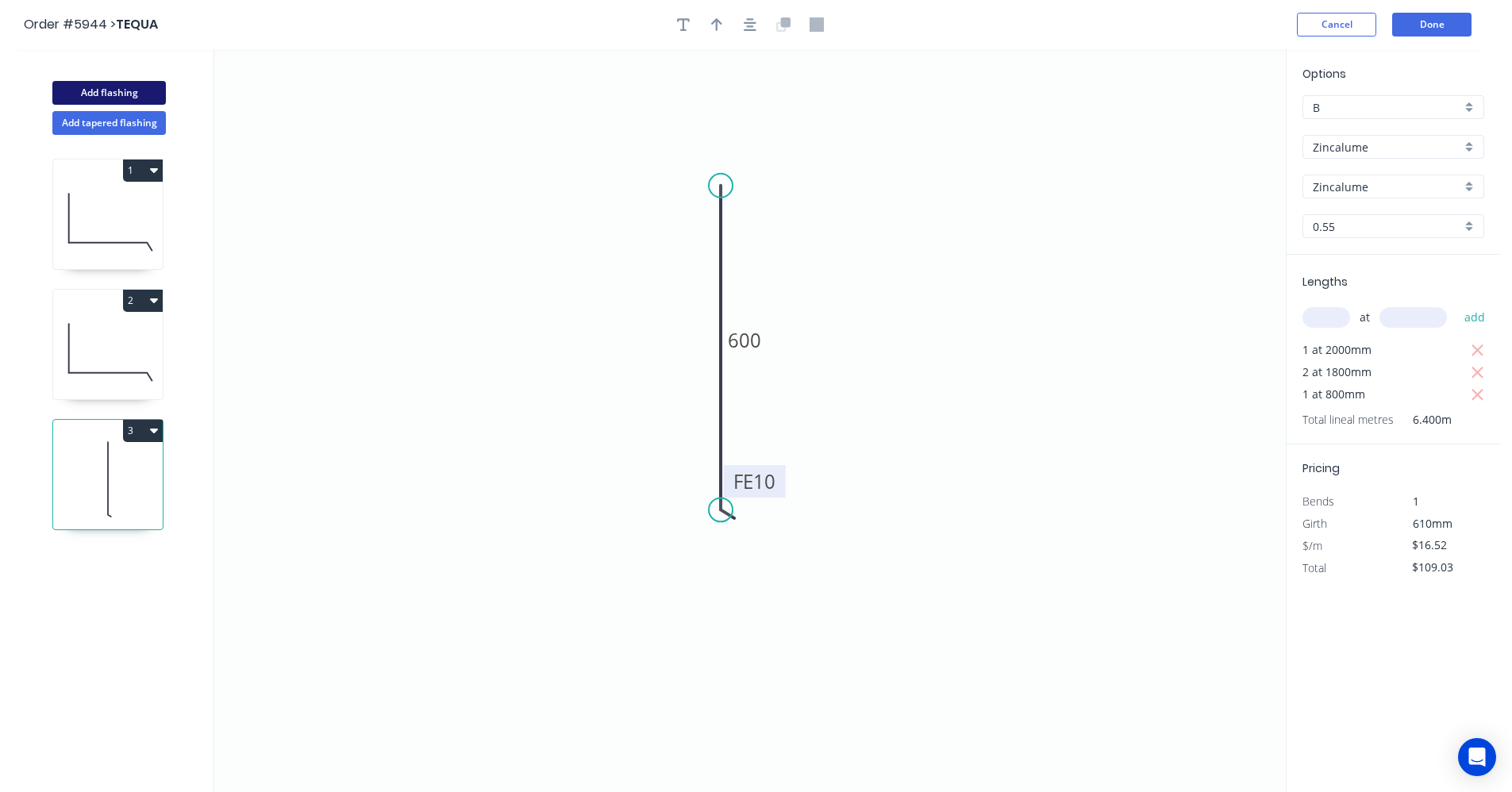
type input "$0.00"
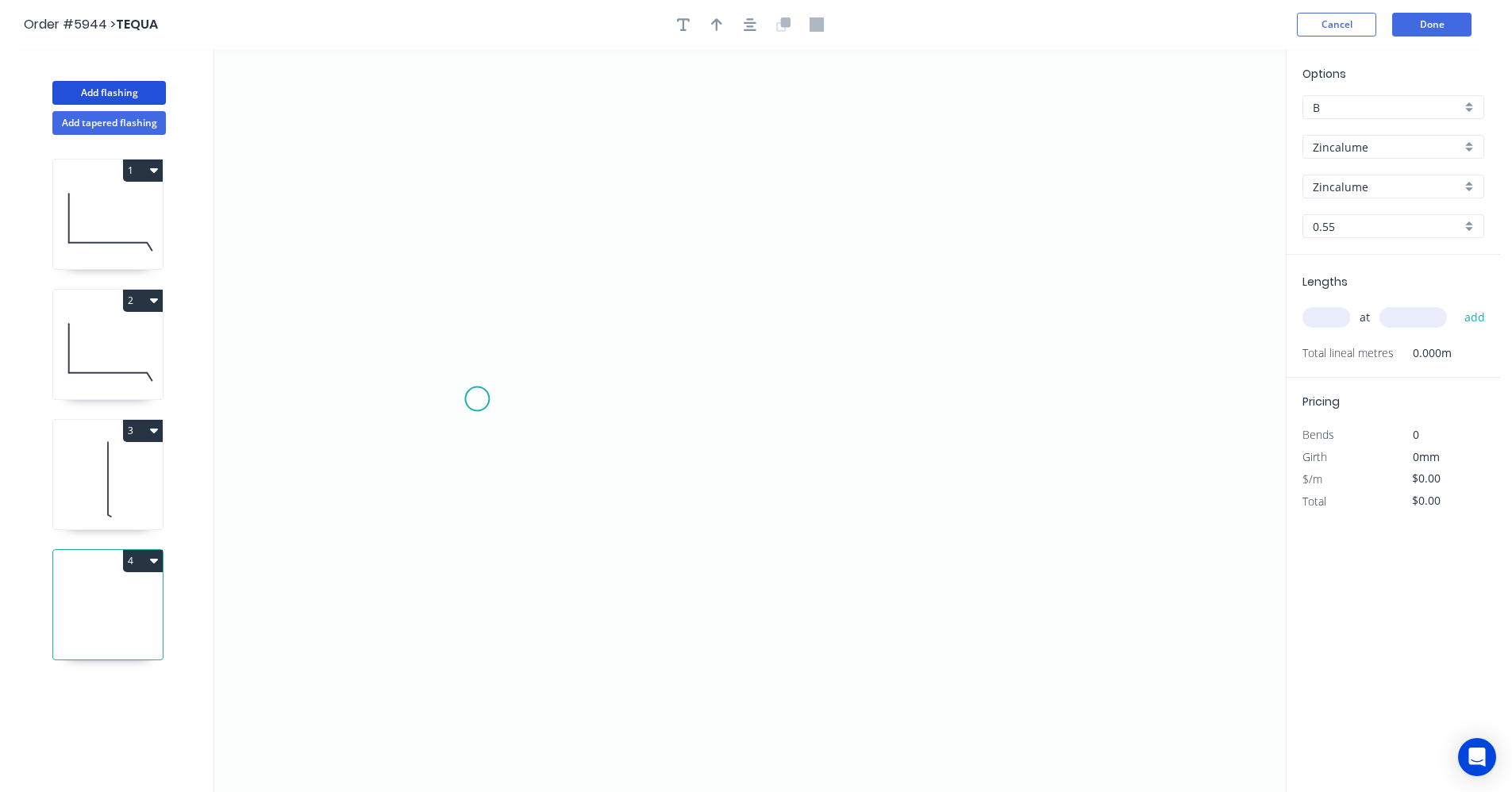
click at [476, 399] on icon "0" at bounding box center [751, 420] width 1072 height 743
drag, startPoint x: 768, startPoint y: 251, endPoint x: 880, endPoint y: 281, distance: 115.9
click at [769, 251] on icon "0" at bounding box center [751, 420] width 1072 height 743
click at [1043, 359] on icon "0 ?" at bounding box center [751, 420] width 1072 height 743
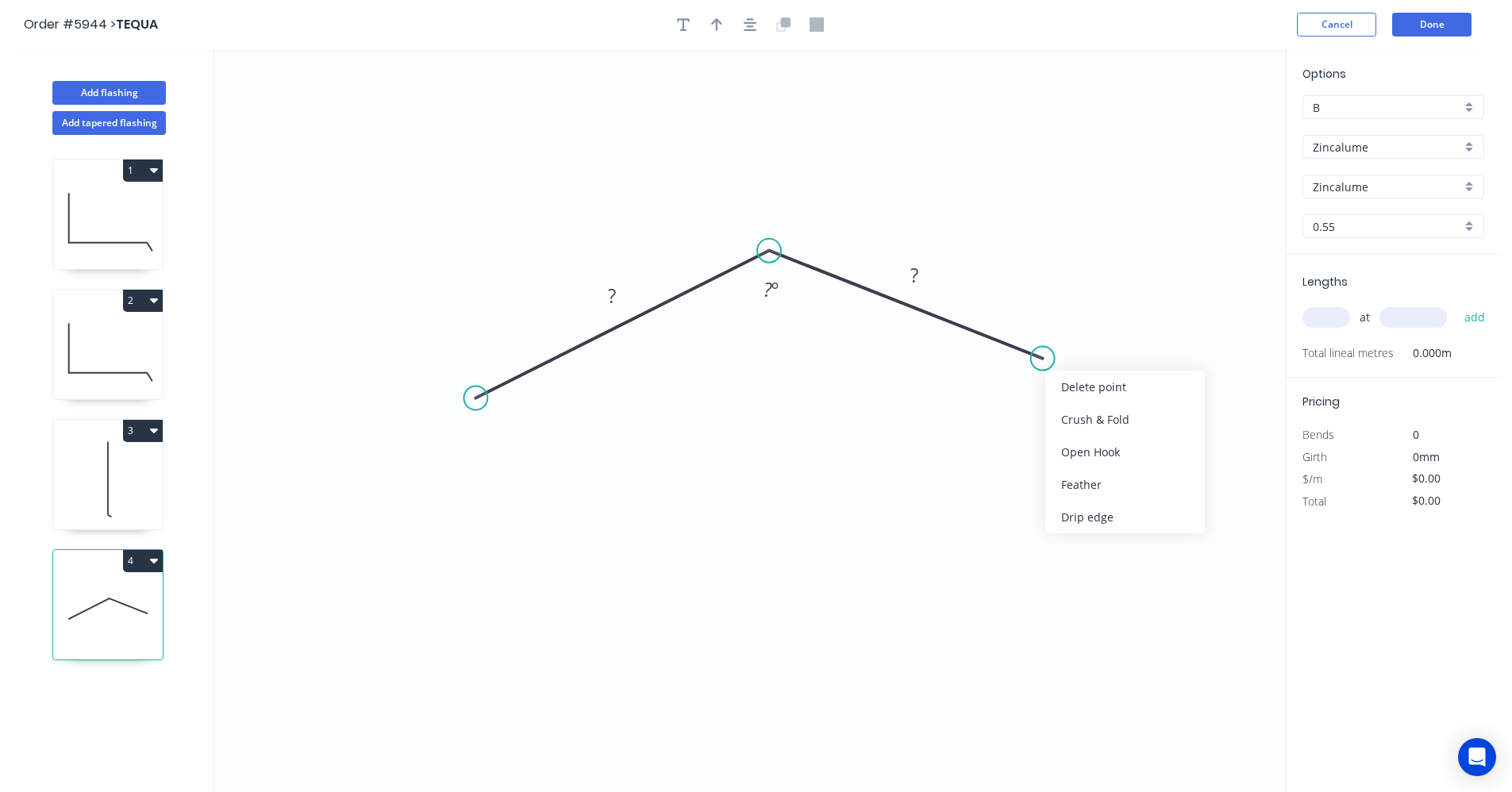
drag, startPoint x: 1122, startPoint y: 491, endPoint x: 1100, endPoint y: 482, distance: 23.8
click at [1121, 491] on div "Feather" at bounding box center [1125, 484] width 160 height 33
click at [534, 517] on div "Feather" at bounding box center [557, 515] width 160 height 33
click at [509, 453] on div "Flip bend" at bounding box center [559, 451] width 160 height 33
click at [524, 412] on tspan "15" at bounding box center [519, 412] width 22 height 26
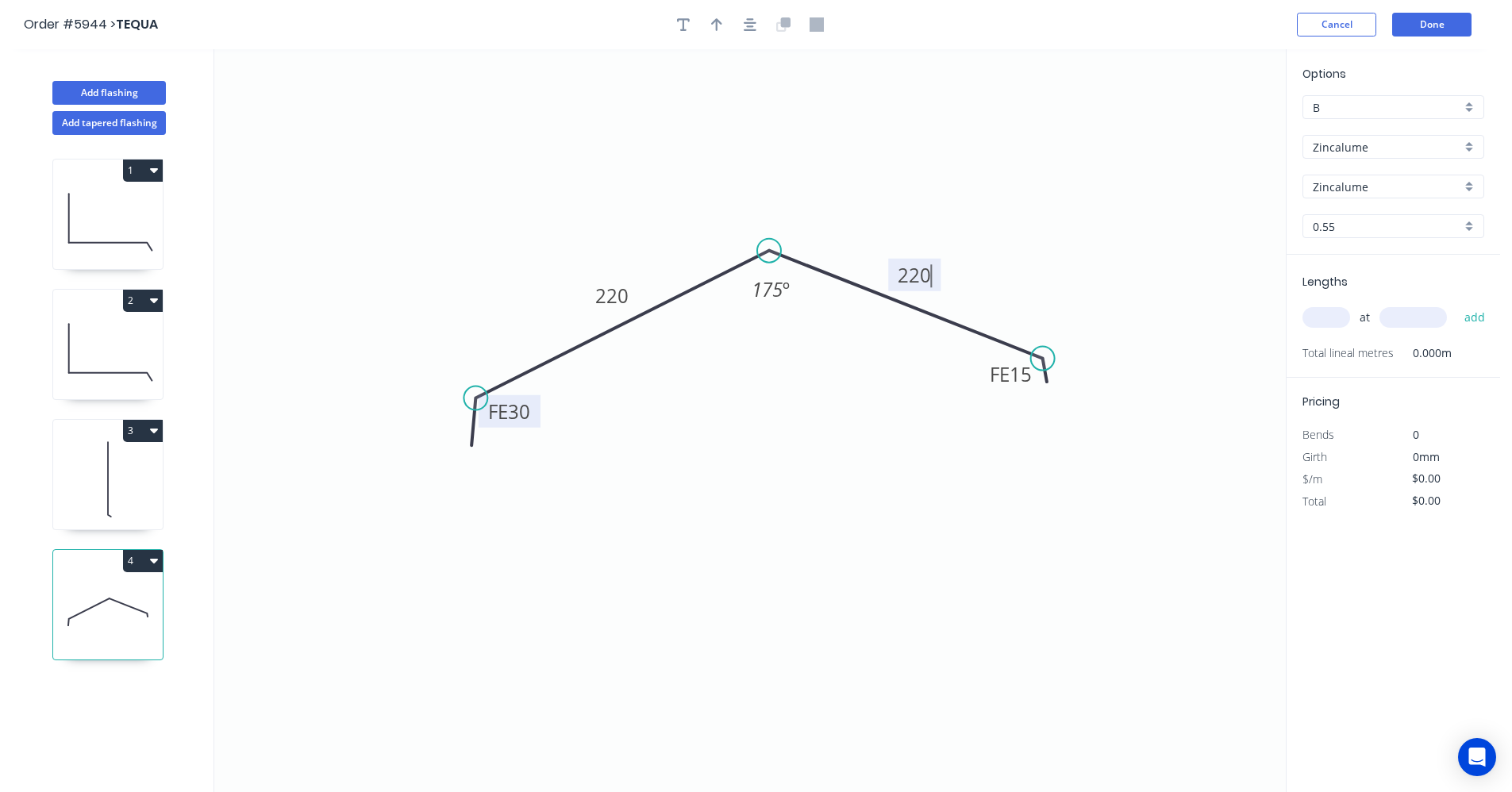
type input "$16.14"
click at [1476, 150] on div "Zincalume" at bounding box center [1393, 147] width 182 height 24
drag, startPoint x: 1386, startPoint y: 210, endPoint x: 1389, endPoint y: 228, distance: 18.2
click at [1386, 212] on div "Colorbond Matt" at bounding box center [1393, 205] width 180 height 28
type input "Colorbond Matt"
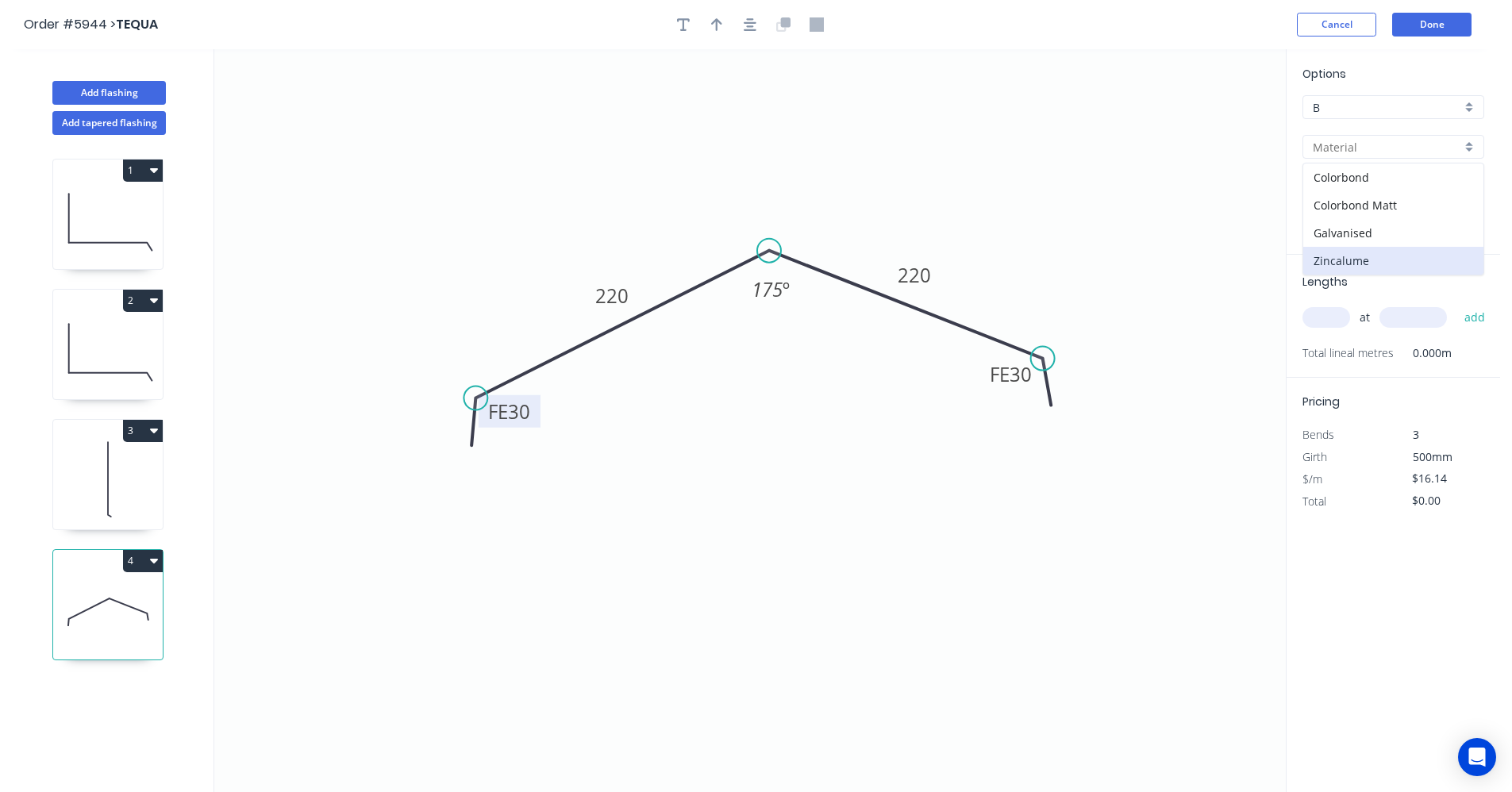
type input "Bluegum Matt"
type input "$24.15"
click at [1466, 186] on div "Bluegum Matt" at bounding box center [1393, 187] width 182 height 24
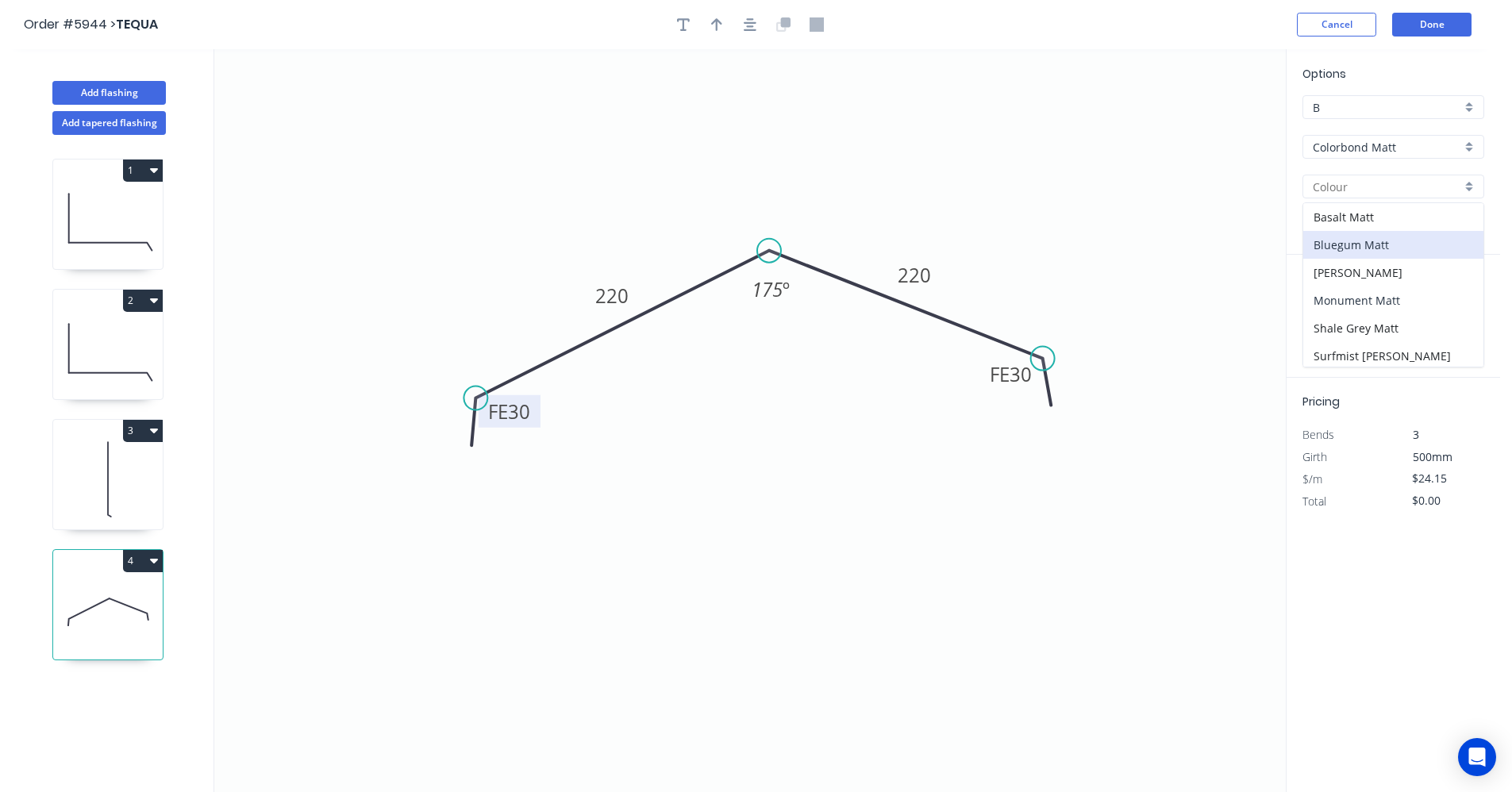
click at [1365, 296] on div "Monument Matt" at bounding box center [1393, 300] width 180 height 28
type input "Monument Matt"
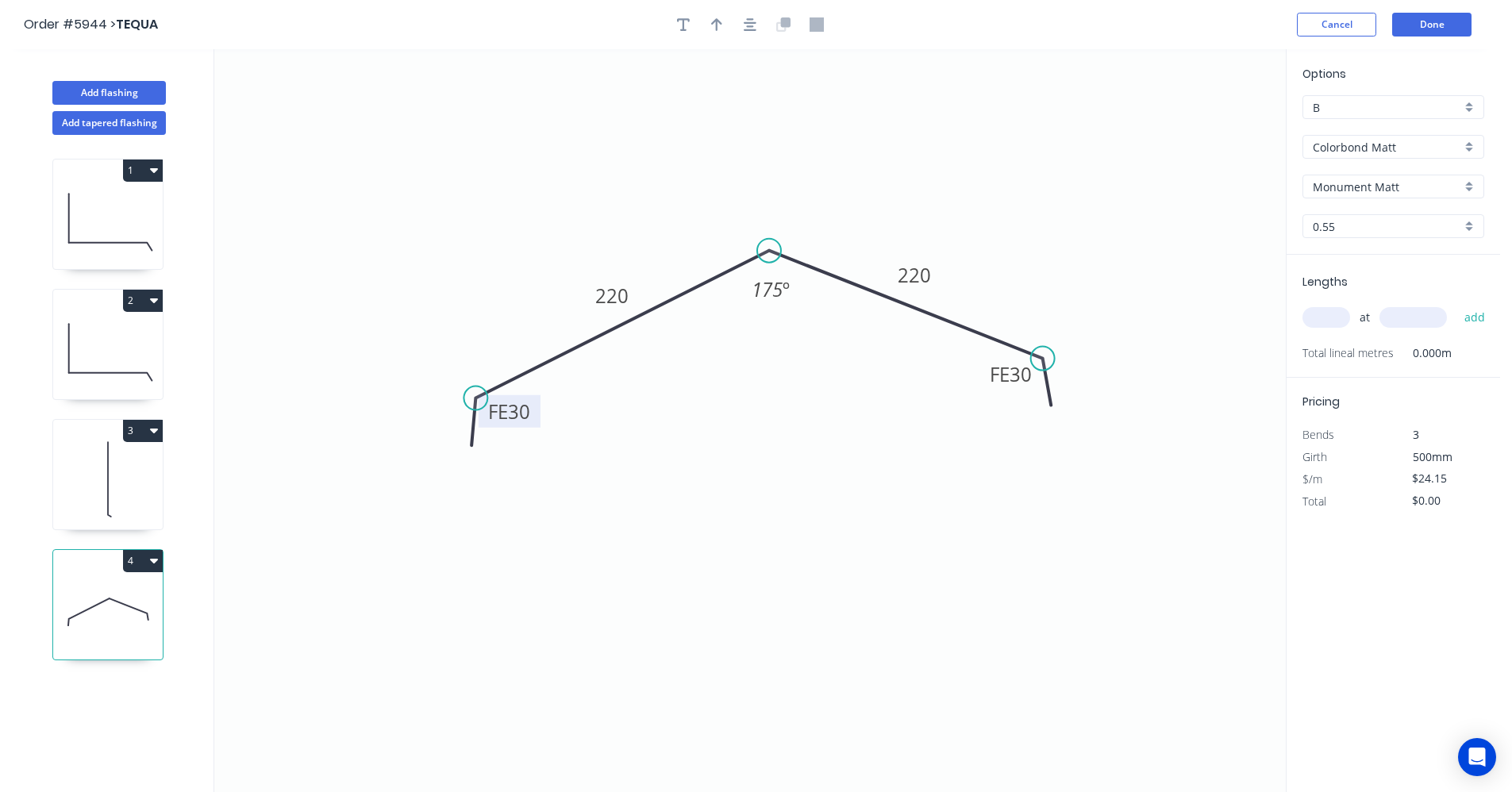
click at [1328, 309] on input "text" at bounding box center [1326, 318] width 47 height 20
type input "1"
type input "2000"
click at [1457, 304] on button "add" at bounding box center [1476, 318] width 37 height 27
type input "$48.30"
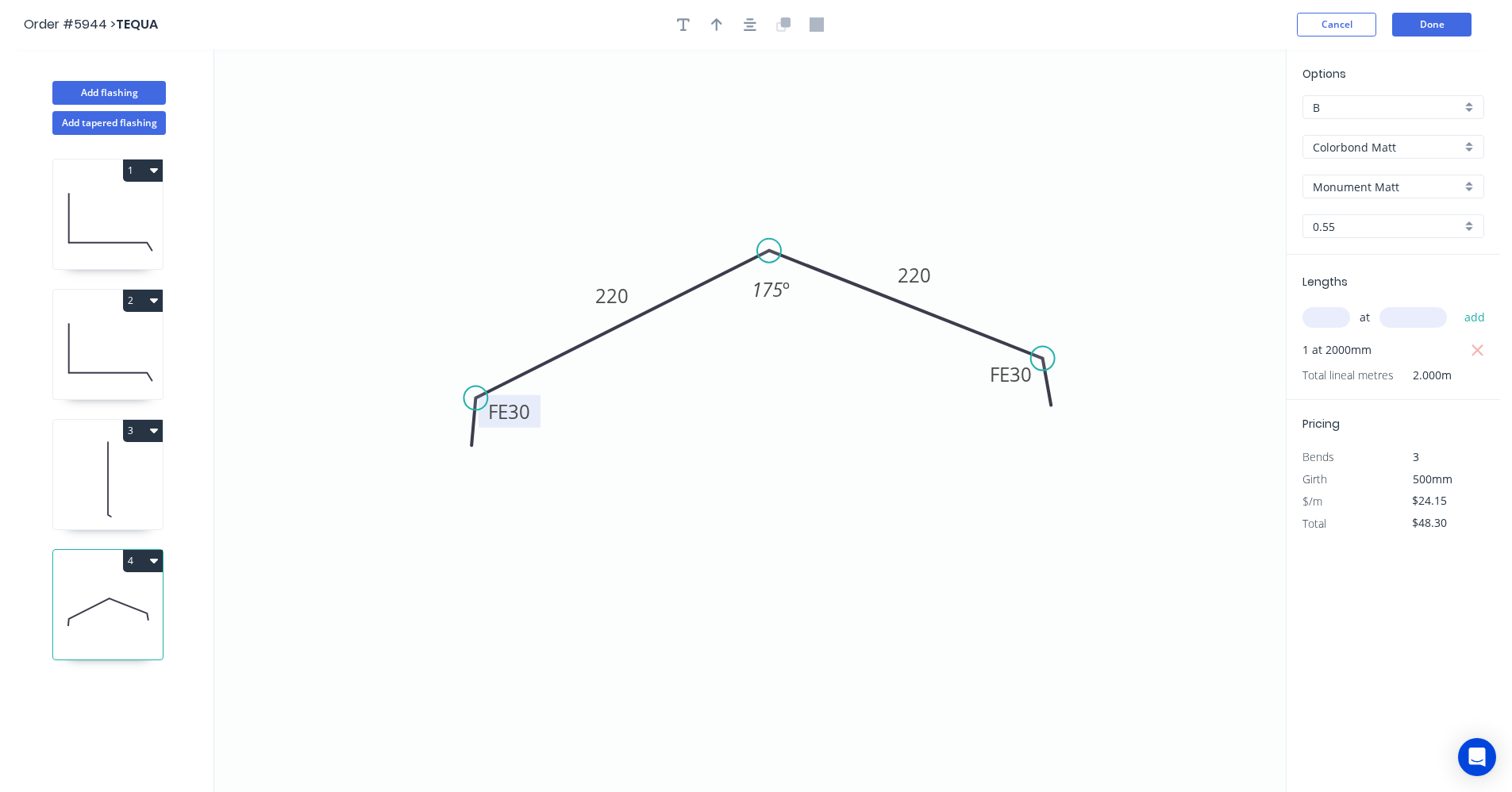
click at [760, 35] on div at bounding box center [750, 25] width 166 height 24
drag, startPoint x: 754, startPoint y: 30, endPoint x: 728, endPoint y: 23, distance: 26.9
click at [753, 30] on icon "button" at bounding box center [750, 25] width 13 height 13
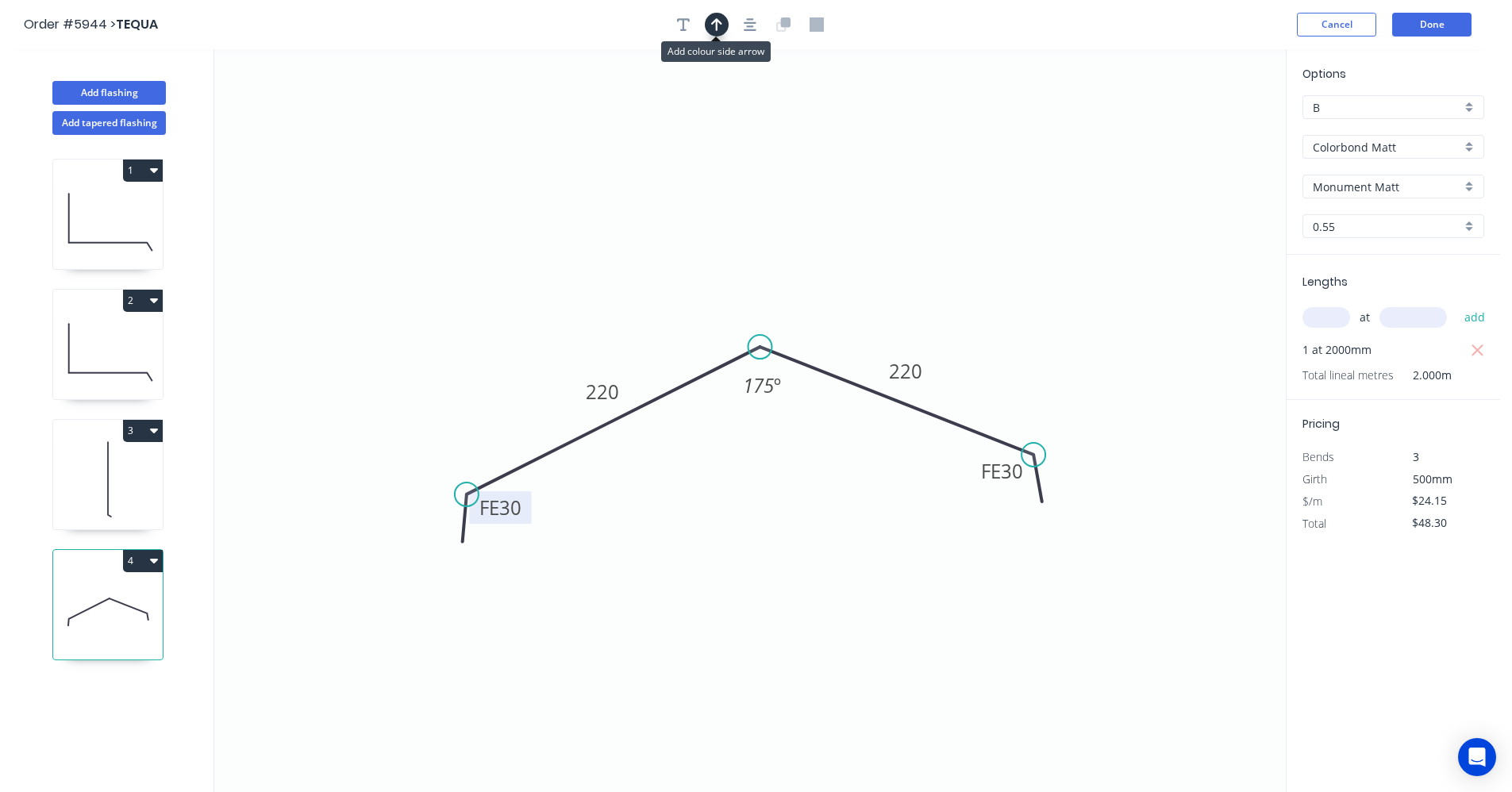
click at [715, 20] on icon "button" at bounding box center [717, 25] width 11 height 13
drag, startPoint x: 1204, startPoint y: 128, endPoint x: 858, endPoint y: 360, distance: 416.6
click at [858, 363] on icon at bounding box center [859, 345] width 14 height 51
click at [1440, 27] on button "Done" at bounding box center [1433, 25] width 79 height 24
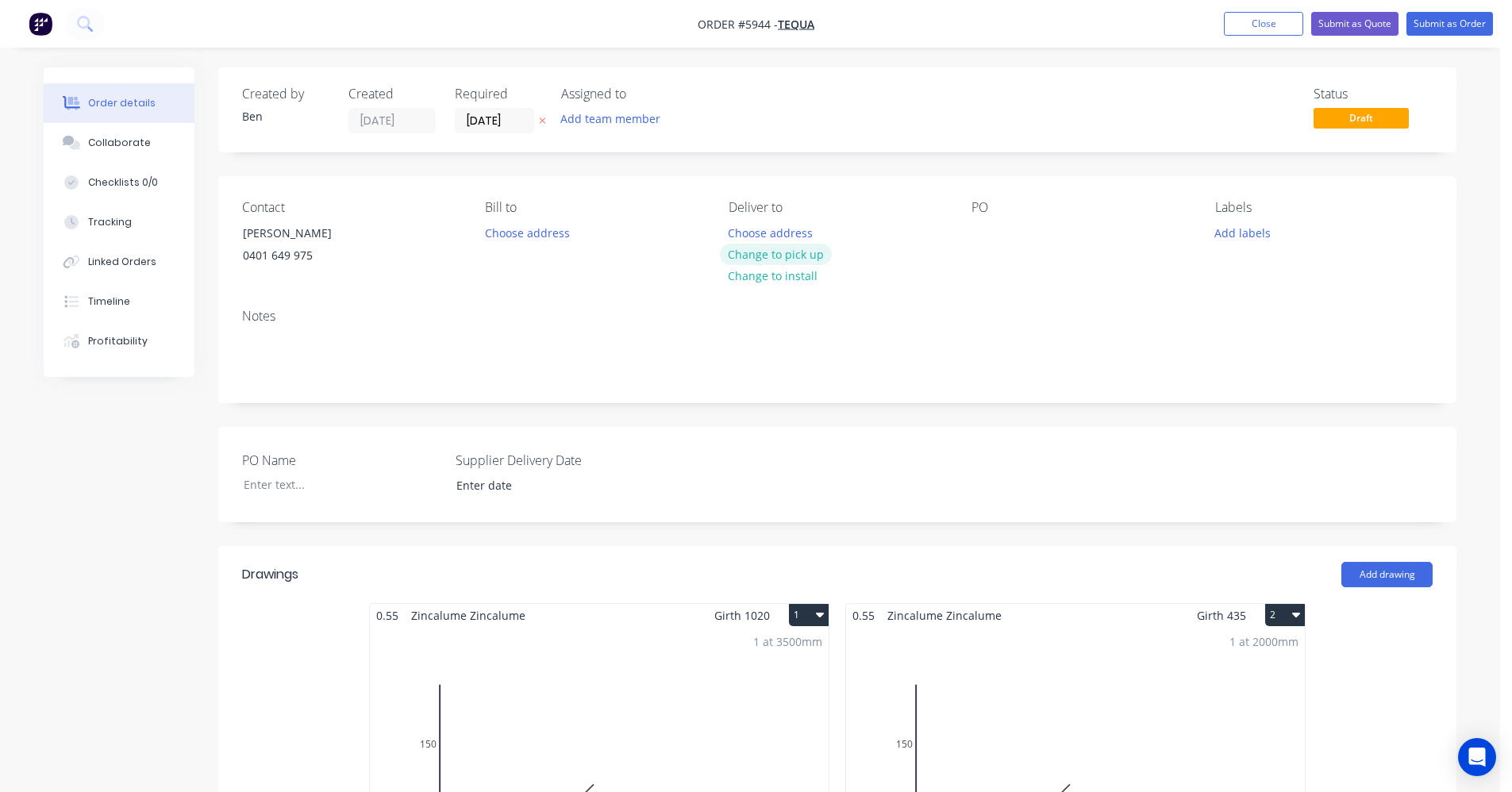
click at [777, 257] on button "Change to pick up" at bounding box center [776, 254] width 112 height 21
click at [988, 231] on div at bounding box center [985, 232] width 25 height 23
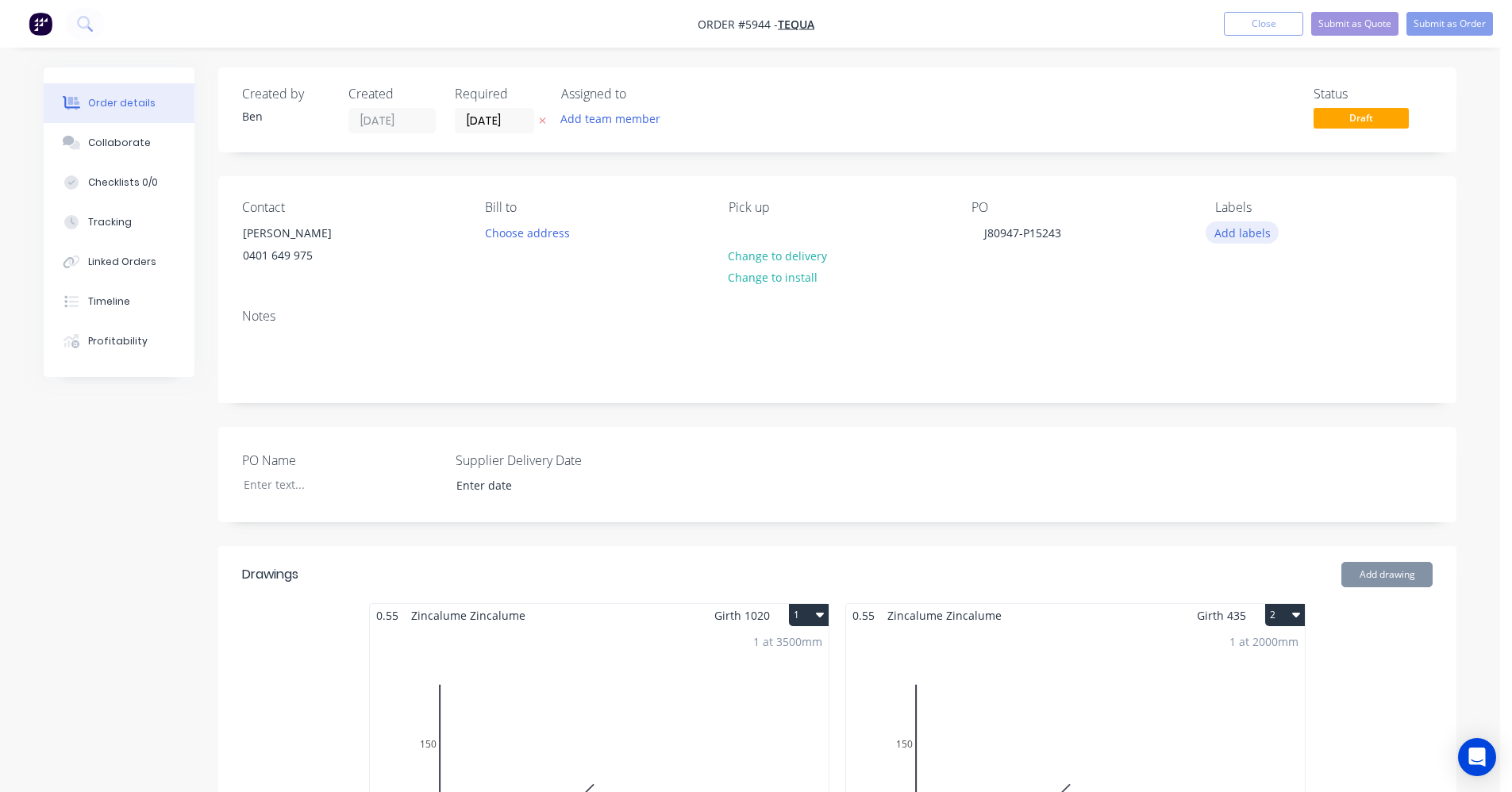
click at [1236, 237] on button "Add labels" at bounding box center [1242, 232] width 73 height 21
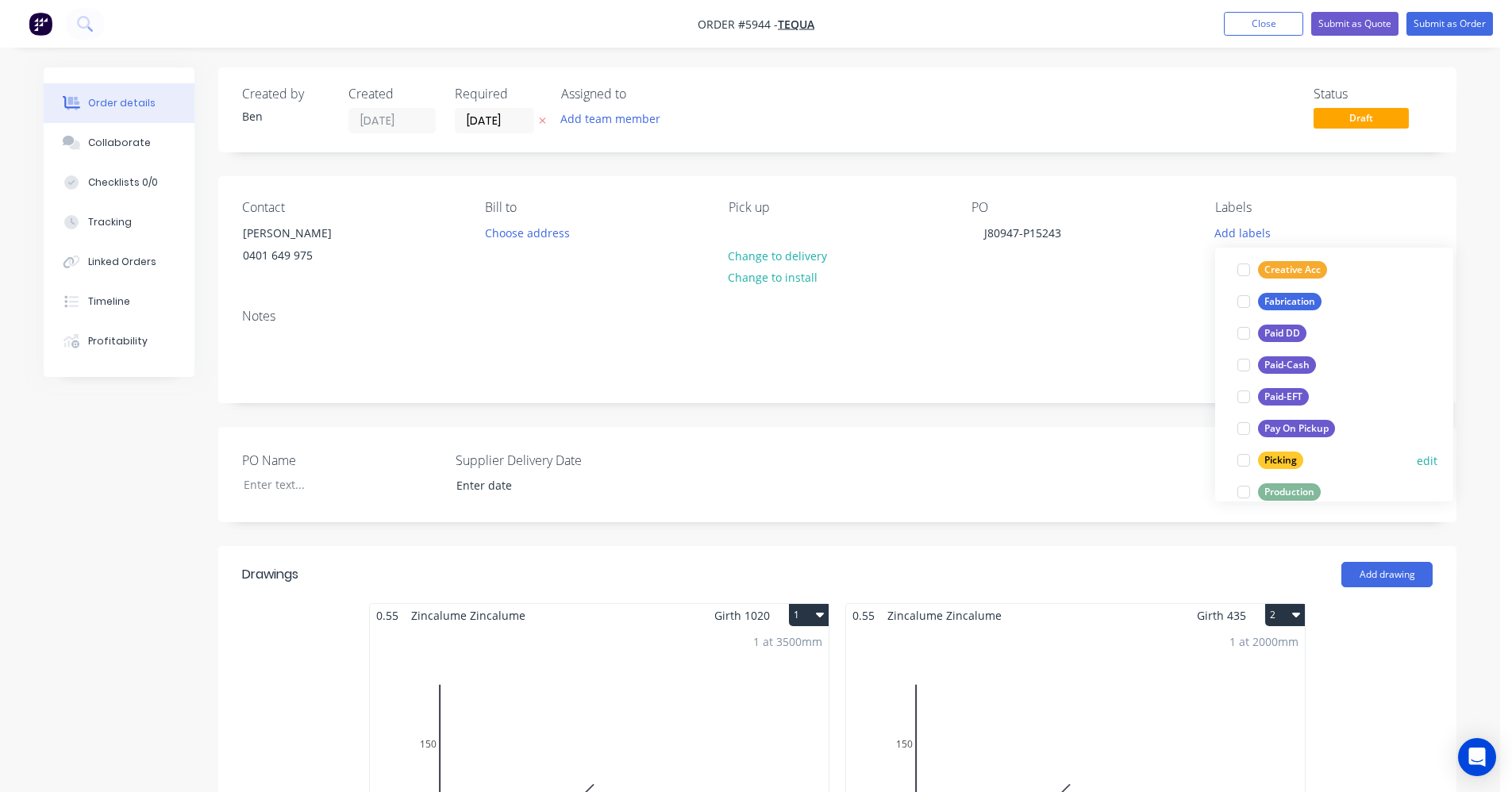
scroll to position [159, 0]
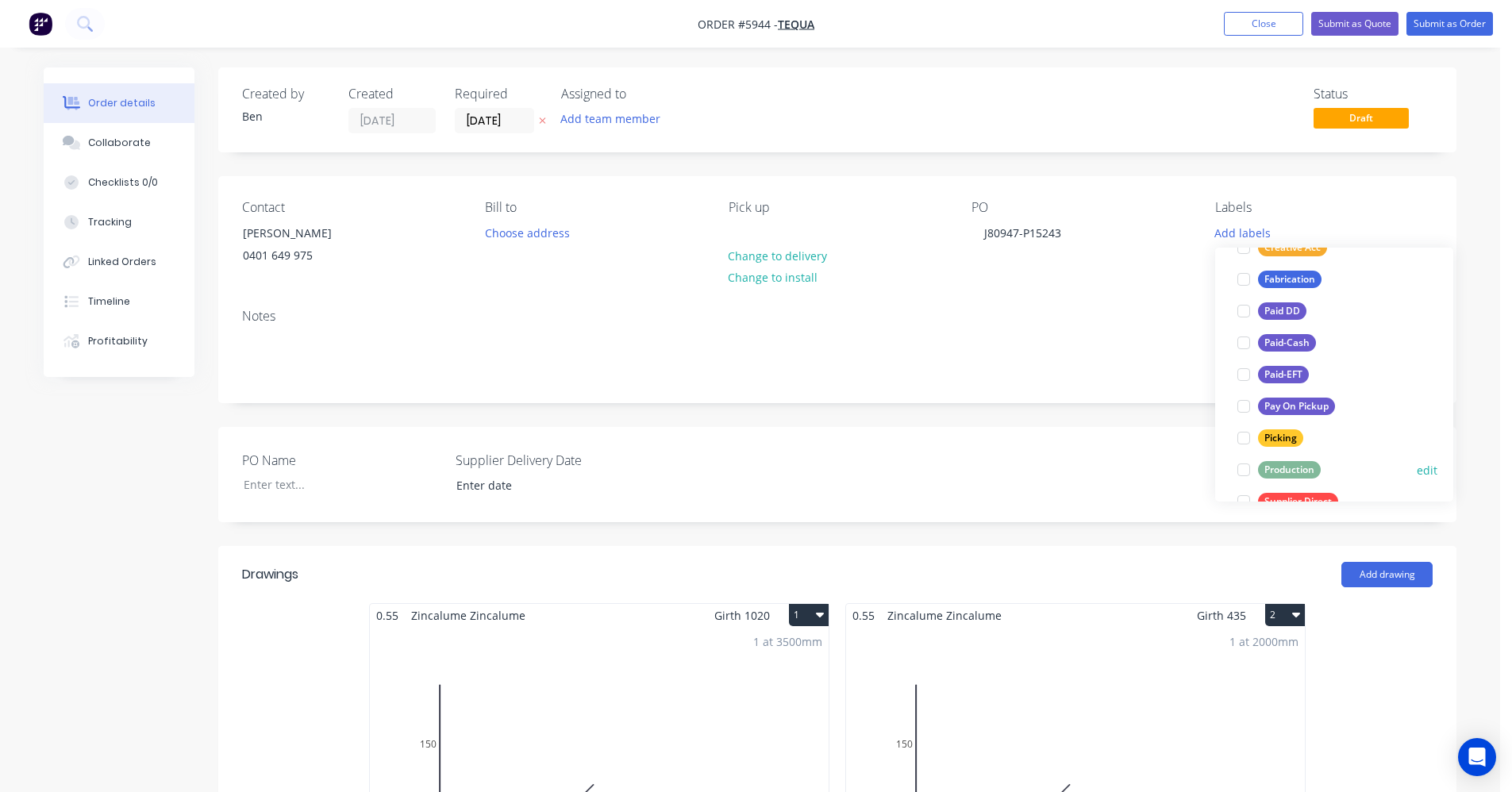
click at [1282, 470] on div "Production" at bounding box center [1290, 470] width 63 height 18
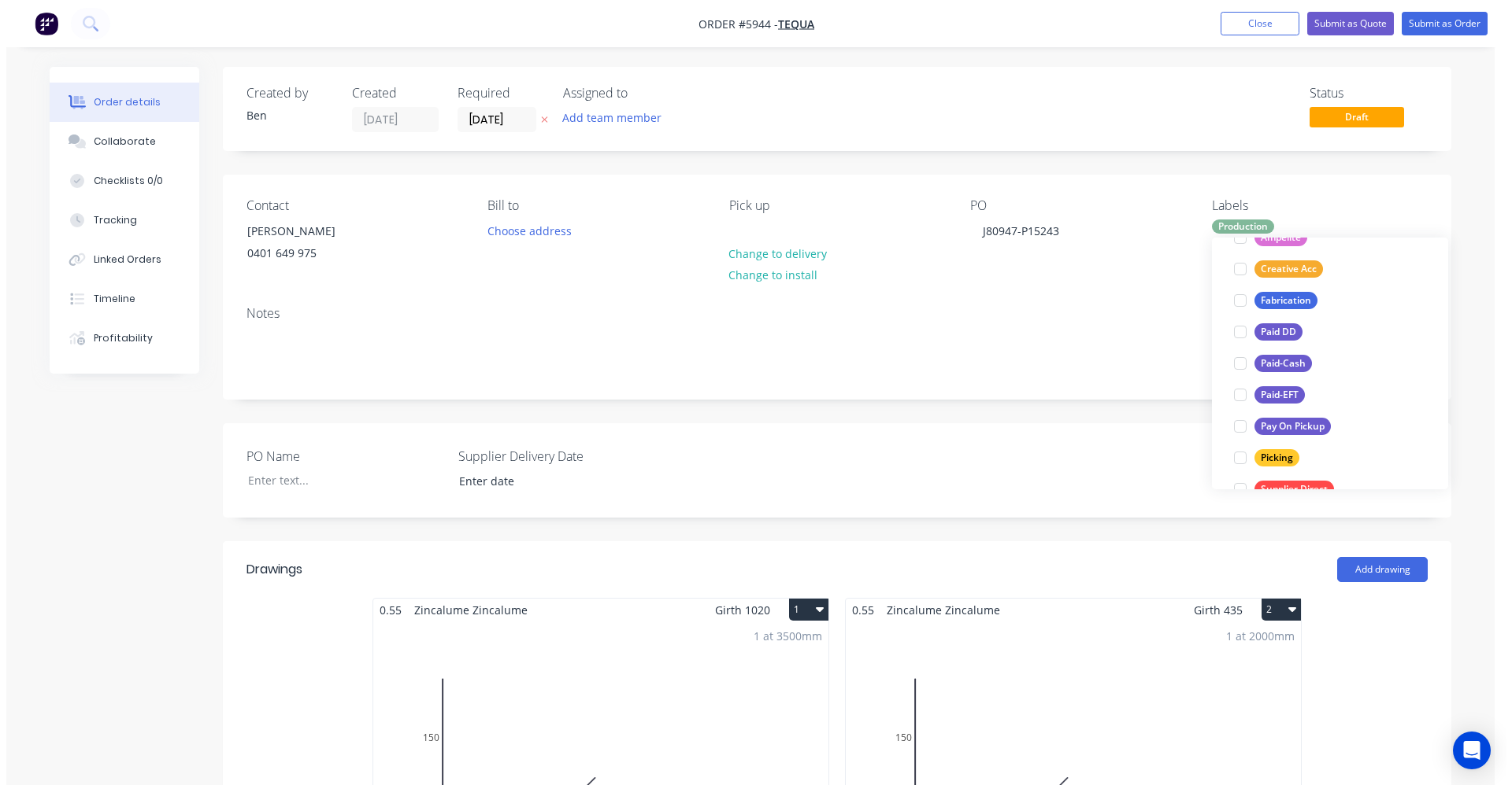
scroll to position [0, 0]
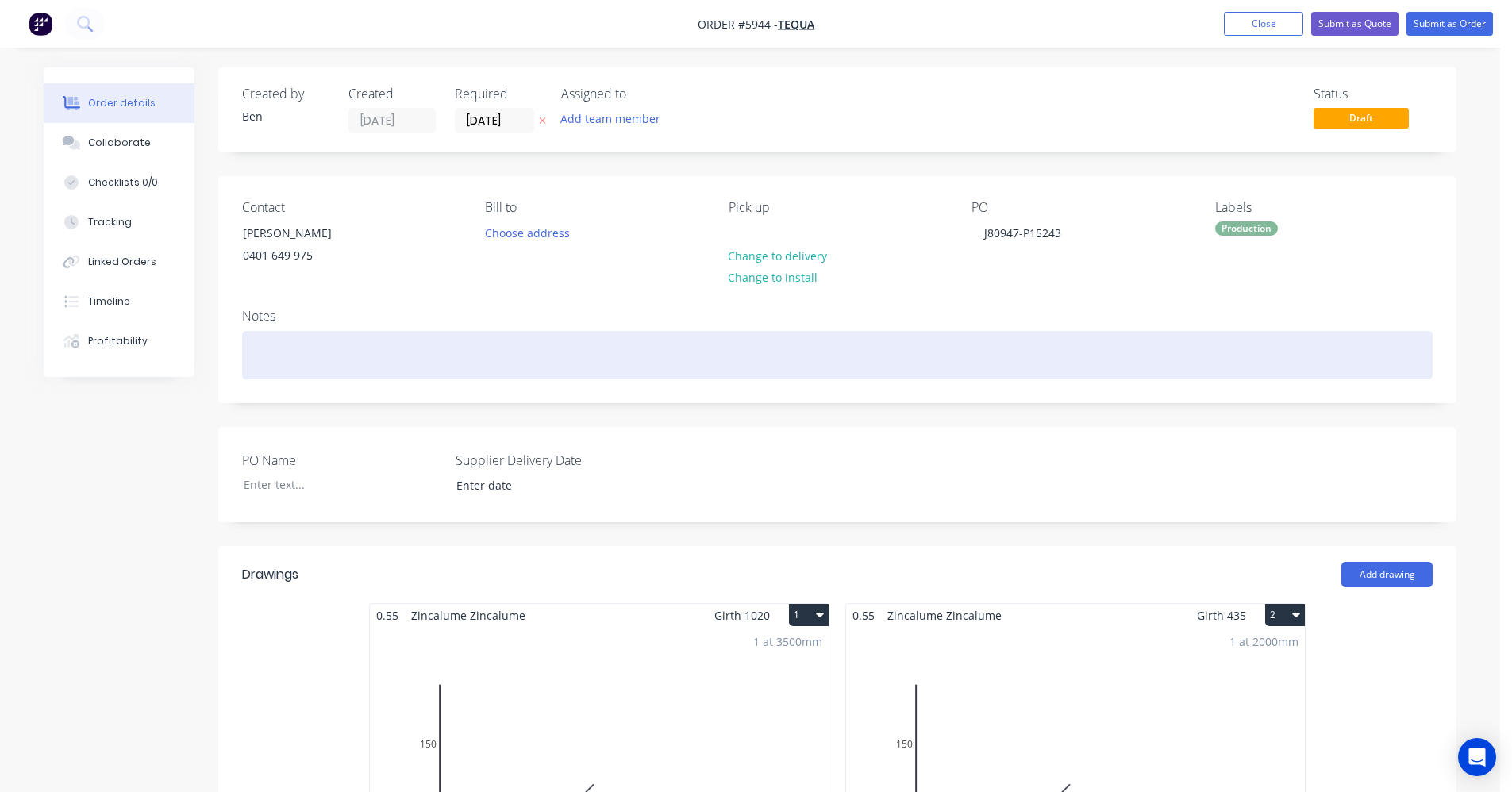
click at [1063, 367] on div at bounding box center [838, 355] width 1191 height 48
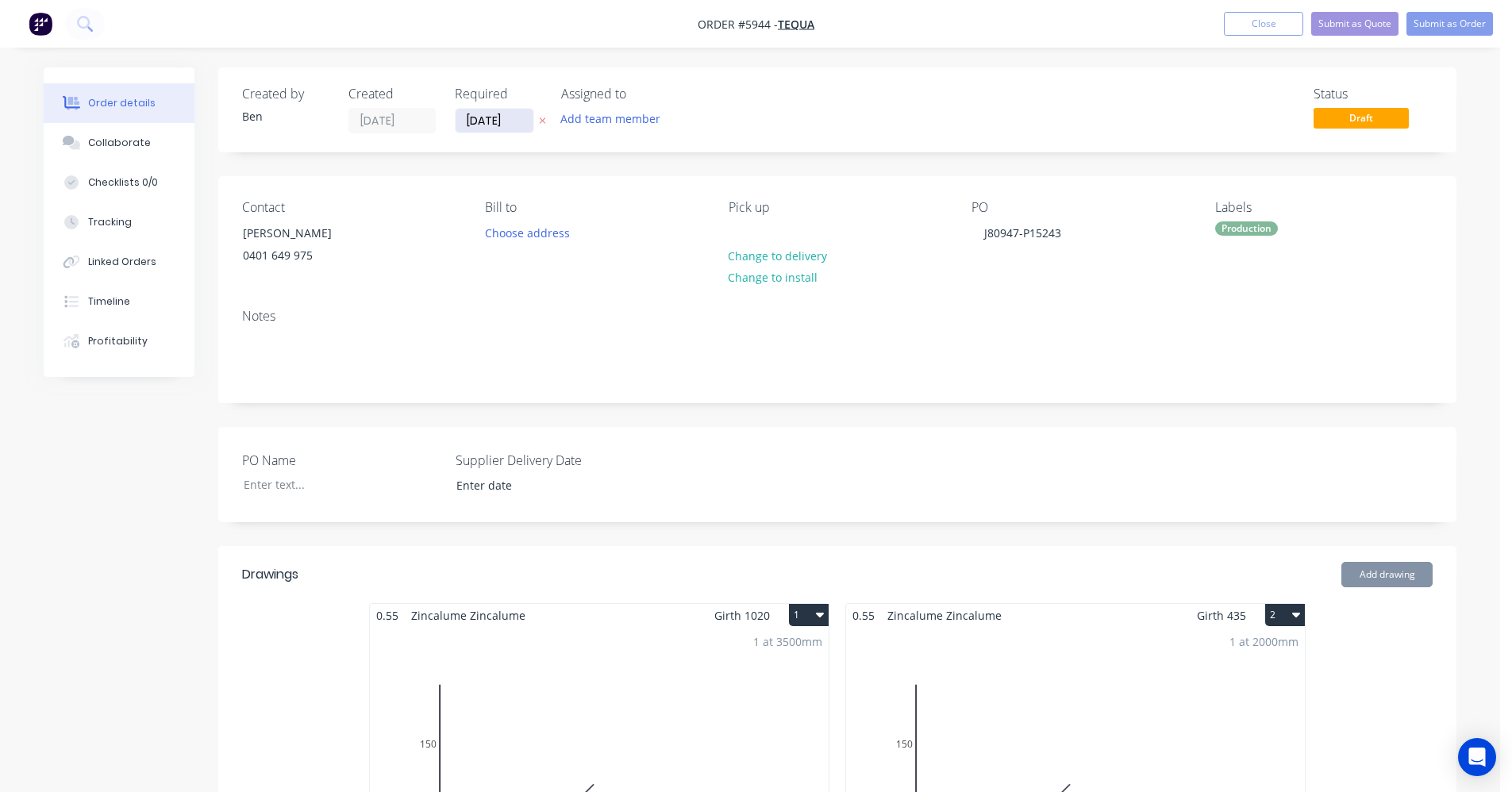
click at [483, 124] on input "[DATE]" at bounding box center [494, 121] width 78 height 24
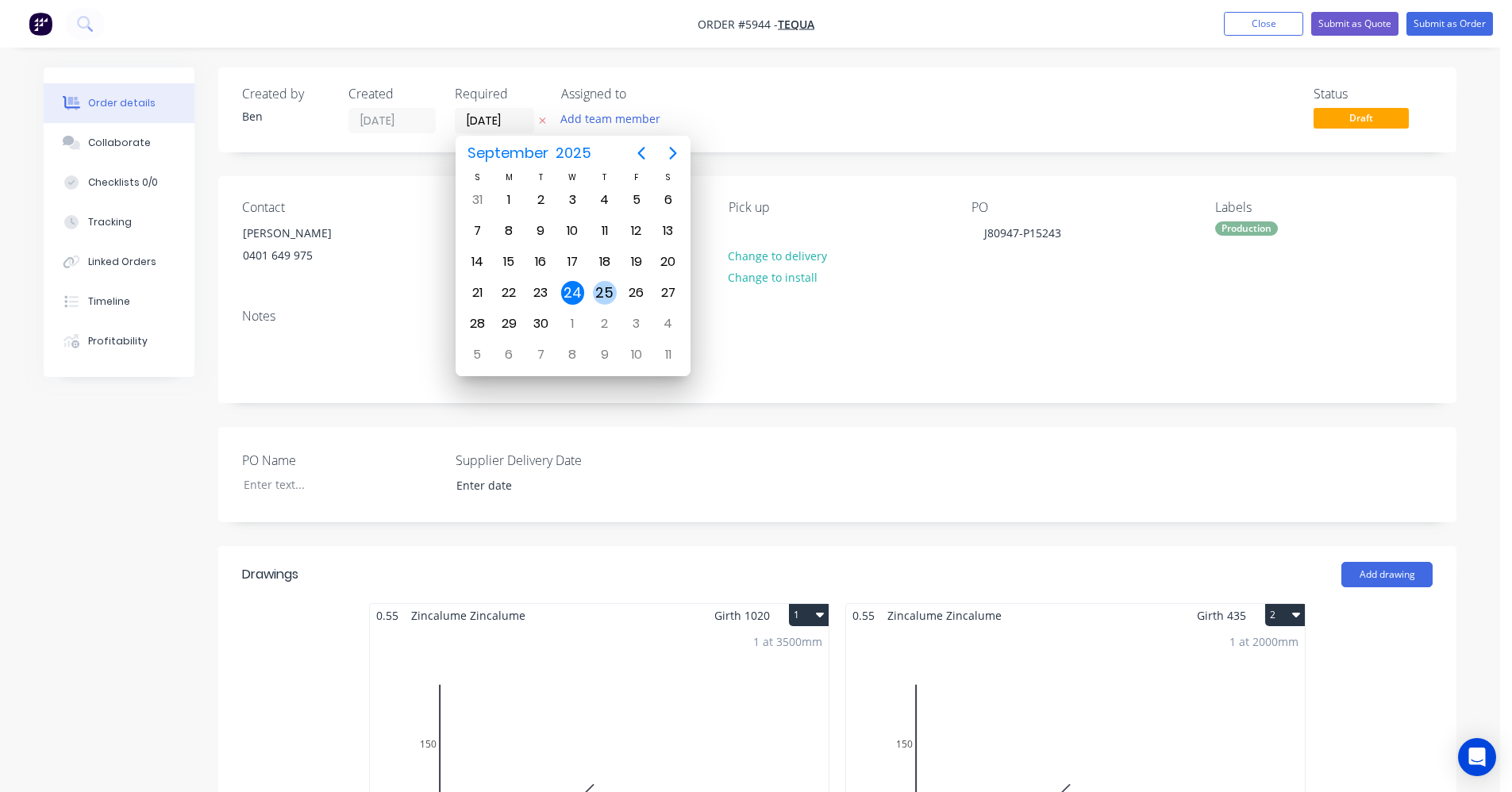
click at [614, 292] on div "25" at bounding box center [605, 293] width 24 height 24
type input "[DATE]"
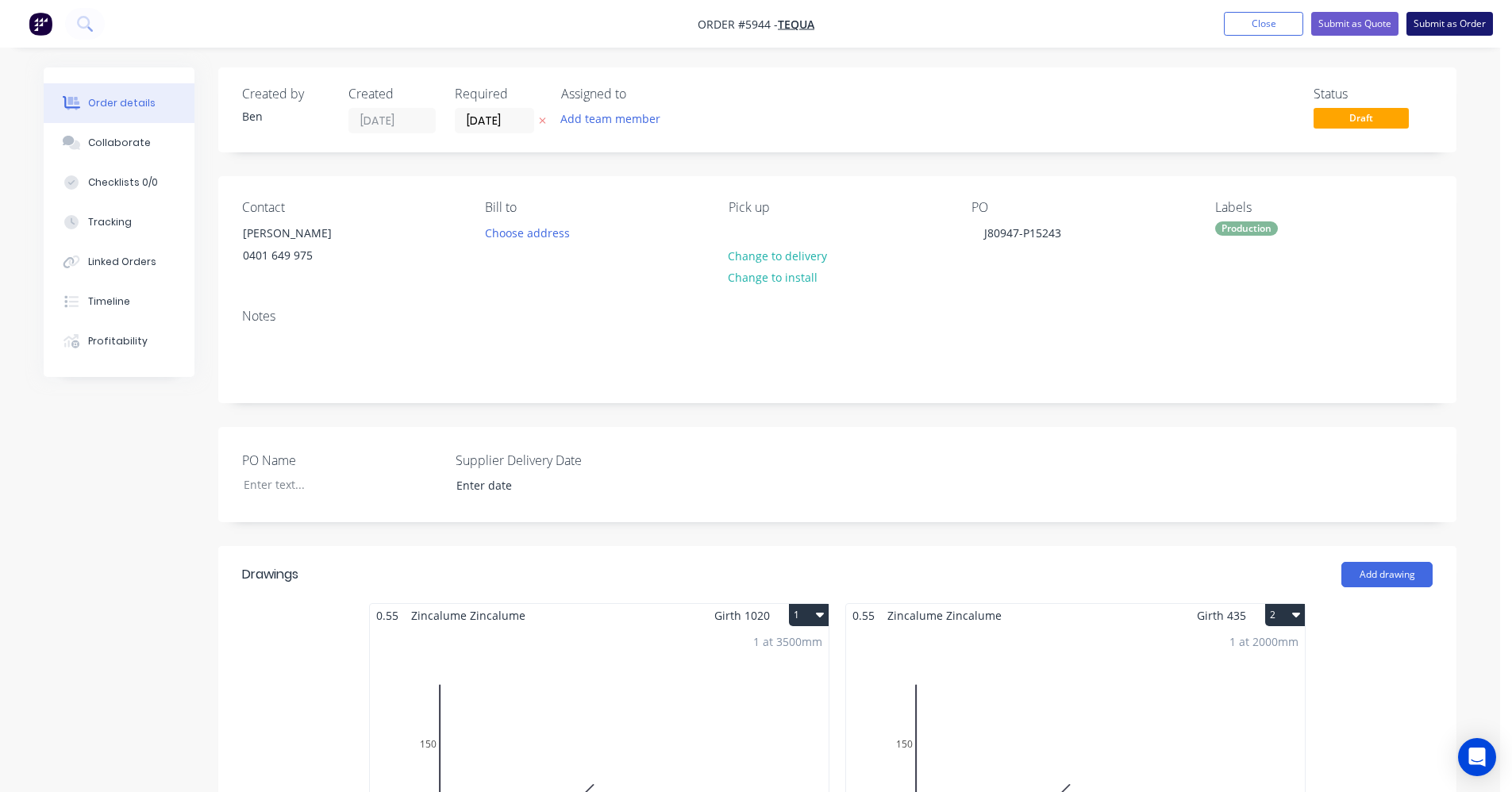
click at [1454, 29] on button "Submit as Order" at bounding box center [1450, 24] width 86 height 24
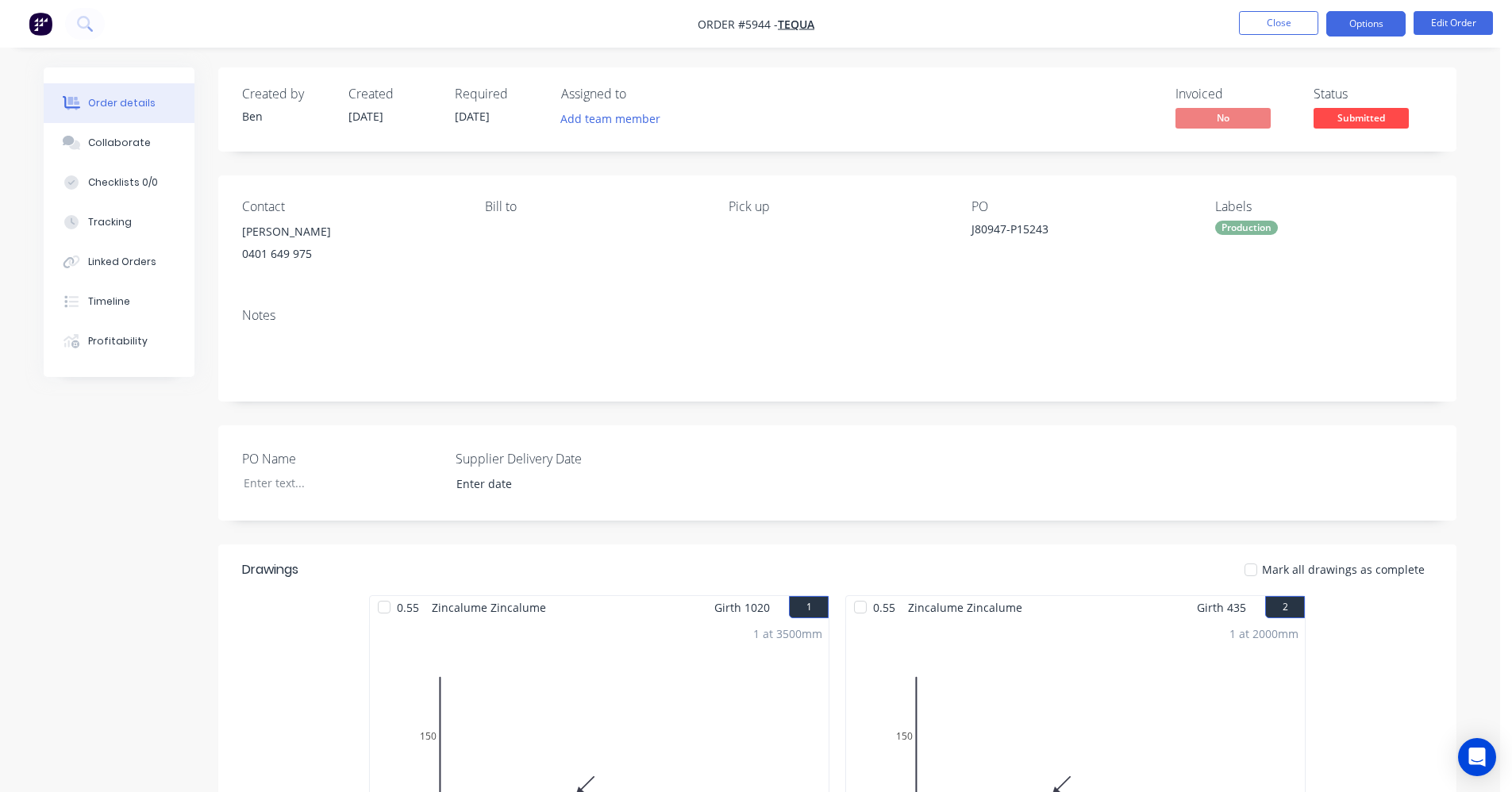
click at [1371, 17] on button "Options" at bounding box center [1367, 24] width 79 height 25
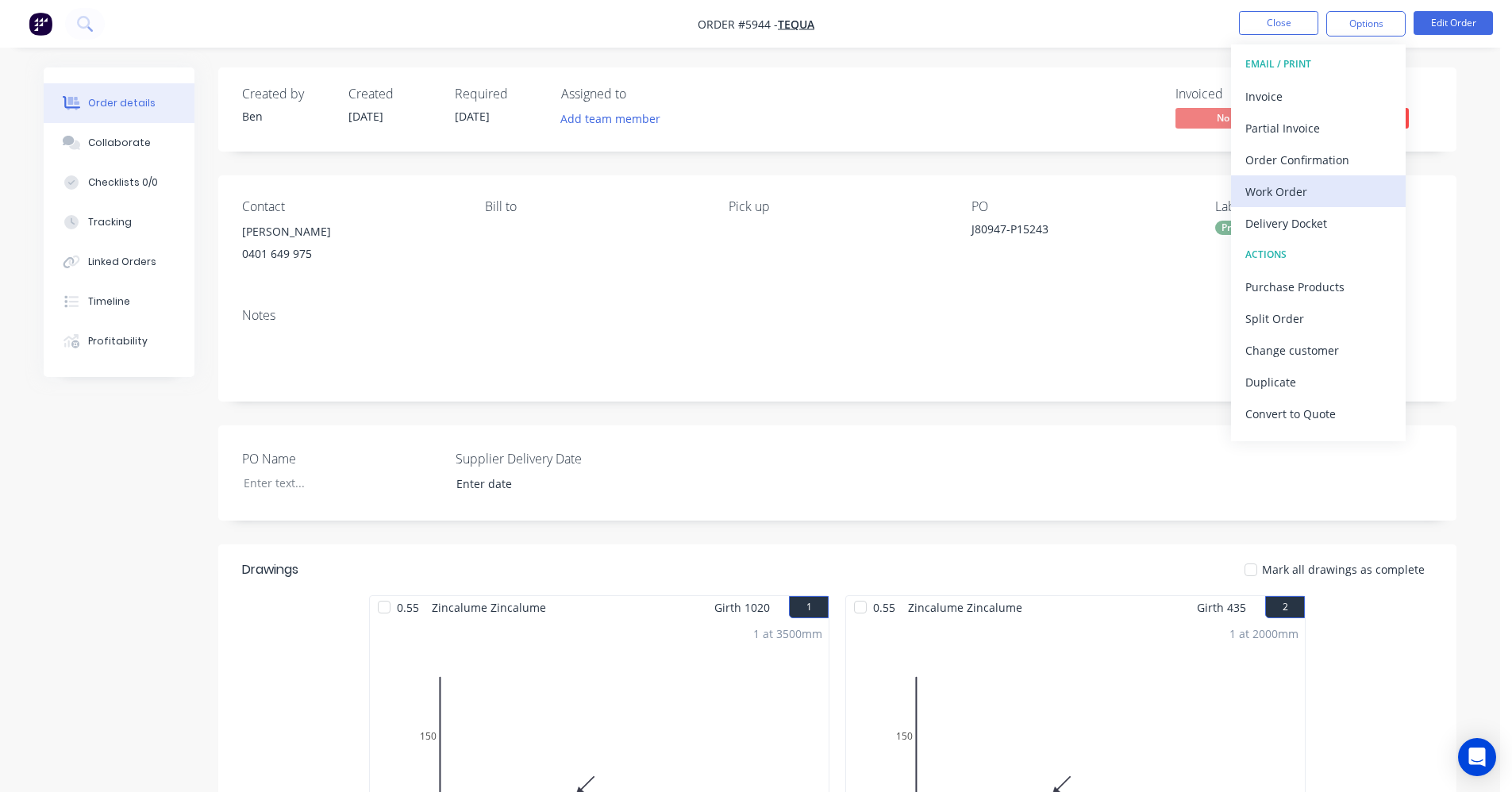
click at [1275, 192] on div "Work Order" at bounding box center [1318, 191] width 146 height 23
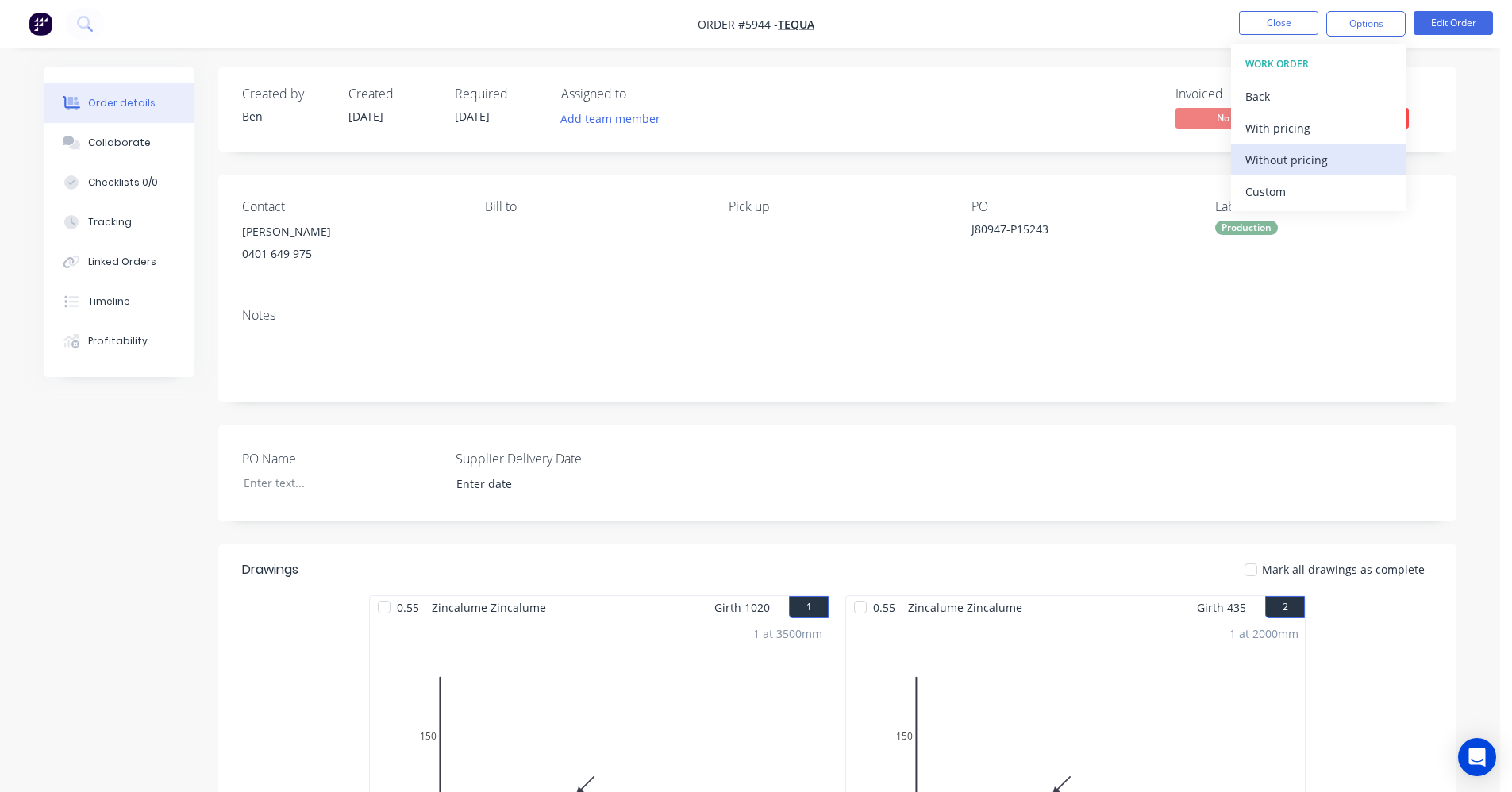
click at [1278, 168] on div "Without pricing" at bounding box center [1318, 160] width 146 height 23
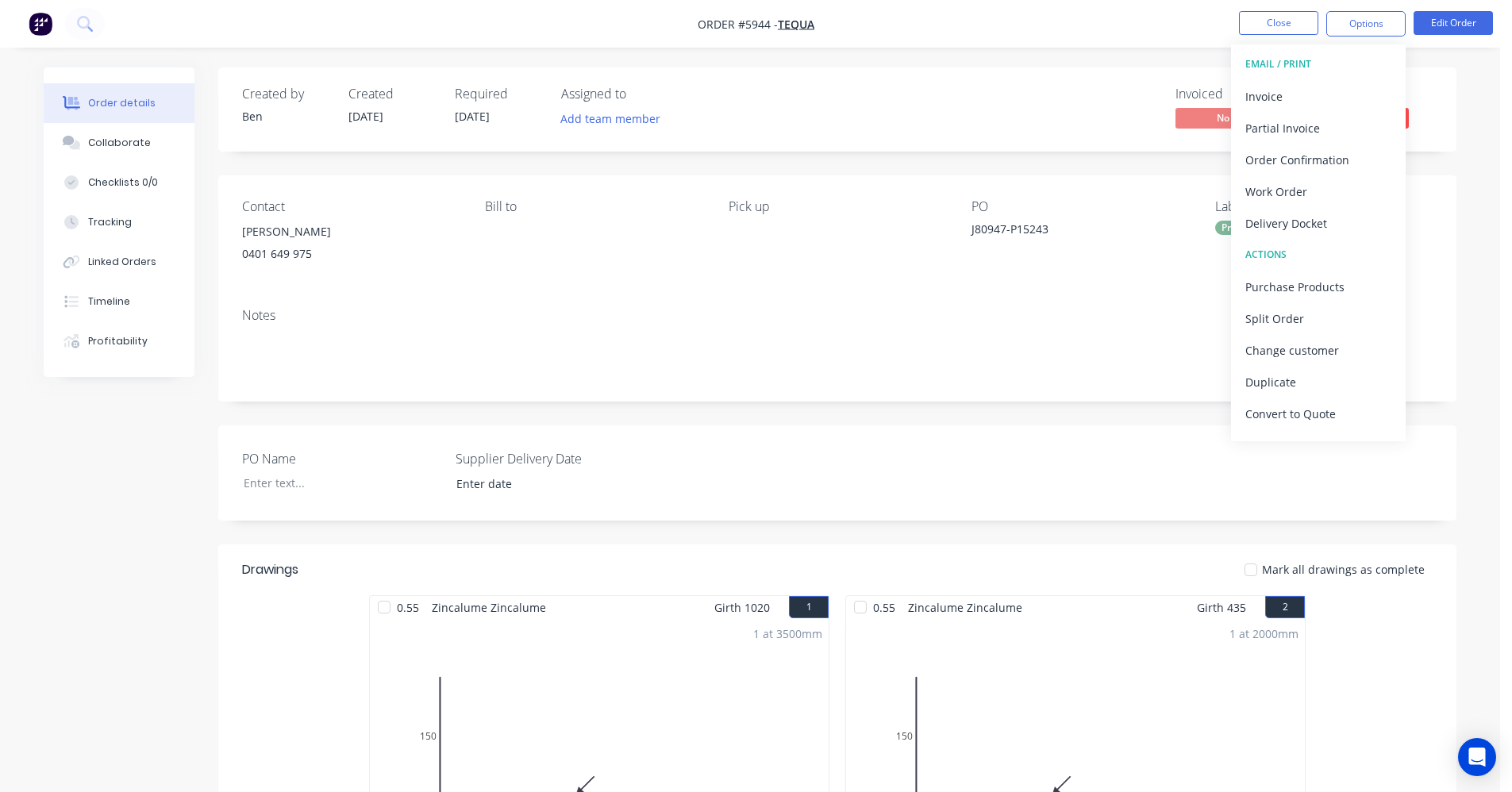
click at [637, 312] on div "Notes" at bounding box center [838, 315] width 1191 height 15
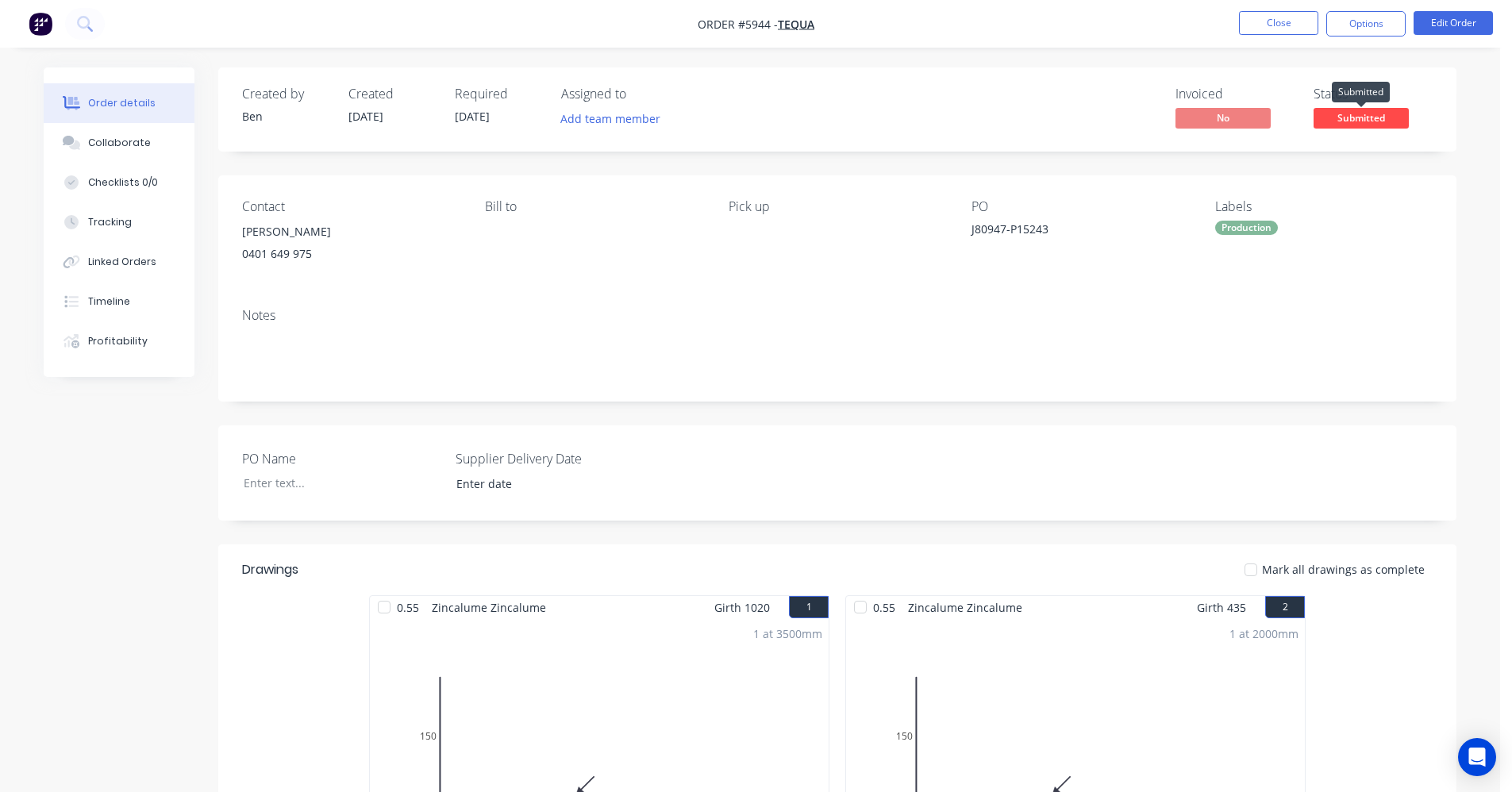
click at [1370, 115] on span "Submitted" at bounding box center [1362, 117] width 96 height 19
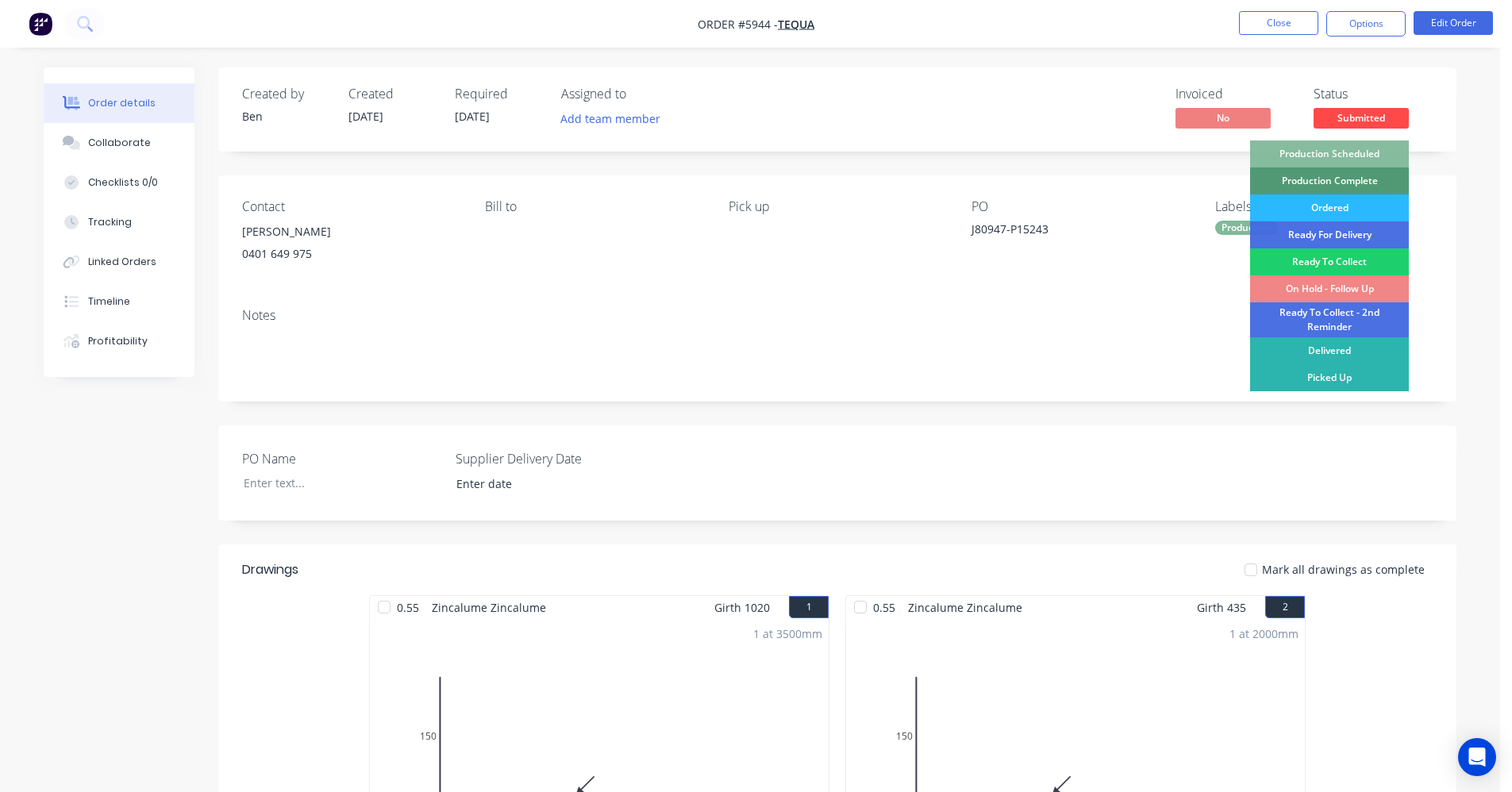
drag, startPoint x: 1368, startPoint y: 145, endPoint x: 1359, endPoint y: 139, distance: 10.8
click at [1367, 145] on div "Production Scheduled" at bounding box center [1329, 154] width 159 height 27
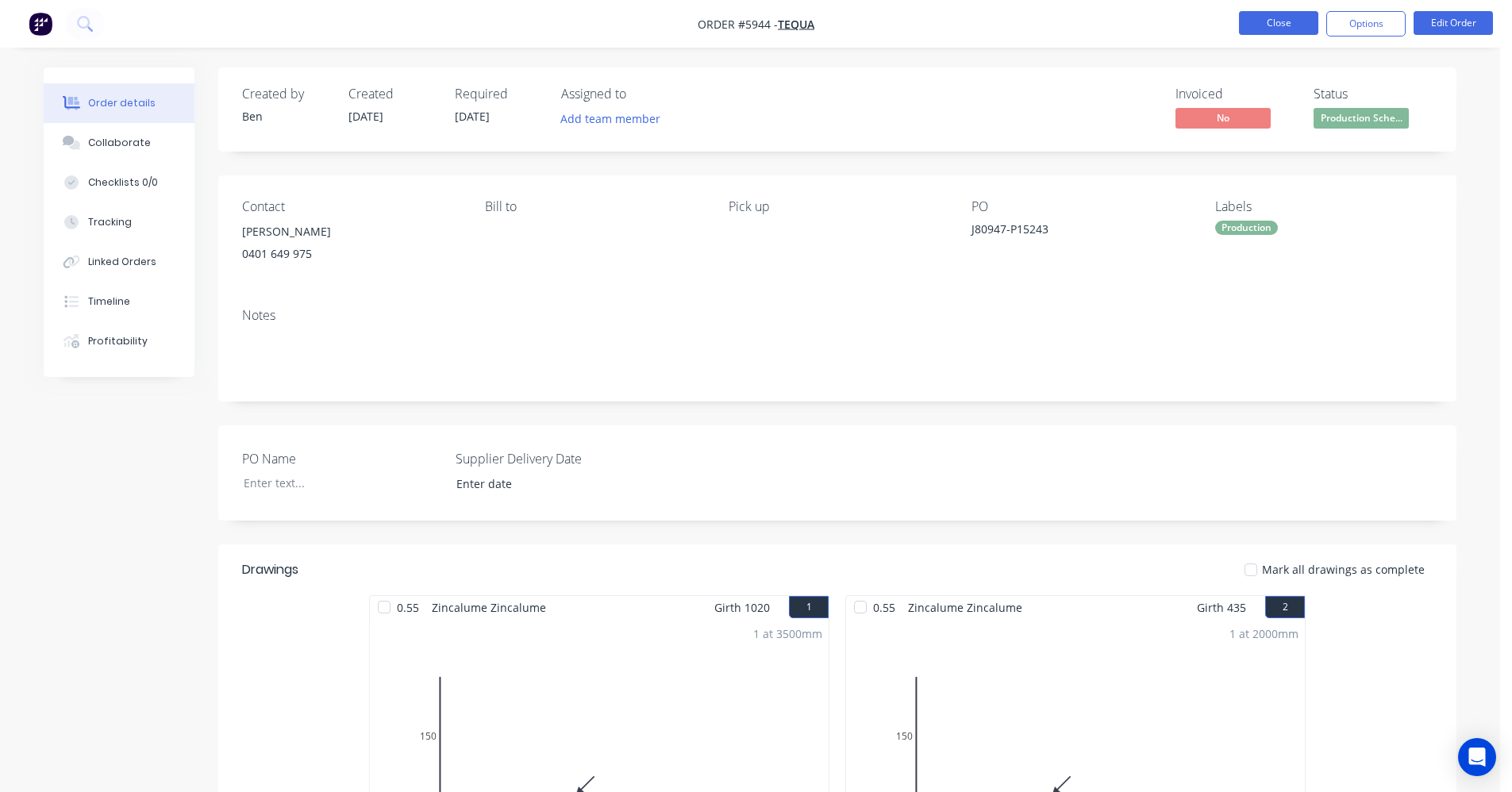
click at [1289, 19] on button "Close" at bounding box center [1279, 23] width 79 height 24
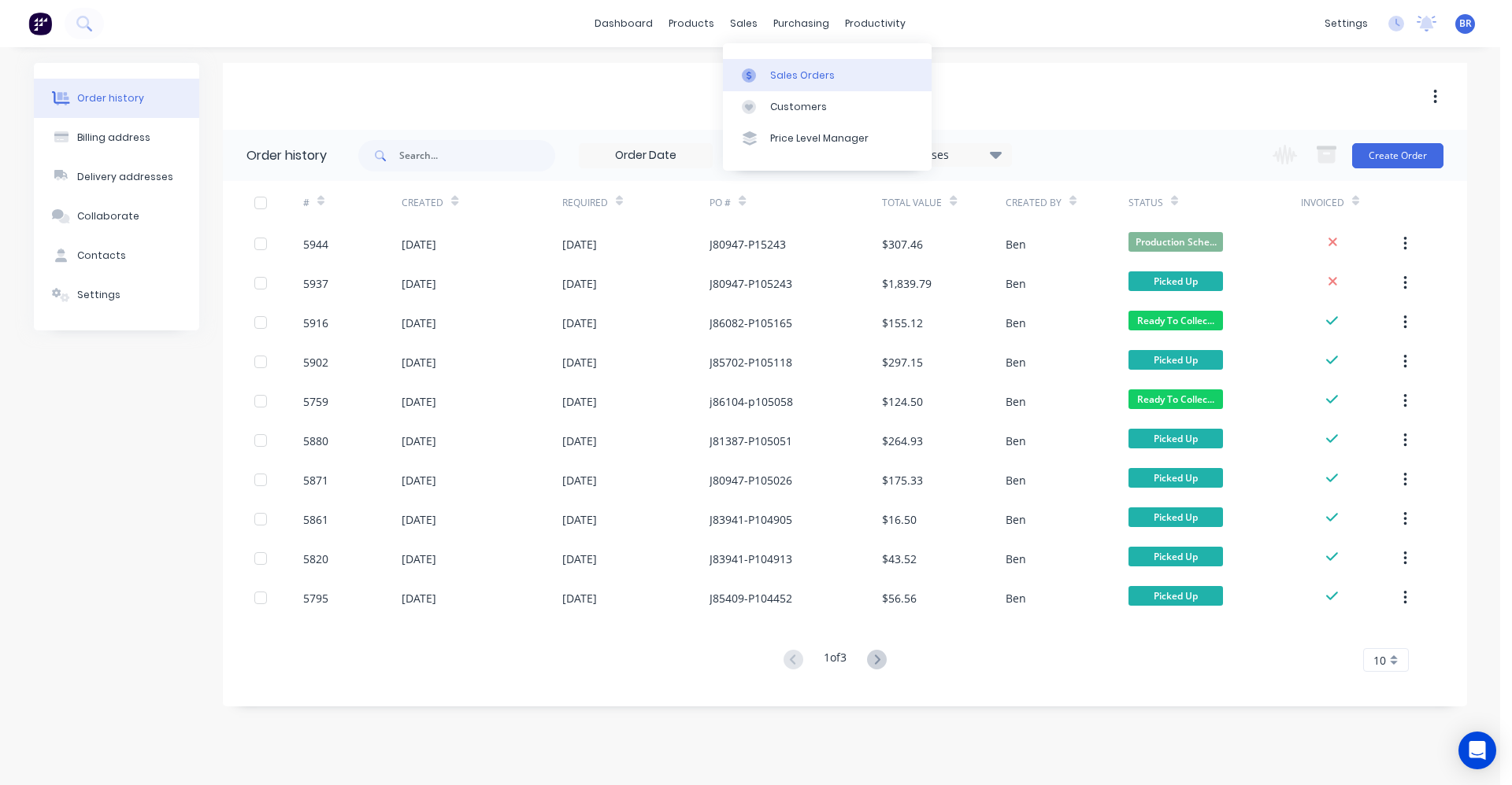
click at [797, 70] on div "Sales Orders" at bounding box center [802, 75] width 65 height 14
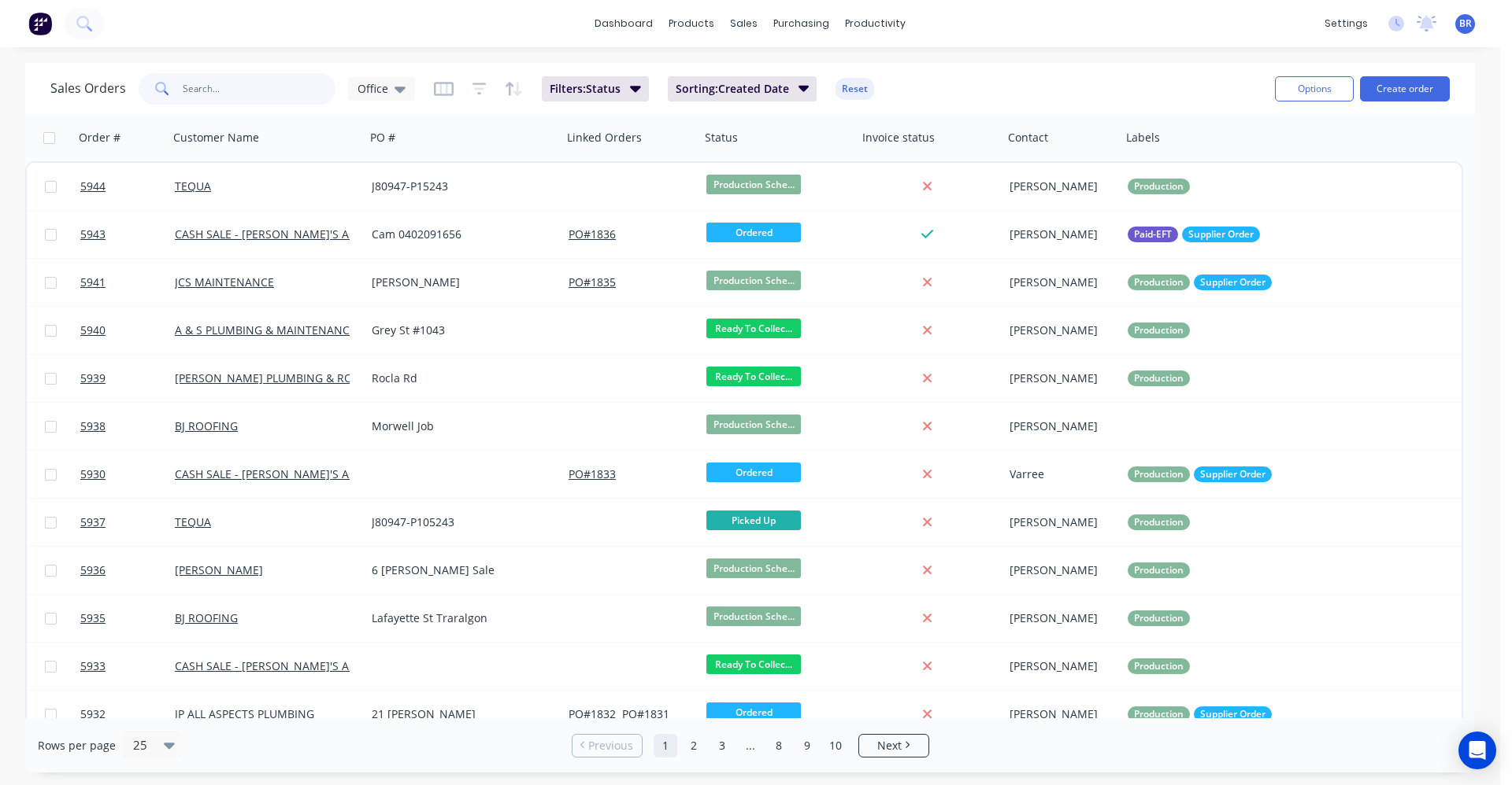
click at [232, 93] on input "text" at bounding box center [259, 89] width 153 height 32
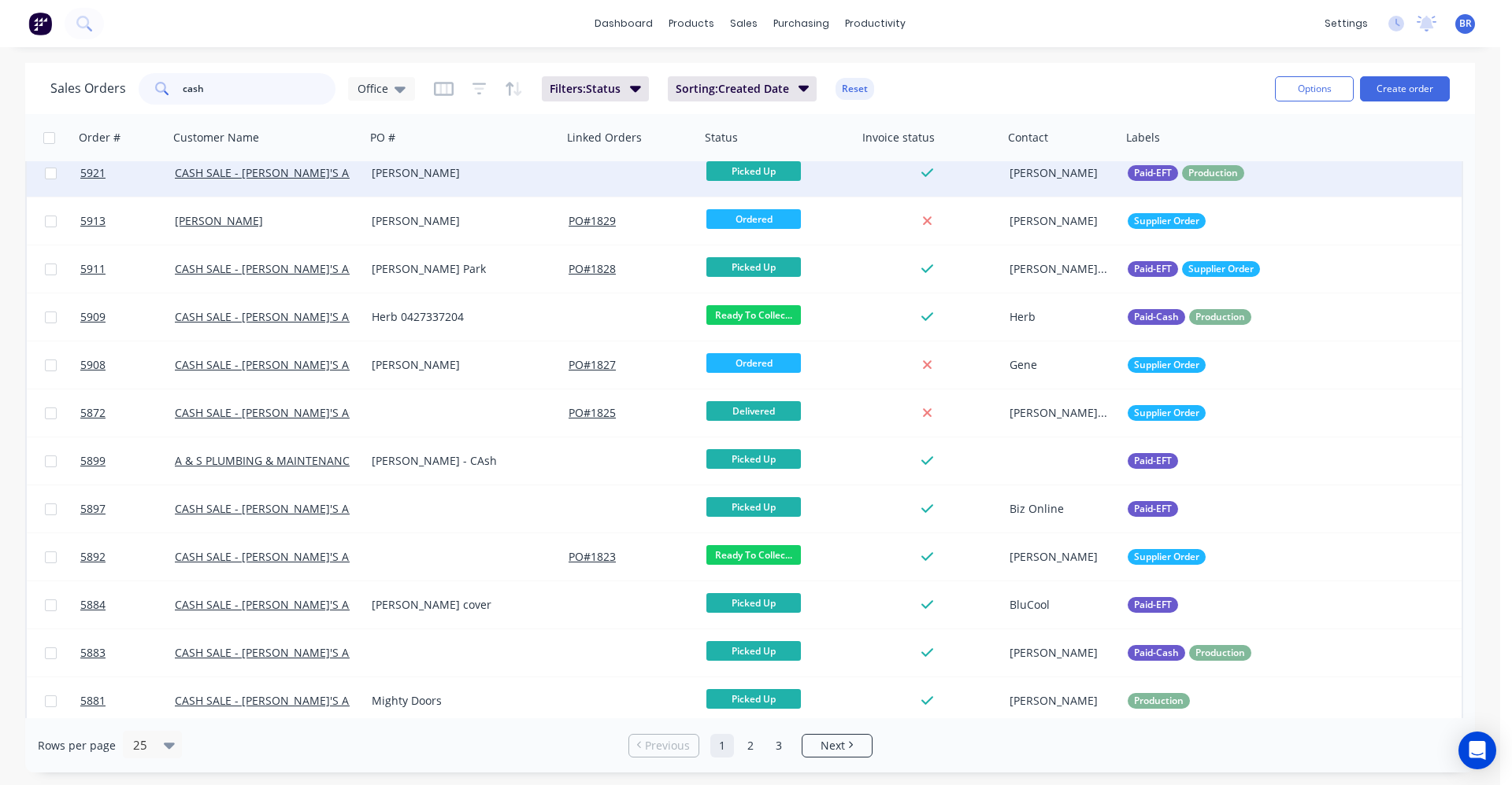
scroll to position [250, 0]
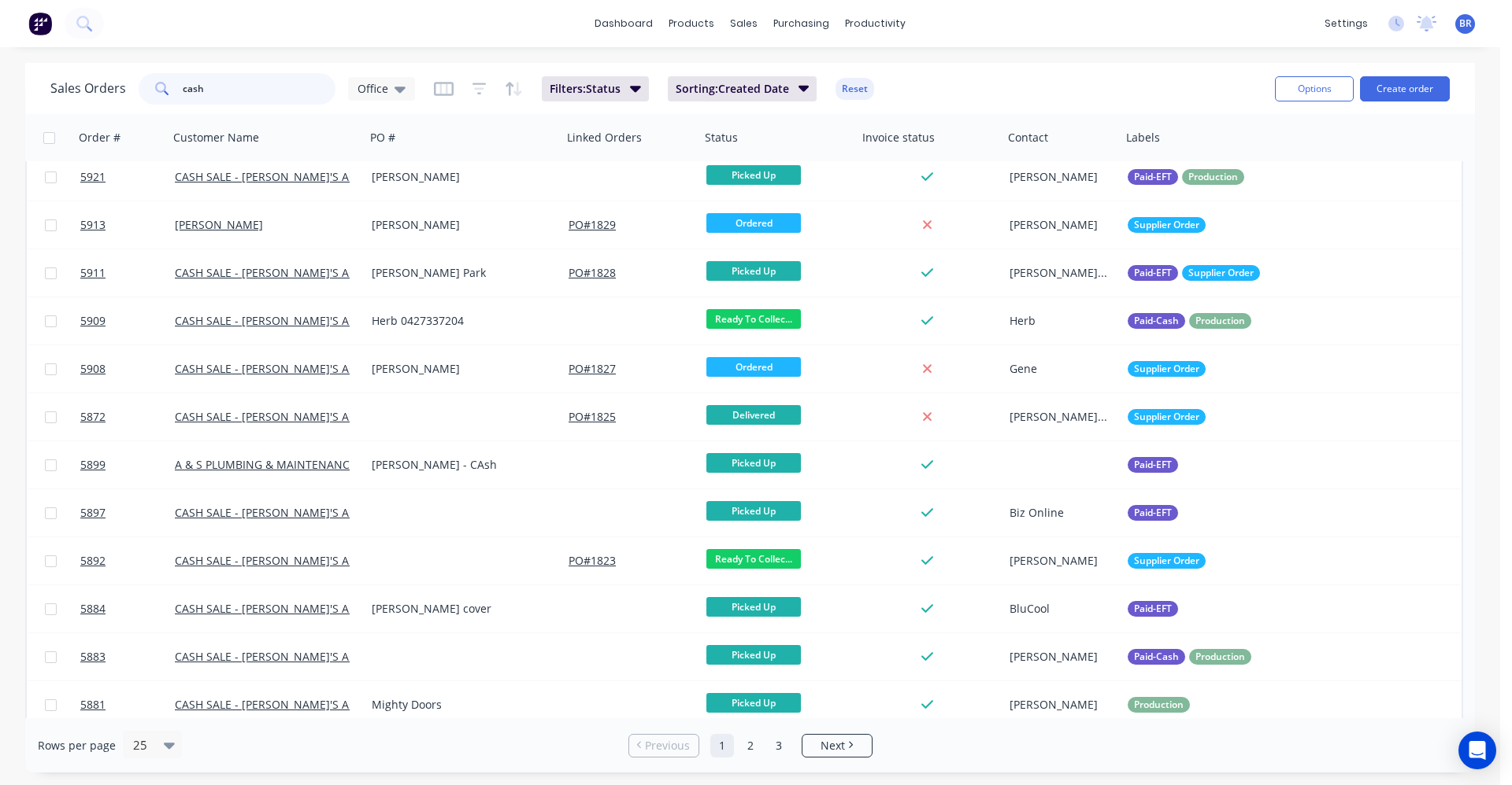
click at [0, 87] on div "Sales Orders cash Office Filters: Status Sorting: Created Date Reset Options Cr…" at bounding box center [749, 417] width 1499 height 710
type input "gray"
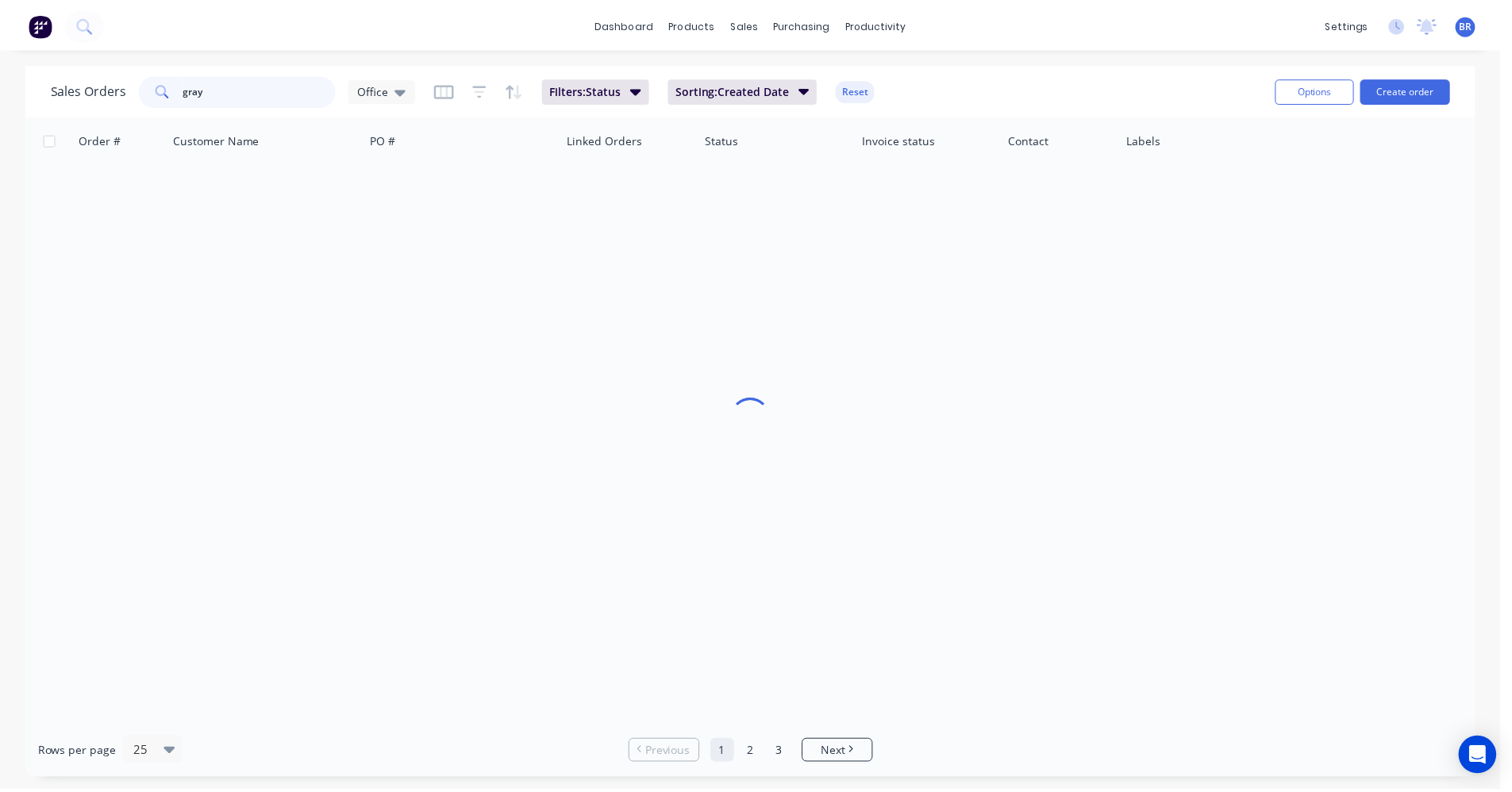
scroll to position [0, 0]
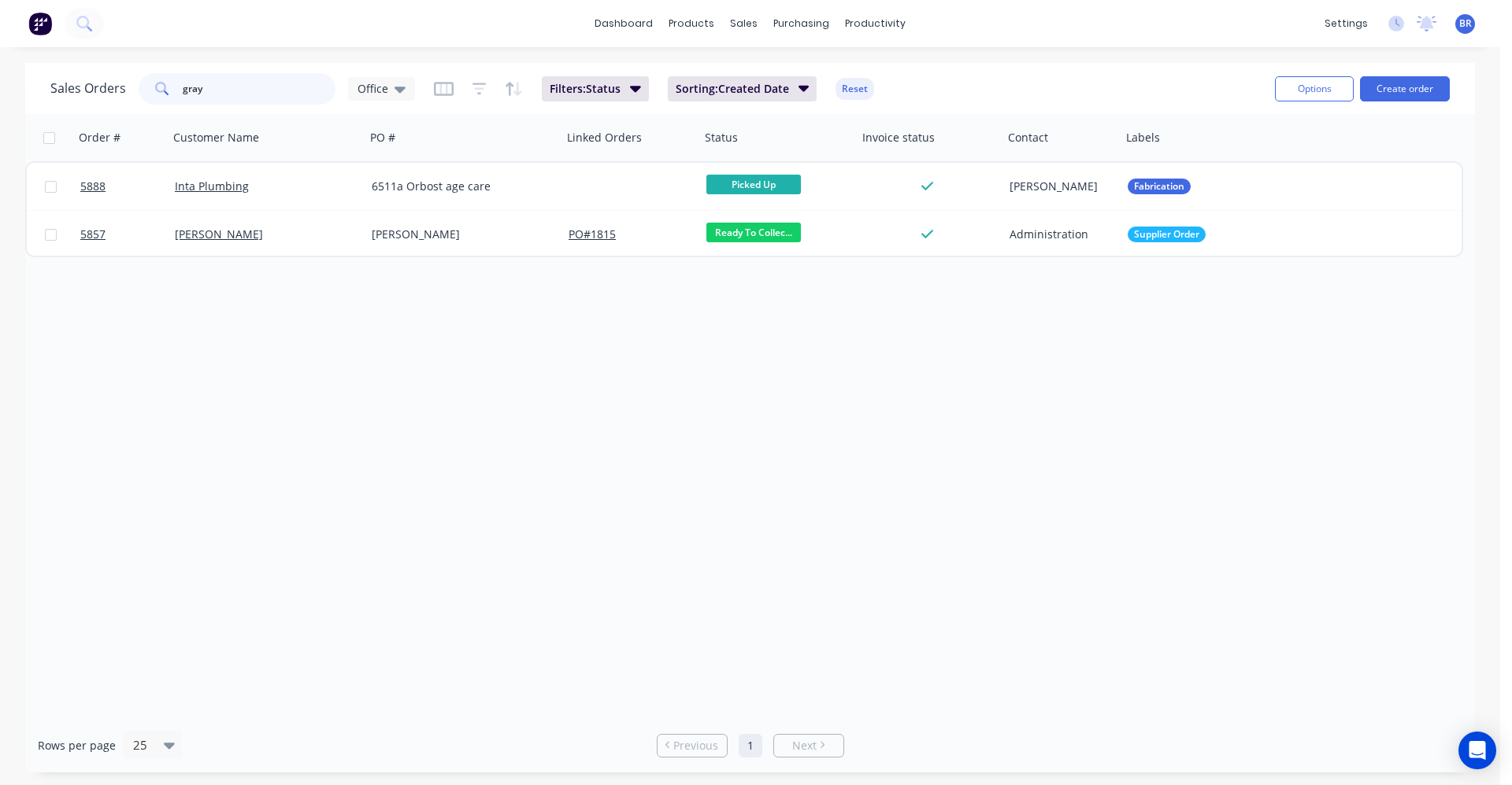
drag, startPoint x: 156, startPoint y: 85, endPoint x: 0, endPoint y: 52, distance: 159.5
click at [0, 52] on div "dashboard products sales purchasing productivity dashboard products Product Cat…" at bounding box center [749, 392] width 1499 height 785
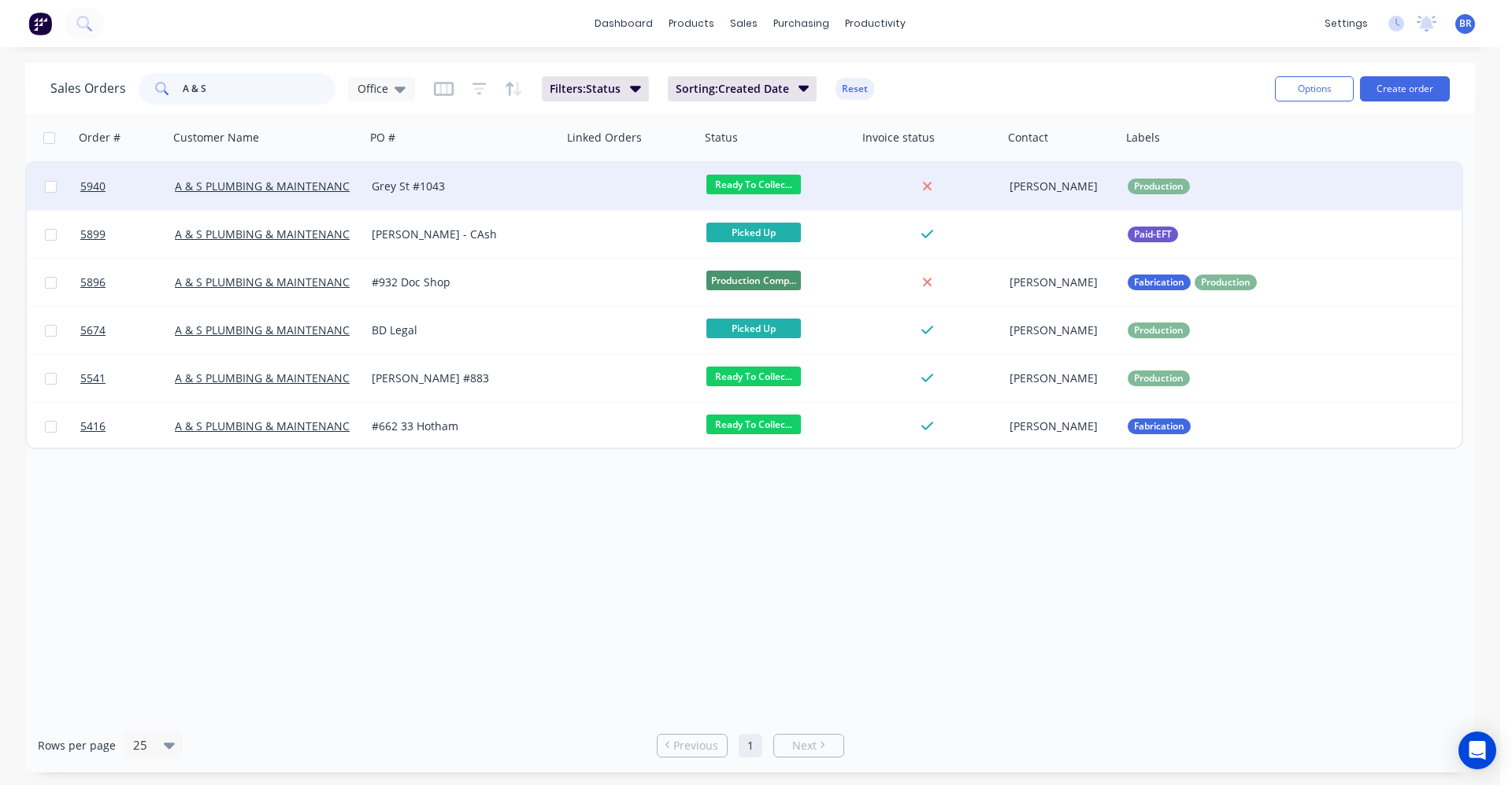
type input "A & S"
click at [491, 189] on div "Grey St #1043" at bounding box center [458, 186] width 175 height 16
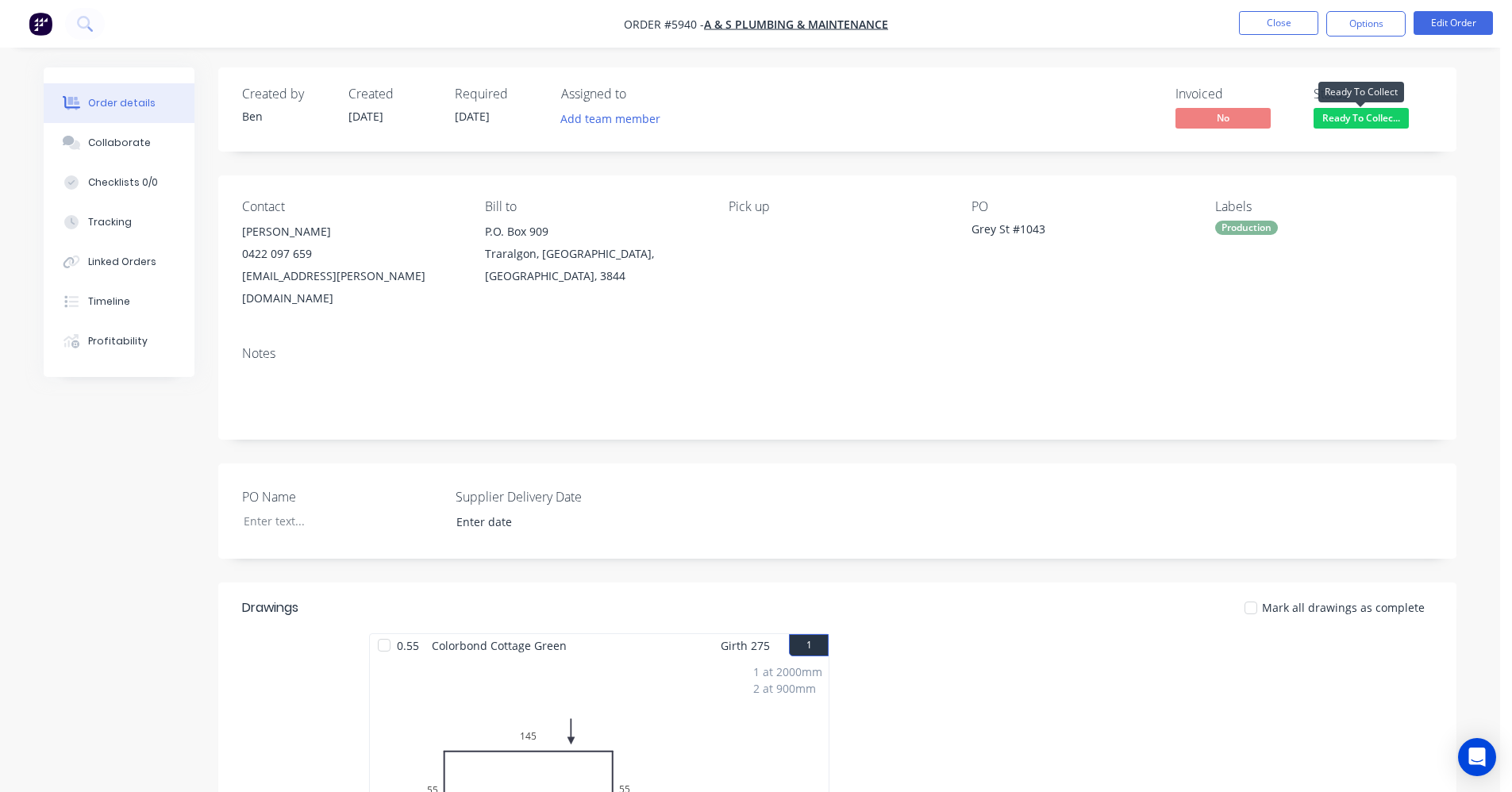
click at [1366, 121] on span "Ready To Collec..." at bounding box center [1362, 117] width 96 height 19
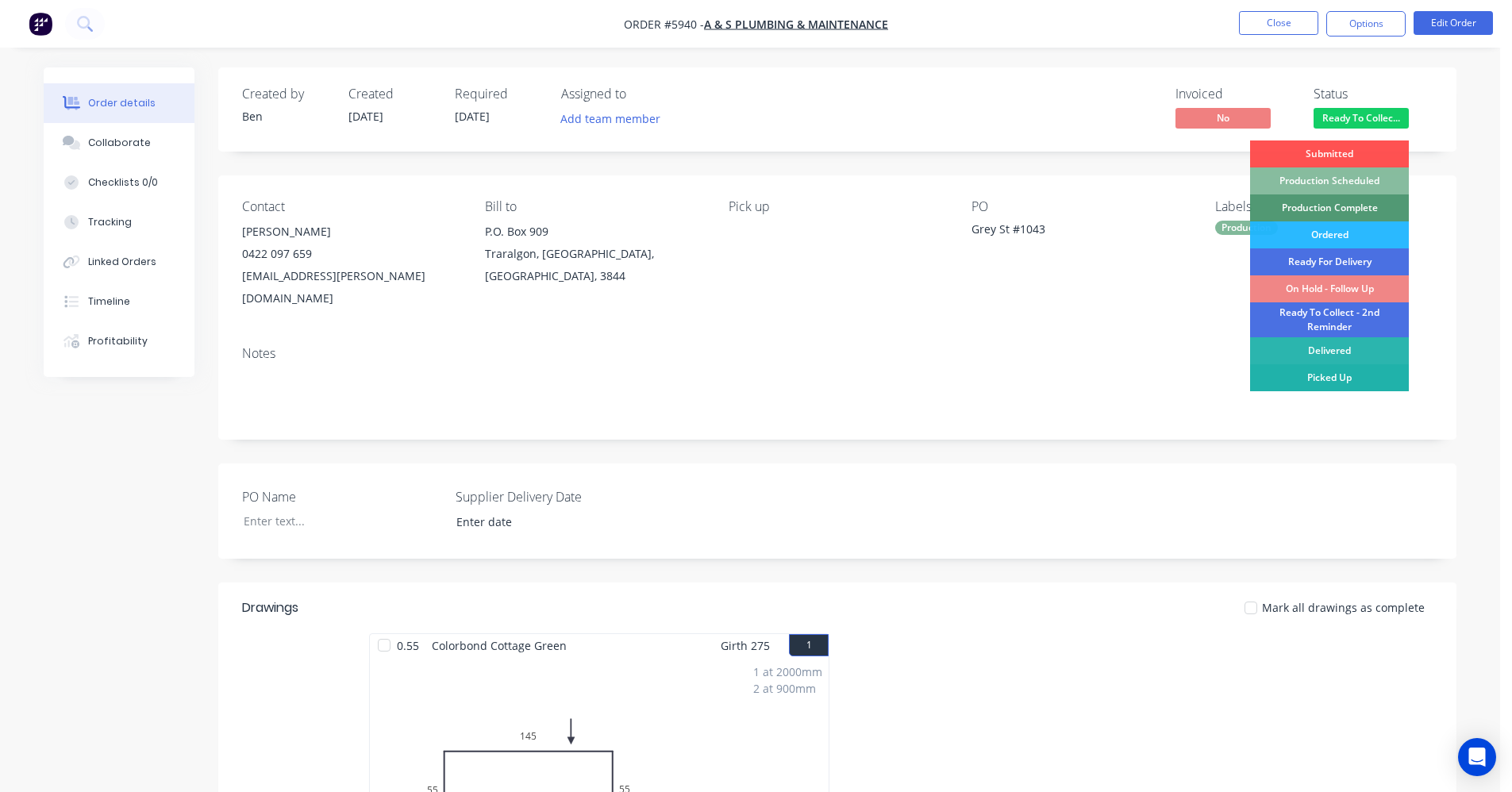
click at [1336, 373] on div "Picked Up" at bounding box center [1329, 378] width 159 height 27
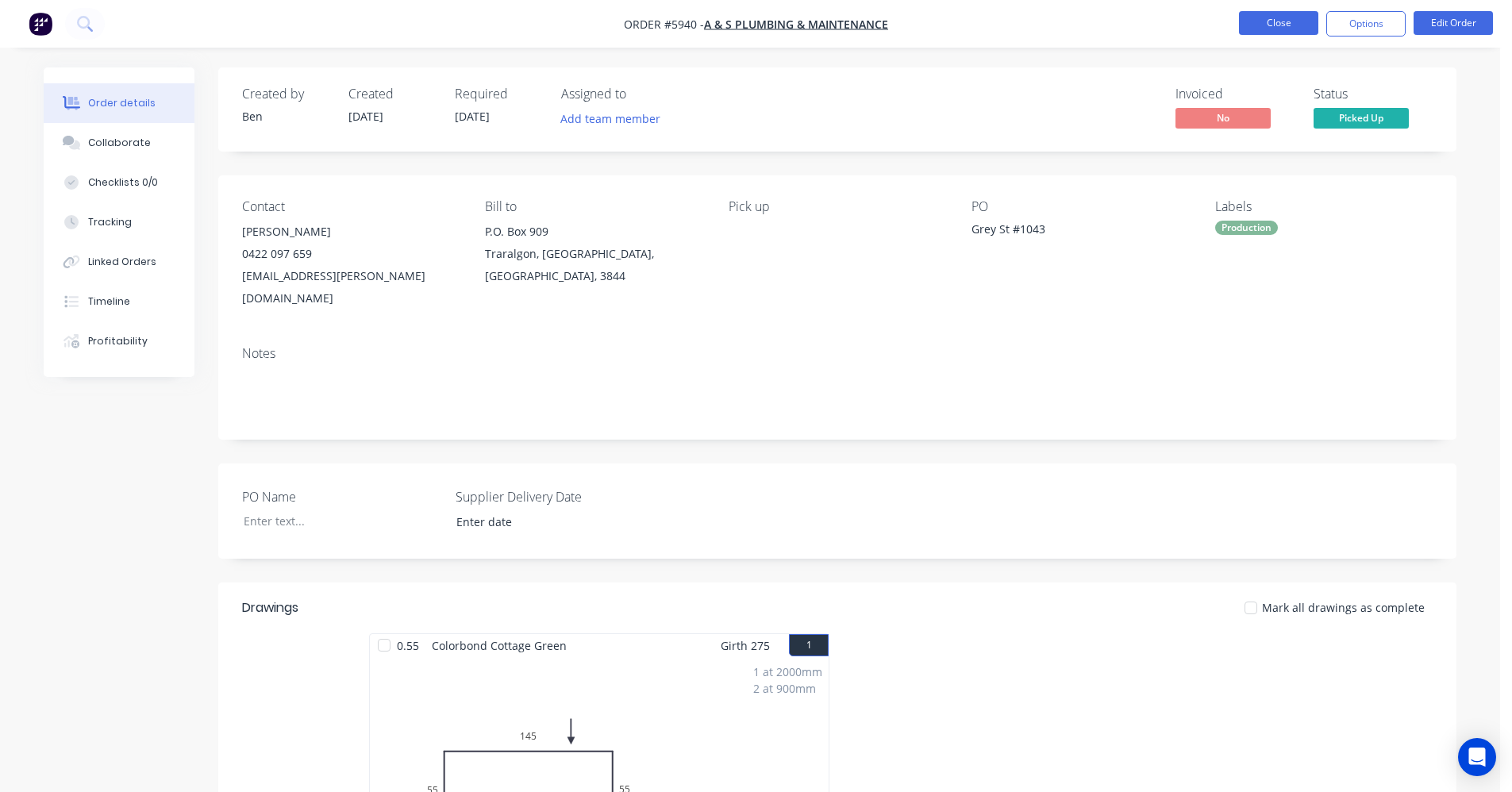
click at [1278, 20] on button "Close" at bounding box center [1279, 23] width 79 height 24
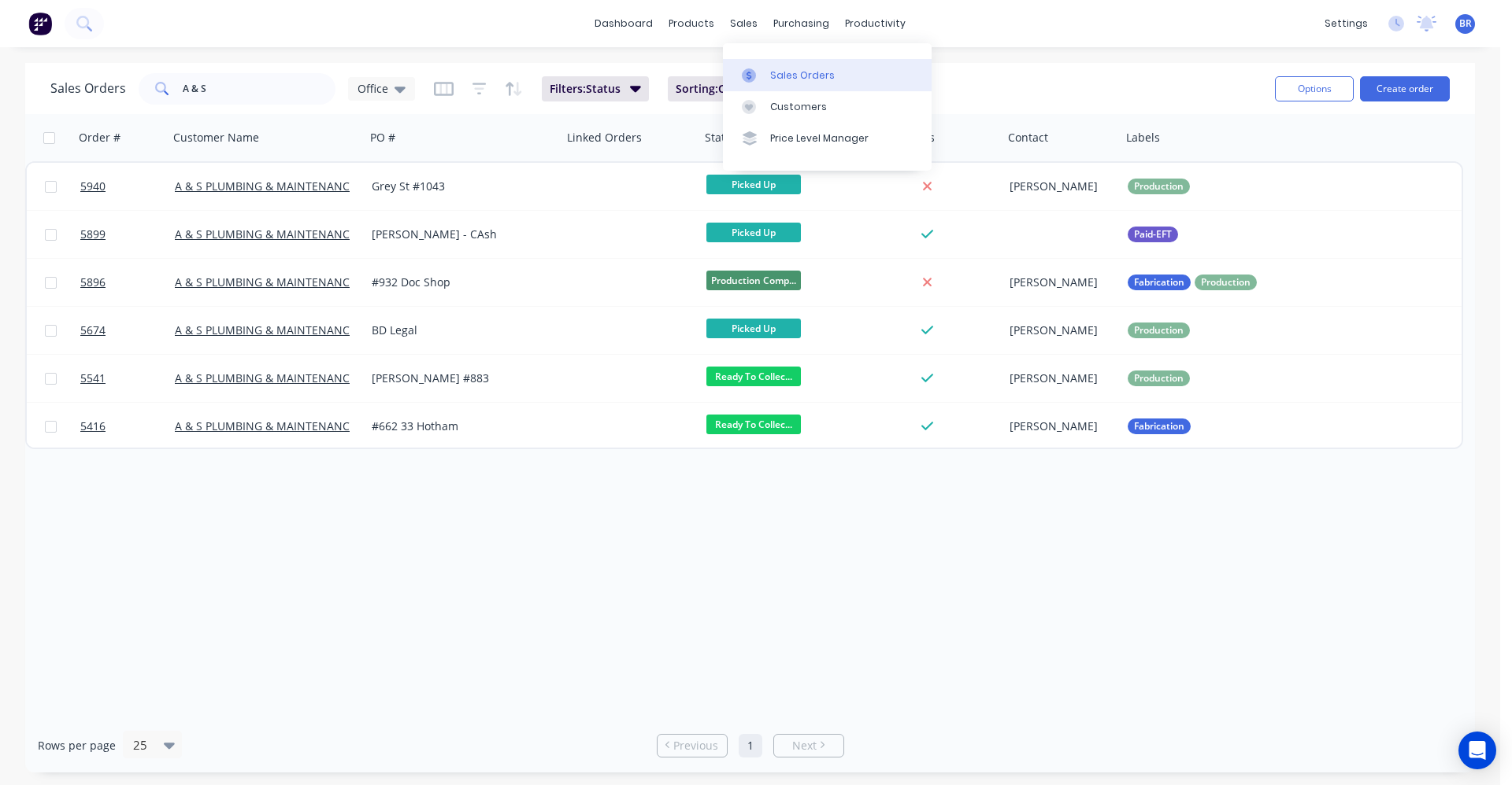
click at [779, 74] on div "Sales Orders" at bounding box center [802, 75] width 65 height 14
drag, startPoint x: 240, startPoint y: 88, endPoint x: 4, endPoint y: 65, distance: 237.1
click at [24, 66] on div "Sales Orders A & S Office Filters: Status Sorting: Created Date Reset Options C…" at bounding box center [749, 417] width 1499 height 710
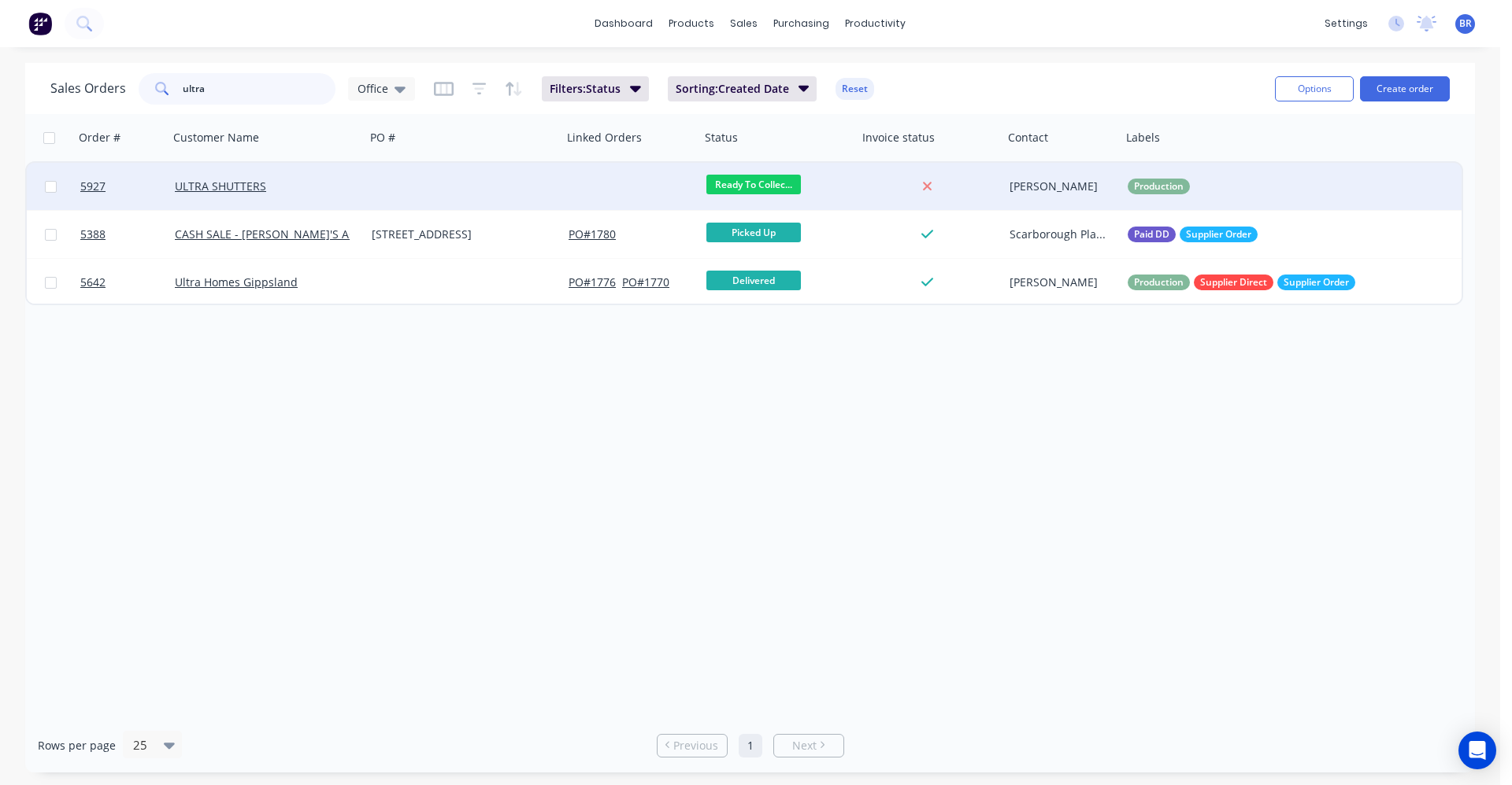
type input "ultra"
click at [330, 189] on div "ULTRA SHUTTERS" at bounding box center [262, 186] width 175 height 16
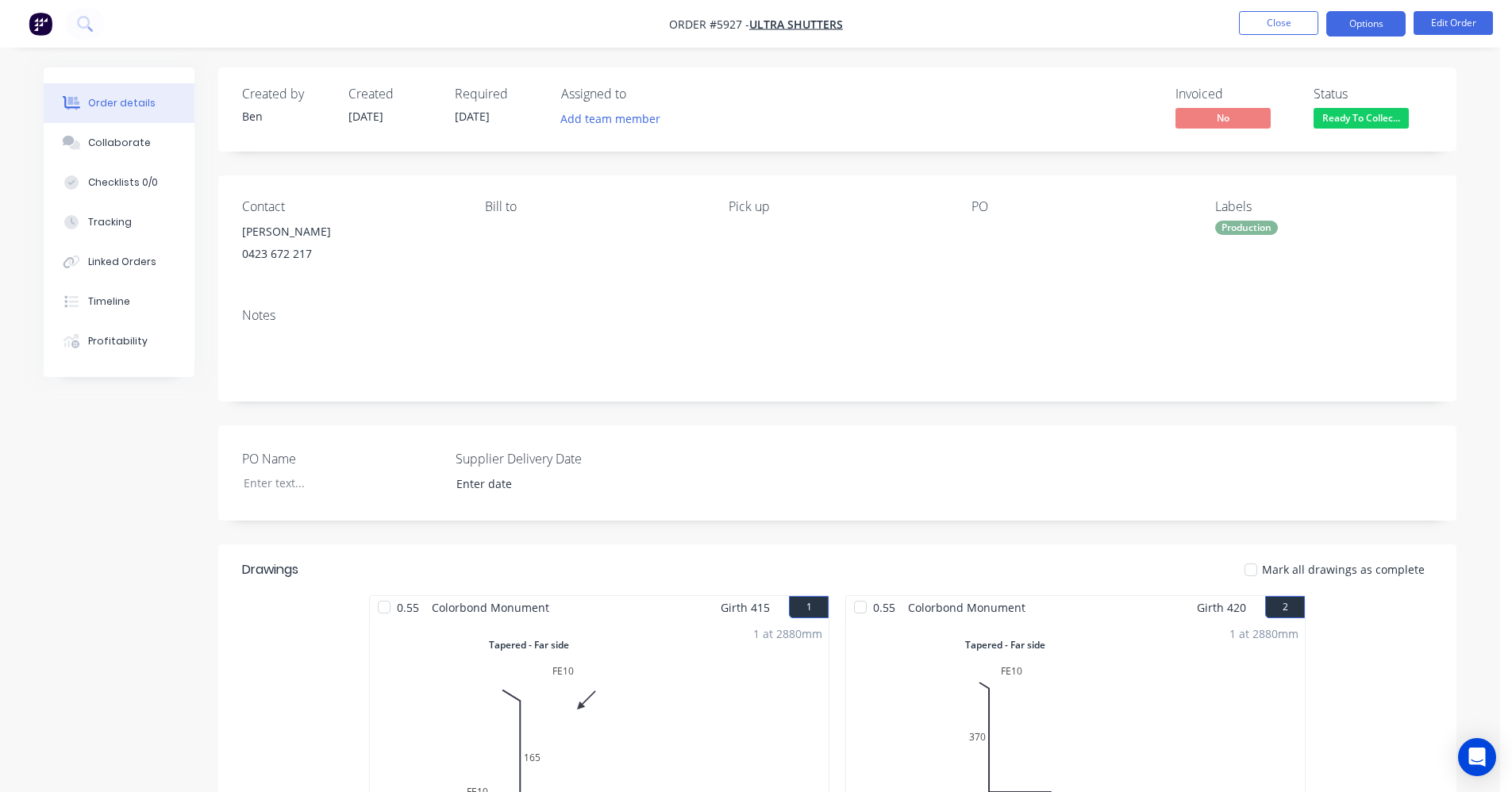
drag, startPoint x: 1384, startPoint y: 32, endPoint x: 1371, endPoint y: 32, distance: 13.0
click at [1384, 32] on button "Options" at bounding box center [1367, 24] width 79 height 25
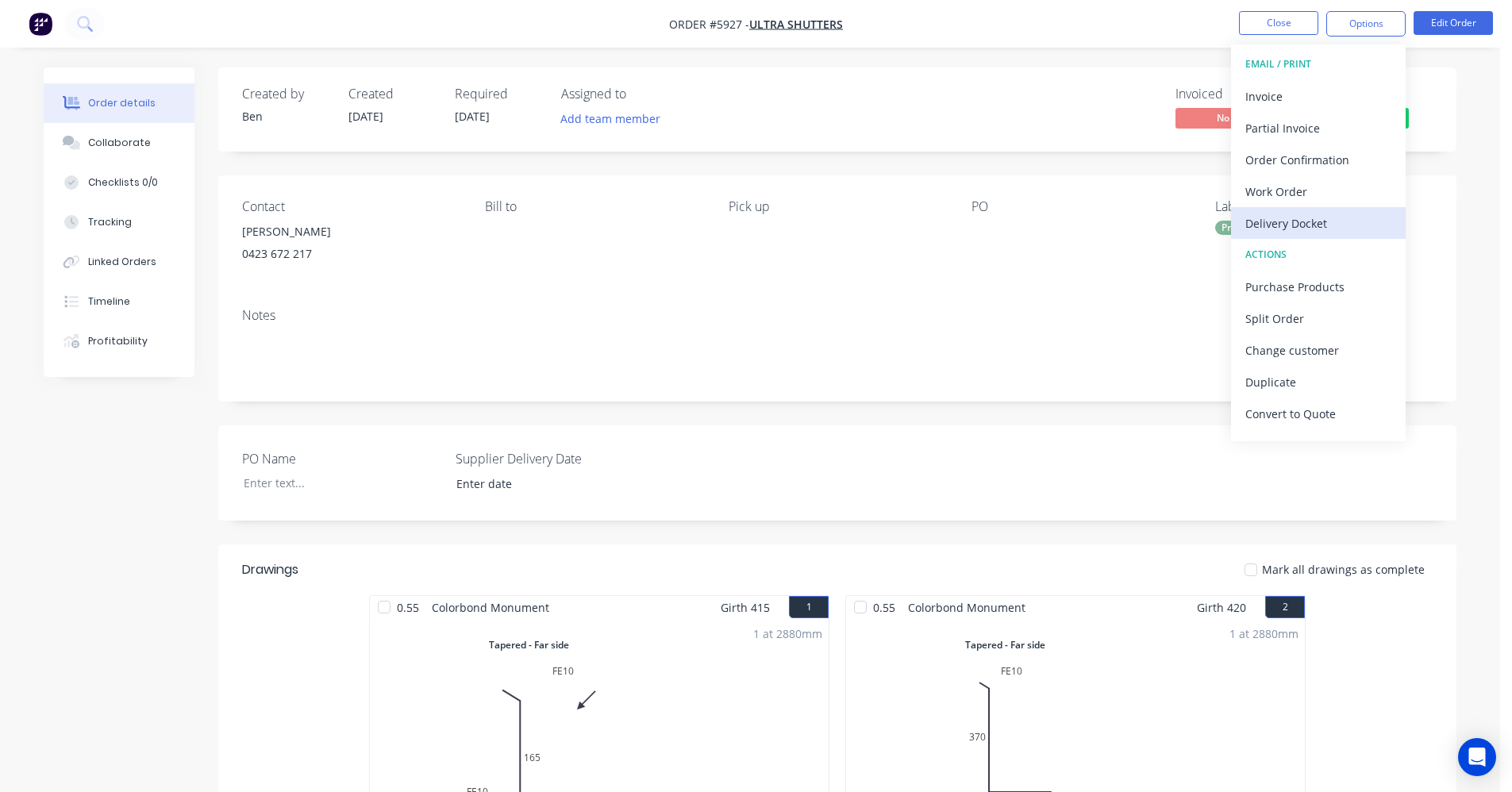
click at [1307, 223] on div "Delivery Docket" at bounding box center [1318, 223] width 146 height 23
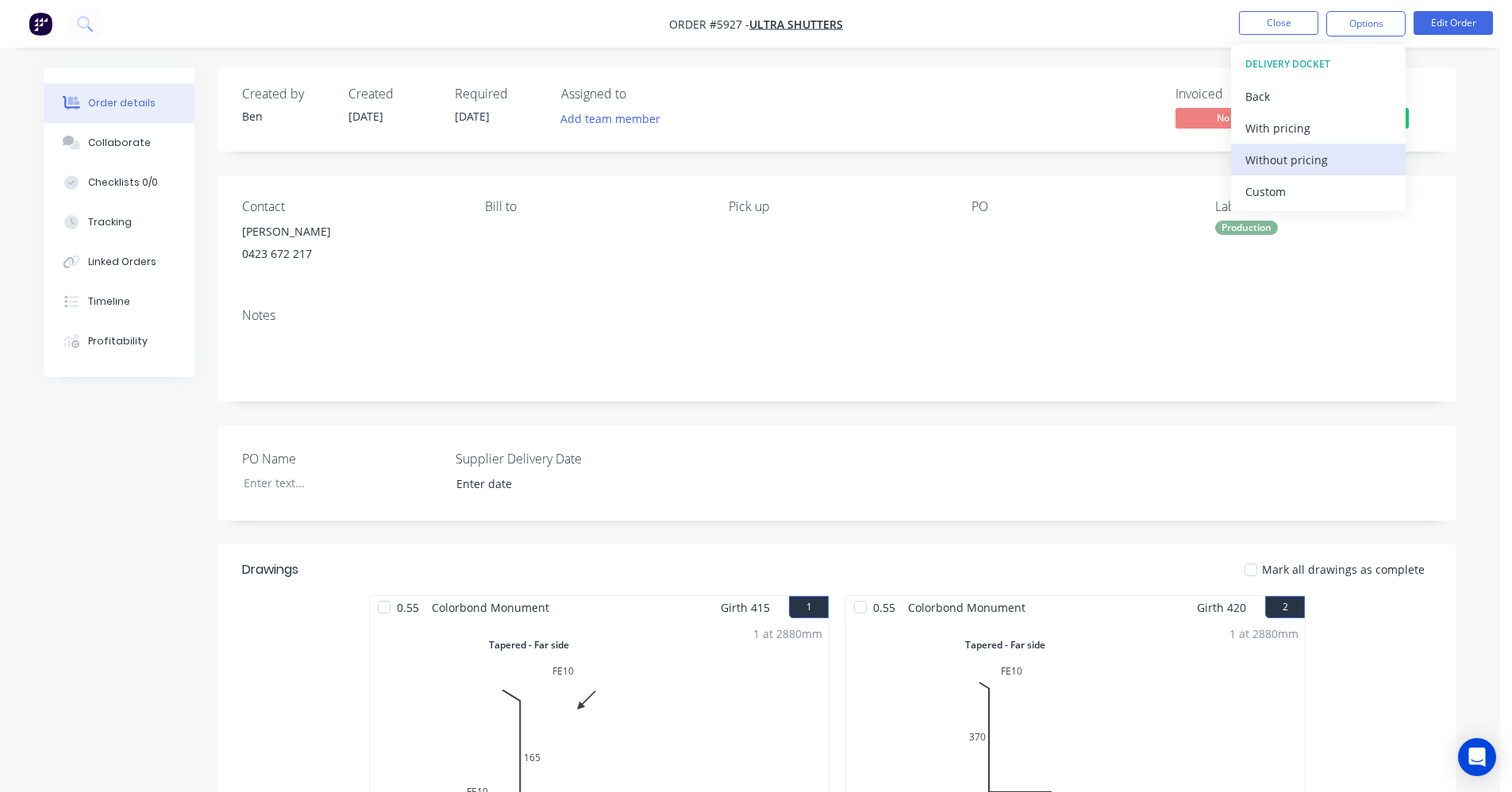
click at [1276, 164] on div "Without pricing" at bounding box center [1318, 160] width 146 height 23
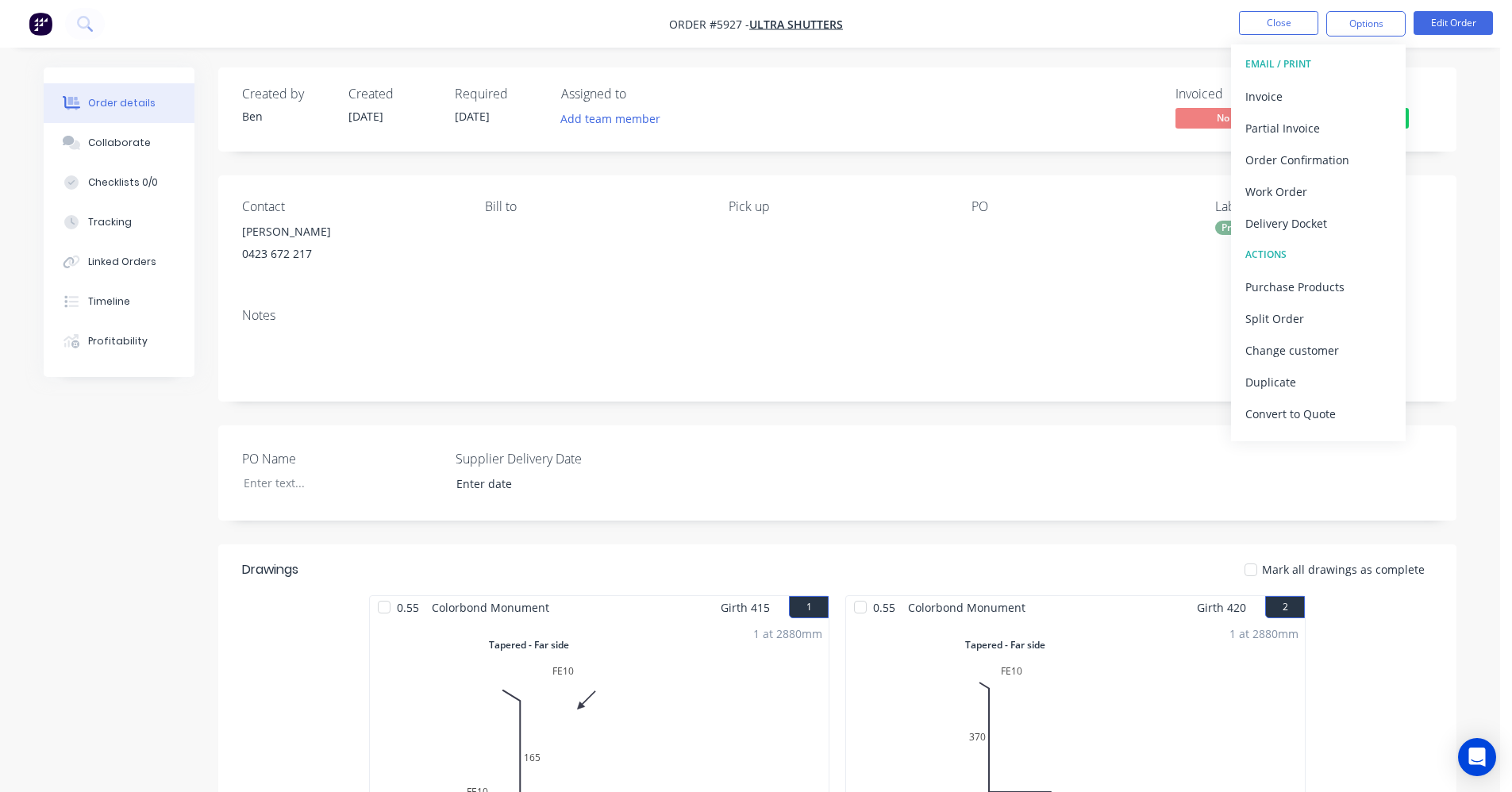
click at [887, 294] on div "Contact Daniel 0423 672 217 Bill to Pick up PO Labels Production" at bounding box center [837, 236] width 1238 height 120
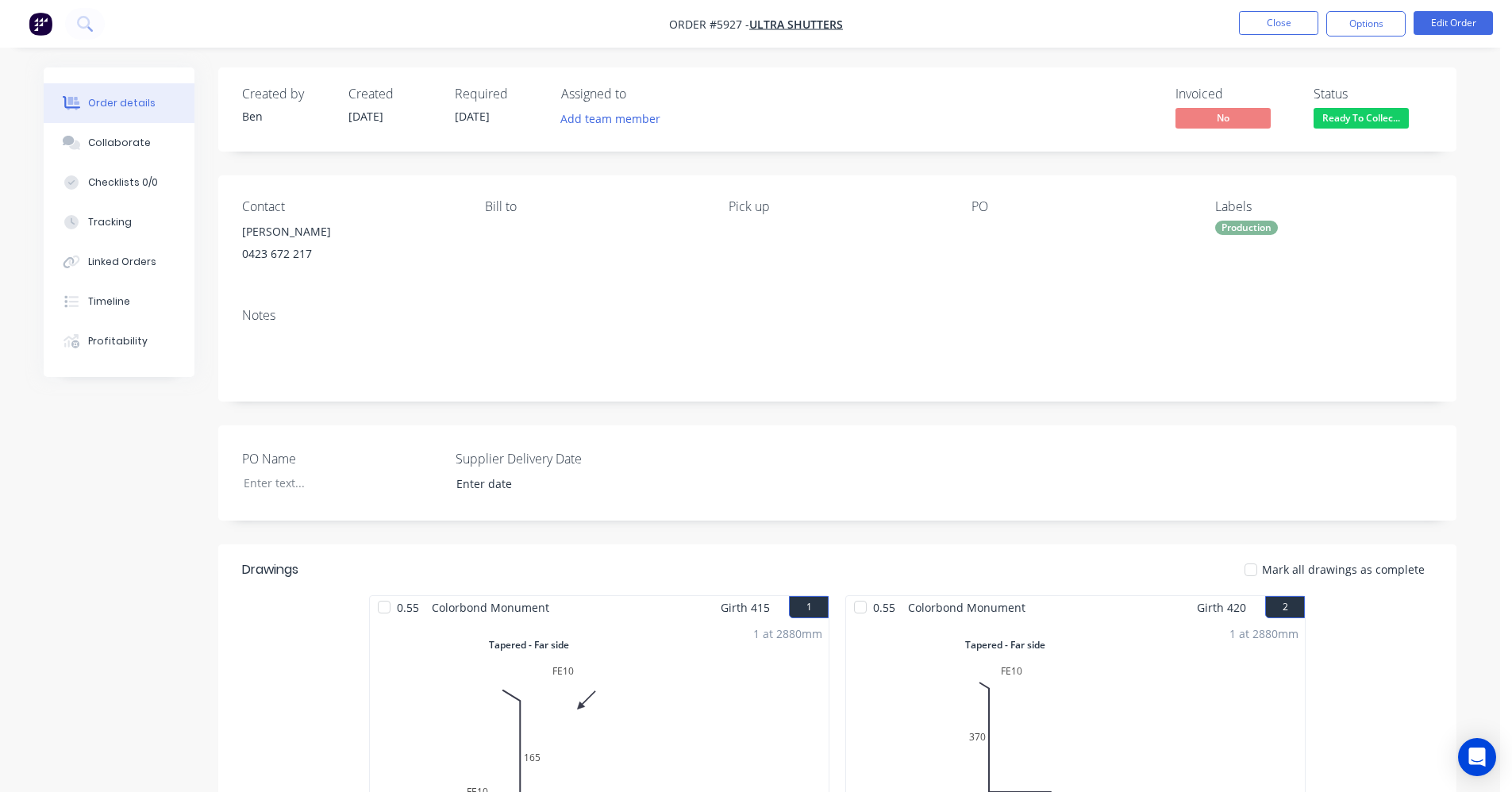
click at [1389, 114] on span "Ready To Collec..." at bounding box center [1362, 117] width 96 height 19
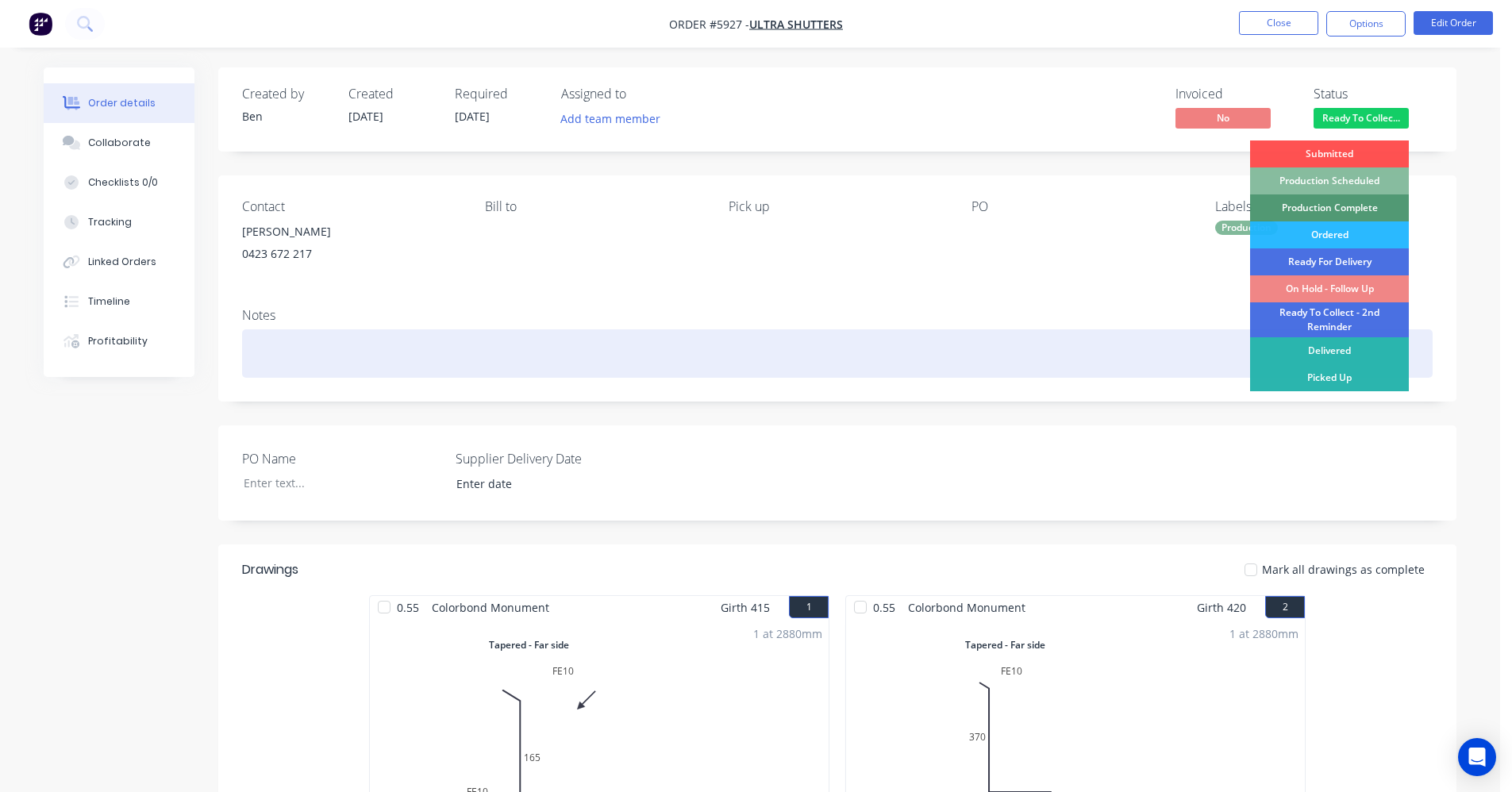
drag, startPoint x: 1335, startPoint y: 377, endPoint x: 1334, endPoint y: 367, distance: 10.0
click at [1334, 376] on div "Picked Up" at bounding box center [1329, 378] width 159 height 27
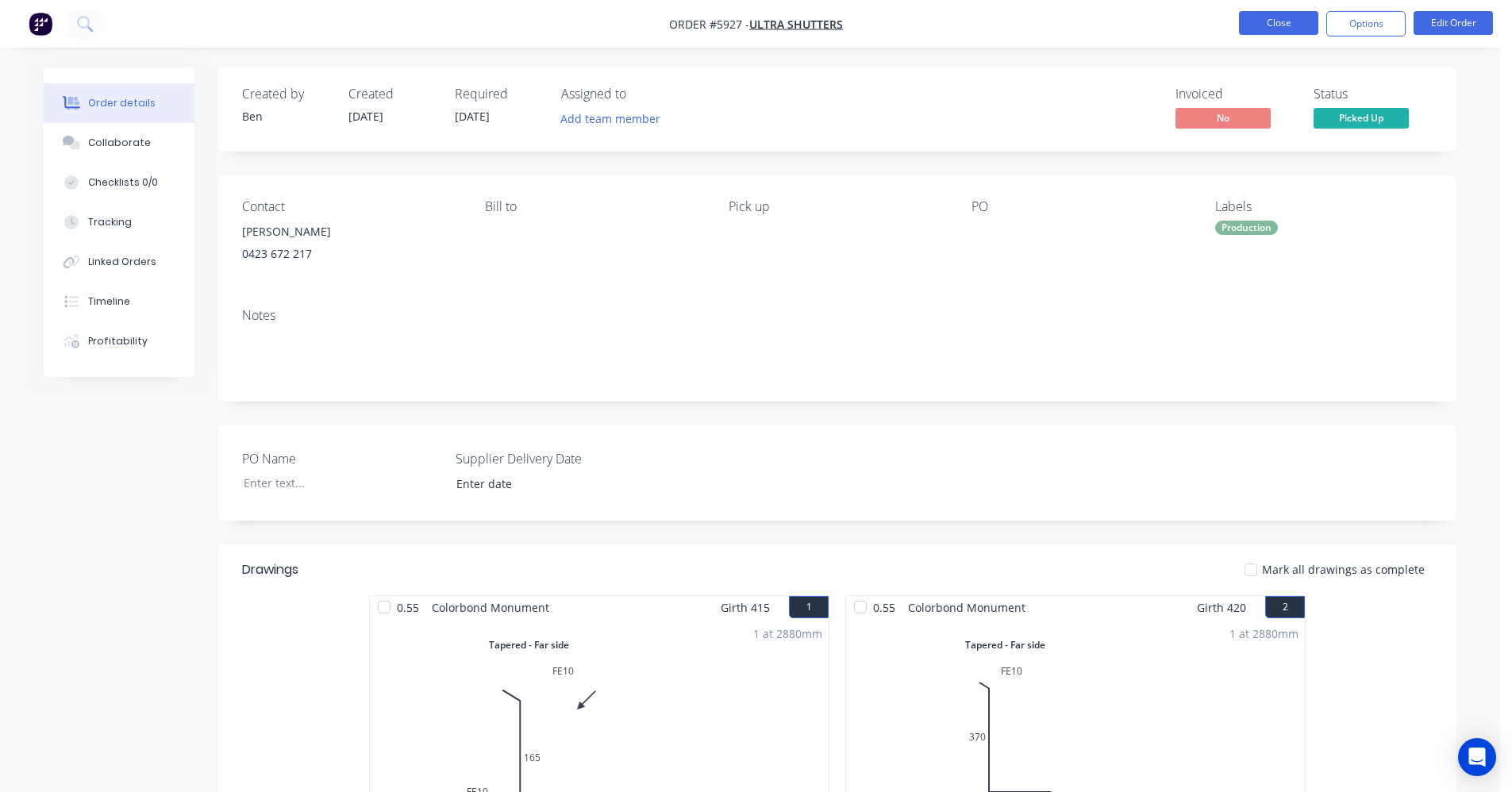
click at [1276, 8] on nav "Order #5927 - ULTRA SHUTTERS Close Options Edit Order" at bounding box center [756, 24] width 1512 height 47
click at [1273, 19] on button "Close" at bounding box center [1279, 23] width 79 height 24
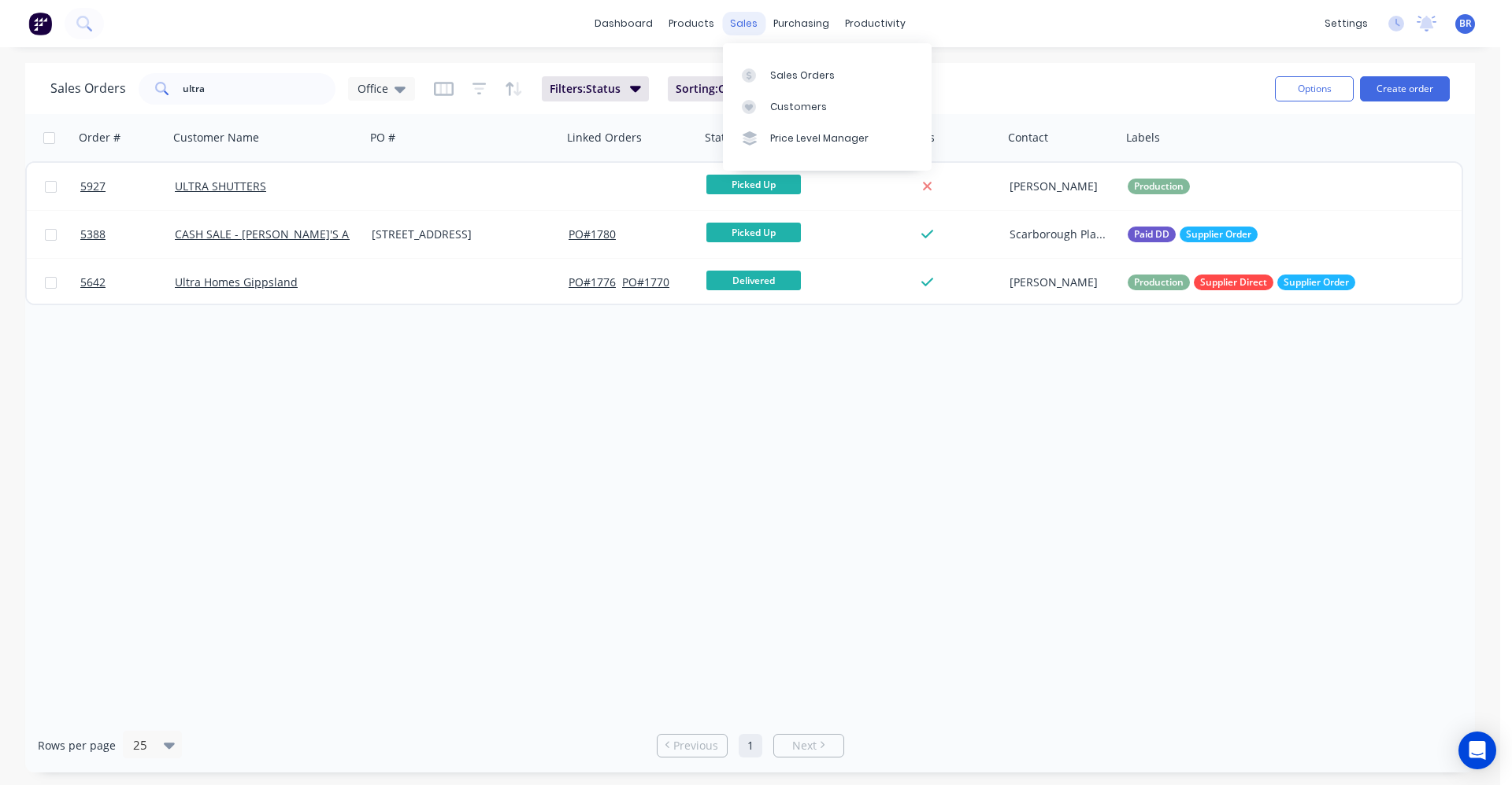
click at [746, 27] on div "sales" at bounding box center [743, 23] width 44 height 23
drag, startPoint x: 230, startPoint y: 85, endPoint x: 0, endPoint y: 45, distance: 233.5
click at [0, 45] on div "dashboard products sales purchasing productivity dashboard products Product Cat…" at bounding box center [749, 392] width 1499 height 785
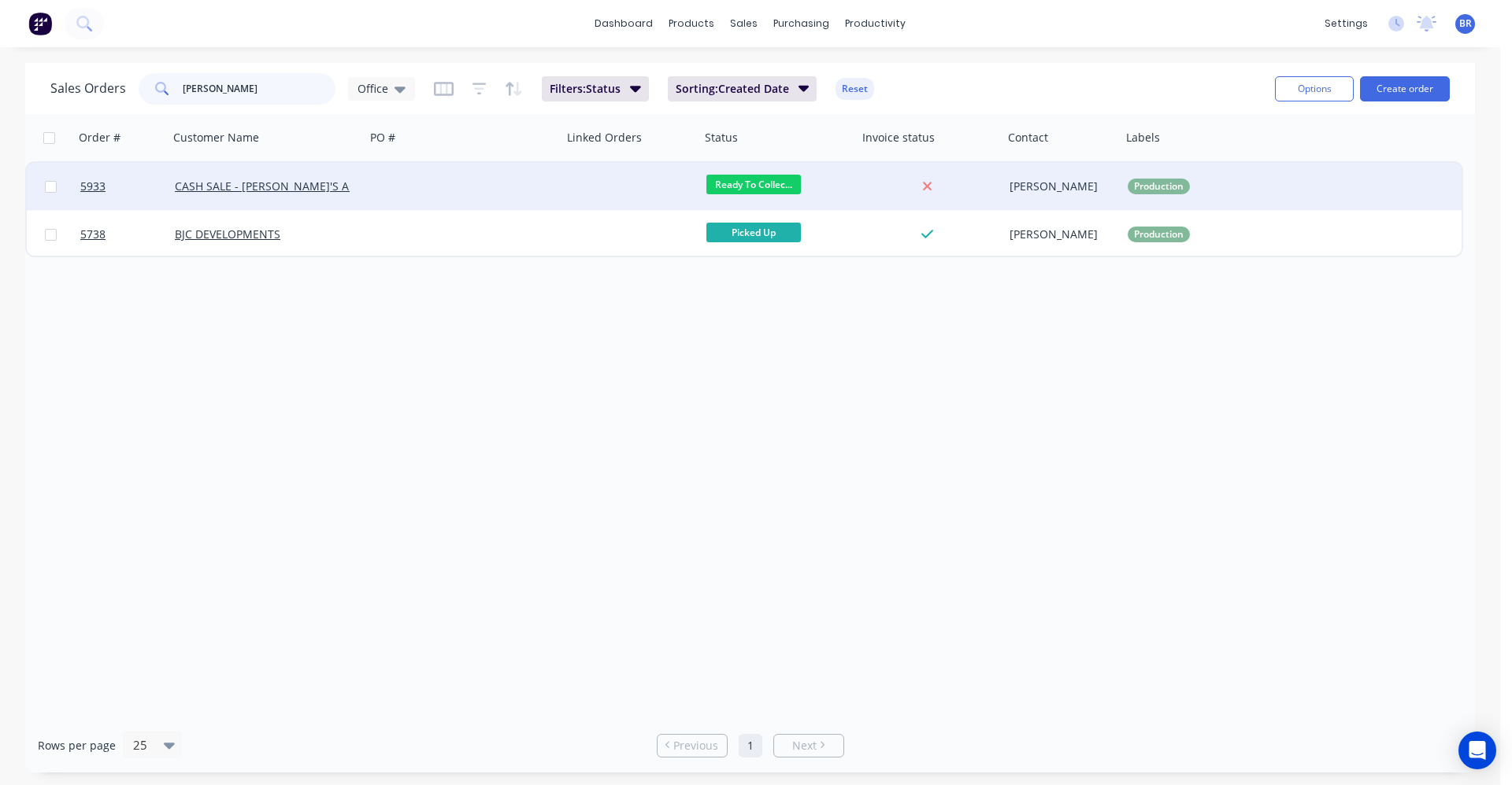
type input "smith"
click at [402, 181] on div at bounding box center [463, 186] width 197 height 47
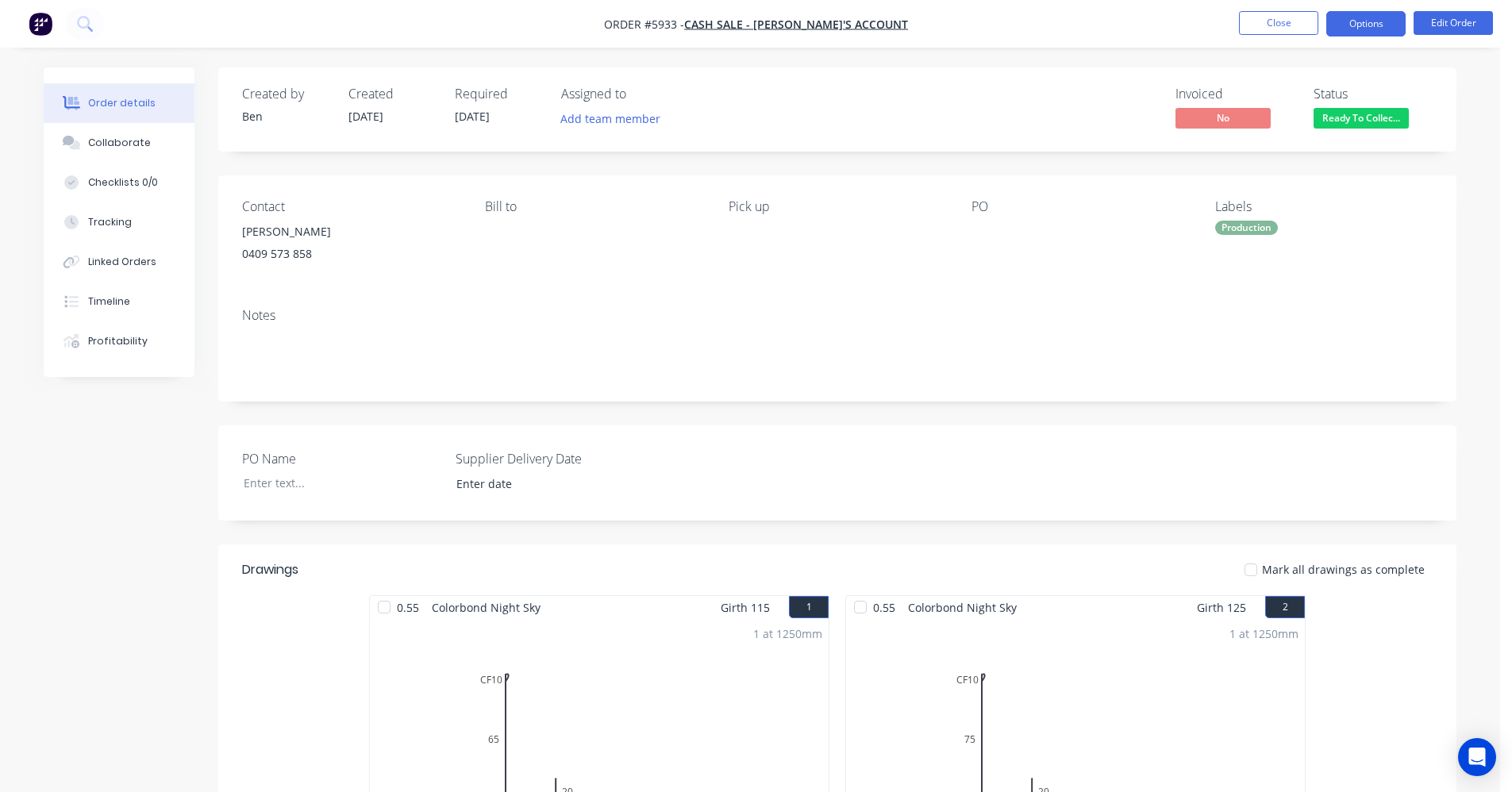
click at [1361, 29] on button "Options" at bounding box center [1367, 24] width 79 height 25
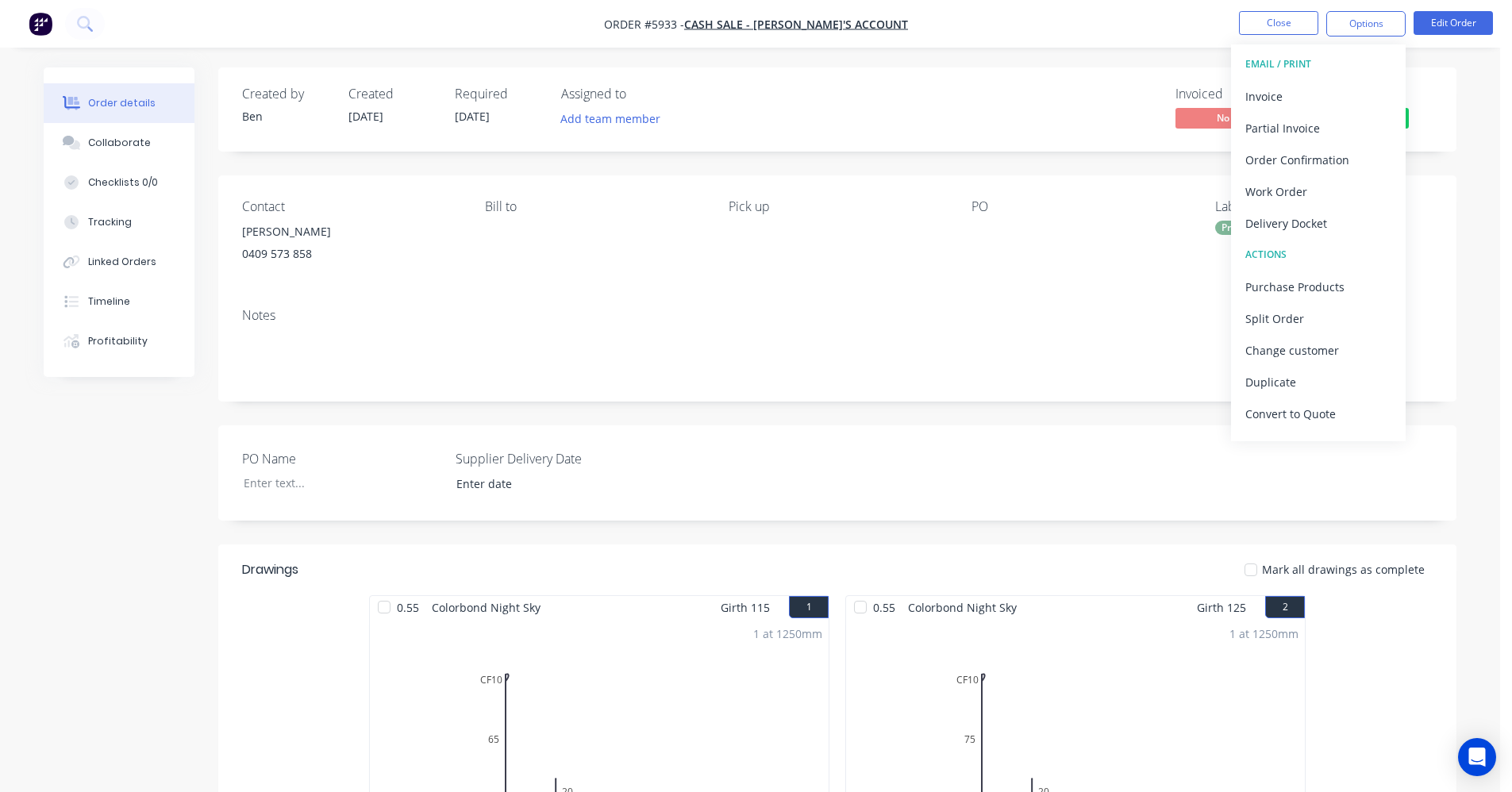
click at [786, 326] on div "Notes" at bounding box center [837, 348] width 1238 height 107
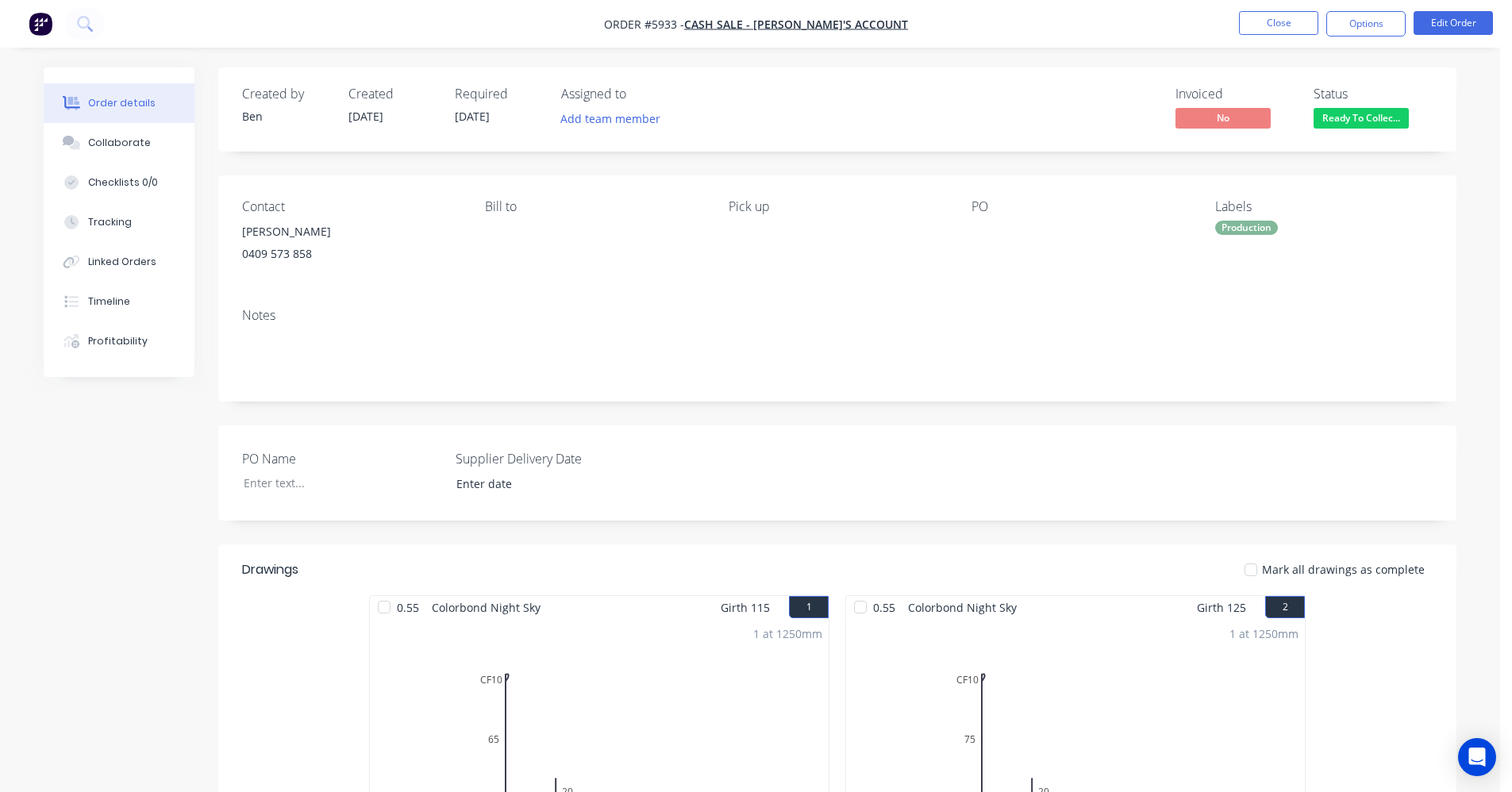
drag, startPoint x: 1243, startPoint y: 227, endPoint x: 1250, endPoint y: 238, distance: 13.0
click at [1244, 227] on div "Production" at bounding box center [1247, 227] width 63 height 14
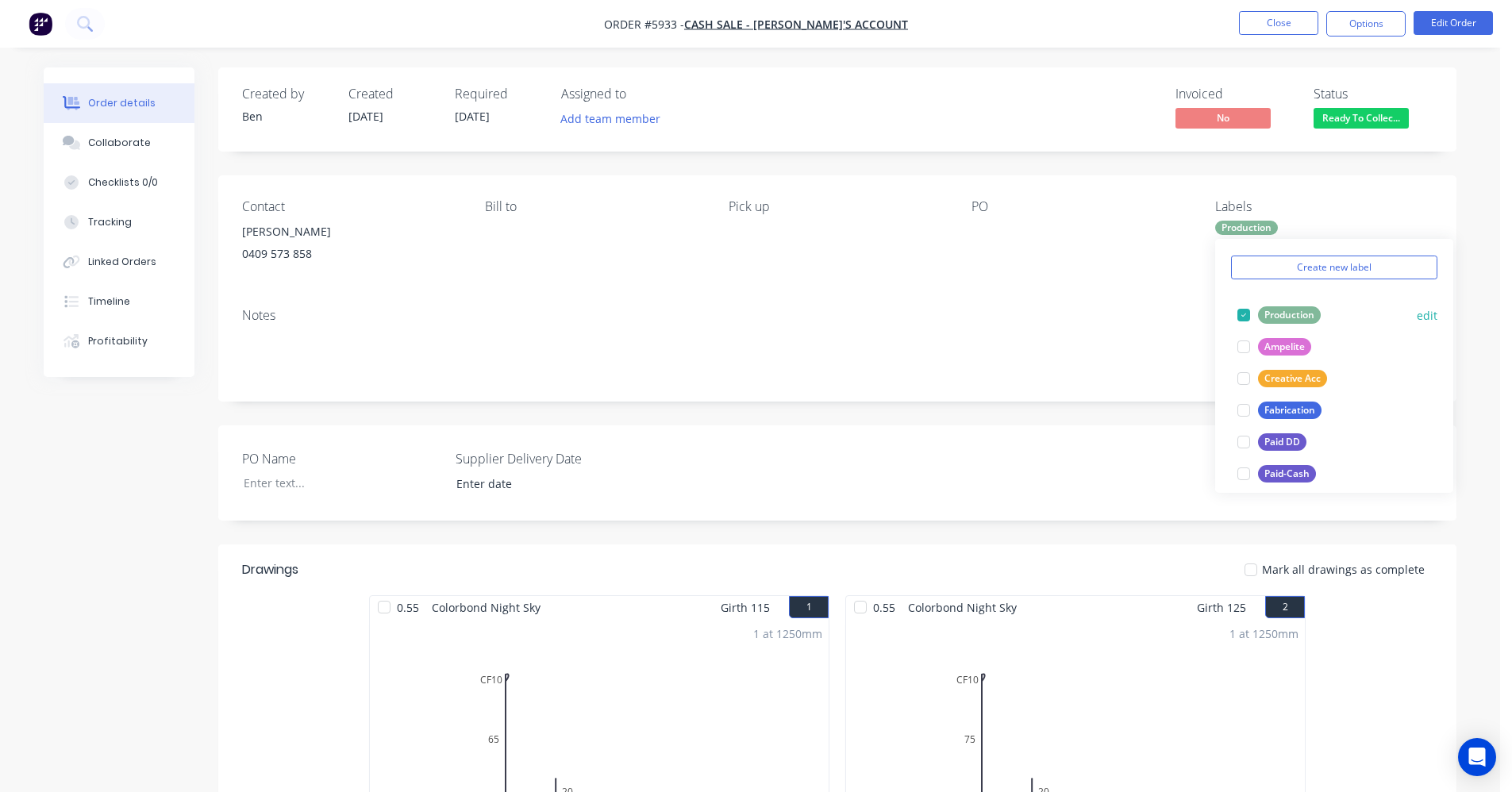
scroll to position [159, 0]
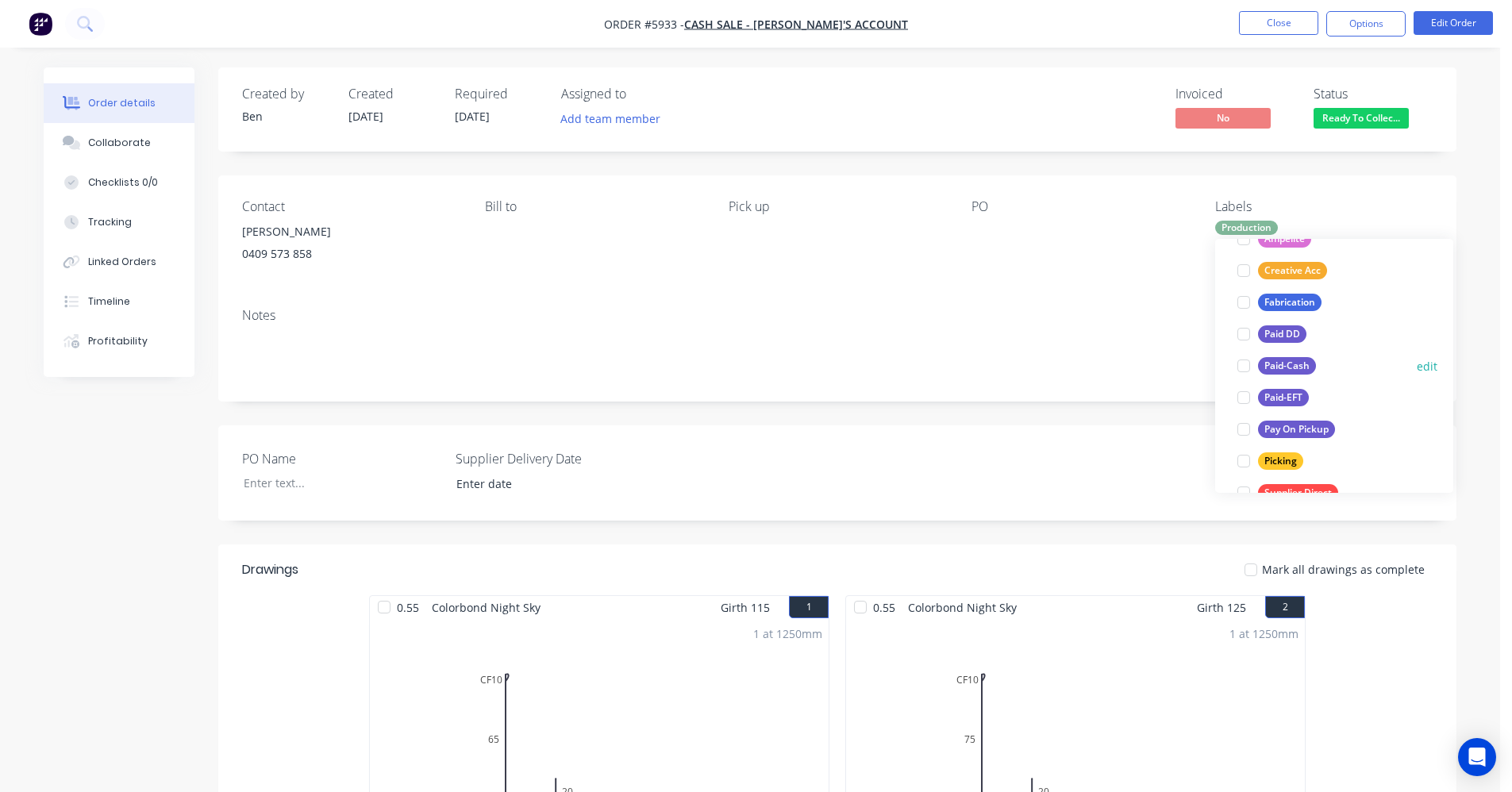
drag, startPoint x: 1296, startPoint y: 362, endPoint x: 1156, endPoint y: 358, distance: 140.1
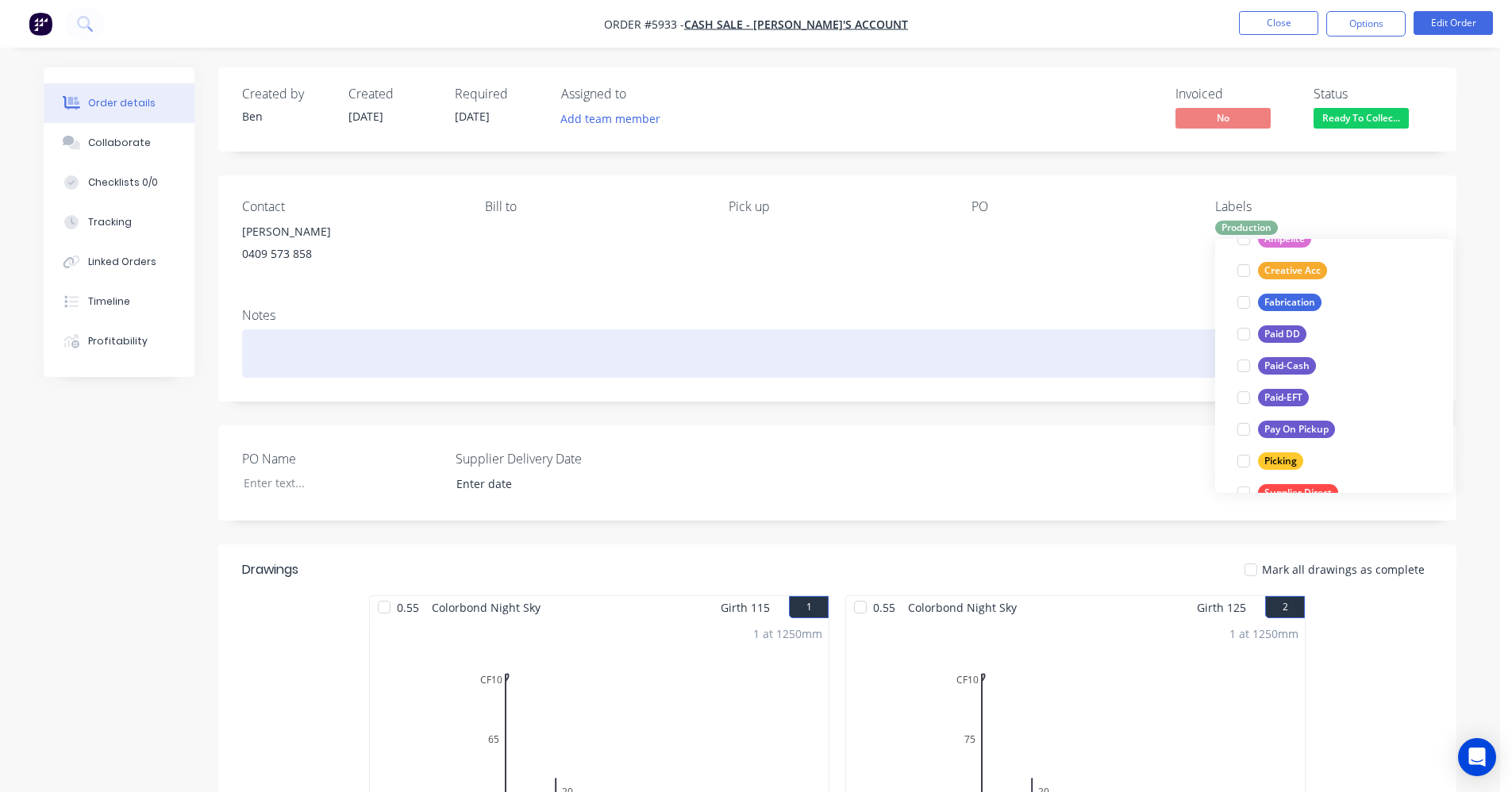
click at [1295, 362] on div "Paid-Cash" at bounding box center [1287, 366] width 58 height 18
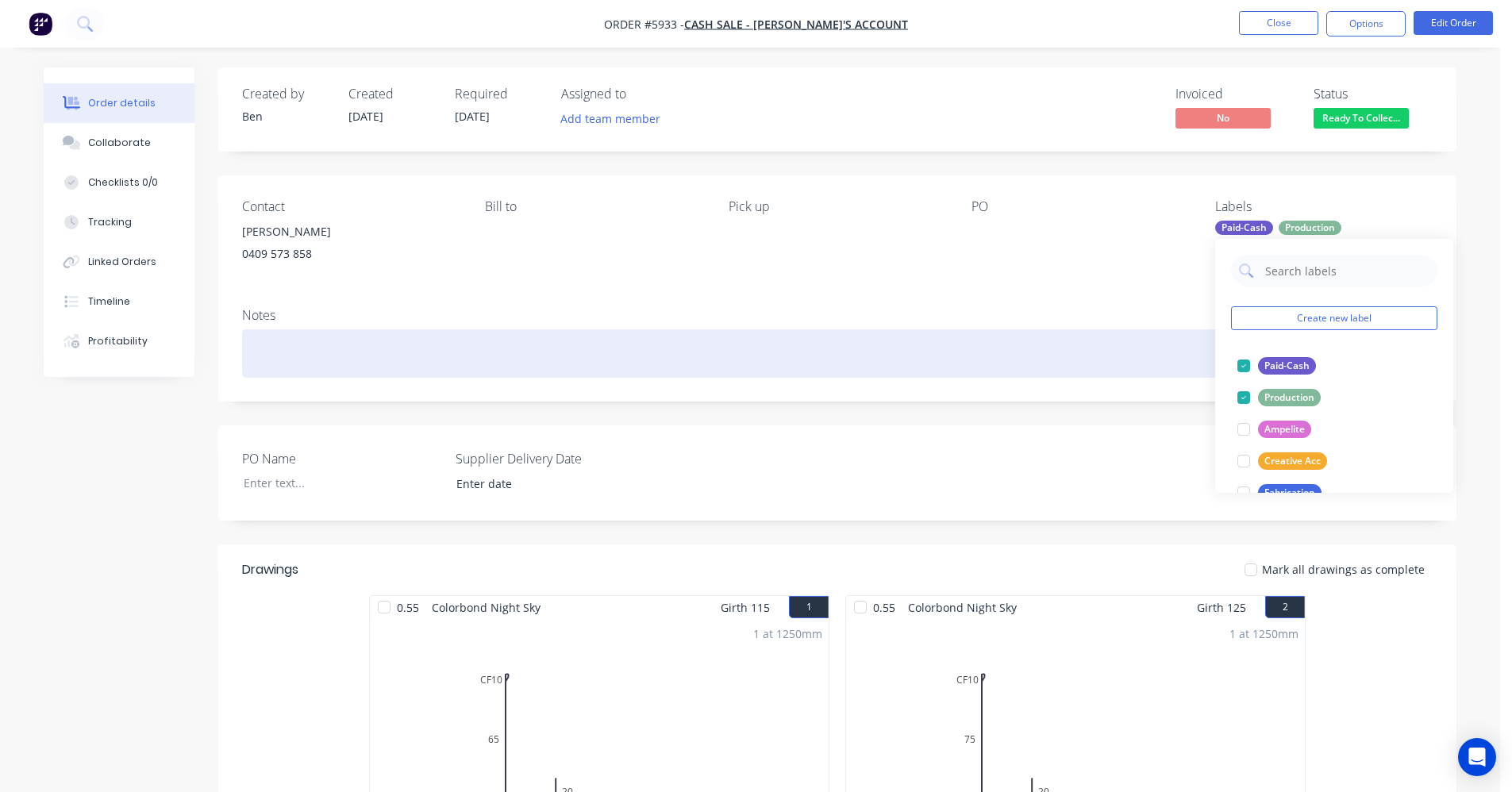
click at [1054, 335] on div at bounding box center [838, 353] width 1191 height 48
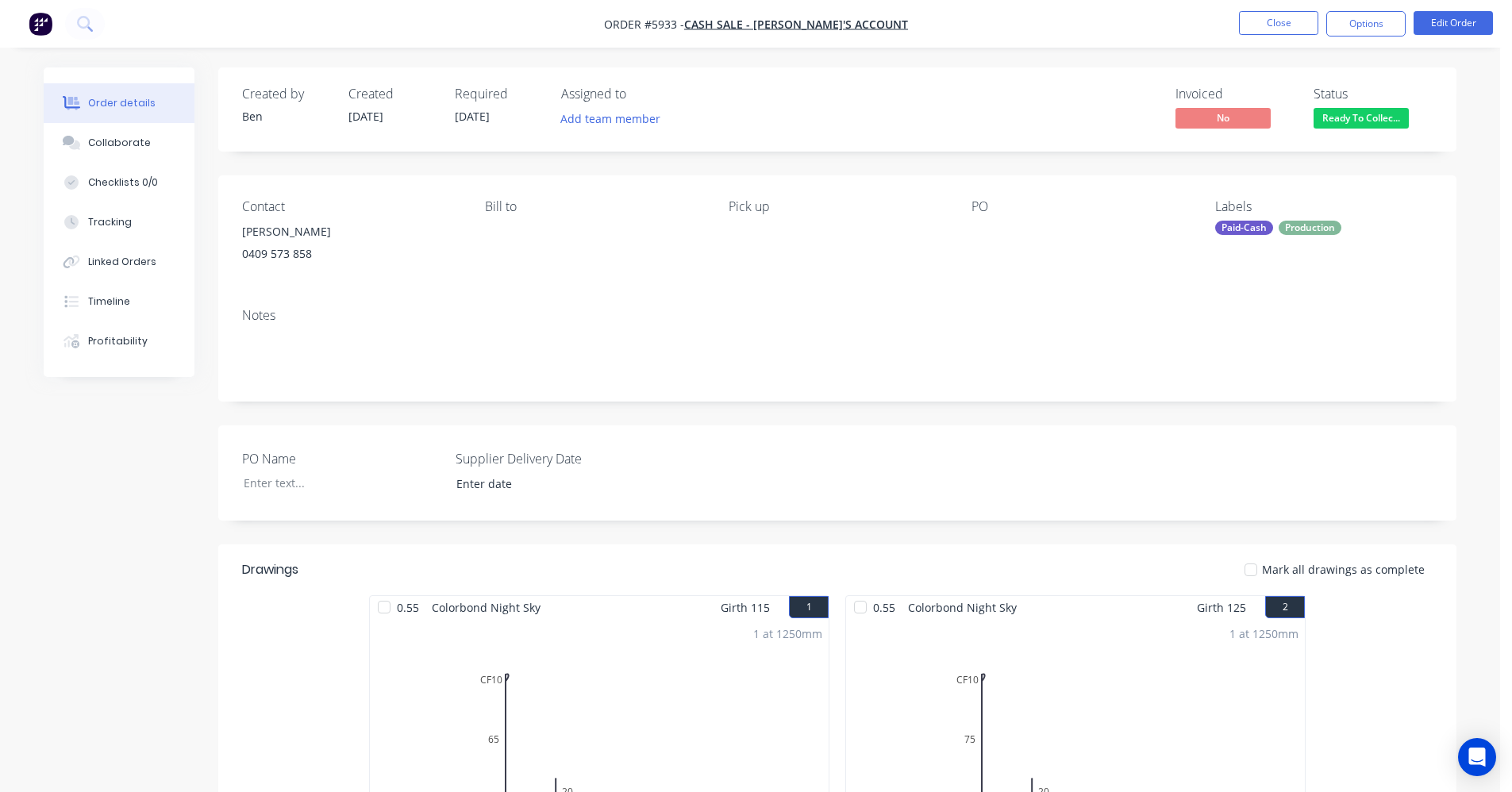
drag, startPoint x: 1278, startPoint y: 27, endPoint x: 975, endPoint y: 386, distance: 469.8
click at [1002, 405] on div "Order #5933 - CASH SALE - BEN'S ACCOUNT Close Options Edit Order Order details …" at bounding box center [750, 722] width 1500 height 1444
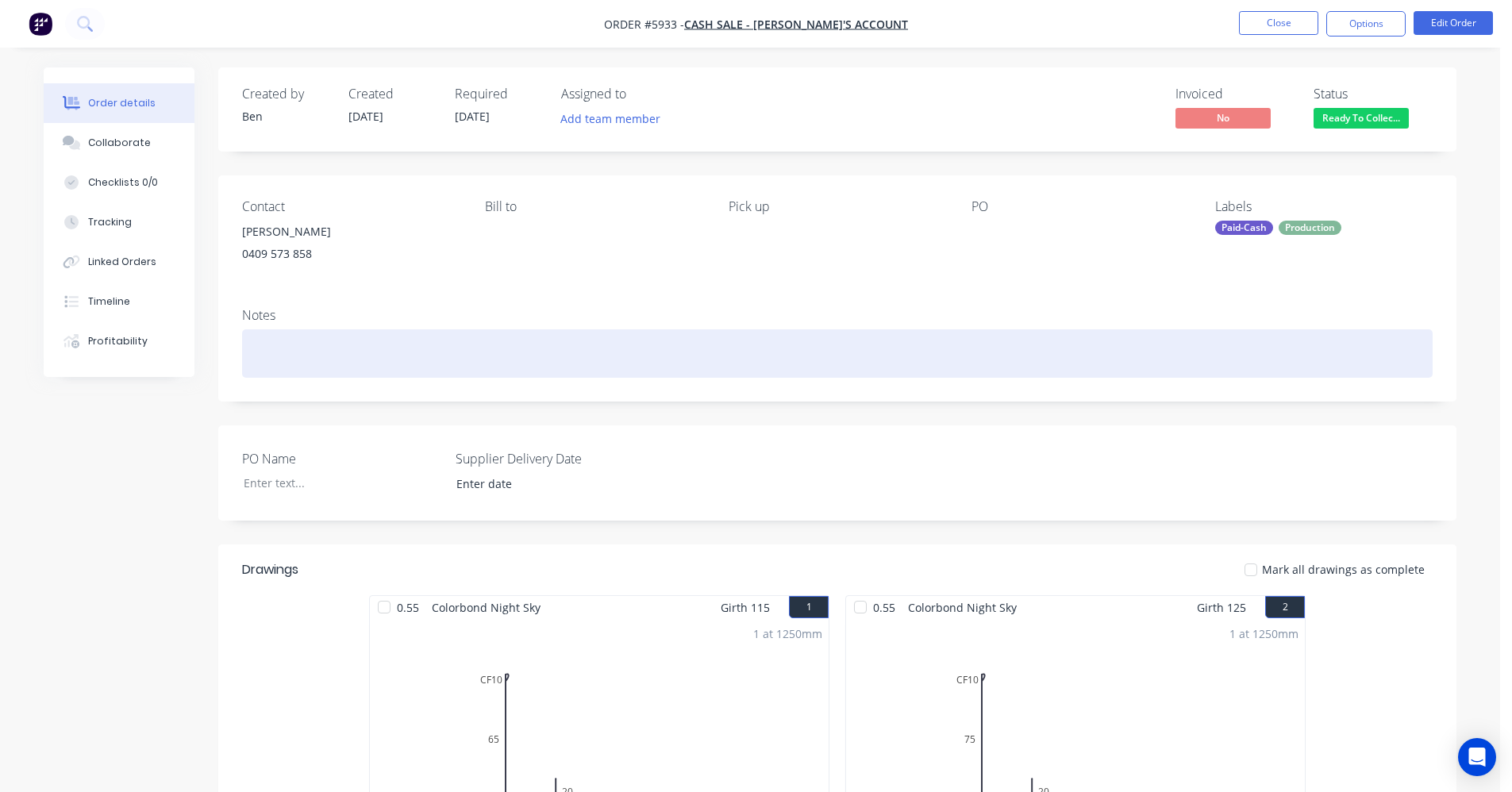
click at [969, 374] on div at bounding box center [838, 353] width 1191 height 48
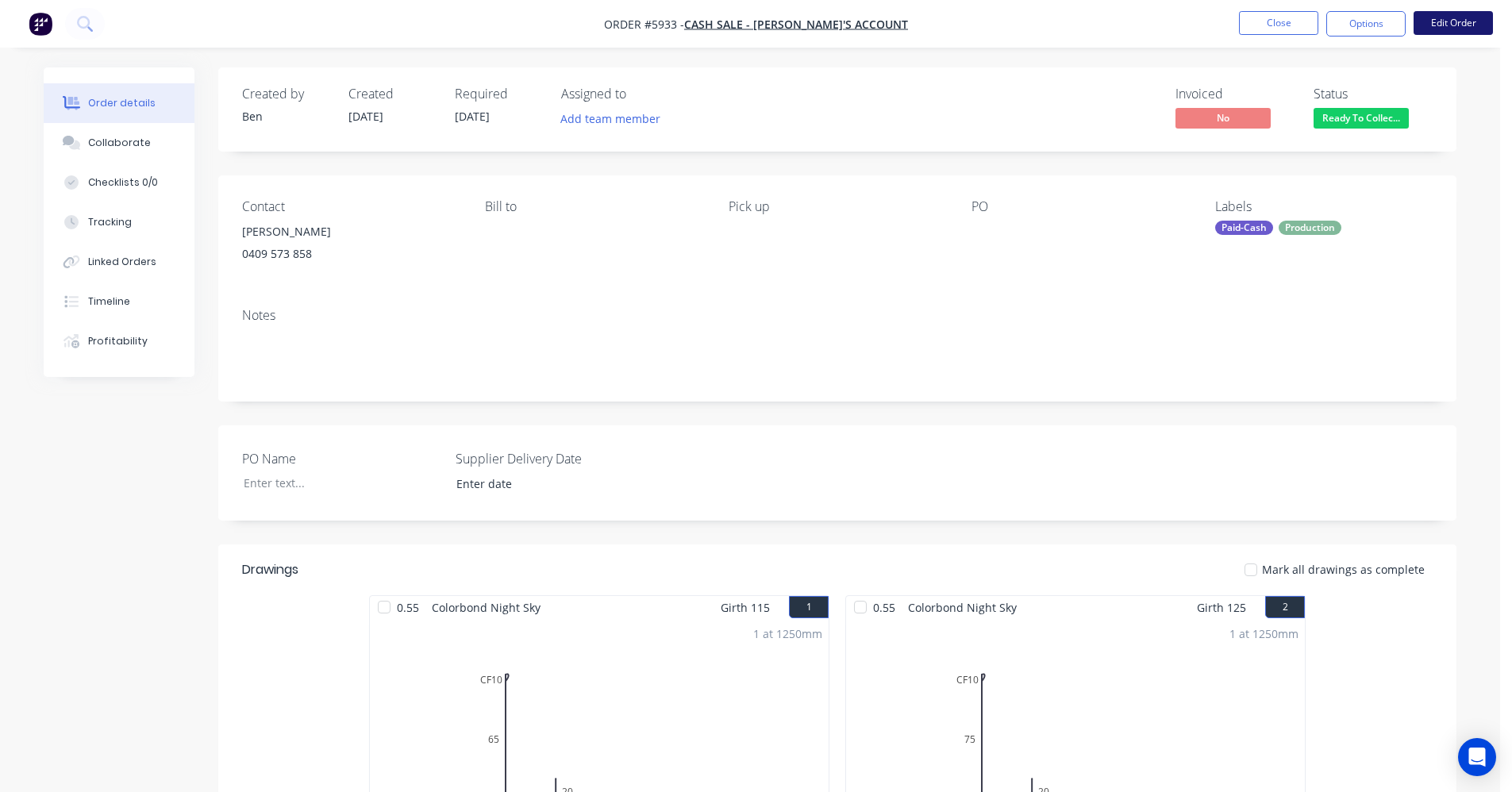
click at [1449, 15] on button "Edit Order" at bounding box center [1454, 23] width 79 height 24
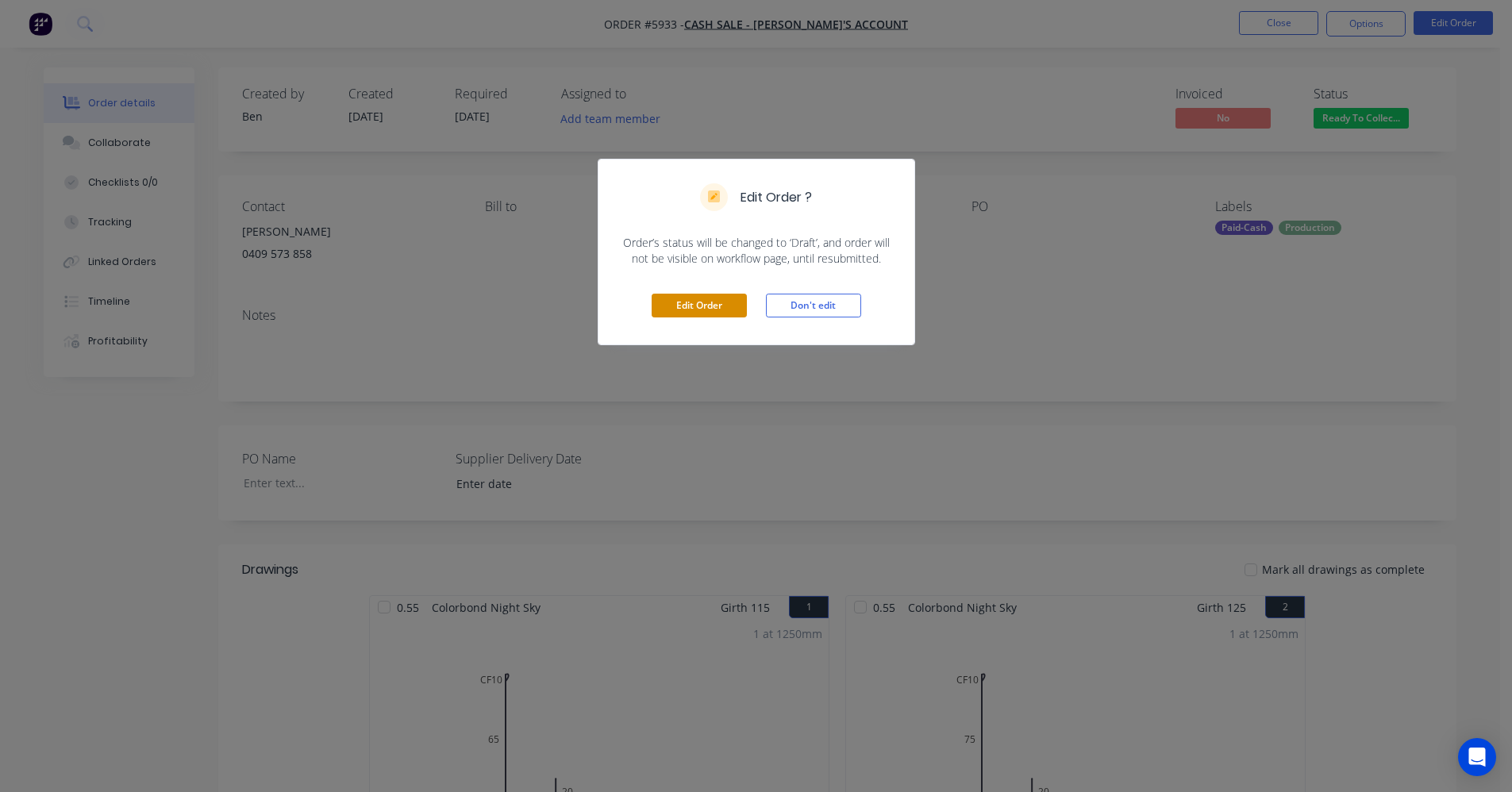
click at [718, 299] on button "Edit Order" at bounding box center [699, 306] width 96 height 24
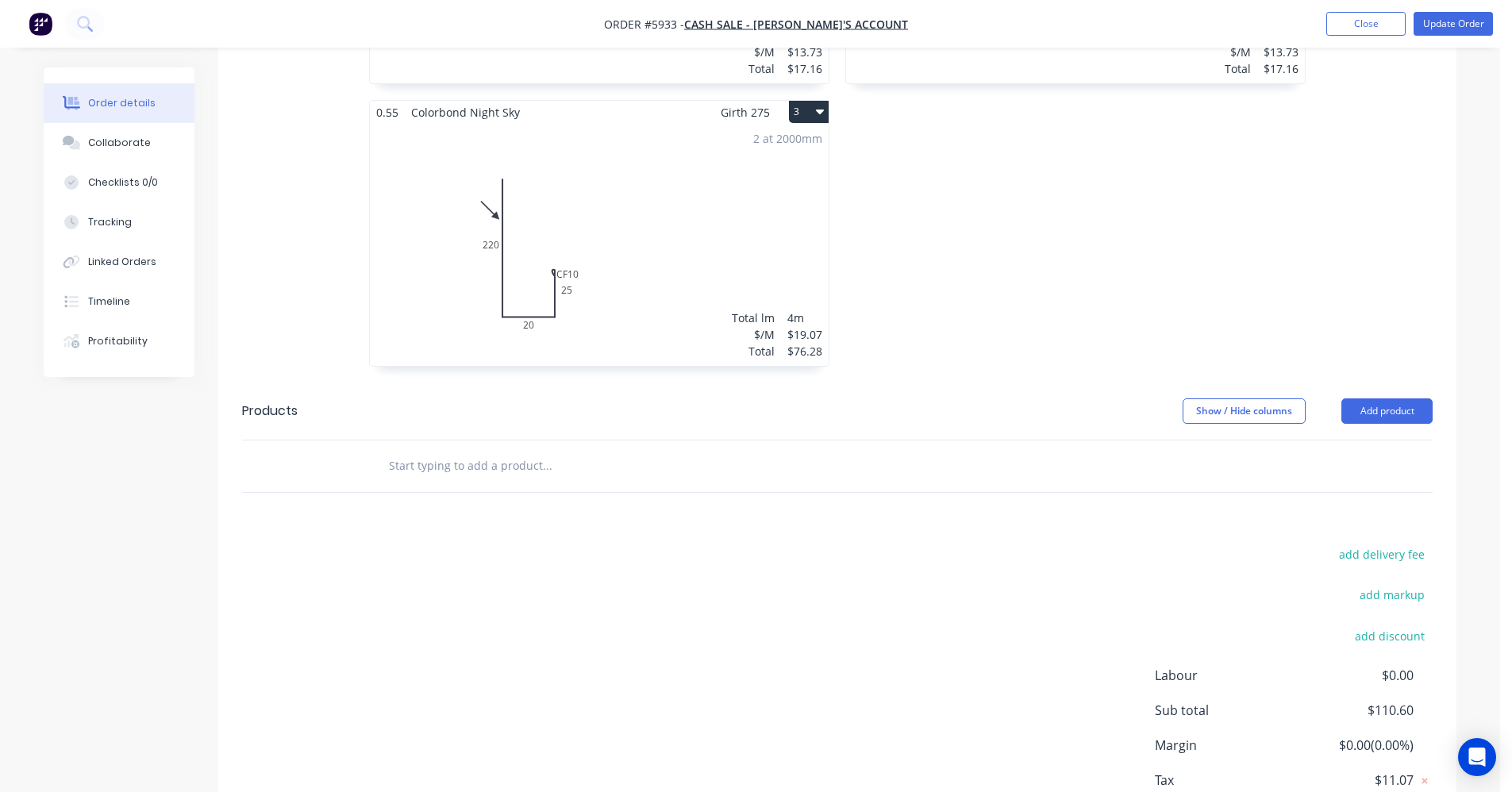
scroll to position [653, 0]
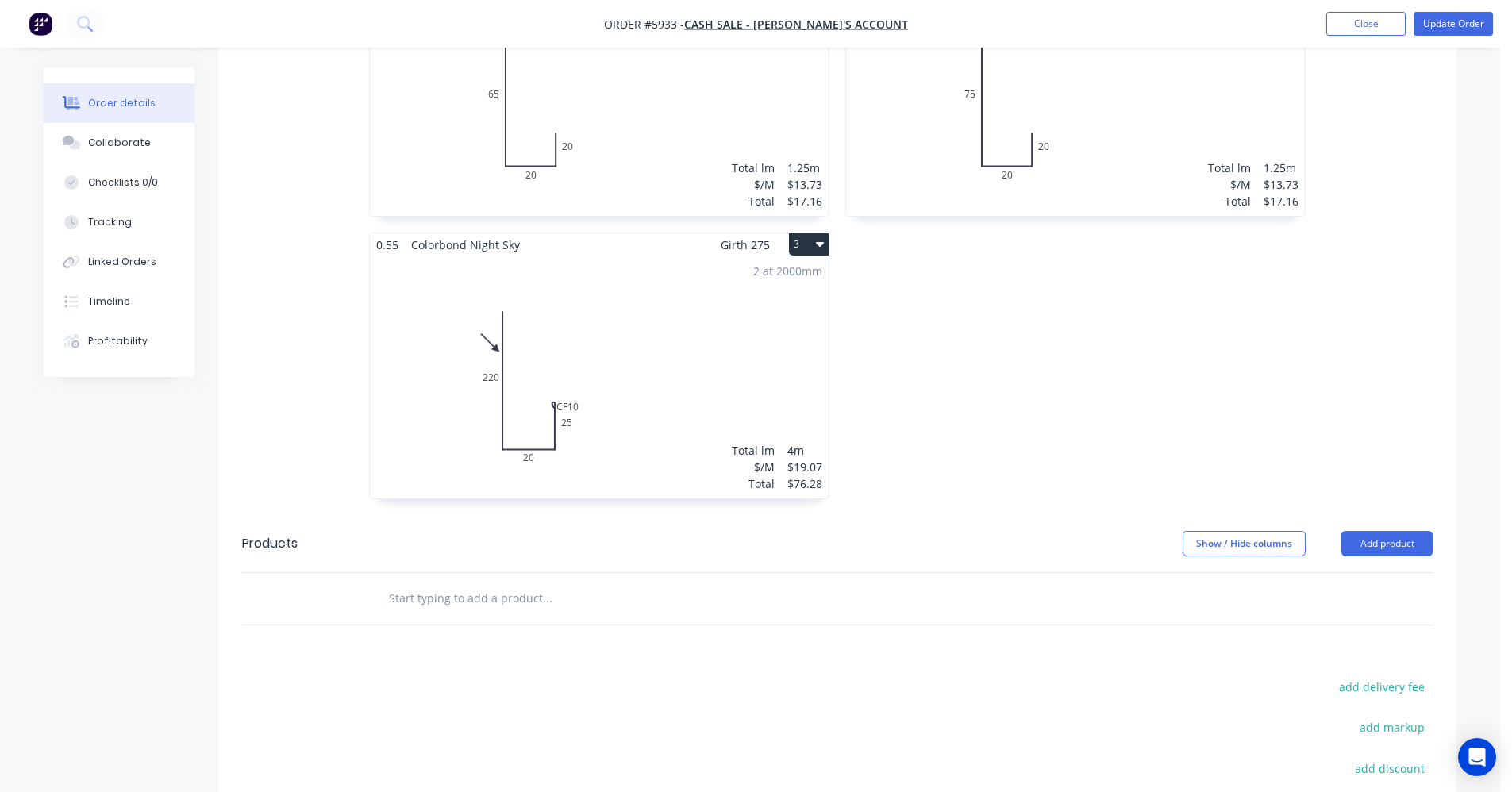
click at [749, 378] on div "2 at 2000mm Total lm $/M Total 4m $19.07 $76.28" at bounding box center [599, 377] width 459 height 243
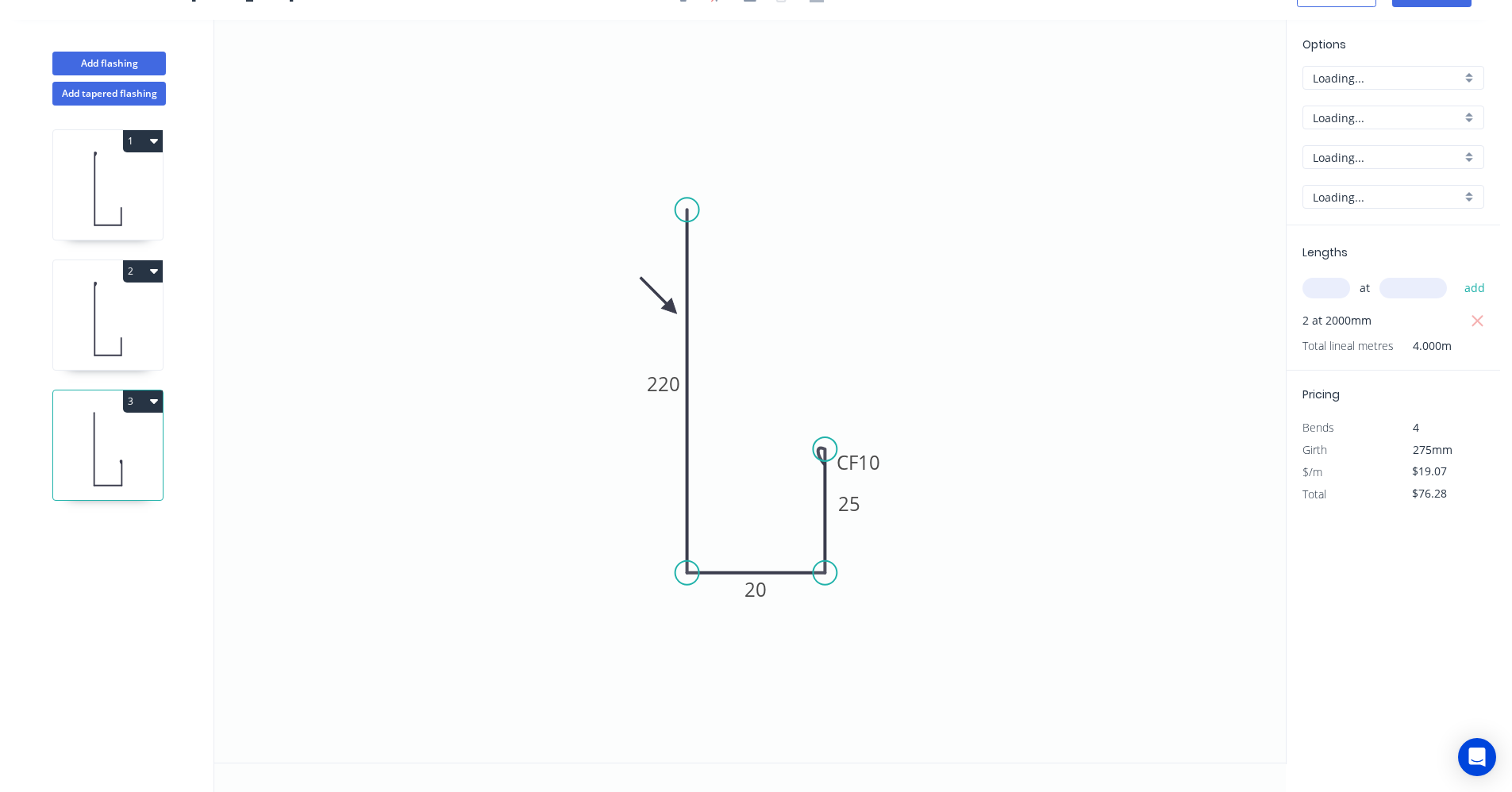
scroll to position [30, 0]
click at [1422, 491] on input "$76.28" at bounding box center [1439, 494] width 54 height 22
type input "$75.28"
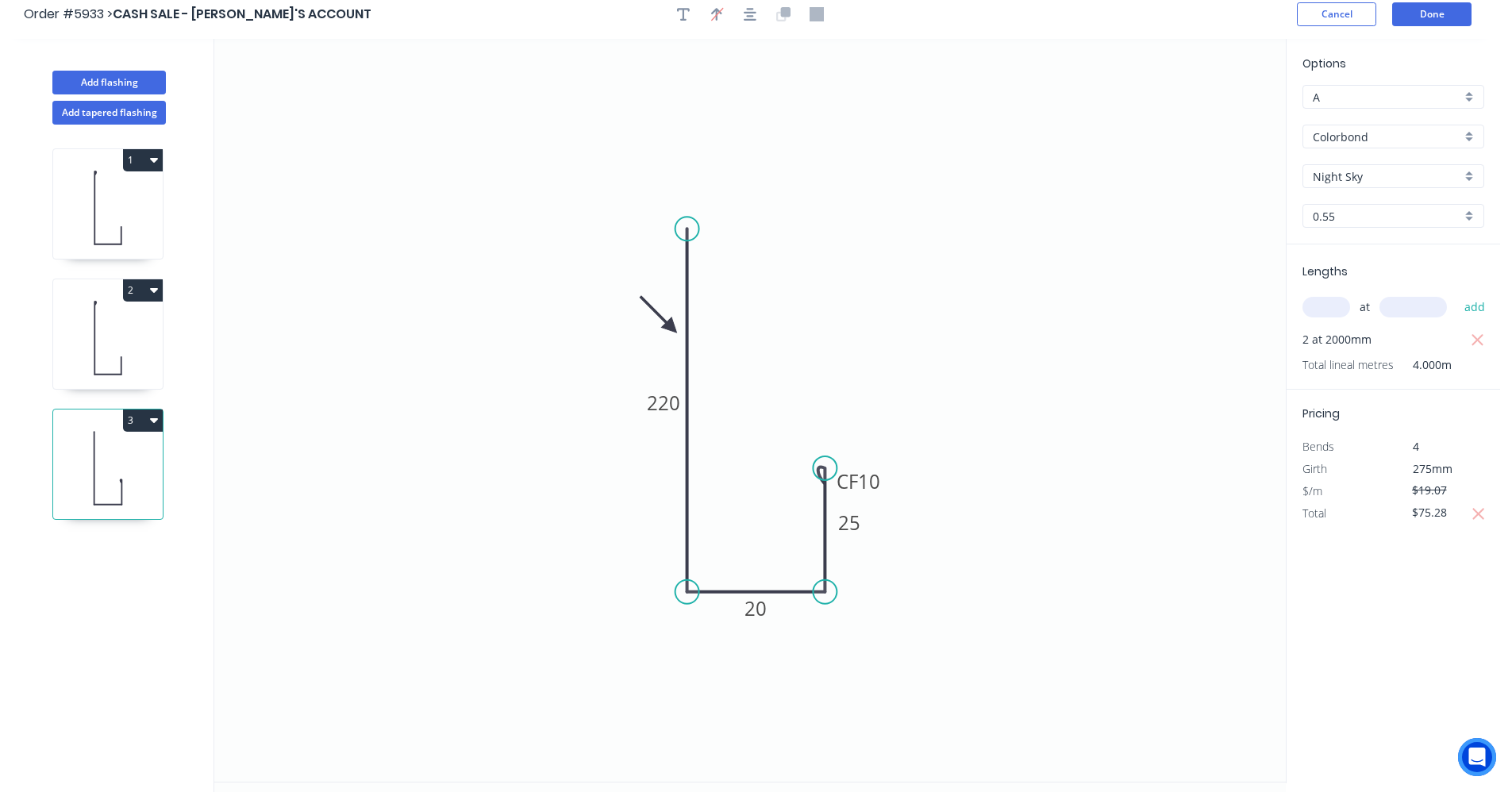
scroll to position [0, 0]
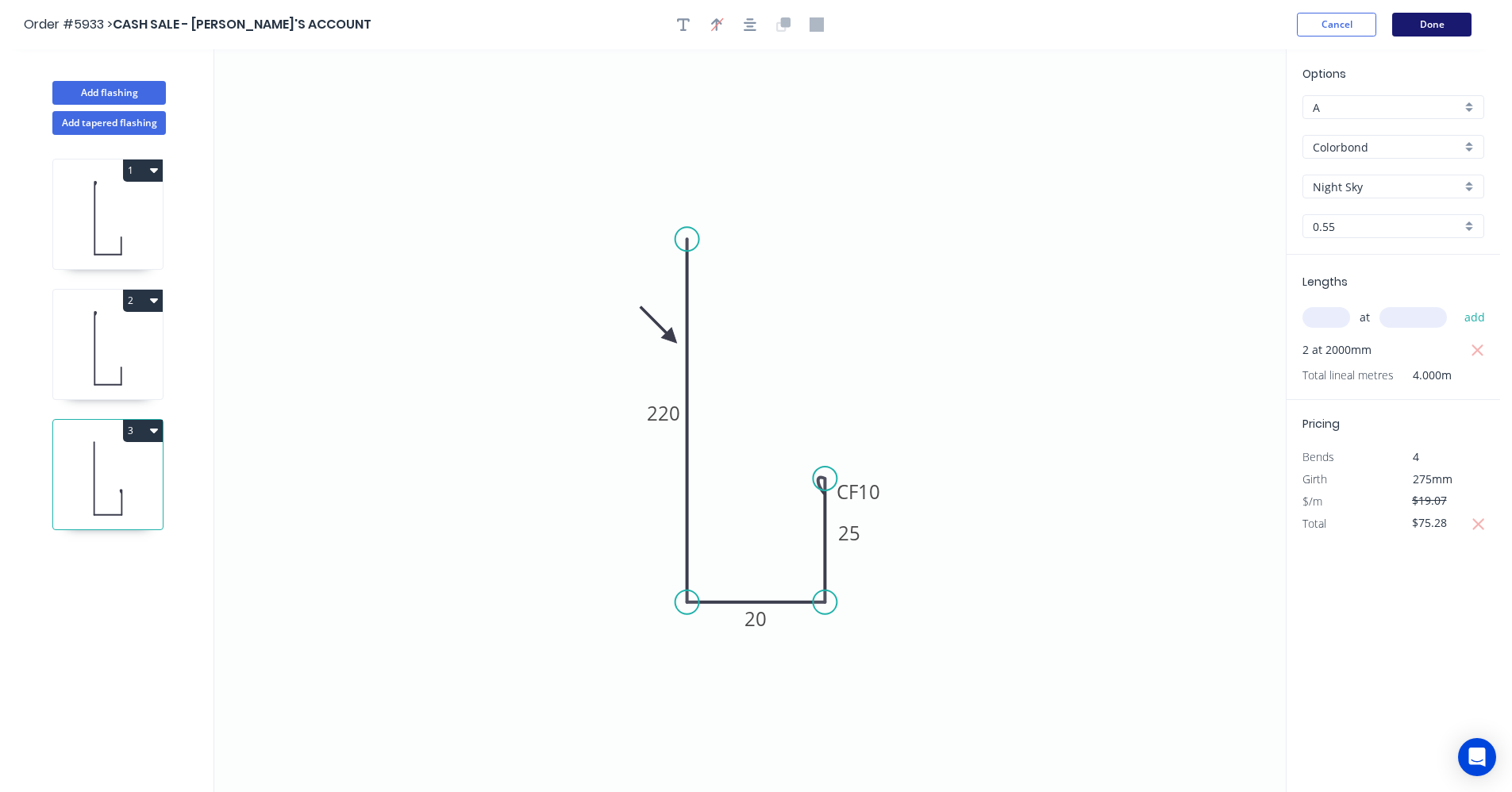
click at [1427, 29] on button "Done" at bounding box center [1433, 25] width 79 height 24
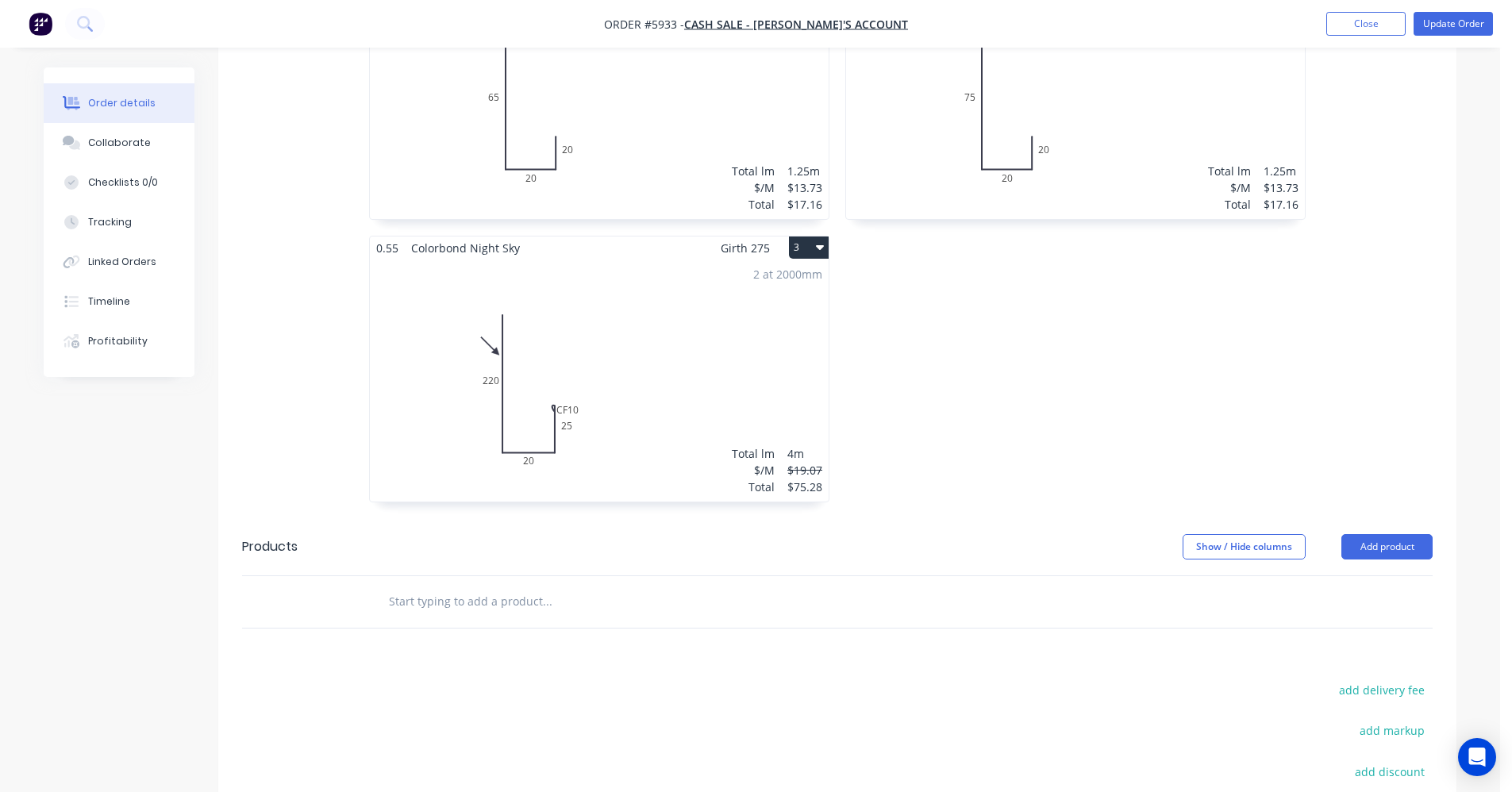
scroll to position [653, 0]
click at [780, 392] on div "2 at 2000mm Total lm $/M Total 4m $19.07 $75.28" at bounding box center [599, 377] width 459 height 243
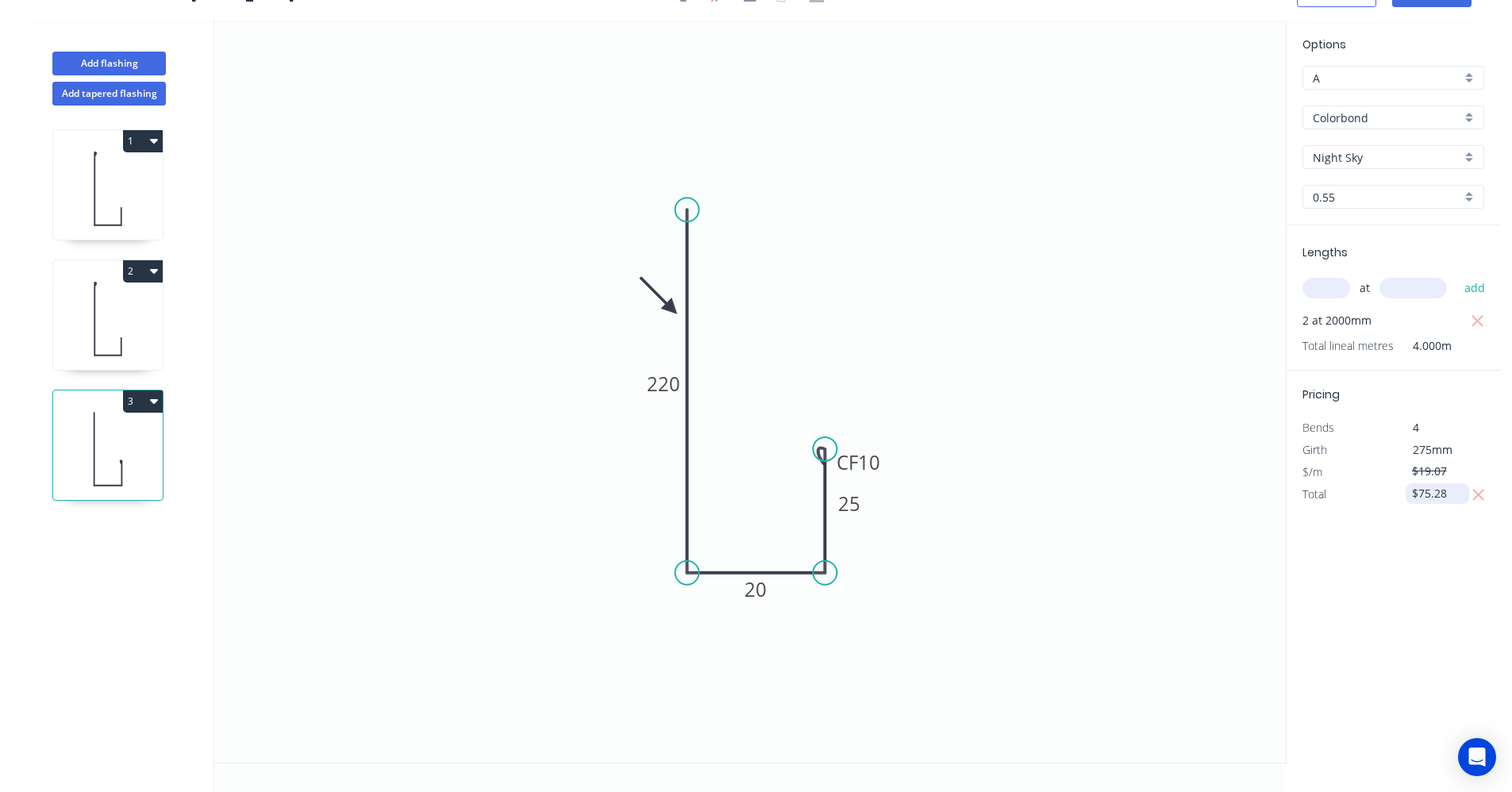
click at [1425, 489] on input "$75.28" at bounding box center [1439, 494] width 54 height 22
type input "$74.58"
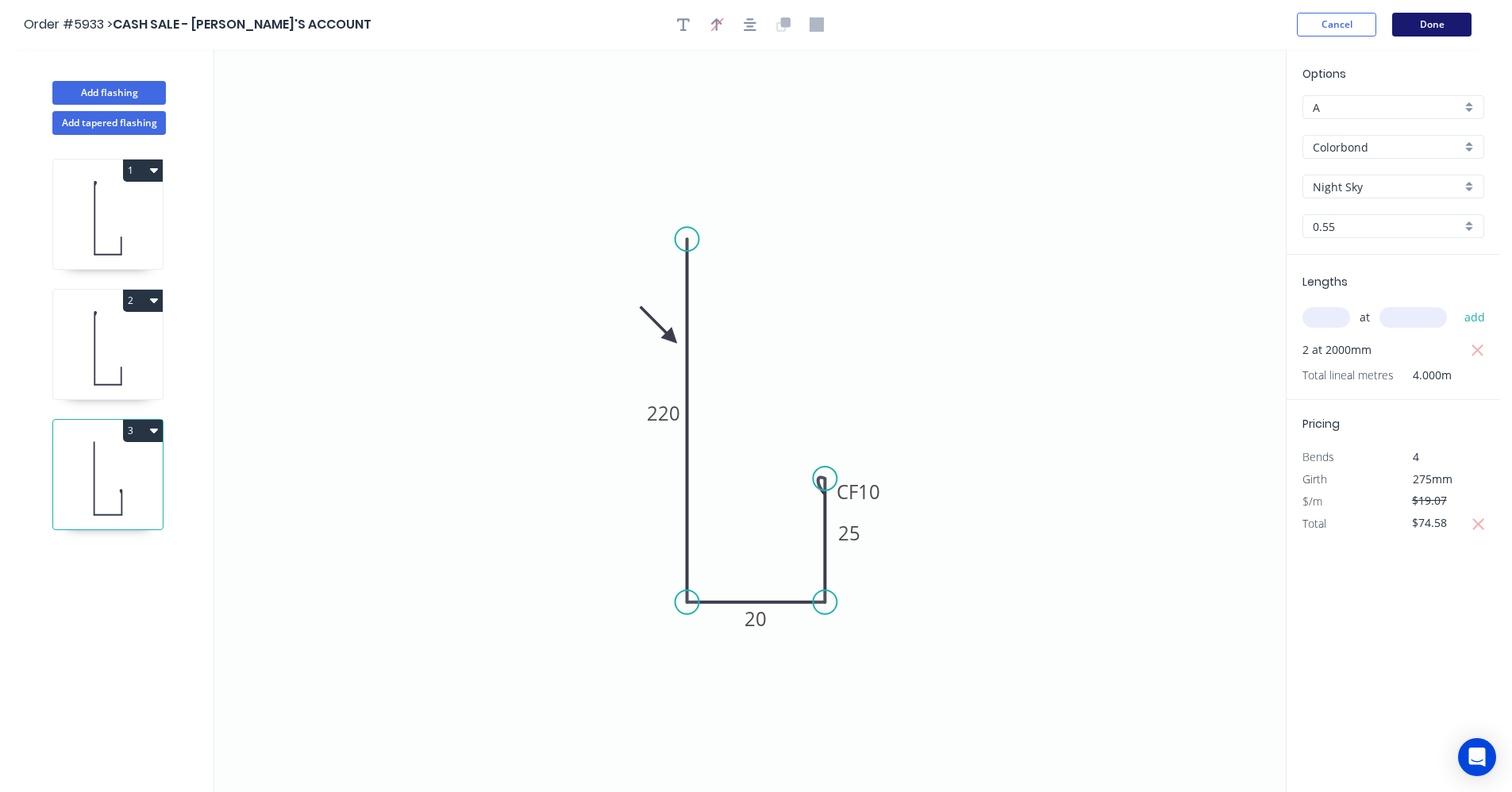
click at [1443, 27] on button "Done" at bounding box center [1433, 25] width 79 height 24
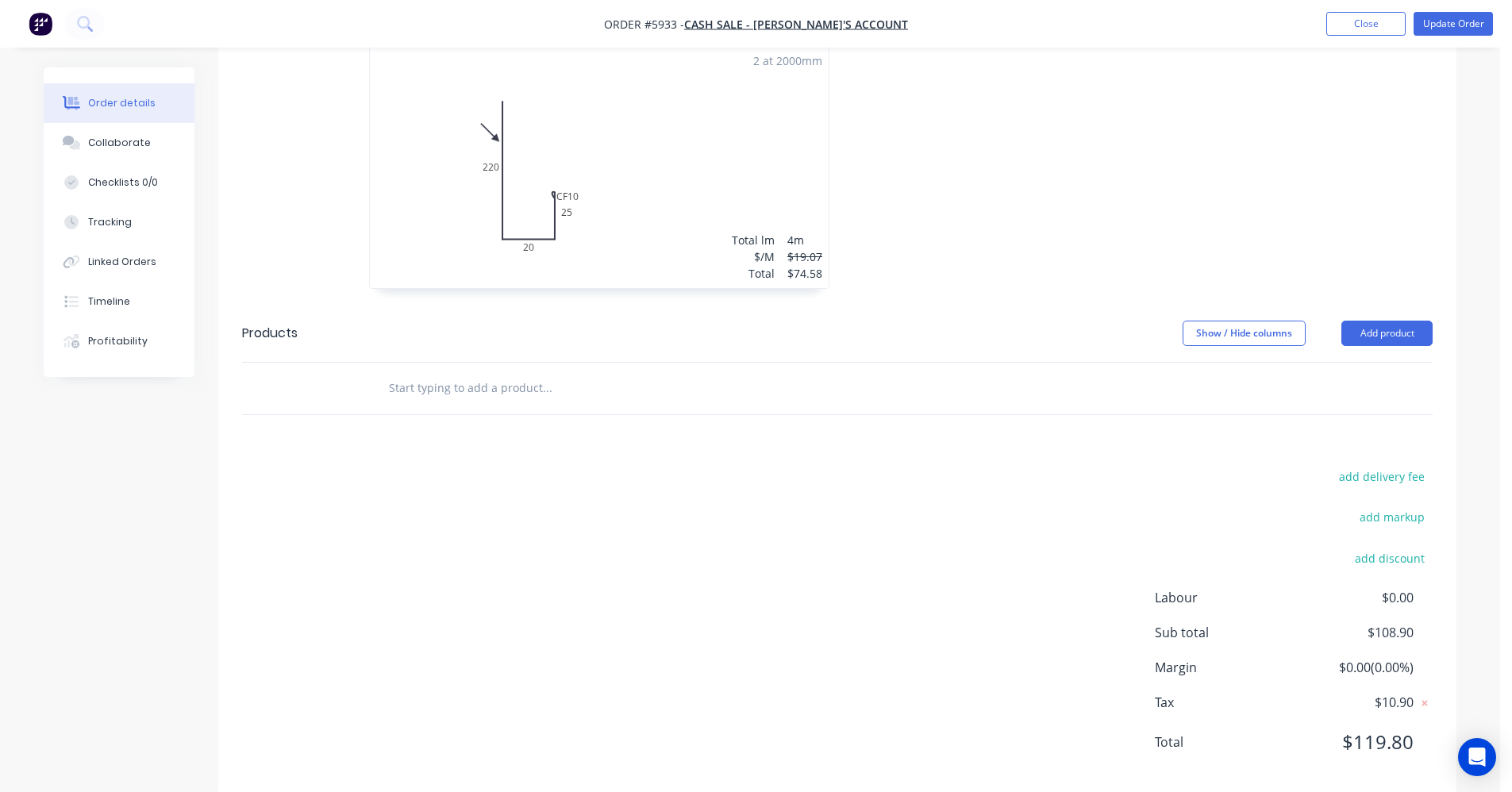
scroll to position [892, 0]
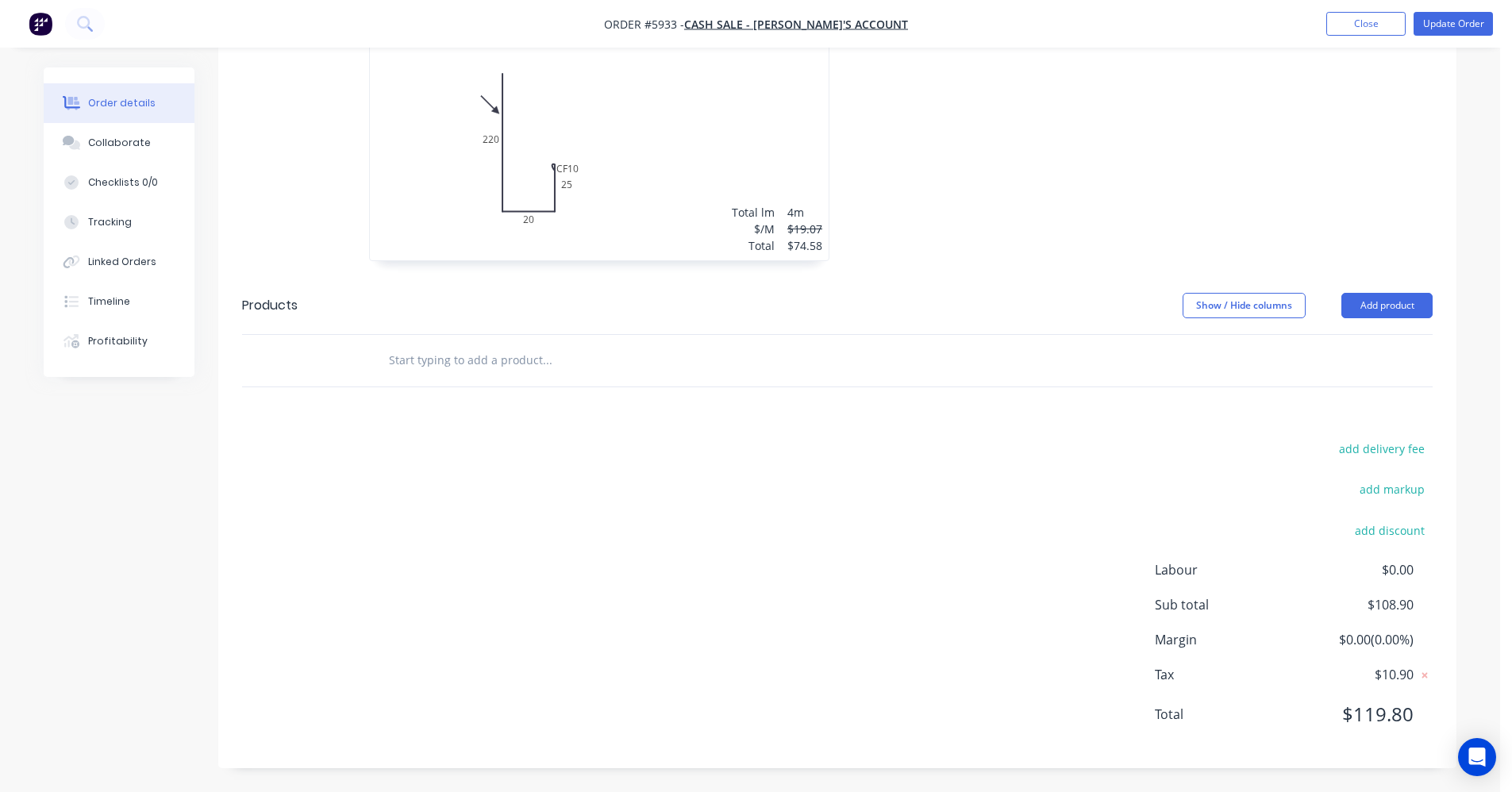
click at [759, 167] on div "2 at 2000mm Total lm $/M Total 4m $19.07 $74.58" at bounding box center [599, 139] width 459 height 243
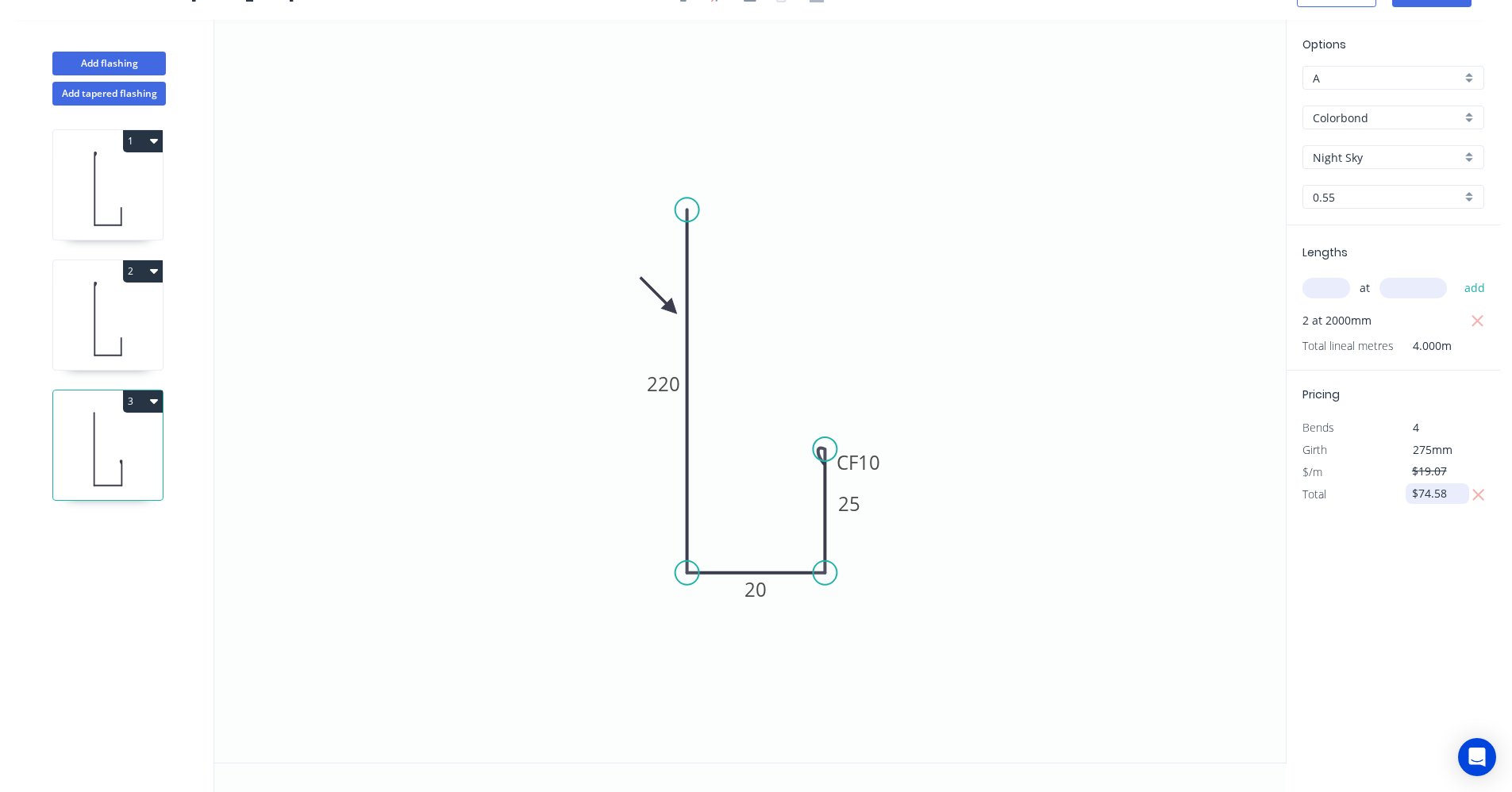
click at [1438, 491] on input "$74.58" at bounding box center [1439, 494] width 54 height 22
type input "$74.80"
click at [1444, 494] on input "$74.80" at bounding box center [1439, 494] width 54 height 22
type input "$74.68"
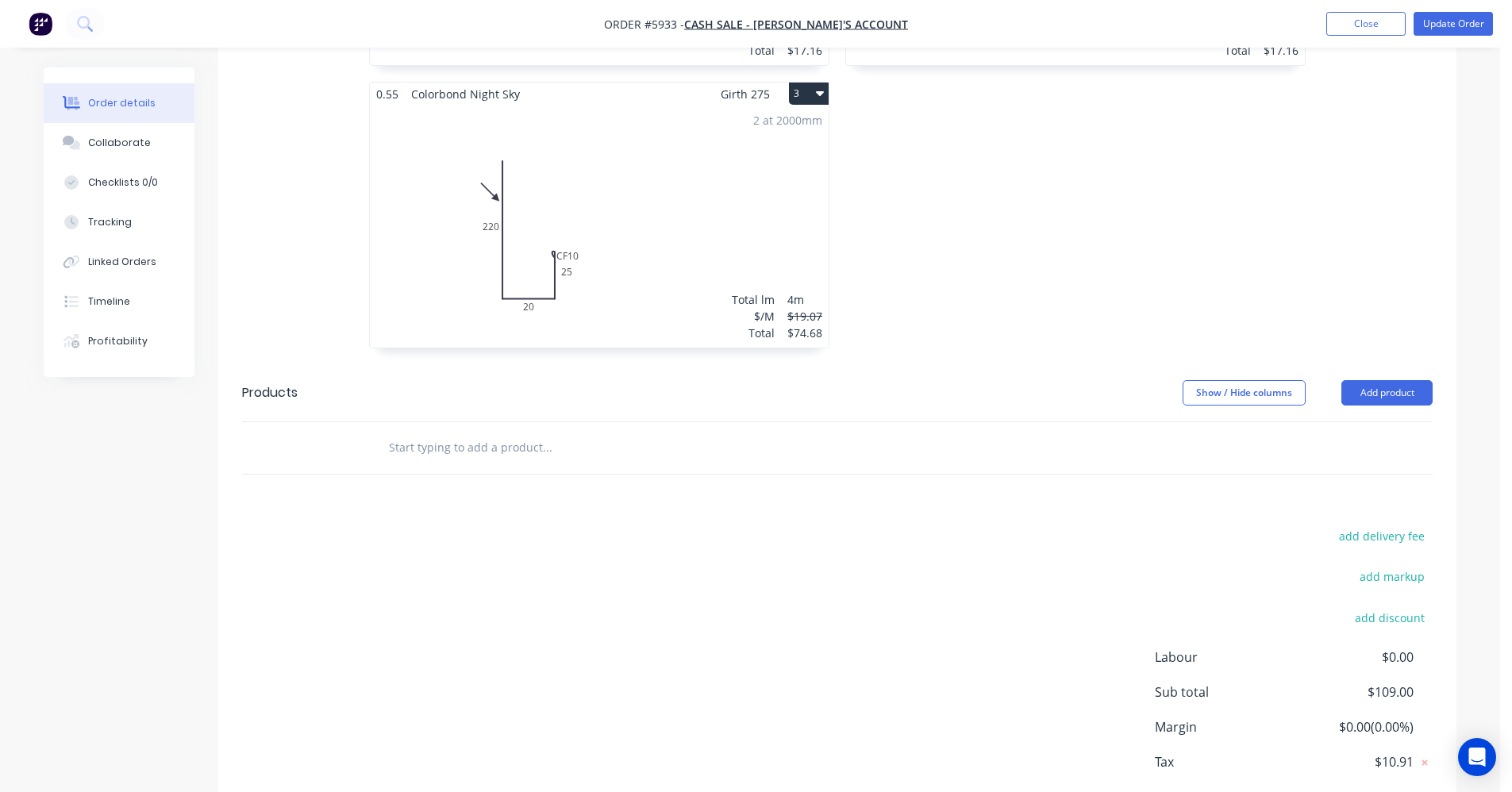
scroll to position [892, 0]
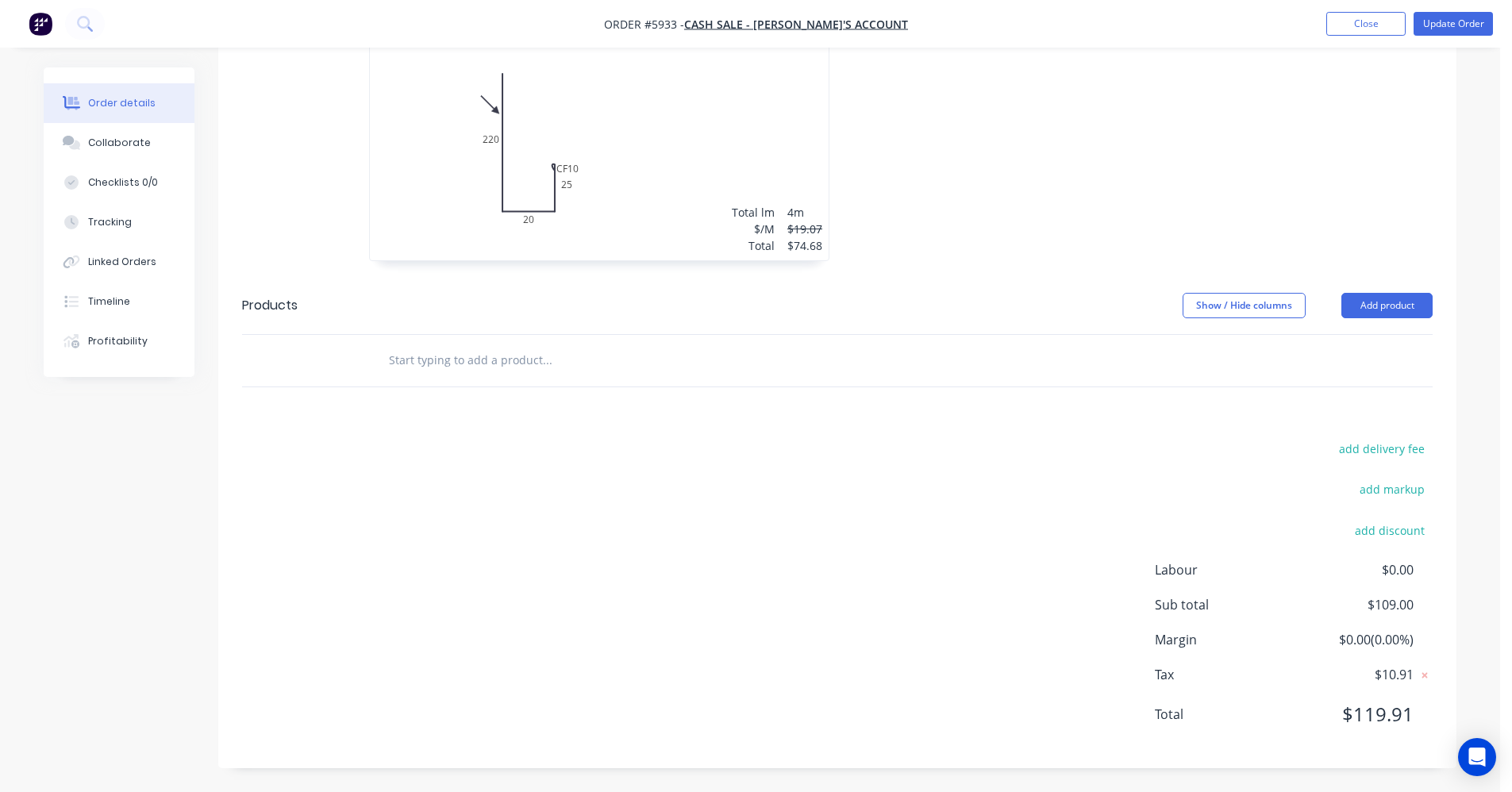
click at [670, 198] on div "2 at 2000mm Total lm $/M Total 4m $19.07 $74.68" at bounding box center [599, 139] width 459 height 243
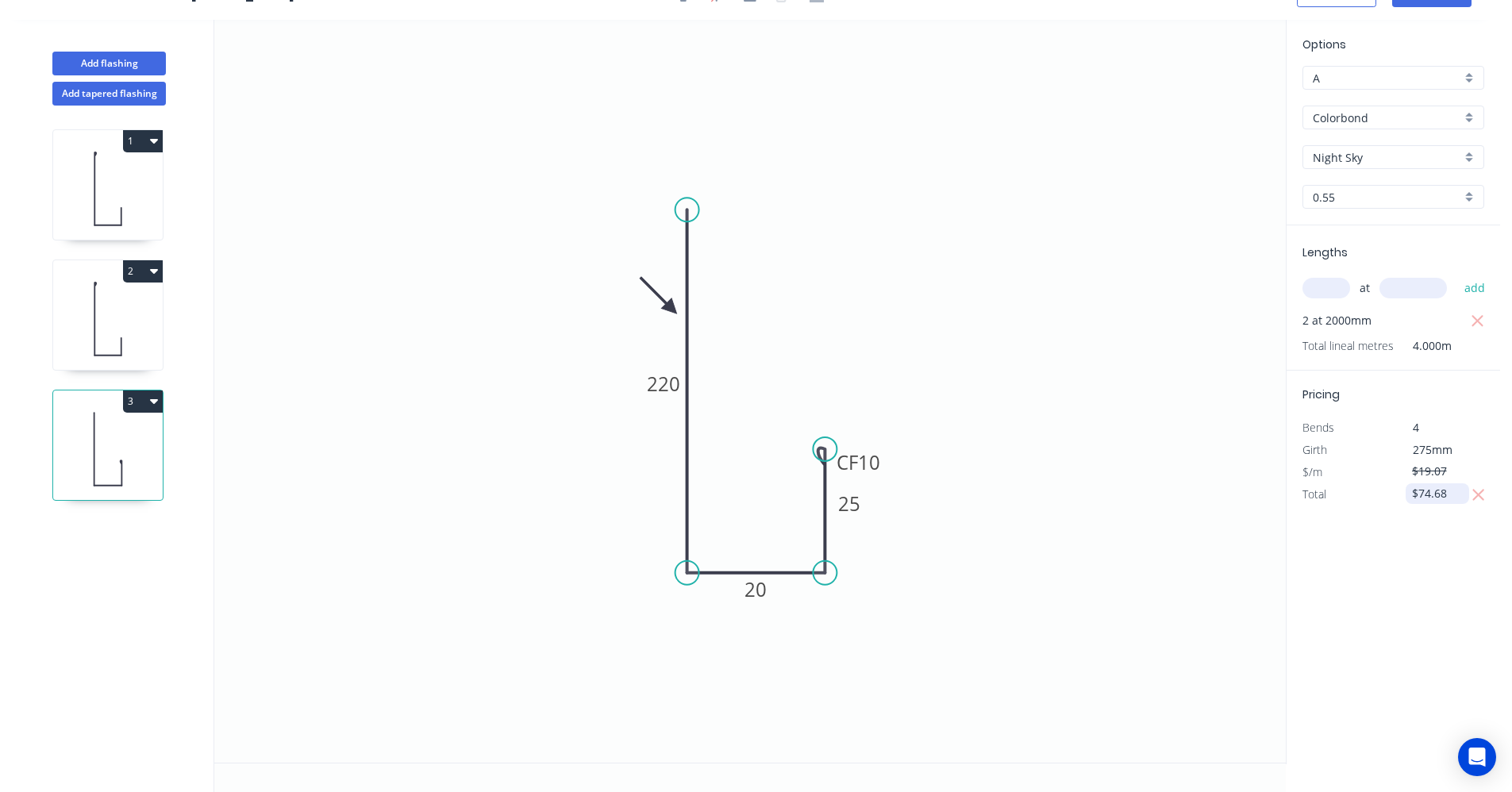
click at [1452, 489] on input "$74.68" at bounding box center [1439, 494] width 54 height 22
type input "$74.76"
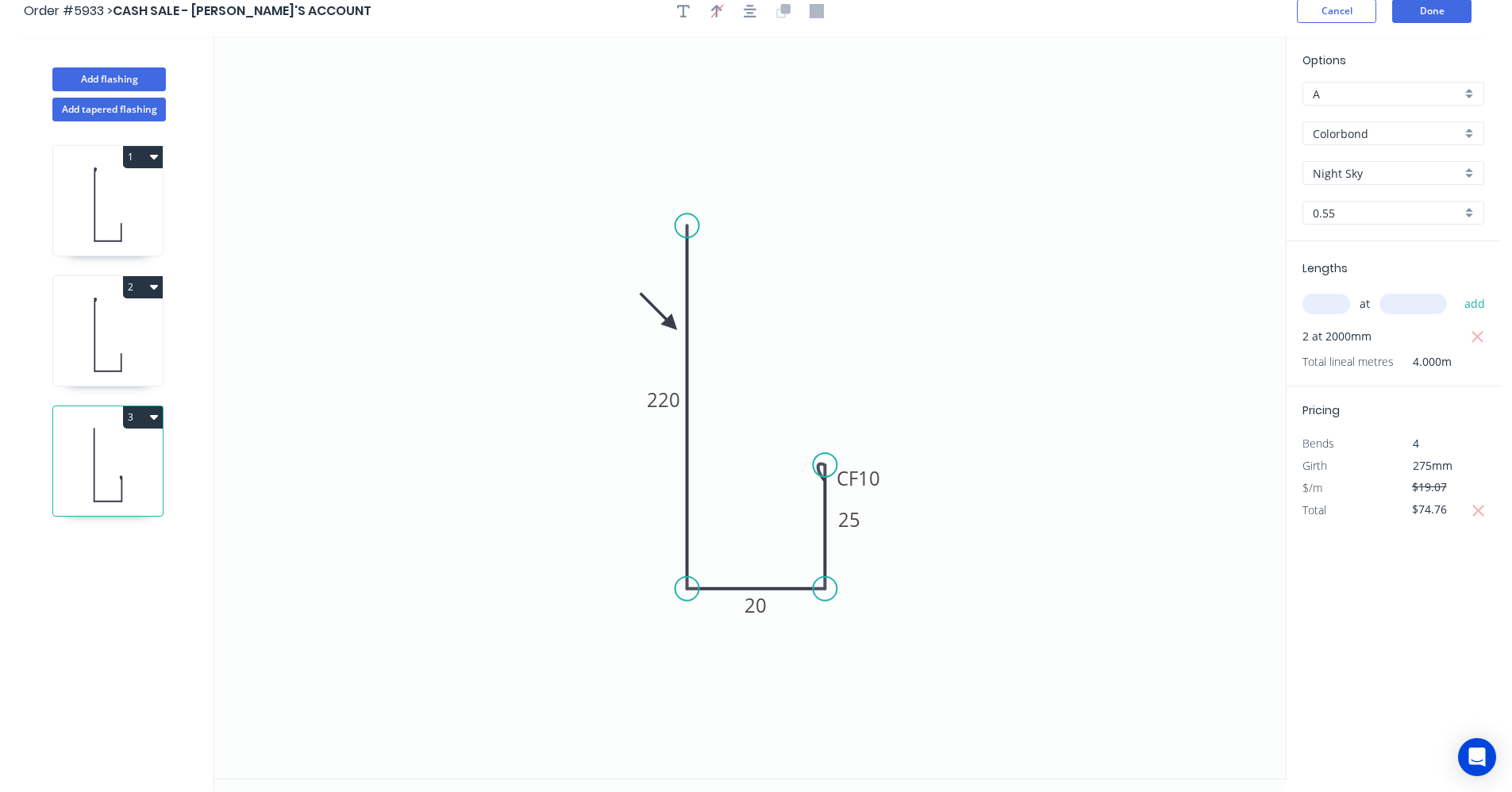
scroll to position [0, 0]
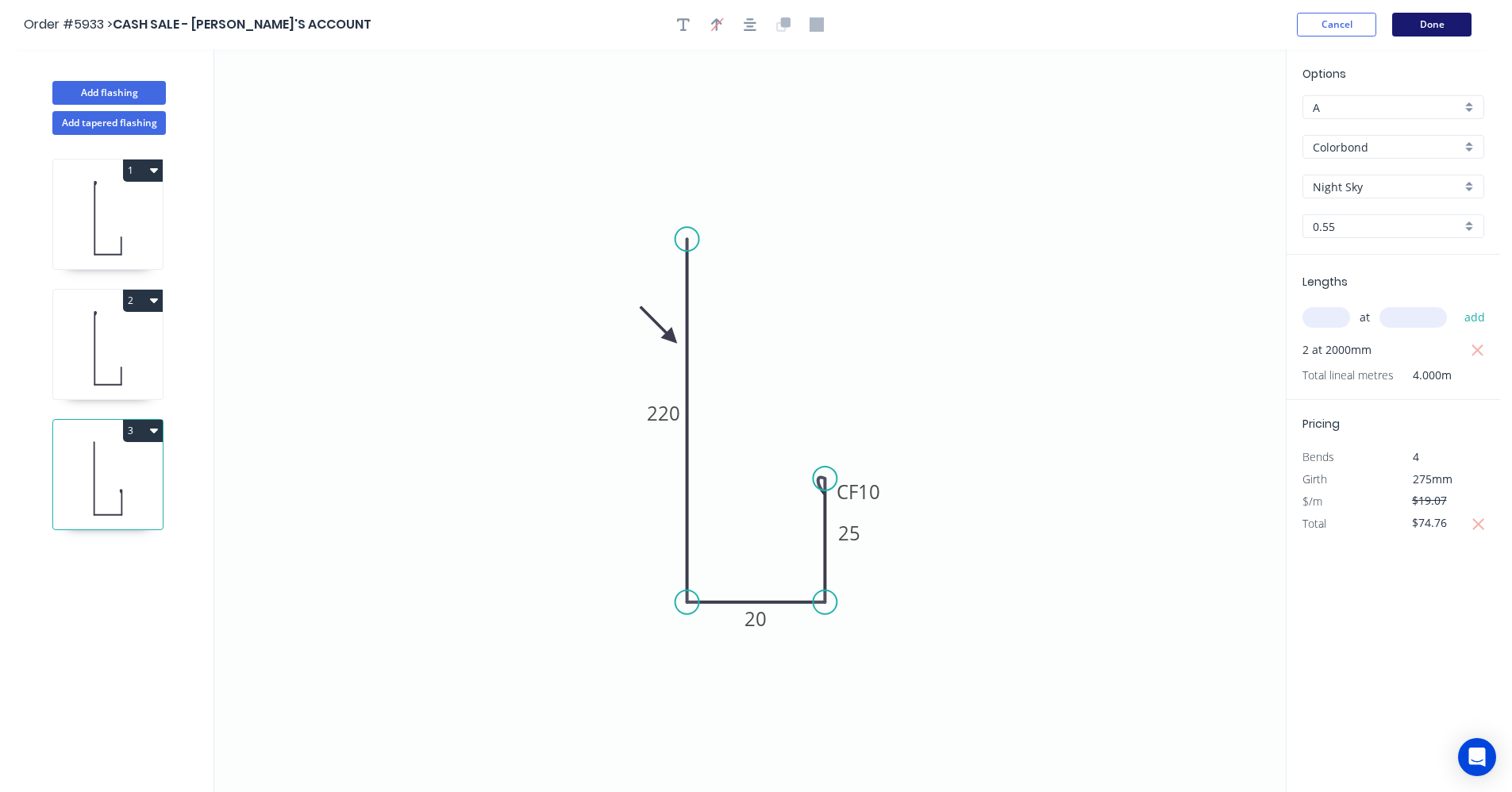
click at [1444, 19] on button "Done" at bounding box center [1433, 25] width 79 height 24
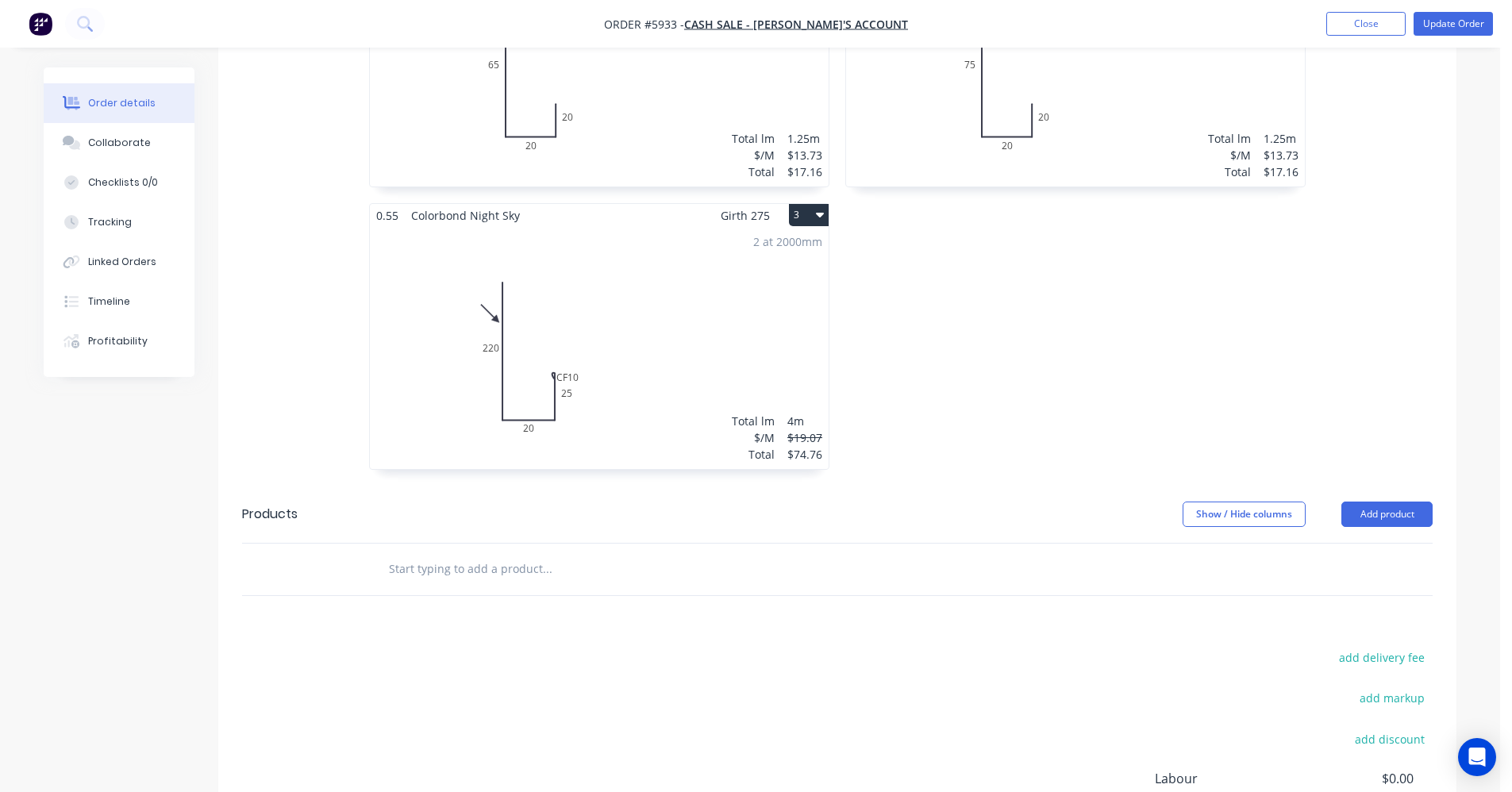
scroll to position [415, 0]
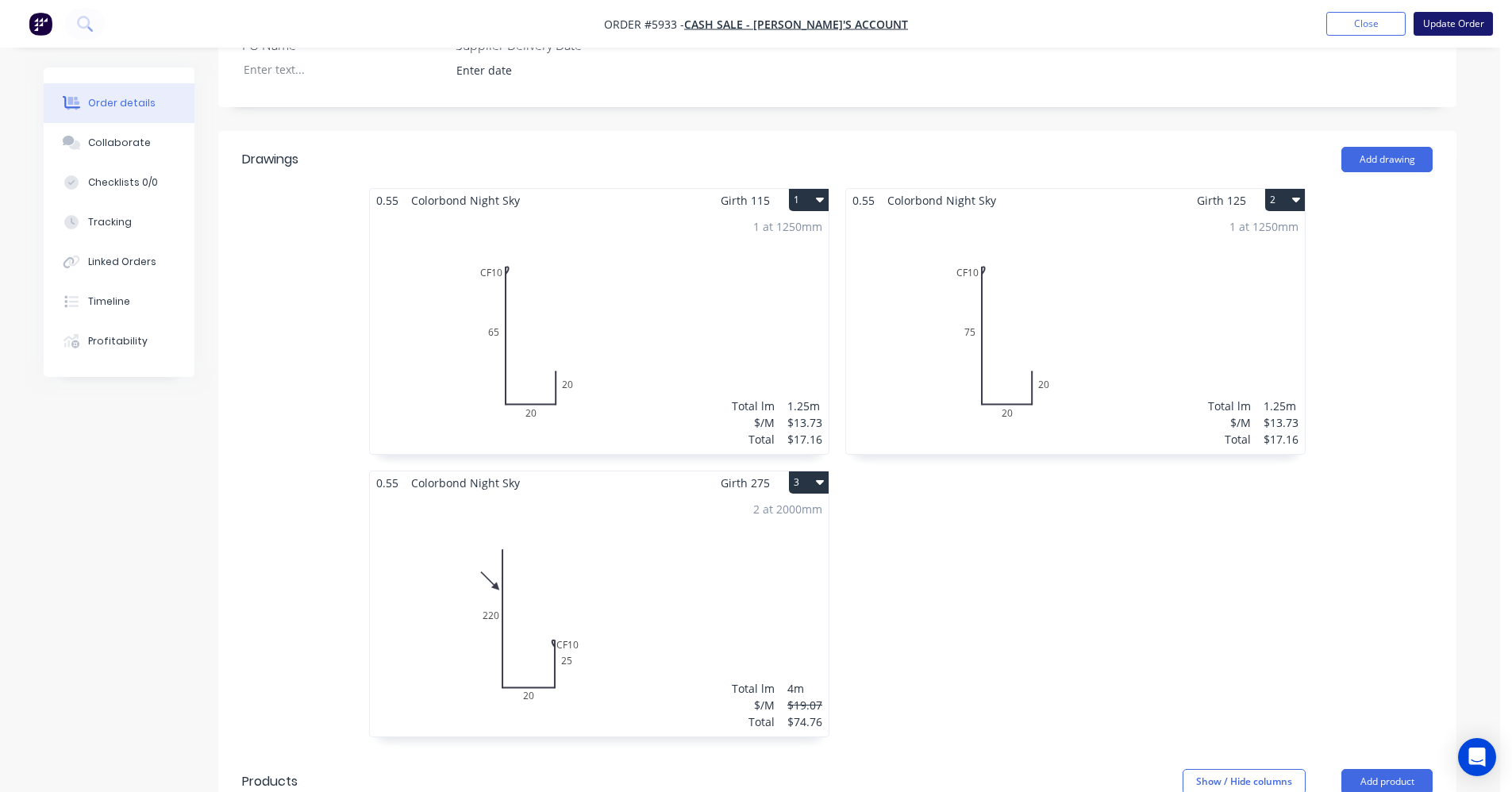
click at [1469, 17] on button "Update Order" at bounding box center [1454, 24] width 79 height 24
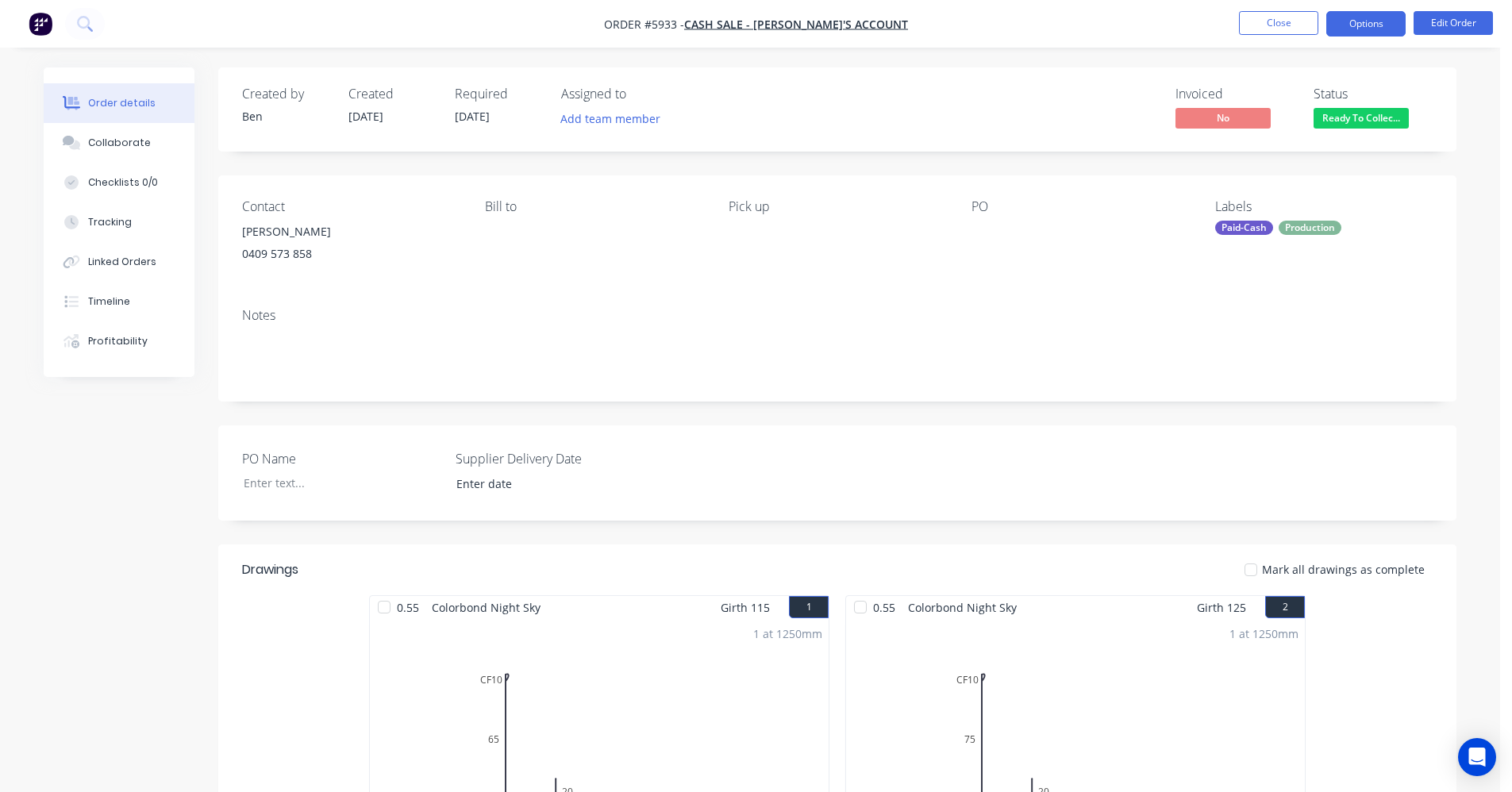
click at [1364, 26] on button "Options" at bounding box center [1367, 24] width 79 height 25
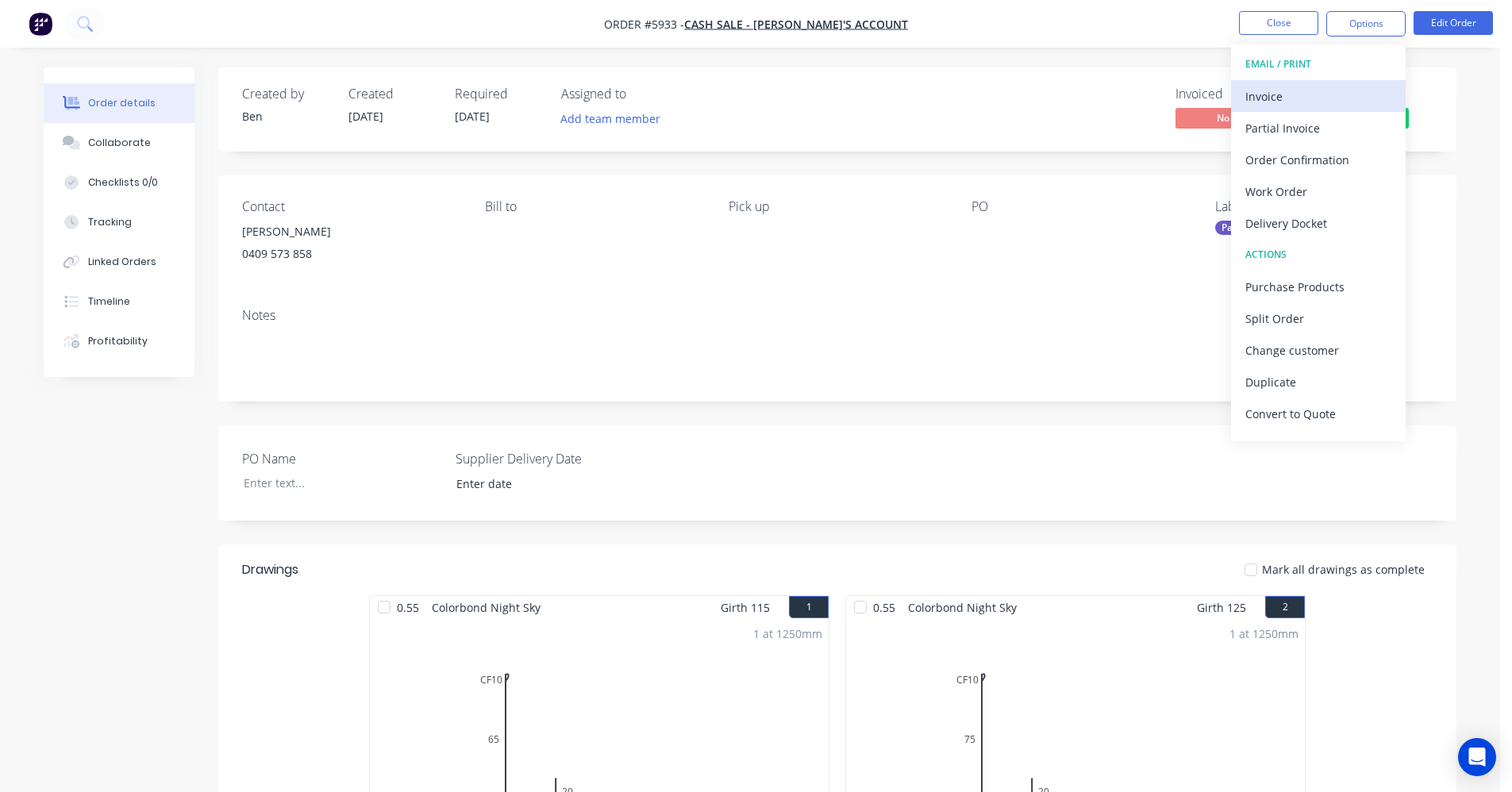
click at [1299, 92] on div "Invoice" at bounding box center [1318, 96] width 146 height 23
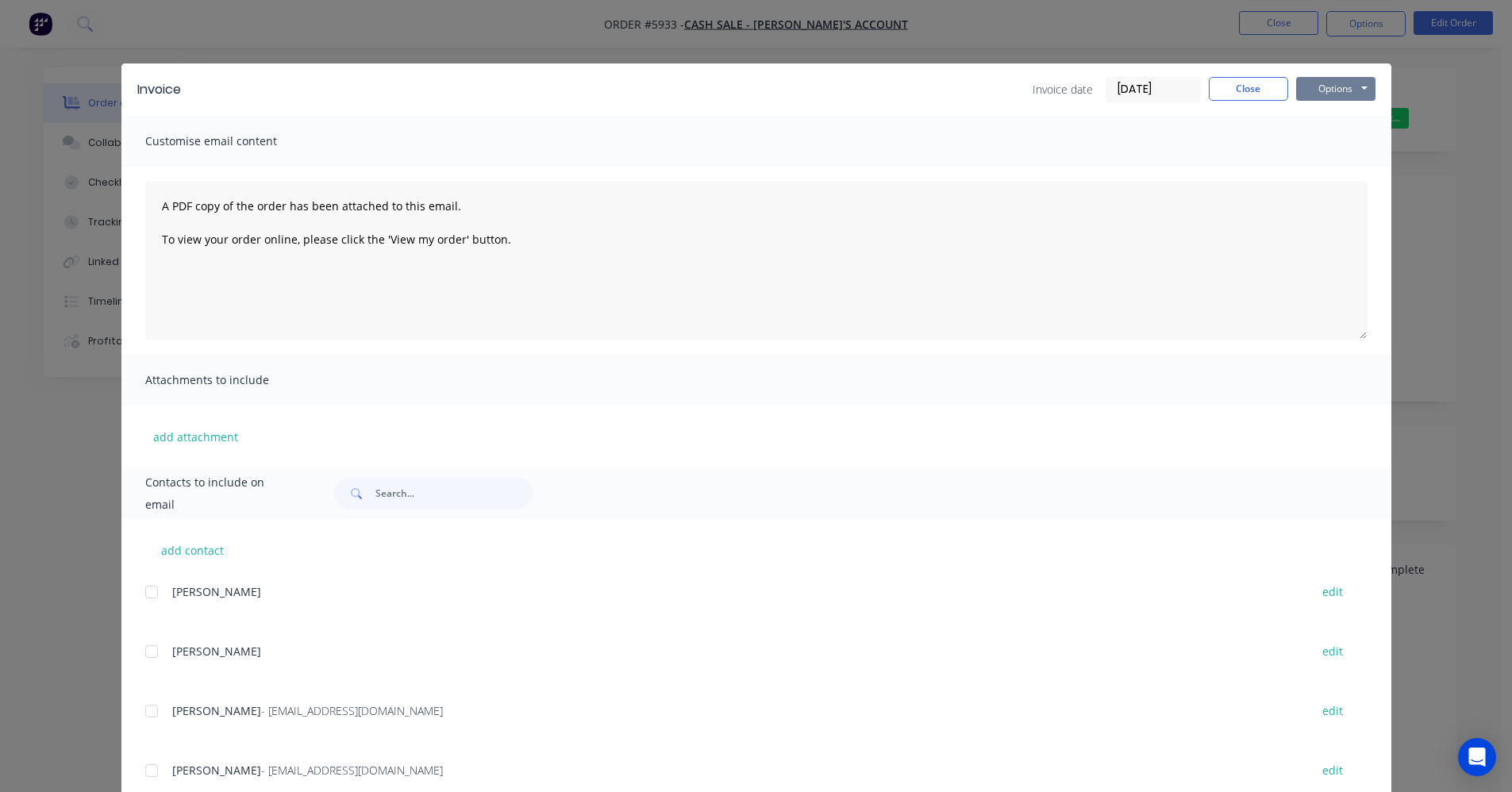
click at [1334, 87] on button "Options" at bounding box center [1336, 89] width 79 height 24
click at [1333, 148] on button "Print" at bounding box center [1347, 143] width 101 height 26
click at [1224, 94] on button "Close" at bounding box center [1249, 89] width 79 height 24
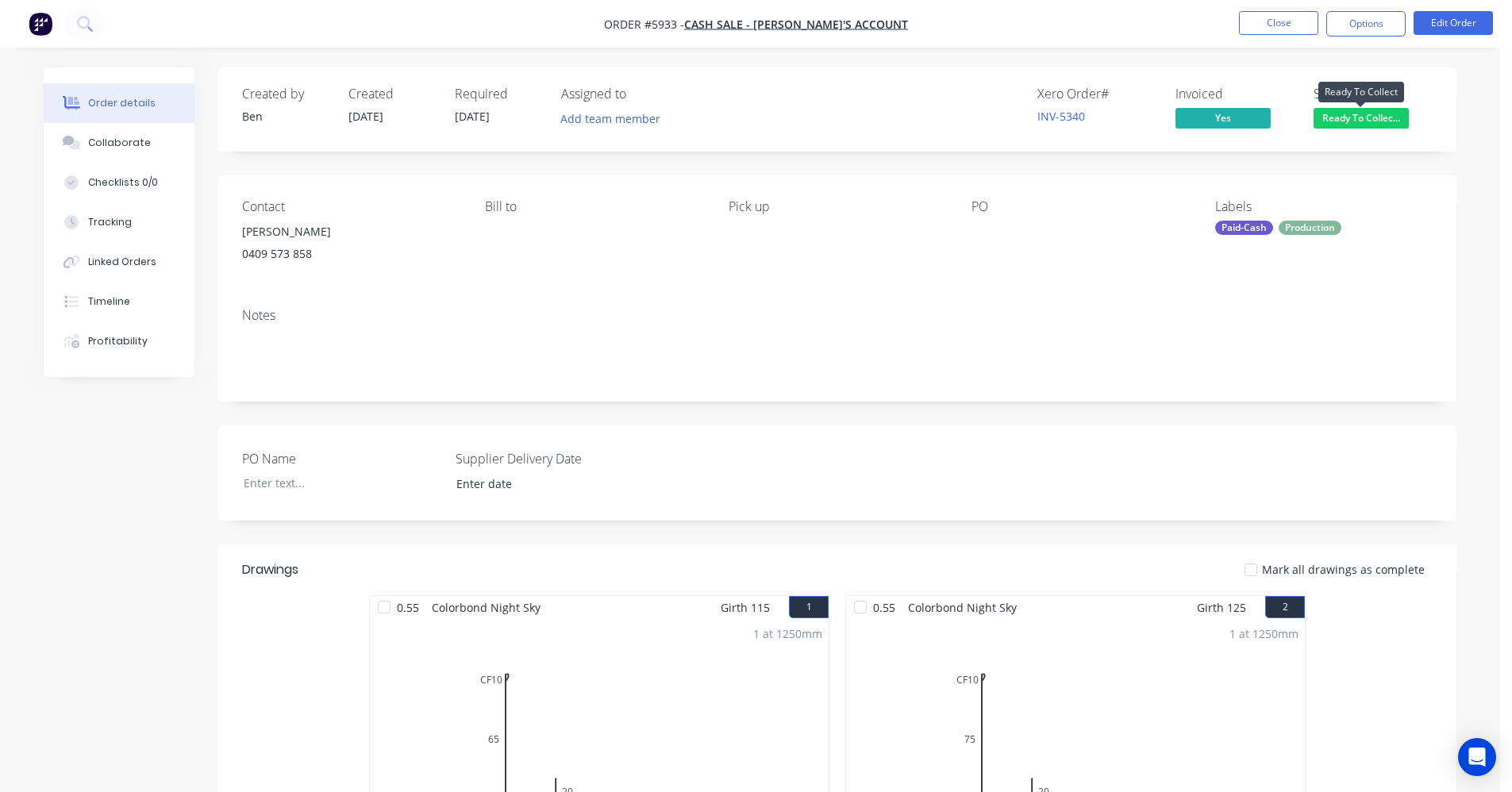
click at [1369, 124] on span "Ready To Collec..." at bounding box center [1362, 117] width 96 height 19
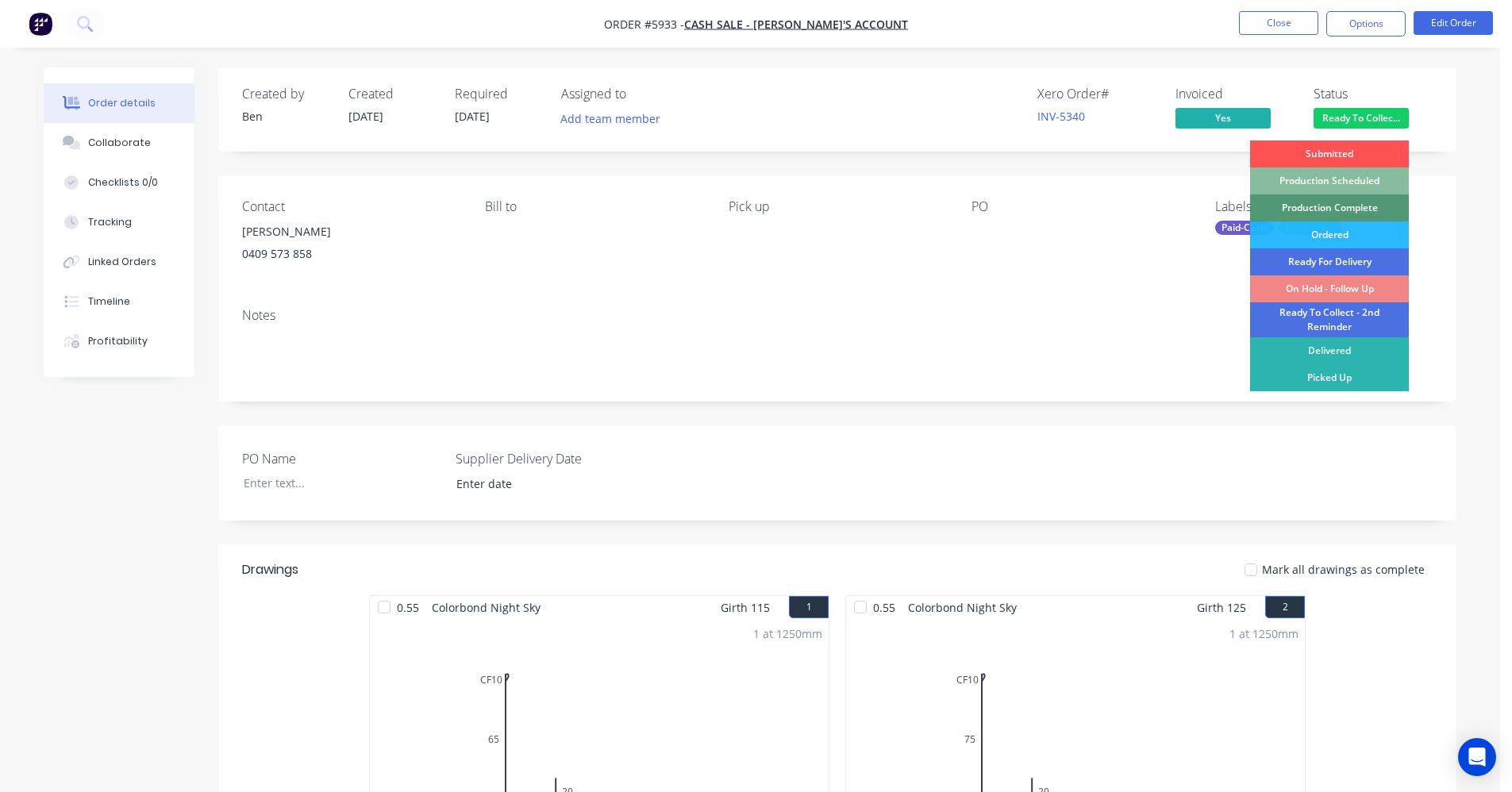
click at [1347, 378] on div "Picked Up" at bounding box center [1329, 378] width 159 height 27
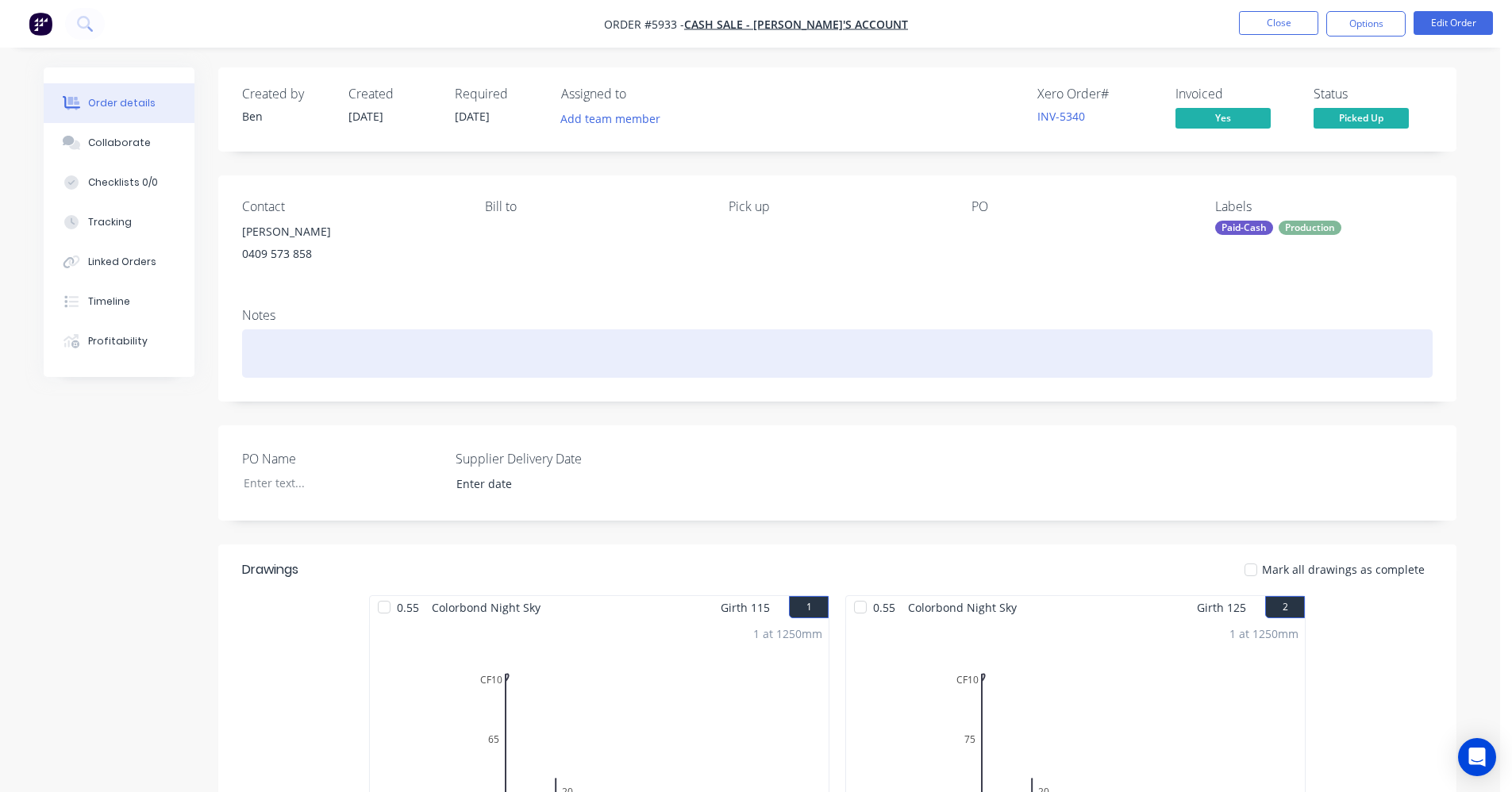
drag, startPoint x: 1153, startPoint y: 360, endPoint x: 1171, endPoint y: 352, distance: 19.7
click at [1154, 360] on div at bounding box center [838, 353] width 1191 height 48
drag, startPoint x: 806, startPoint y: 342, endPoint x: 1109, endPoint y: 202, distance: 333.8
click at [819, 336] on div at bounding box center [838, 353] width 1191 height 48
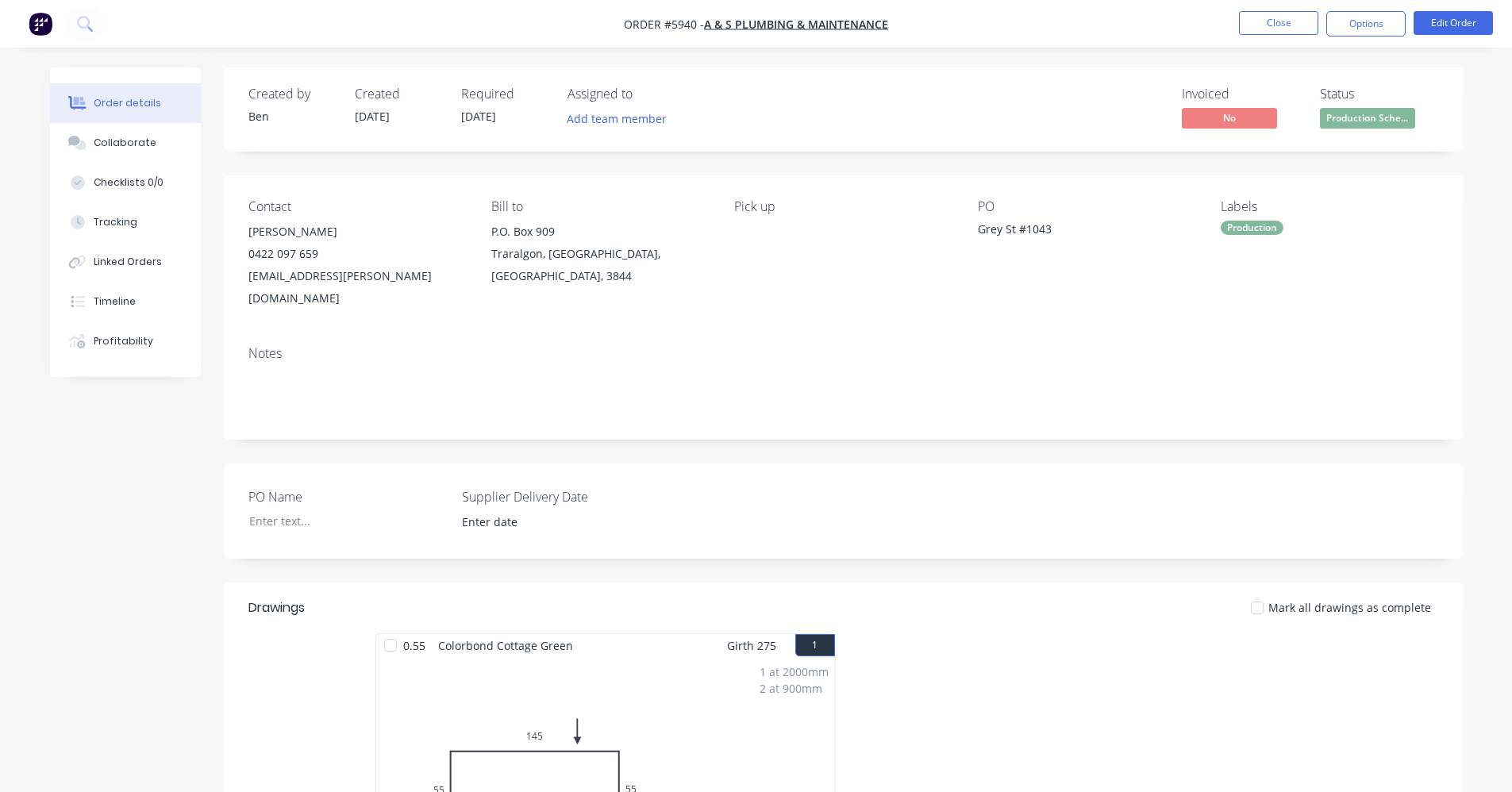
click at [892, 308] on div "Contact ASHLEY FEIL 0422 097 659 ash.feil@hotmail.com Bill to P.O. Box 909 Trar…" at bounding box center [843, 254] width 1238 height 158
click at [1271, 21] on button "Close" at bounding box center [1279, 23] width 79 height 24
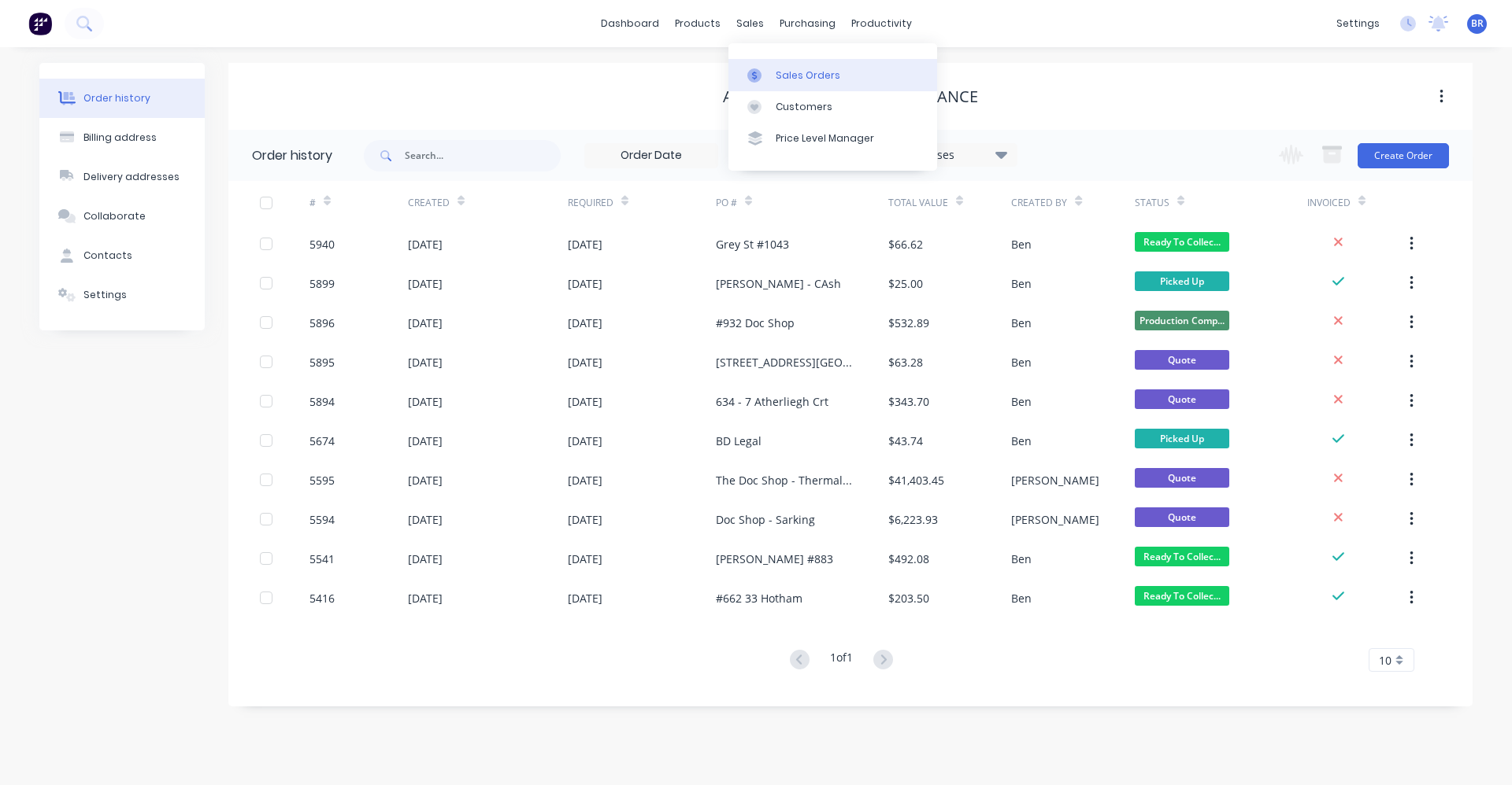
click at [779, 81] on div "Sales Orders" at bounding box center [807, 75] width 65 height 14
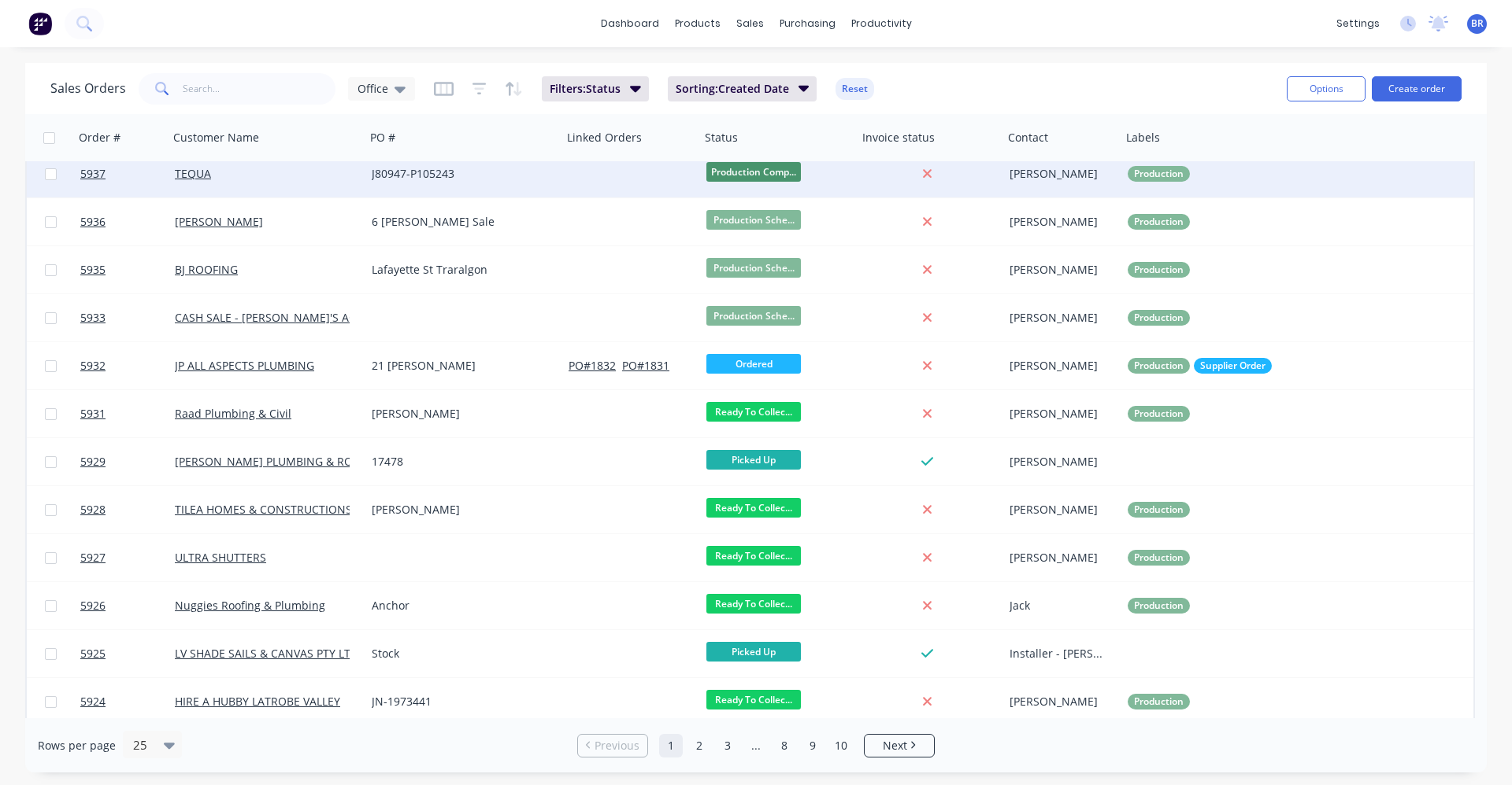
scroll to position [158, 0]
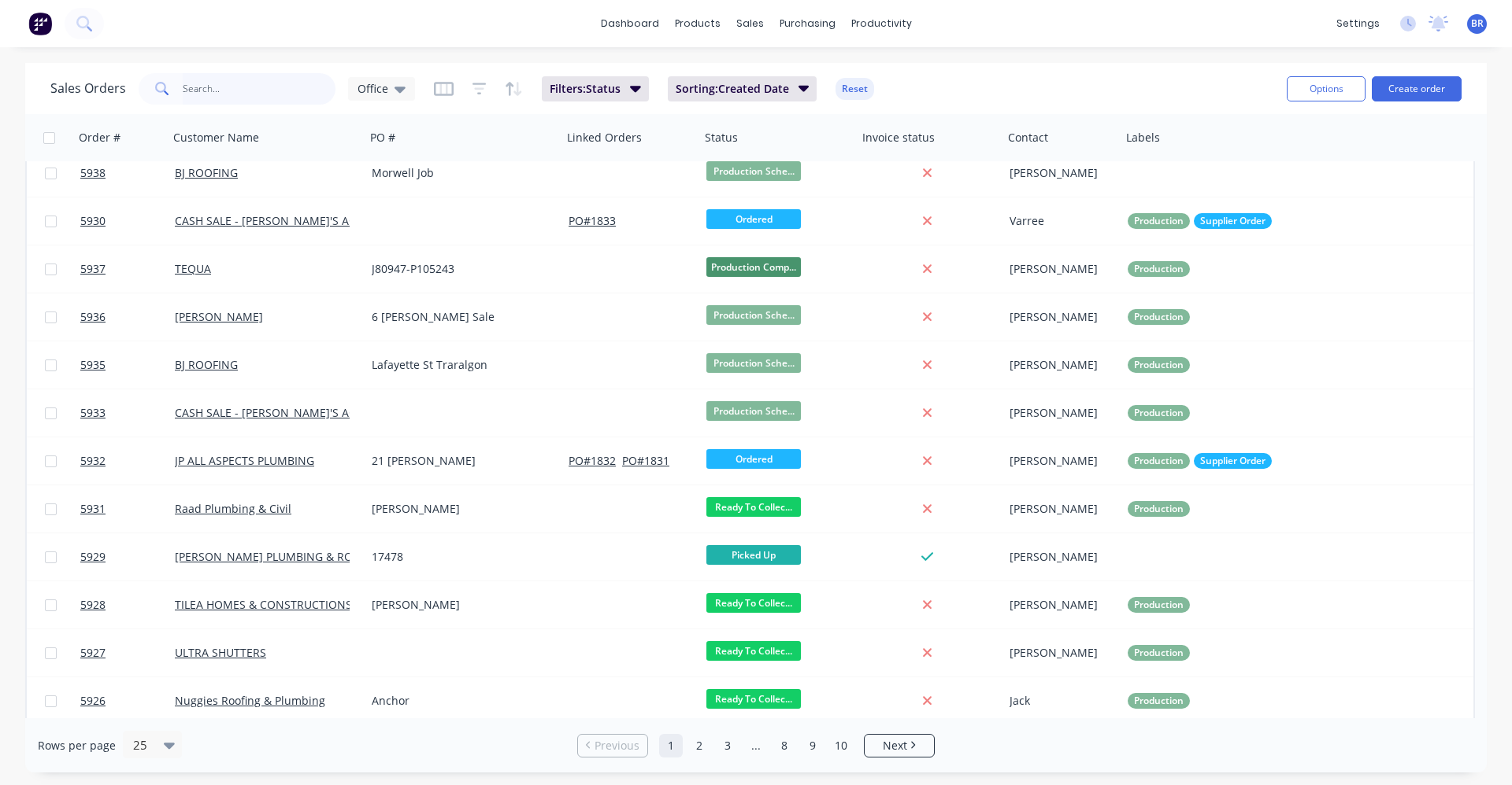
click at [225, 90] on input "text" at bounding box center [259, 89] width 153 height 32
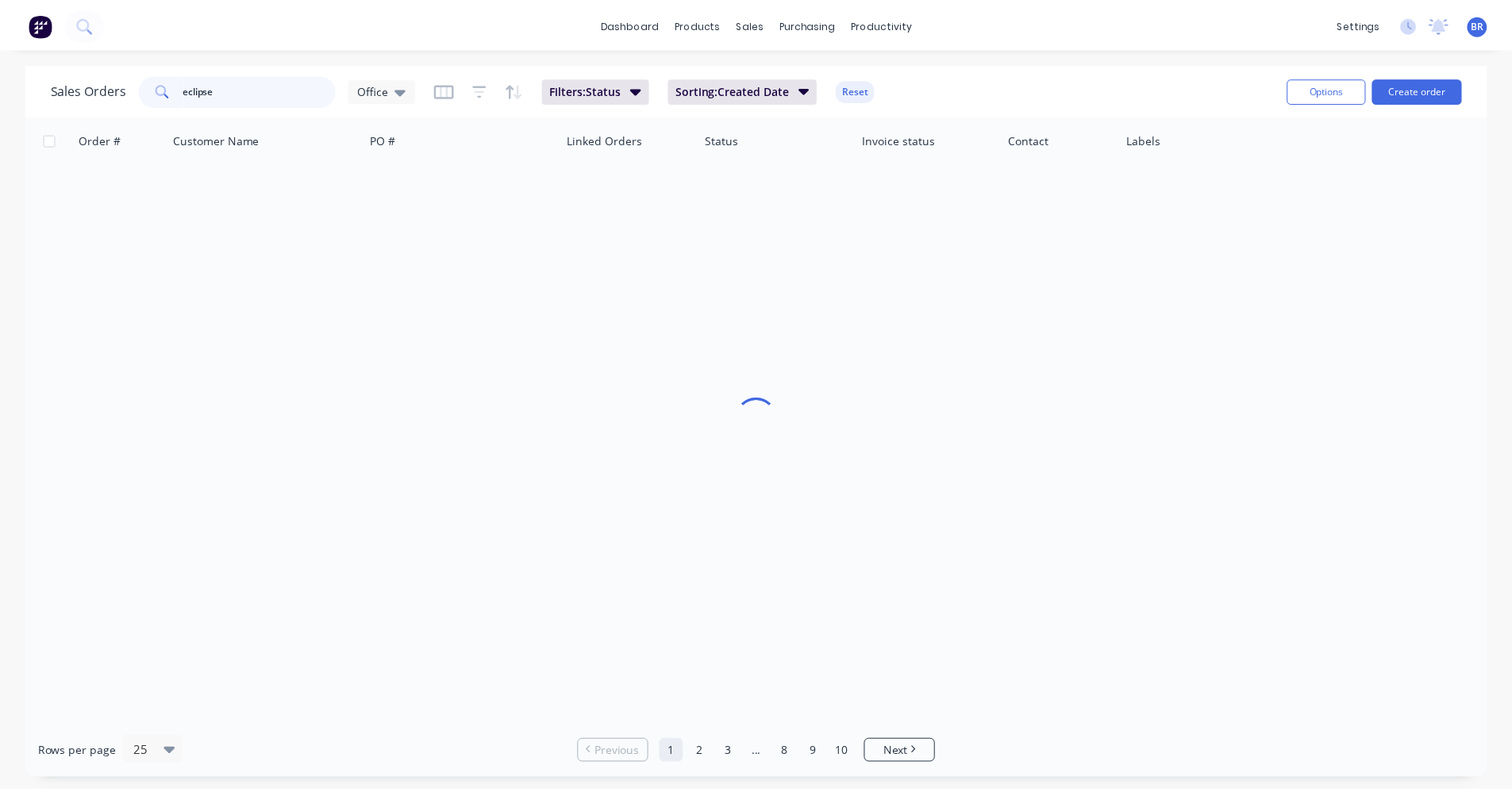
scroll to position [0, 0]
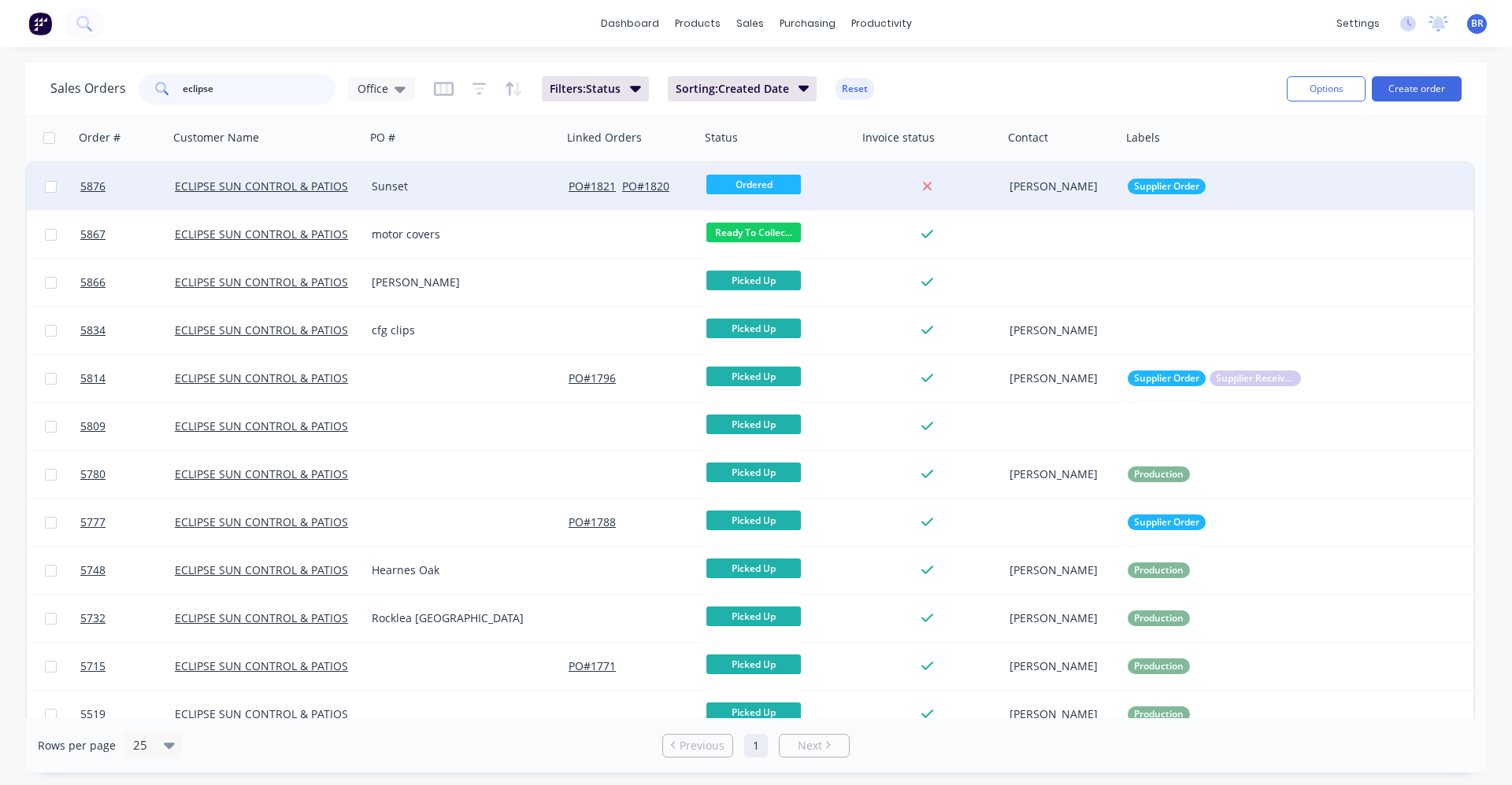
type input "eclipse"
click at [474, 191] on div "Sunset" at bounding box center [458, 186] width 175 height 16
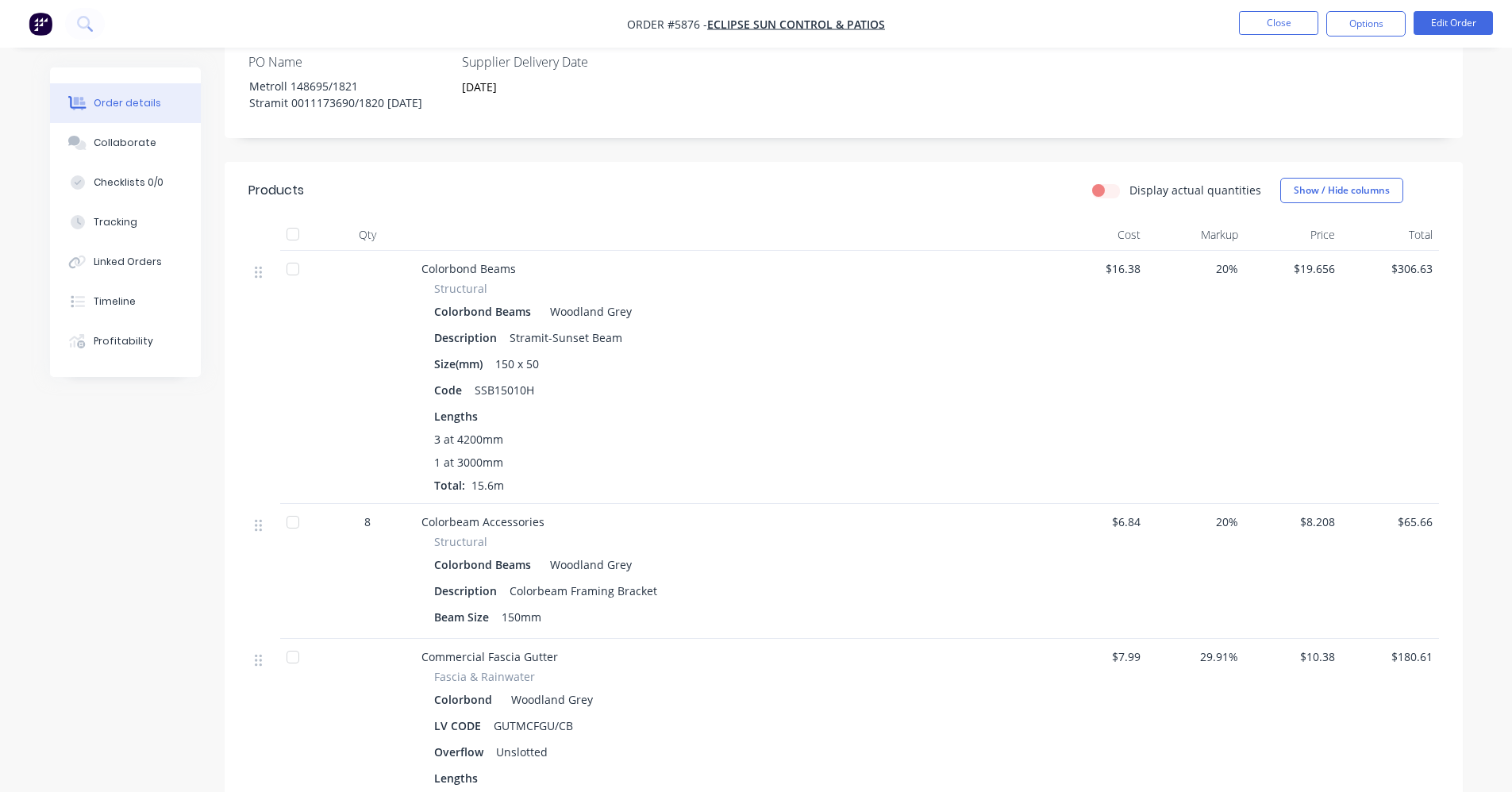
scroll to position [477, 0]
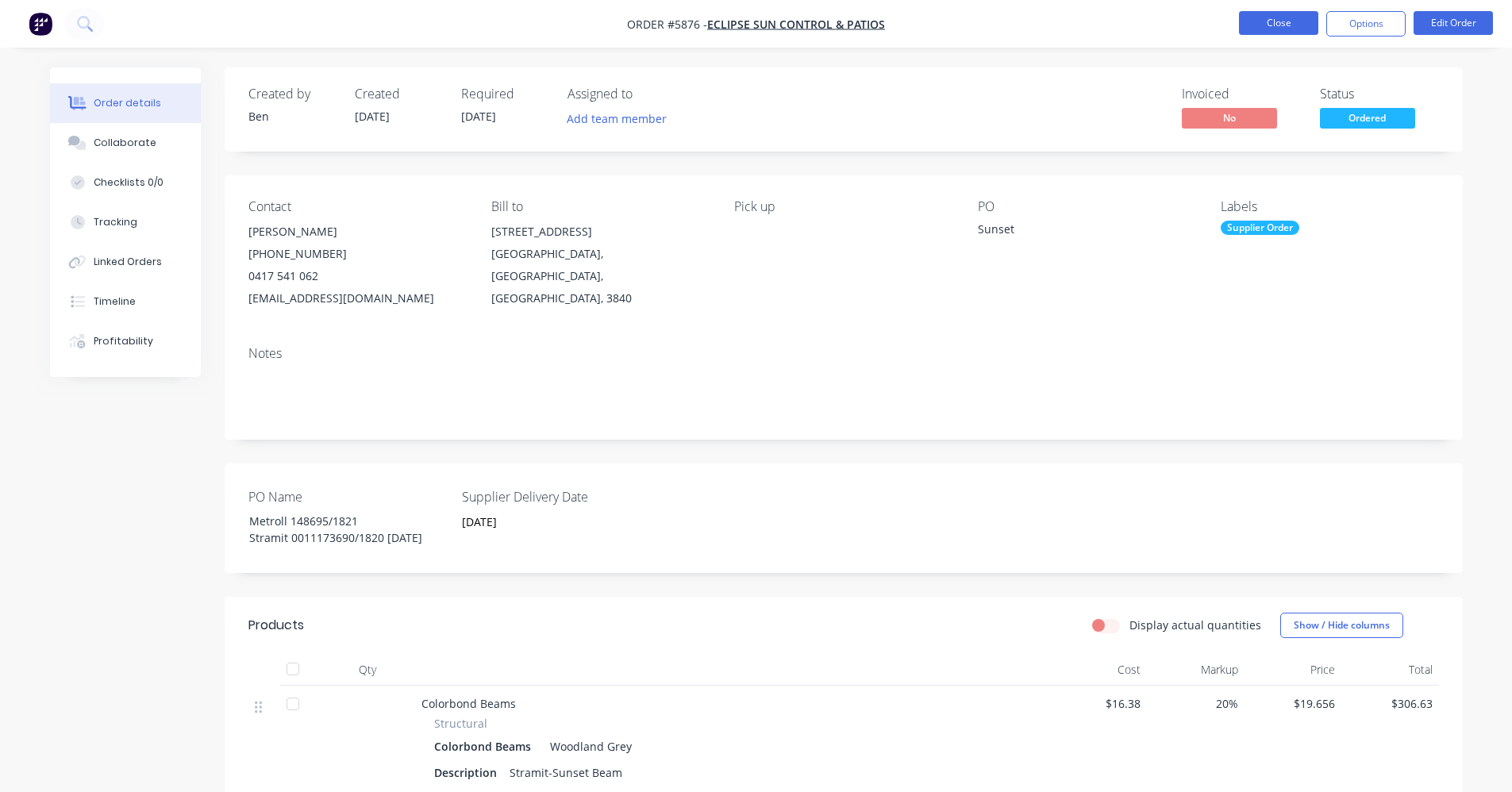
click at [1280, 19] on button "Close" at bounding box center [1279, 23] width 79 height 24
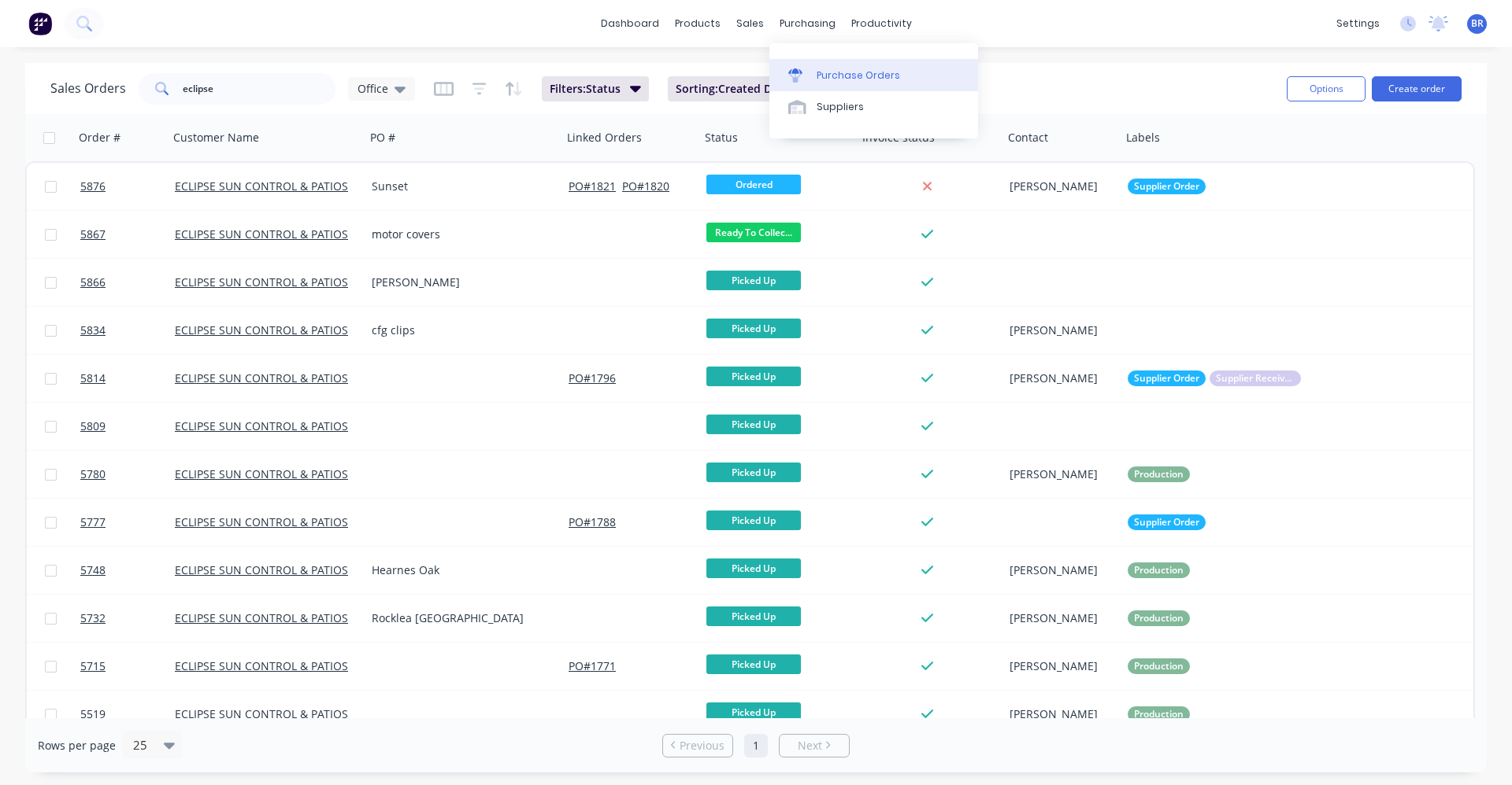
click at [830, 71] on div "Purchase Orders" at bounding box center [858, 75] width 84 height 14
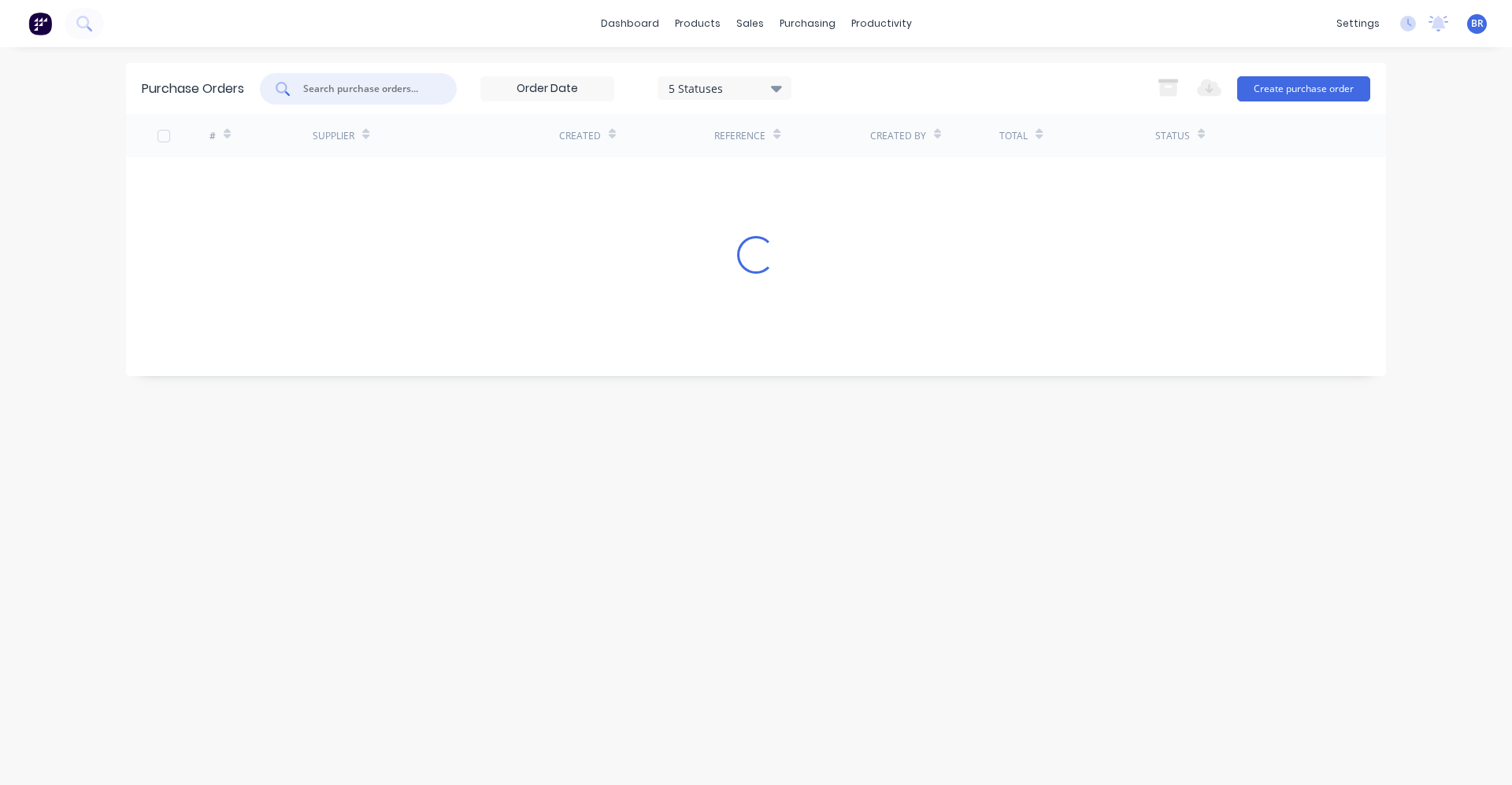
click at [336, 87] on input "text" at bounding box center [367, 89] width 131 height 16
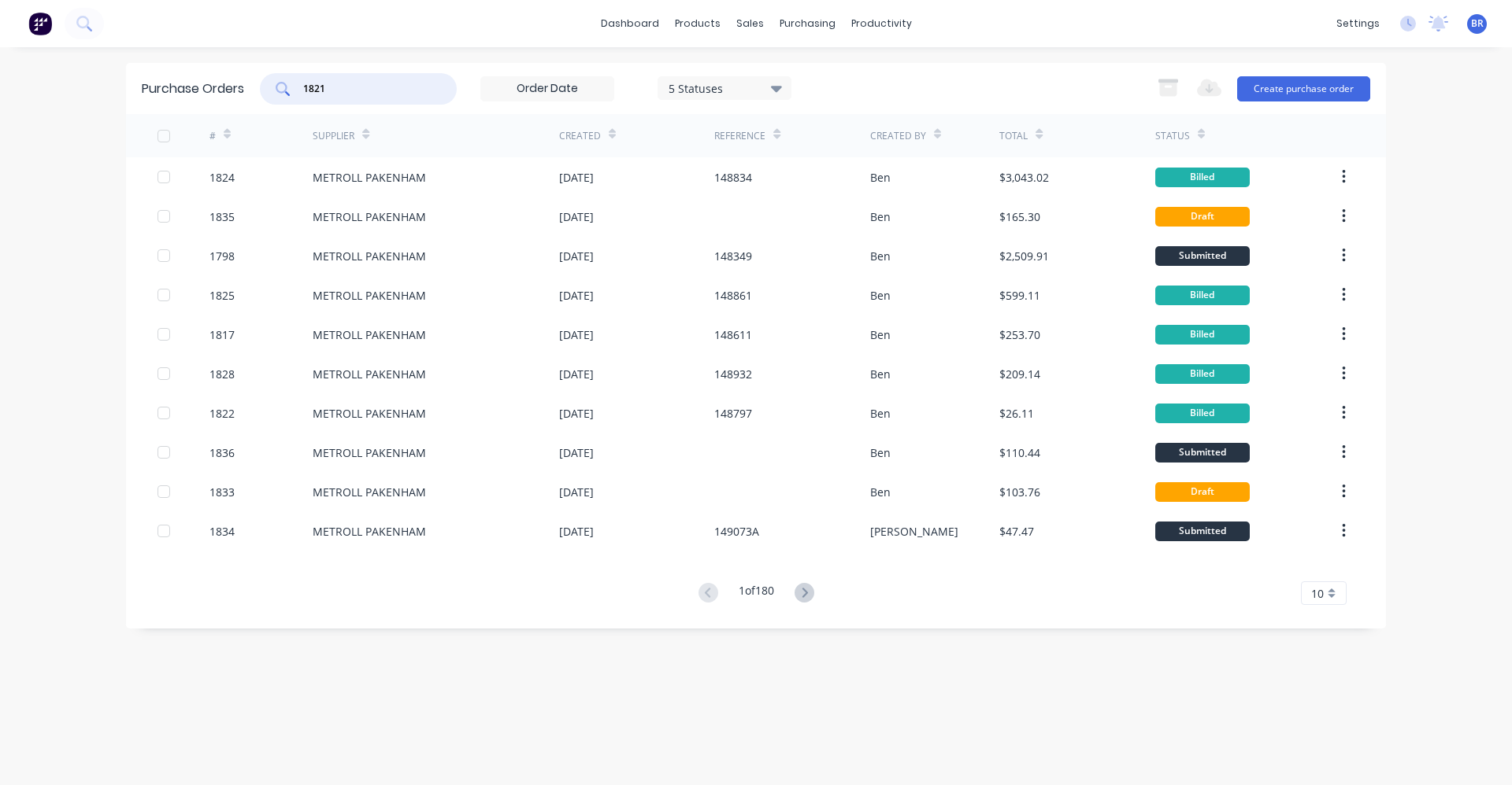
type input "1821"
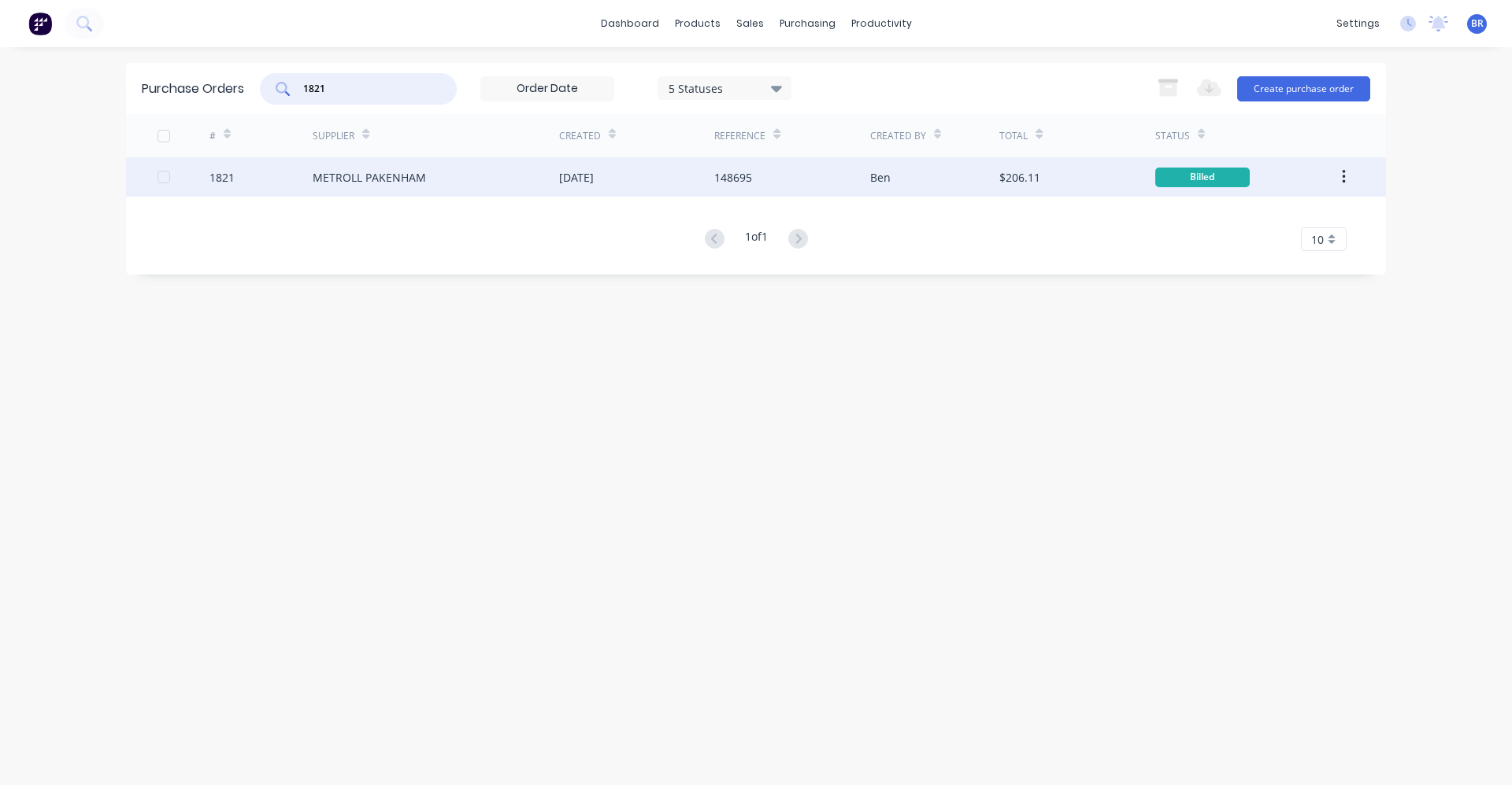
click at [353, 183] on div "METROLL PAKENHAM" at bounding box center [369, 178] width 113 height 17
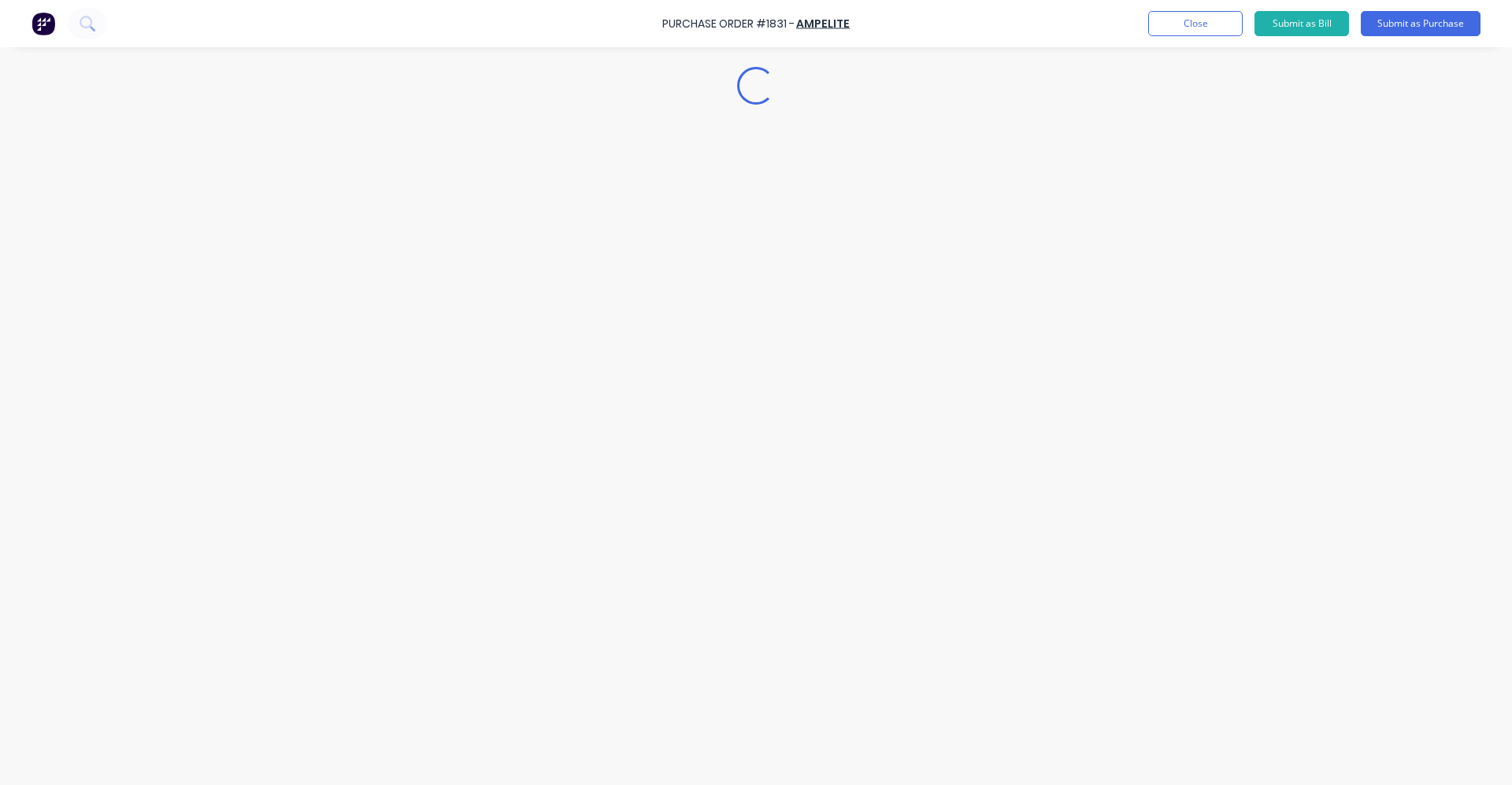
type textarea "x"
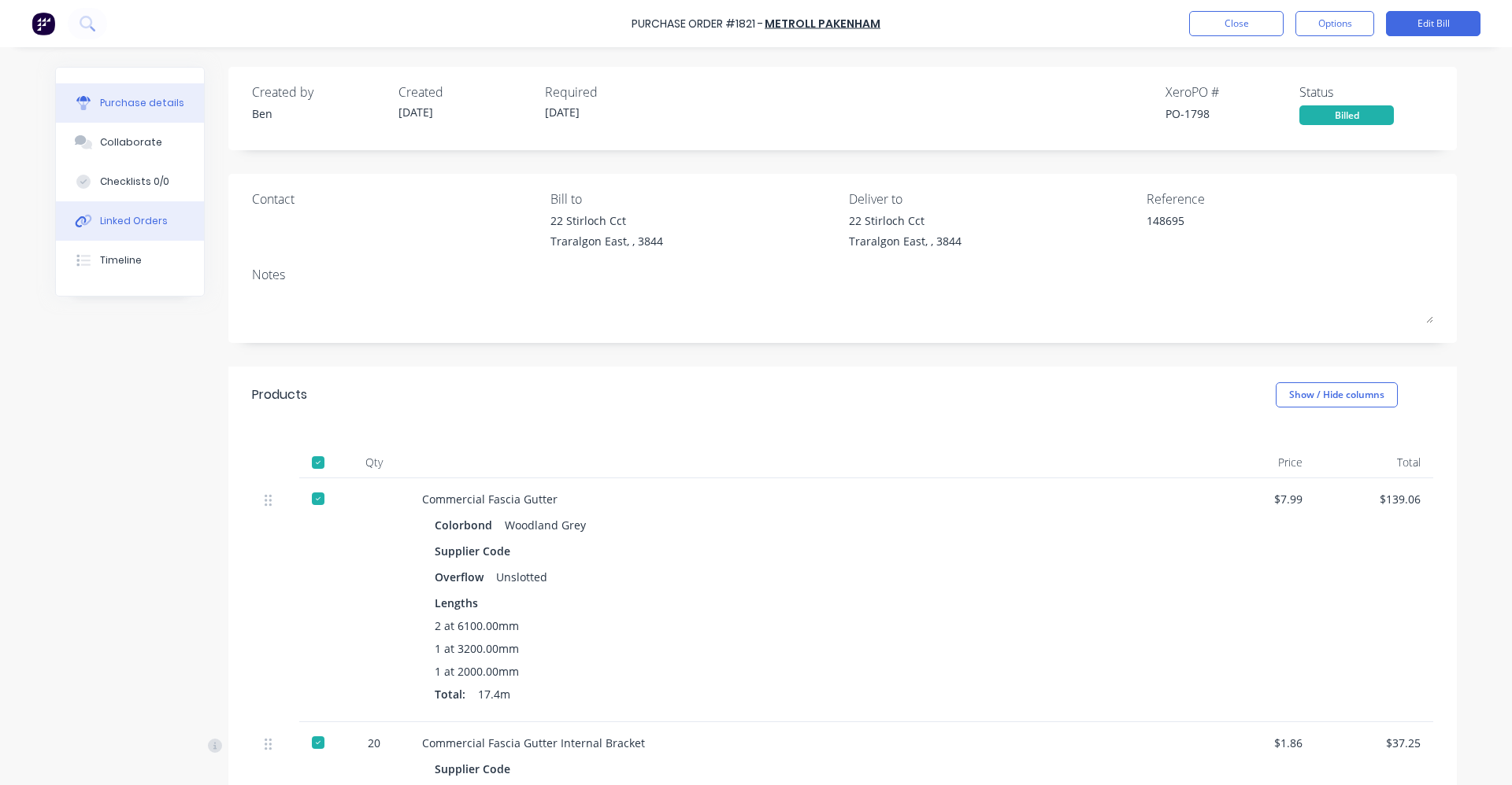
click at [138, 219] on div "Linked Orders" at bounding box center [133, 221] width 68 height 14
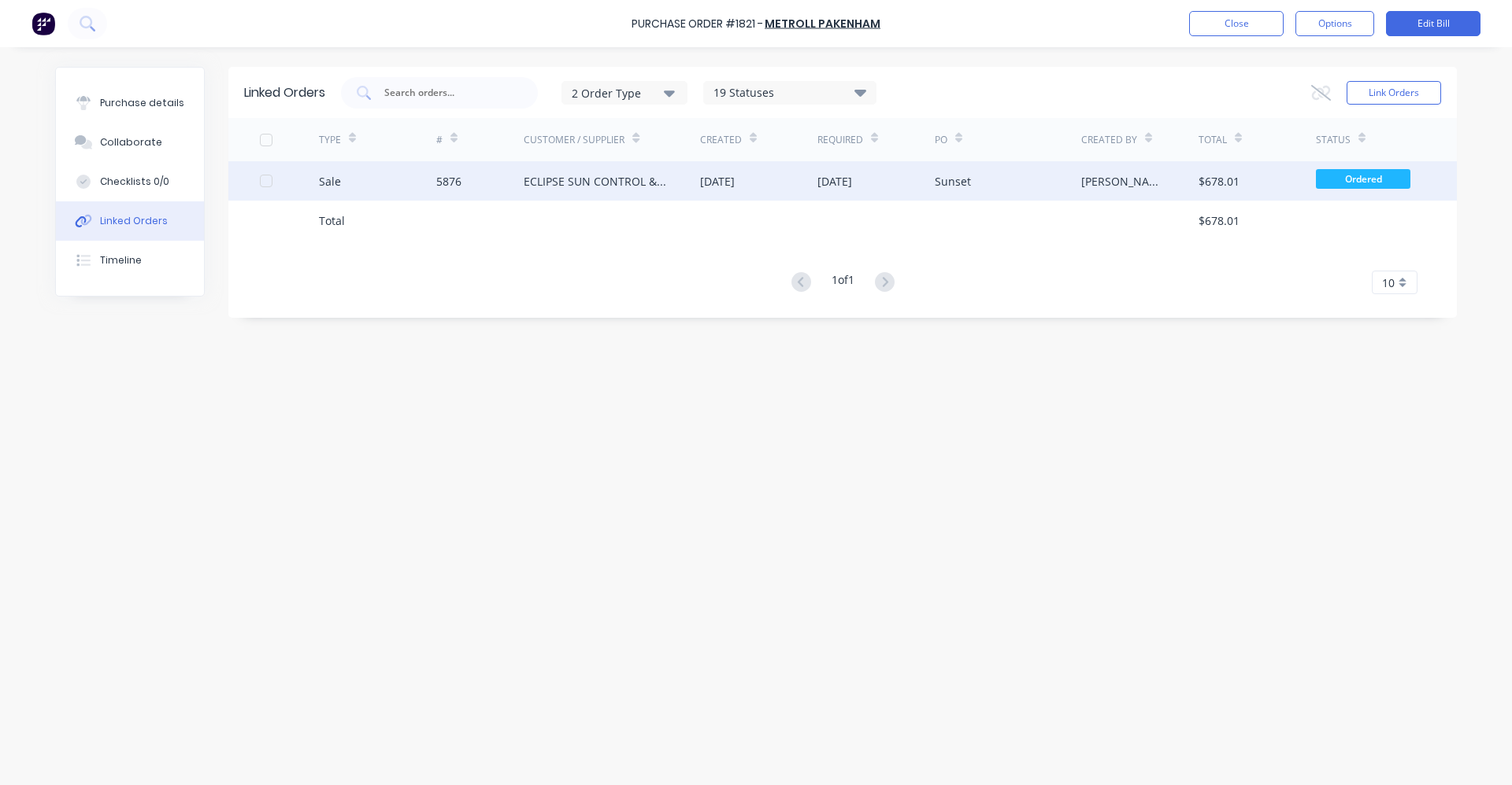
click at [594, 184] on div "ECLIPSE SUN CONTROL & PATIOS" at bounding box center [596, 182] width 145 height 17
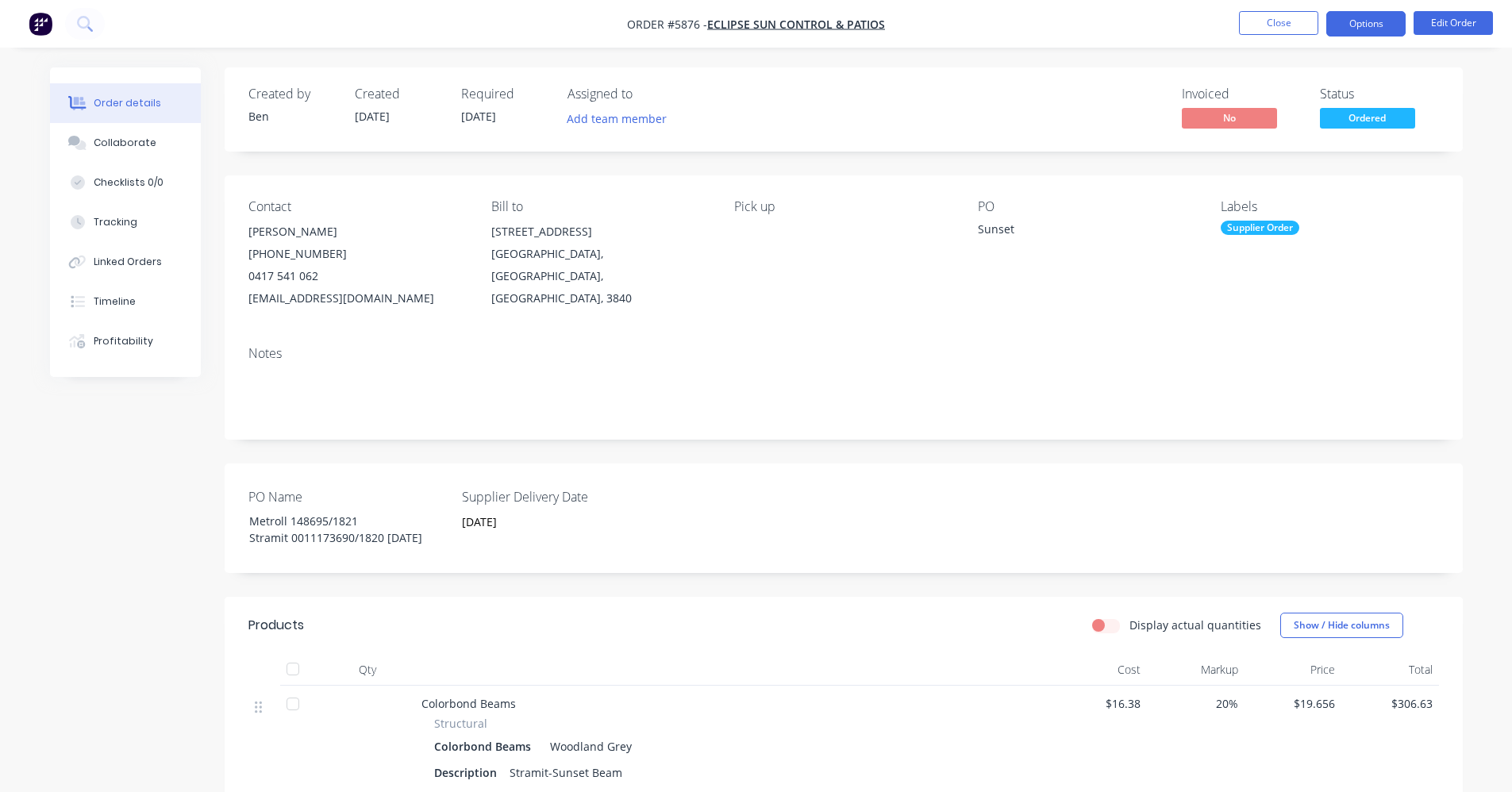
click at [1350, 19] on button "Options" at bounding box center [1367, 24] width 79 height 25
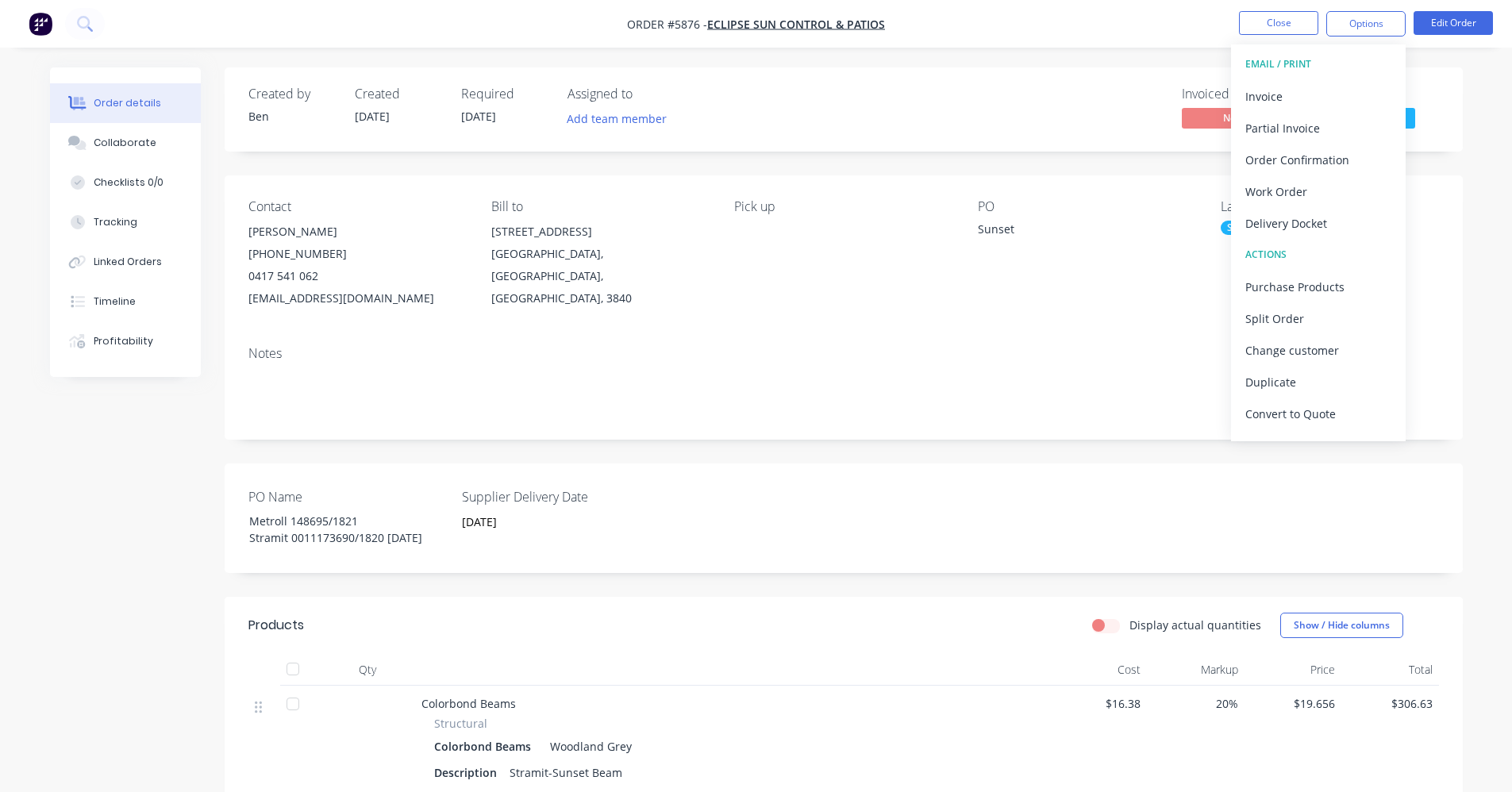
click at [927, 96] on div "Invoiced No Status Ordered" at bounding box center [1084, 109] width 713 height 46
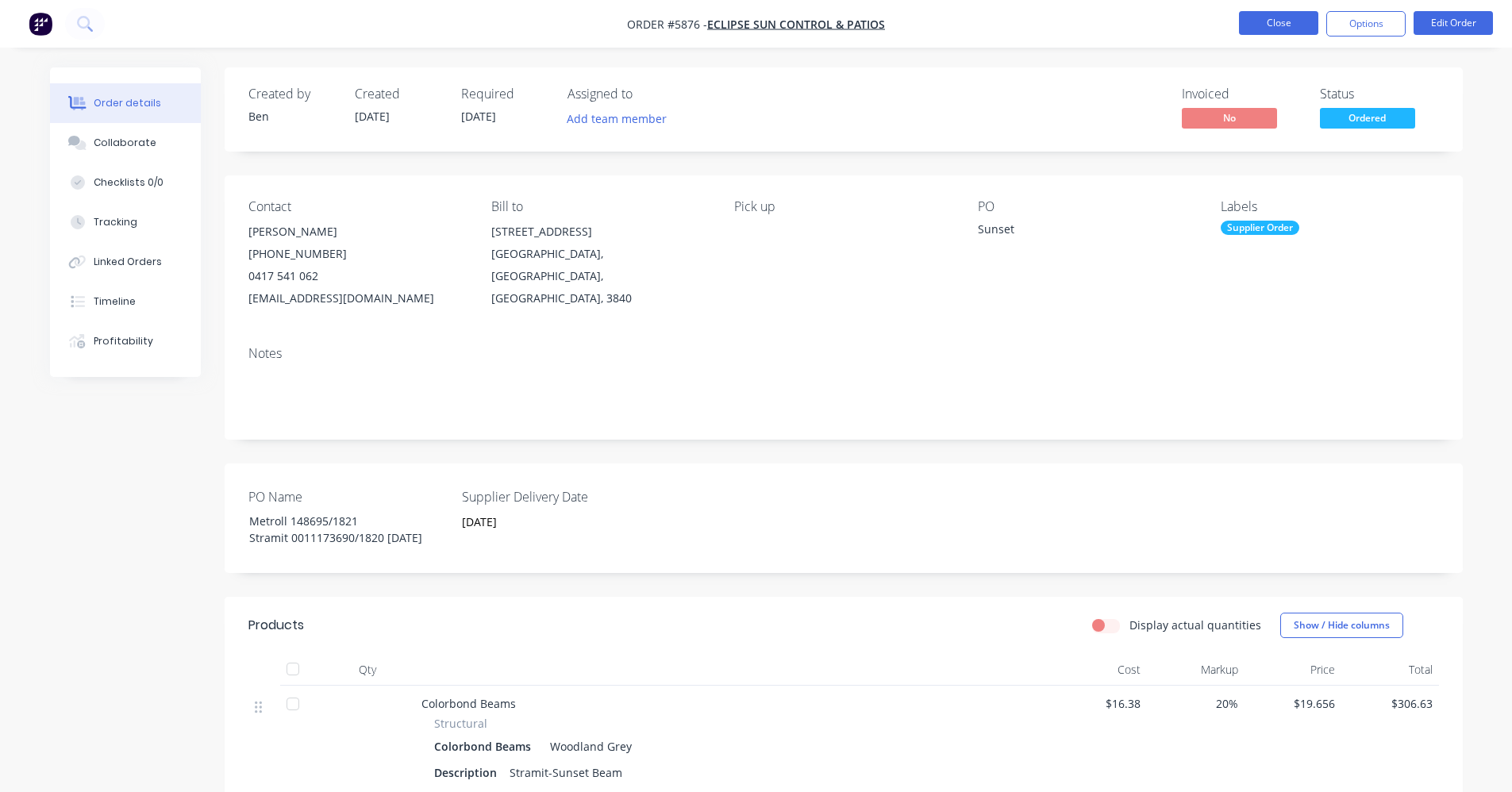
click at [1280, 23] on button "Close" at bounding box center [1279, 23] width 79 height 24
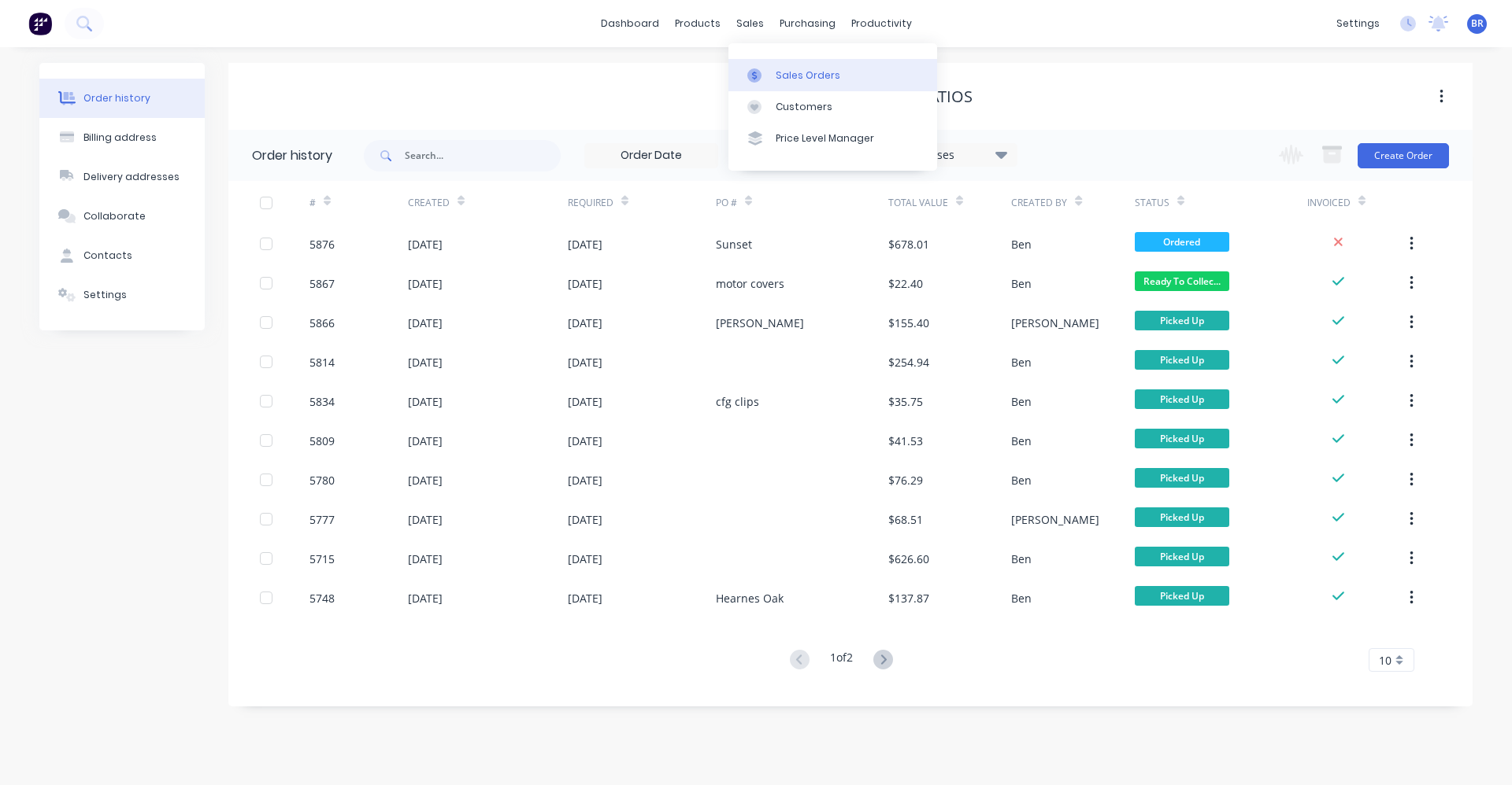
click at [787, 74] on div "Sales Orders" at bounding box center [807, 75] width 65 height 14
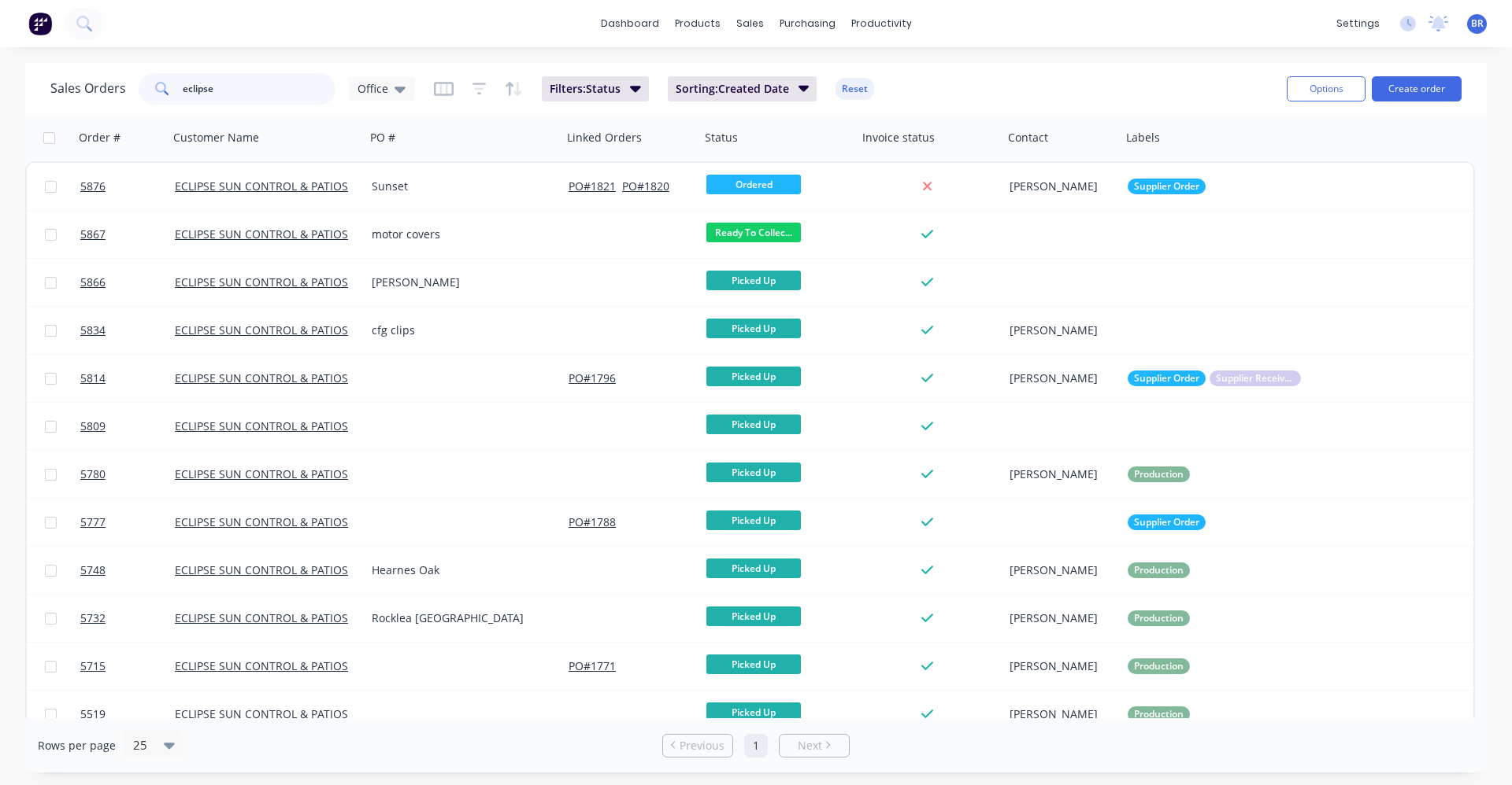
drag, startPoint x: 263, startPoint y: 85, endPoint x: 0, endPoint y: -27, distance: 285.9
click at [0, 0] on html "dashboard products sales purchasing productivity dashboard products Product Cat…" at bounding box center [756, 392] width 1512 height 785
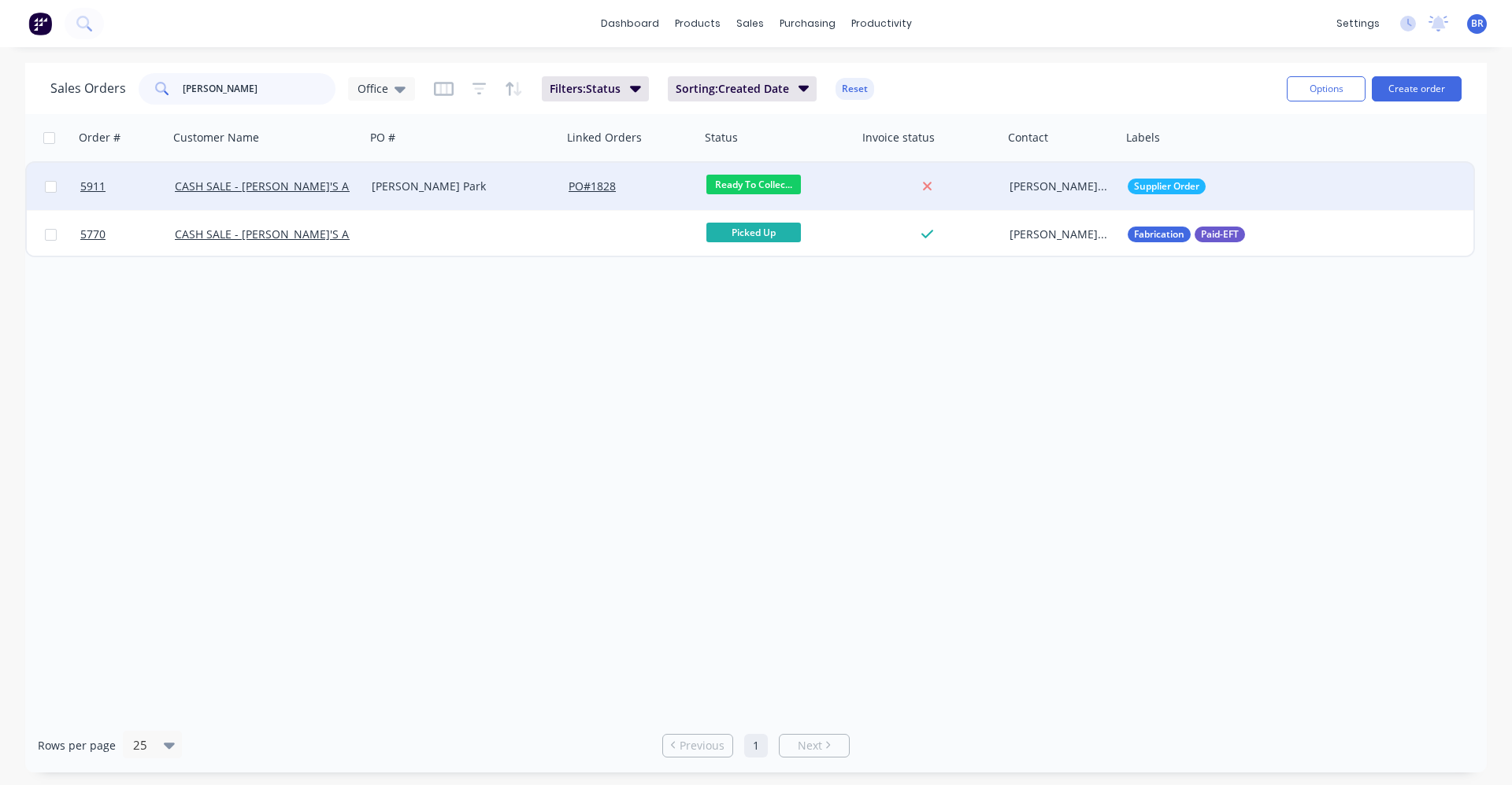
type input "erica"
click at [469, 194] on div "[PERSON_NAME] Park" at bounding box center [463, 186] width 197 height 47
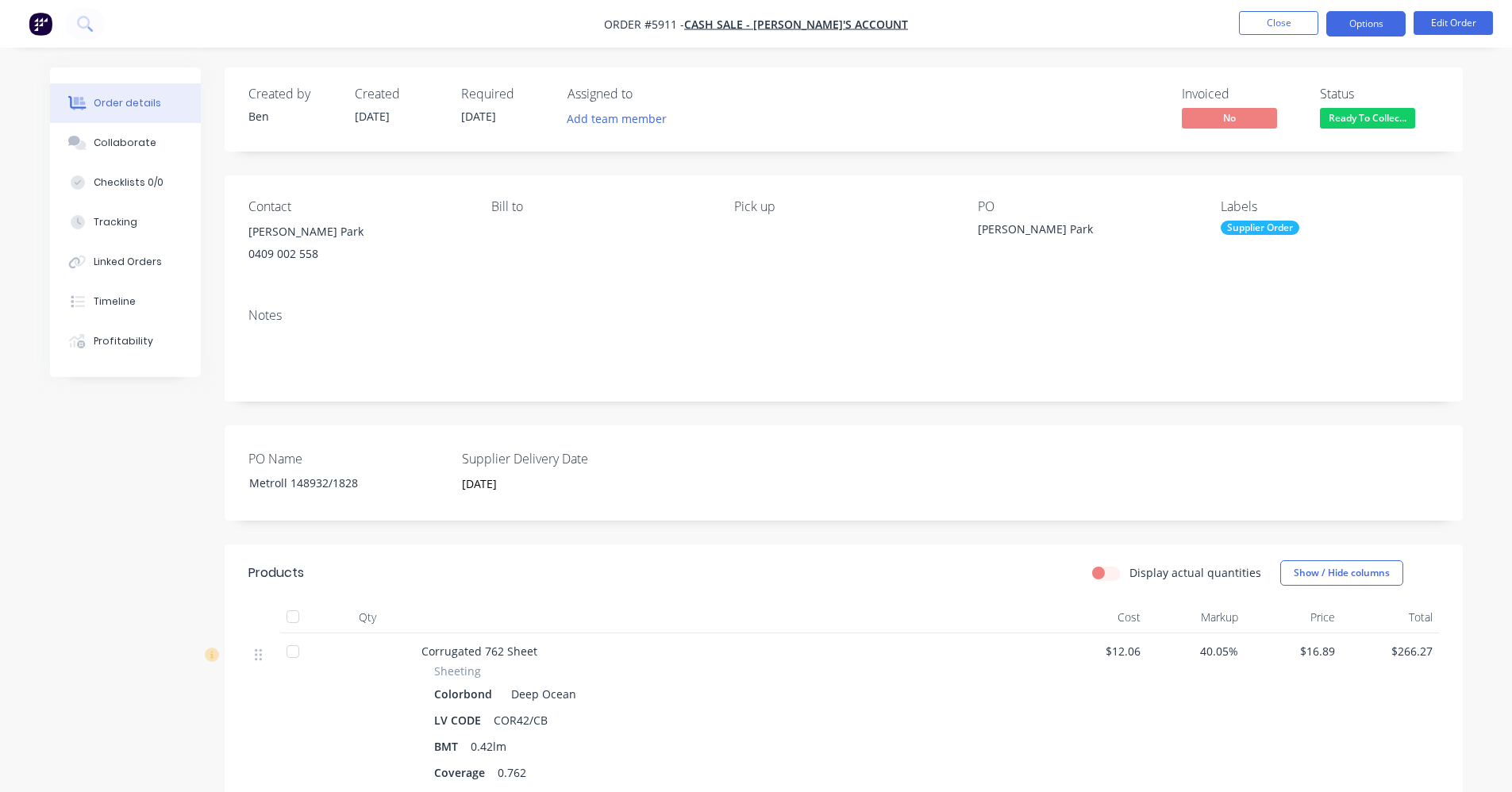
drag, startPoint x: 1372, startPoint y: 21, endPoint x: 1373, endPoint y: 31, distance: 10.0
click at [1372, 23] on button "Options" at bounding box center [1367, 24] width 79 height 25
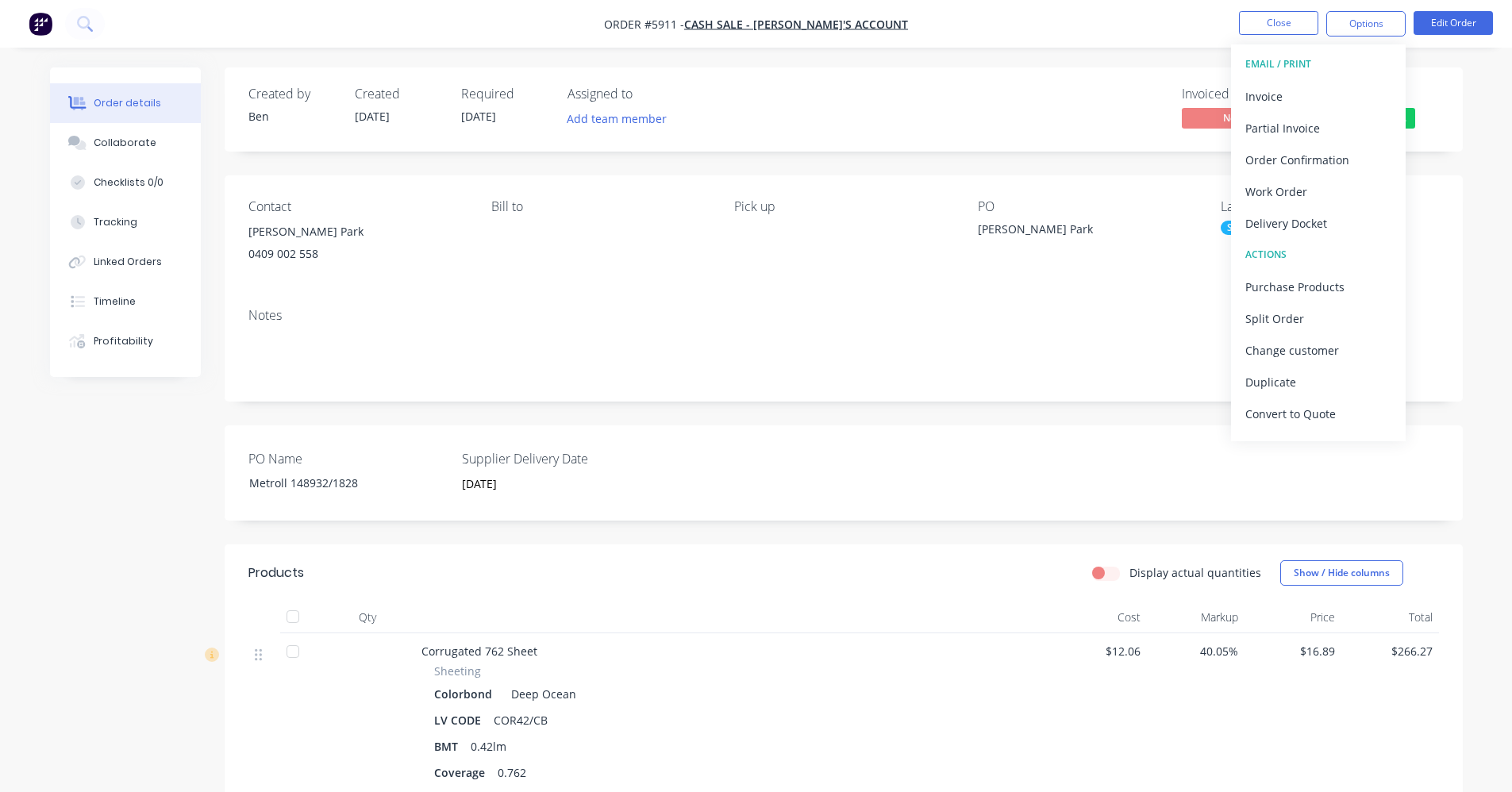
click at [868, 319] on div "Notes" at bounding box center [843, 315] width 1191 height 15
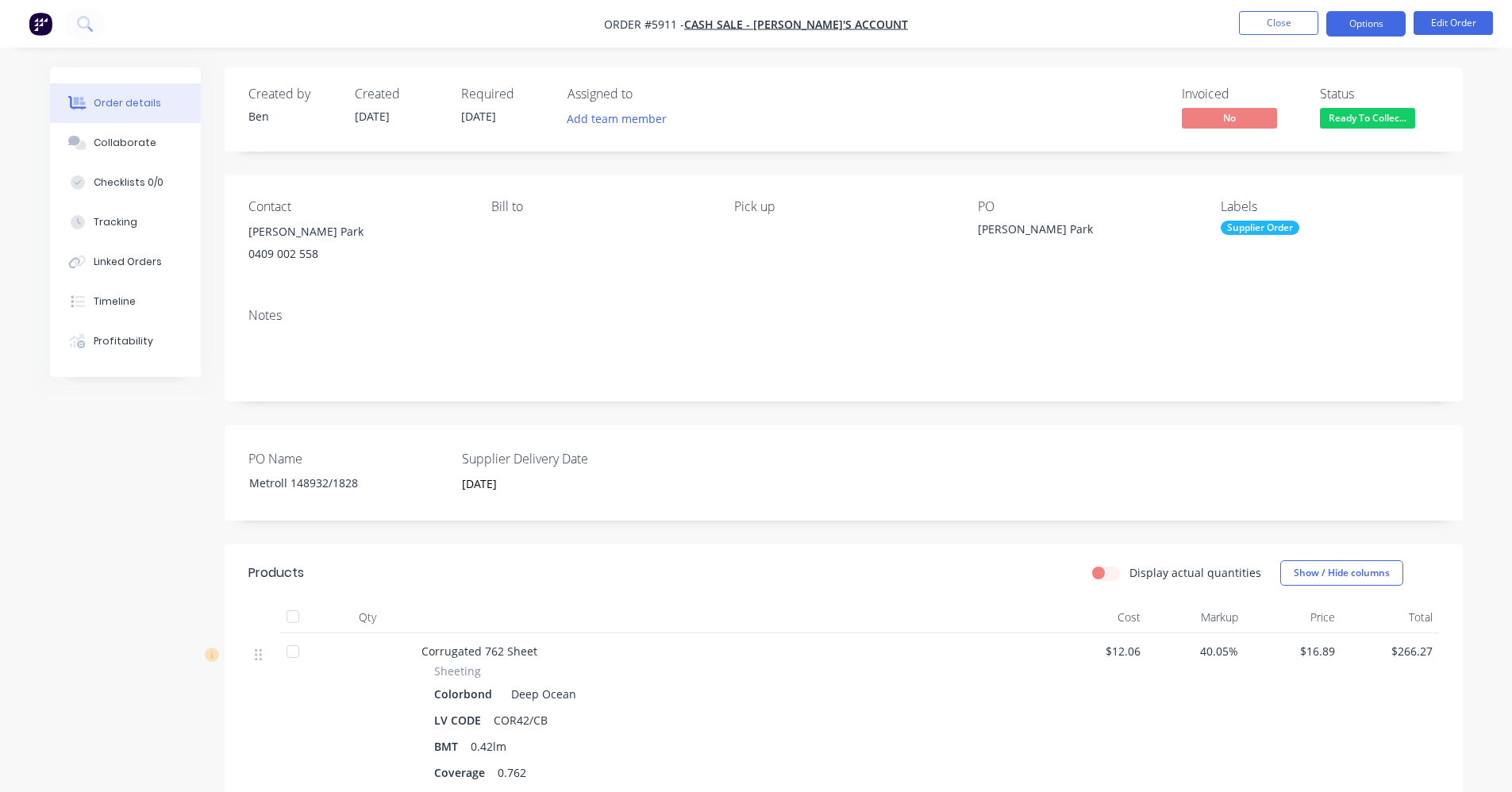
click at [1363, 29] on button "Options" at bounding box center [1367, 24] width 79 height 25
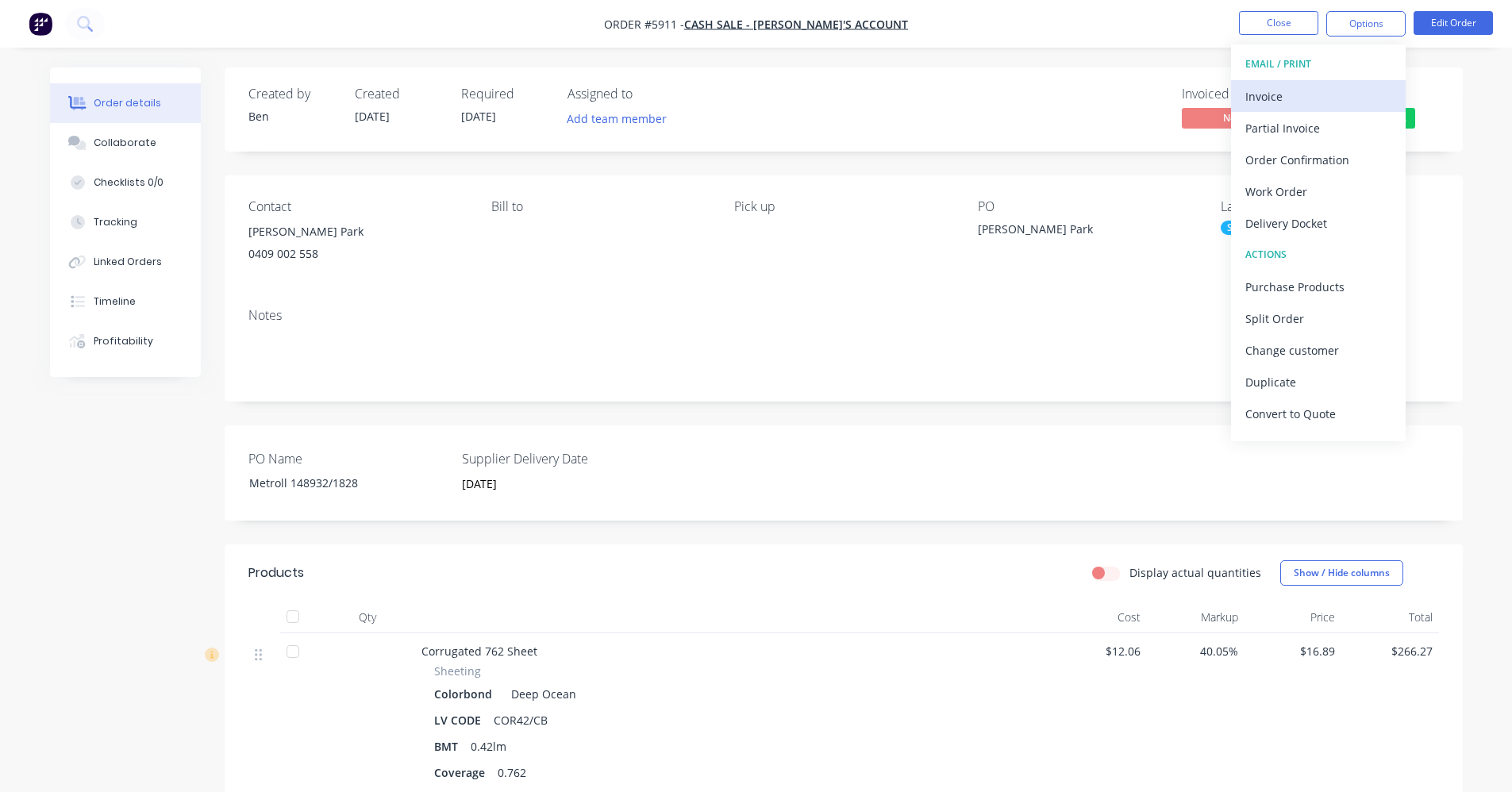
click at [1292, 100] on div "Invoice" at bounding box center [1318, 96] width 146 height 23
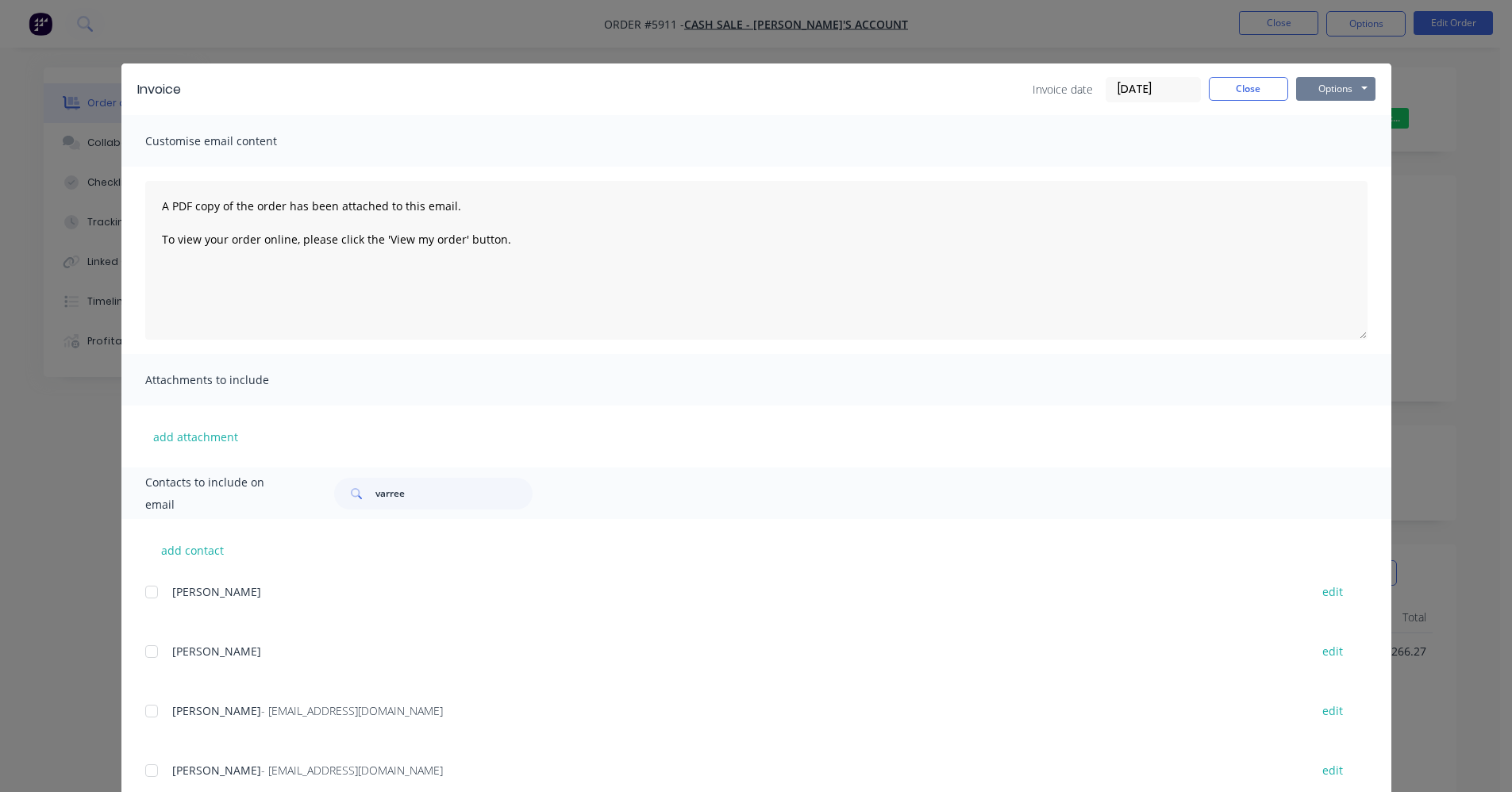
click at [1329, 96] on button "Options" at bounding box center [1336, 89] width 79 height 24
click at [1326, 150] on button "Print" at bounding box center [1347, 143] width 101 height 26
click at [1231, 89] on button "Close" at bounding box center [1249, 89] width 79 height 24
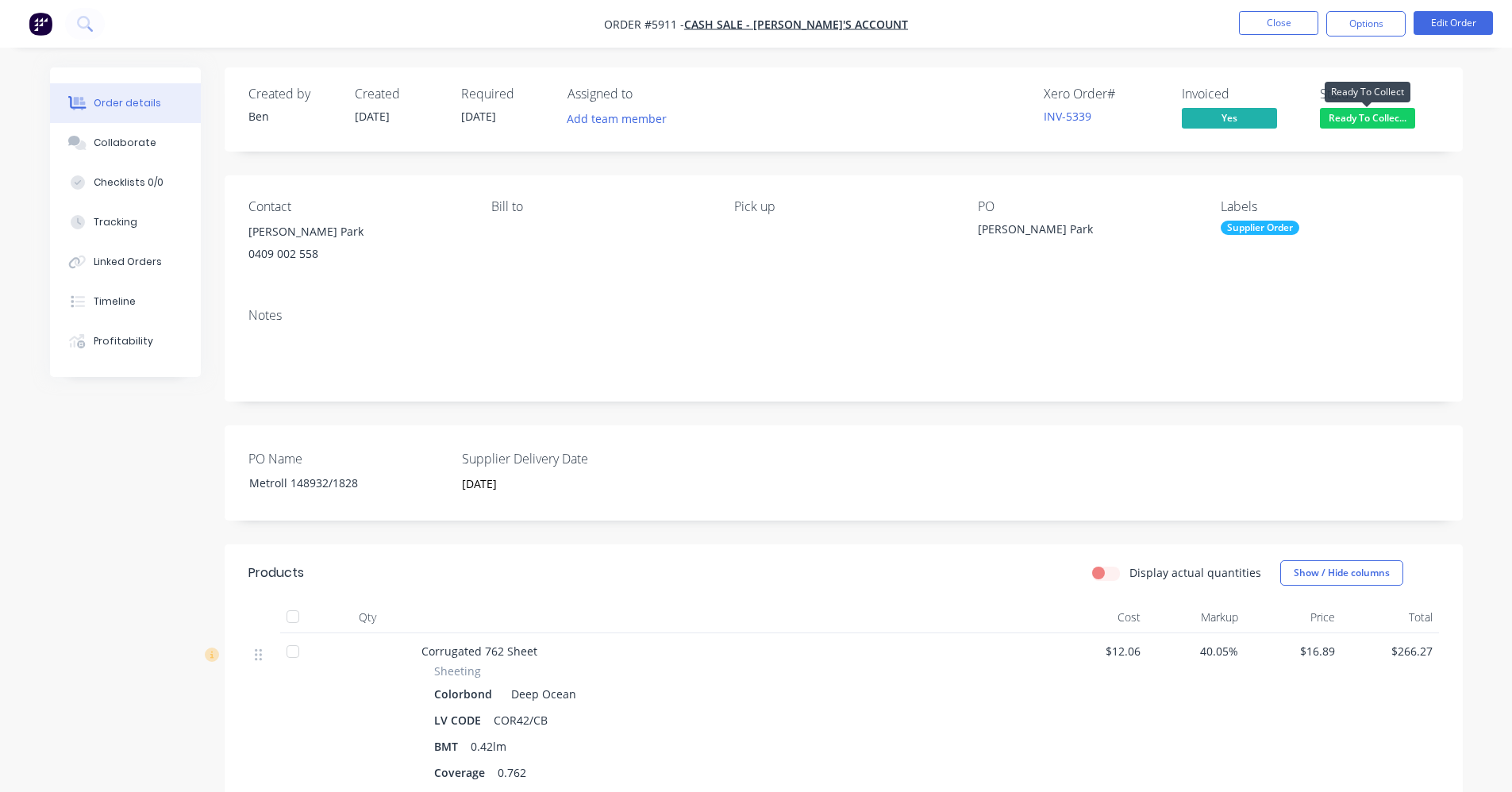
click at [1381, 122] on span "Ready To Collec..." at bounding box center [1367, 117] width 96 height 19
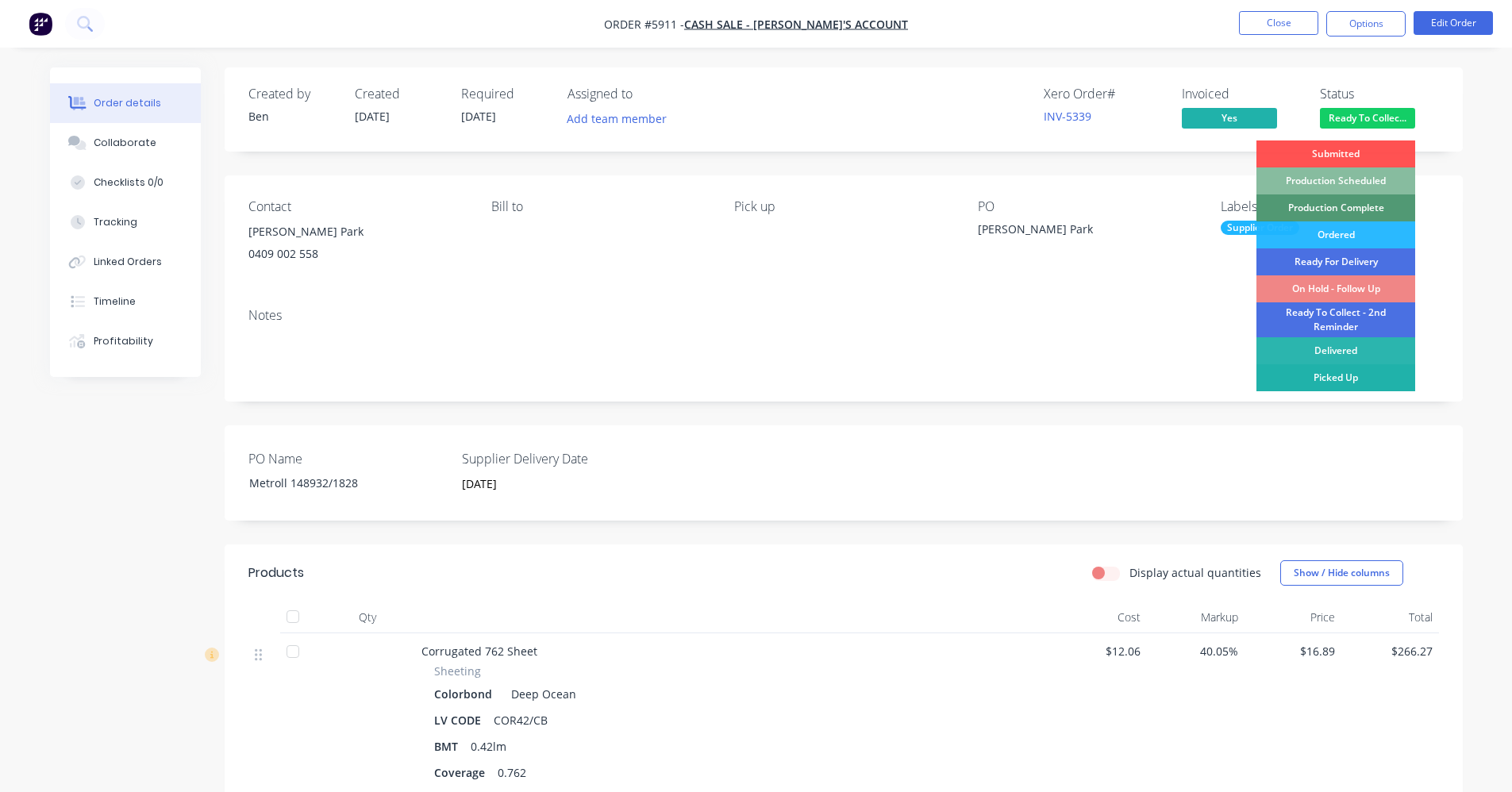
click at [1340, 380] on div "Picked Up" at bounding box center [1336, 378] width 159 height 27
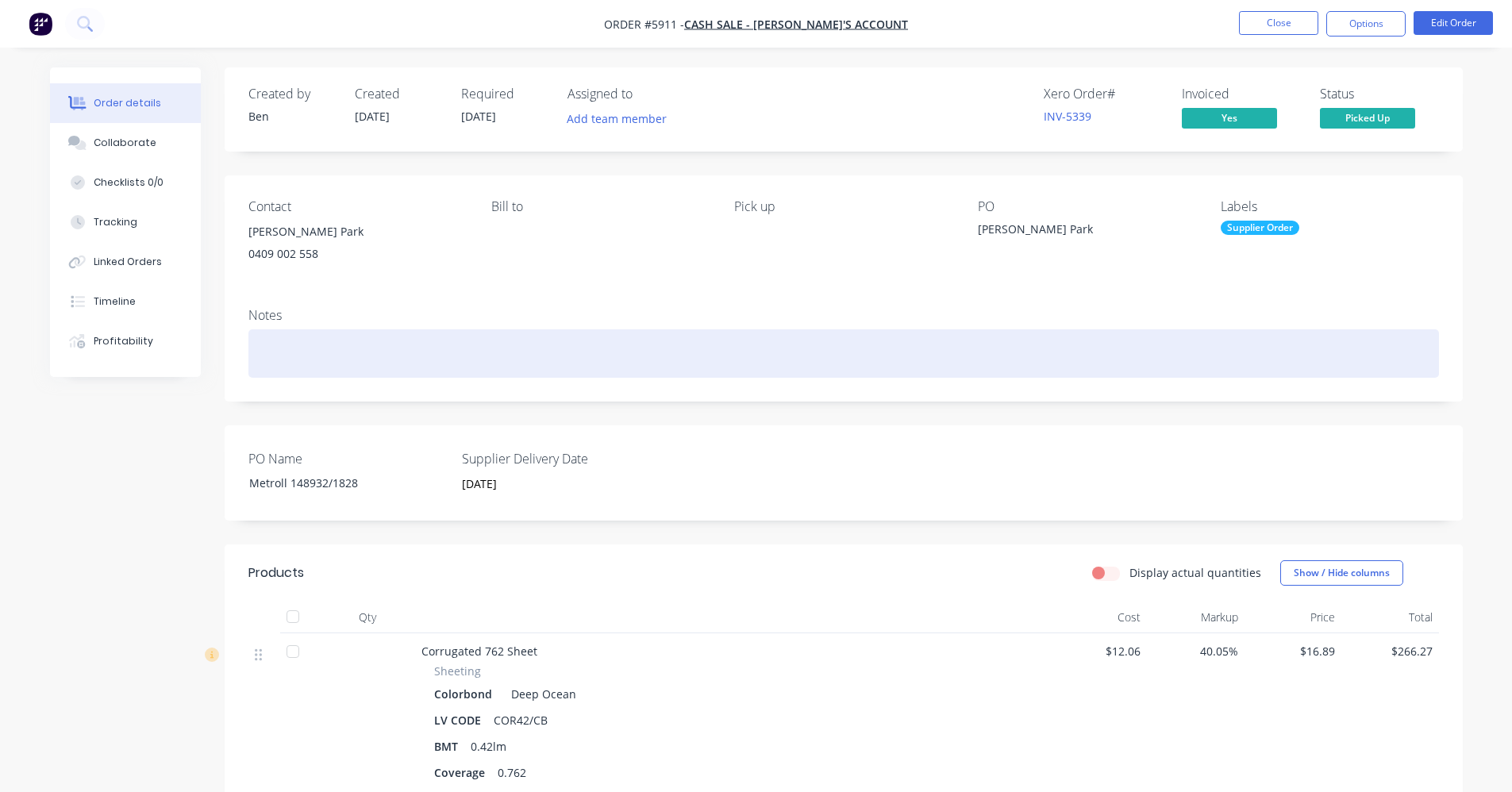
click at [1176, 346] on div at bounding box center [843, 353] width 1191 height 48
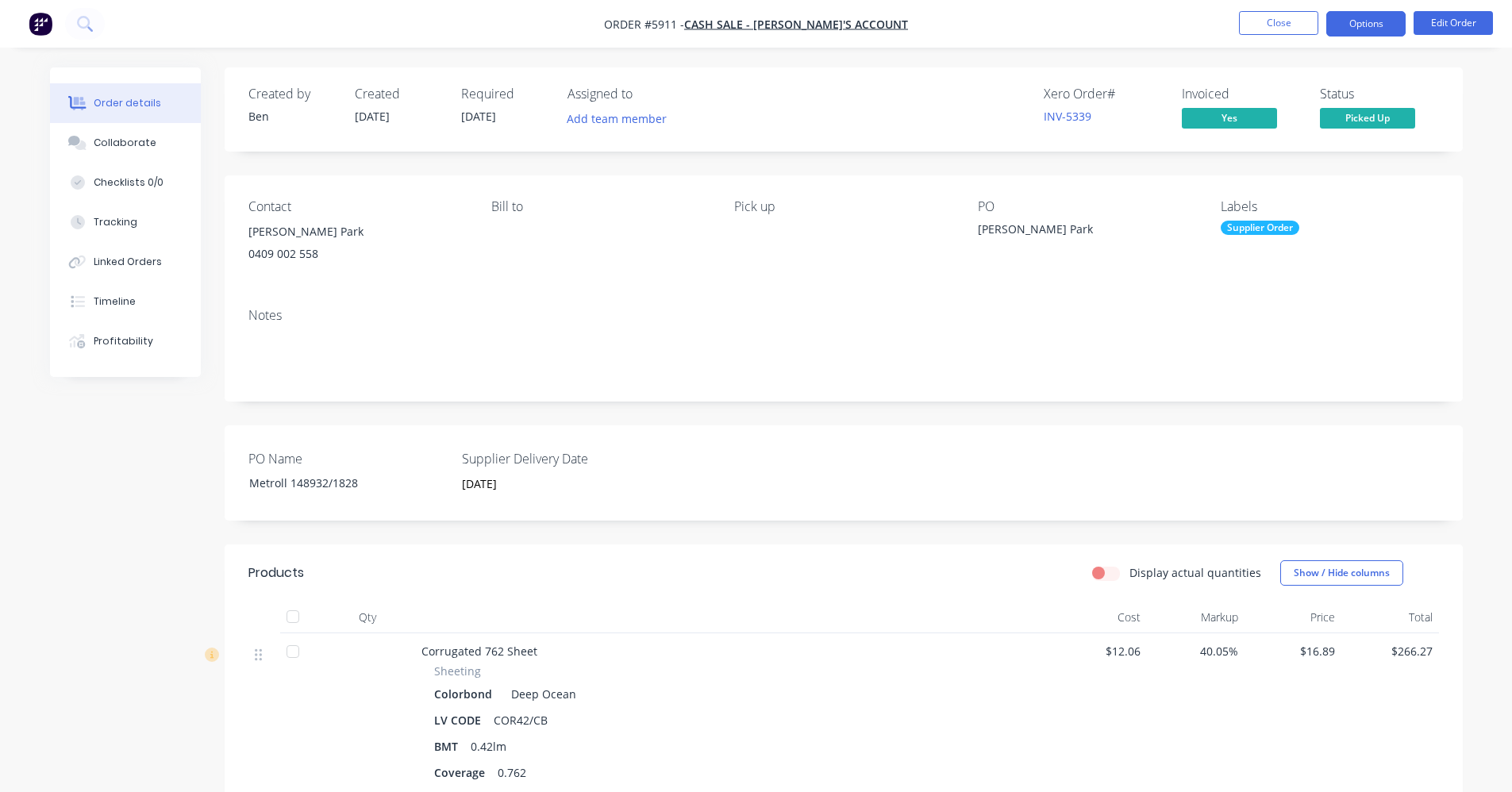
click at [1362, 17] on button "Options" at bounding box center [1367, 24] width 79 height 25
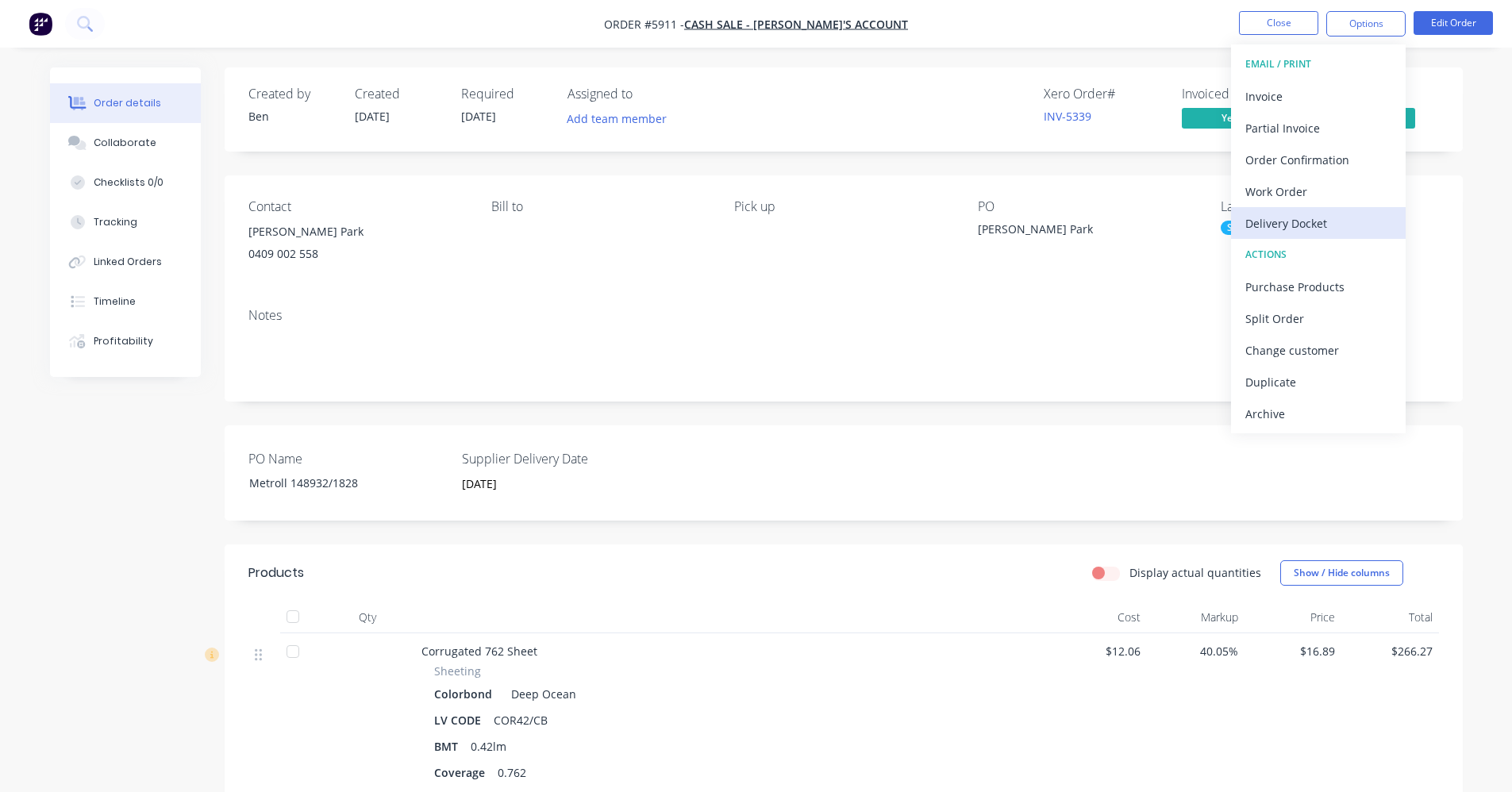
click at [1287, 218] on div "Delivery Docket" at bounding box center [1318, 223] width 146 height 23
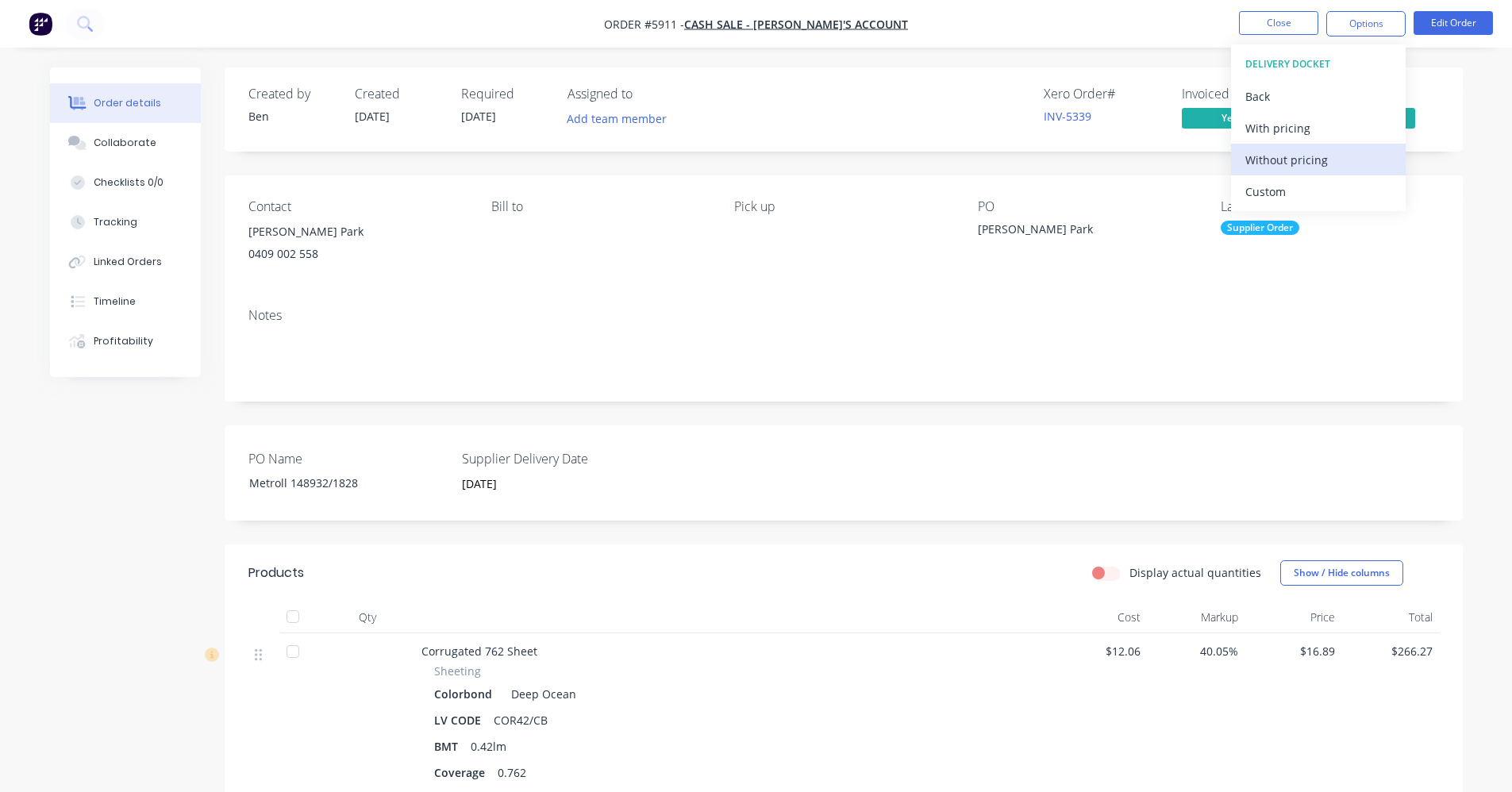
click at [1313, 167] on div "Without pricing" at bounding box center [1318, 160] width 146 height 23
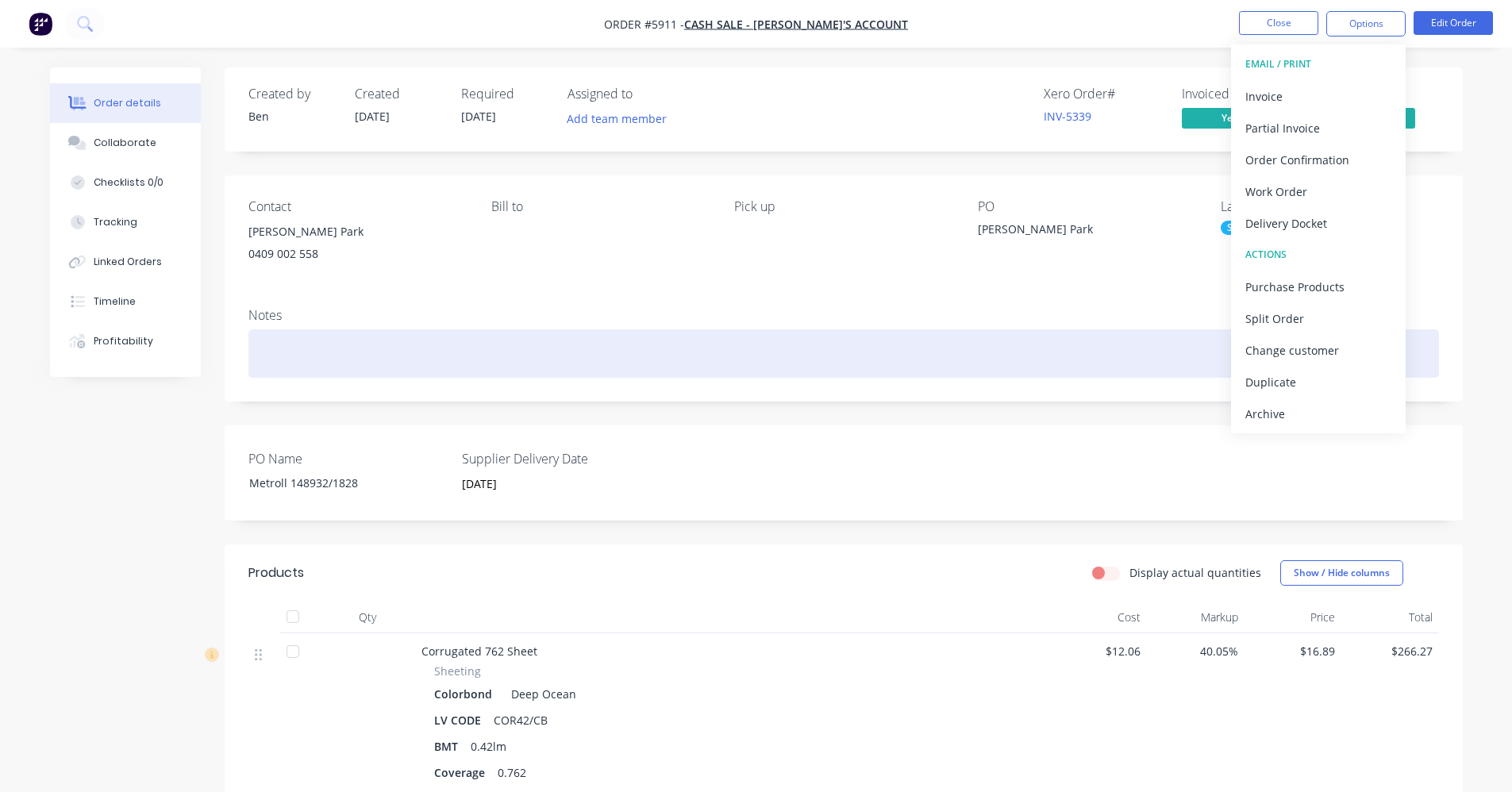
drag, startPoint x: 692, startPoint y: 331, endPoint x: 1061, endPoint y: 262, distance: 375.4
click at [693, 331] on div at bounding box center [843, 353] width 1191 height 48
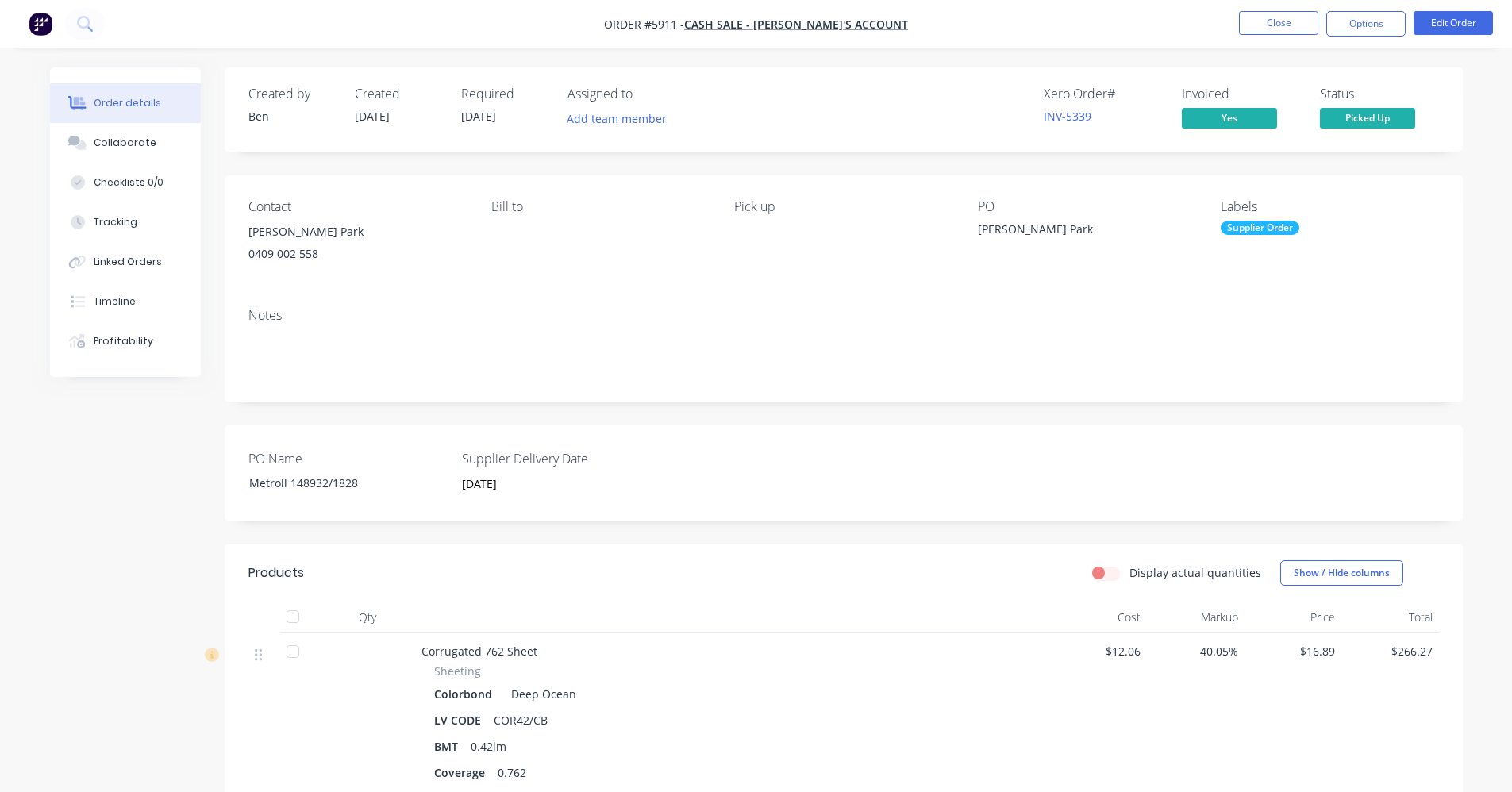
drag, startPoint x: 1287, startPoint y: 26, endPoint x: 218, endPoint y: 268, distance: 1096.0
click at [306, 348] on div "Order #5911 - CASH SALE - BEN'S ACCOUNT Close Options Edit Order Order details …" at bounding box center [756, 653] width 1512 height 1308
click at [125, 258] on div "Linked Orders" at bounding box center [128, 262] width 68 height 14
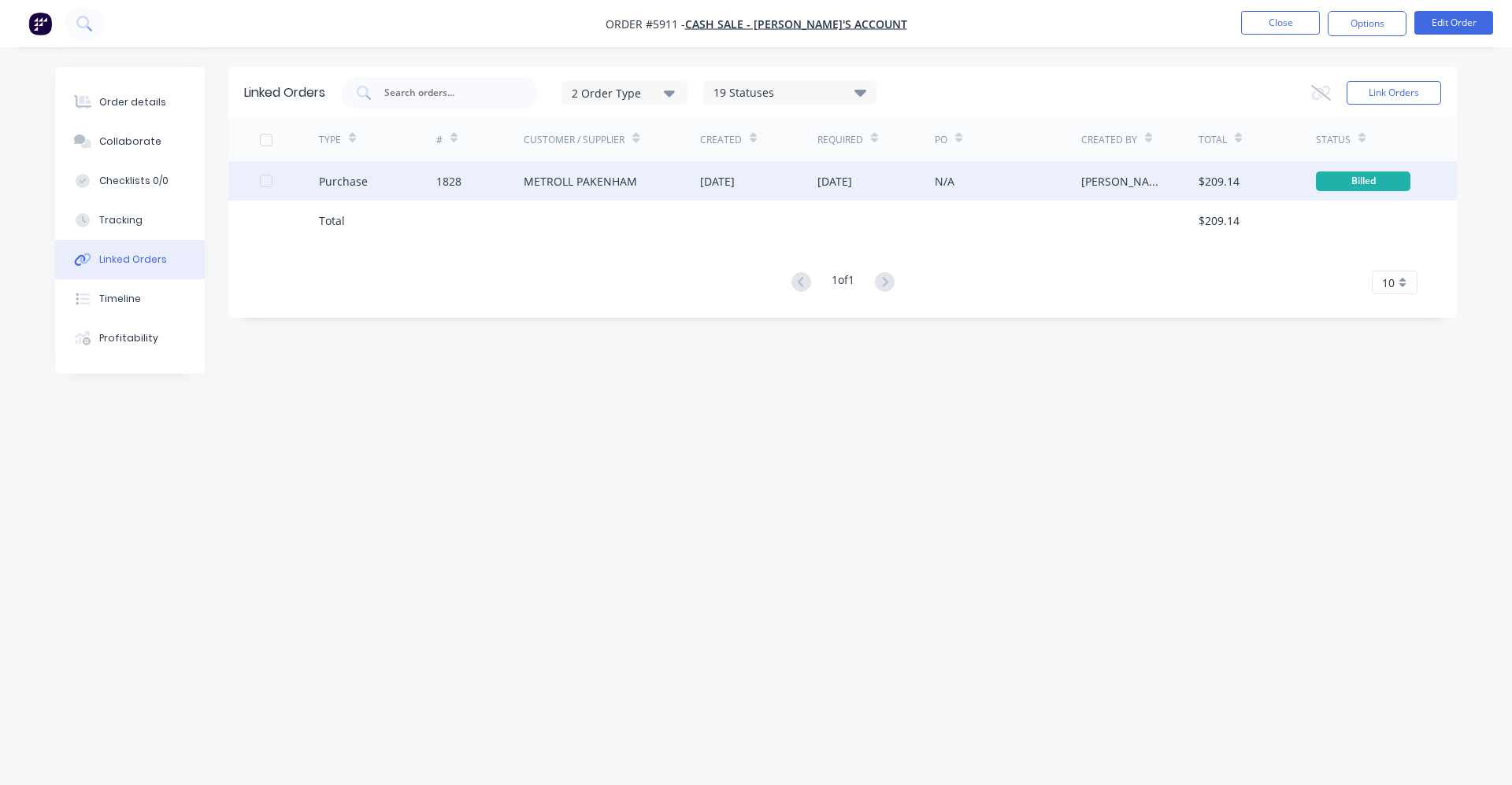
click at [608, 189] on div "METROLL PAKENHAM" at bounding box center [580, 182] width 113 height 17
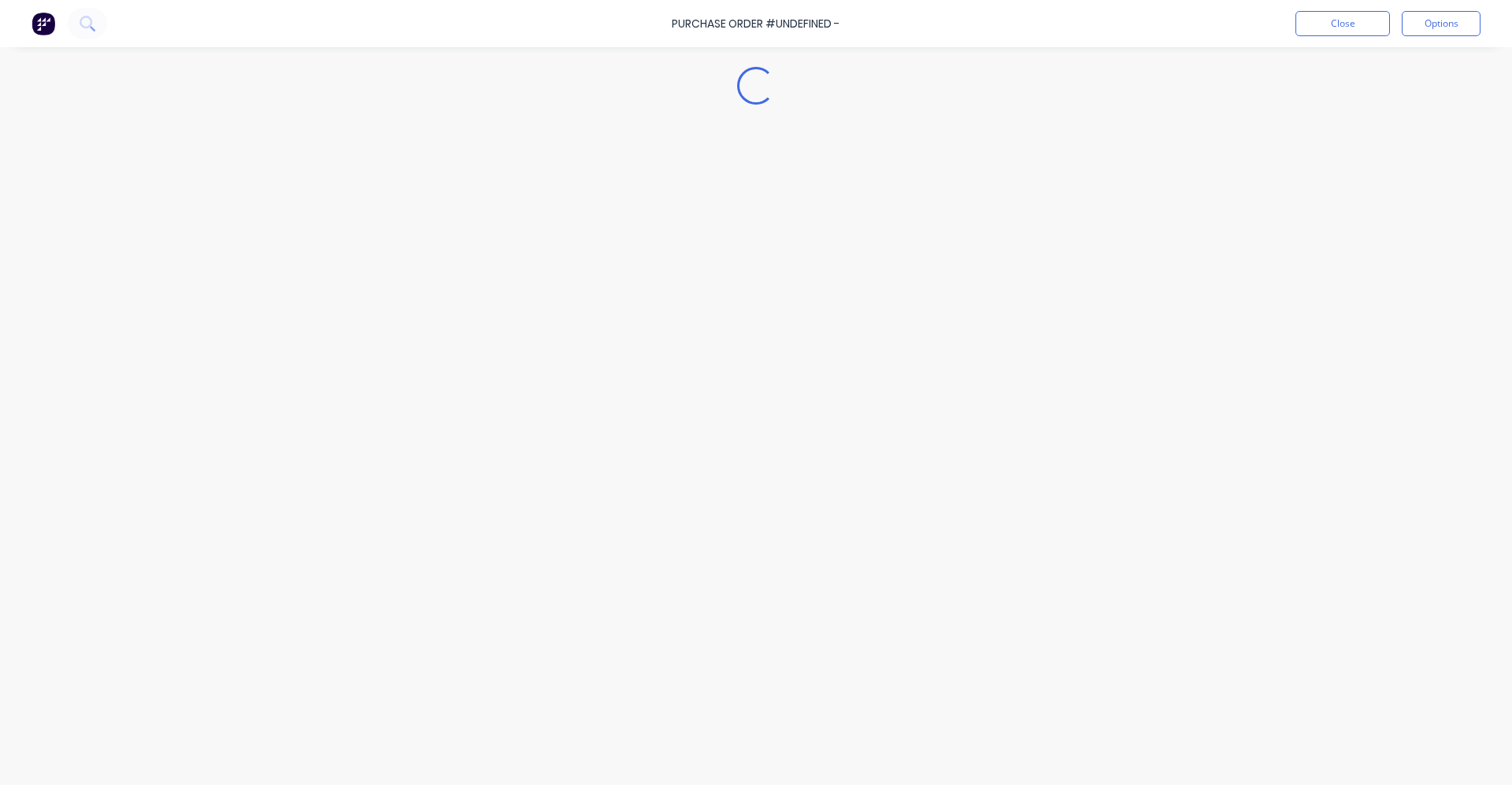
type textarea "x"
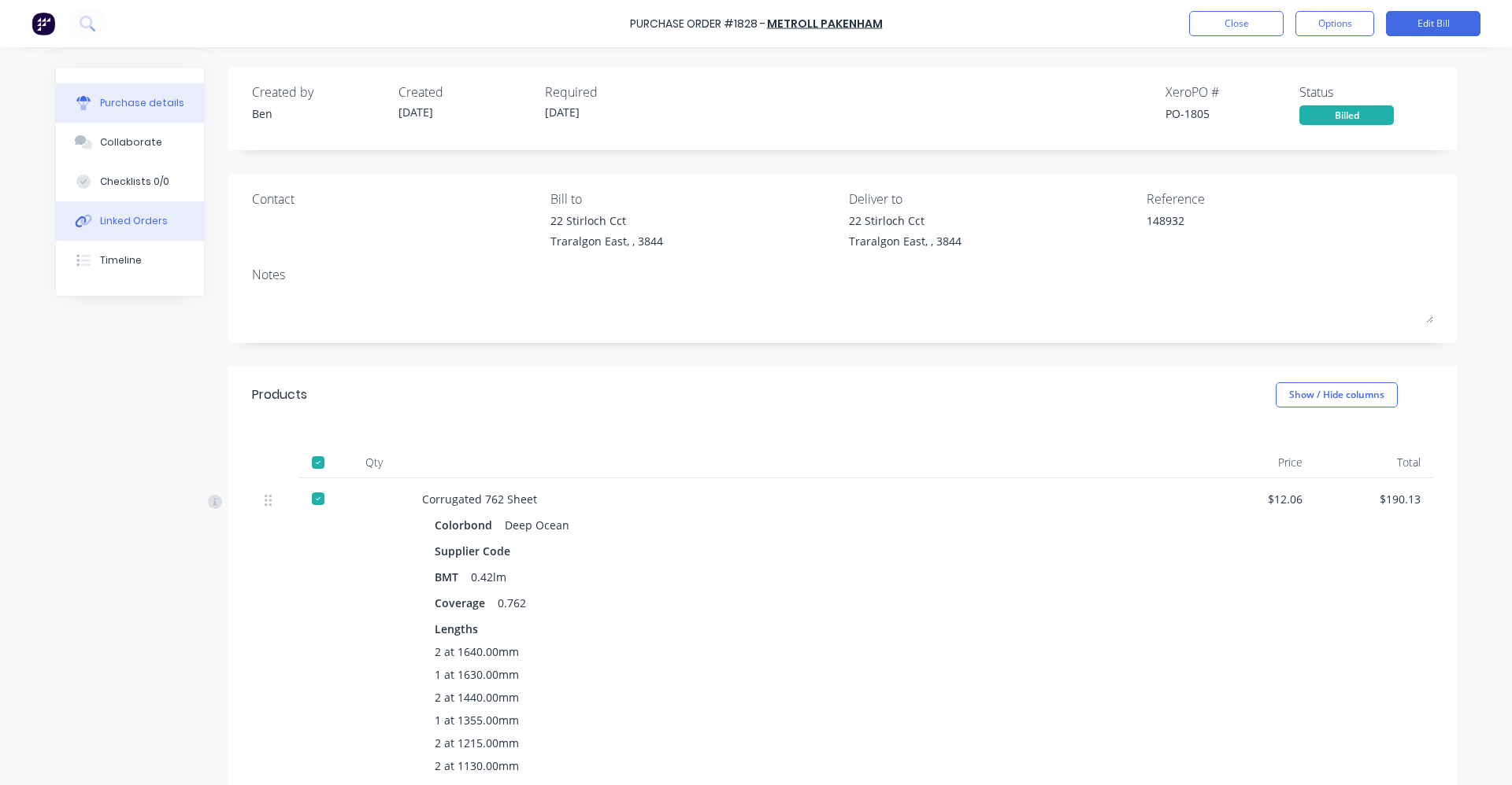
click at [139, 219] on div "Linked Orders" at bounding box center [133, 221] width 68 height 14
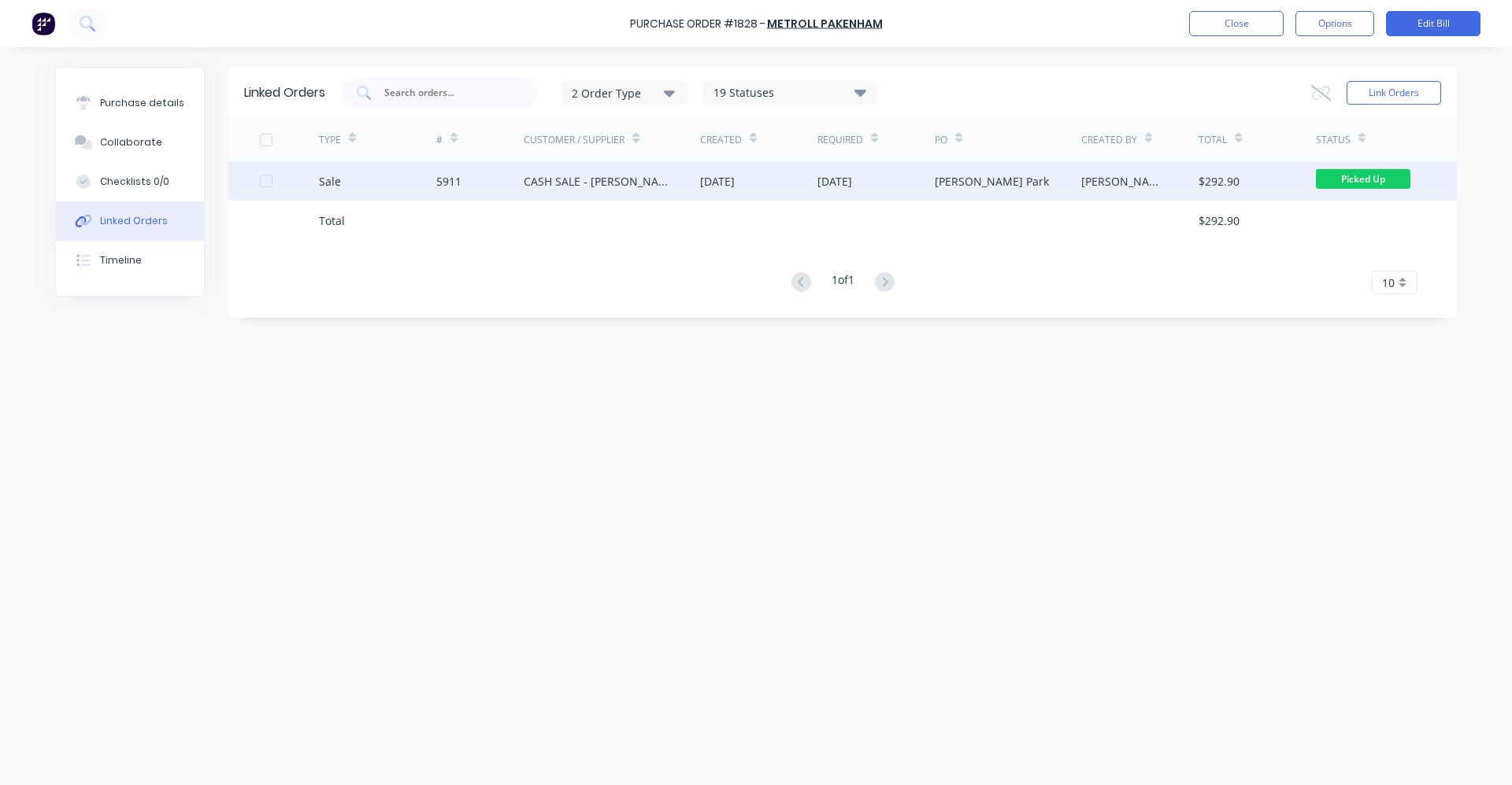
click at [654, 194] on div "CASH SALE - [PERSON_NAME]'S ACCOUNT" at bounding box center [612, 181] width 176 height 39
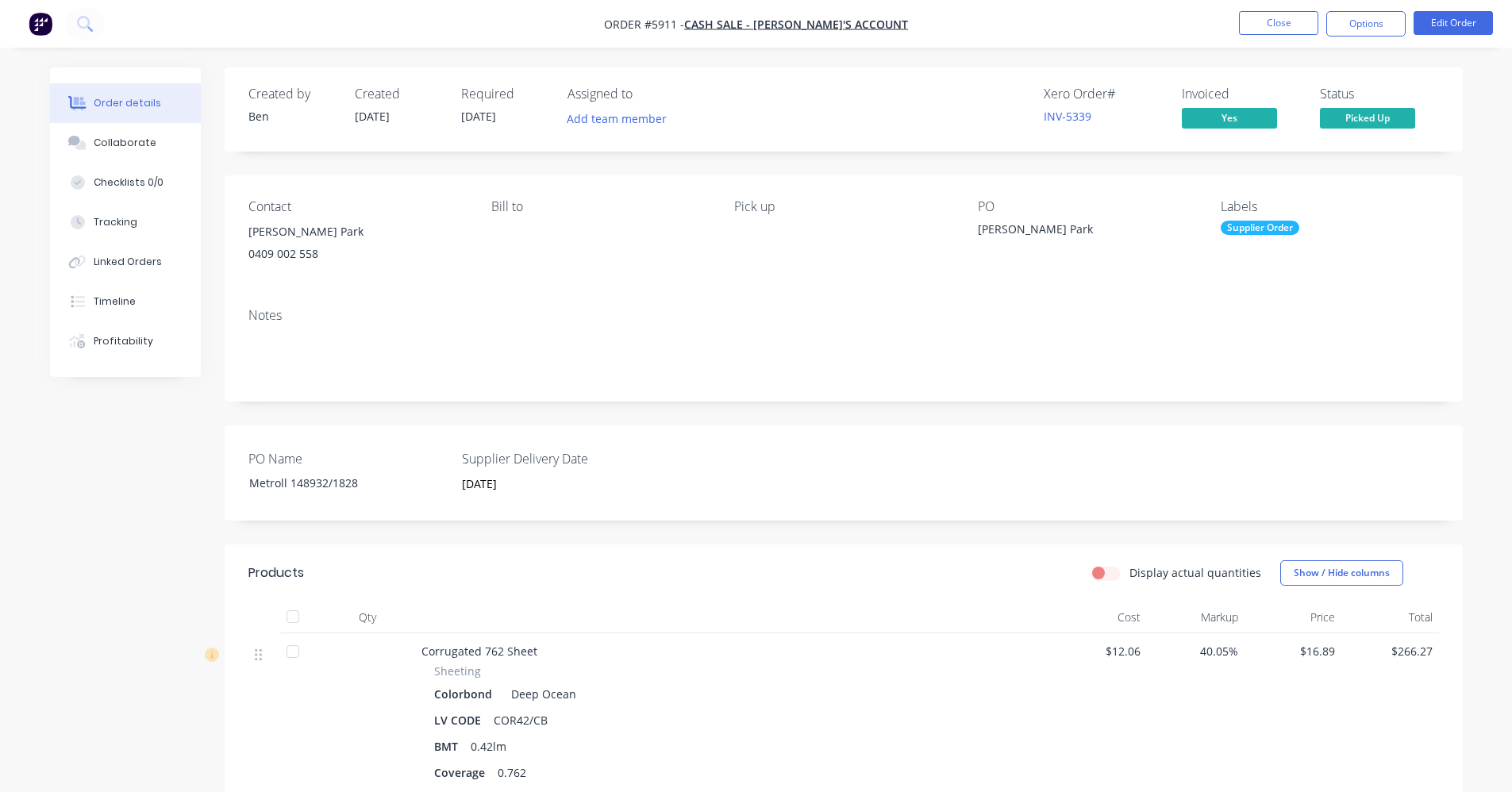
click at [1257, 226] on div "Supplier Order" at bounding box center [1260, 227] width 79 height 14
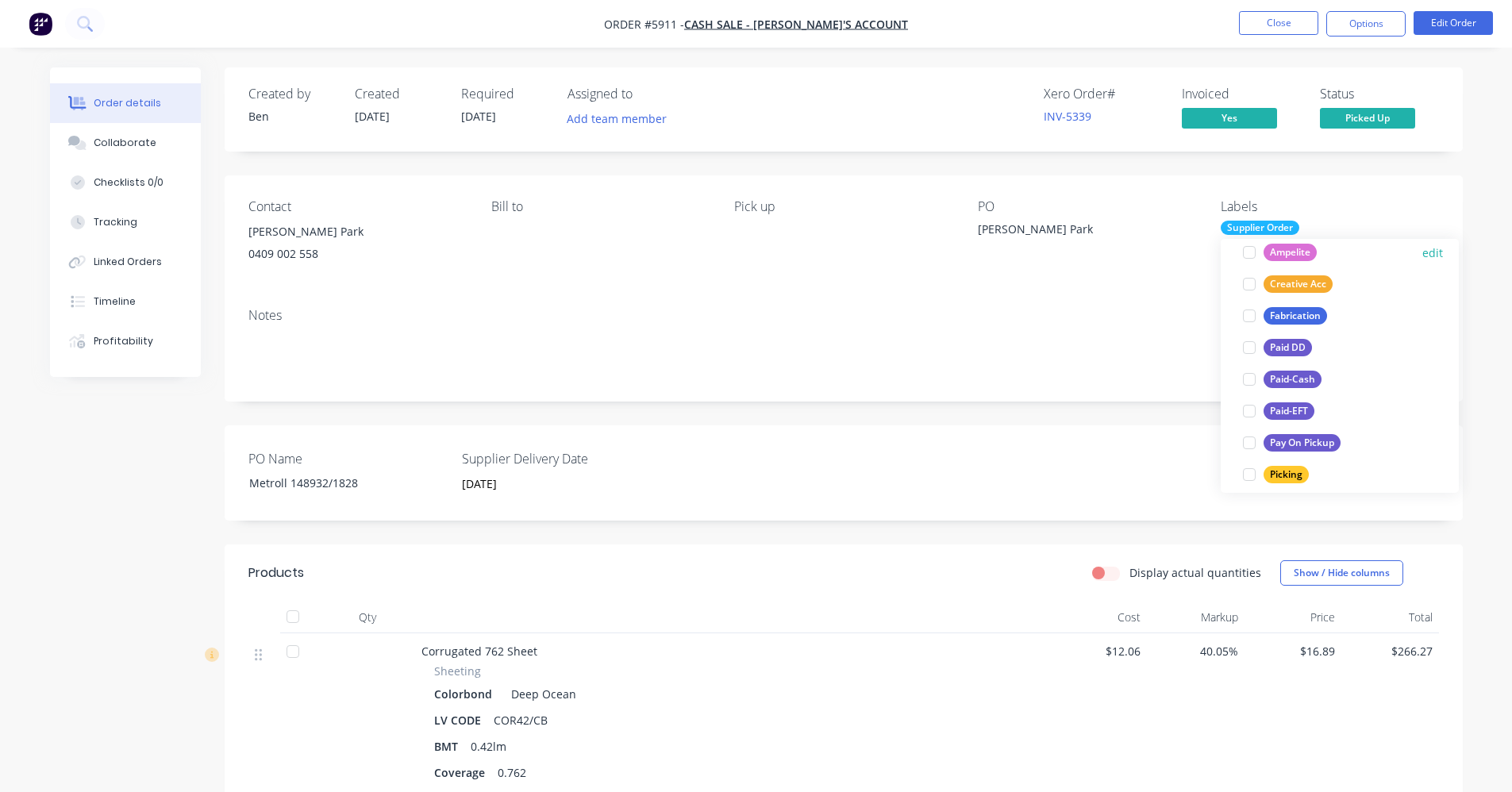
scroll to position [159, 0]
click at [1288, 396] on div "Paid-EFT" at bounding box center [1289, 397] width 51 height 18
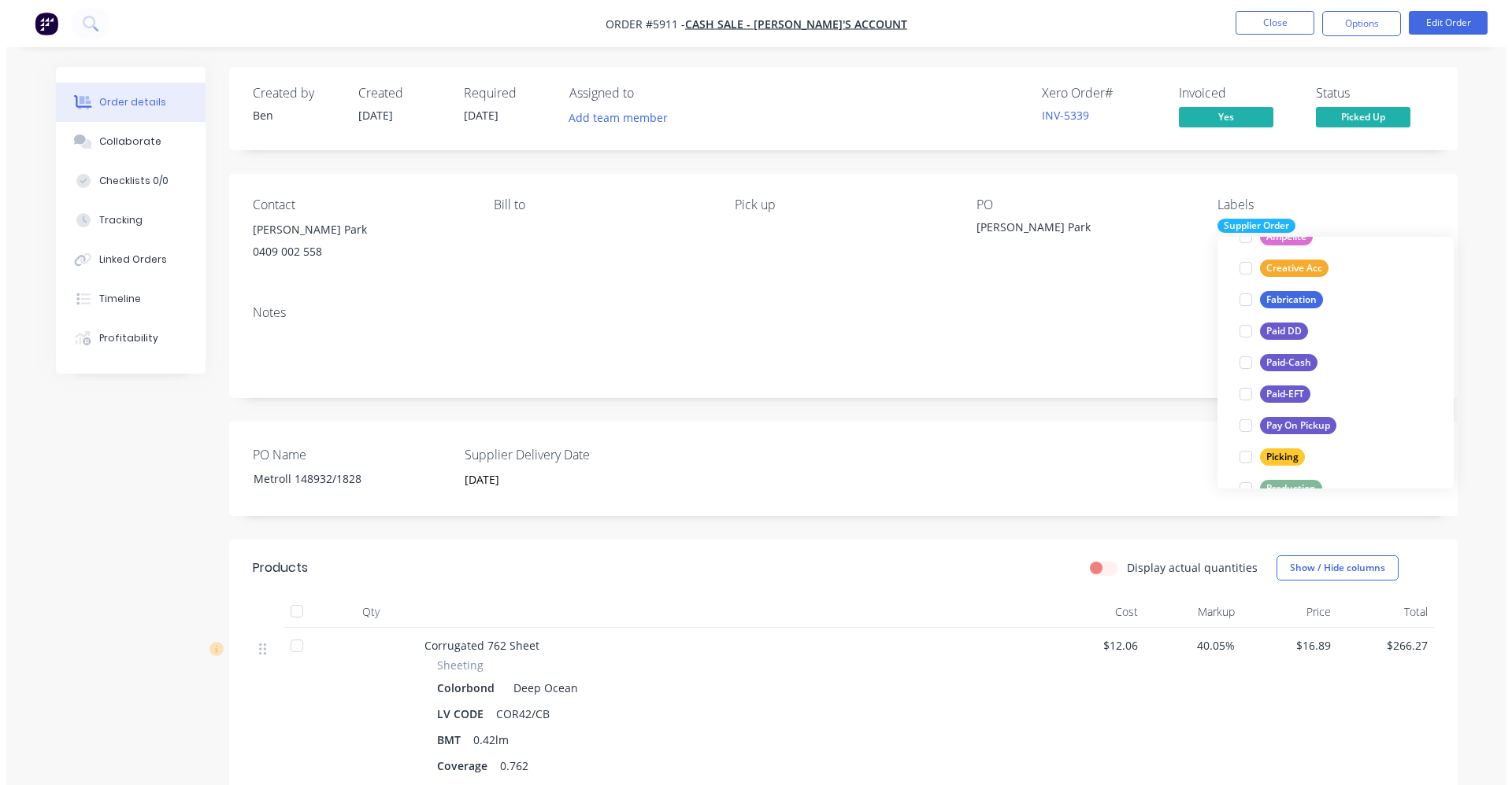
scroll to position [0, 0]
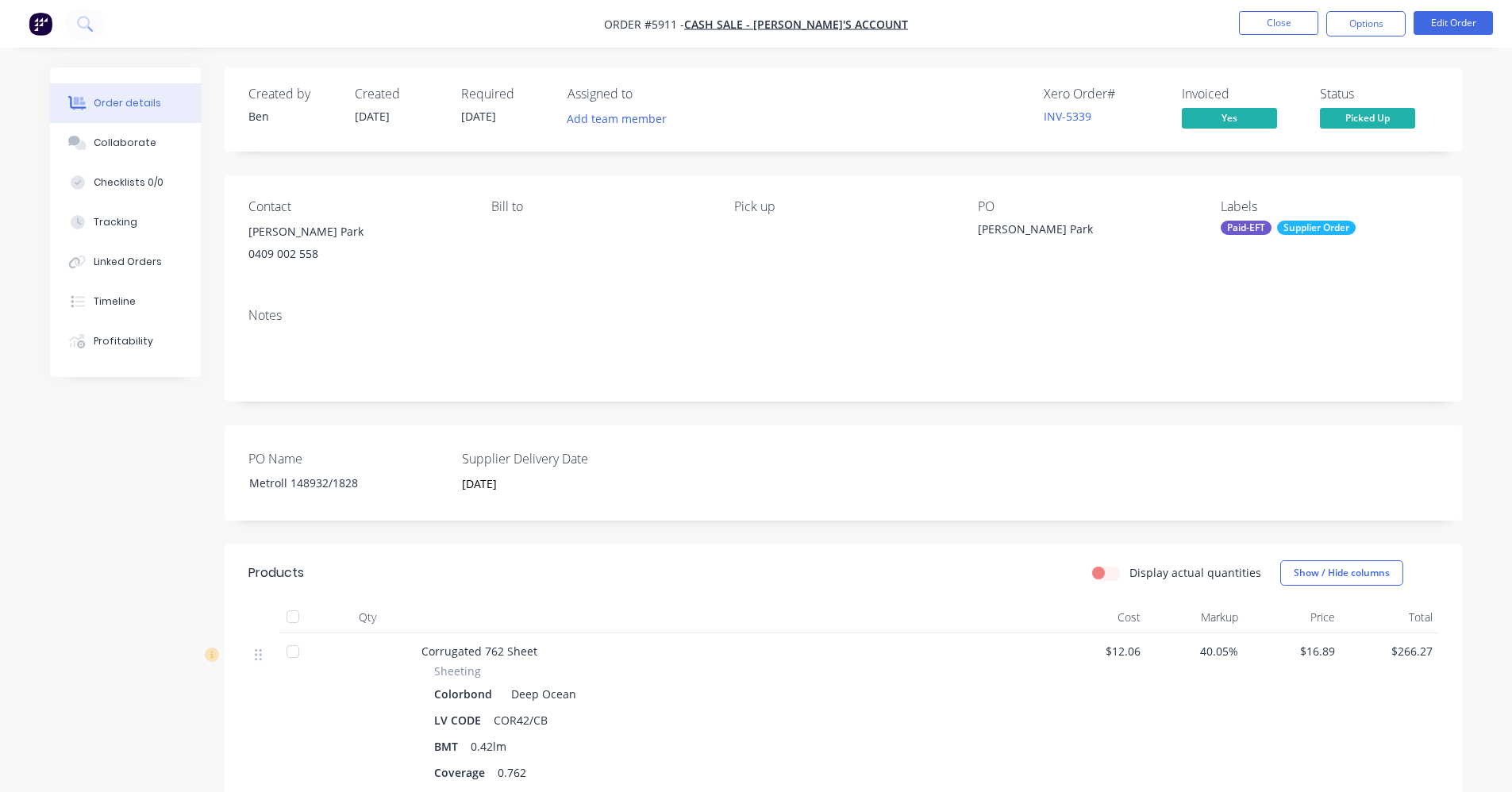
click at [680, 322] on div "Notes" at bounding box center [843, 348] width 1238 height 107
click at [1293, 26] on button "Close" at bounding box center [1279, 23] width 79 height 24
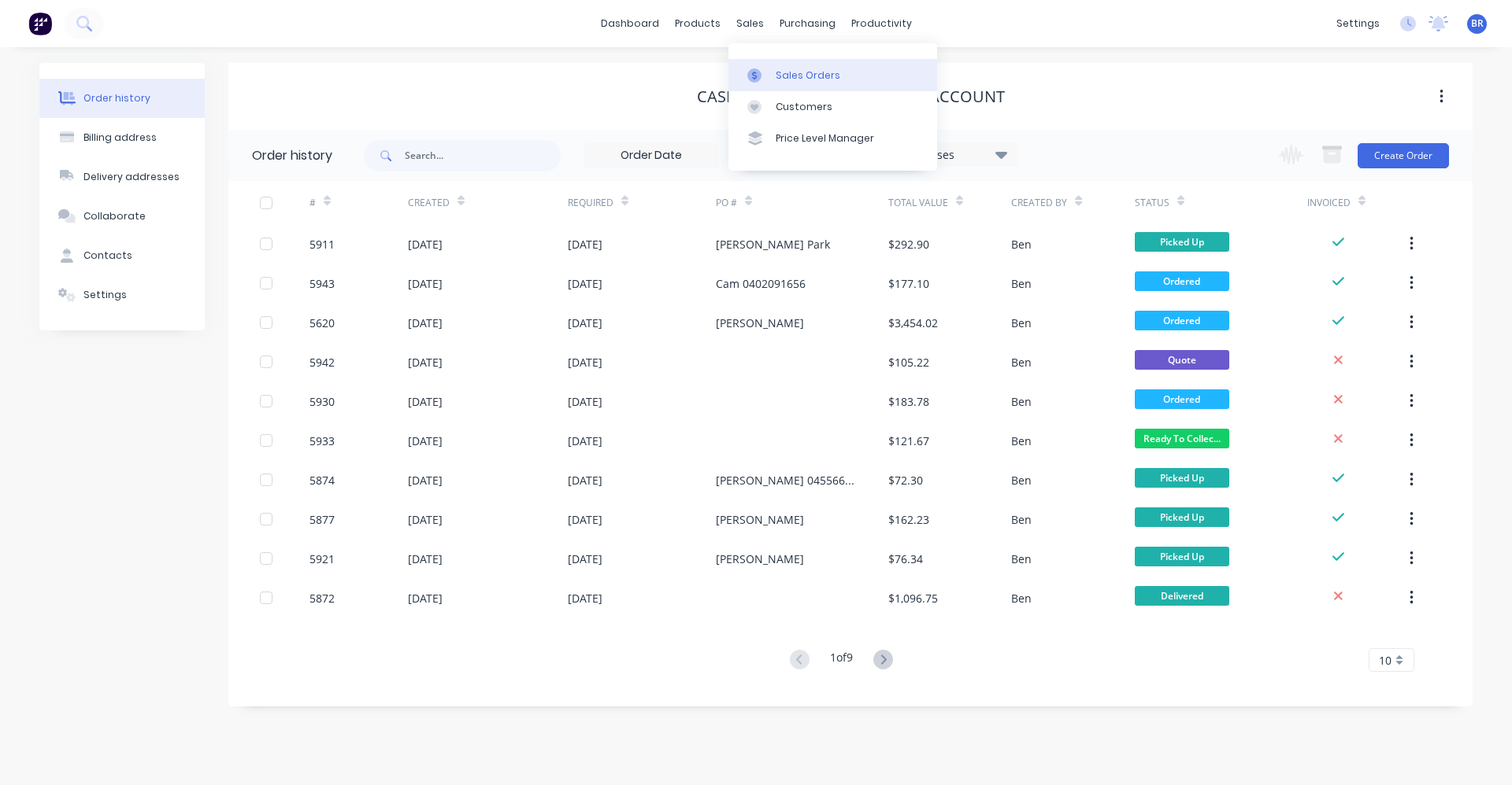
click at [805, 80] on div "Sales Orders" at bounding box center [807, 75] width 65 height 14
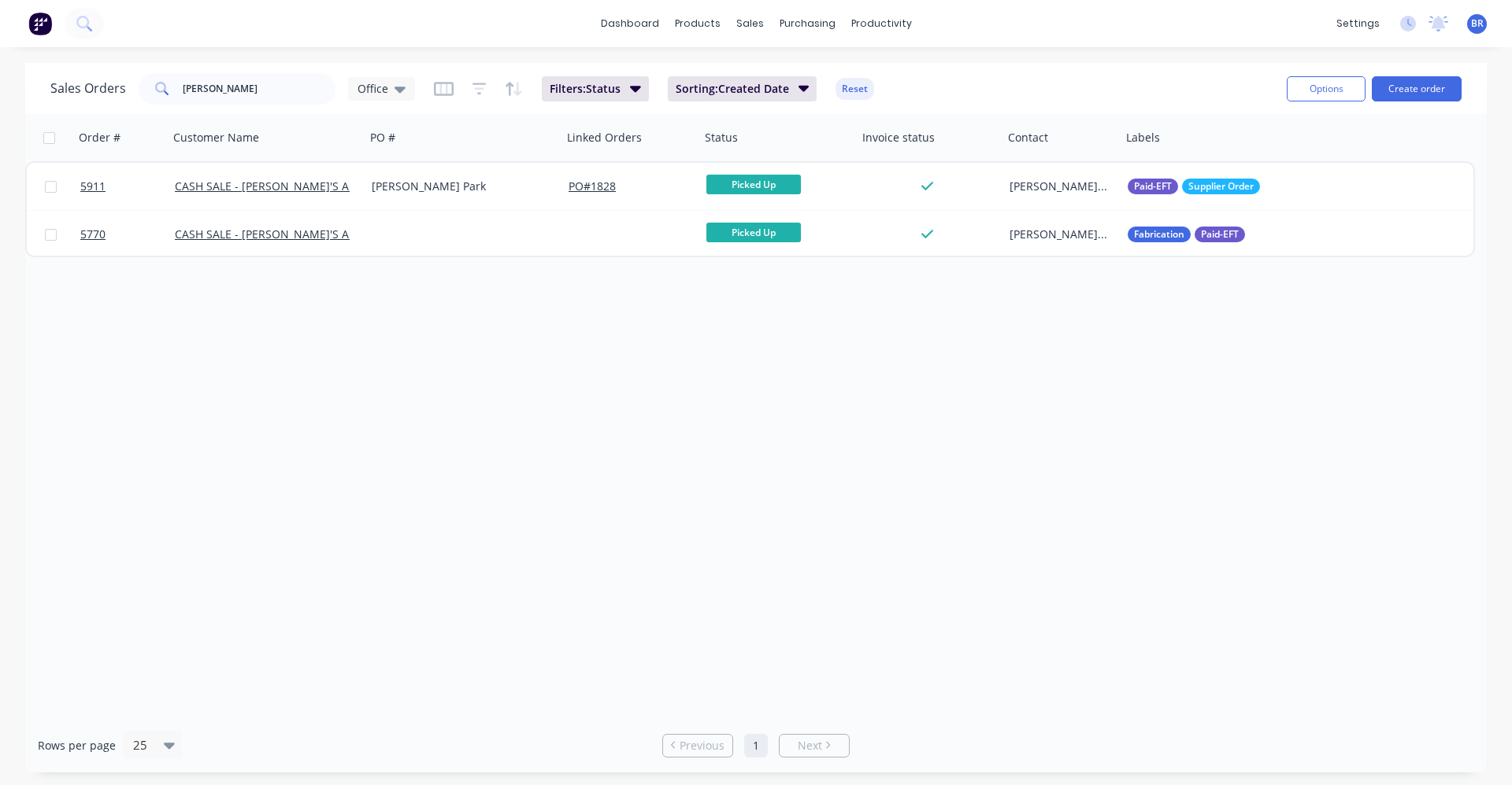
click at [973, 369] on div "Order # Customer Name PO # Linked Orders Status Invoice status Contact Labels 5…" at bounding box center [755, 416] width 1461 height 604
click at [907, 137] on div "Delivery Scheduling" at bounding box center [934, 138] width 98 height 14
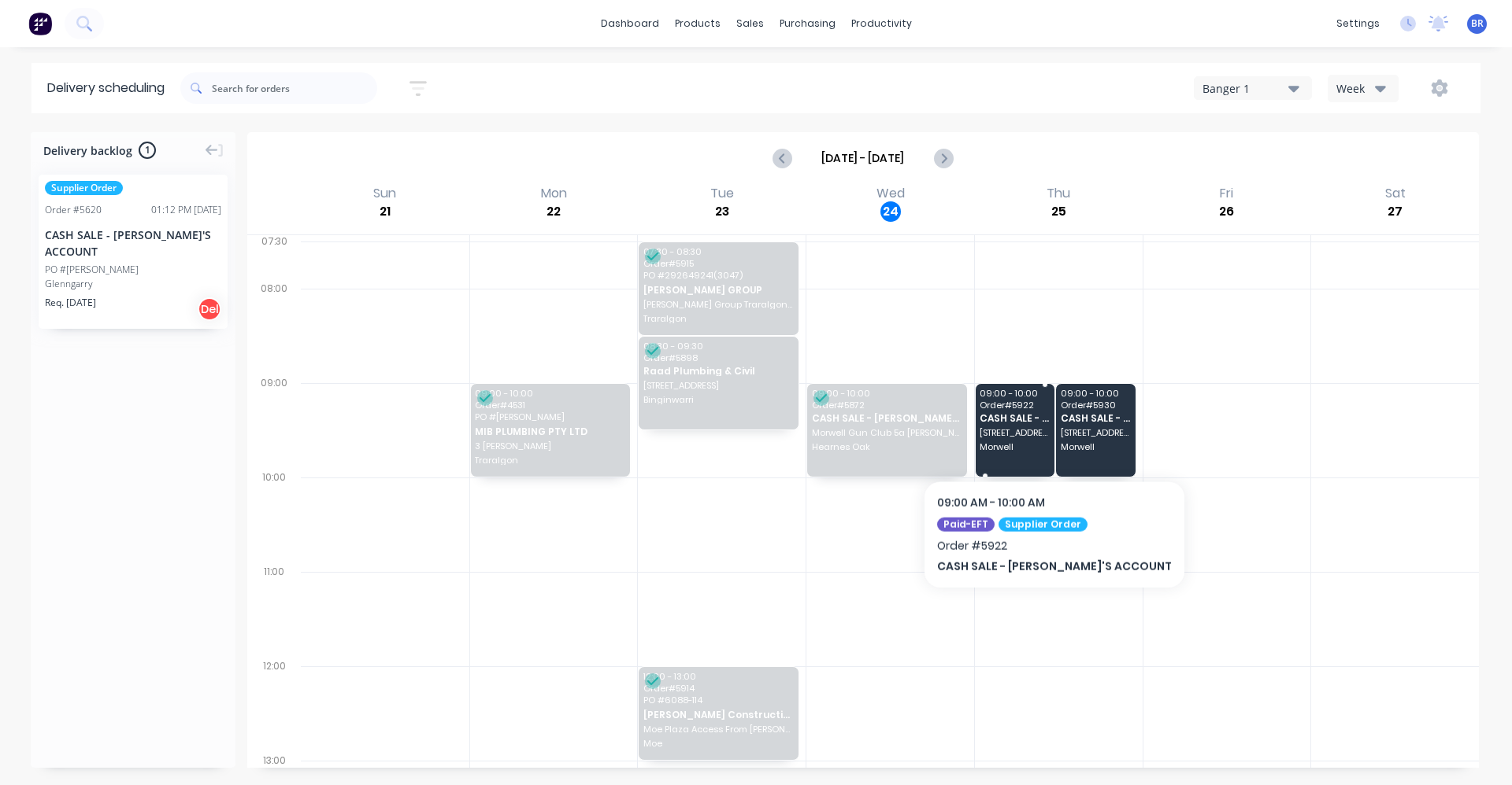
click at [1015, 436] on span "[STREET_ADDRESS][PERSON_NAME]" at bounding box center [1014, 432] width 70 height 9
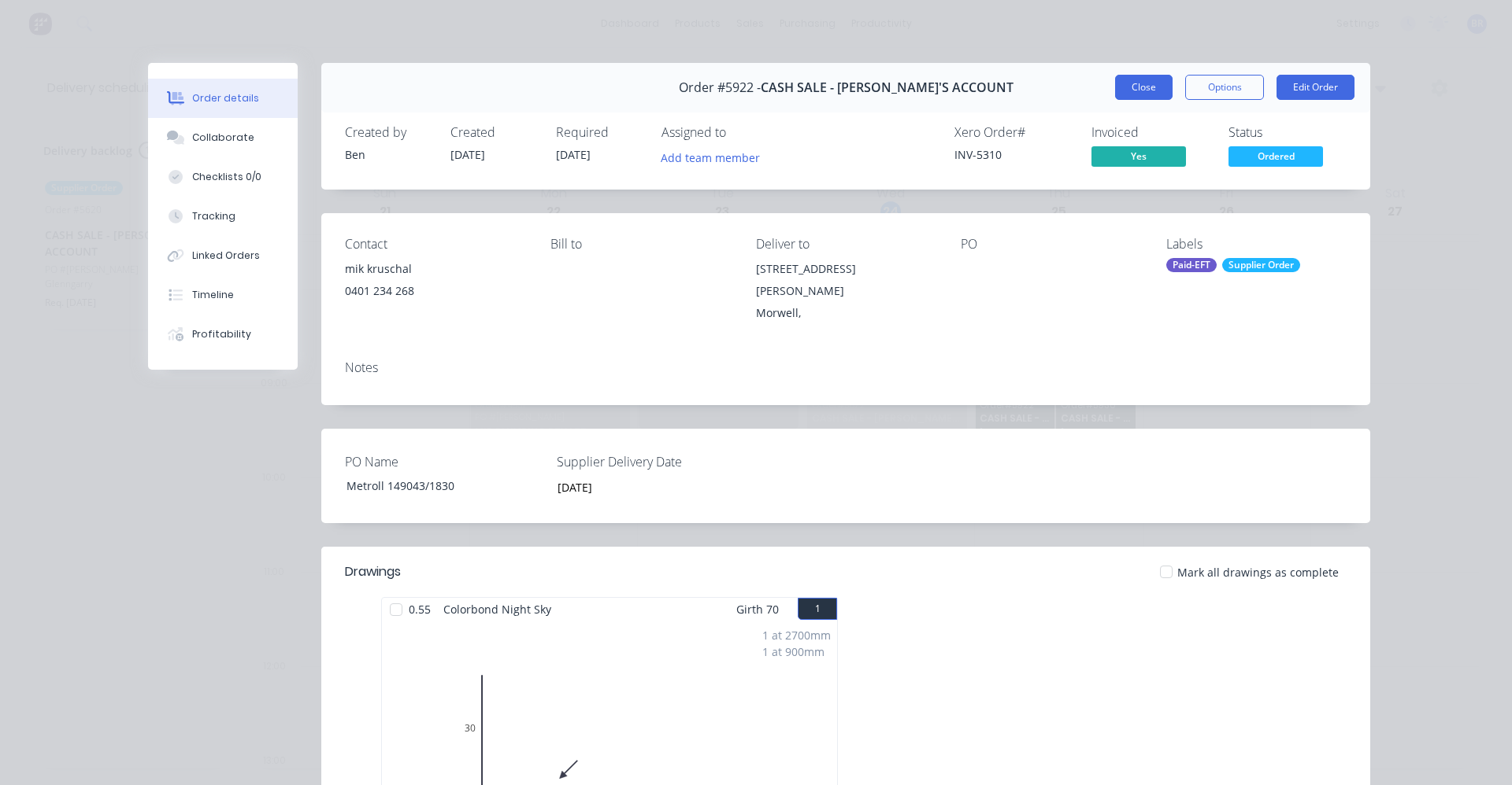
click at [1127, 90] on button "Close" at bounding box center [1143, 87] width 58 height 25
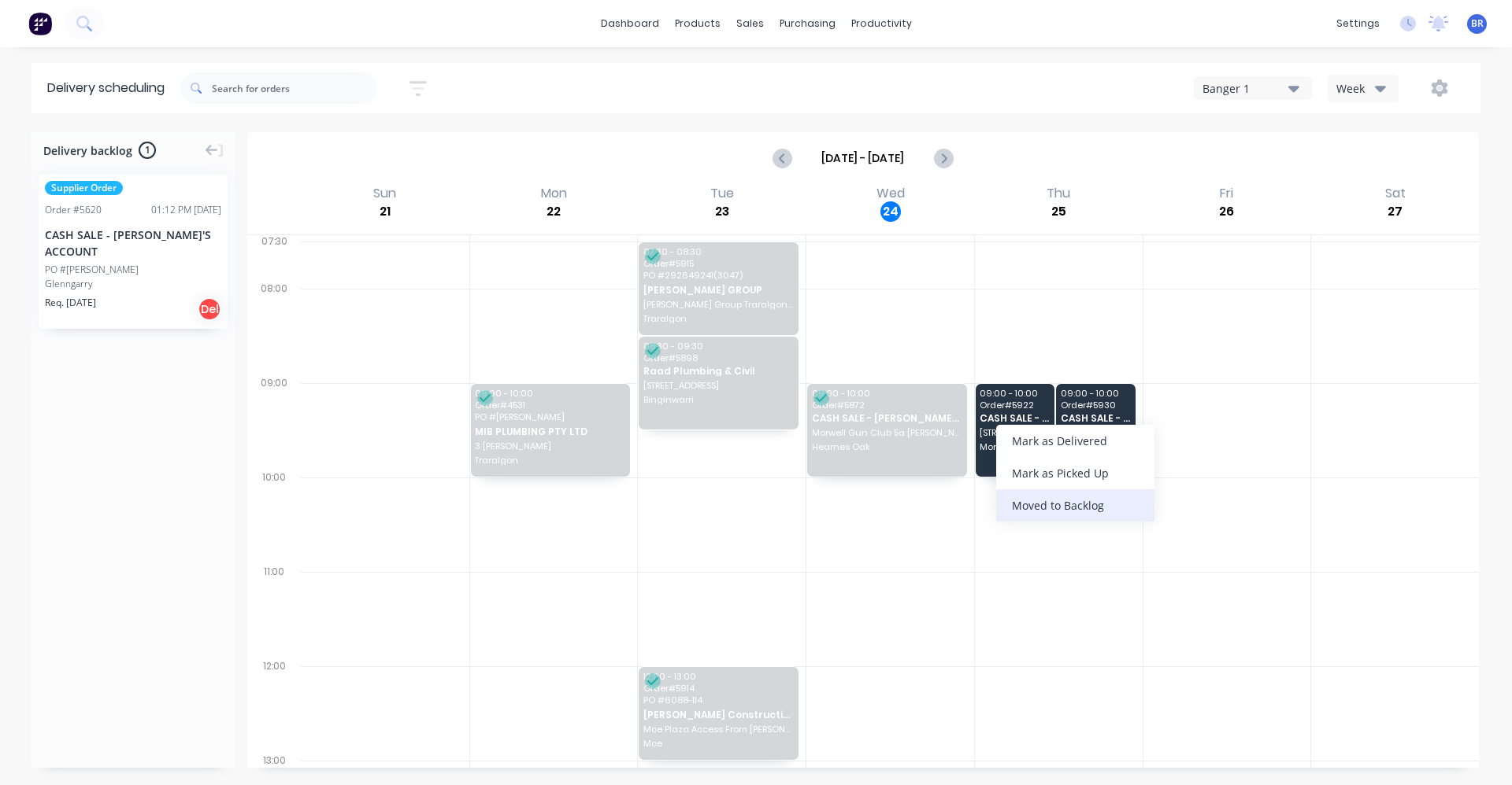
click at [1074, 506] on div "Moved to Backlog" at bounding box center [1074, 505] width 158 height 33
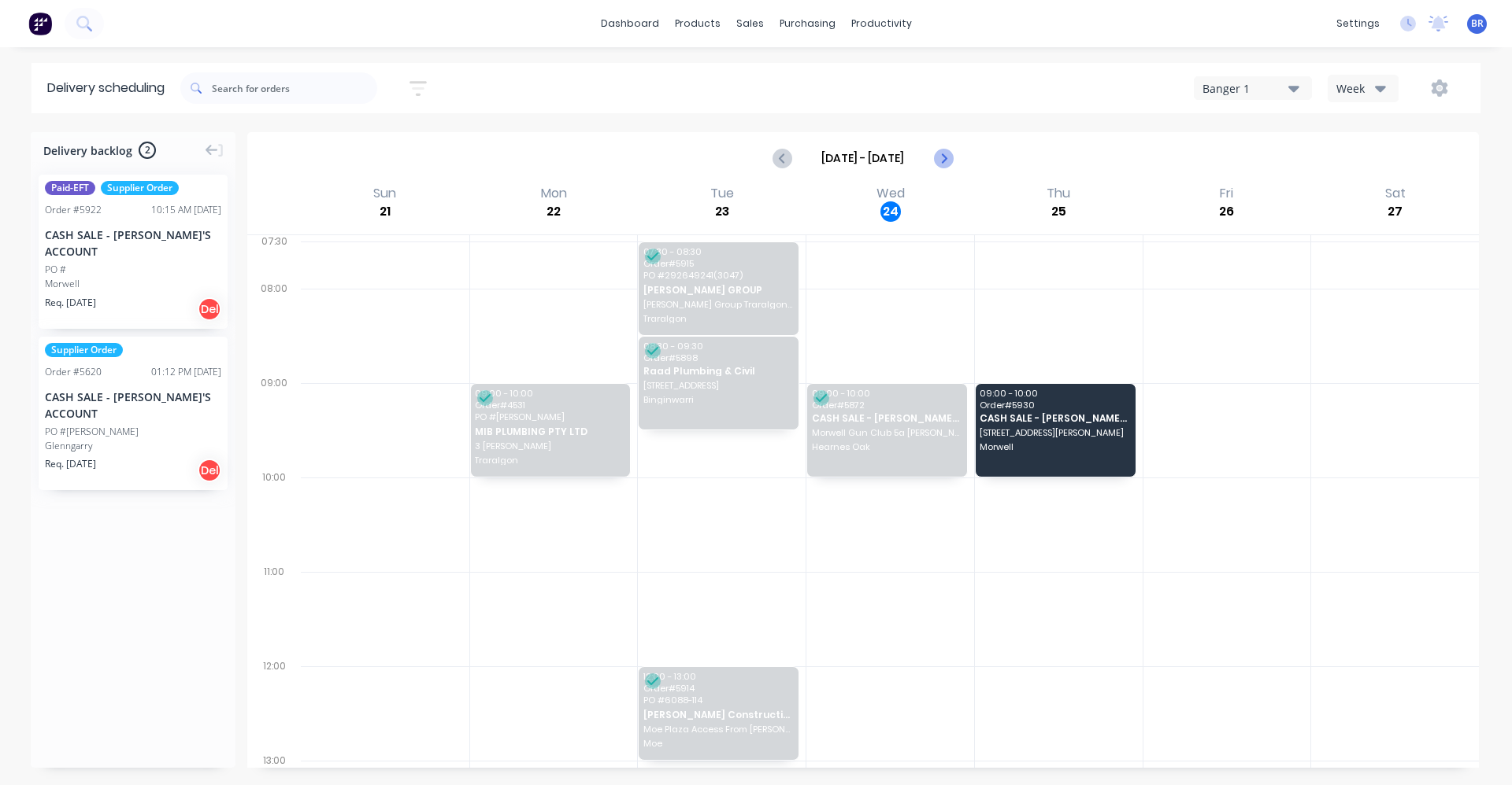
click at [942, 158] on icon "Next page" at bounding box center [942, 158] width 19 height 19
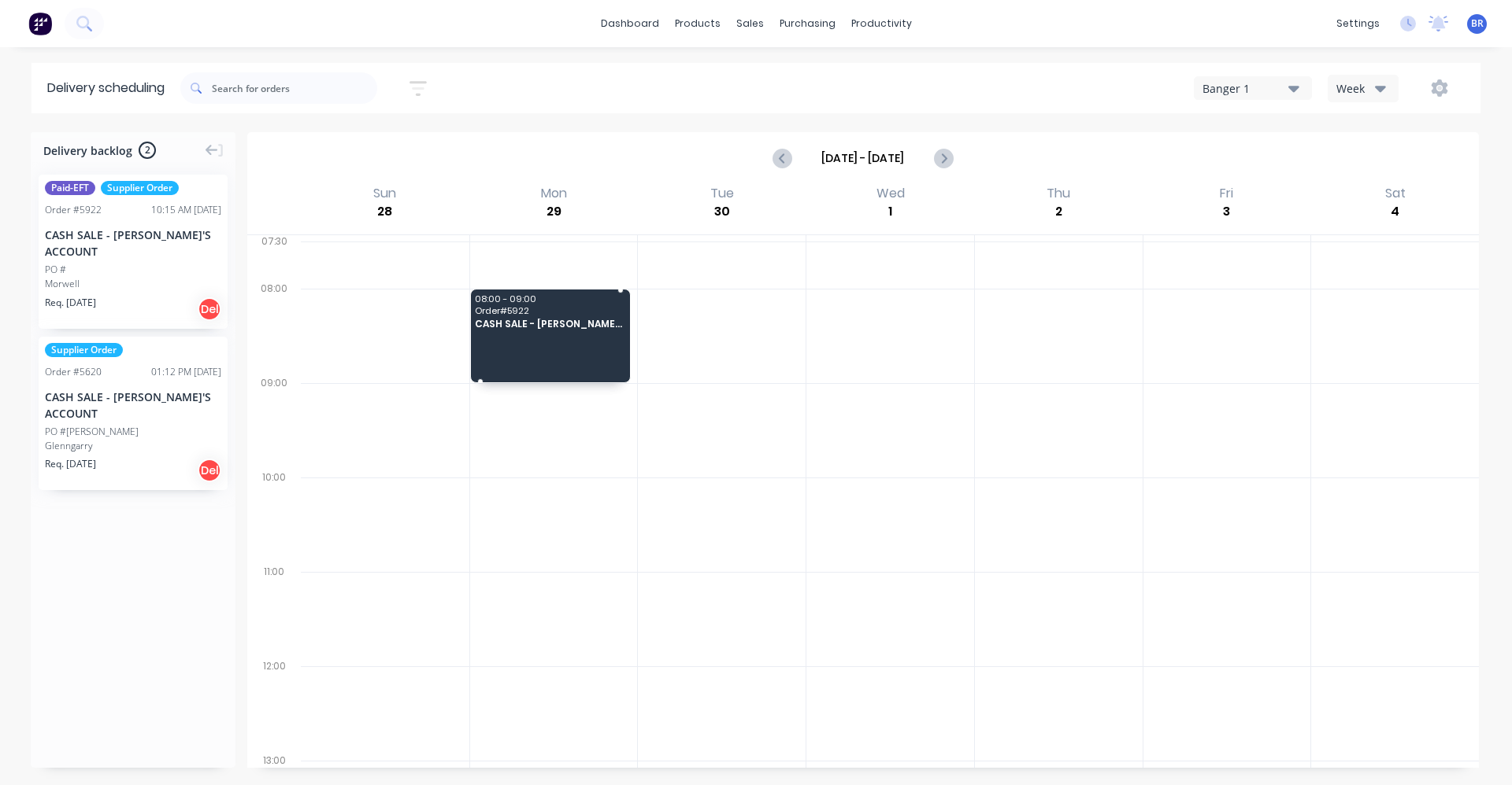
drag, startPoint x: 78, startPoint y: 246, endPoint x: 548, endPoint y: 302, distance: 473.3
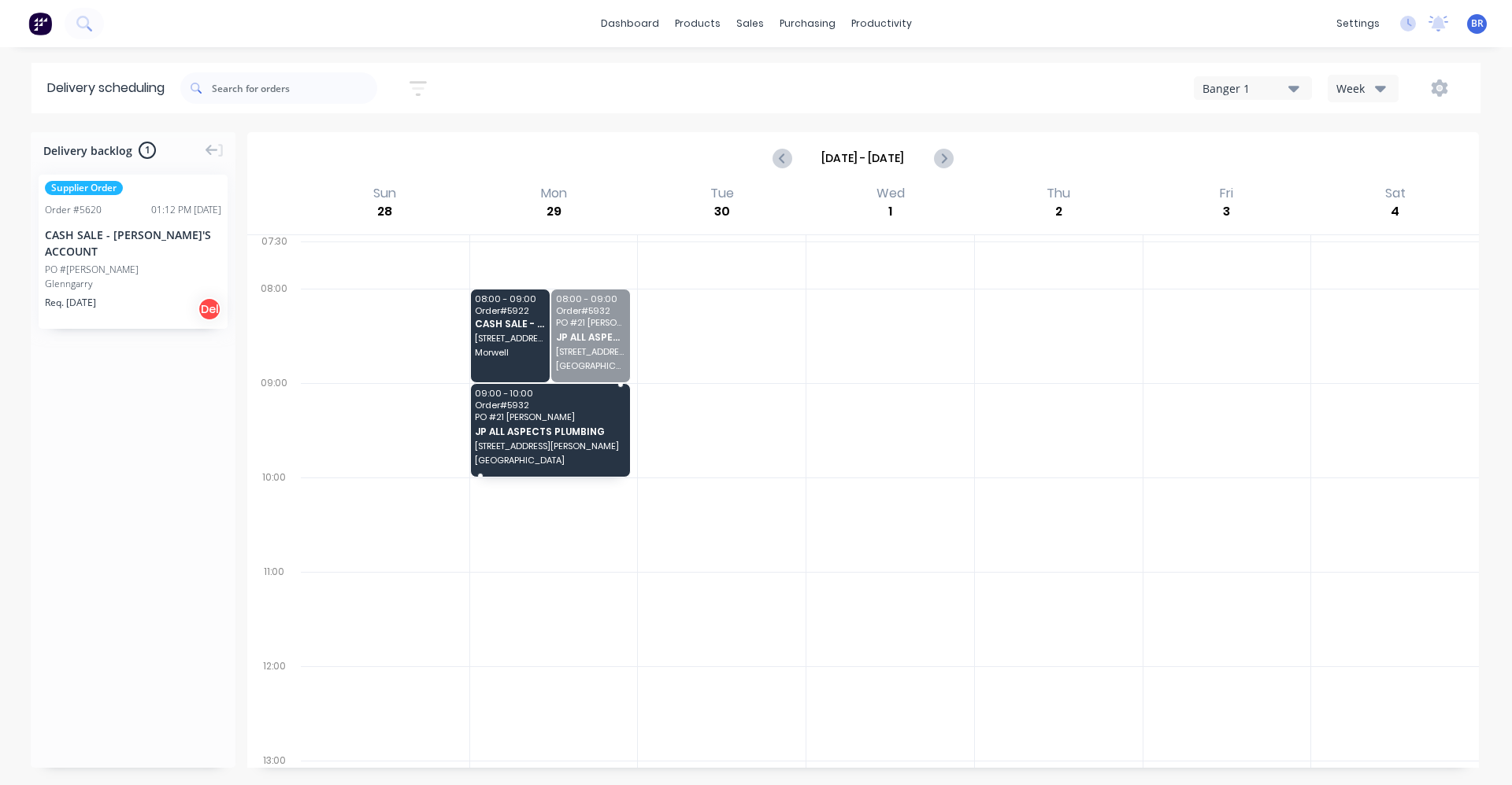
drag, startPoint x: 577, startPoint y: 343, endPoint x: 562, endPoint y: 442, distance: 100.1
click at [777, 160] on icon "Previous page" at bounding box center [782, 158] width 19 height 19
type input "[DATE] - [DATE]"
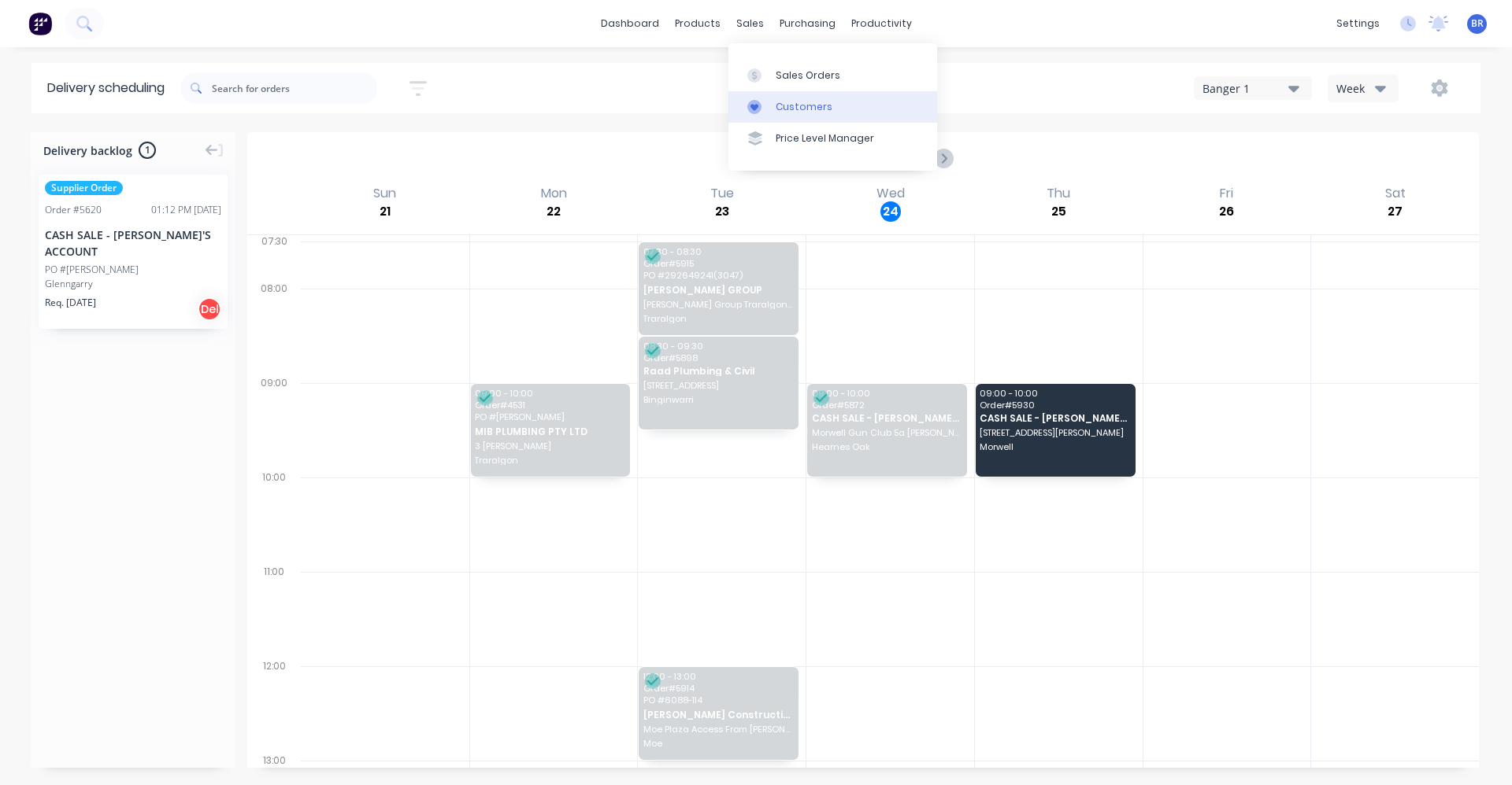
drag, startPoint x: 749, startPoint y: 19, endPoint x: 772, endPoint y: 121, distance: 104.6
click at [749, 20] on div "sales" at bounding box center [750, 23] width 44 height 23
click at [801, 79] on div "Sales Orders" at bounding box center [807, 75] width 65 height 14
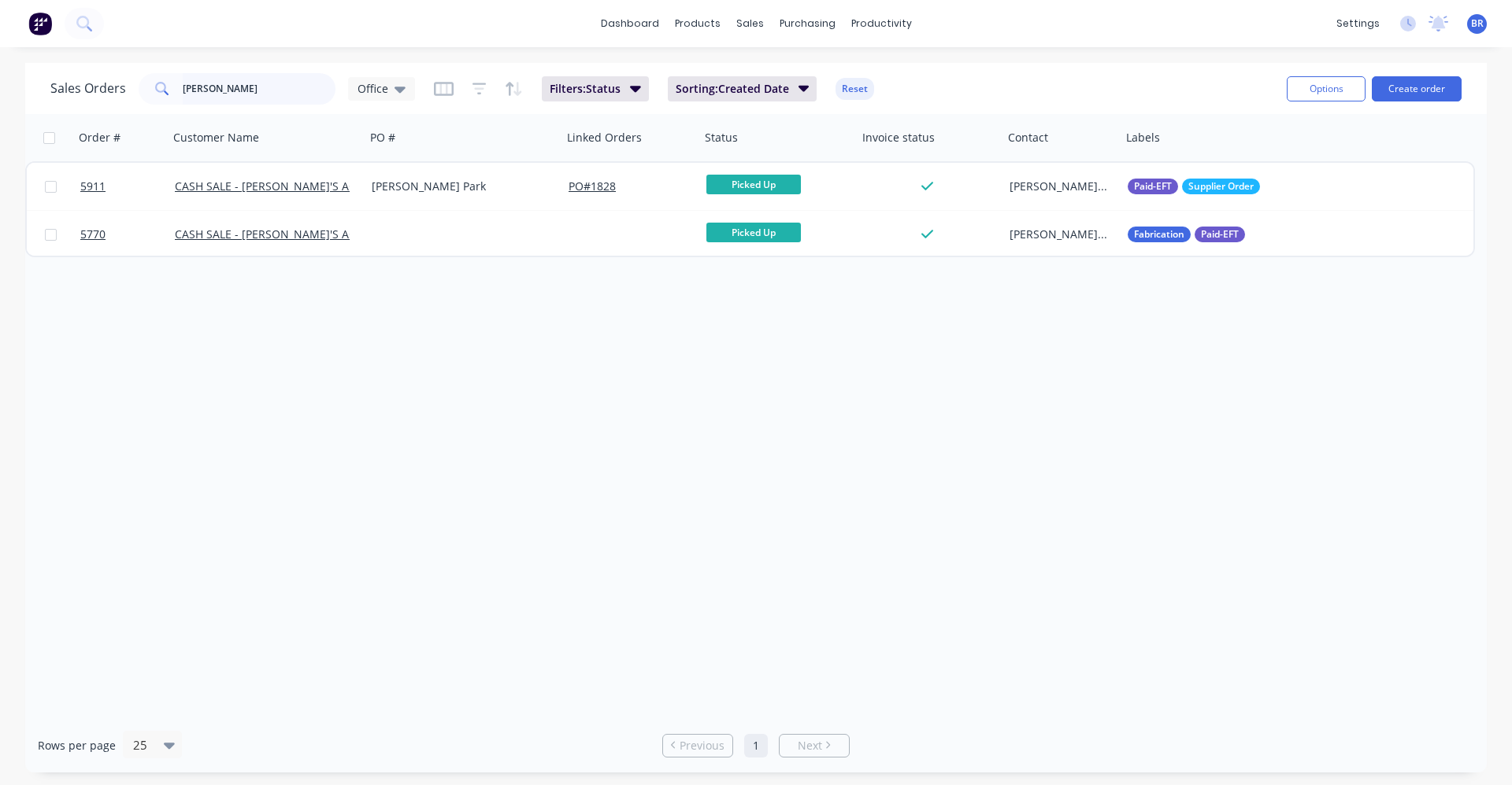
click at [0, 59] on div "dashboard products sales purchasing productivity dashboard products Product Cat…" at bounding box center [756, 392] width 1512 height 785
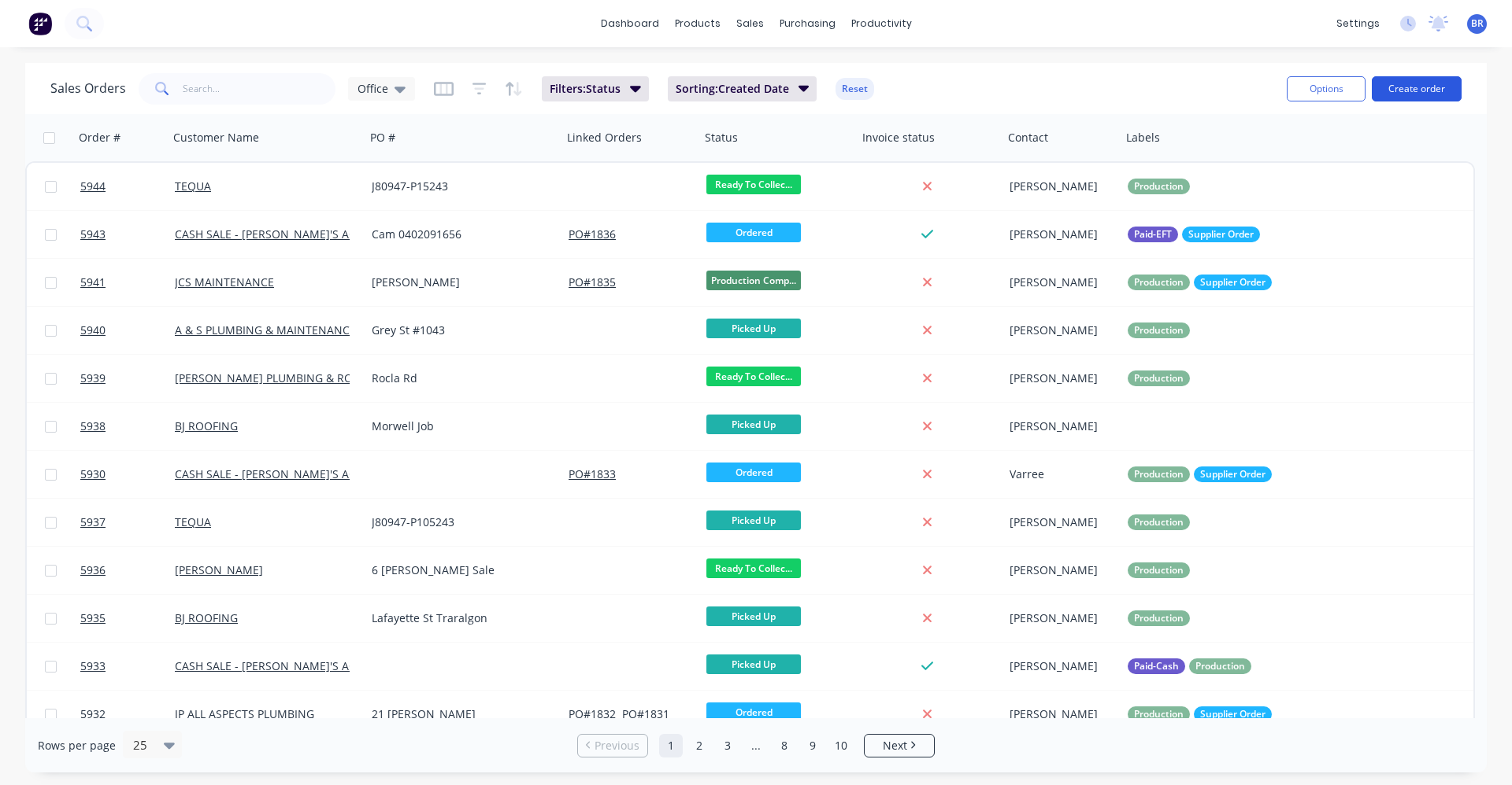
click at [1420, 92] on button "Create order" at bounding box center [1416, 89] width 90 height 25
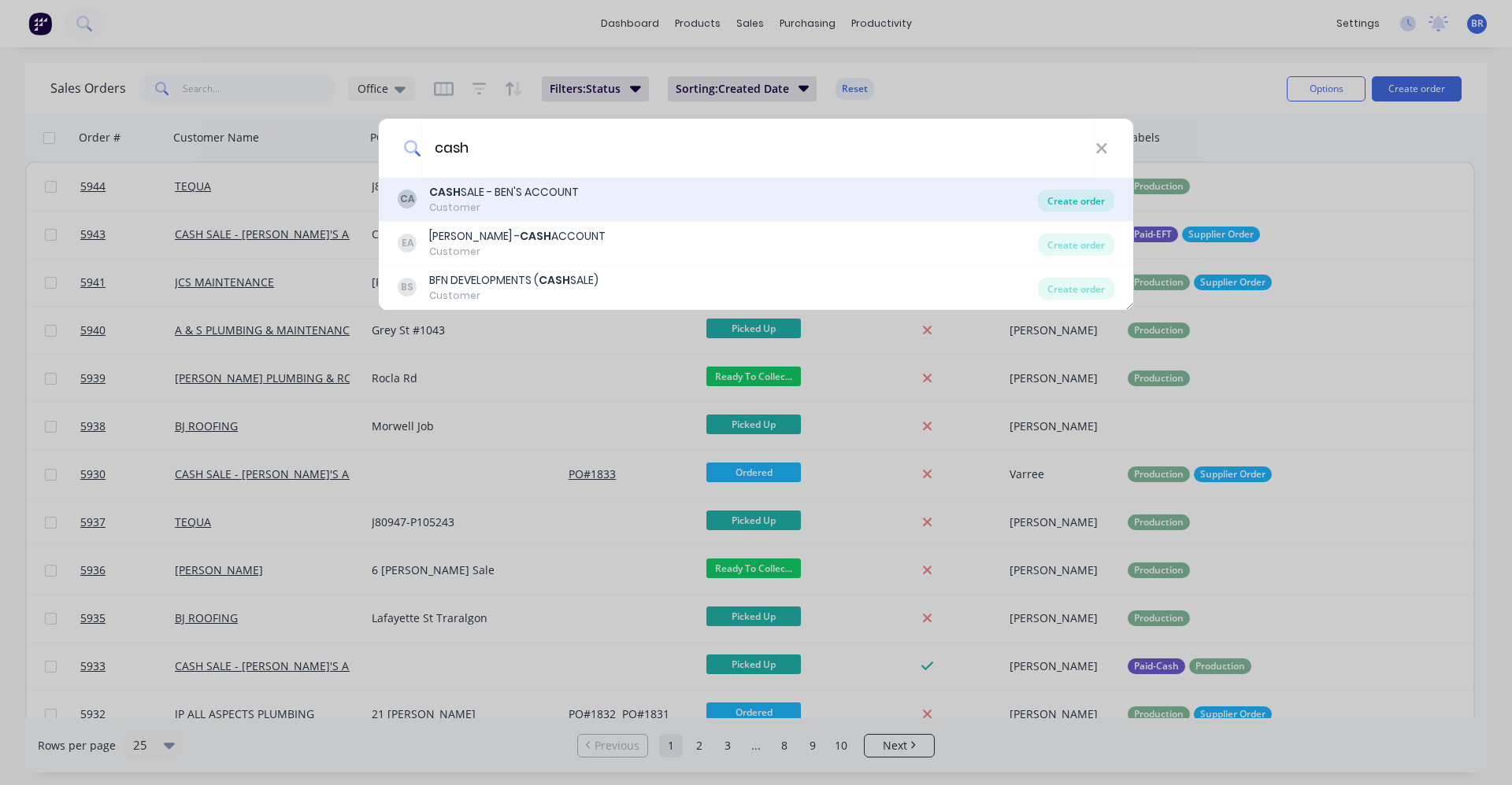
type input "cash"
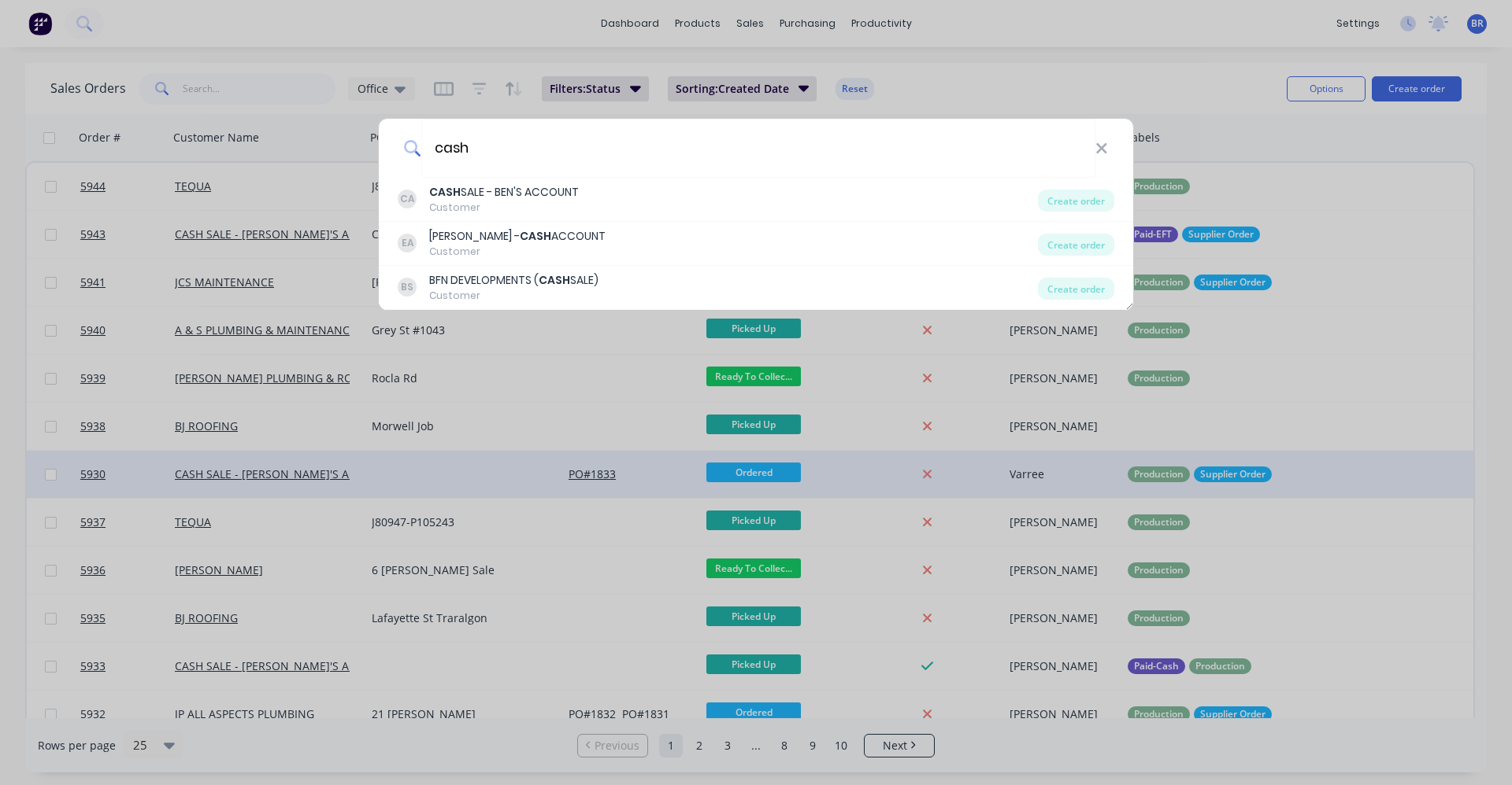
drag, startPoint x: 1080, startPoint y: 203, endPoint x: 725, endPoint y: 473, distance: 446.0
click at [1080, 204] on div "Create order" at bounding box center [1075, 200] width 76 height 22
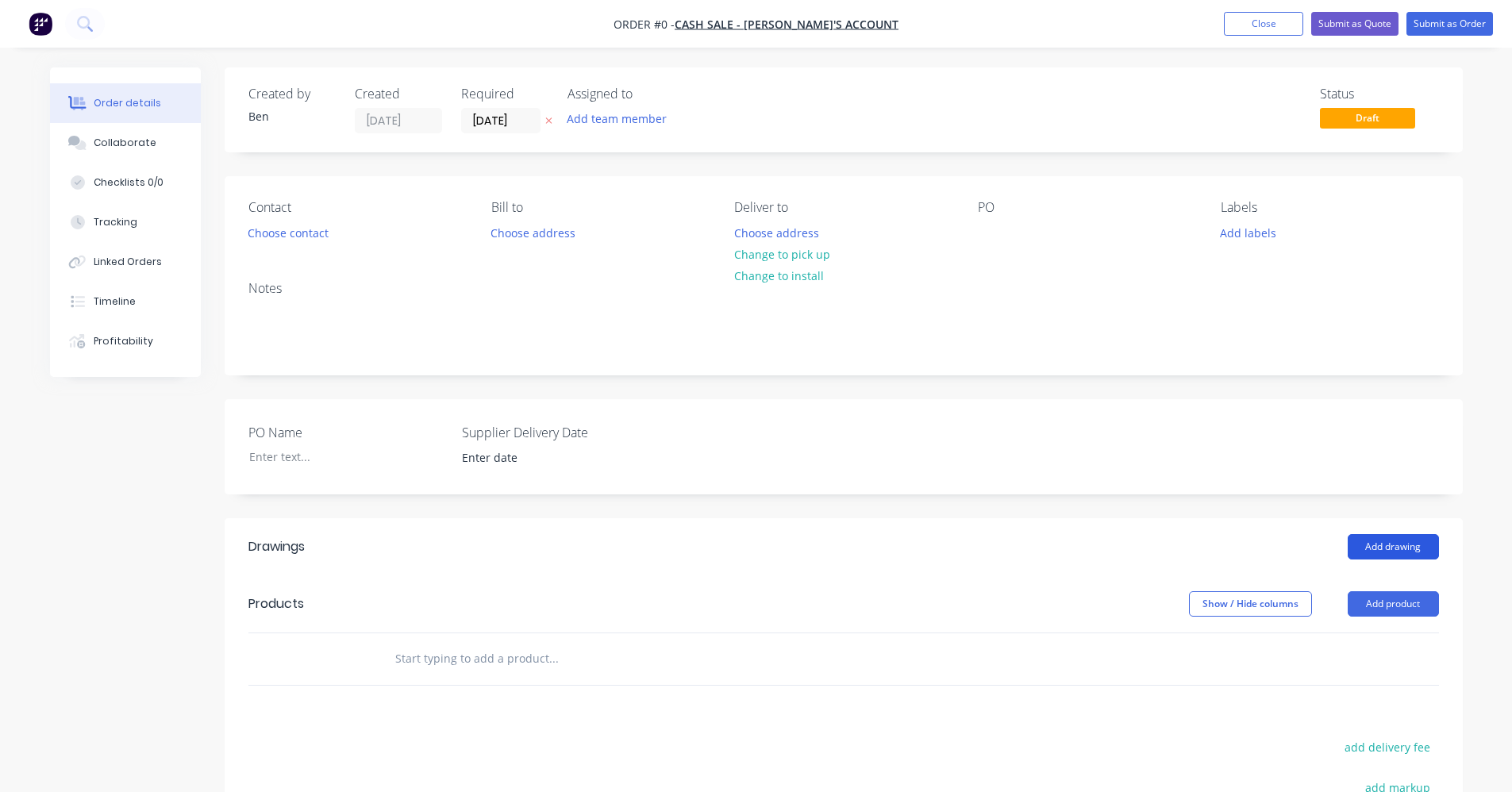
click at [1386, 540] on button "Add drawing" at bounding box center [1394, 547] width 91 height 25
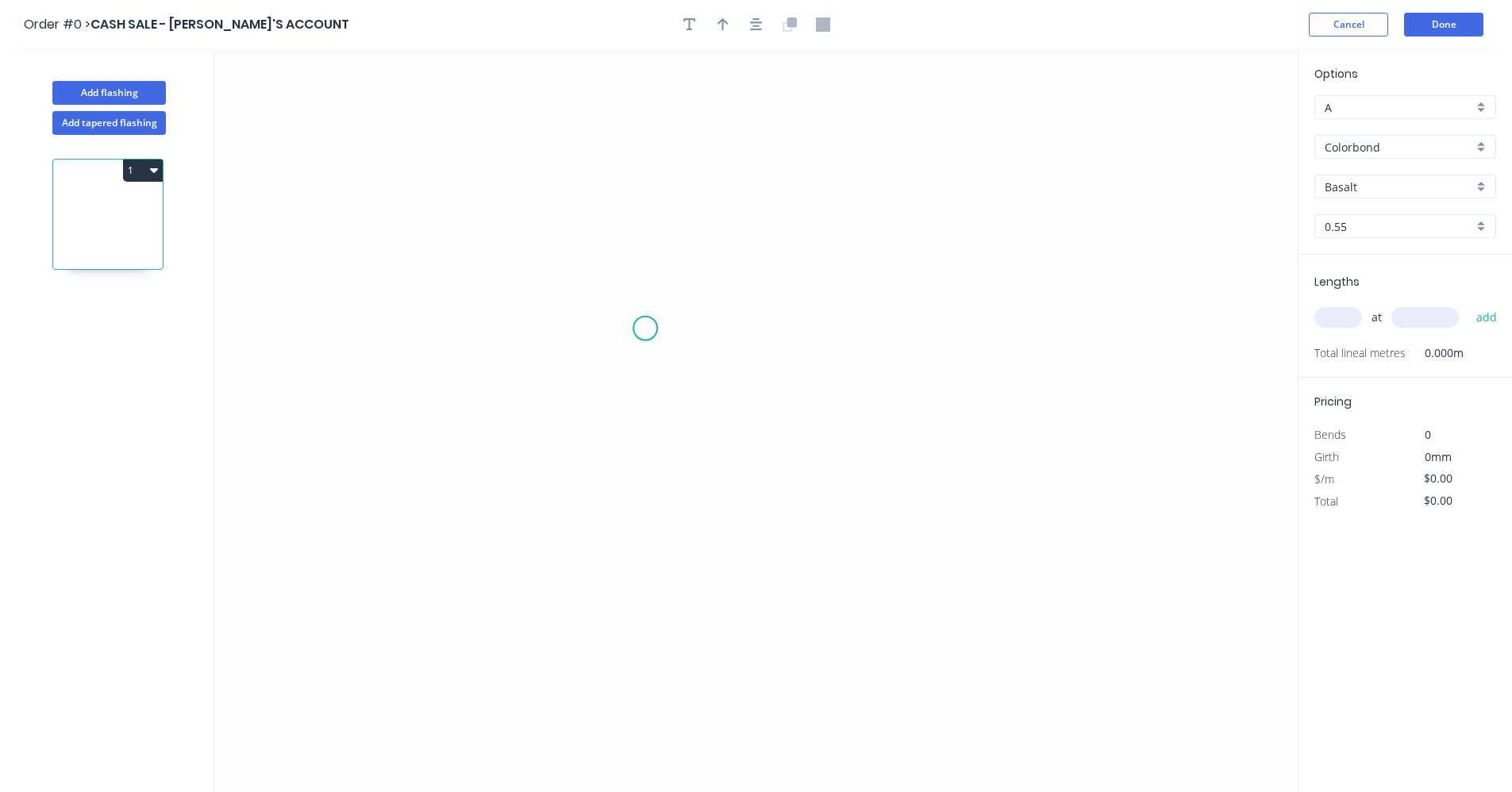
click at [646, 325] on icon "0" at bounding box center [756, 420] width 1084 height 743
click at [644, 267] on icon "0" at bounding box center [756, 420] width 1084 height 743
drag, startPoint x: 969, startPoint y: 275, endPoint x: 966, endPoint y: 312, distance: 37.1
click at [970, 276] on icon "0 ?" at bounding box center [756, 420] width 1084 height 743
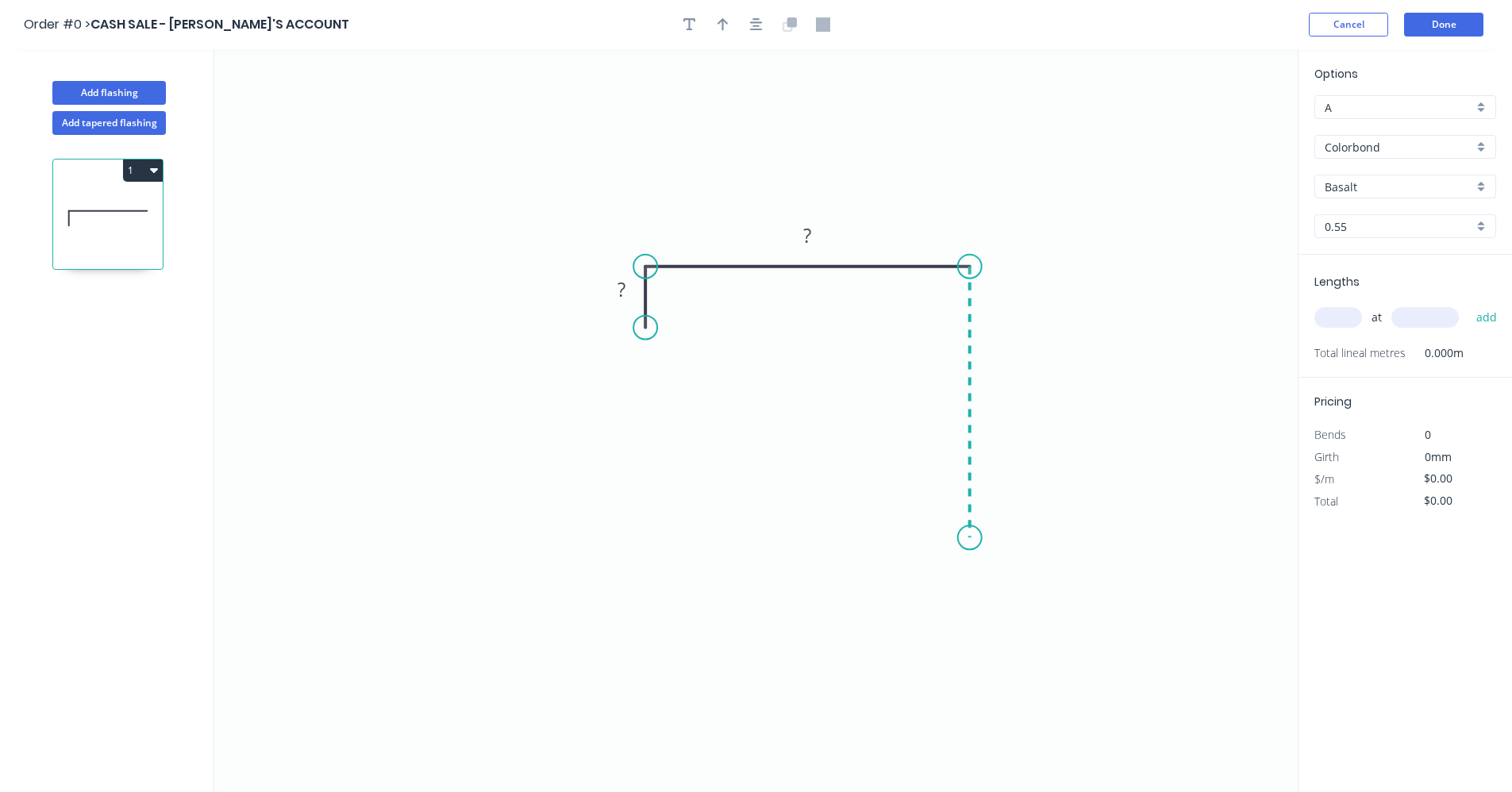
drag, startPoint x: 983, startPoint y: 538, endPoint x: 775, endPoint y: 551, distance: 208.4
click at [977, 540] on icon "0 ? ?" at bounding box center [756, 420] width 1084 height 743
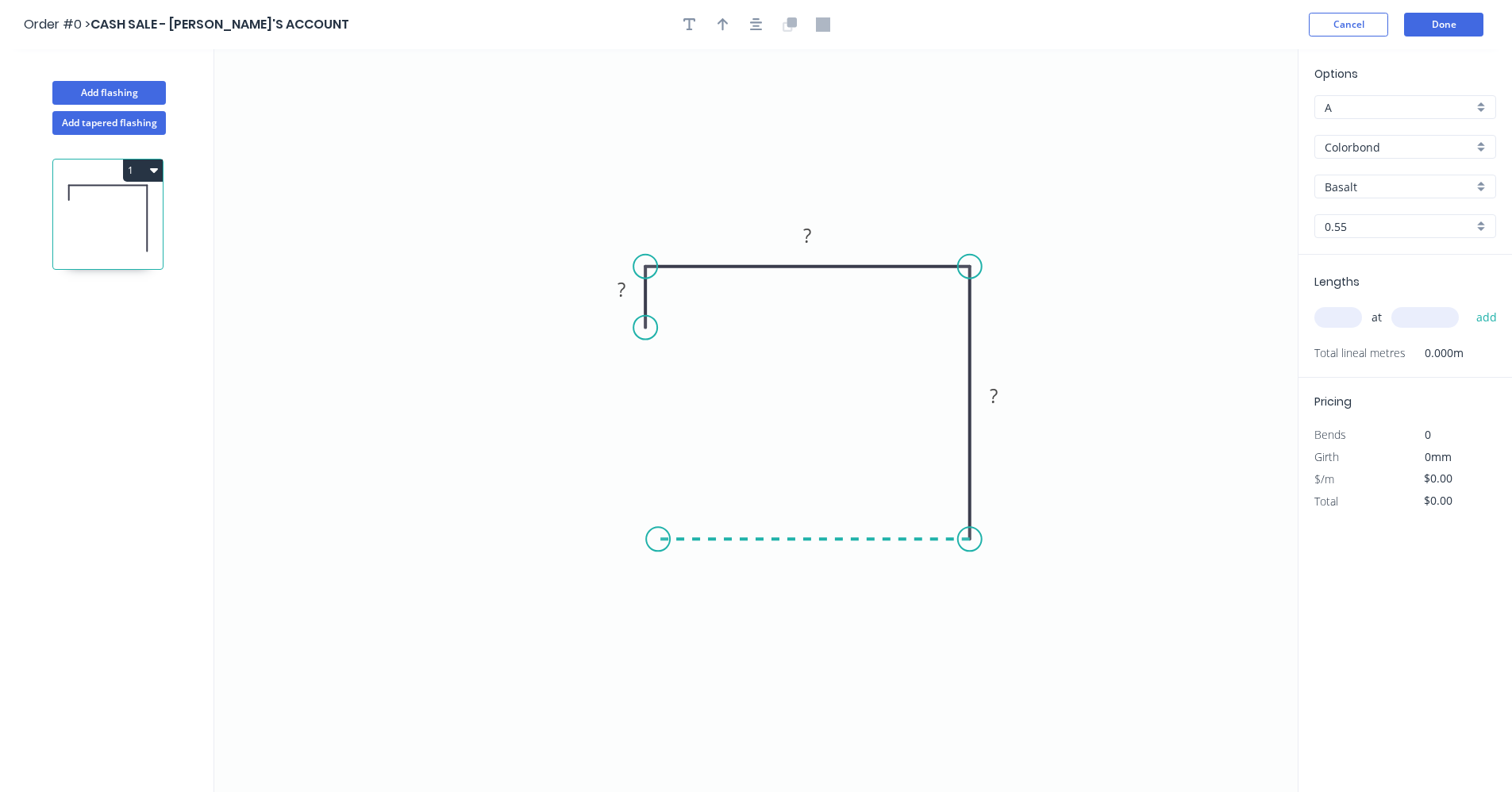
click at [658, 538] on icon "0 ? ? ?" at bounding box center [756, 420] width 1084 height 743
click at [666, 294] on icon "0 ? ? ? ?" at bounding box center [756, 420] width 1084 height 743
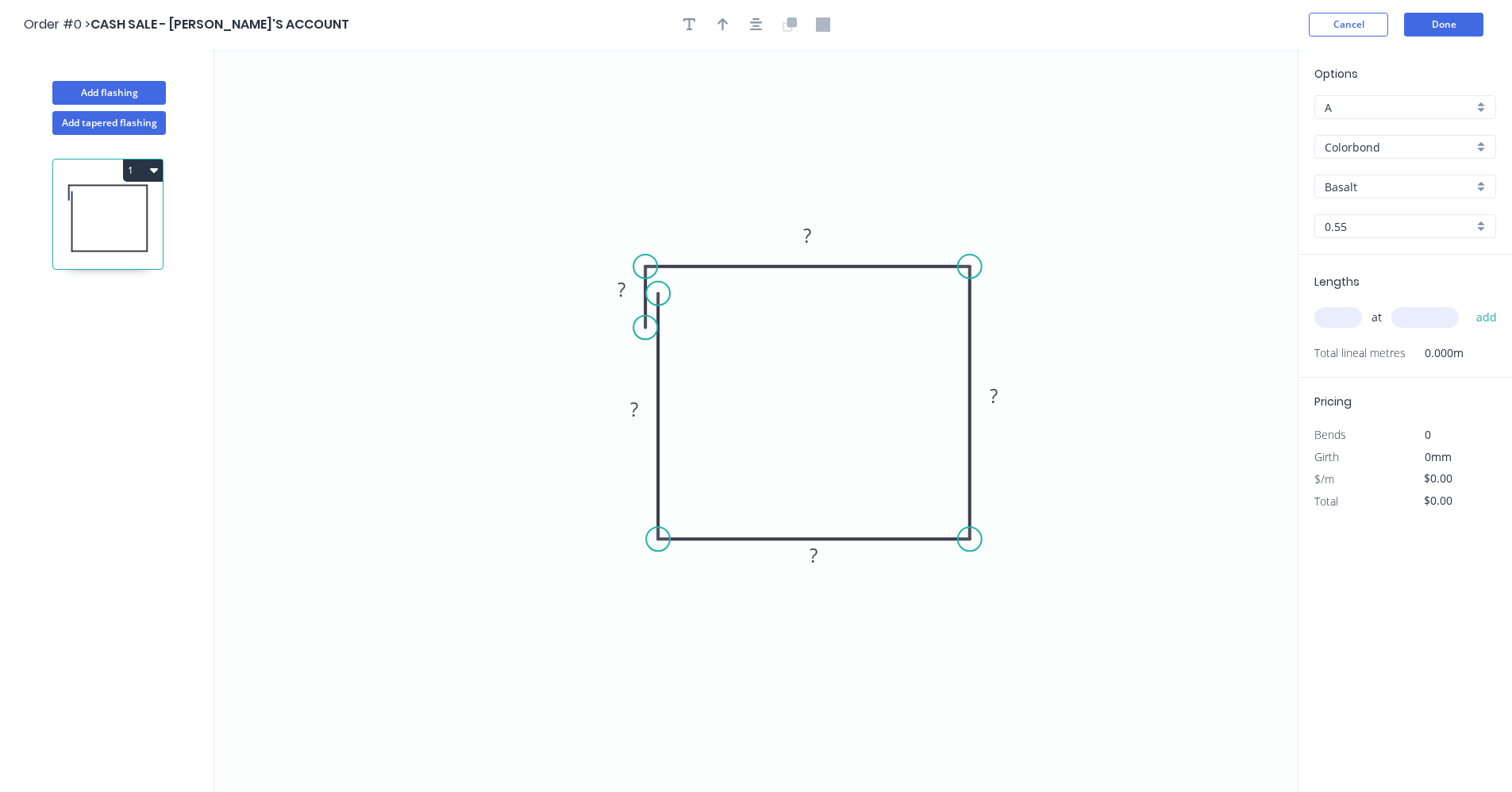
click at [1401, 190] on input "Basalt" at bounding box center [1400, 187] width 149 height 17
click at [1367, 275] on div "Surfmist" at bounding box center [1405, 269] width 180 height 28
type input "Surfmist"
click at [822, 237] on rect at bounding box center [808, 237] width 32 height 22
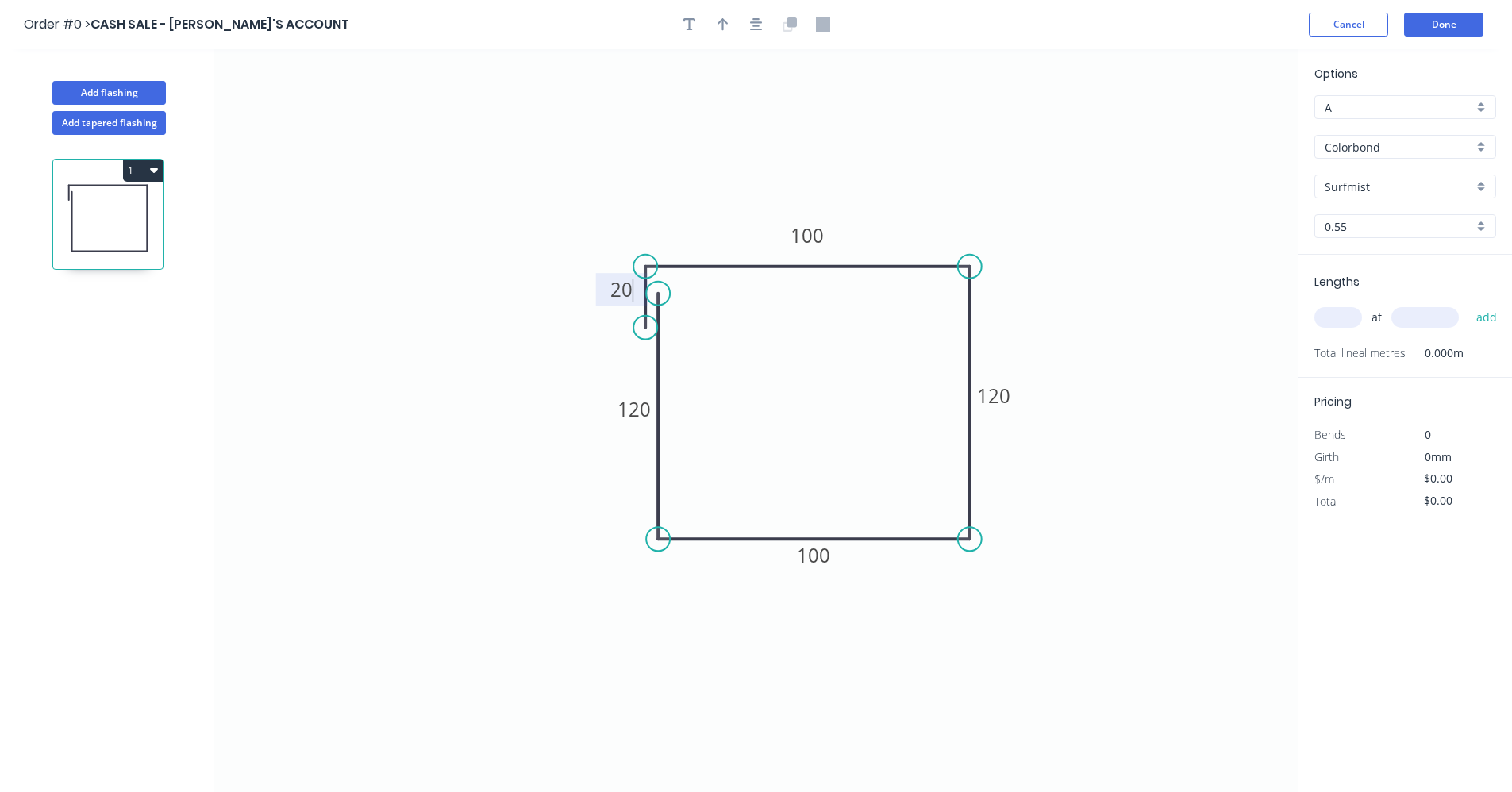
drag, startPoint x: 1154, startPoint y: 243, endPoint x: 1165, endPoint y: 246, distance: 11.4
click at [1163, 245] on icon "0 20 100 120 100 120" at bounding box center [756, 420] width 1084 height 743
type input "$26.18"
drag, startPoint x: 766, startPoint y: 43, endPoint x: 745, endPoint y: 26, distance: 27.0
click at [755, 33] on header "Order #0 > CASH SALE - BEN'S ACCOUNT Cancel Done" at bounding box center [756, 25] width 1512 height 49
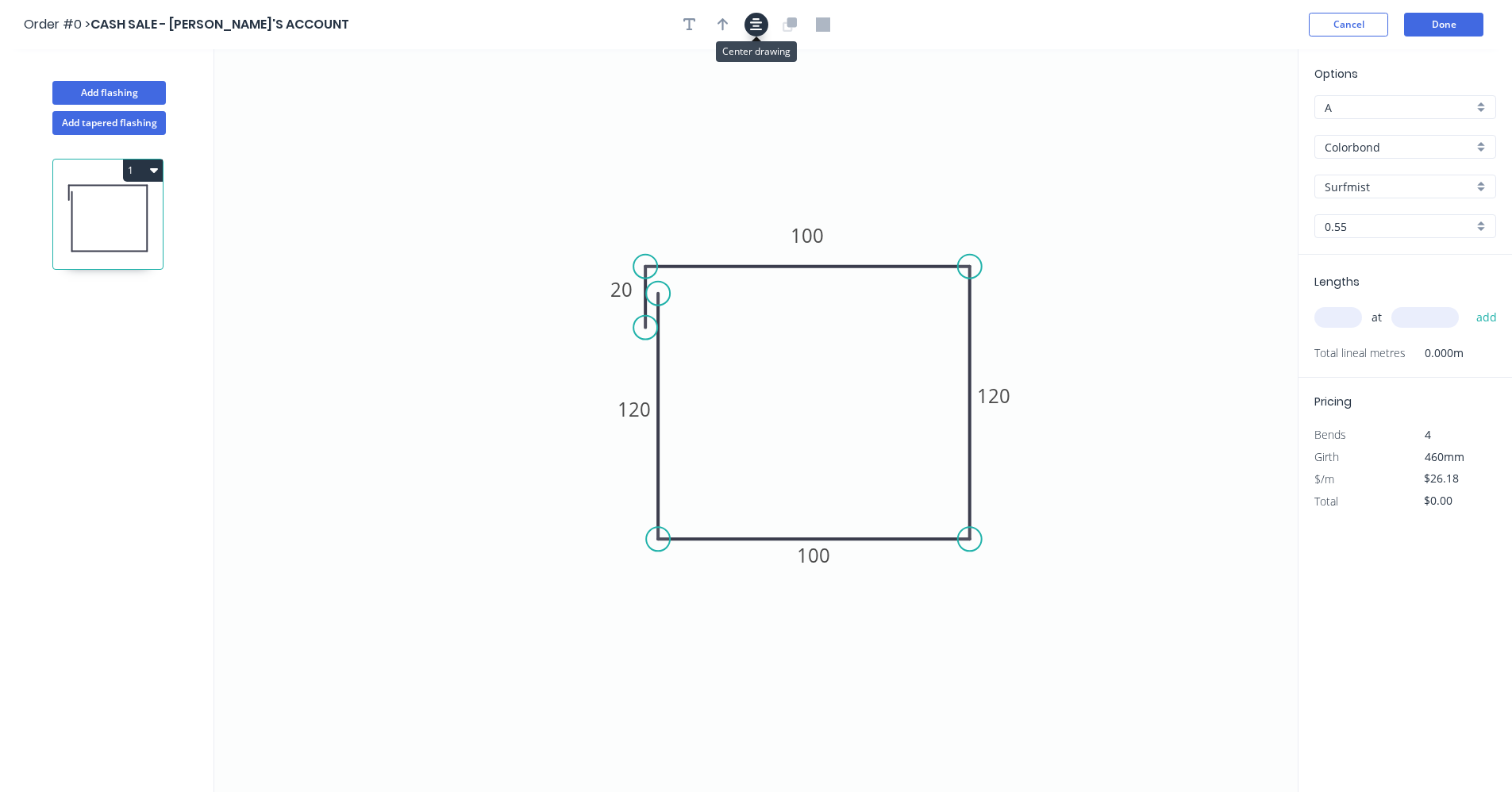
click at [757, 27] on icon "button" at bounding box center [756, 25] width 13 height 13
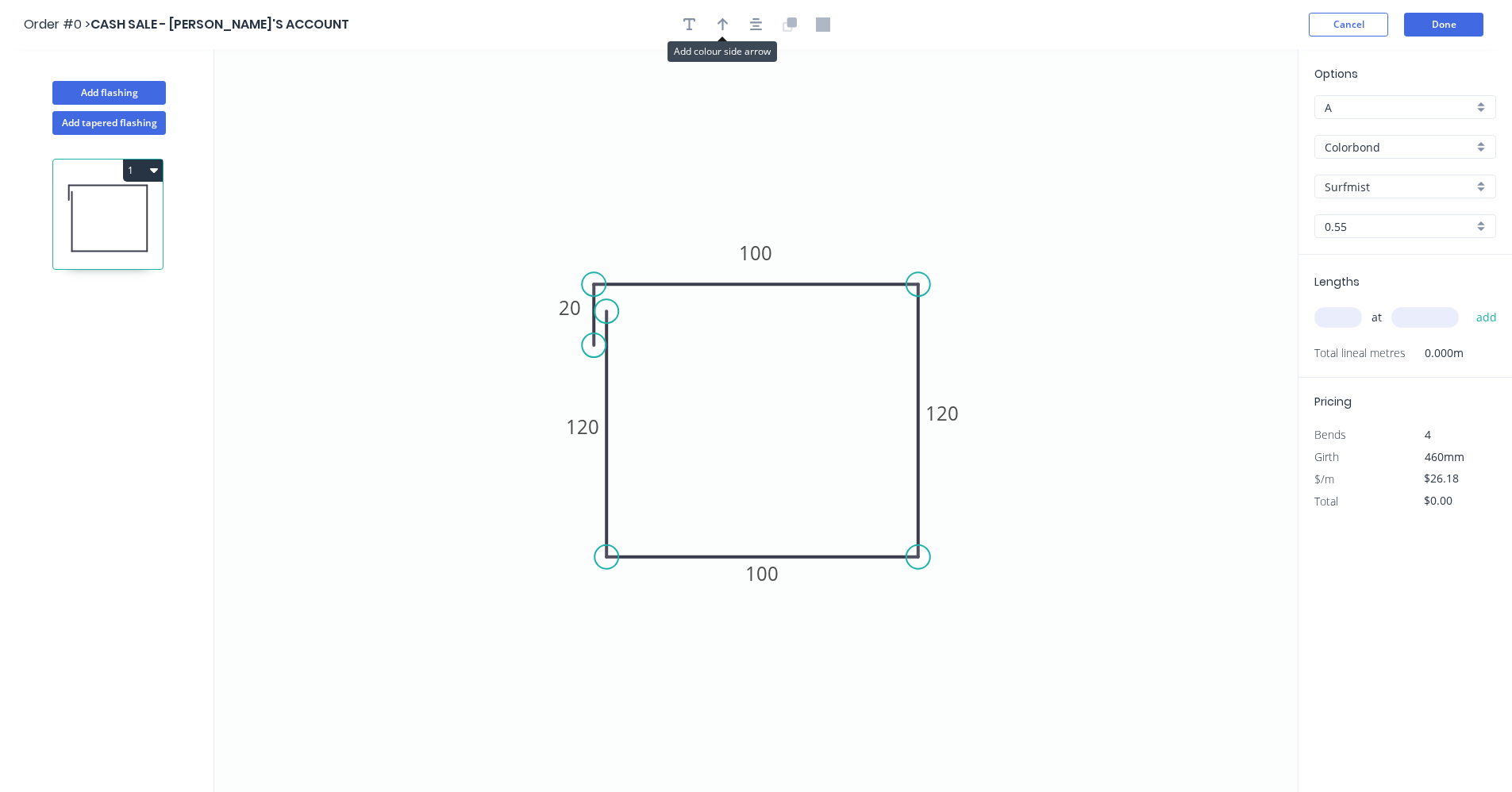
drag, startPoint x: 727, startPoint y: 27, endPoint x: 977, endPoint y: 79, distance: 255.4
click at [728, 28] on icon "button" at bounding box center [723, 25] width 11 height 14
drag, startPoint x: 1217, startPoint y: 128, endPoint x: 1197, endPoint y: 330, distance: 203.0
click at [857, 268] on icon at bounding box center [858, 254] width 14 height 51
click at [1340, 318] on input "text" at bounding box center [1339, 318] width 47 height 20
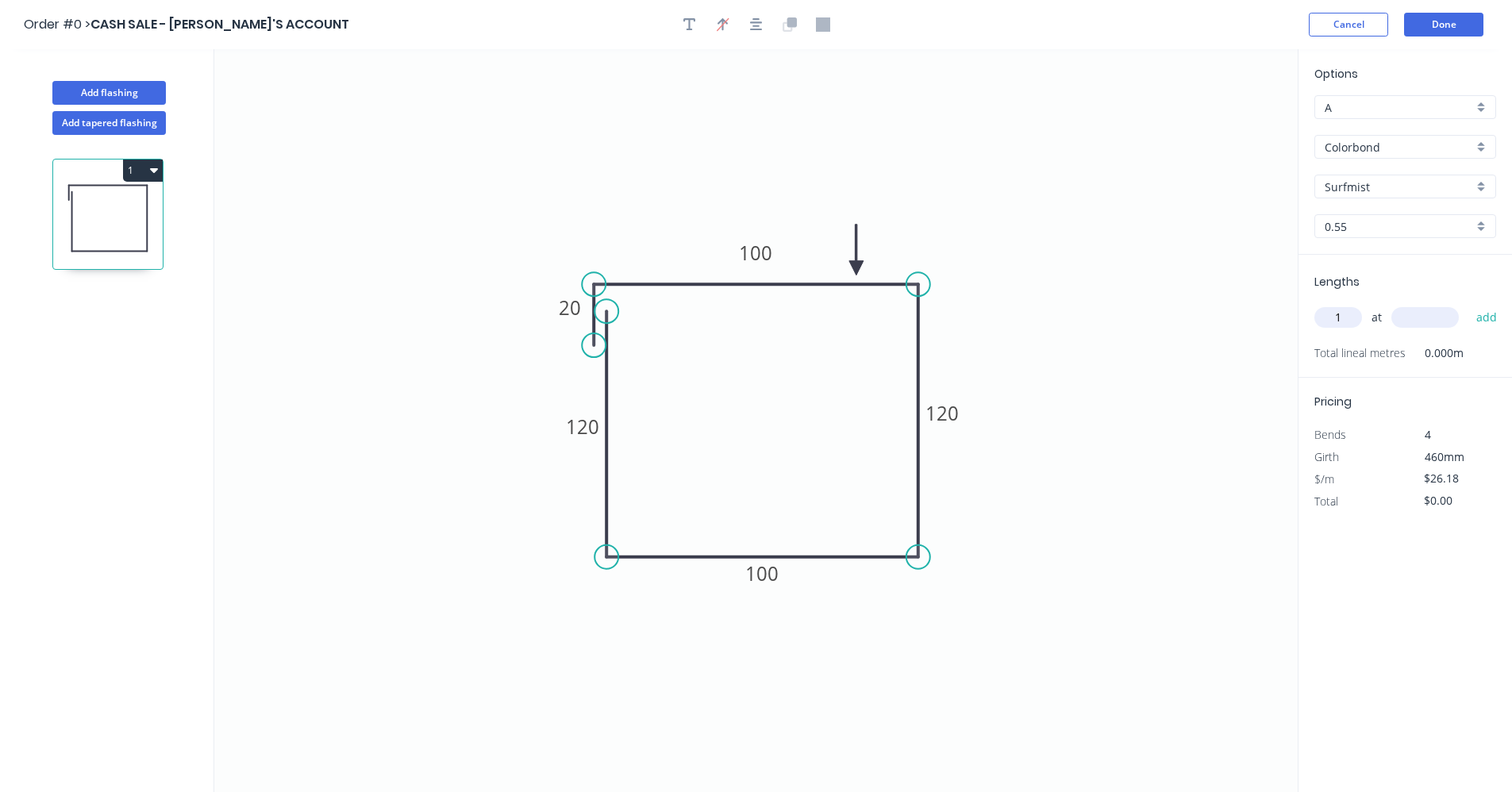
type input "1"
type input "2000"
click at [1469, 304] on button "add" at bounding box center [1487, 318] width 37 height 27
type input "$52.36"
click at [1442, 22] on button "Done" at bounding box center [1444, 25] width 79 height 24
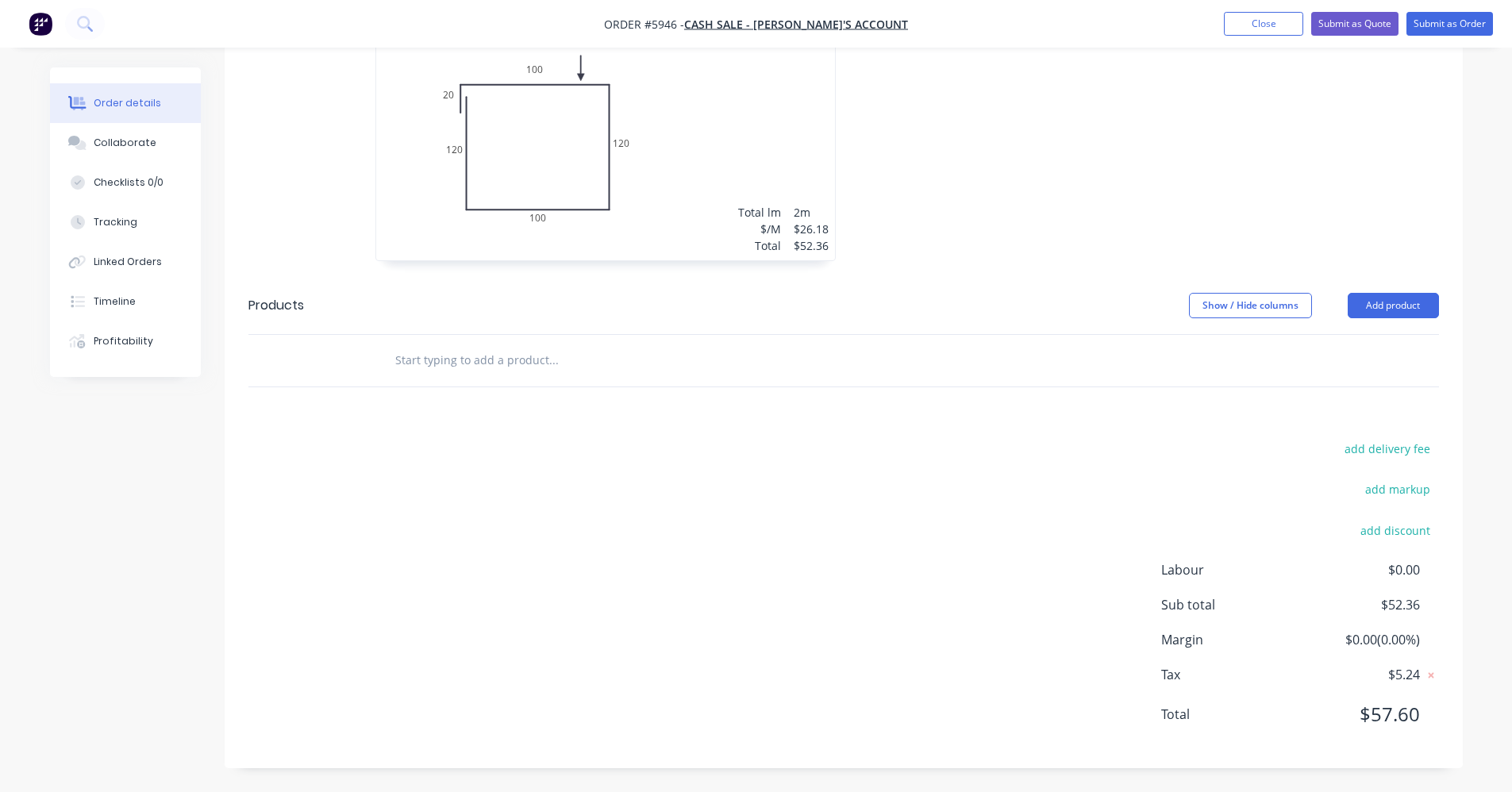
scroll to position [502, 0]
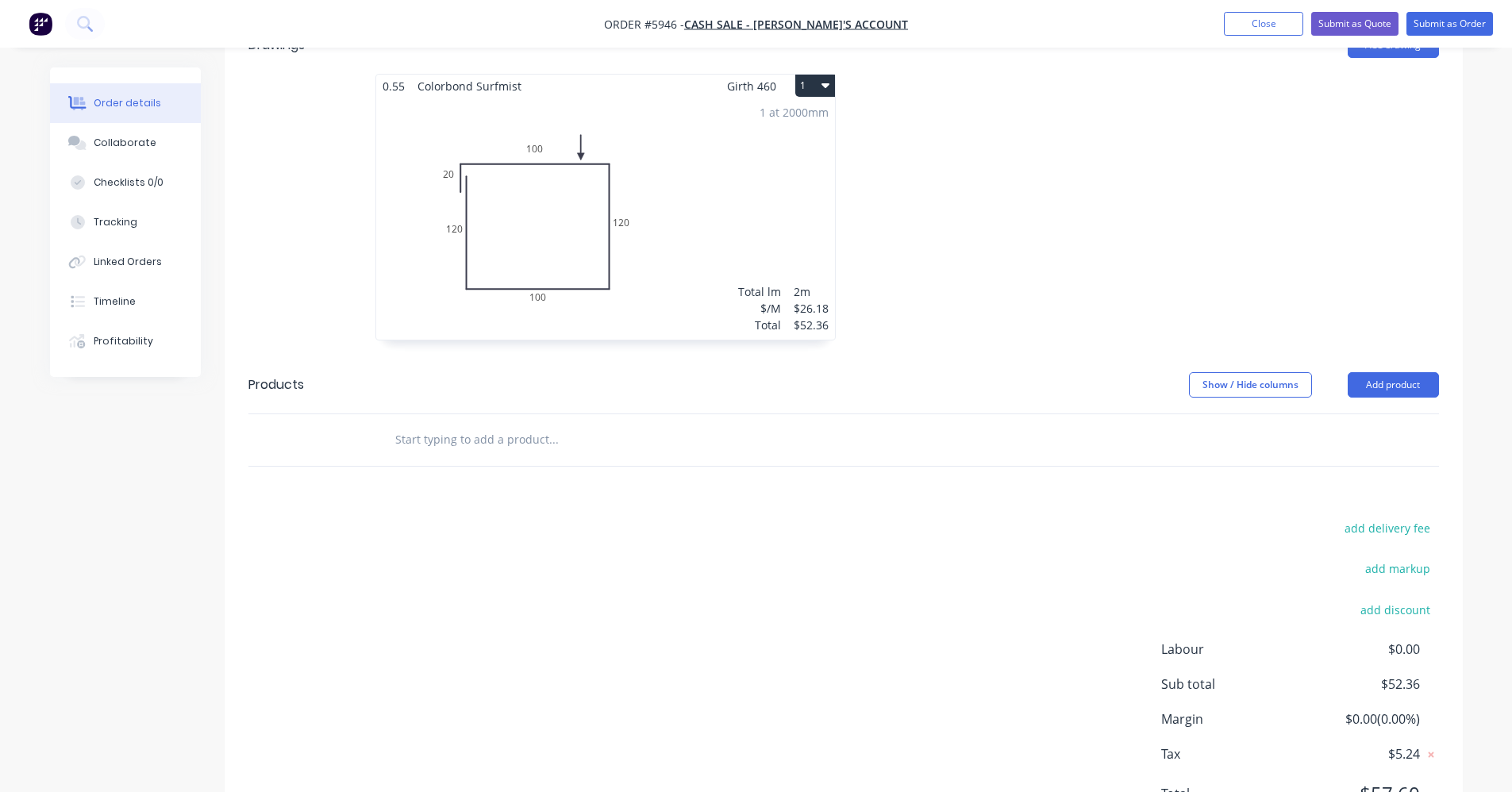
click at [739, 222] on div "1 at 2000mm Total lm $/M Total 2m $26.18 $52.36" at bounding box center [605, 219] width 459 height 243
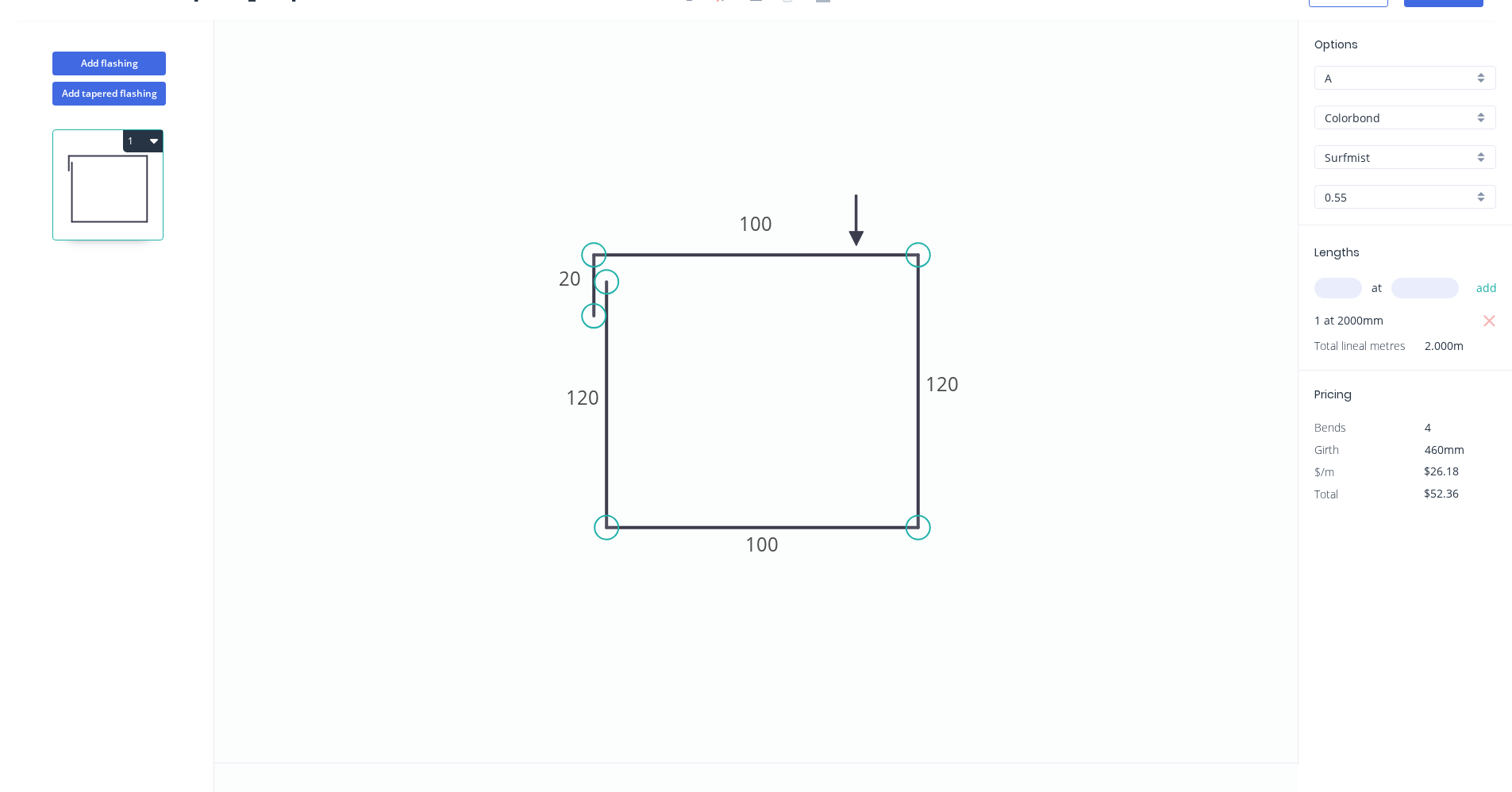
click at [160, 143] on button "1" at bounding box center [143, 141] width 40 height 22
click at [74, 215] on div "Delete" at bounding box center [87, 212] width 123 height 23
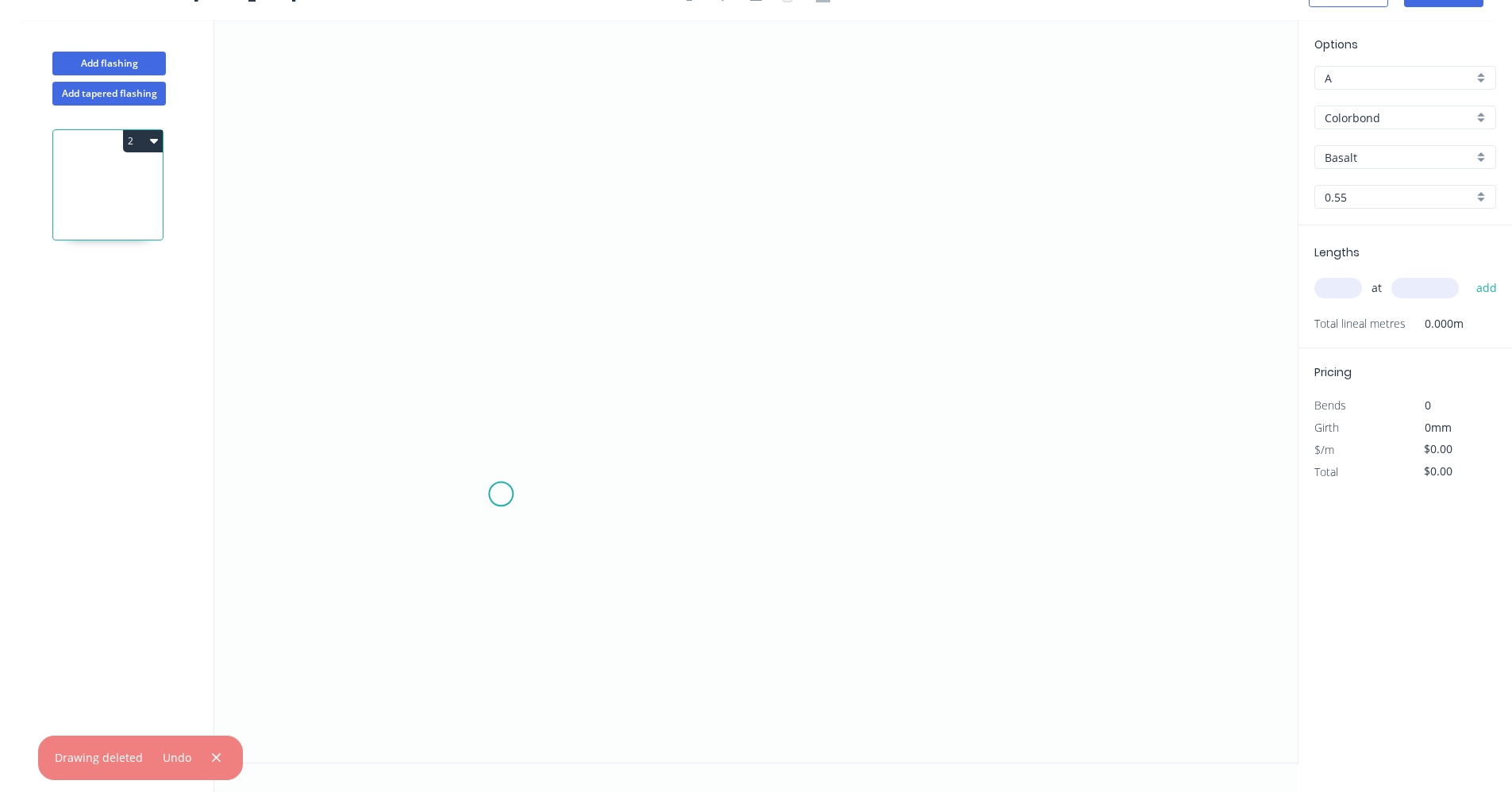
click at [505, 493] on icon "0" at bounding box center [756, 391] width 1084 height 743
drag, startPoint x: 570, startPoint y: 500, endPoint x: 570, endPoint y: 429, distance: 71.0
click at [570, 499] on icon "0" at bounding box center [756, 391] width 1084 height 743
drag, startPoint x: 577, startPoint y: 265, endPoint x: 595, endPoint y: 257, distance: 19.7
click at [577, 264] on icon "0 ?" at bounding box center [756, 391] width 1084 height 743
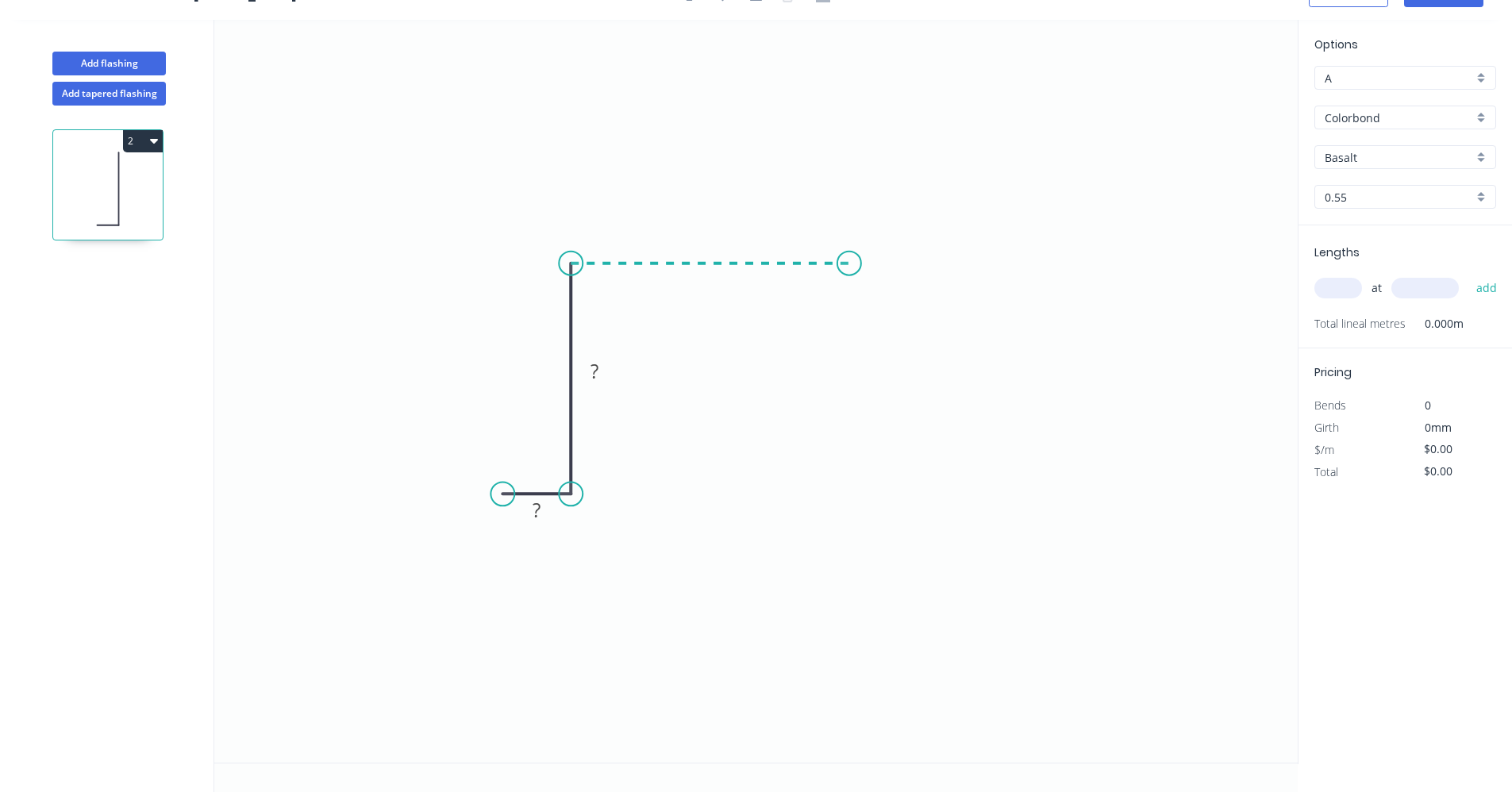
click at [849, 276] on icon "0 ? ?" at bounding box center [756, 391] width 1084 height 743
drag, startPoint x: 836, startPoint y: 489, endPoint x: 883, endPoint y: 488, distance: 47.0
click at [837, 489] on icon "0 ? ? ?" at bounding box center [756, 391] width 1084 height 743
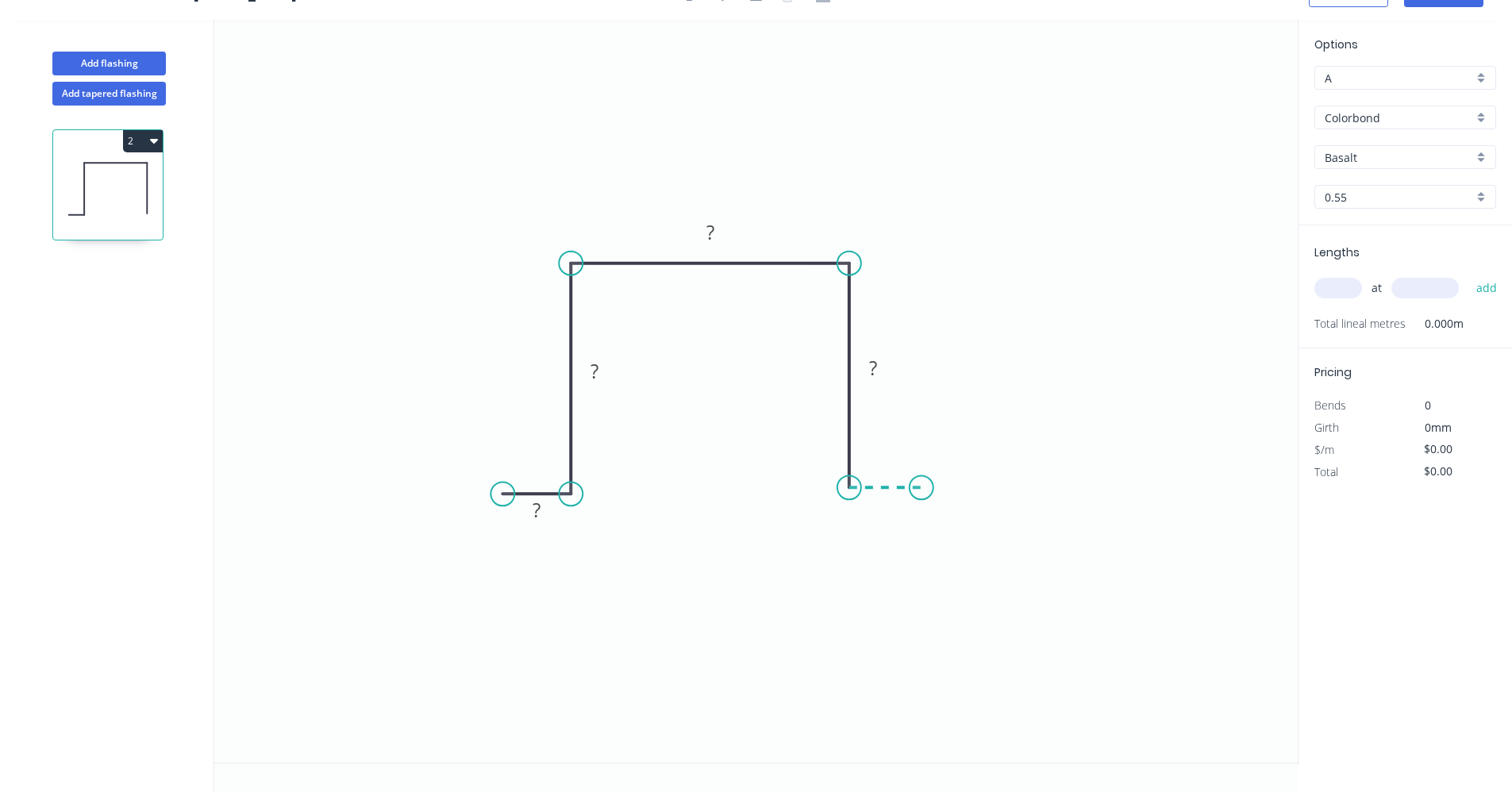
click at [922, 484] on icon "0 ? ? ? ?" at bounding box center [756, 391] width 1084 height 743
click at [538, 512] on tspan "?" at bounding box center [536, 510] width 8 height 26
type input "$22.63"
click at [1344, 287] on input "text" at bounding box center [1339, 288] width 47 height 20
type input "1"
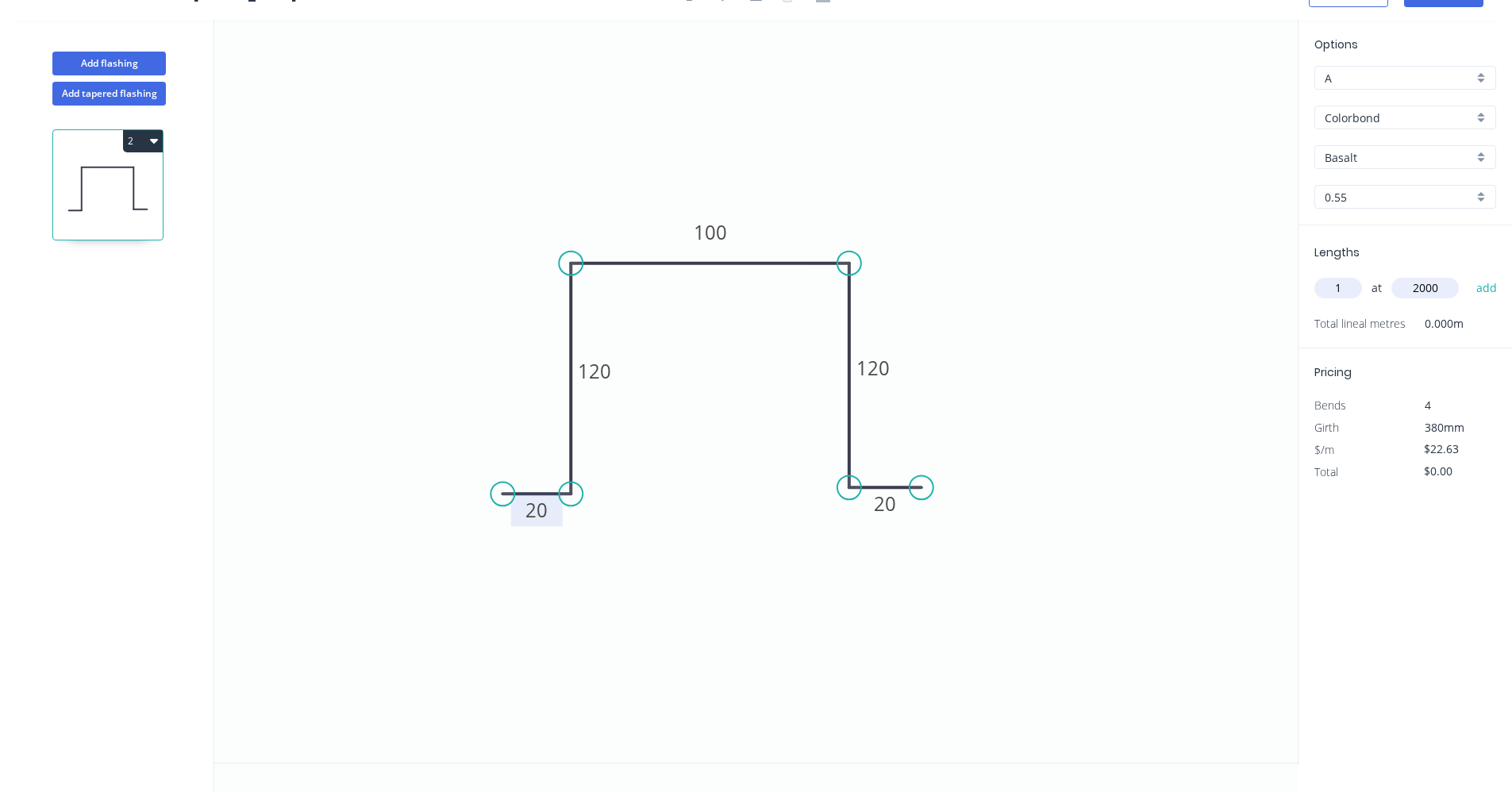
type input "2000"
click at [1469, 275] on button "add" at bounding box center [1487, 288] width 37 height 27
type input "$45.26"
click at [1482, 157] on div "Basalt" at bounding box center [1406, 157] width 182 height 24
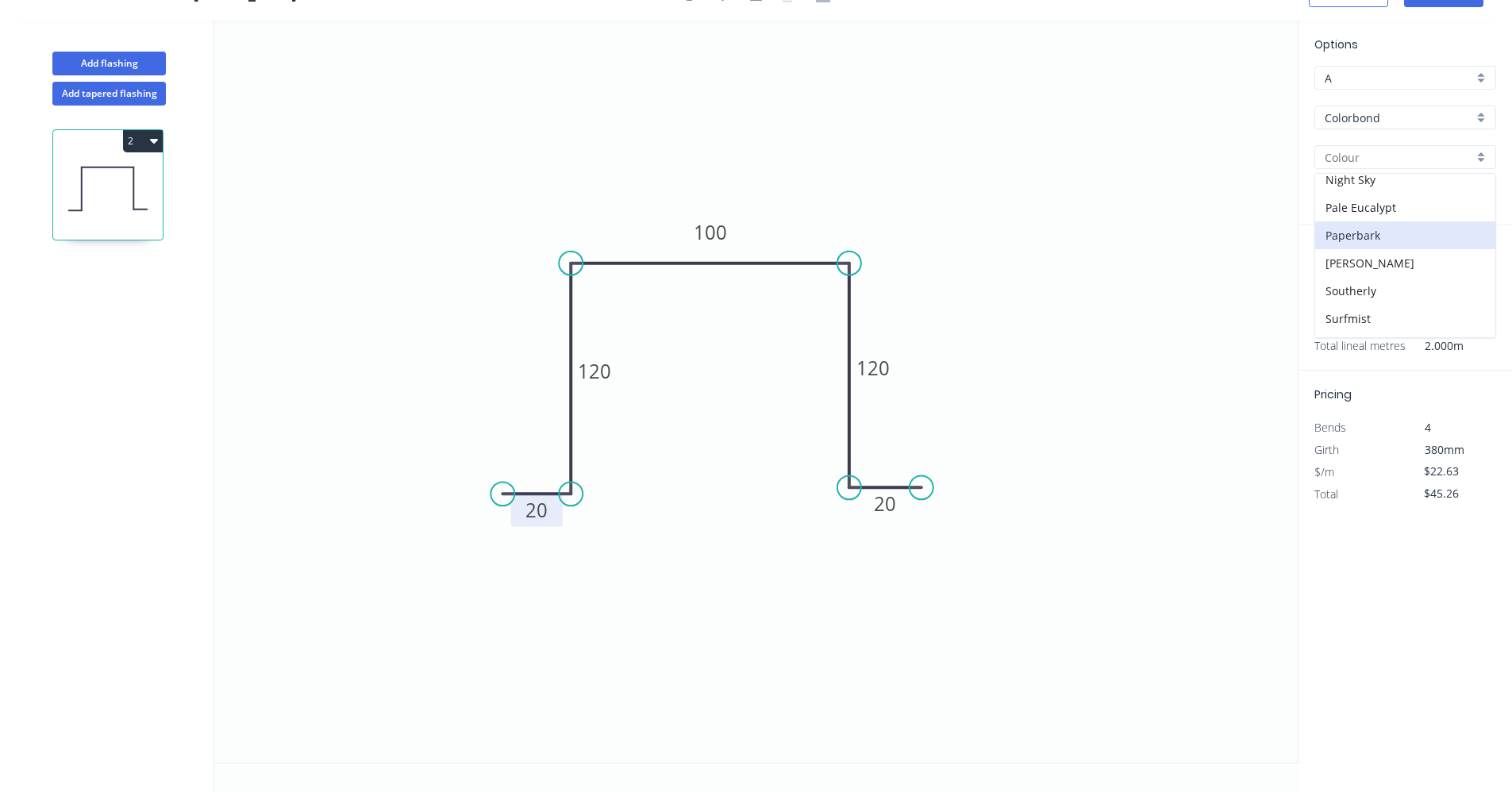
scroll to position [397, 0]
click at [1351, 287] on div "Surfmist" at bounding box center [1405, 291] width 180 height 28
type input "Surfmist"
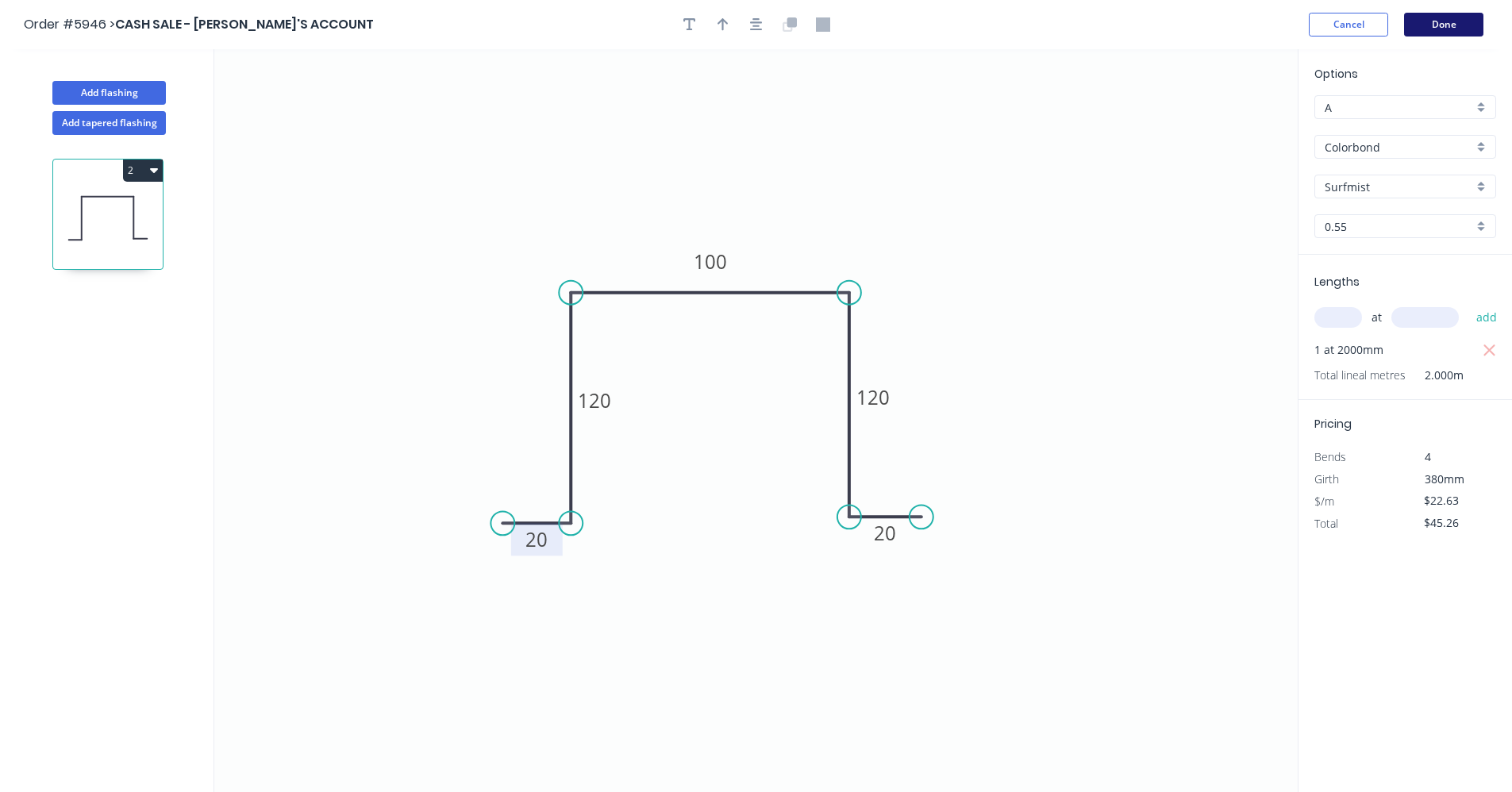
click at [1448, 28] on button "Done" at bounding box center [1444, 25] width 79 height 24
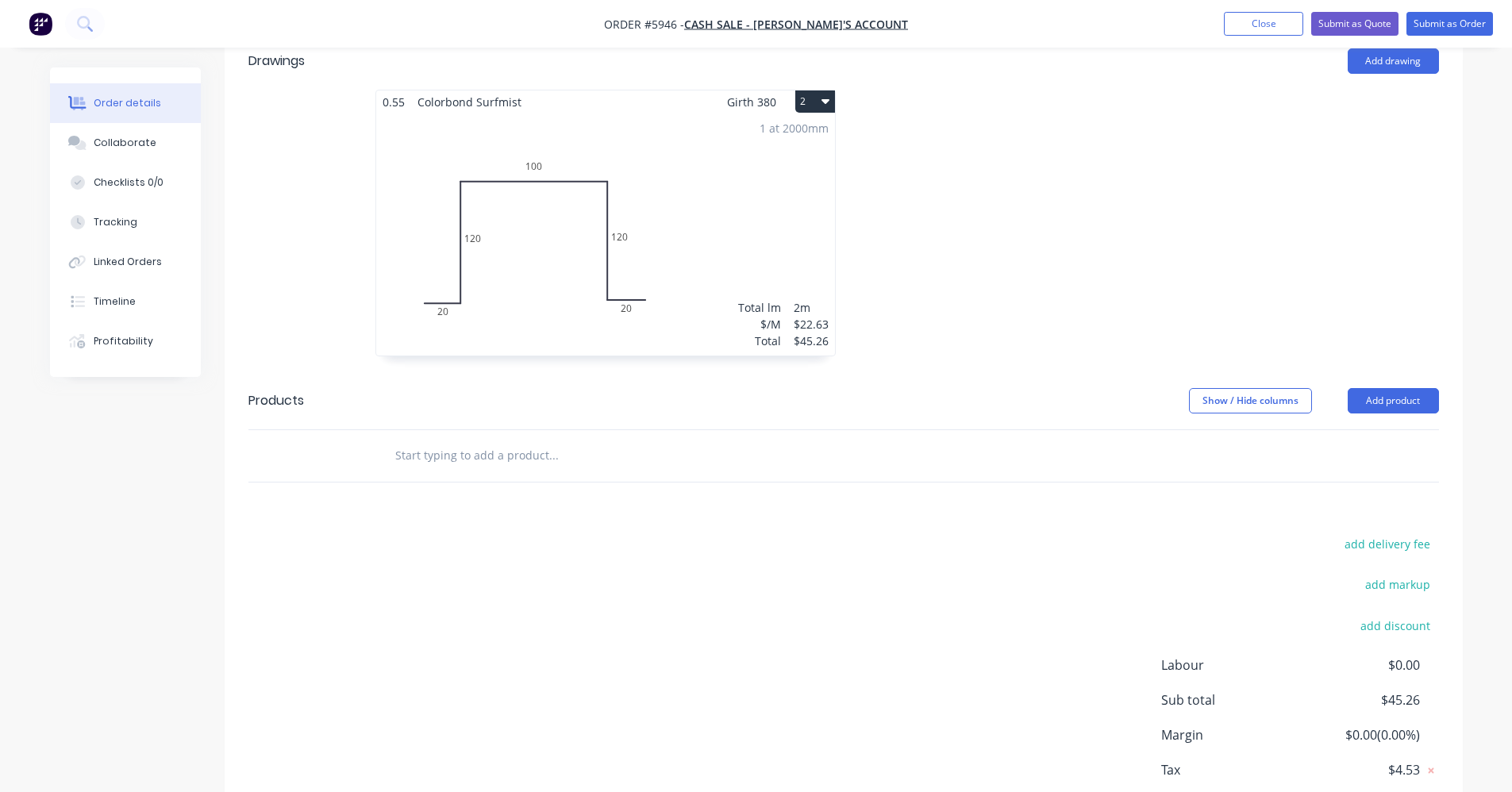
scroll to position [582, 0]
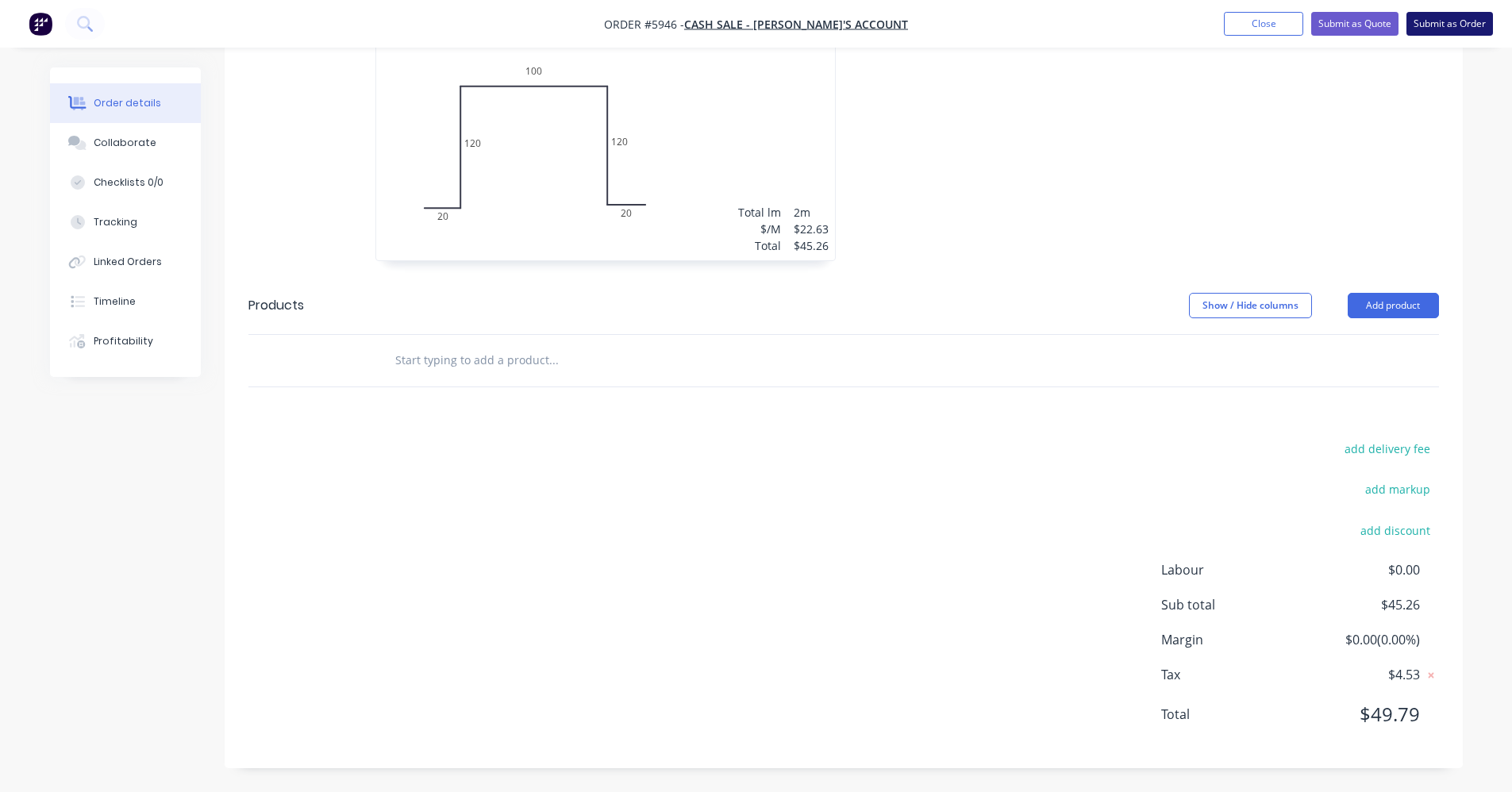
click at [1452, 21] on button "Submit as Order" at bounding box center [1450, 24] width 86 height 24
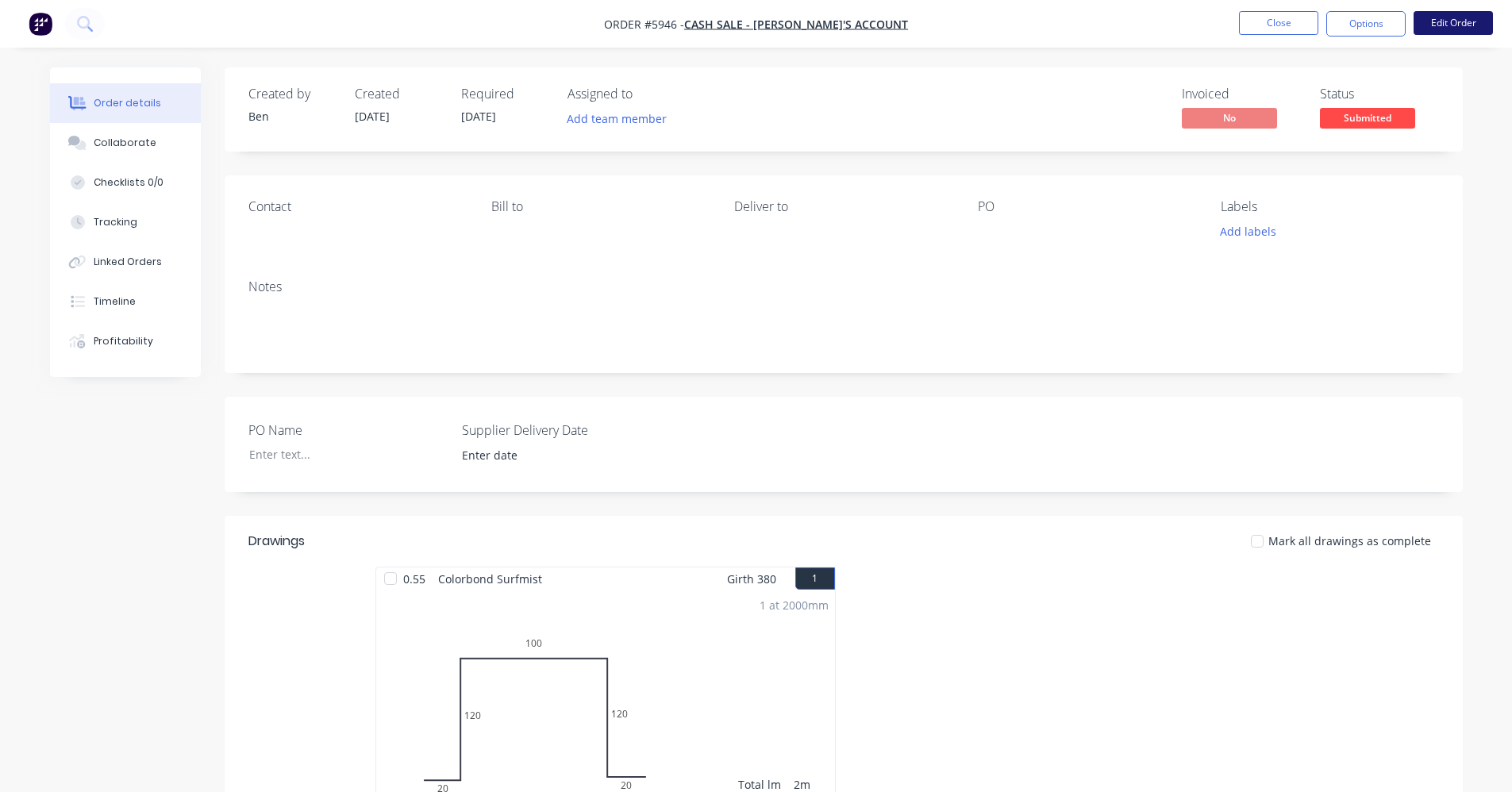
click at [1443, 24] on button "Edit Order" at bounding box center [1454, 23] width 79 height 24
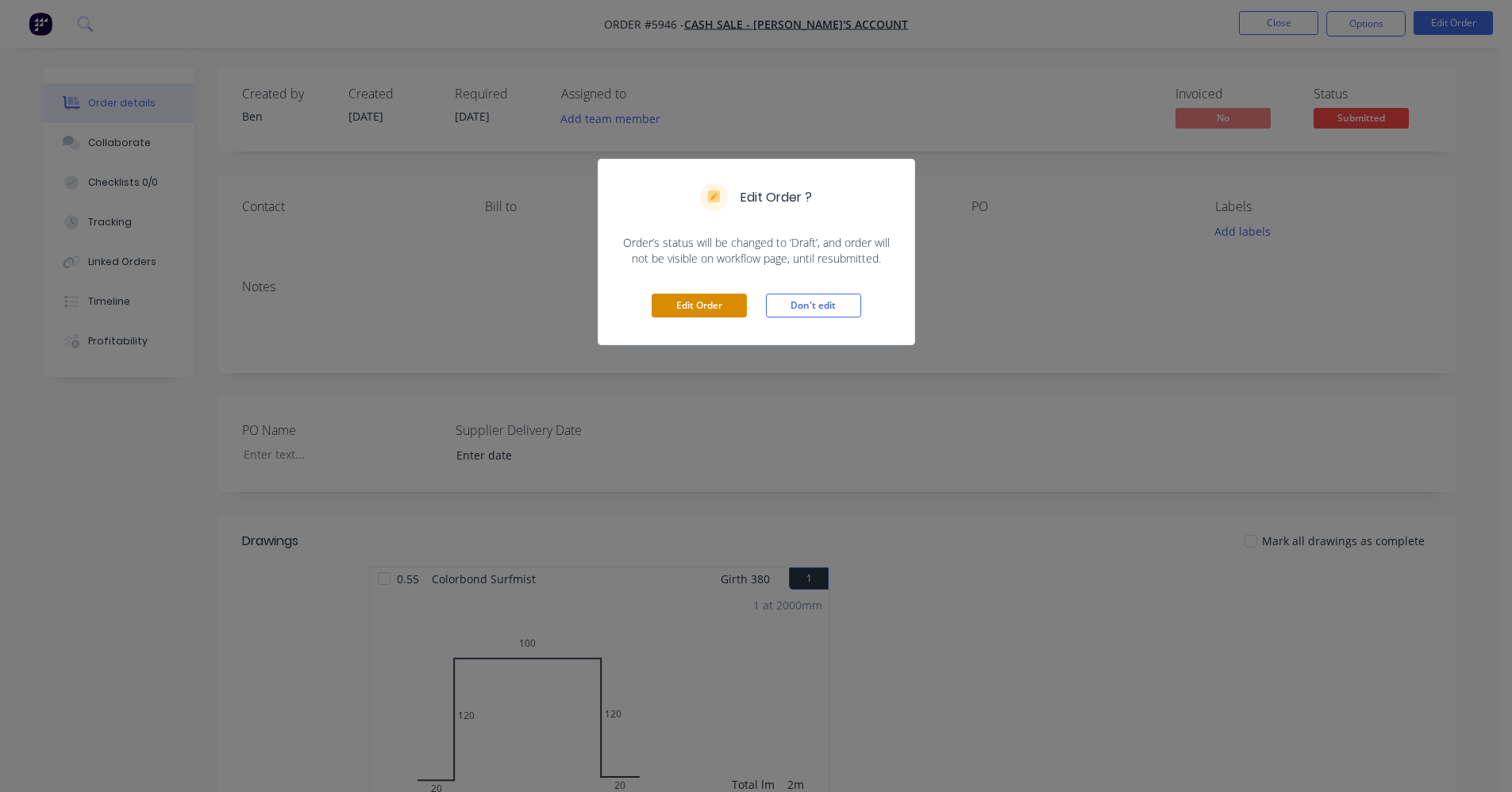
click at [703, 304] on button "Edit Order" at bounding box center [699, 306] width 96 height 24
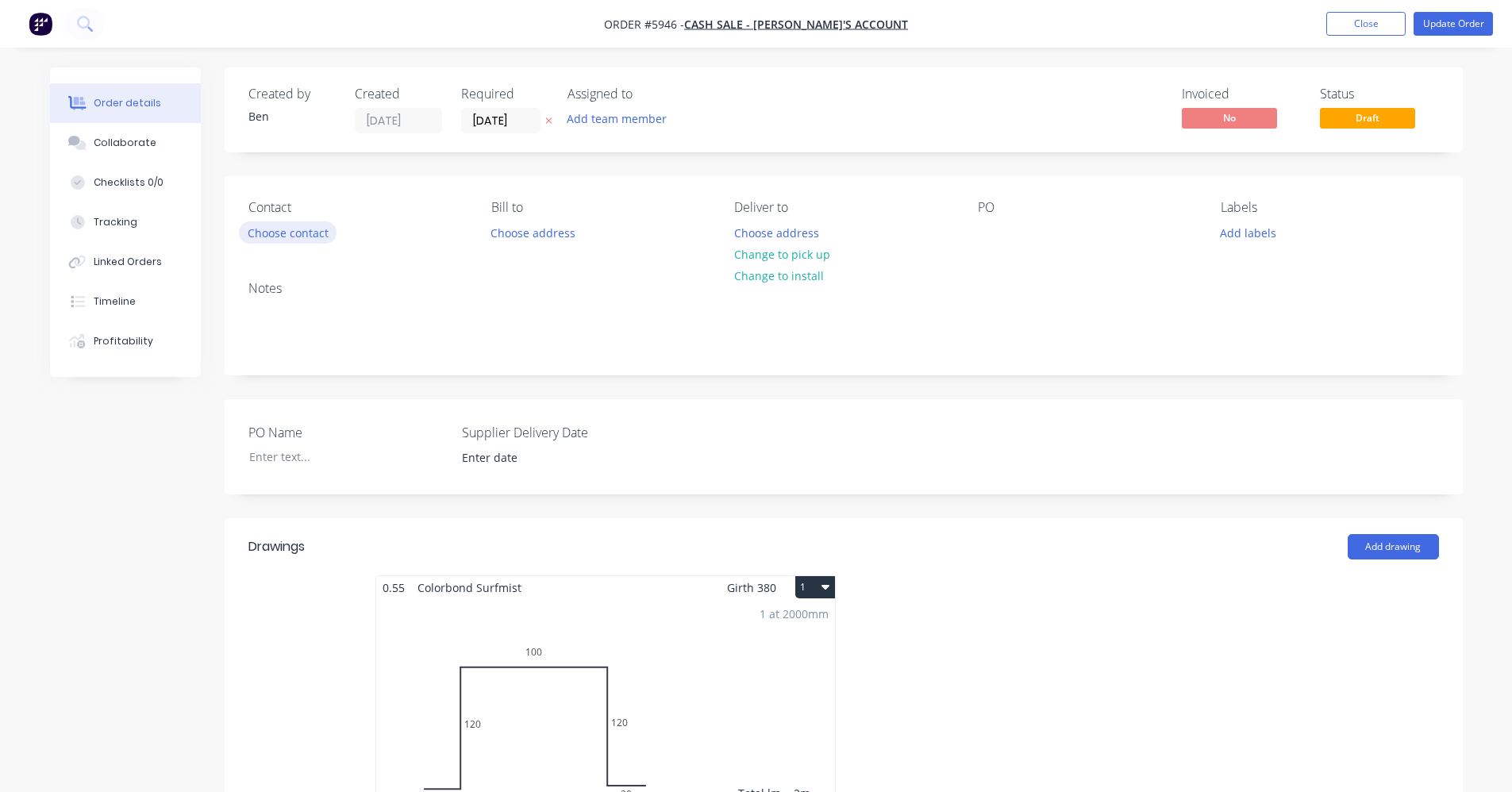
click at [288, 230] on button "Choose contact" at bounding box center [288, 232] width 98 height 21
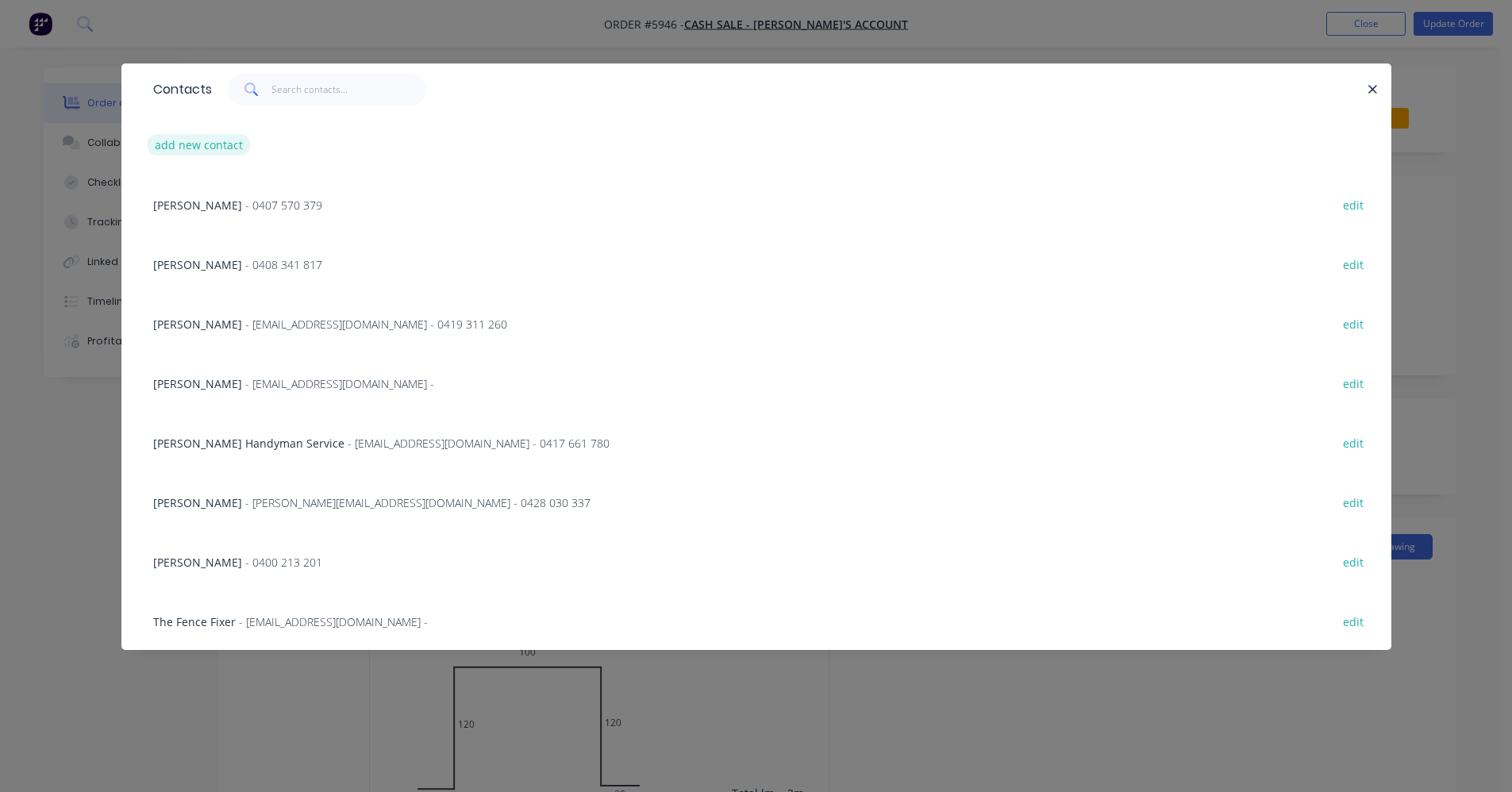
click at [216, 145] on button "add new contact" at bounding box center [199, 145] width 105 height 21
select select "AU"
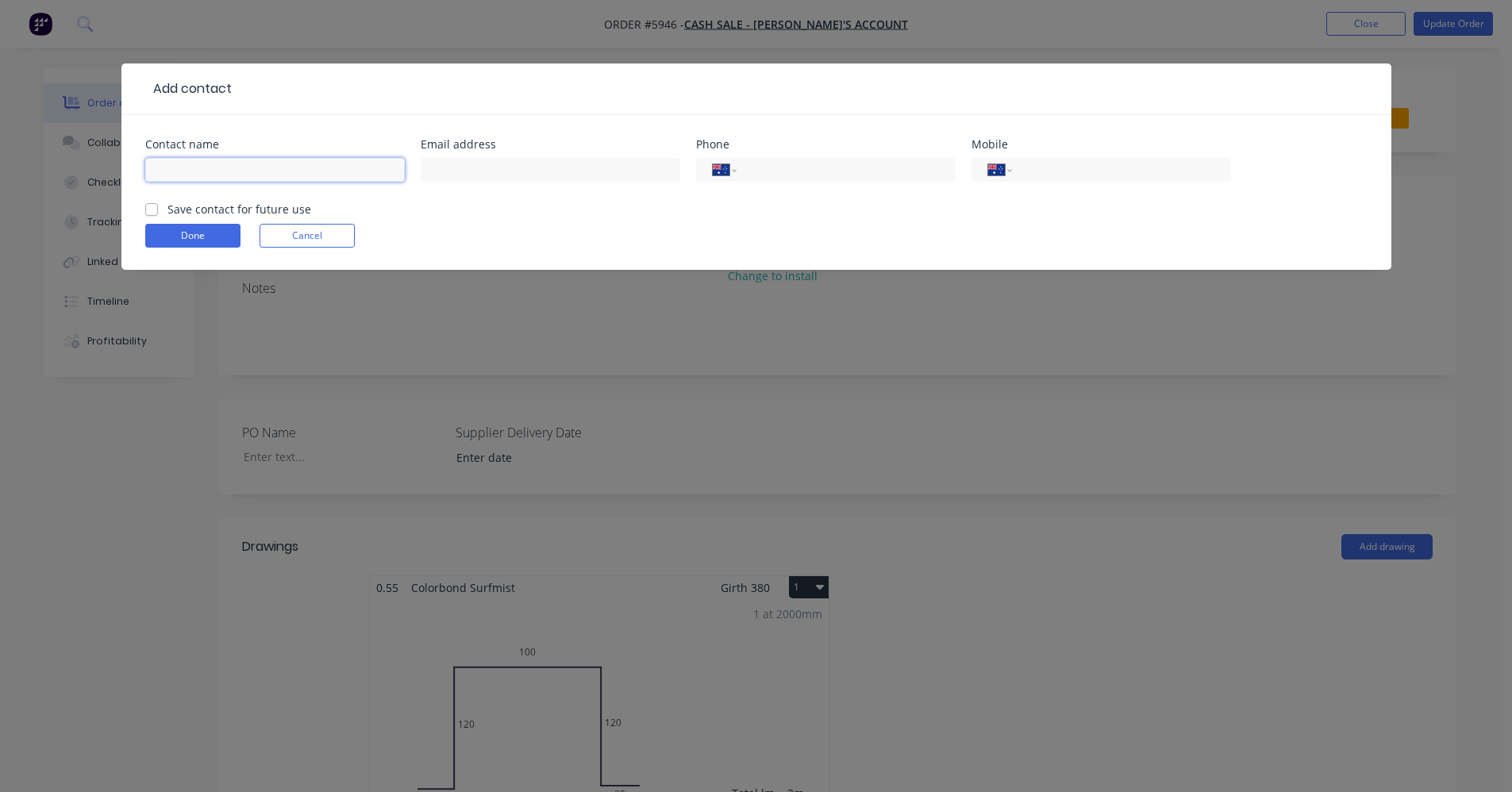
click at [268, 177] on input "text" at bounding box center [275, 170] width 259 height 24
type input "d"
type input "[PERSON_NAME]"
paste input "0434 107 957"
type input "0434 107 957"
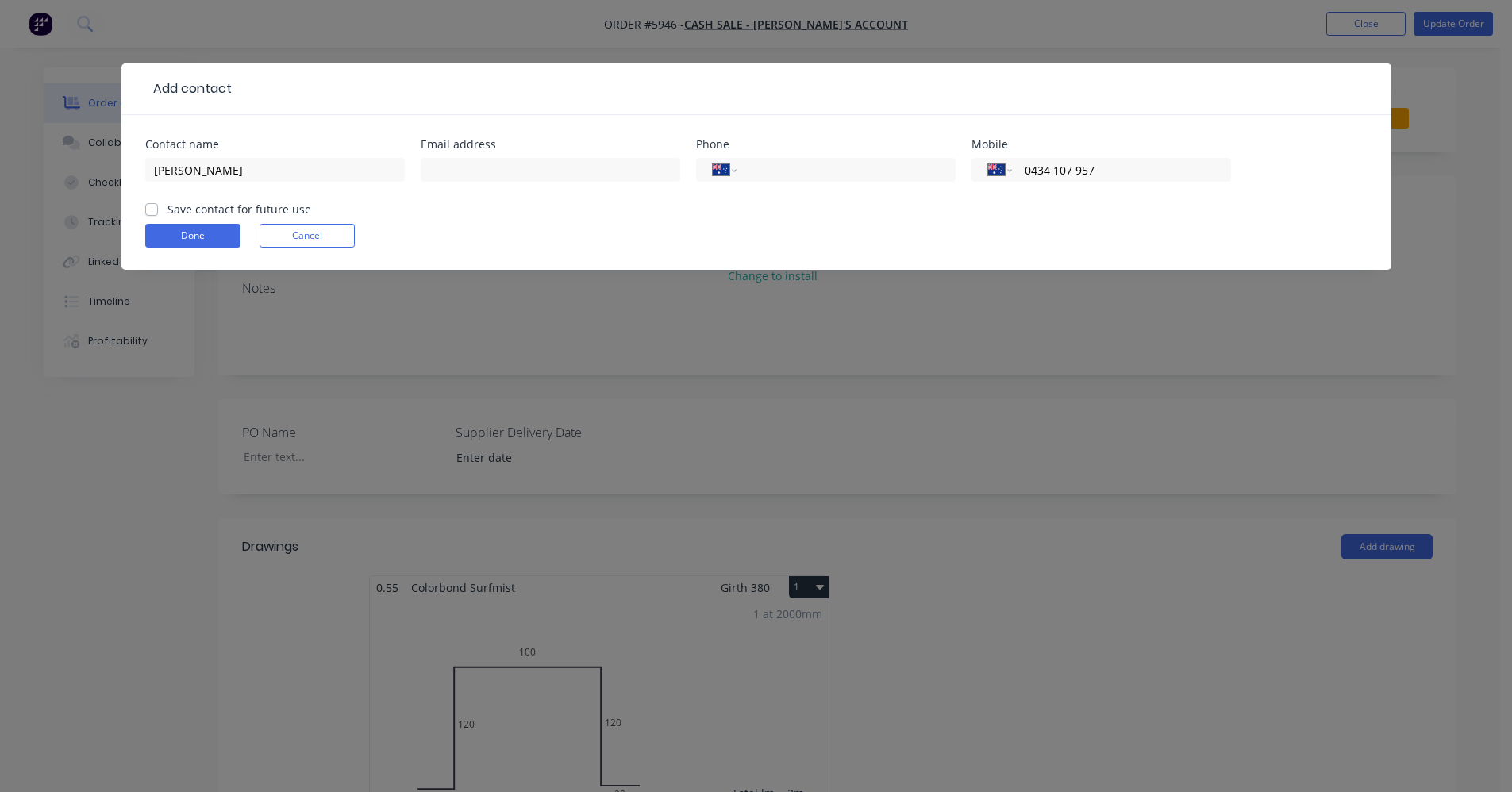
click at [167, 213] on label "Save contact for future use" at bounding box center [239, 210] width 144 height 17
click at [157, 213] on input "Save contact for future use" at bounding box center [151, 209] width 13 height 15
checkbox input "true"
click at [175, 227] on button "Done" at bounding box center [193, 236] width 96 height 24
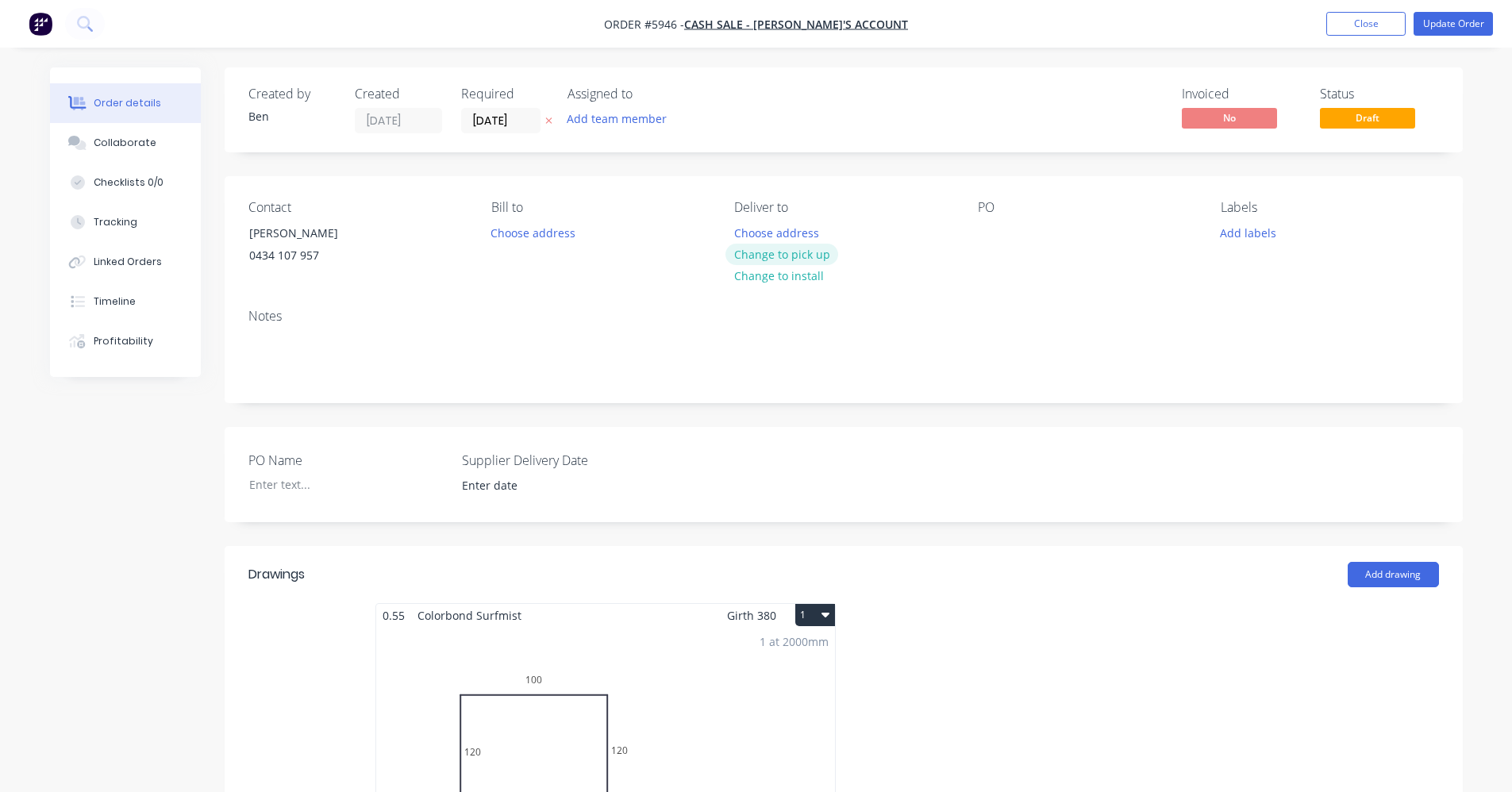
click at [791, 257] on button "Change to pick up" at bounding box center [782, 254] width 112 height 21
click at [985, 231] on div at bounding box center [991, 232] width 25 height 23
click at [496, 120] on input "[DATE]" at bounding box center [501, 121] width 78 height 24
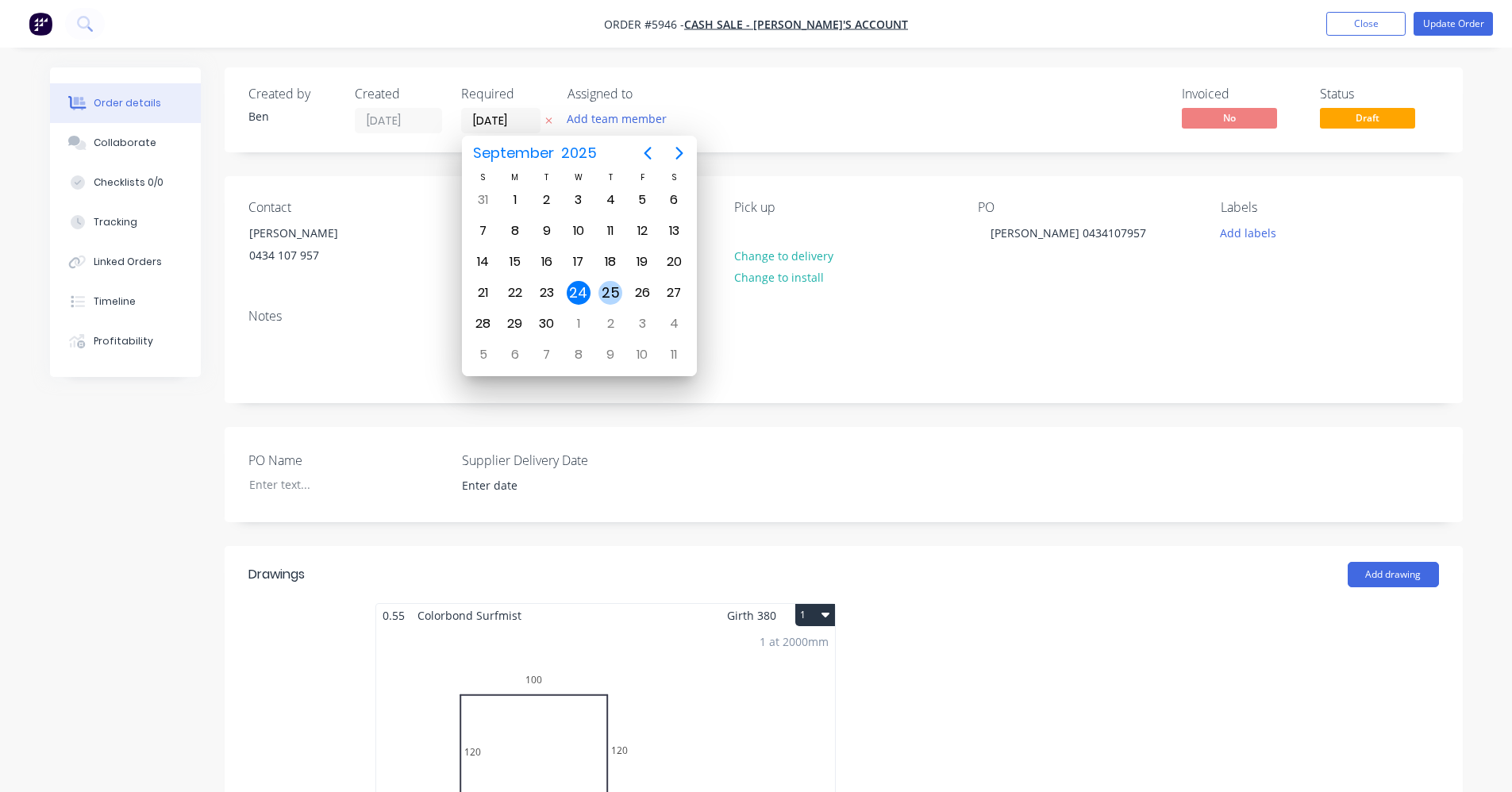
click at [609, 294] on div "25" at bounding box center [610, 293] width 24 height 24
type input "[DATE]"
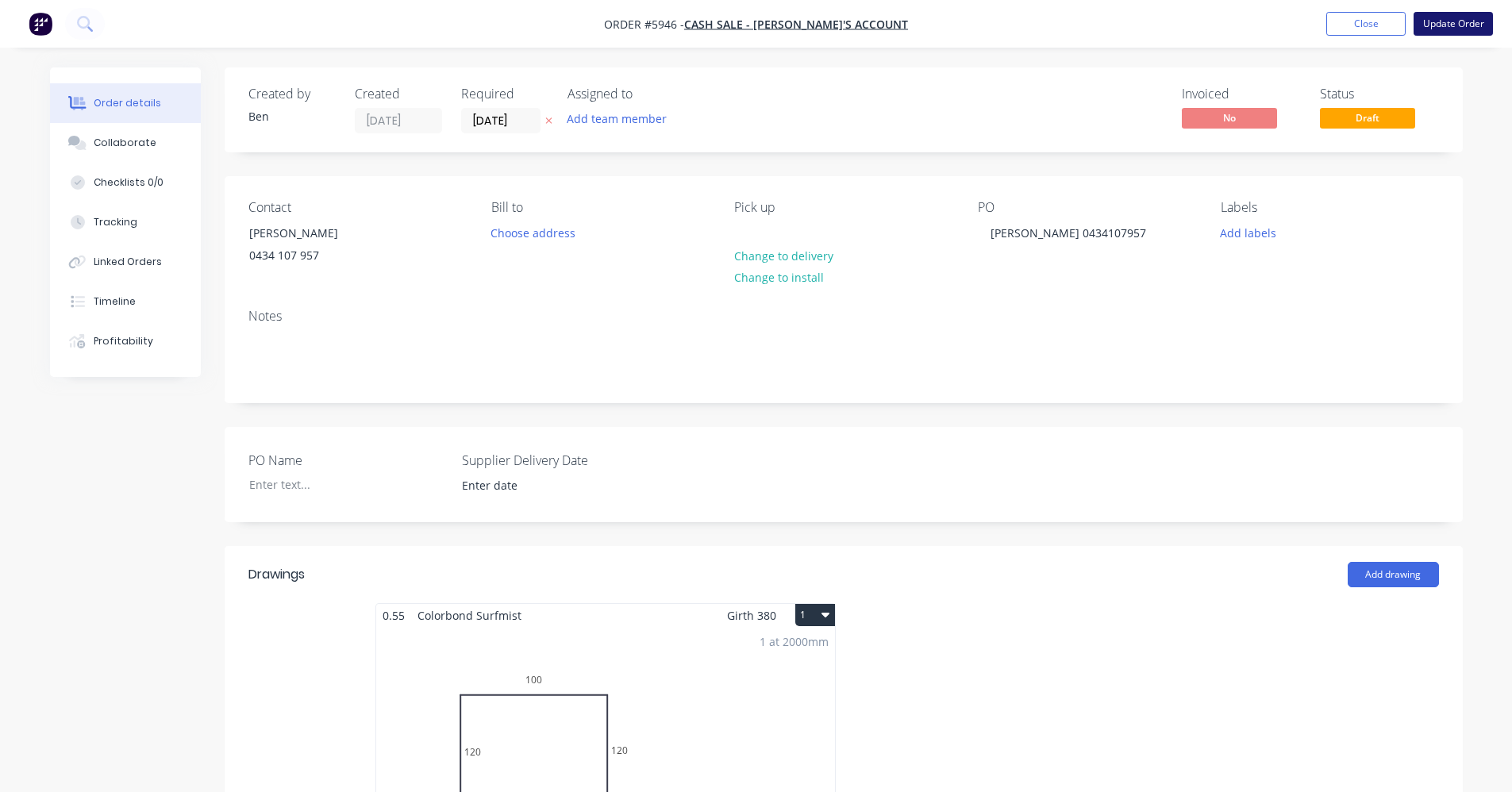
click at [1463, 25] on button "Update Order" at bounding box center [1454, 24] width 79 height 24
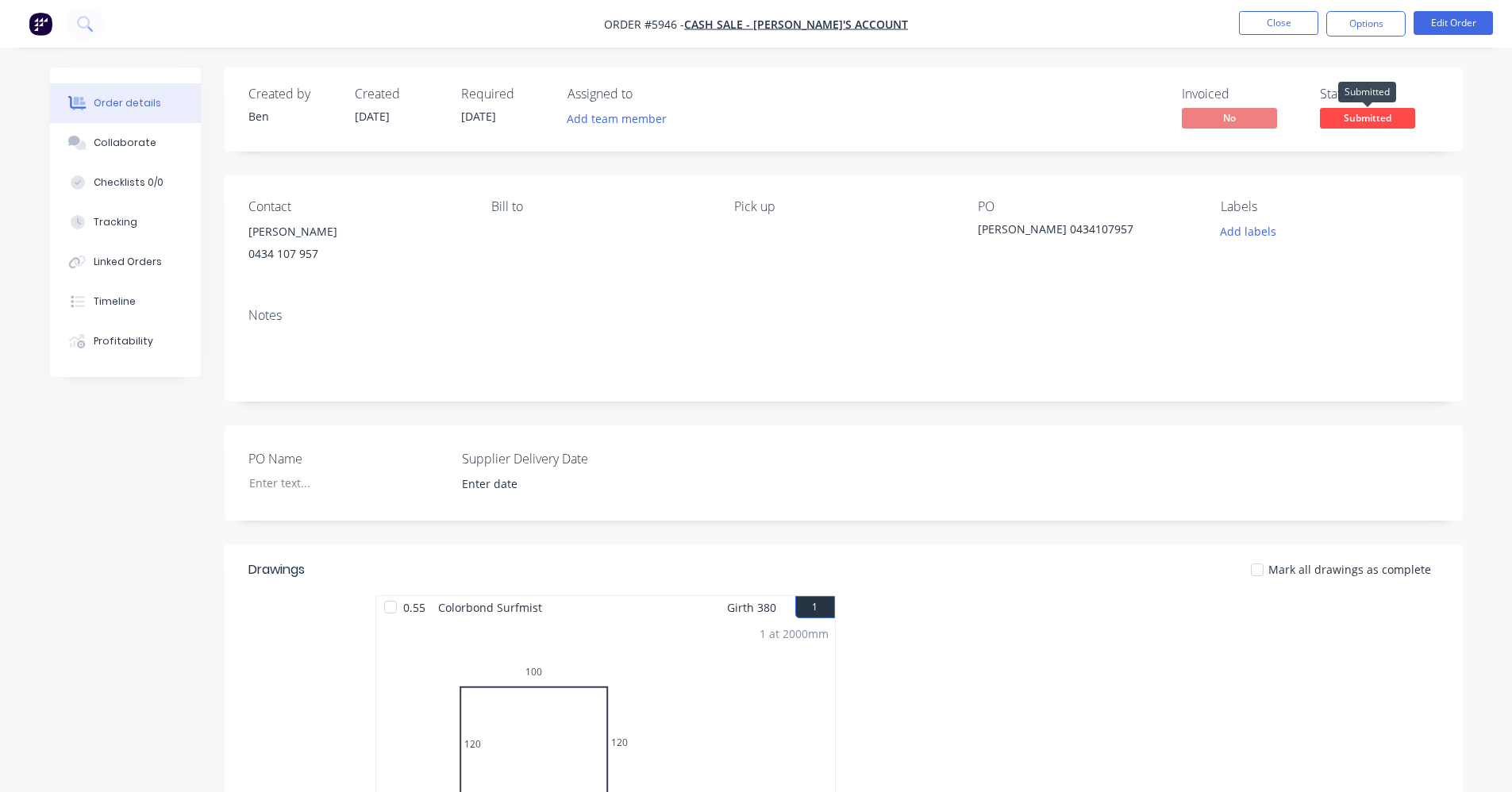
click at [1367, 121] on span "Submitted" at bounding box center [1367, 117] width 96 height 19
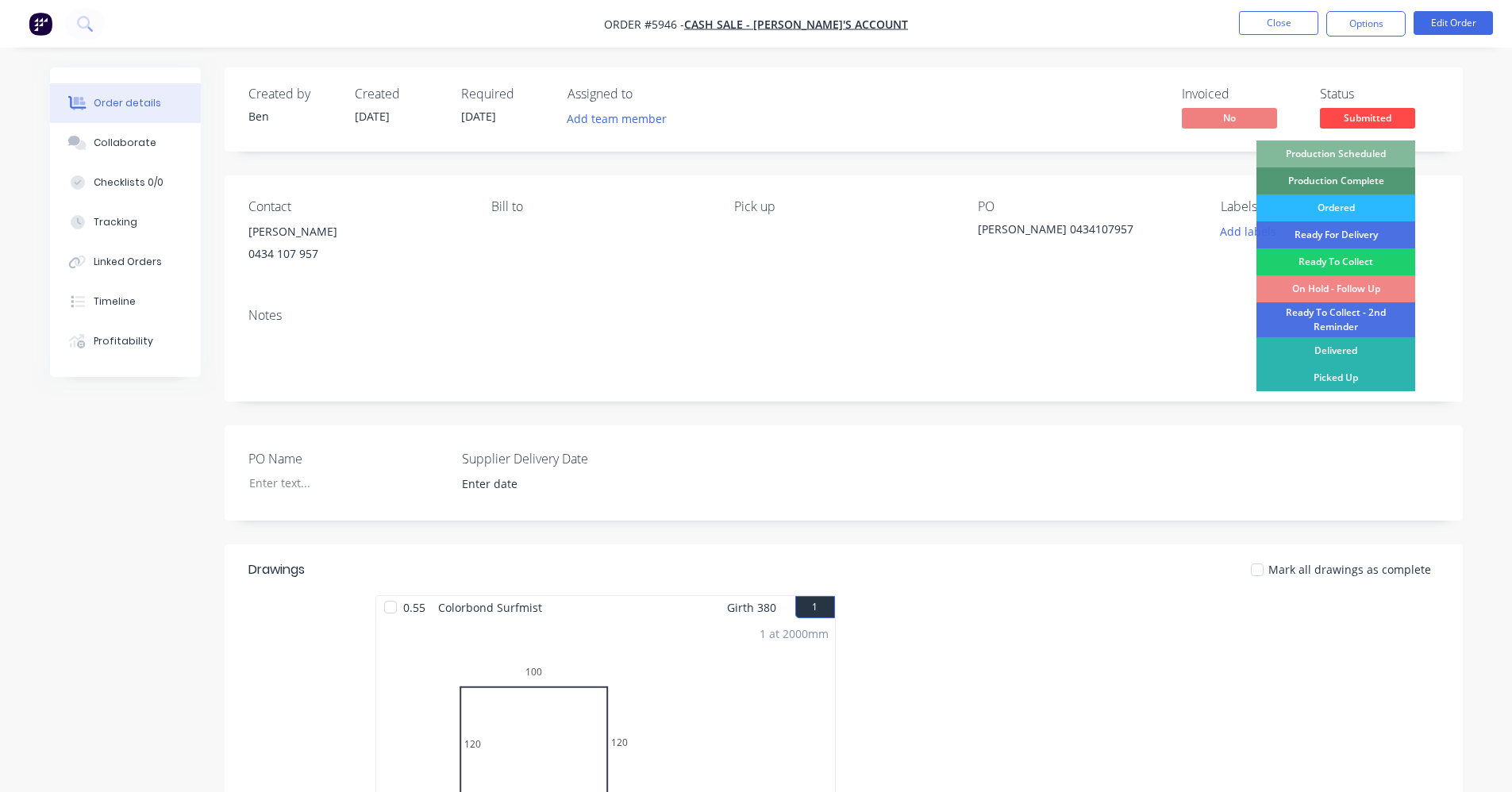
click at [1371, 153] on div "Production Scheduled" at bounding box center [1336, 154] width 159 height 27
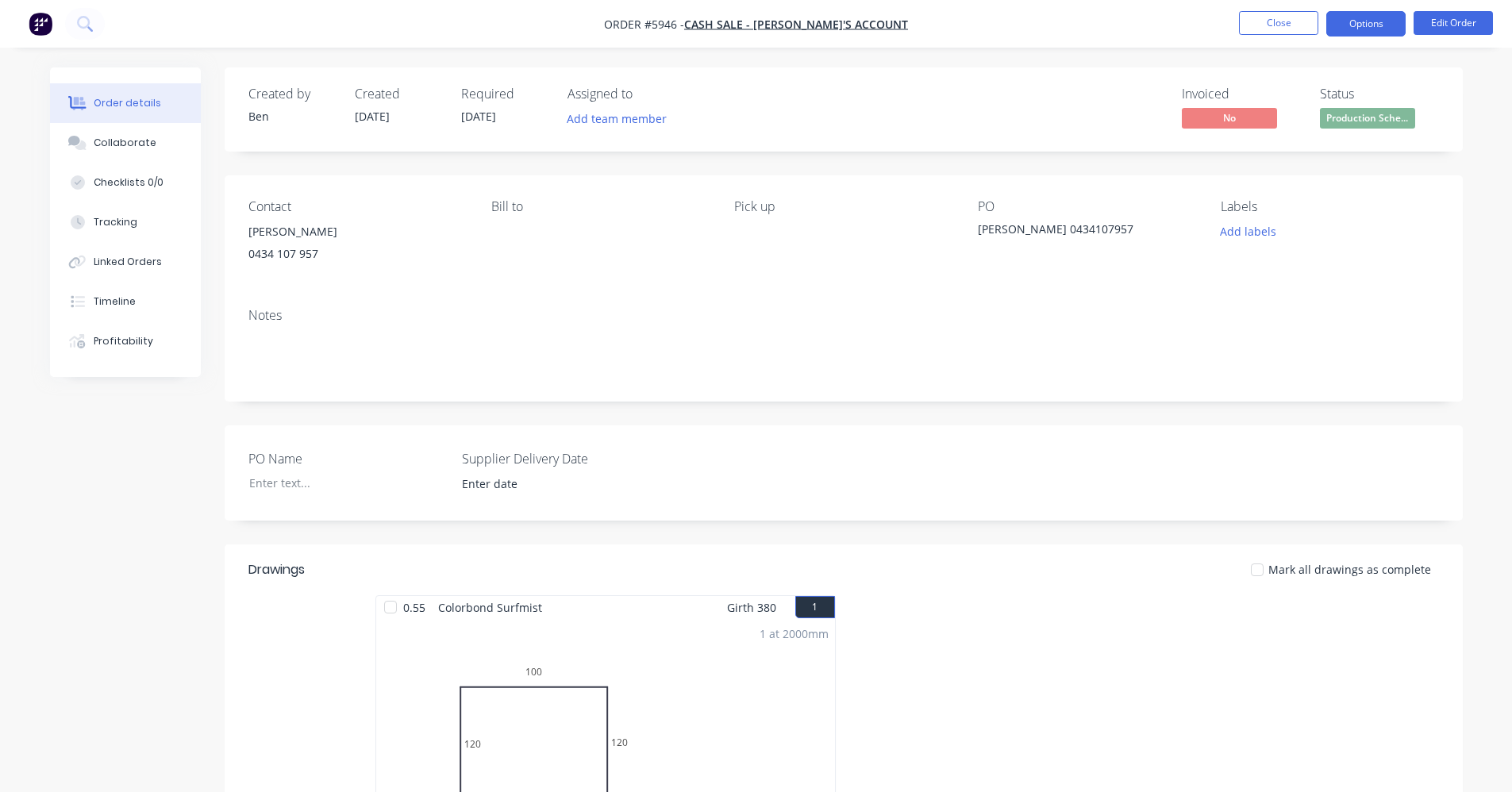
drag, startPoint x: 1360, startPoint y: 19, endPoint x: 1355, endPoint y: 33, distance: 14.9
click at [1360, 20] on button "Options" at bounding box center [1367, 24] width 79 height 25
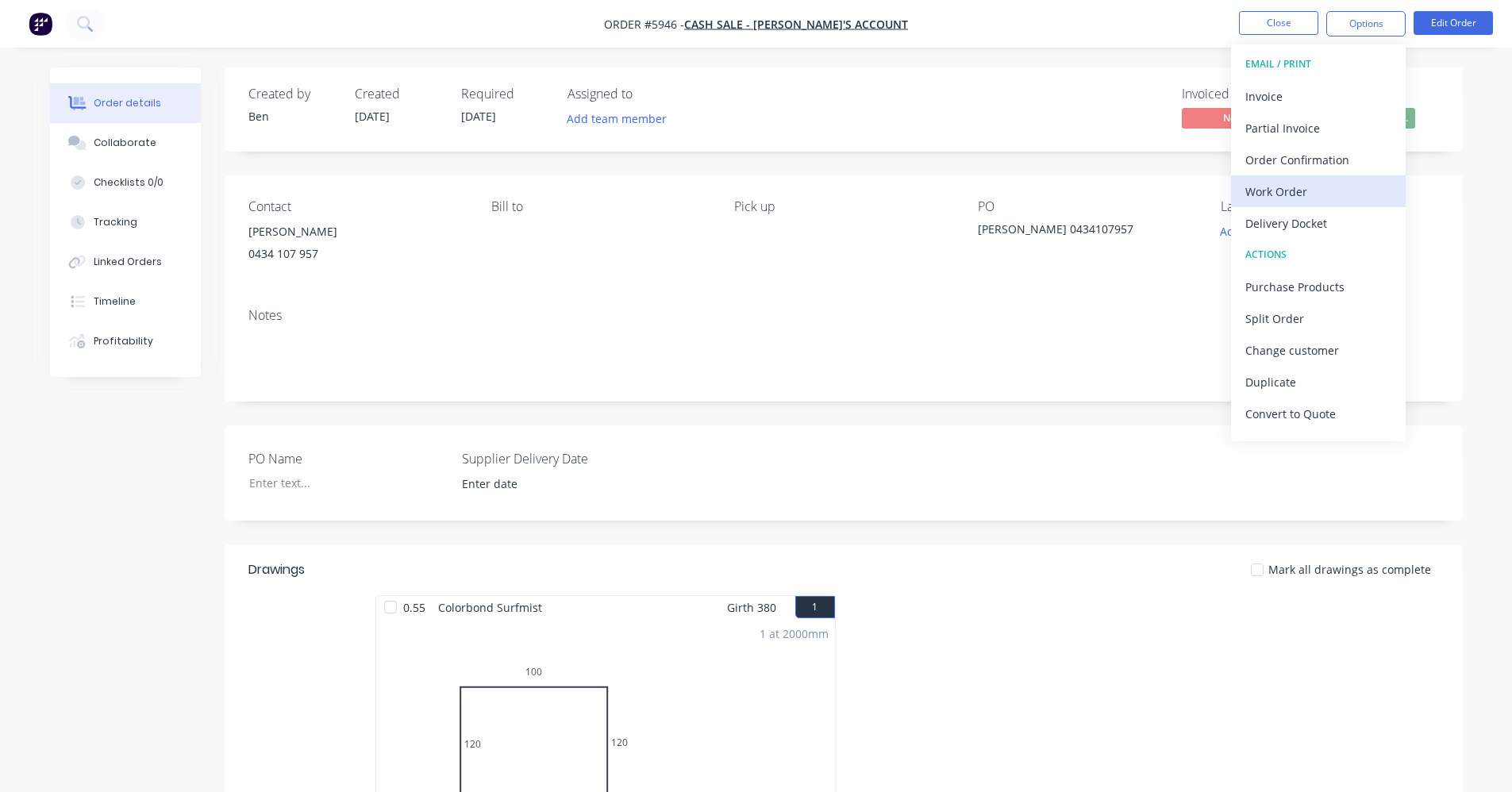
click at [1307, 185] on div "Work Order" at bounding box center [1318, 191] width 146 height 23
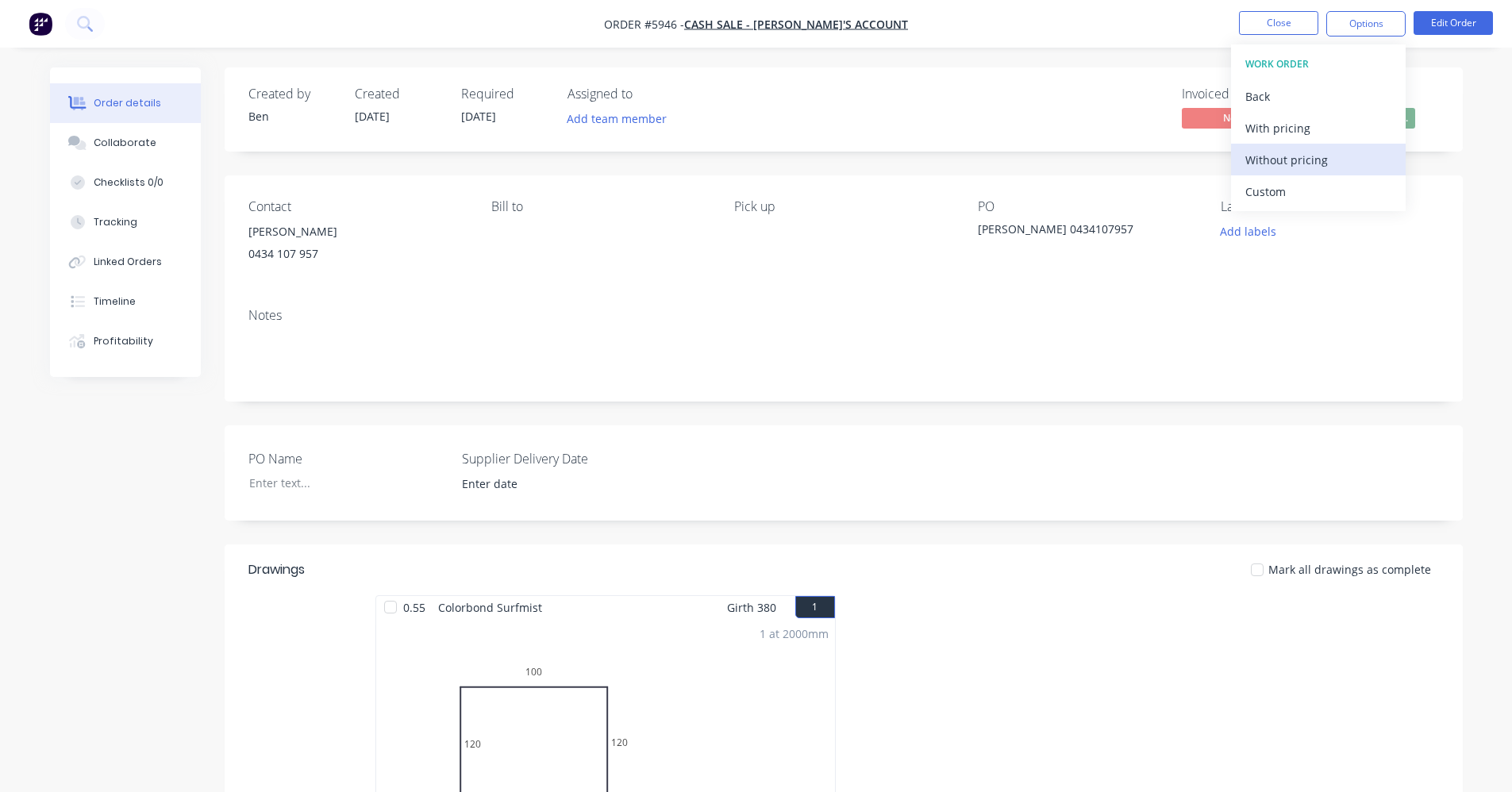
click at [1323, 167] on div "Without pricing" at bounding box center [1318, 160] width 146 height 23
